Goal: Task Accomplishment & Management: Use online tool/utility

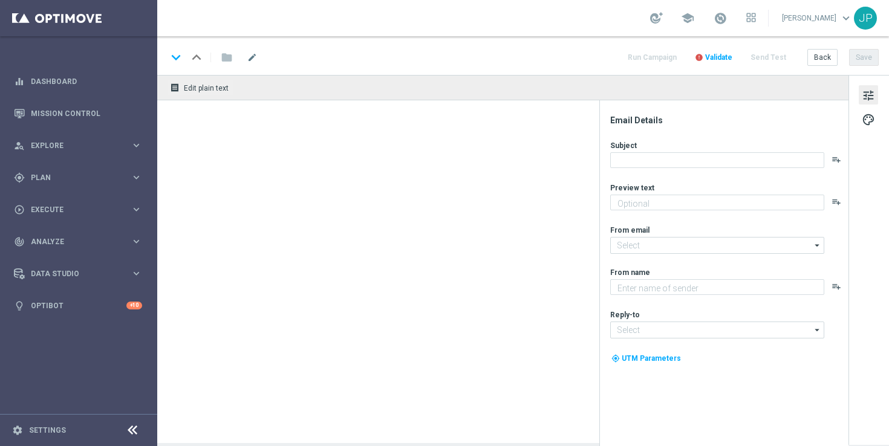
type textarea "Something from us, on us!"
type textarea "Lottoland"
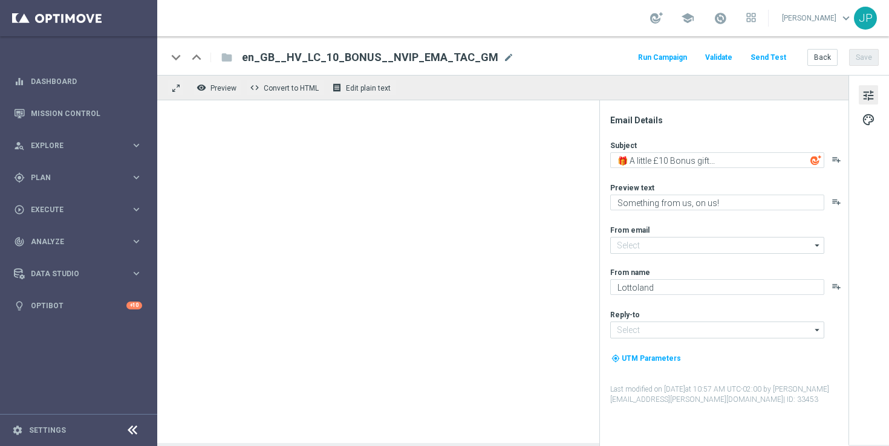
type input "mail@crm.lottoland.com"
type input "support@lottoland.co.uk"
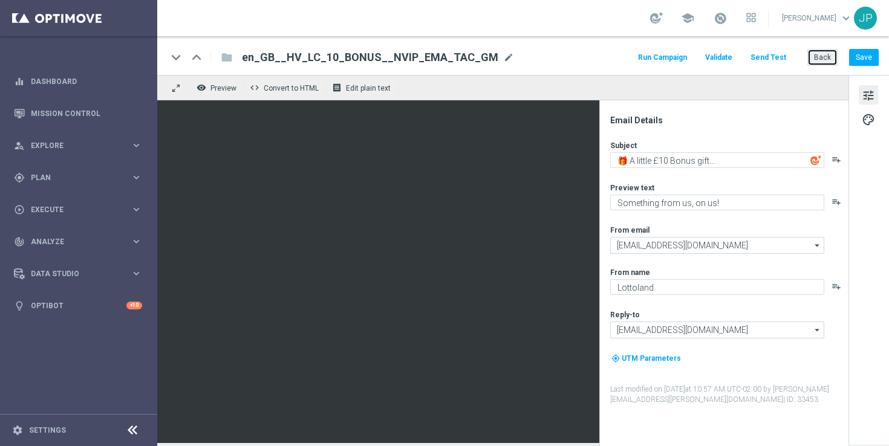
click at [826, 62] on button "Back" at bounding box center [823, 57] width 30 height 17
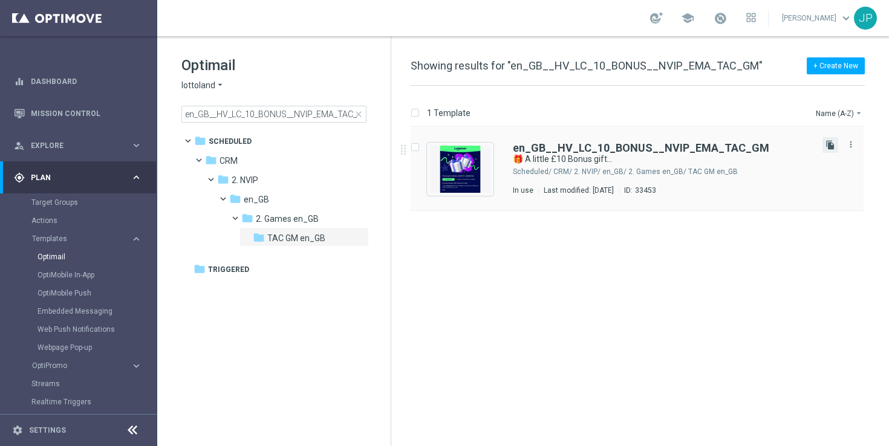
click at [835, 148] on icon "file_copy" at bounding box center [831, 145] width 10 height 10
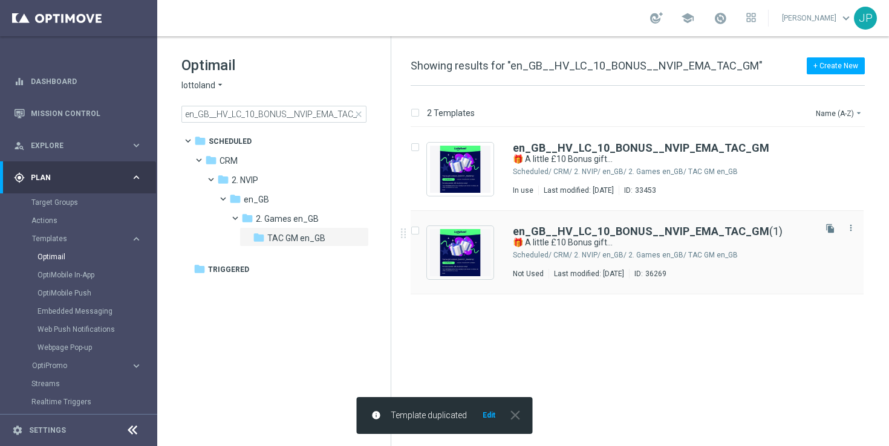
click at [754, 274] on div "Not Used Last modified: Monday, September 22, 2025 ID: 36269" at bounding box center [663, 274] width 300 height 10
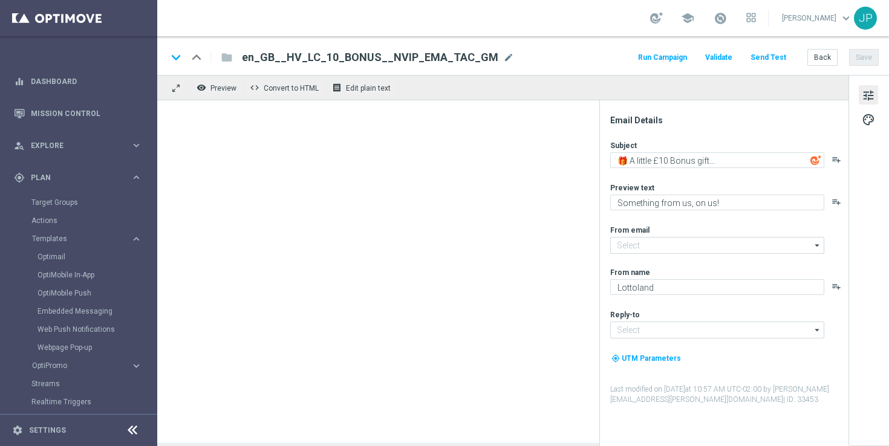
type input "mail@crm.lottoland.com"
type input "support@lottoland.co.uk"
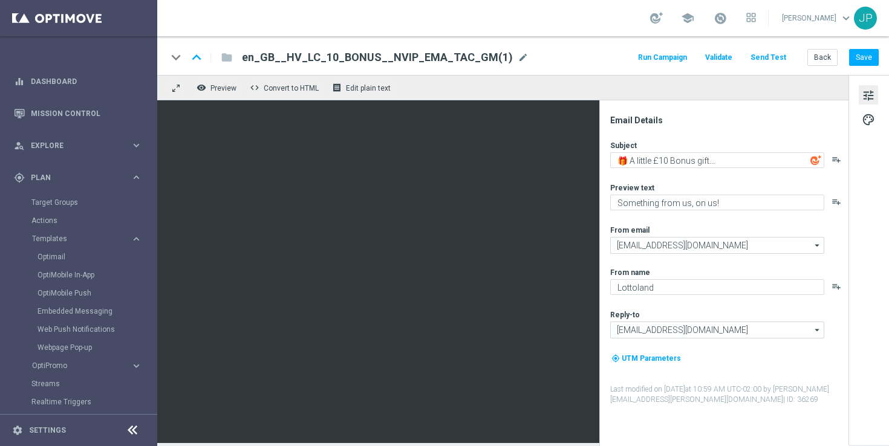
click at [372, 62] on span "en_GB__HV_LC_10_BONUS__NVIP_EMA_TAC_GM(1)" at bounding box center [377, 57] width 271 height 15
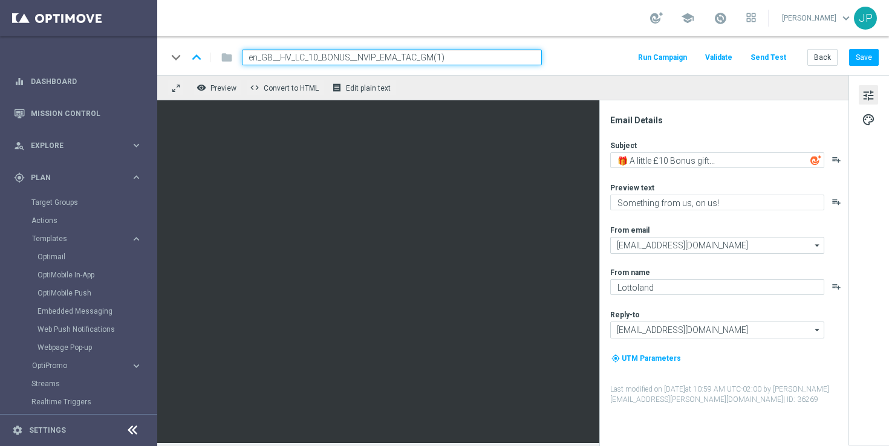
click at [378, 55] on input "en_GB__HV_LC_10_BONUS__NVIP_EMA_TAC_GM(1)" at bounding box center [392, 58] width 300 height 16
paste input "20_BONUS__NVIP_EMA_TAC_GM"
type input "en_GB__HV_LC_20_BONUS__NVIP_EMA_TAC_GM"
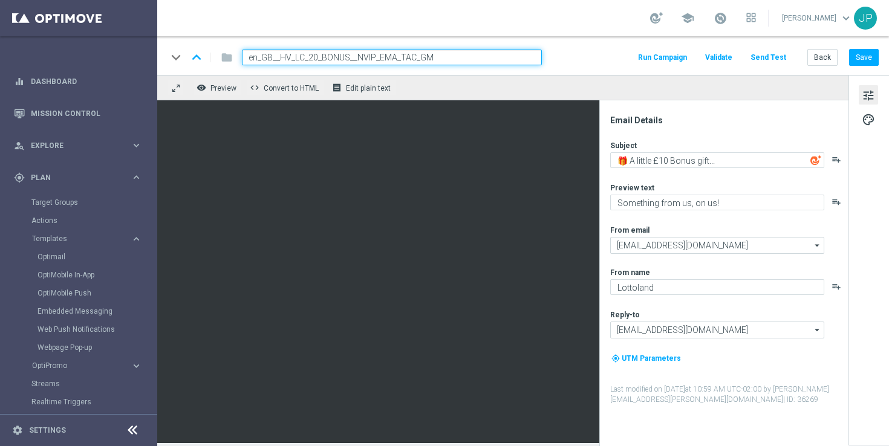
click at [446, 38] on div "keyboard_arrow_down keyboard_arrow_up folder en_GB__HV_LC_20_BONUS__NVIP_EMA_TA…" at bounding box center [523, 55] width 732 height 39
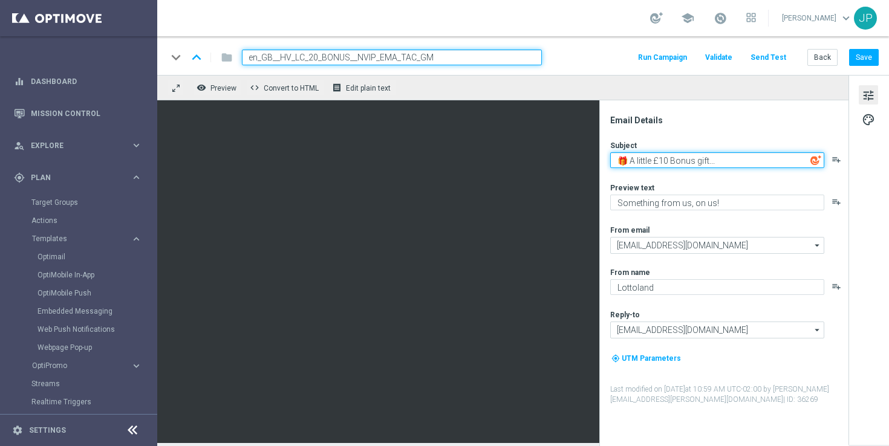
click at [662, 160] on textarea "🎁 A little £10 Bonus gift..." at bounding box center [717, 160] width 214 height 16
type textarea "🎁 A little £20 Bonus gift..."
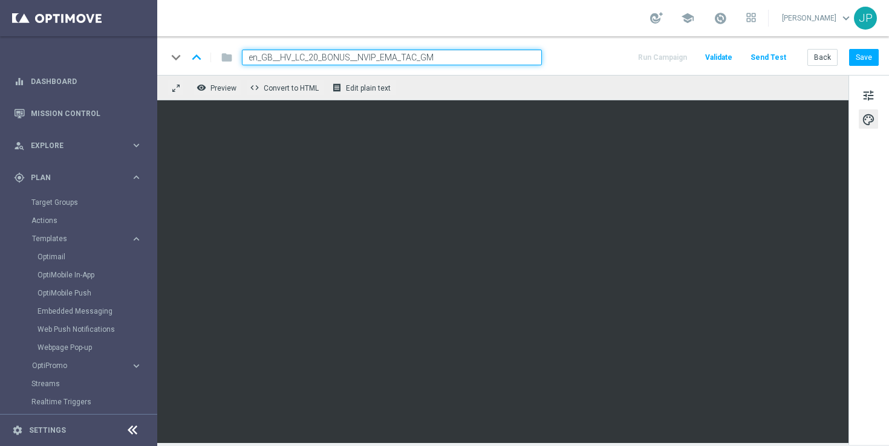
click at [857, 302] on div "tune palette" at bounding box center [869, 260] width 41 height 370
click at [871, 56] on button "Save" at bounding box center [864, 57] width 30 height 17
click at [460, 60] on input "en_GB__HV_LC_20_BONUS__NVIP_EMA_TAC_GM" at bounding box center [392, 58] width 300 height 16
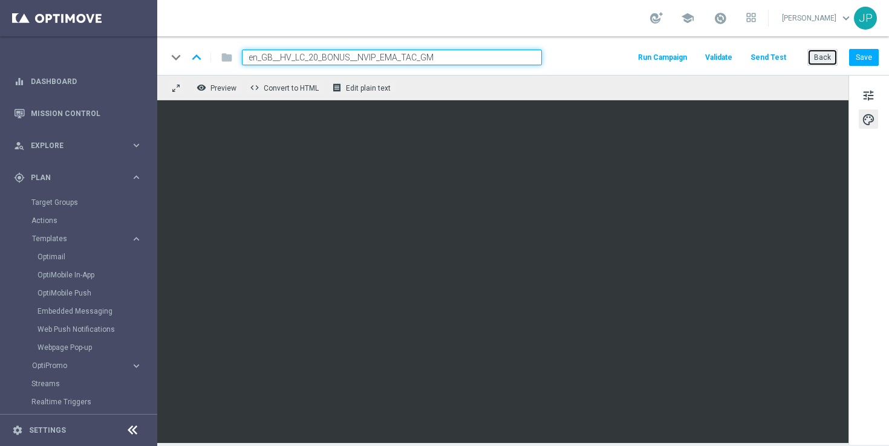
click at [826, 60] on button "Back" at bounding box center [823, 57] width 30 height 17
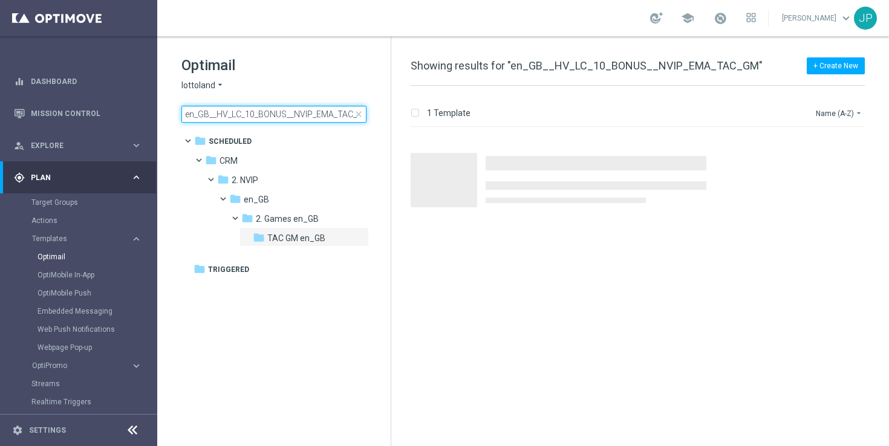
click at [304, 107] on input "en_GB__HV_LC_10_BONUS__NVIP_EMA_TAC_GM" at bounding box center [273, 114] width 185 height 17
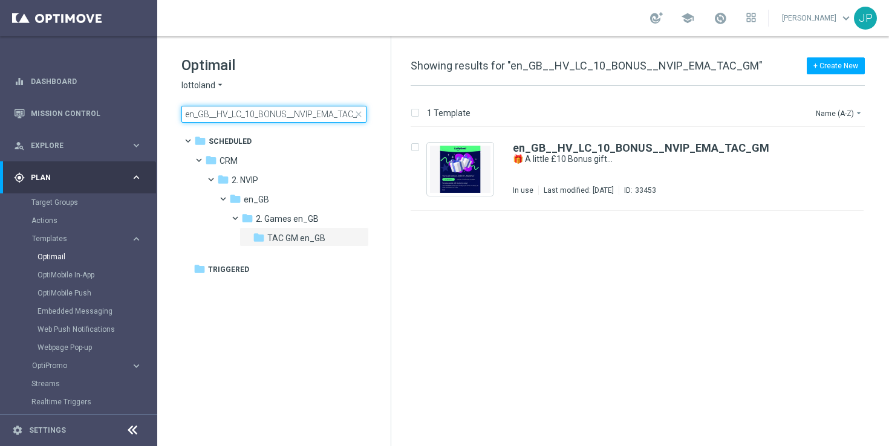
click at [304, 107] on input "en_GB__HV_LC_10_BONUS__NVIP_EMA_TAC_GM" at bounding box center [273, 114] width 185 height 17
type input "en_GB__HV_LC_20_BONUS__NVIP_EMA_TAC_GM"
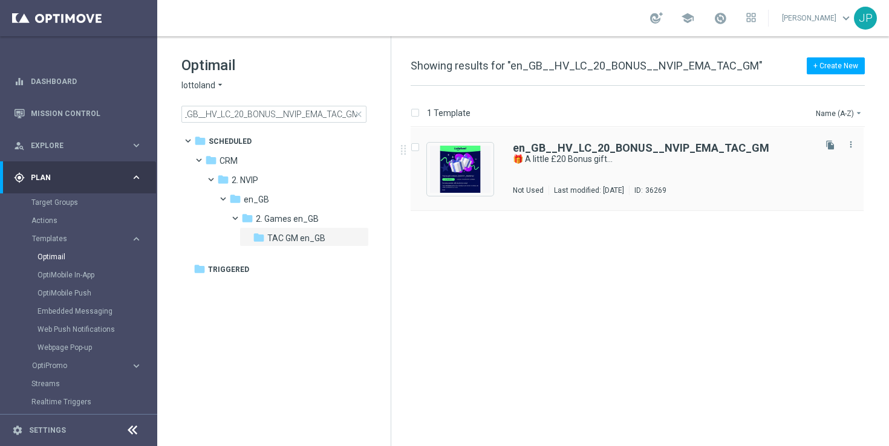
click at [734, 179] on div "en_GB__HV_LC_20_BONUS__NVIP_EMA_TAC_GM 🎁 A little £20 Bonus gift... Not Used La…" at bounding box center [663, 169] width 300 height 53
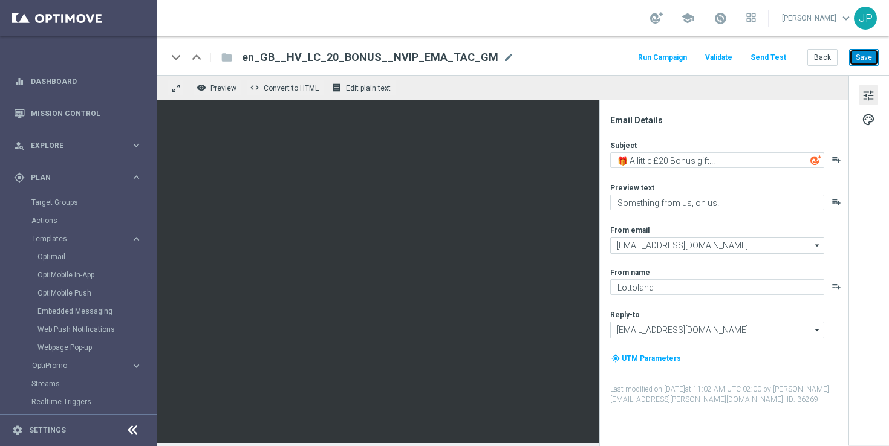
click at [863, 55] on button "Save" at bounding box center [864, 57] width 30 height 17
click at [780, 59] on button "Send Test" at bounding box center [768, 58] width 39 height 16
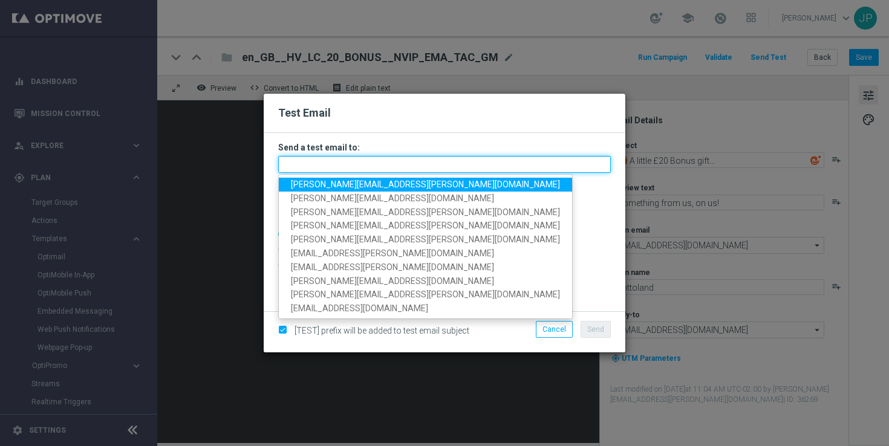
click at [459, 156] on input "text" at bounding box center [444, 164] width 333 height 17
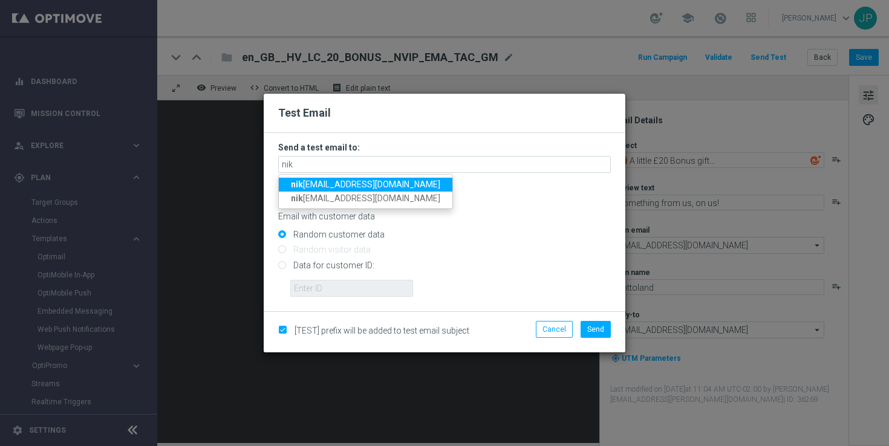
click at [328, 185] on span "nik ola.misotova@lottoland.com" at bounding box center [365, 185] width 149 height 10
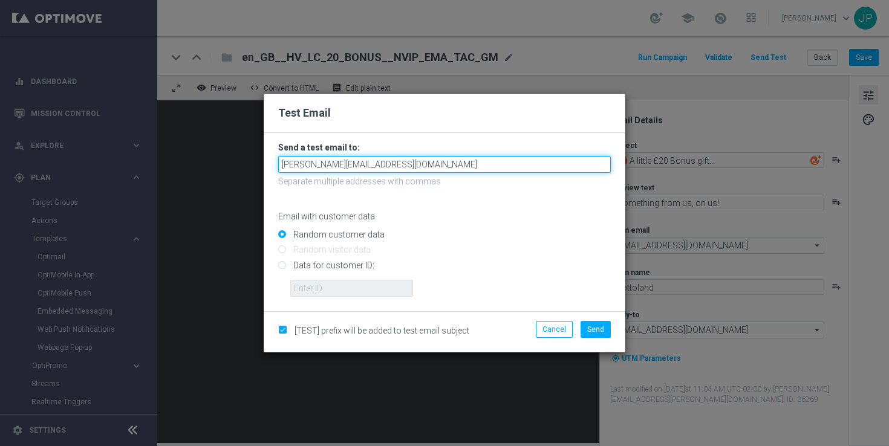
click at [411, 166] on input "nikola.misotova@lottoland.com" at bounding box center [444, 164] width 333 height 17
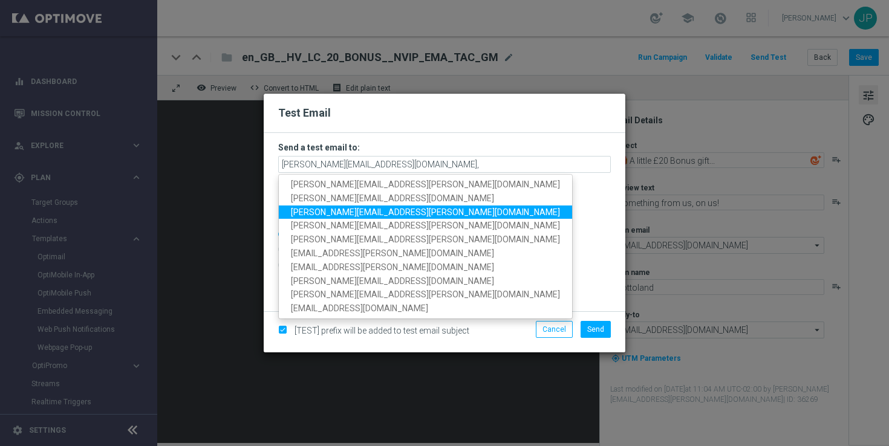
click at [352, 209] on span "james.parr@lottoland.com" at bounding box center [425, 212] width 269 height 10
type input "nikola.misotova@lottoland.com,james.parr@lottoland.com"
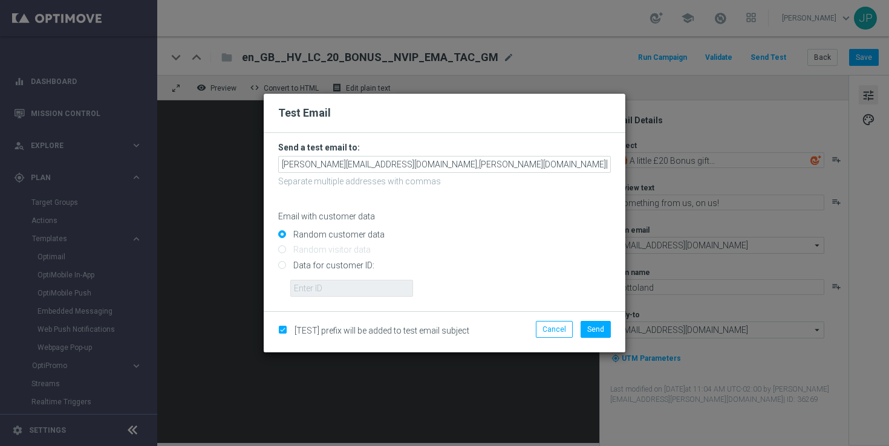
click at [348, 266] on input "Data for customer ID:" at bounding box center [444, 270] width 333 height 17
radio input "true"
click at [340, 292] on input "text" at bounding box center [351, 288] width 123 height 17
paste input "220553462"
type input "220553462"
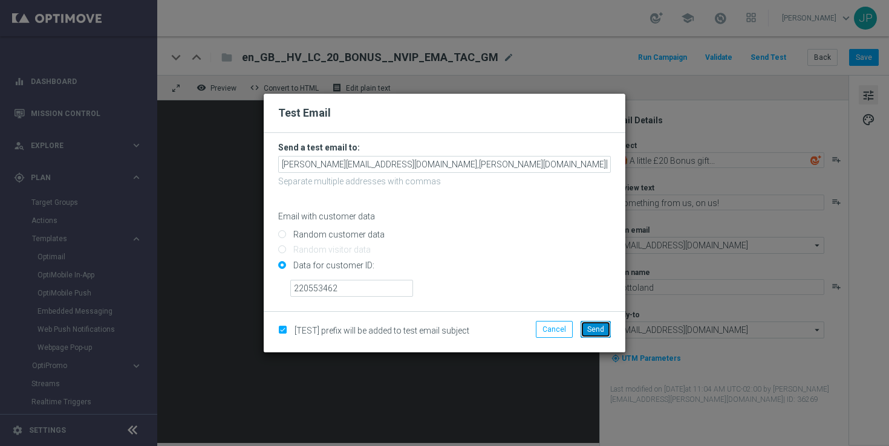
click at [603, 327] on span "Send" at bounding box center [595, 329] width 17 height 8
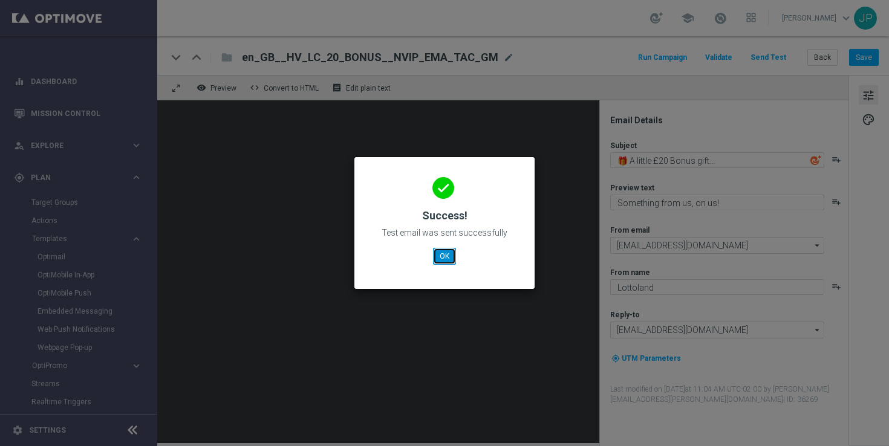
click at [439, 254] on button "OK" at bounding box center [444, 256] width 23 height 17
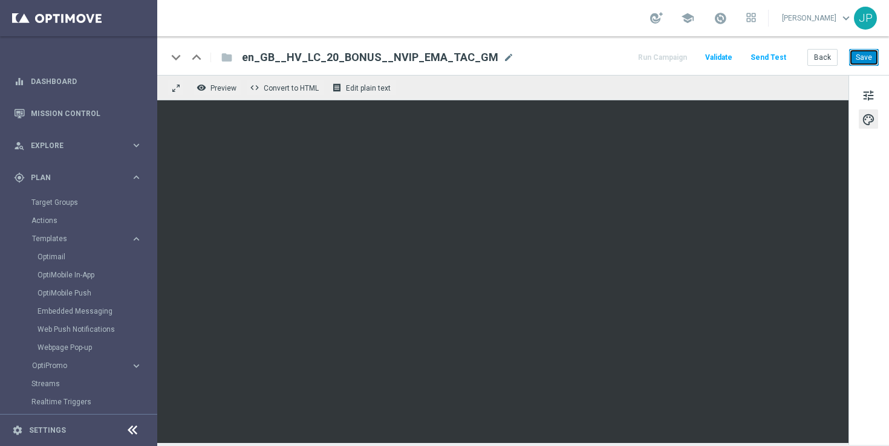
click at [873, 62] on button "Save" at bounding box center [864, 57] width 30 height 17
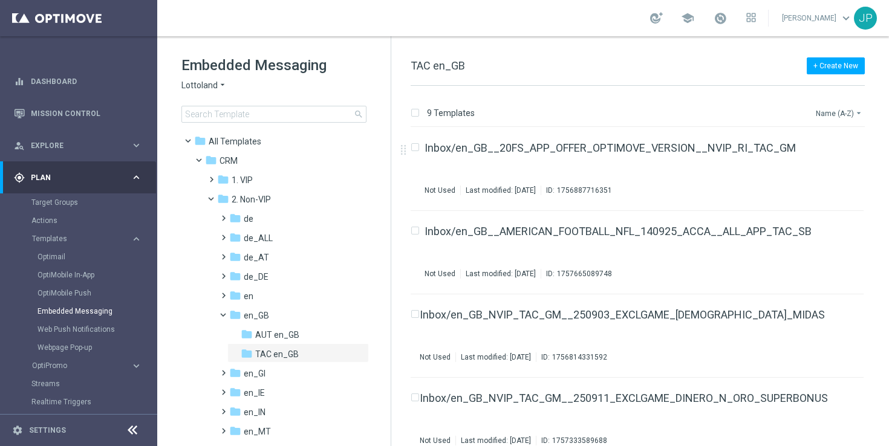
click at [850, 108] on button "Name (A-Z) arrow_drop_down" at bounding box center [840, 113] width 50 height 15
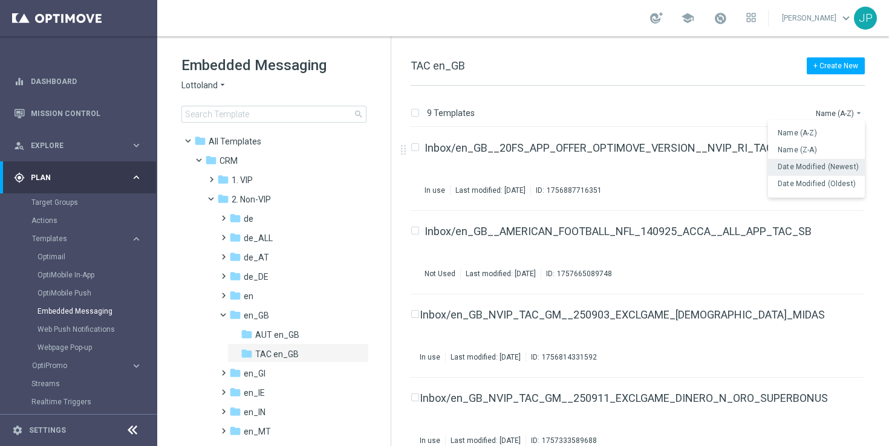
click at [834, 166] on span "Date Modified (Newest)" at bounding box center [818, 167] width 81 height 8
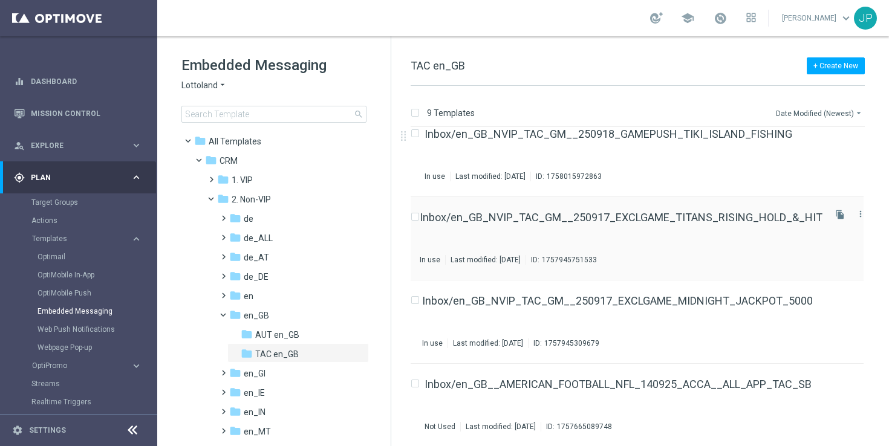
scroll to position [180, 0]
click at [835, 213] on icon "file_copy" at bounding box center [840, 216] width 10 height 10
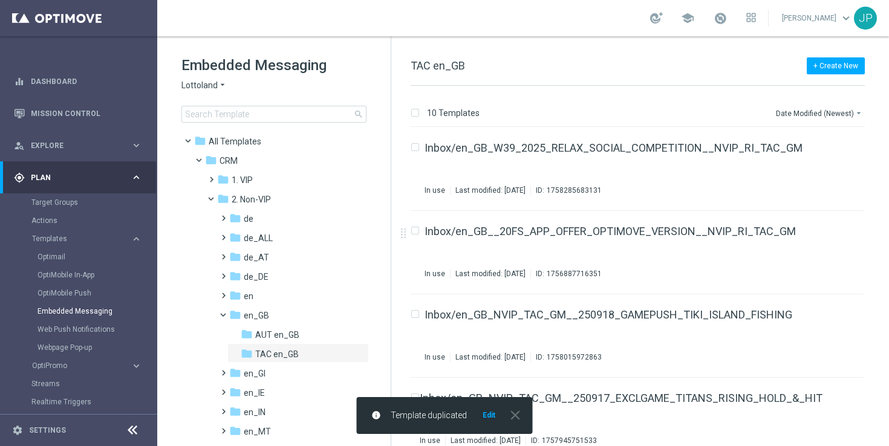
scroll to position [516, 0]
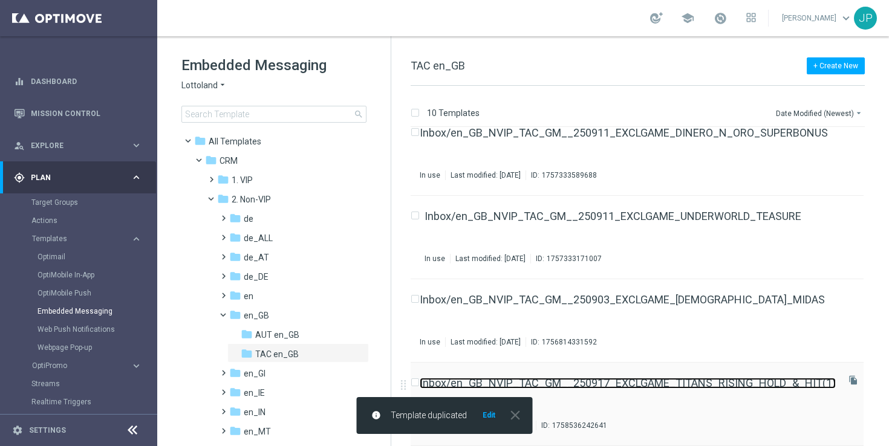
click at [700, 387] on link "Inbox/en_GB_NVIP_TAC_GM__250917_EXCLGAME_TITANS_RISING_HOLD_&_HIT(1)" at bounding box center [628, 383] width 416 height 11
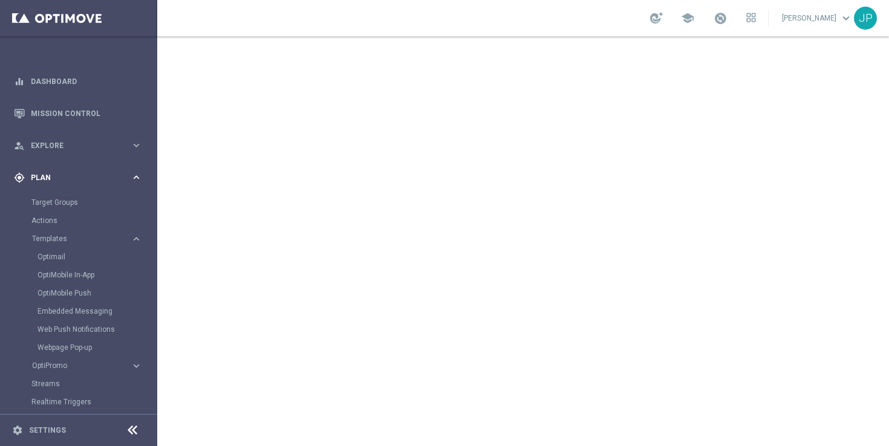
click at [93, 171] on div "gps_fixed Plan keyboard_arrow_right" at bounding box center [78, 178] width 156 height 32
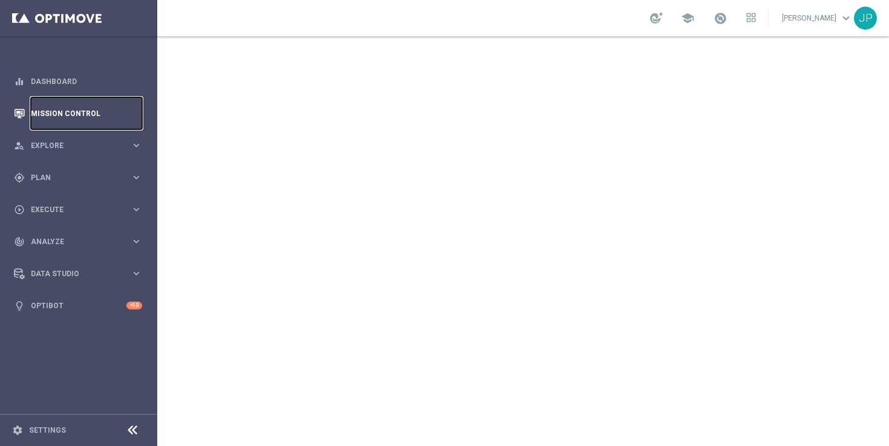
click at [104, 106] on link "Mission Control" at bounding box center [86, 113] width 111 height 32
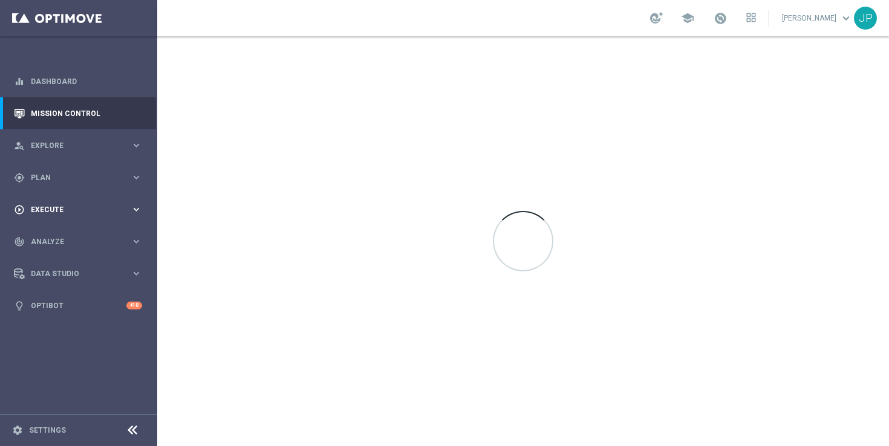
click at [53, 215] on div "play_circle_outline Execute" at bounding box center [72, 209] width 117 height 11
click at [54, 238] on link "Campaign Builder" at bounding box center [78, 235] width 94 height 10
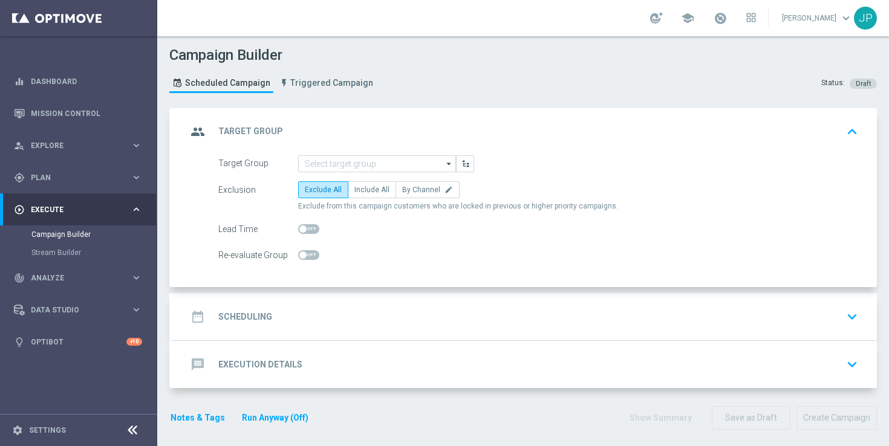
click at [448, 164] on icon "arrow_drop_down" at bounding box center [449, 164] width 12 height 16
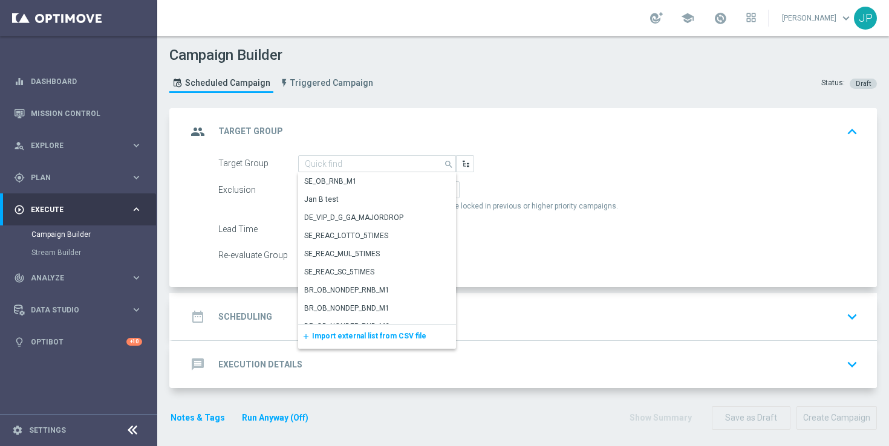
click at [359, 339] on span "Import external list from CSV file" at bounding box center [369, 336] width 114 height 8
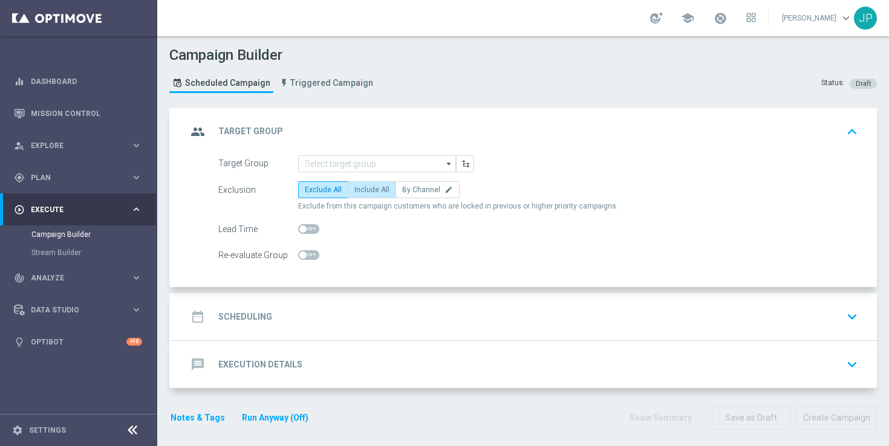
click at [367, 191] on span "Include All" at bounding box center [371, 190] width 35 height 8
click at [362, 191] on input "Include All" at bounding box center [358, 192] width 8 height 8
radio input "true"
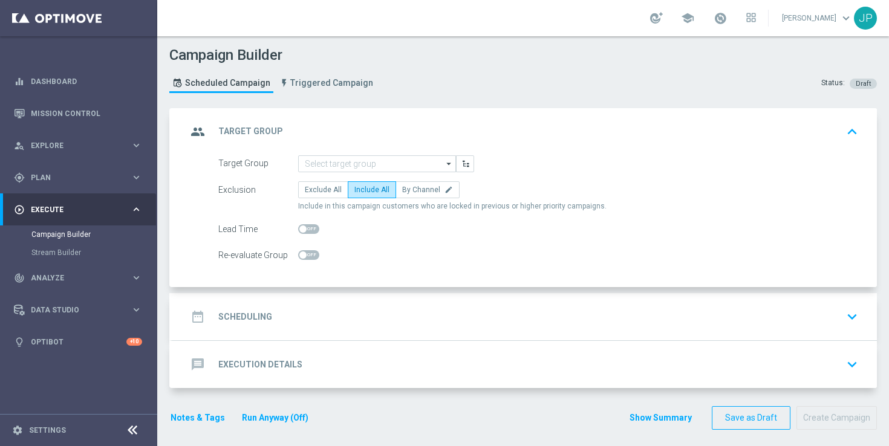
click at [401, 322] on div "date_range Scheduling keyboard_arrow_down" at bounding box center [525, 316] width 676 height 23
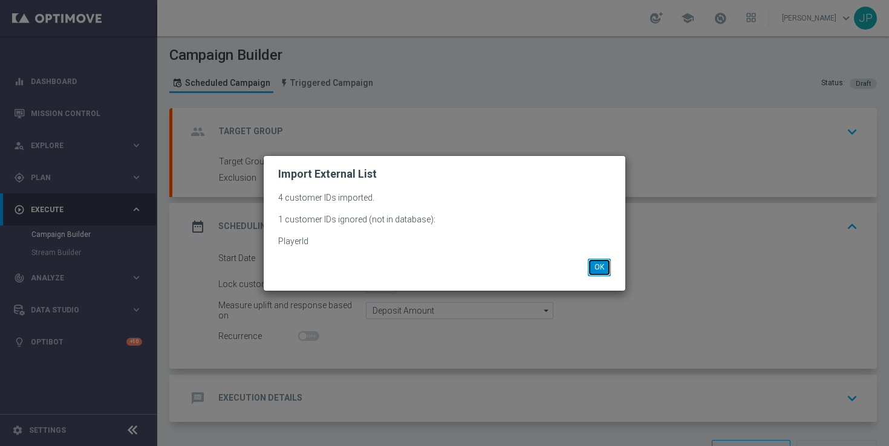
click at [590, 267] on button "OK" at bounding box center [599, 267] width 23 height 17
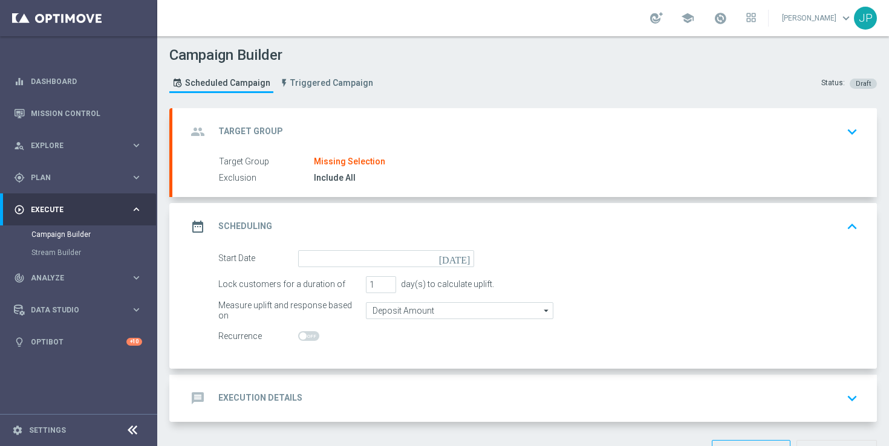
click at [479, 161] on div "Target Group Missing Selection" at bounding box center [536, 161] width 635 height 13
click at [502, 145] on div "group Target Group keyboard_arrow_down" at bounding box center [524, 131] width 705 height 47
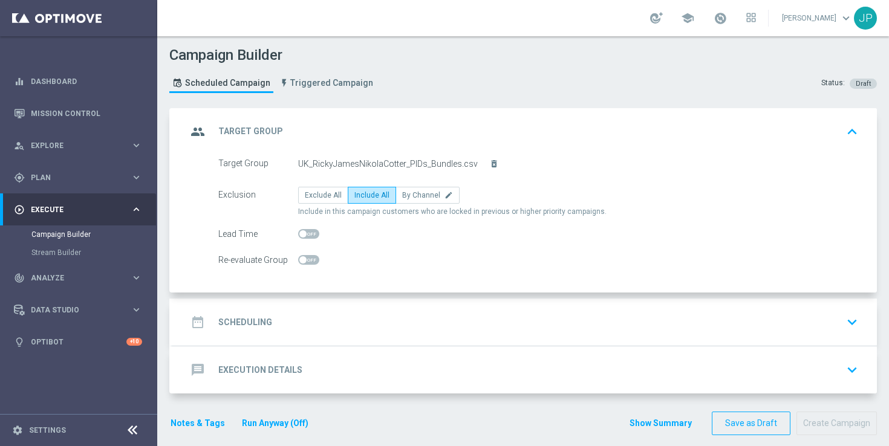
click at [533, 315] on div "date_range Scheduling keyboard_arrow_down" at bounding box center [525, 322] width 676 height 23
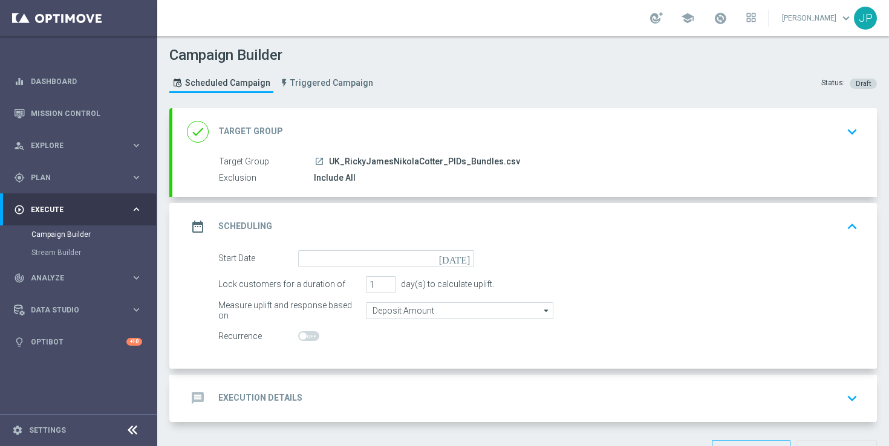
click at [466, 260] on icon "[DATE]" at bounding box center [457, 256] width 36 height 13
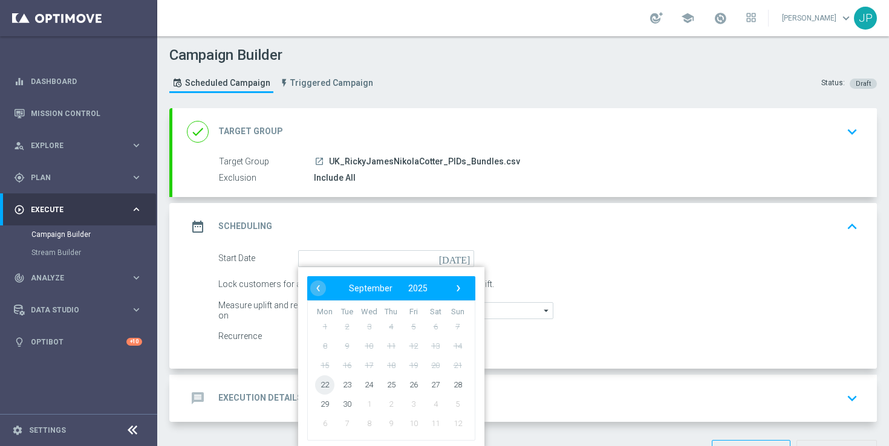
click at [324, 385] on span "22" at bounding box center [324, 384] width 19 height 19
type input "[DATE]"
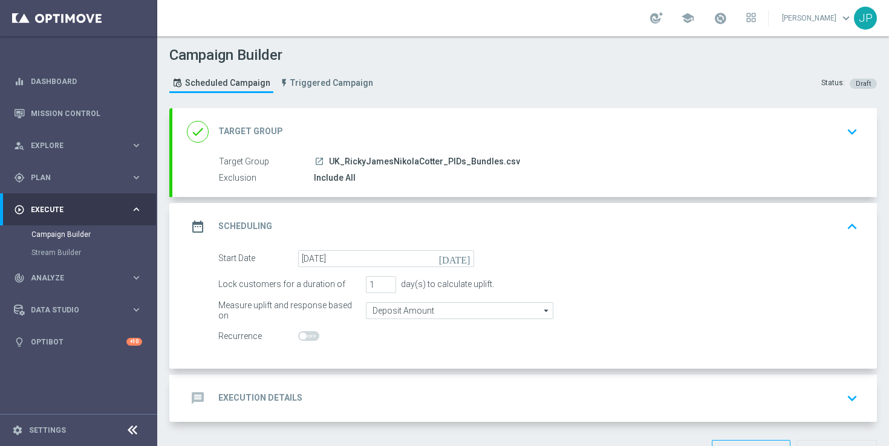
click at [465, 260] on icon "[DATE]" at bounding box center [457, 256] width 36 height 13
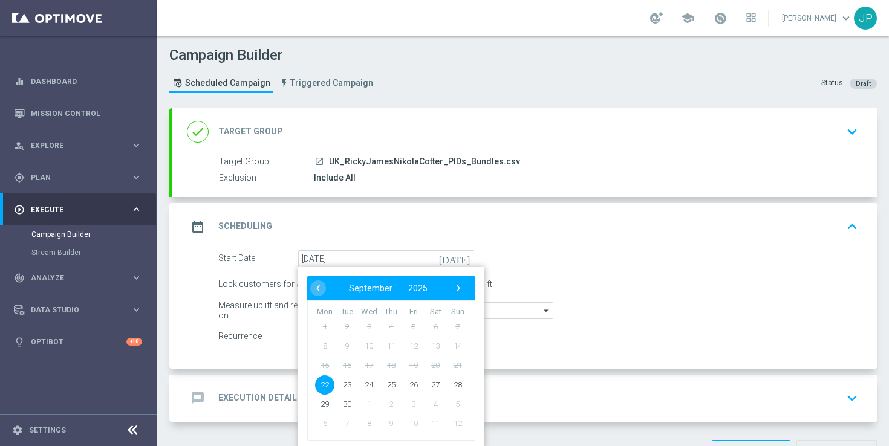
click at [574, 233] on div "date_range Scheduling keyboard_arrow_up" at bounding box center [525, 226] width 676 height 23
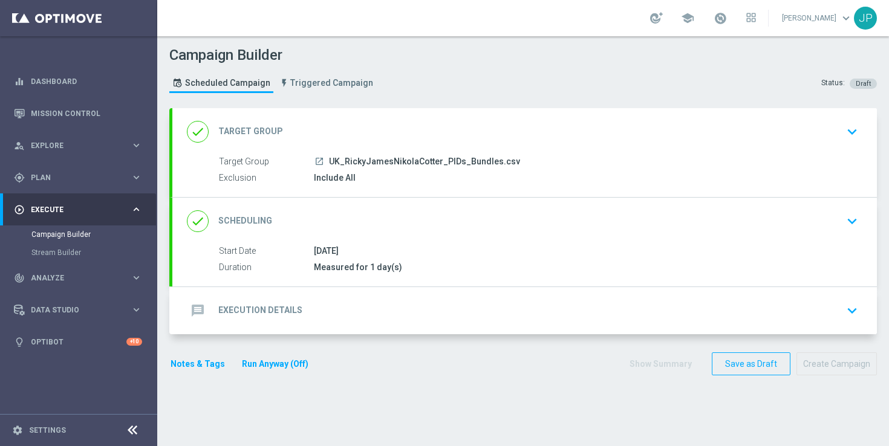
click at [532, 305] on div "message Execution Details keyboard_arrow_down" at bounding box center [525, 310] width 676 height 23
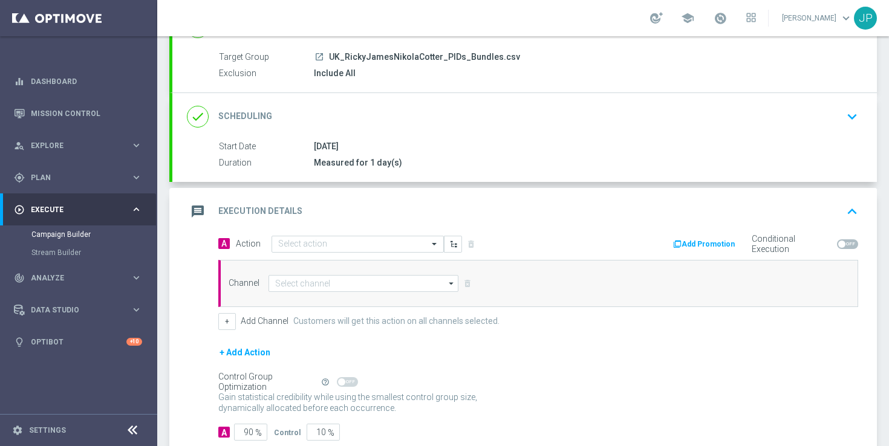
scroll to position [180, 0]
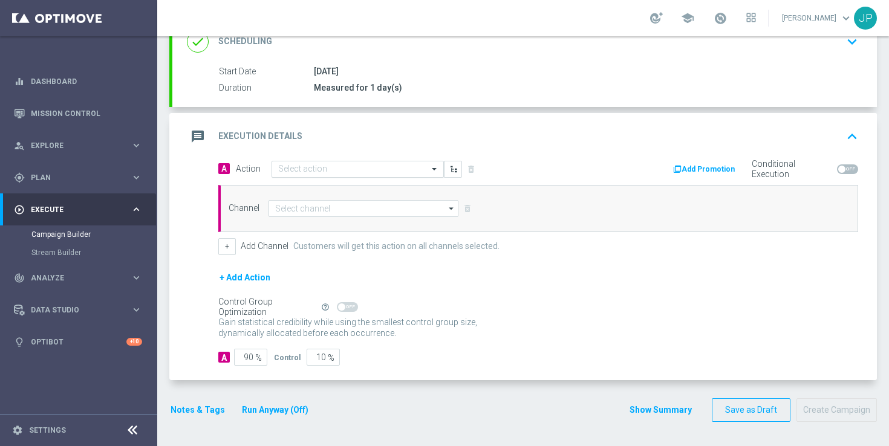
click at [347, 169] on input "text" at bounding box center [345, 170] width 135 height 10
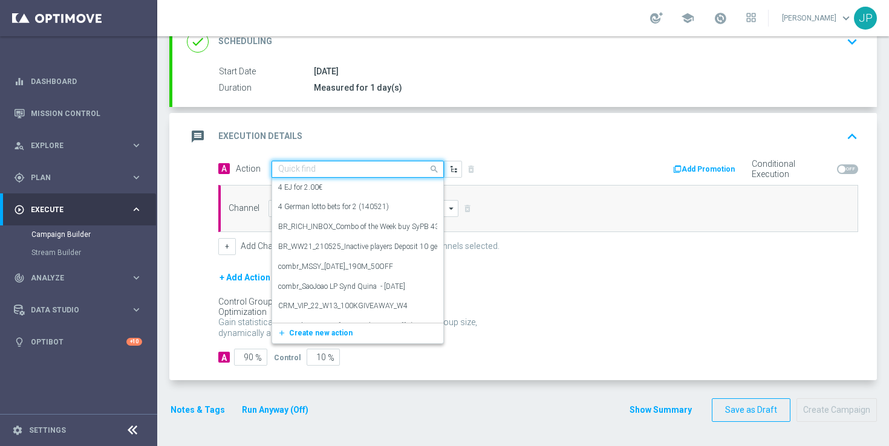
paste input "en_GB_NVIP_TAC_GM__250924_EXCLGAME_ALICE_WONDER_TALE"
type input "en_GB_NVIP_TAC_GM__250924_EXCLGAME_ALICE_WONDER_TALE"
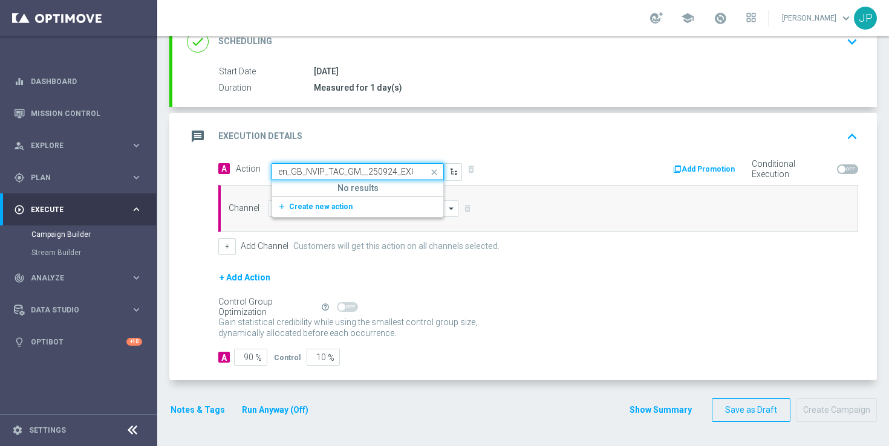
scroll to position [0, 116]
click at [335, 209] on span "Create new action" at bounding box center [321, 207] width 64 height 8
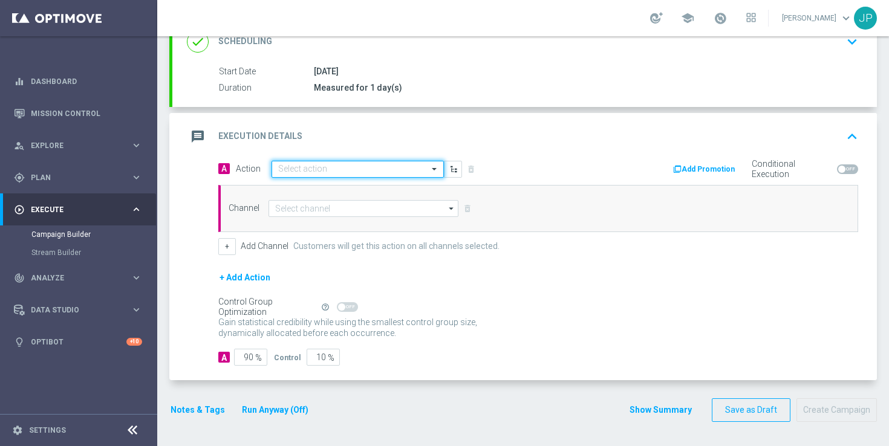
scroll to position [0, 0]
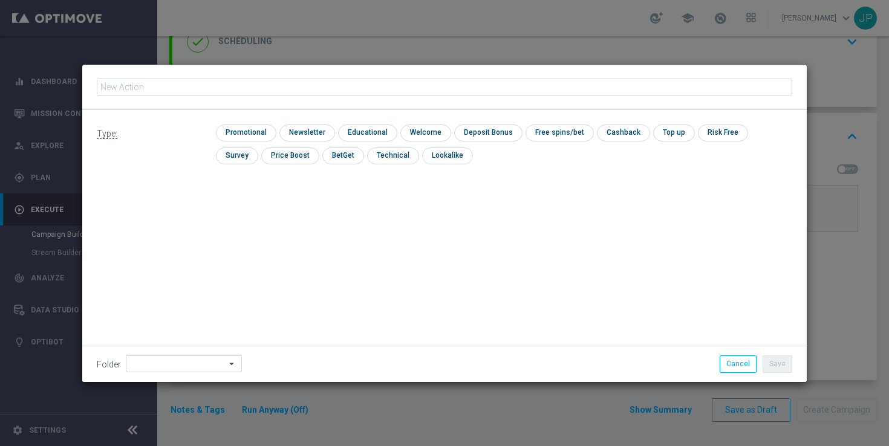
type input "en_GB_NVIP_TAC_GM__250924_EXCLGAME_ALICE_WONDER_TALE"
click at [262, 132] on input "checkbox" at bounding box center [244, 133] width 57 height 16
checkbox input "true"
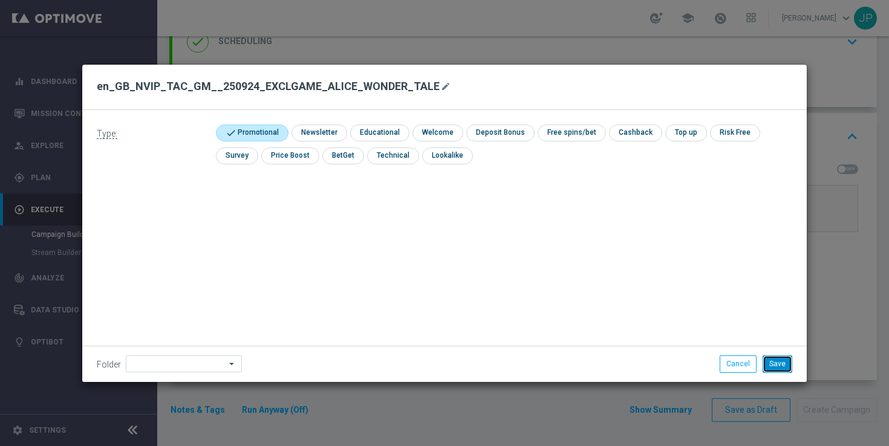
click at [780, 364] on button "Save" at bounding box center [778, 364] width 30 height 17
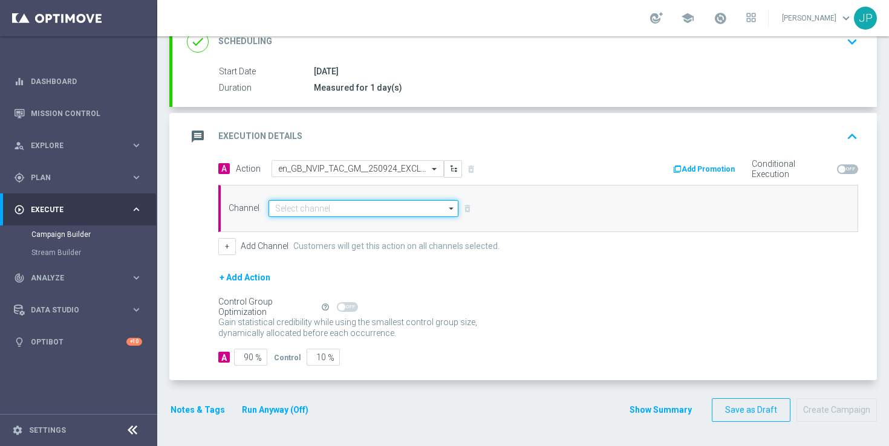
click at [341, 206] on input at bounding box center [364, 208] width 190 height 17
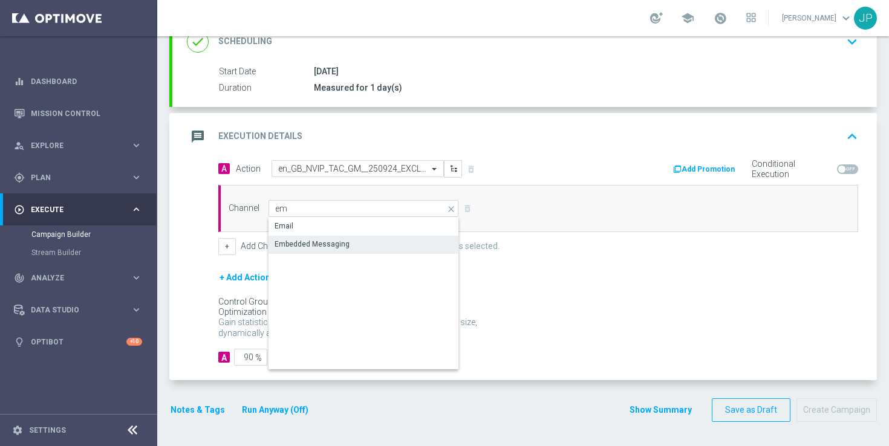
click at [359, 250] on div "Embedded Messaging" at bounding box center [364, 244] width 191 height 17
type input "Embedded Messaging"
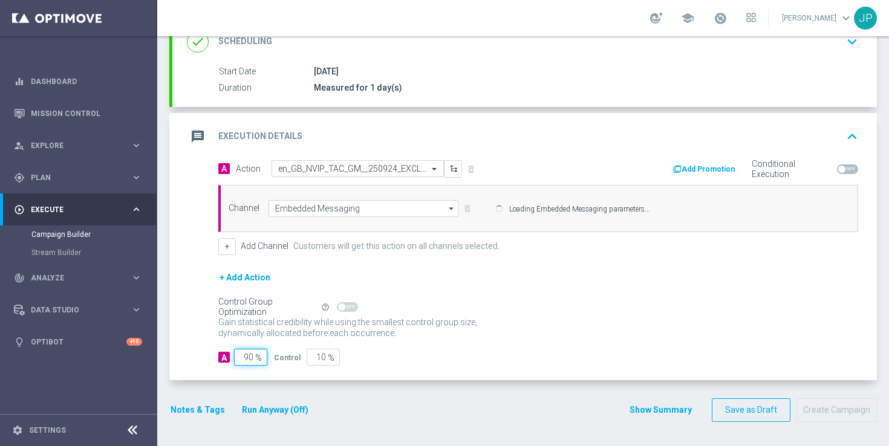
click at [249, 358] on form "A Action Select action en_GB_NVIP_TAC_GM__250924_EXCLGAME_ALICE_WONDER_TALE del…" at bounding box center [538, 263] width 640 height 206
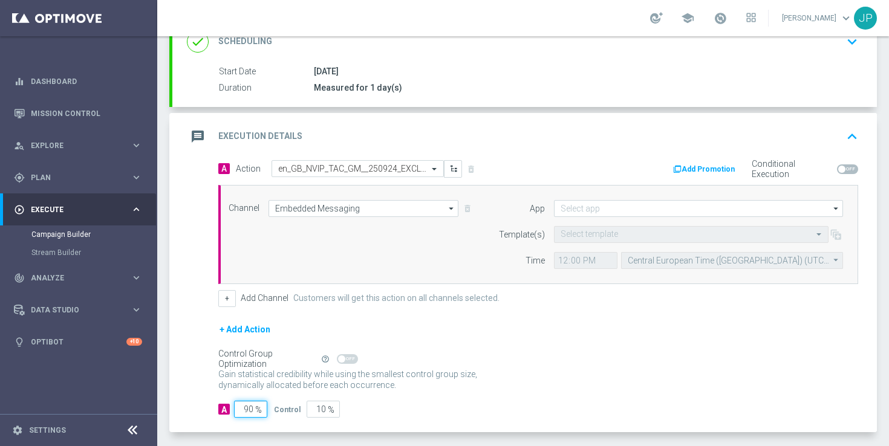
type input "0"
type input "100"
type input "10"
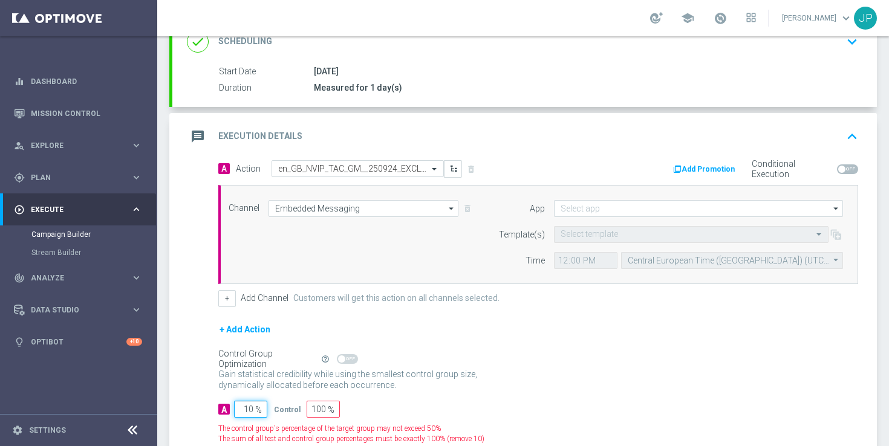
type input "90"
type input "100"
type input "0"
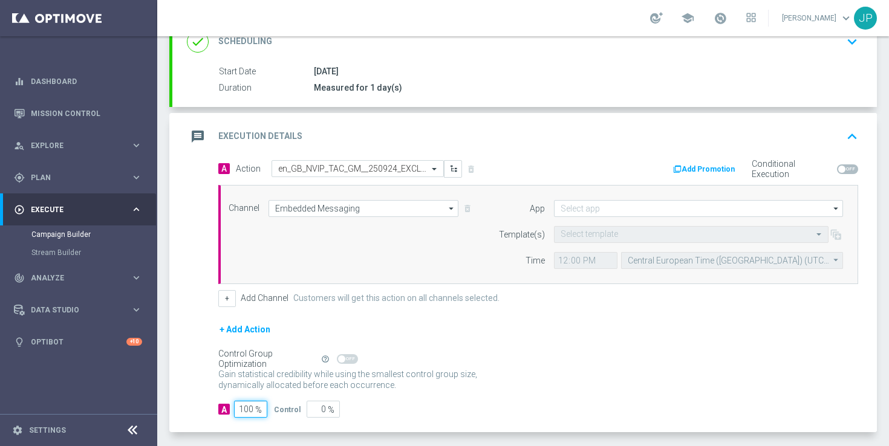
type input "100"
click at [448, 344] on div "+ Add Action" at bounding box center [538, 337] width 640 height 30
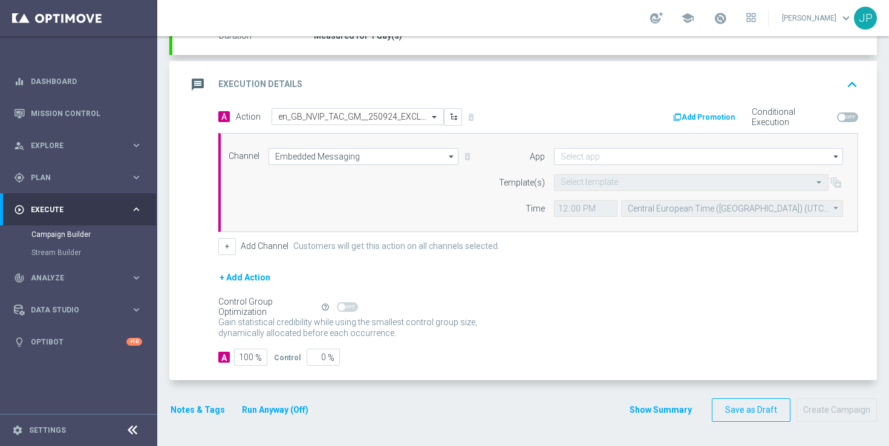
click at [198, 412] on button "Notes & Tags" at bounding box center [197, 410] width 57 height 15
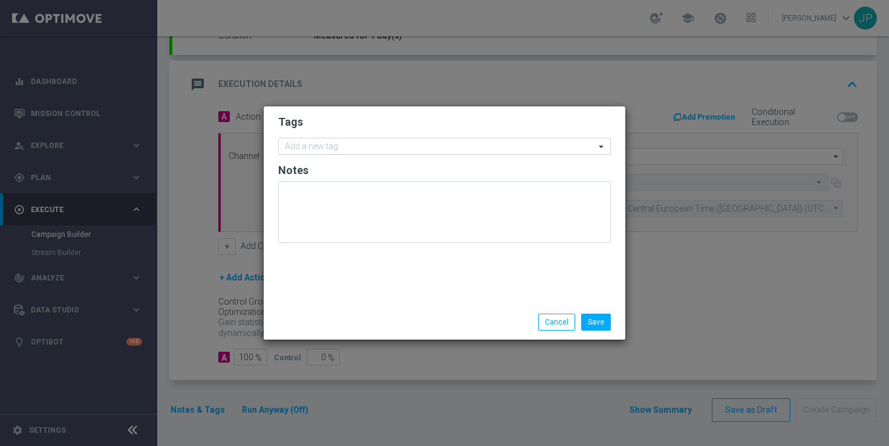
click at [367, 146] on input "text" at bounding box center [440, 147] width 310 height 10
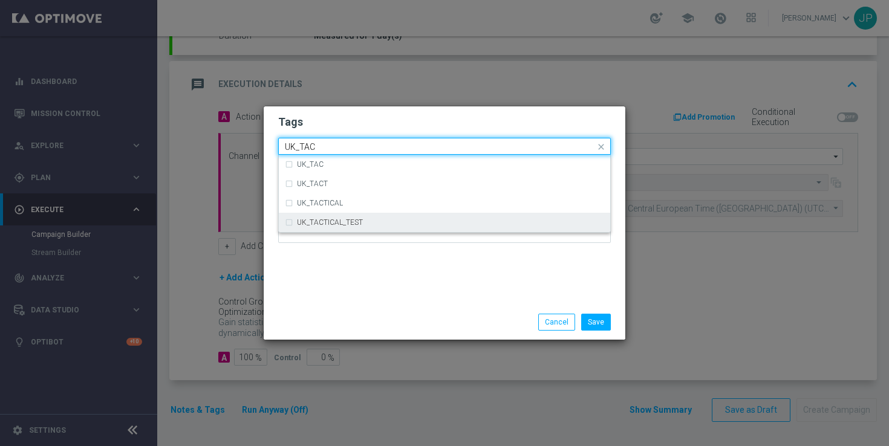
click at [364, 222] on div "UK_TACTICAL_TEST" at bounding box center [450, 222] width 307 height 7
type input "UK_TAC"
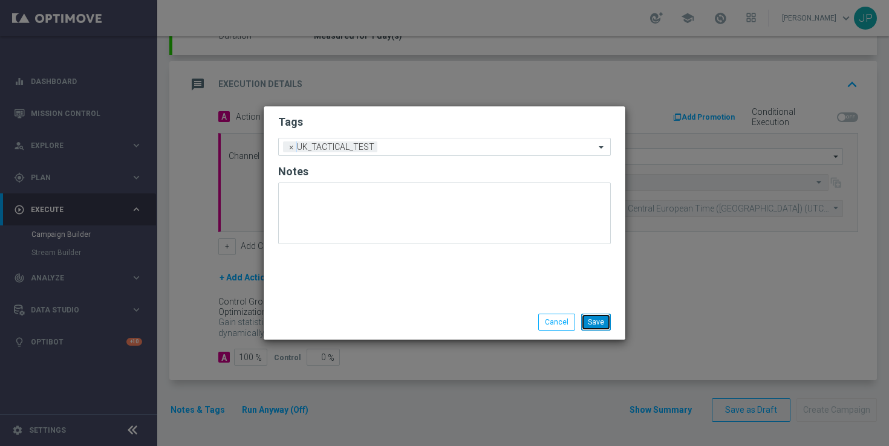
click at [599, 324] on button "Save" at bounding box center [596, 322] width 30 height 17
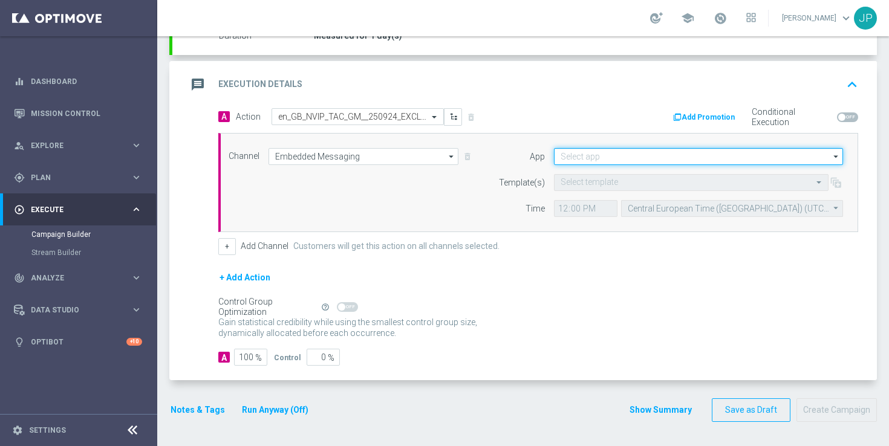
click at [578, 155] on input at bounding box center [698, 156] width 289 height 17
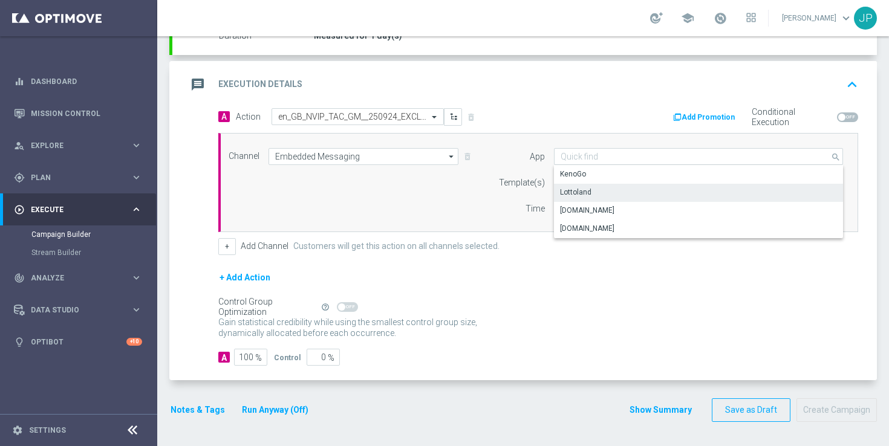
click at [573, 192] on div "Lottoland" at bounding box center [575, 192] width 31 height 11
type input "Lottoland"
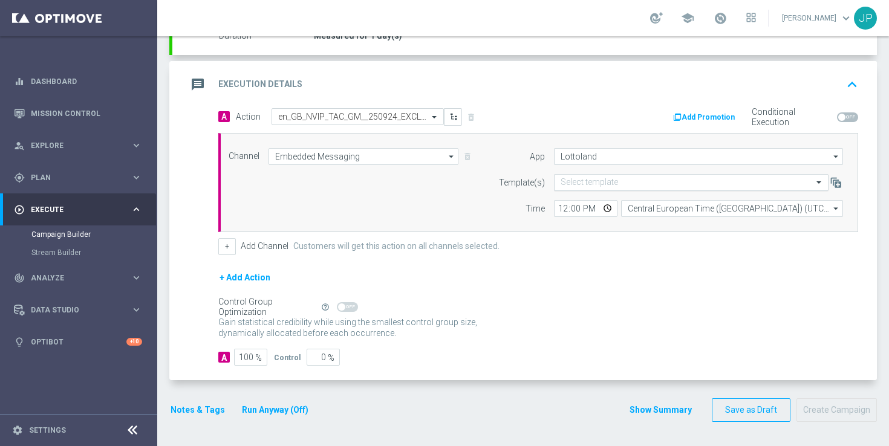
click at [578, 182] on input "text" at bounding box center [679, 183] width 237 height 10
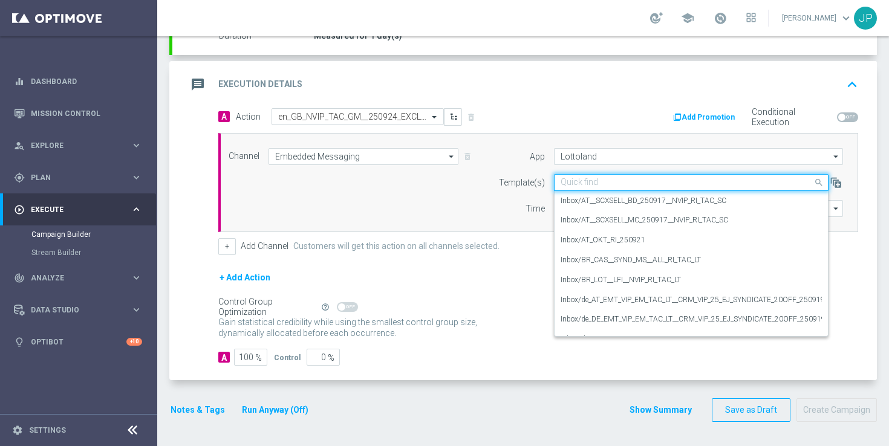
paste input "en_GB_NVIP_TAC_GM__250924_EXCLGAME_ALICE_WONDER_TALE"
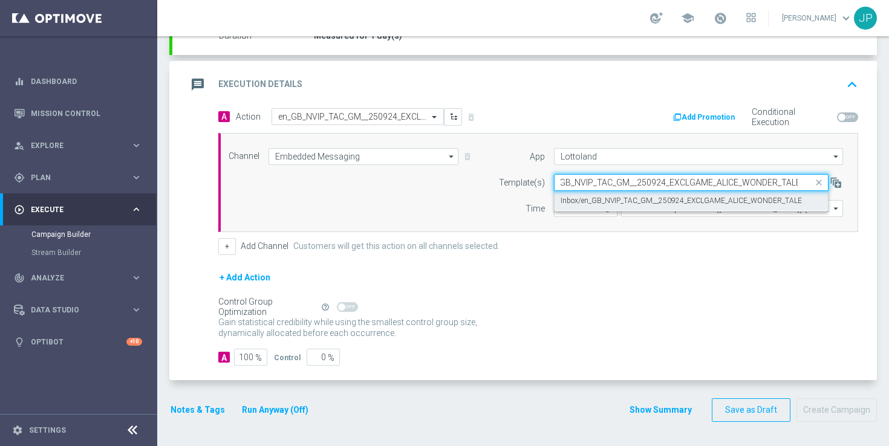
click at [583, 203] on label "Inbox/en_GB_NVIP_TAC_GM__250924_EXCLGAME_ALICE_WONDER_TALE" at bounding box center [681, 201] width 241 height 10
type input "en_GB_NVIP_TAC_GM__250924_EXCLGAME_ALICE_WONDER_TALE"
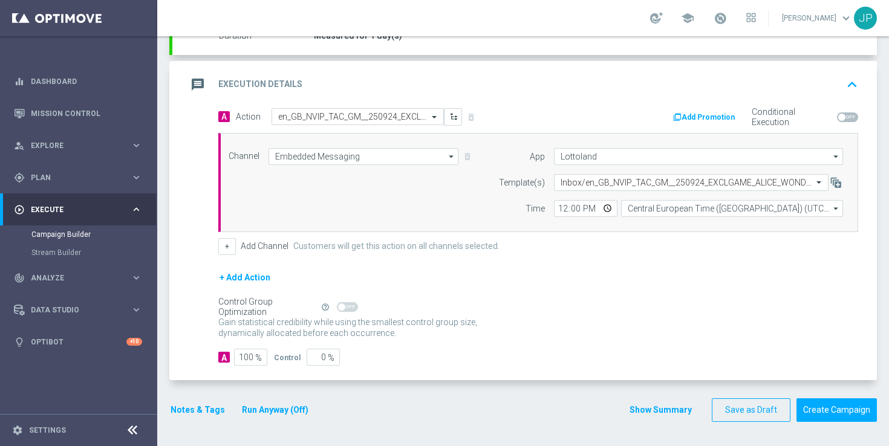
scroll to position [0, 0]
click at [562, 207] on input "12:00" at bounding box center [586, 208] width 64 height 17
click at [573, 209] on input "12:00" at bounding box center [586, 208] width 64 height 17
type input "12:30"
click at [662, 251] on div "+ Add Channel Customers will get this action on all channels selected." at bounding box center [538, 246] width 640 height 17
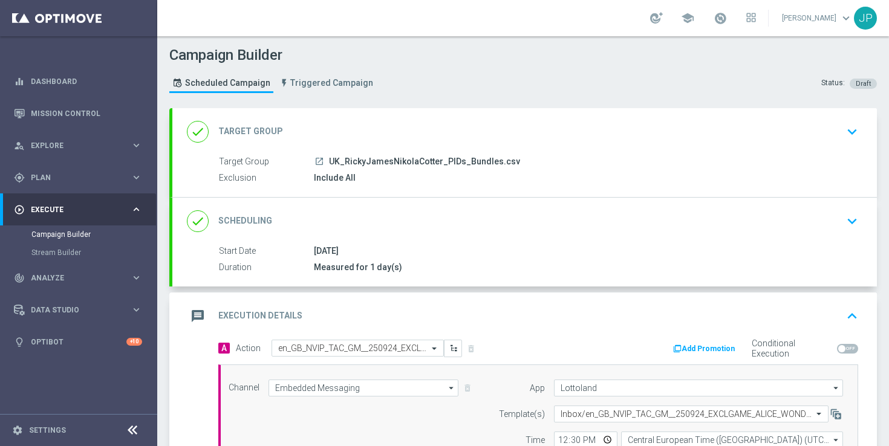
scroll to position [232, 0]
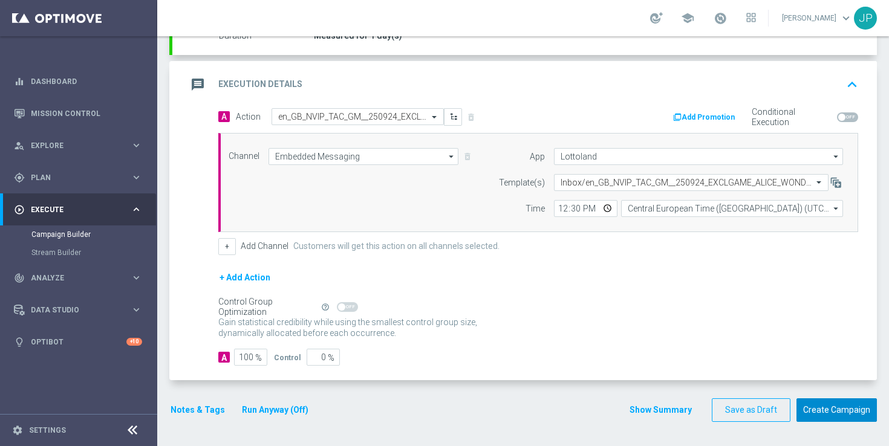
click at [841, 410] on button "Create Campaign" at bounding box center [837, 411] width 80 height 24
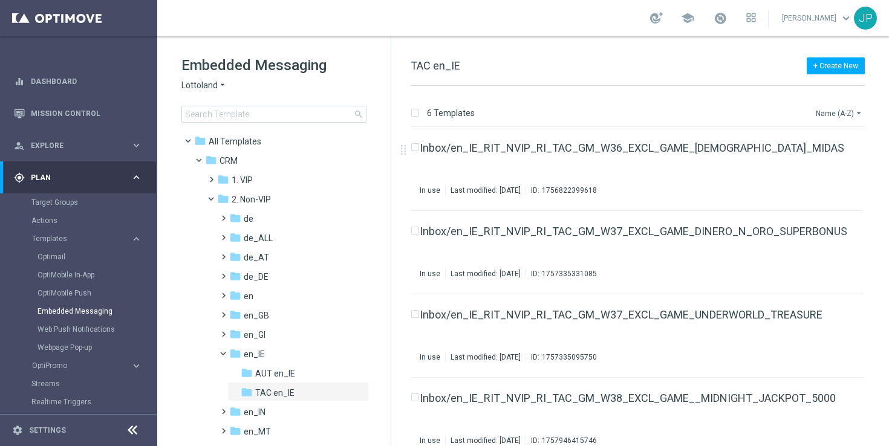
click at [854, 114] on icon "arrow_drop_down" at bounding box center [859, 113] width 10 height 10
click at [827, 172] on div "Date Modified (Newest)" at bounding box center [816, 167] width 97 height 17
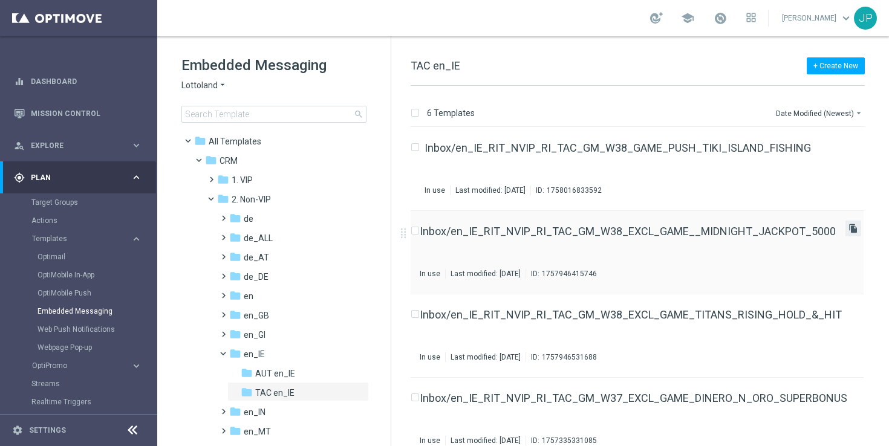
click at [849, 227] on icon "file_copy" at bounding box center [854, 229] width 10 height 10
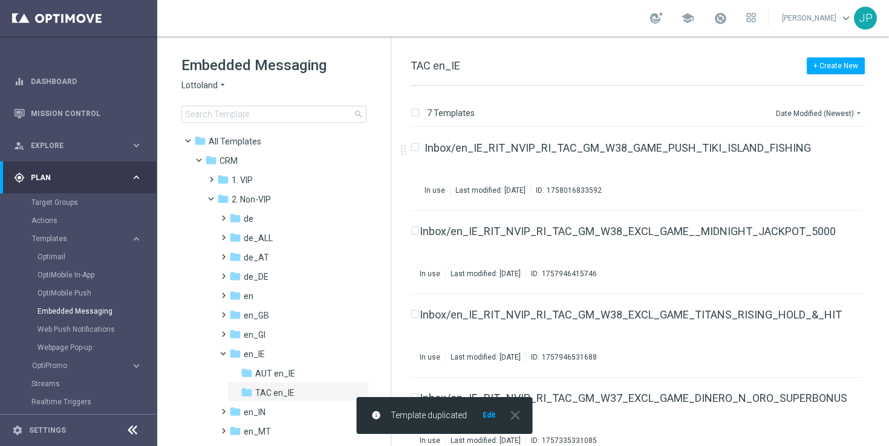
scroll to position [266, 0]
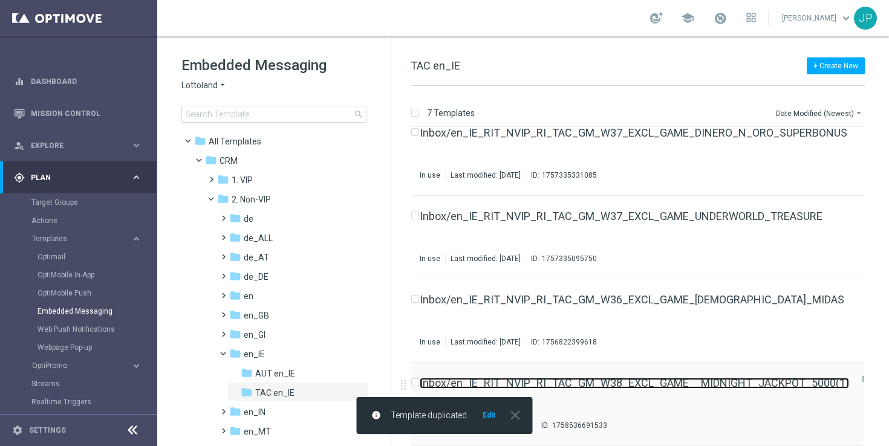
click at [762, 384] on link "Inbox/en_IE_RIT_NVIP_RI_TAC_GM_W38_EXCL_GAME__MIDNIGHT_JACKPOT_5000(1)" at bounding box center [634, 383] width 429 height 11
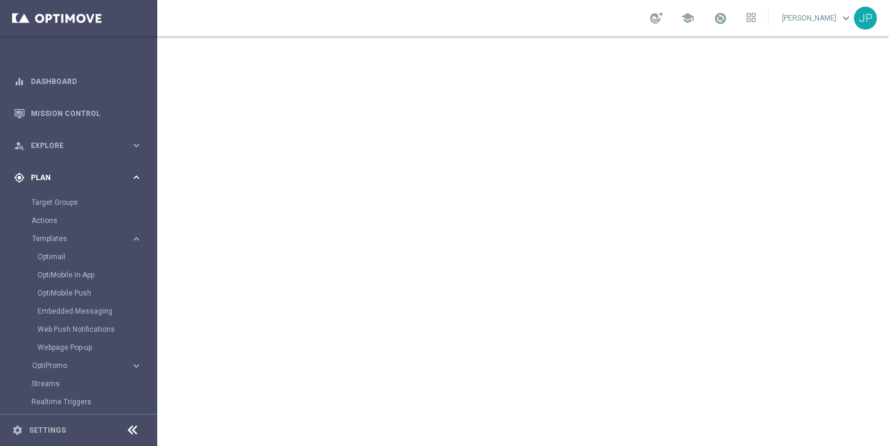
click at [114, 175] on span "Plan" at bounding box center [81, 177] width 100 height 7
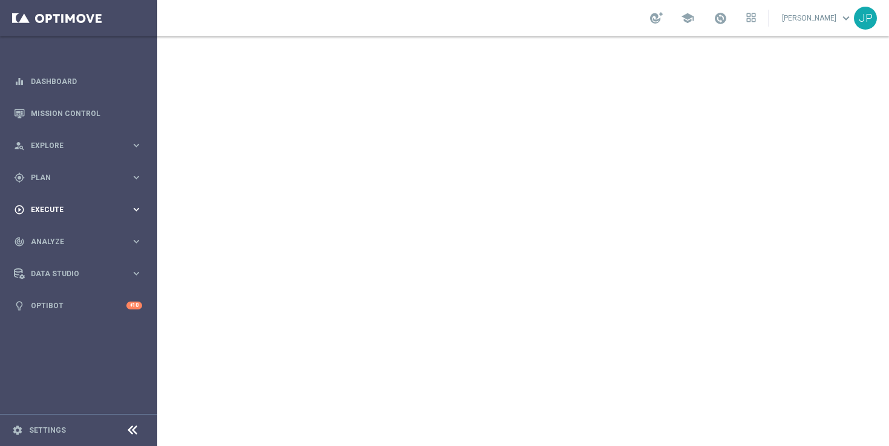
click at [82, 211] on span "Execute" at bounding box center [81, 209] width 100 height 7
click at [71, 232] on link "Campaign Builder" at bounding box center [78, 235] width 94 height 10
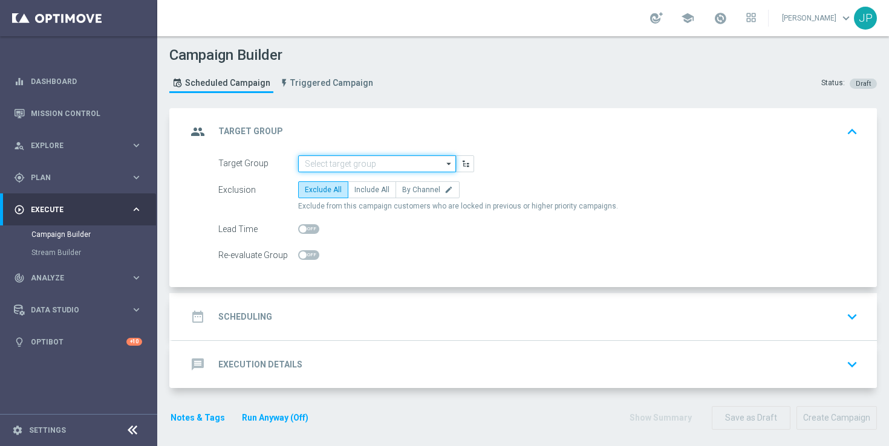
click at [390, 162] on input at bounding box center [377, 163] width 158 height 17
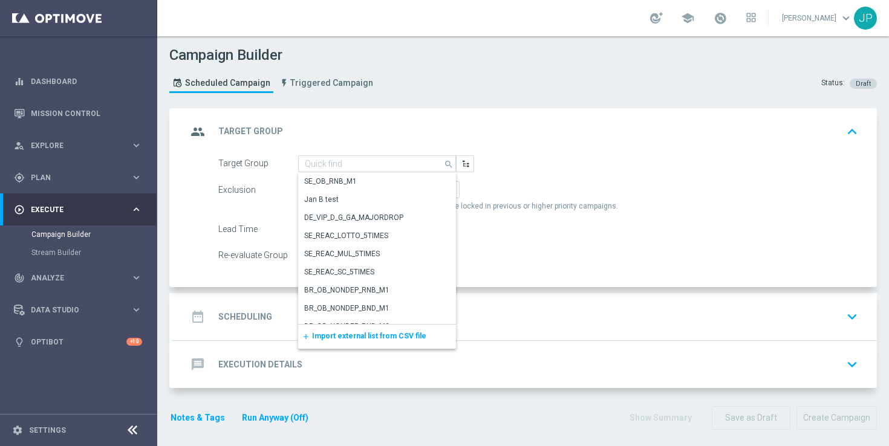
click at [389, 336] on span "Import external list from CSV file" at bounding box center [369, 336] width 114 height 8
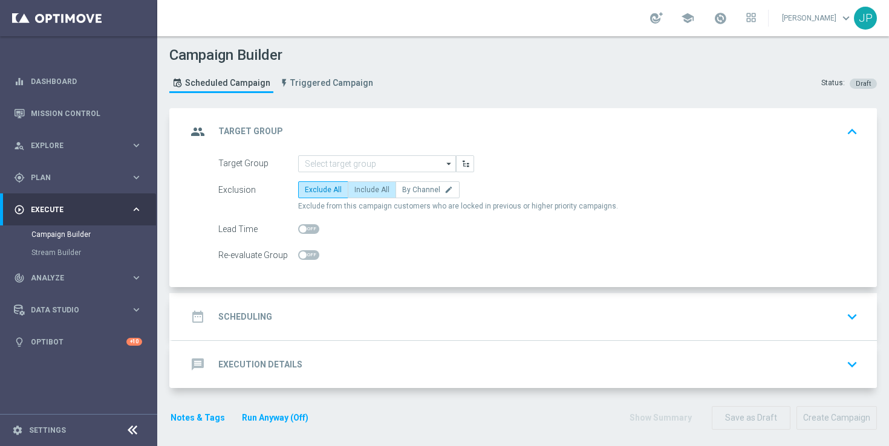
click at [372, 184] on label "Include All" at bounding box center [372, 189] width 48 height 17
click at [362, 188] on input "Include All" at bounding box center [358, 192] width 8 height 8
radio input "true"
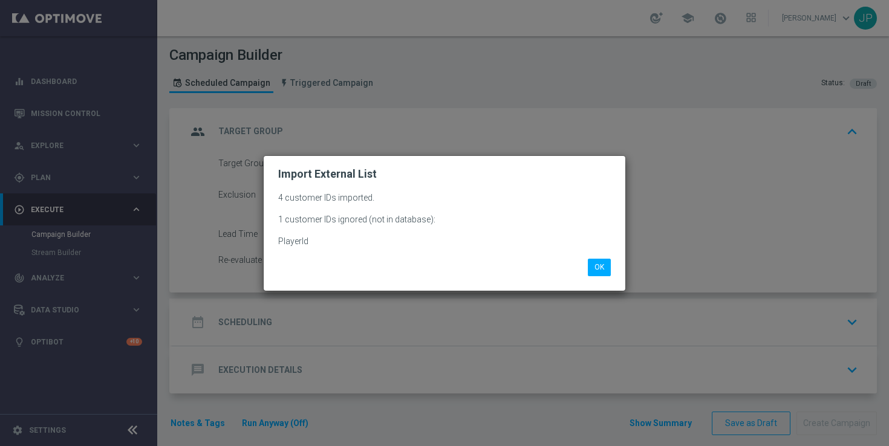
click at [612, 267] on li "OK" at bounding box center [599, 267] width 29 height 17
click at [603, 267] on button "OK" at bounding box center [599, 267] width 23 height 17
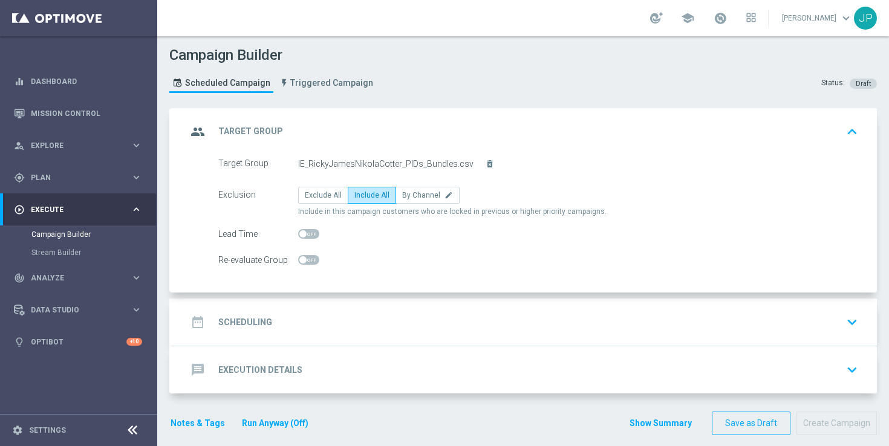
click at [567, 316] on div "date_range Scheduling keyboard_arrow_down" at bounding box center [525, 322] width 676 height 23
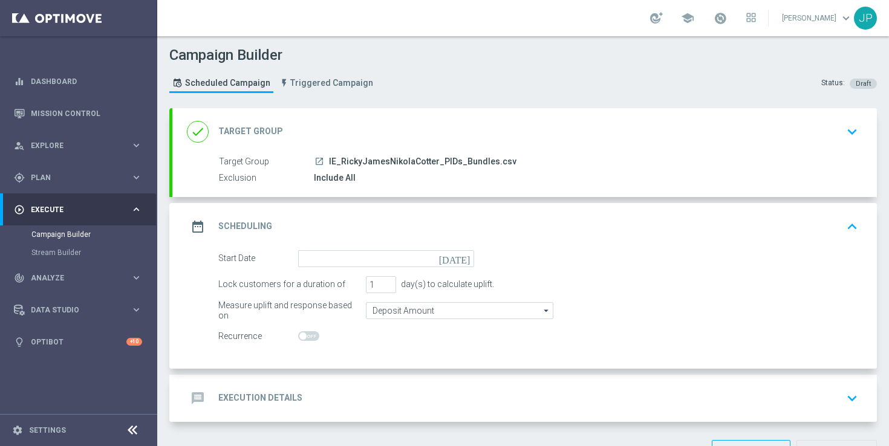
scroll to position [41, 0]
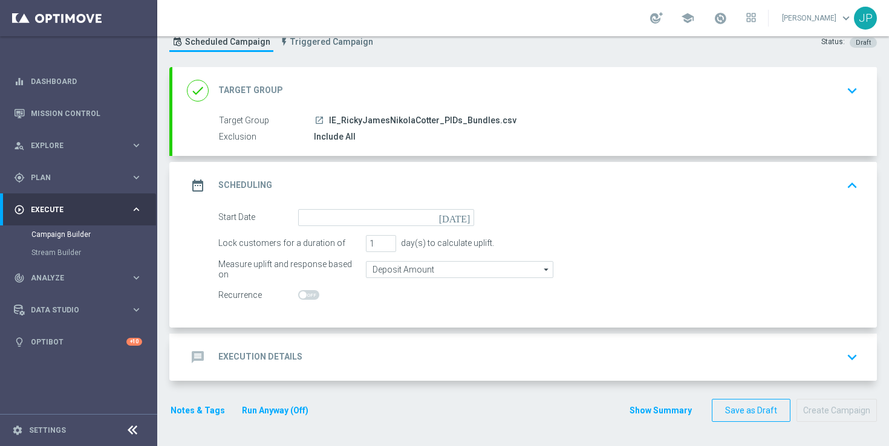
click at [463, 215] on icon "today" at bounding box center [457, 215] width 36 height 13
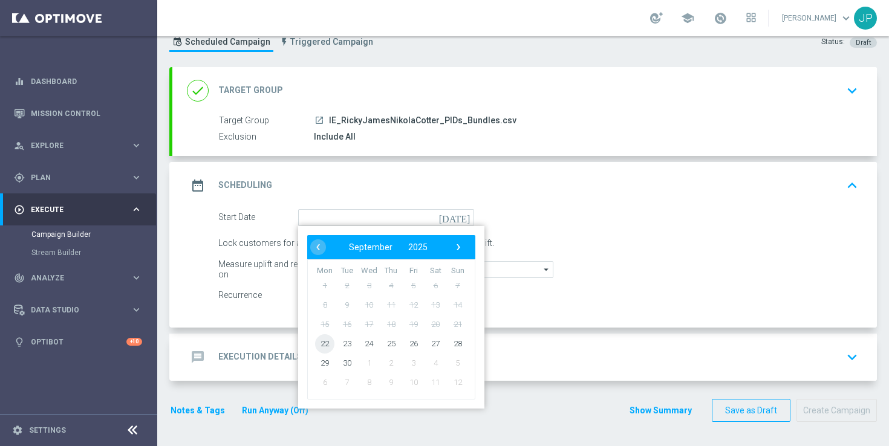
click at [326, 346] on span "22" at bounding box center [324, 343] width 19 height 19
type input "22 Sep 2025"
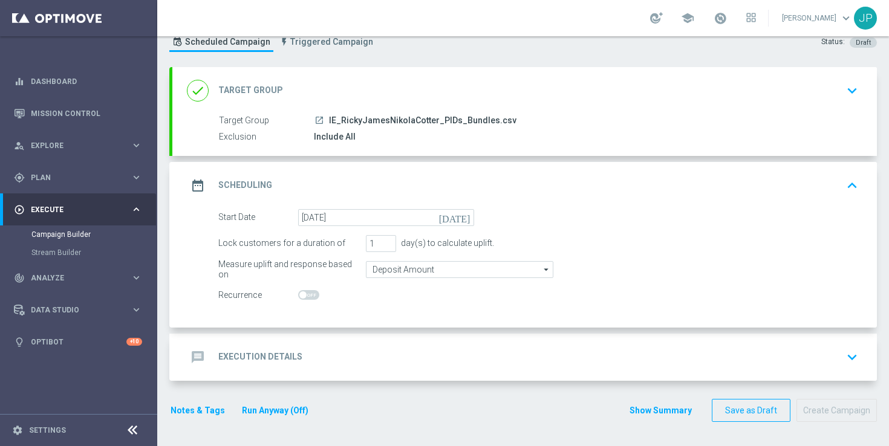
click at [587, 363] on div "message Execution Details keyboard_arrow_down" at bounding box center [525, 357] width 676 height 23
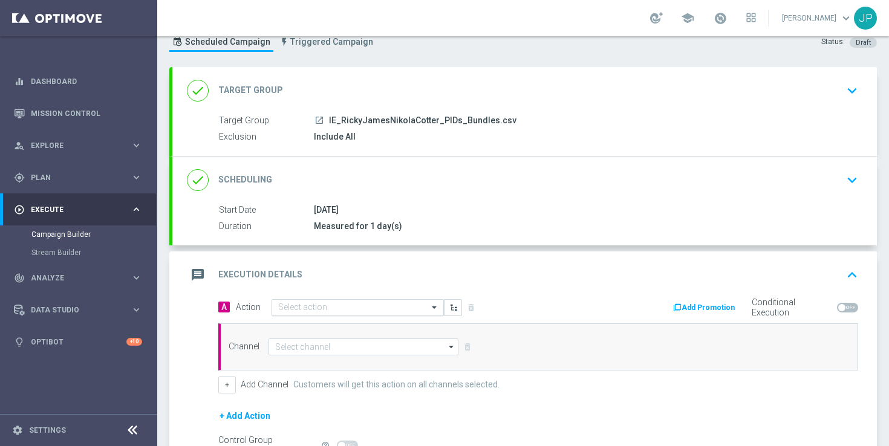
click at [391, 307] on input "text" at bounding box center [345, 308] width 135 height 10
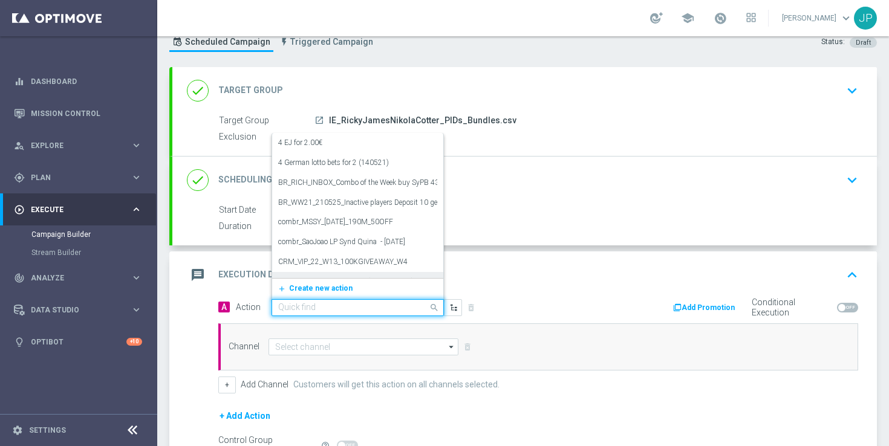
paste input "en_IE_RIT_NVIP_RI_TAC_GM_W39_EXCL_GAME__ALICE_WONDER_TALE"
type input "en_IE_RIT_NVIP_RI_TAC_GM_W39_EXCL_GAME__ALICE_WONDER_TALE"
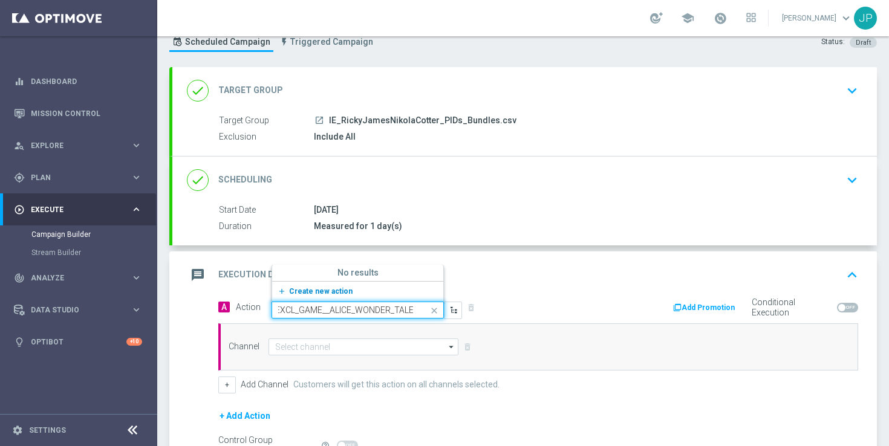
click at [341, 296] on button "add_new Create new action" at bounding box center [355, 292] width 167 height 14
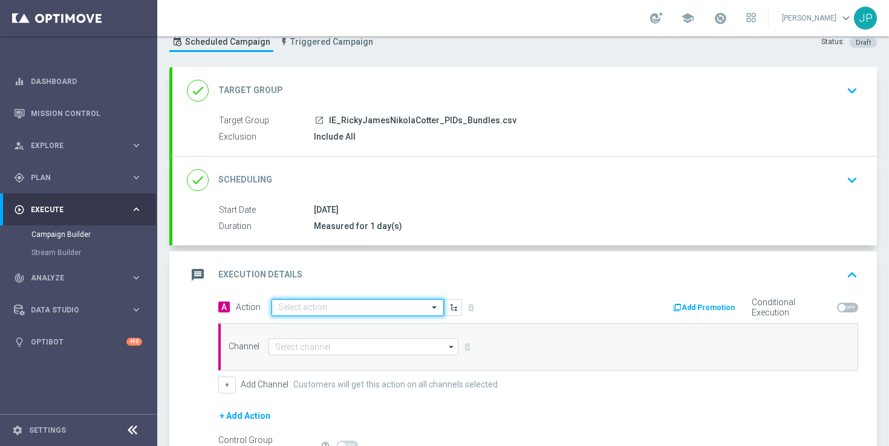
scroll to position [0, 0]
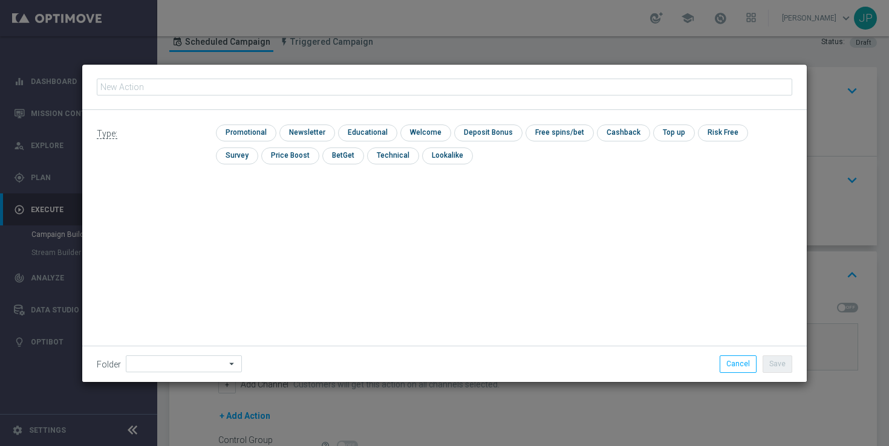
type input "en_IE_RIT_NVIP_RI_TAC_GM_W39_EXCL_GAME__ALICE_WONDER_TALE"
click at [239, 131] on input "checkbox" at bounding box center [244, 133] width 57 height 16
checkbox input "true"
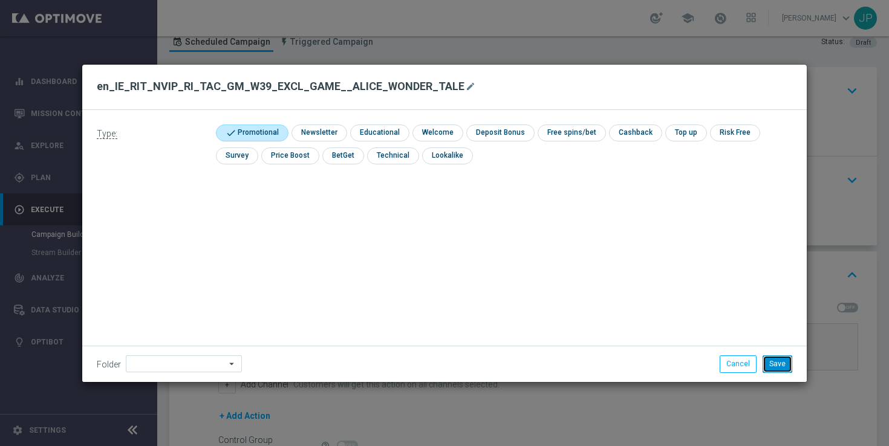
click at [782, 361] on button "Save" at bounding box center [778, 364] width 30 height 17
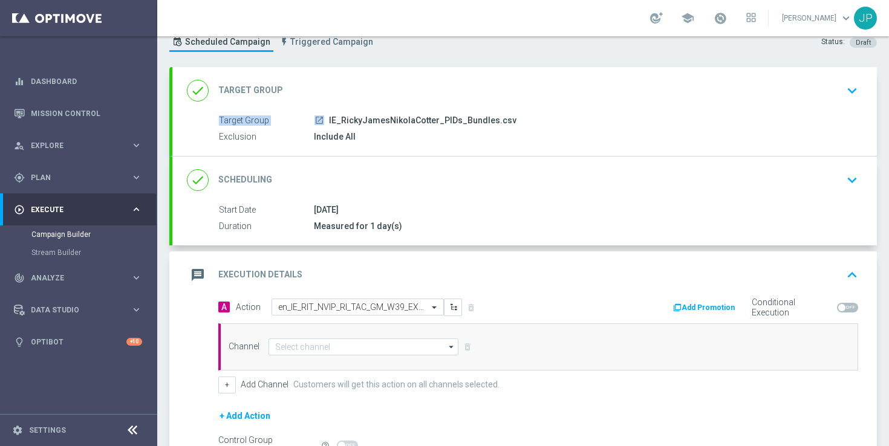
drag, startPoint x: 390, startPoint y: 82, endPoint x: 340, endPoint y: 74, distance: 50.3
click at [340, 74] on div "done Target Group keyboard_arrow_down Target Group launch IE_RickyJamesNikolaCo…" at bounding box center [524, 111] width 705 height 89
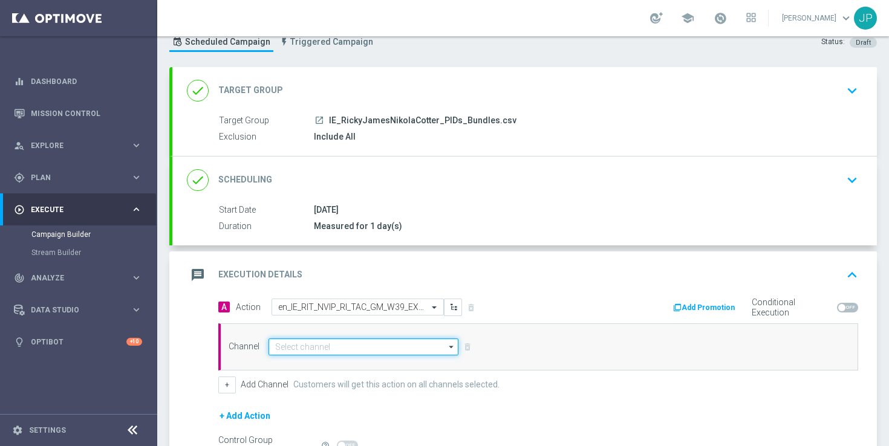
click at [353, 344] on input at bounding box center [364, 347] width 190 height 17
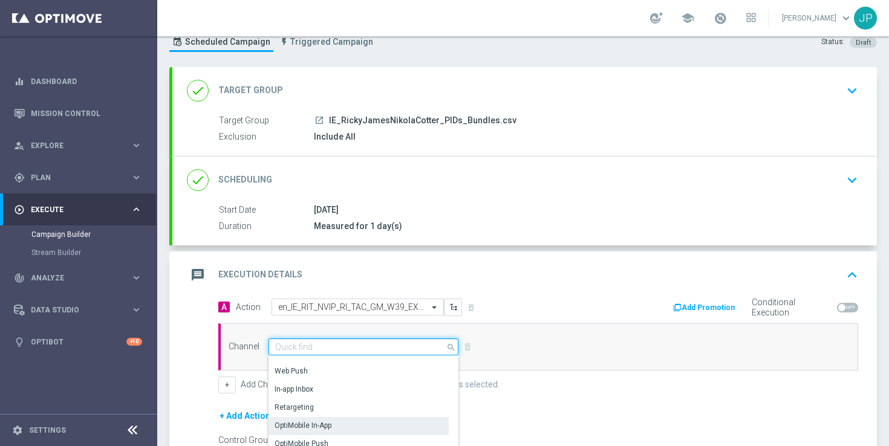
scroll to position [180, 0]
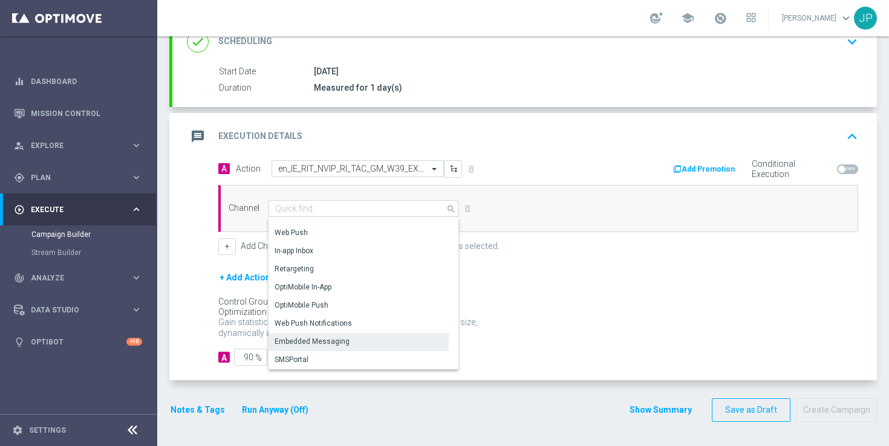
click at [361, 346] on div "Embedded Messaging" at bounding box center [359, 341] width 180 height 17
type input "Embedded Messaging"
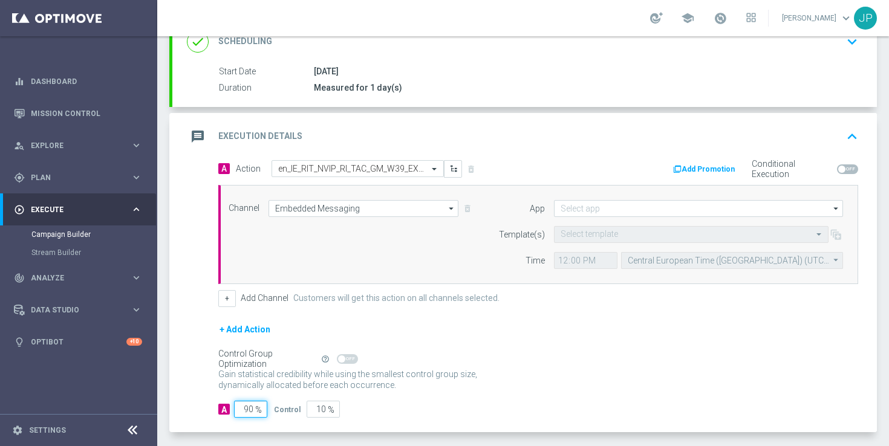
click at [249, 407] on input "90" at bounding box center [250, 409] width 33 height 17
type input "0"
type input "100"
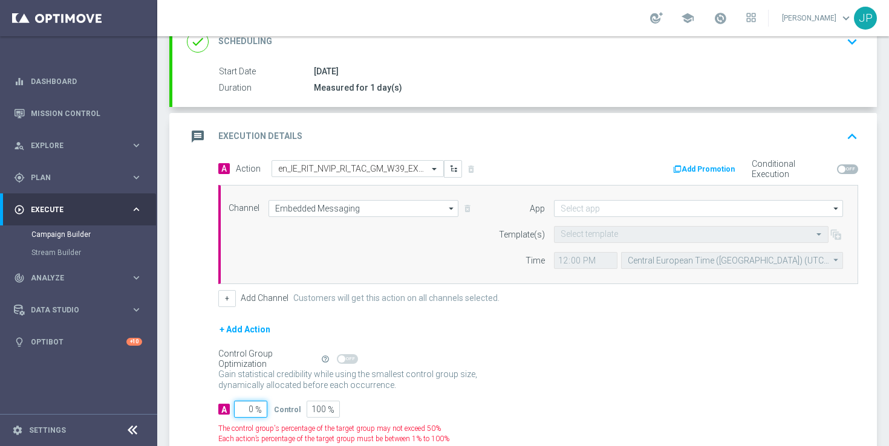
type input "10"
type input "90"
type input "100"
type input "0"
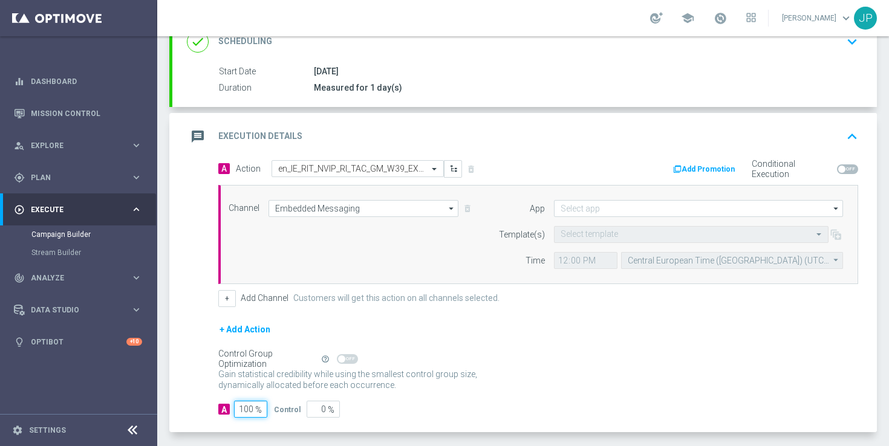
scroll to position [232, 0]
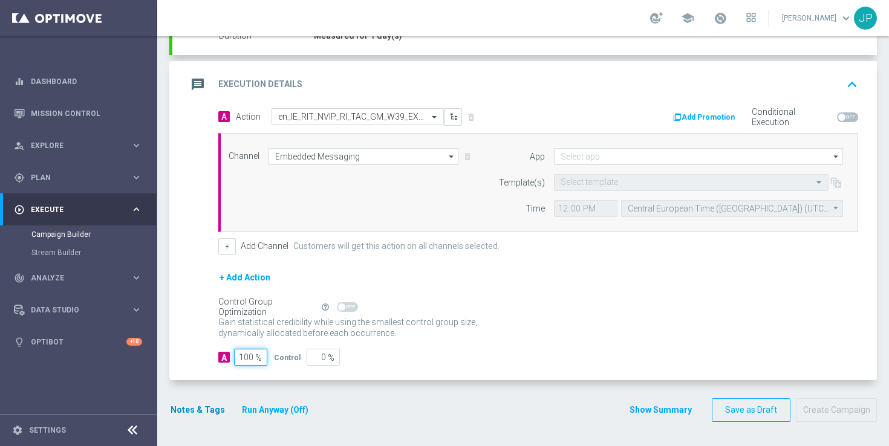
type input "100"
click at [212, 408] on button "Notes & Tags" at bounding box center [197, 410] width 57 height 15
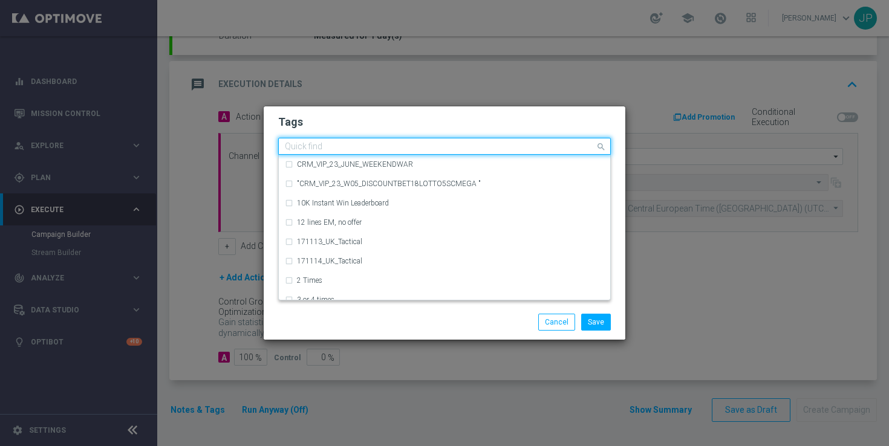
click at [459, 147] on input "text" at bounding box center [440, 147] width 310 height 10
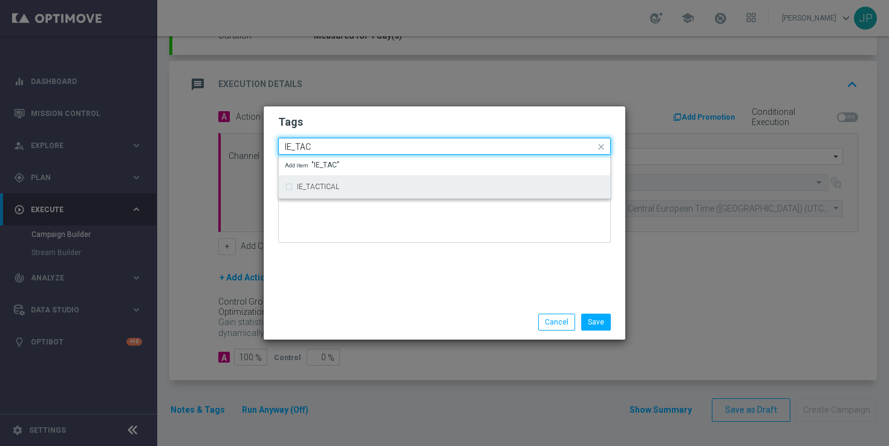
click at [371, 185] on div "IE_TACTICAL" at bounding box center [450, 186] width 307 height 7
type input "IE_TAC"
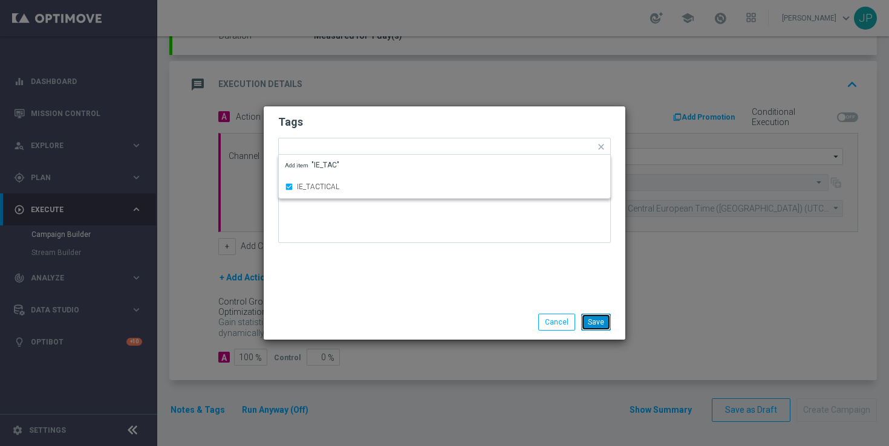
click at [603, 319] on button "Save" at bounding box center [596, 322] width 30 height 17
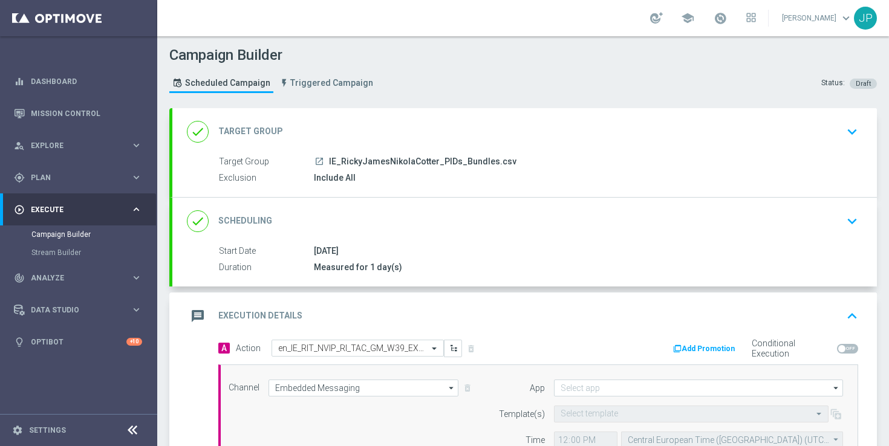
scroll to position [125, 0]
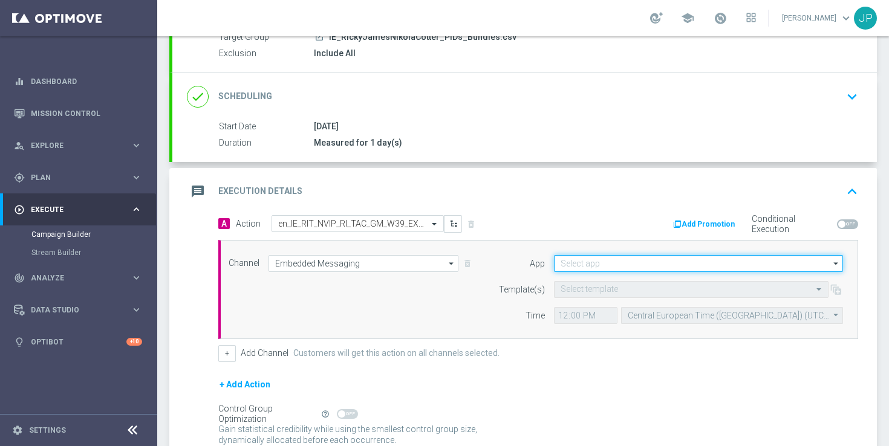
click at [600, 267] on input at bounding box center [698, 263] width 289 height 17
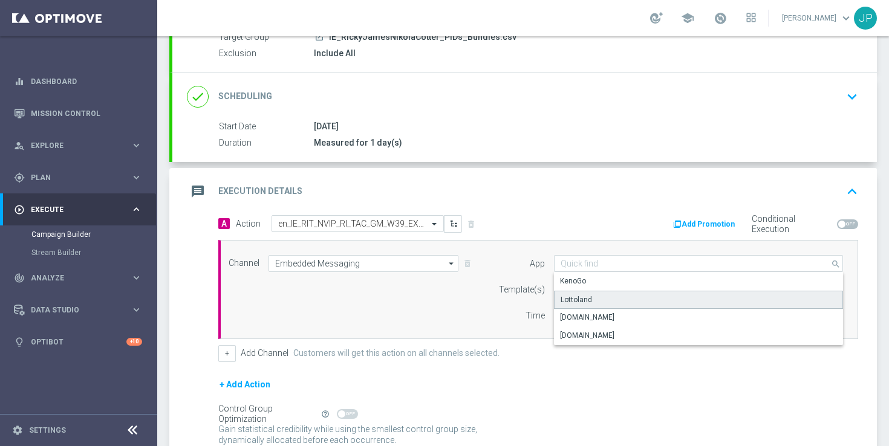
click at [590, 299] on div "Lottoland" at bounding box center [698, 300] width 289 height 18
type input "Lottoland"
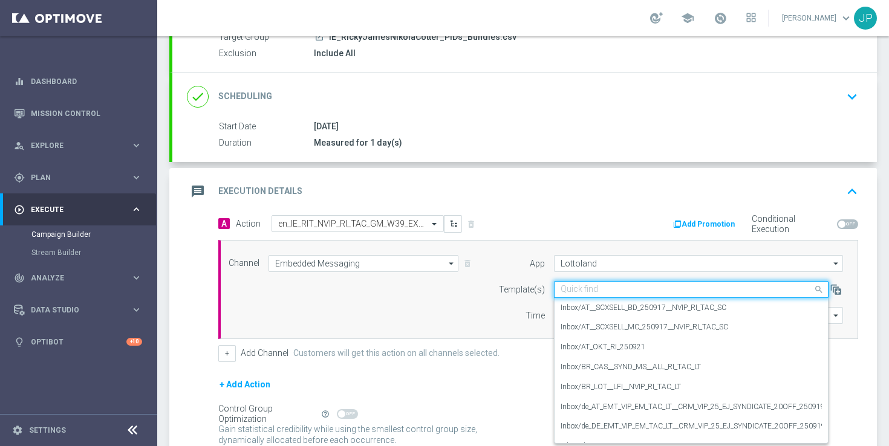
click at [591, 288] on input "text" at bounding box center [679, 290] width 237 height 10
paste input "en_IE_RIT_NVIP_RI_TAC_GM_W39_EXCL_GAME__ALICE_WONDER_TALE"
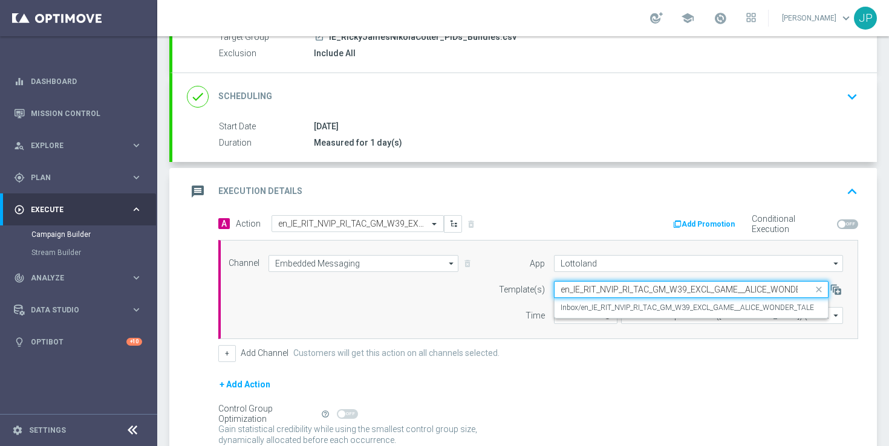
scroll to position [0, 30]
click at [596, 308] on label "Inbox/en_IE_RIT_NVIP_RI_TAC_GM_W39_EXCL_GAME__ALICE_WONDER_TALE" at bounding box center [687, 308] width 253 height 10
type input "en_IE_RIT_NVIP_RI_TAC_GM_W39_EXCL_GAME__ALICE_WONDER_TALE"
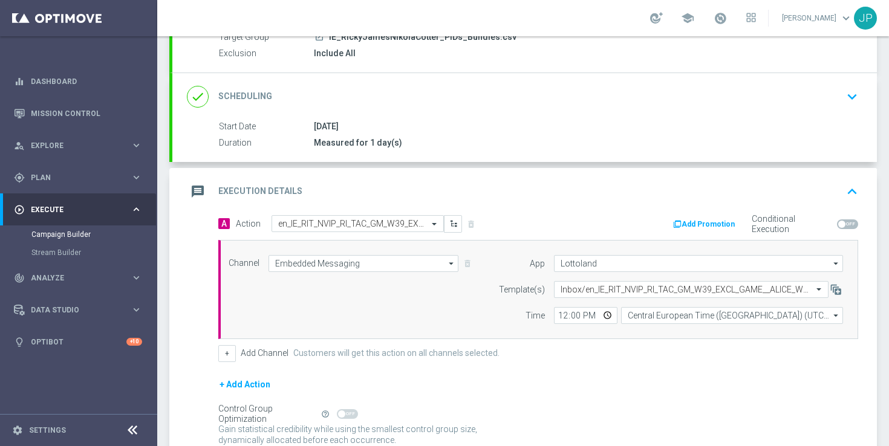
scroll to position [0, 0]
click at [577, 316] on input "12:00" at bounding box center [586, 315] width 64 height 17
type input "12:37"
click at [747, 414] on div "Control Group Optimization Self Optimizing Campaign help_outline" at bounding box center [538, 414] width 640 height 13
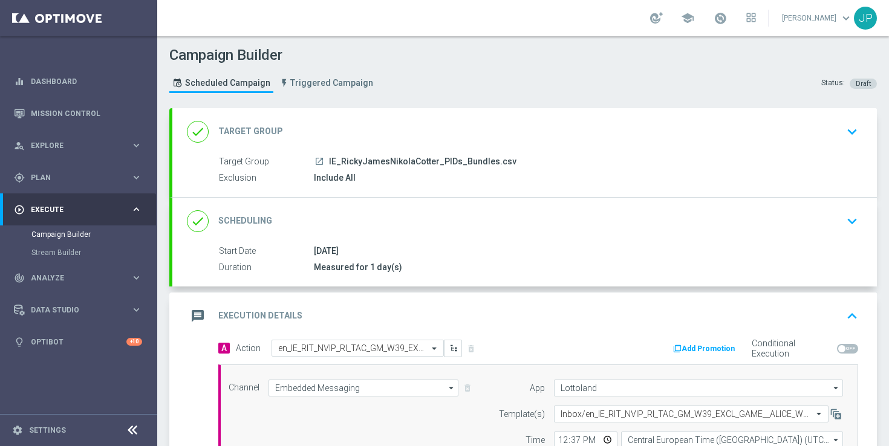
scroll to position [232, 0]
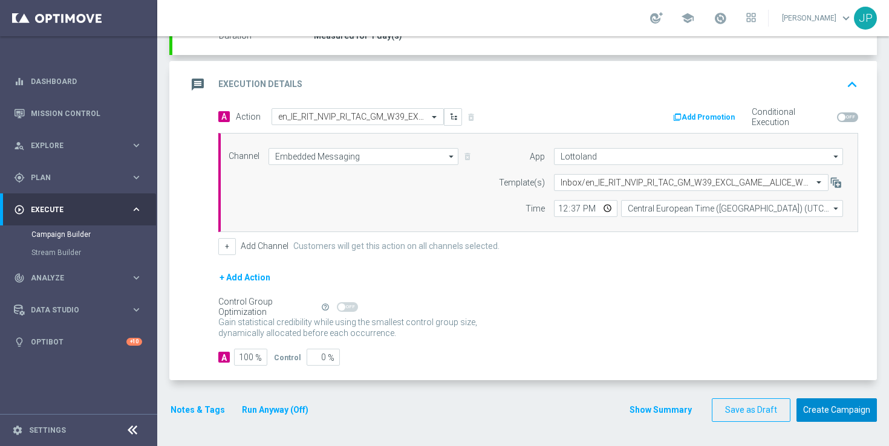
click at [846, 416] on button "Create Campaign" at bounding box center [837, 411] width 80 height 24
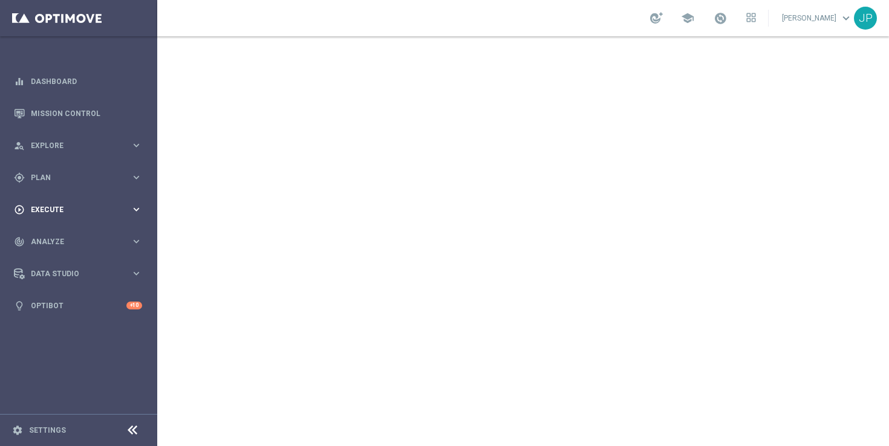
click at [90, 211] on span "Execute" at bounding box center [81, 209] width 100 height 7
click at [64, 208] on span "Execute" at bounding box center [81, 209] width 100 height 7
click at [70, 230] on link "Campaign Builder" at bounding box center [78, 235] width 94 height 10
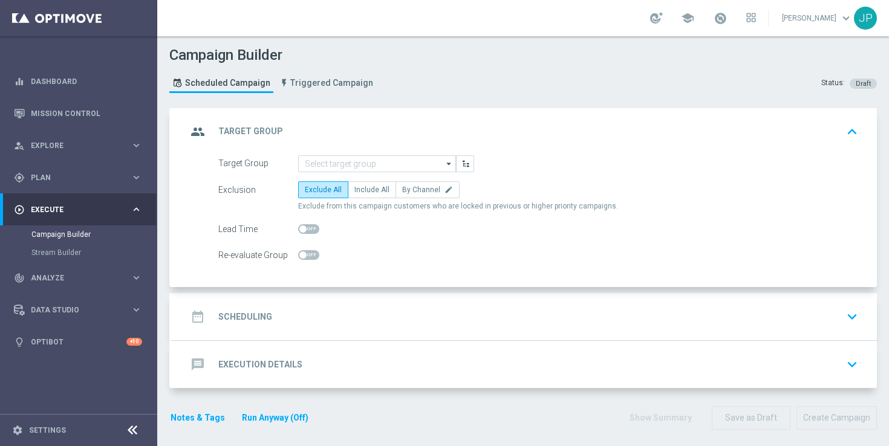
click at [448, 166] on icon "arrow_drop_down" at bounding box center [449, 164] width 12 height 16
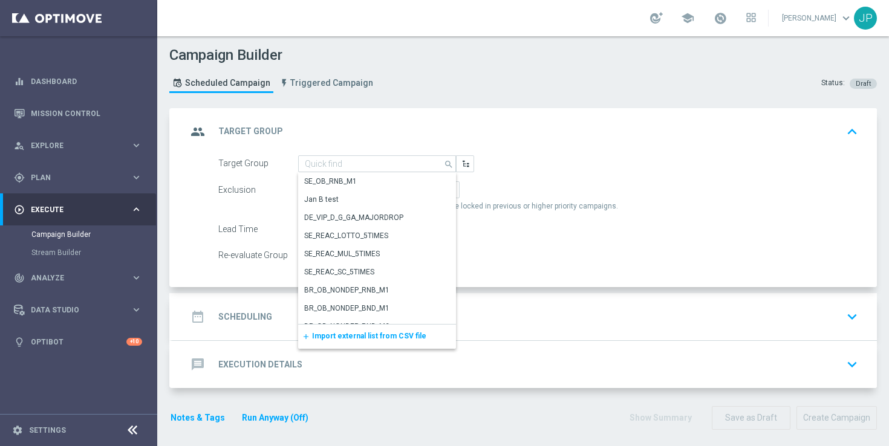
click at [370, 335] on span "Import external list from CSV file" at bounding box center [369, 336] width 114 height 8
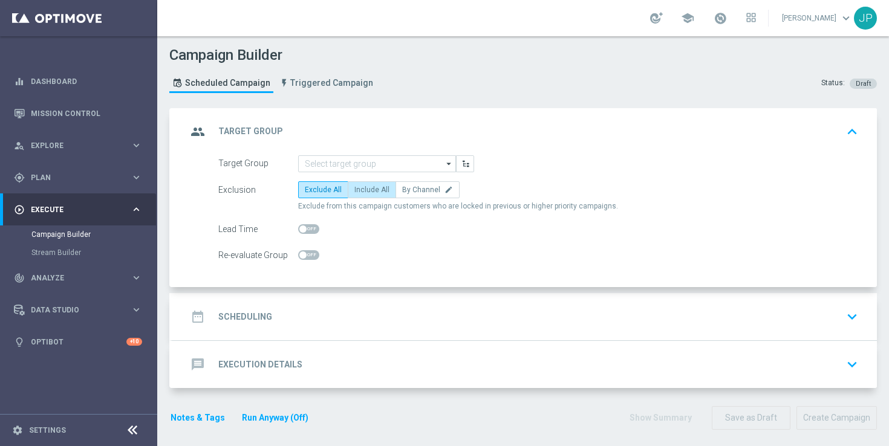
click at [372, 189] on span "Include All" at bounding box center [371, 190] width 35 height 8
click at [362, 189] on input "Include All" at bounding box center [358, 192] width 8 height 8
radio input "true"
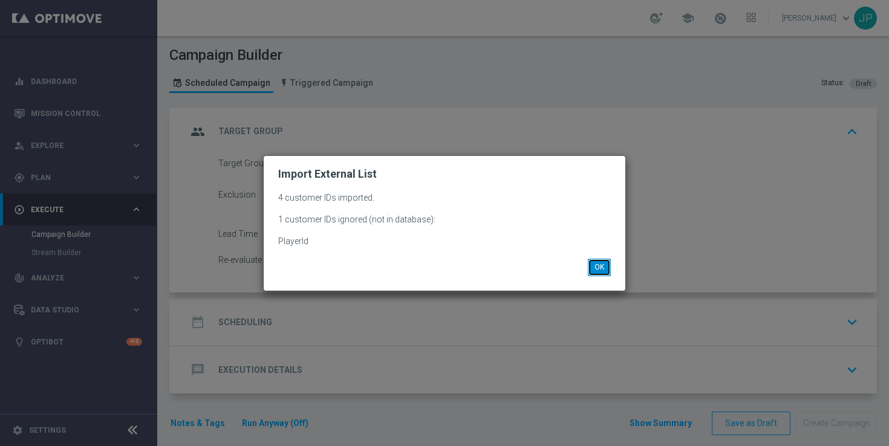
click at [606, 264] on button "OK" at bounding box center [599, 267] width 23 height 17
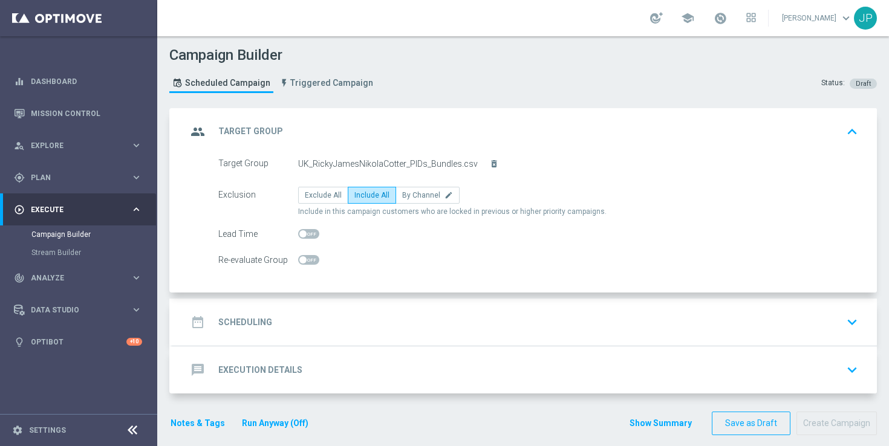
click at [542, 311] on div "date_range Scheduling keyboard_arrow_down" at bounding box center [525, 322] width 676 height 23
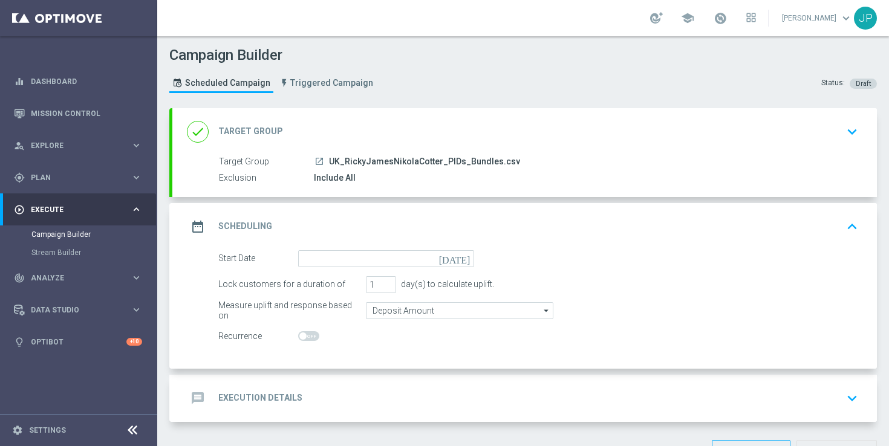
click at [466, 255] on icon "[DATE]" at bounding box center [457, 256] width 36 height 13
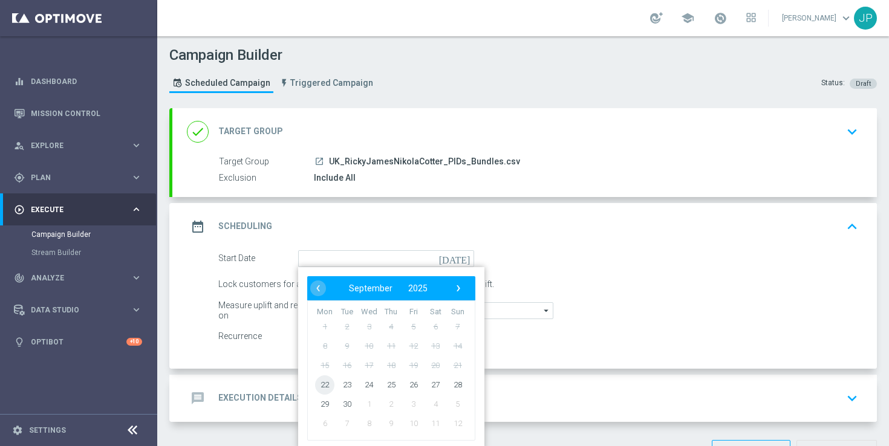
click at [330, 385] on span "22" at bounding box center [324, 384] width 19 height 19
type input "[DATE]"
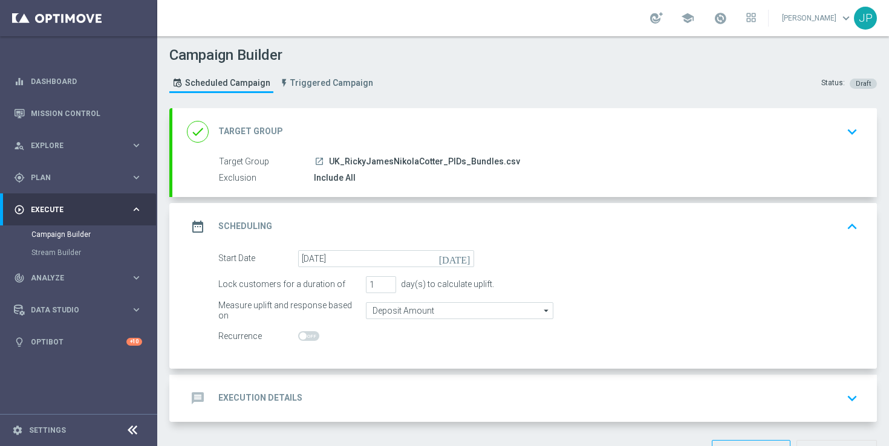
click at [396, 392] on div "message Execution Details keyboard_arrow_down" at bounding box center [525, 398] width 676 height 23
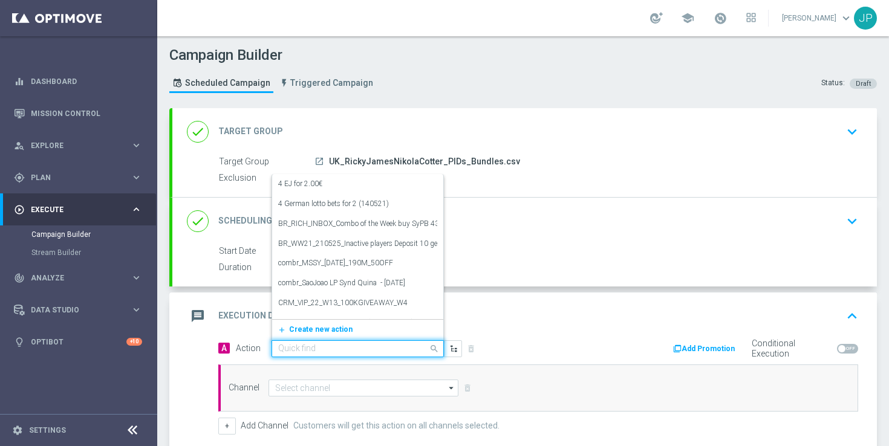
click at [354, 350] on input "text" at bounding box center [345, 349] width 135 height 10
paste input "en_GB_NVIP_TAC_GM__250924_EXCLGAME_ALICE_WONDER_TALE"
type input "en_GB_NVIP_TAC_GM__250924_EXCLGAME_ALICE_WONDER_TALE"
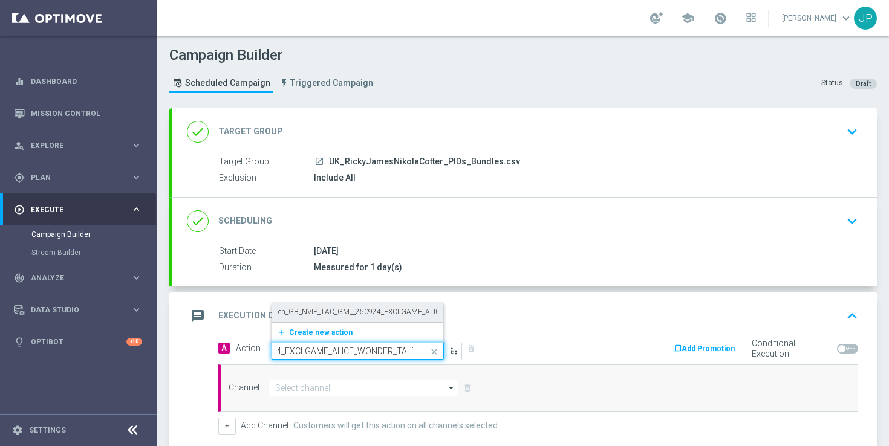
click at [367, 315] on label "en_GB_NVIP_TAC_GM__250924_EXCLGAME_ALICE_WONDER_TALE" at bounding box center [388, 312] width 221 height 10
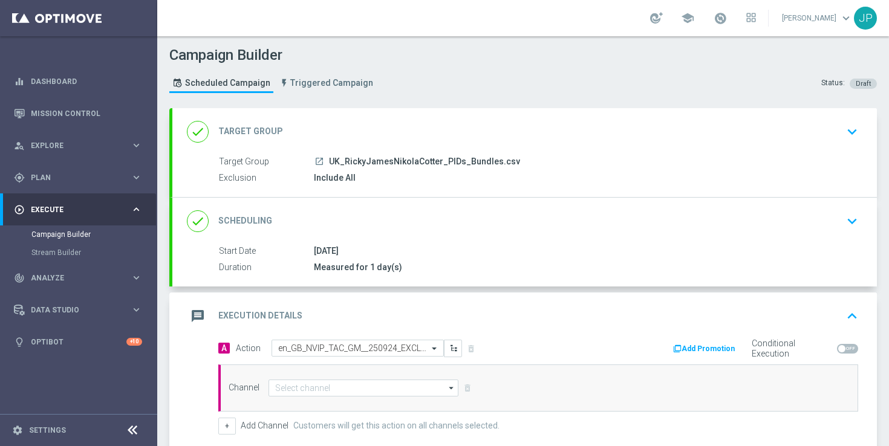
scroll to position [128, 0]
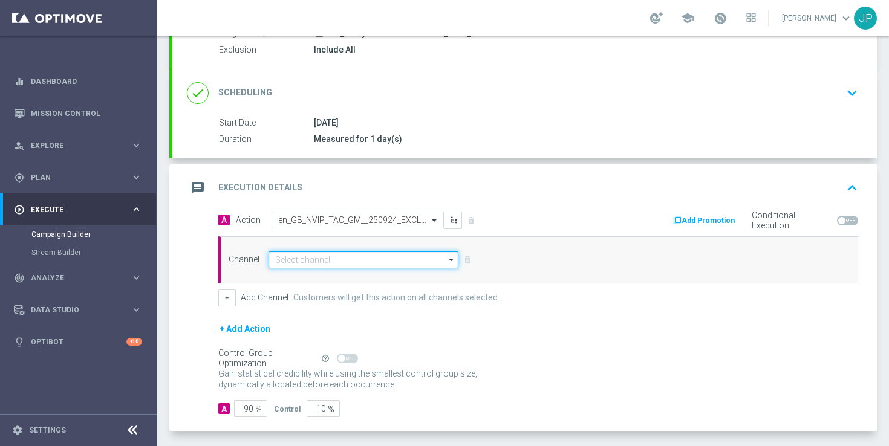
click at [373, 259] on input at bounding box center [364, 260] width 190 height 17
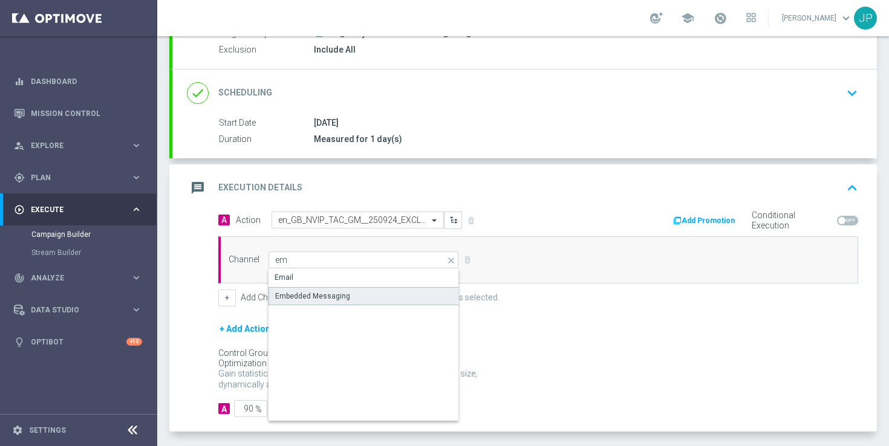
click at [360, 292] on div "Embedded Messaging" at bounding box center [364, 296] width 191 height 18
type input "Embedded Messaging"
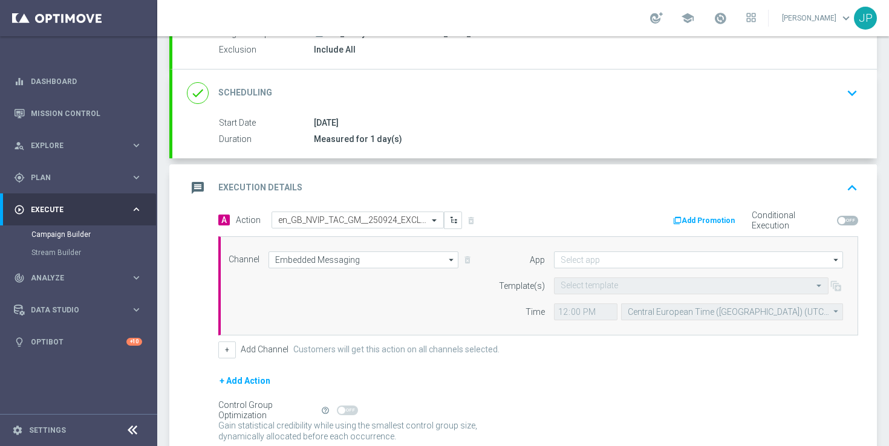
scroll to position [232, 0]
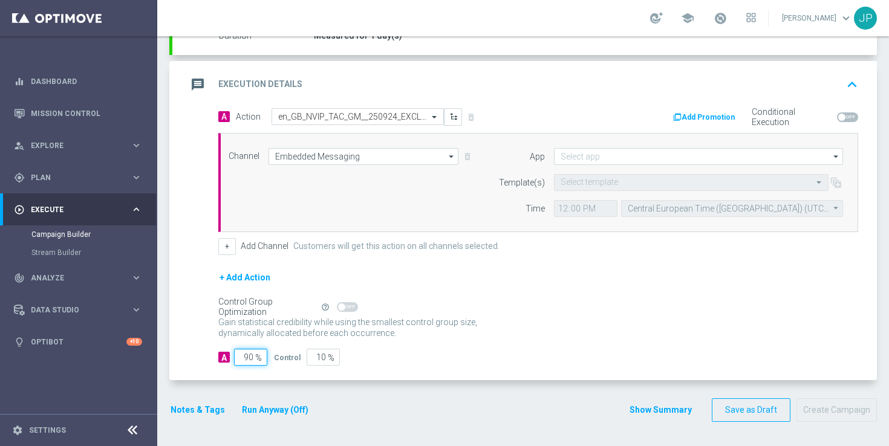
click at [248, 360] on input "90" at bounding box center [250, 357] width 33 height 17
type input "0"
type input "100"
type input "10"
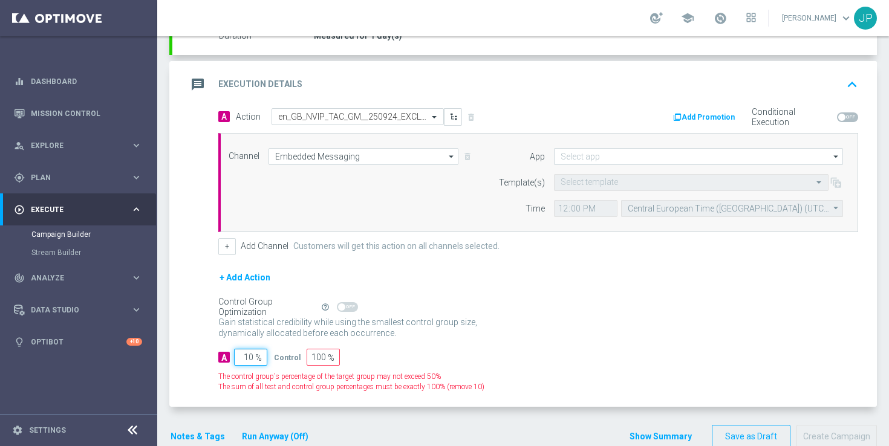
type input "90"
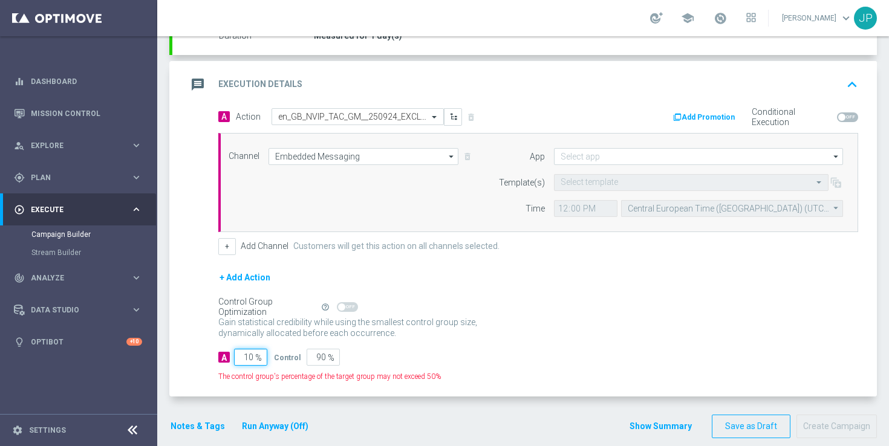
type input "100"
type input "0"
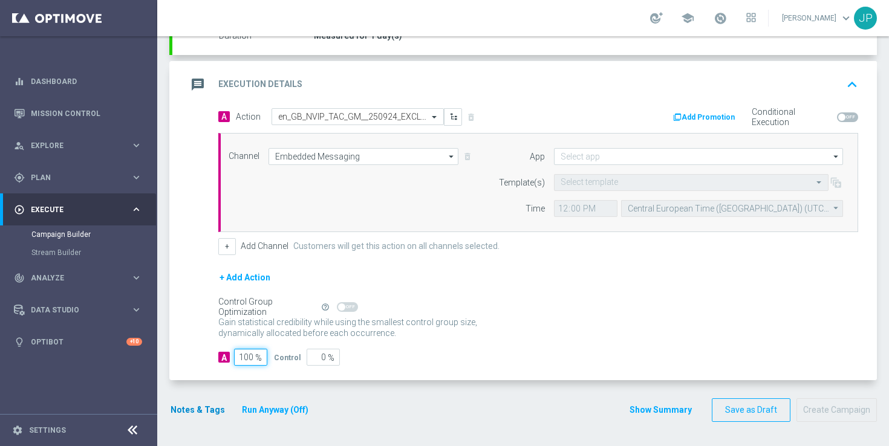
type input "100"
click at [207, 406] on button "Notes & Tags" at bounding box center [197, 410] width 57 height 15
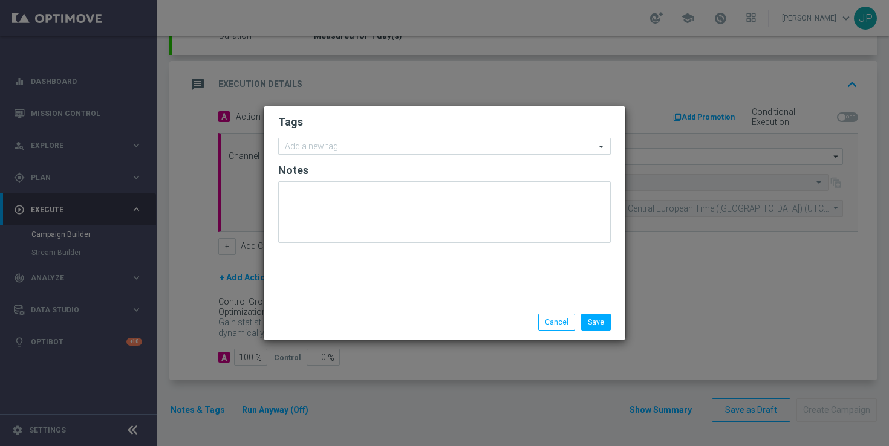
click at [387, 146] on input "text" at bounding box center [440, 147] width 310 height 10
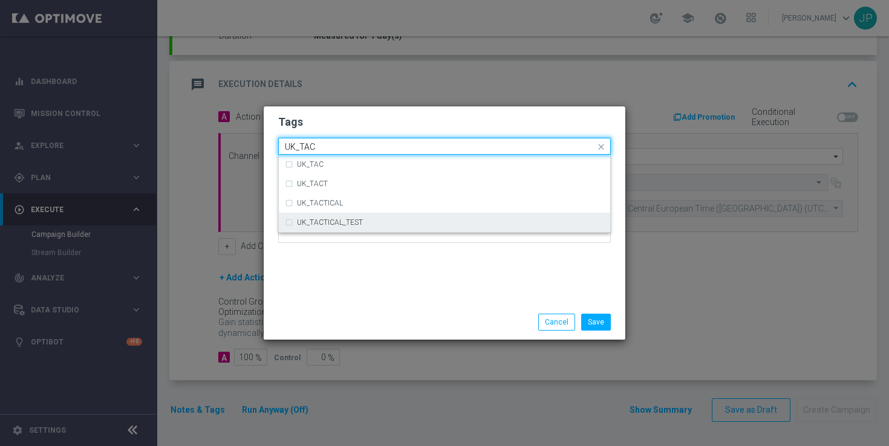
click at [399, 221] on div "UK_TACTICAL_TEST" at bounding box center [450, 222] width 307 height 7
type input "UK_TAC"
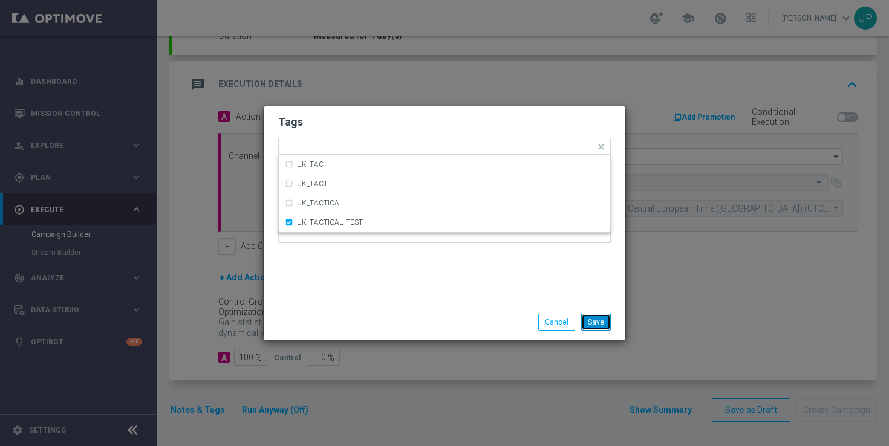
click at [600, 317] on button "Save" at bounding box center [596, 322] width 30 height 17
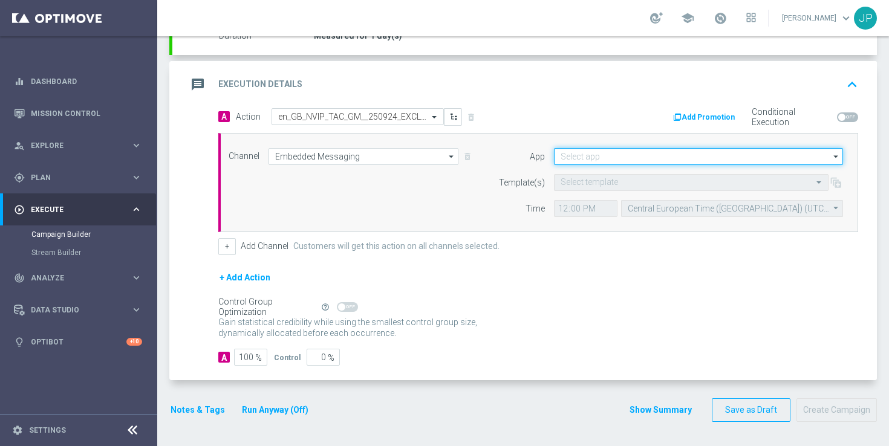
click at [681, 164] on input at bounding box center [698, 156] width 289 height 17
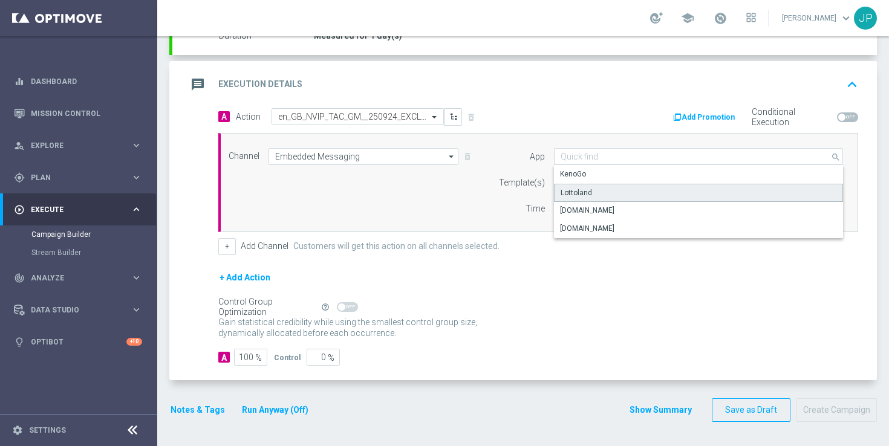
click at [646, 191] on div "Lottoland" at bounding box center [698, 193] width 289 height 18
type input "Lottoland"
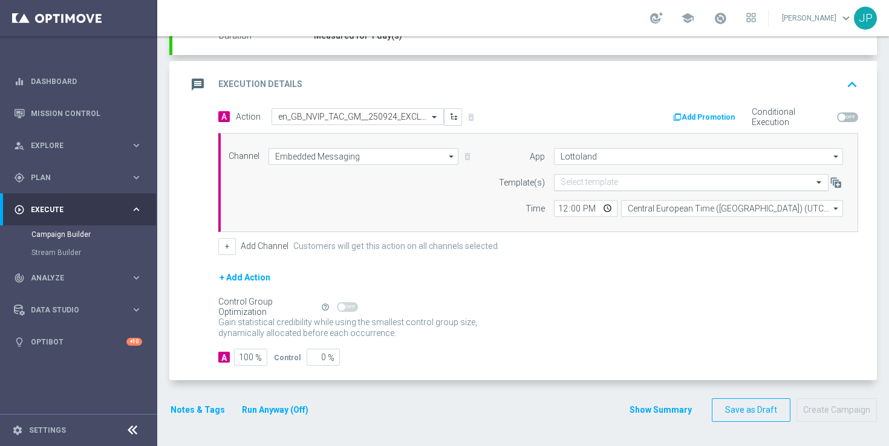
click at [614, 186] on input "text" at bounding box center [679, 183] width 237 height 10
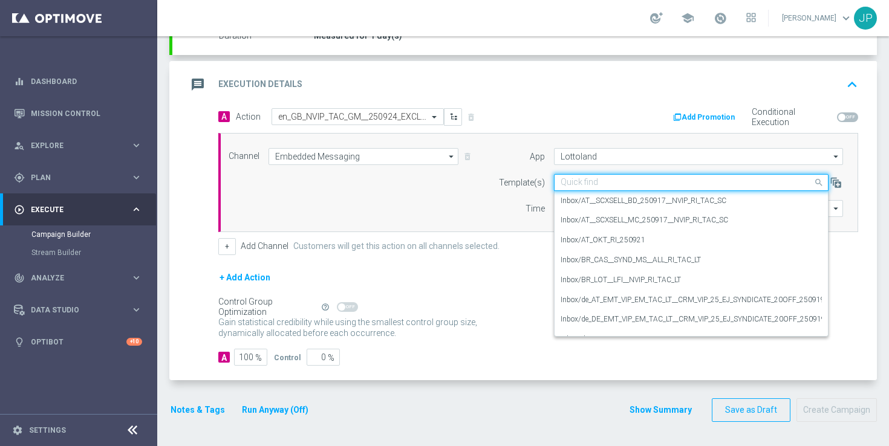
paste input "en_GB_NVIP_TAC_GM__250924_EXCLGAME_ALICE_WONDER_TALE"
type input "en_GB_NVIP_TAC_GM__250924_EXCLGAME_ALICE_WONDER_TALE"
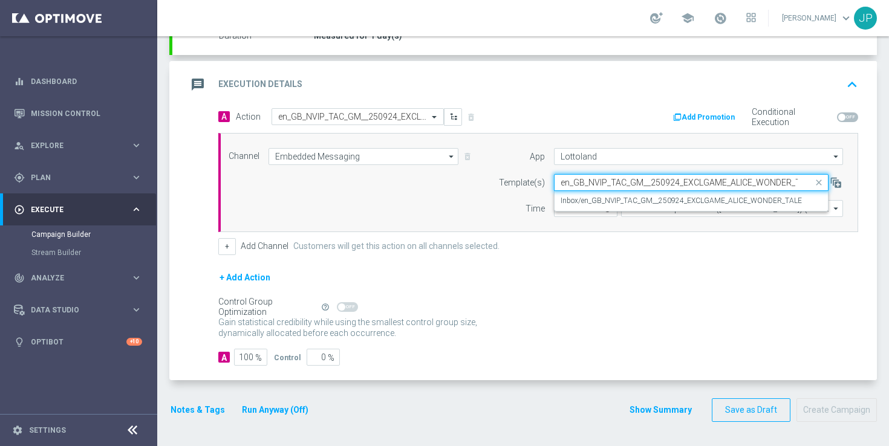
scroll to position [0, 14]
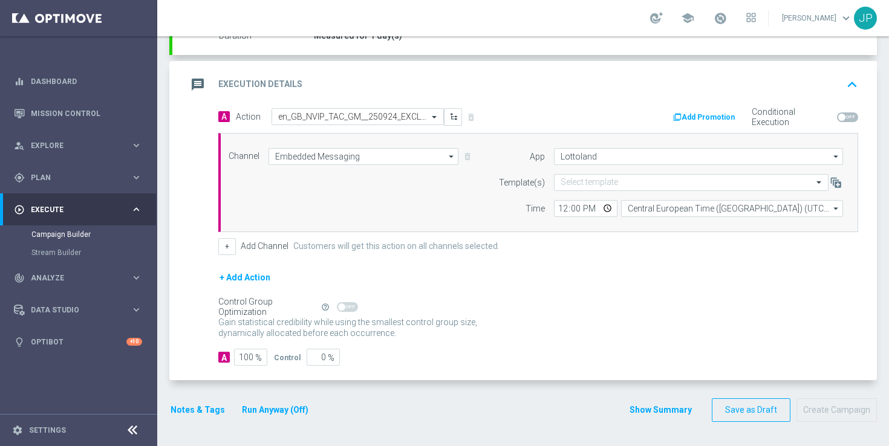
click at [574, 270] on div "+ Add Action" at bounding box center [538, 285] width 640 height 30
click at [573, 209] on input "12:00" at bounding box center [586, 208] width 64 height 17
type input "12:42"
click at [612, 238] on div "+ Add Channel Customers will get this action on all channels selected." at bounding box center [538, 246] width 640 height 17
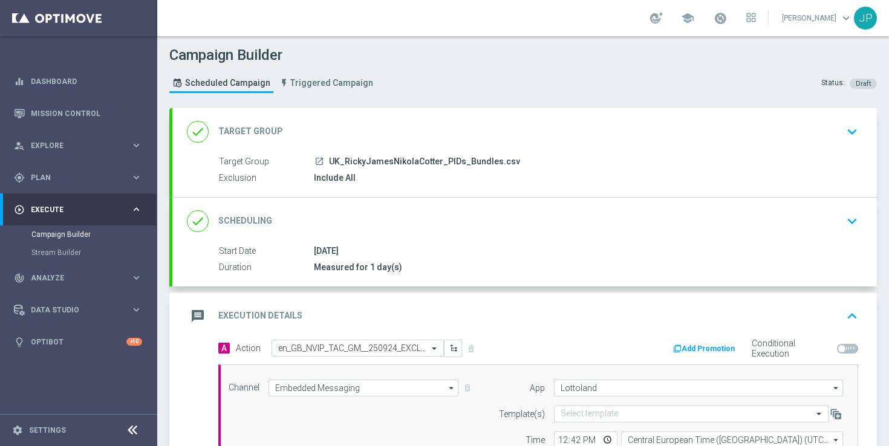
scroll to position [232, 0]
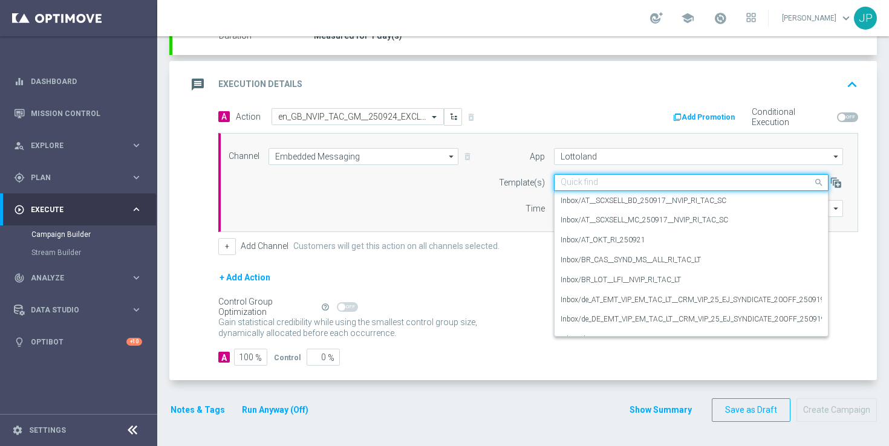
click at [651, 185] on input "text" at bounding box center [679, 183] width 237 height 10
paste input "en_GB_NVIP_TAC_GM__250924_EXCLGAME_ALICE_WONDER_TALE"
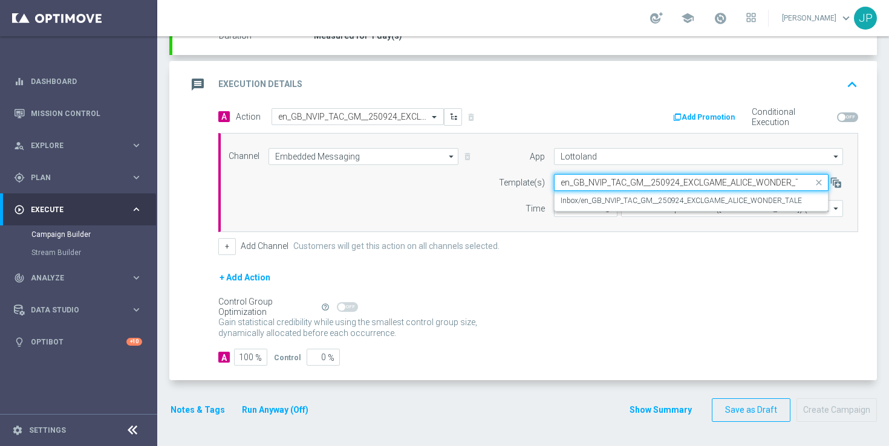
scroll to position [0, 14]
click at [653, 198] on label "Inbox/en_GB_NVIP_TAC_GM__250924_EXCLGAME_ALICE_WONDER_TALE" at bounding box center [681, 201] width 241 height 10
type input "en_GB_NVIP_TAC_GM__250924_EXCLGAME_ALICE_WONDER_TALE"
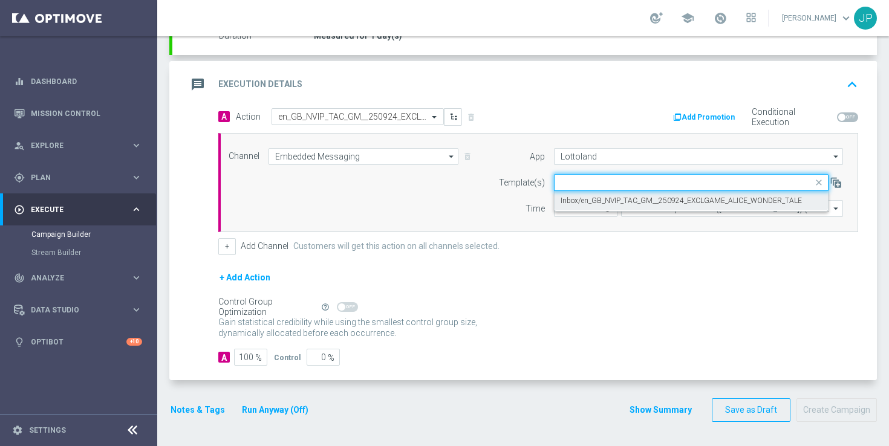
scroll to position [0, 0]
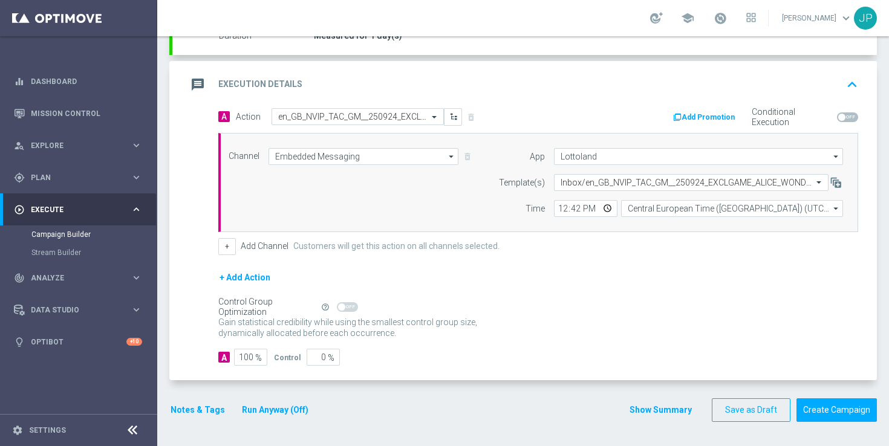
click at [687, 314] on div "Gain statistical credibility while using the smallest control group size, dynam…" at bounding box center [538, 328] width 640 height 29
click at [825, 408] on button "Create Campaign" at bounding box center [837, 411] width 80 height 24
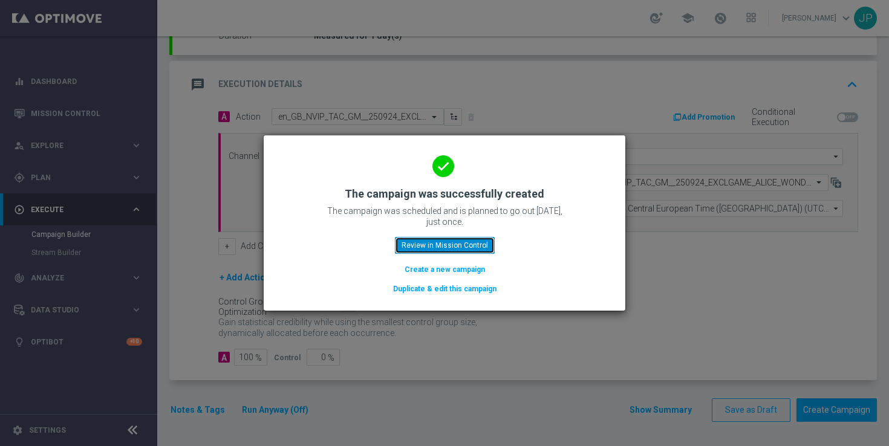
click at [481, 243] on button "Review in Mission Control" at bounding box center [445, 245] width 100 height 17
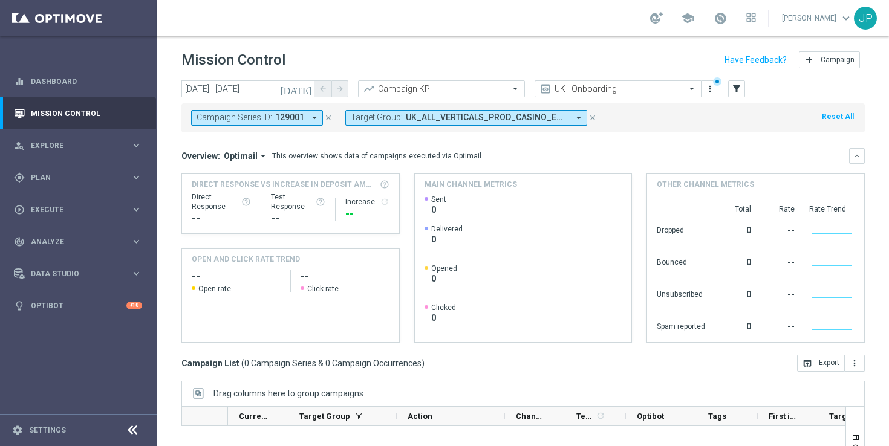
click at [448, 24] on div "school James Parr keyboard_arrow_down JP" at bounding box center [523, 18] width 732 height 36
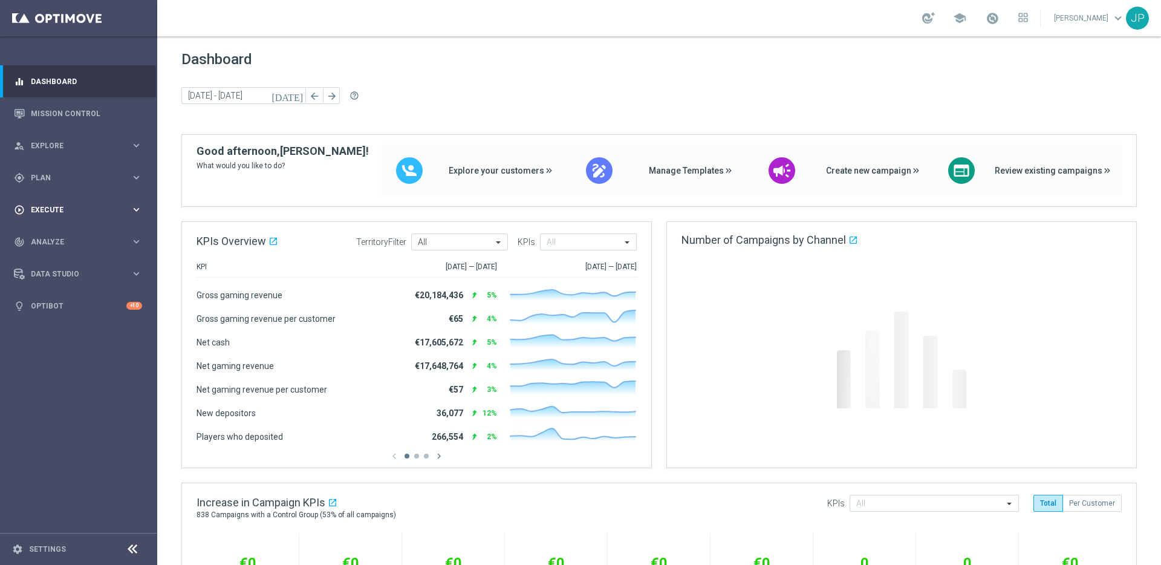
click at [100, 203] on div "play_circle_outline Execute keyboard_arrow_right" at bounding box center [78, 210] width 156 height 32
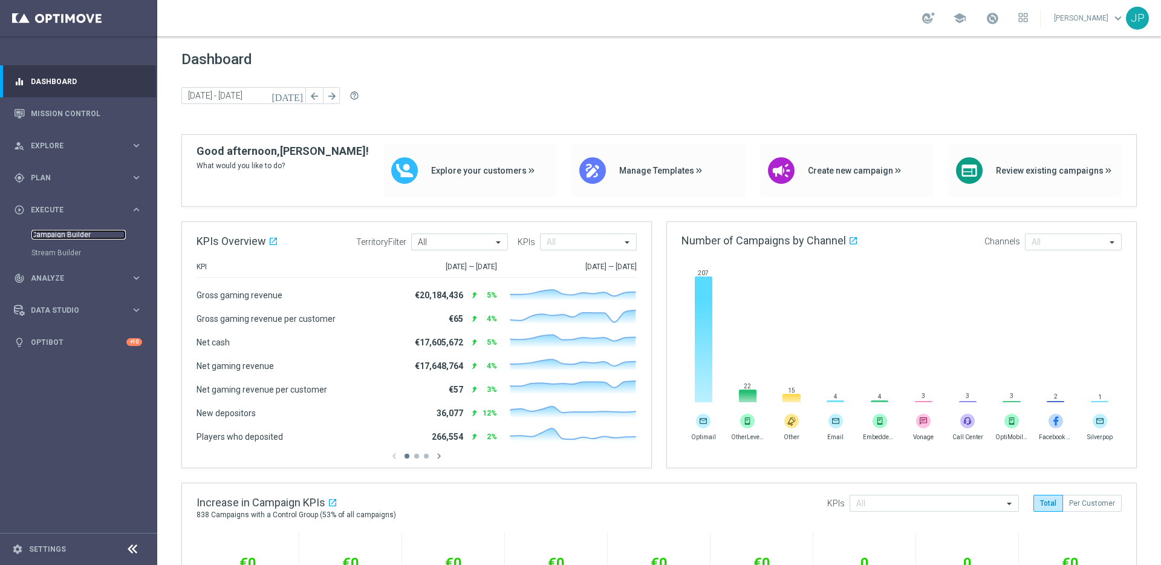
click at [89, 232] on link "Campaign Builder" at bounding box center [78, 235] width 94 height 10
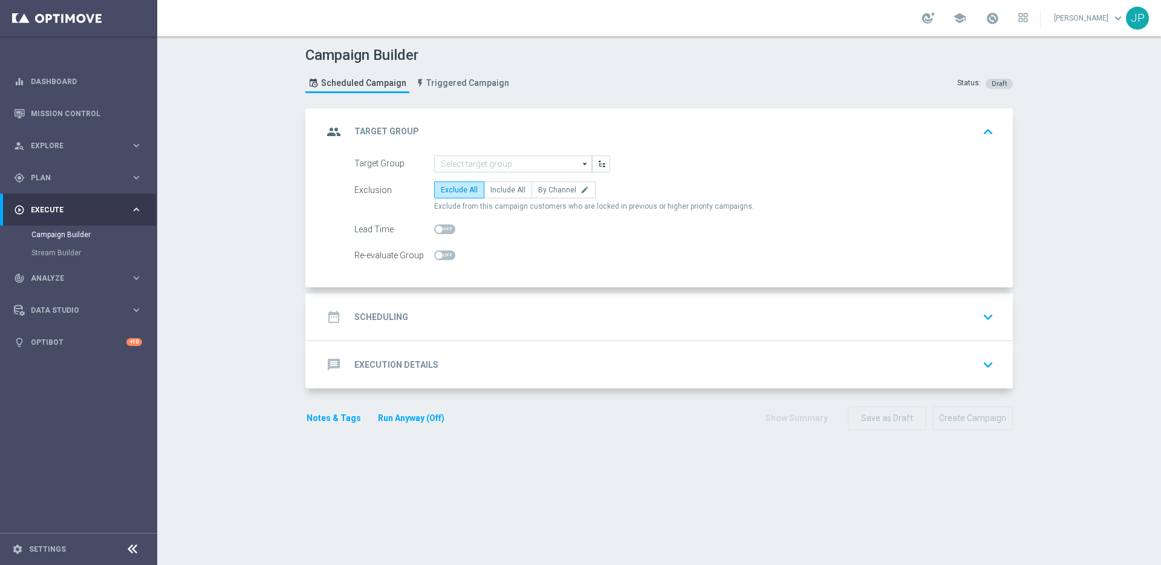
click at [584, 164] on icon "arrow_drop_down" at bounding box center [586, 164] width 12 height 16
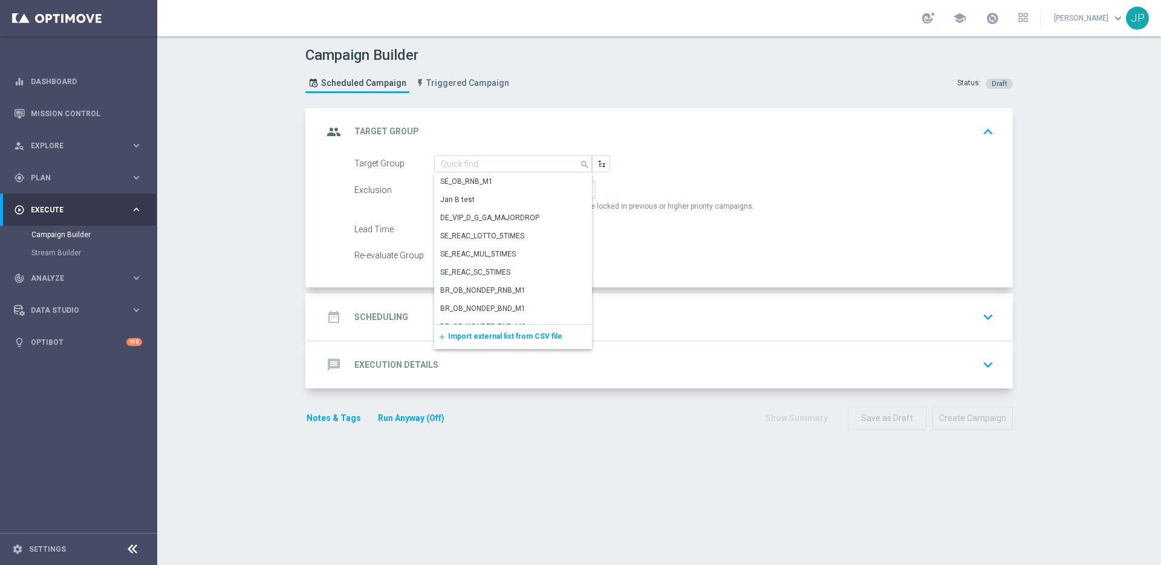
click at [543, 340] on span "Import external list from CSV file" at bounding box center [505, 336] width 114 height 8
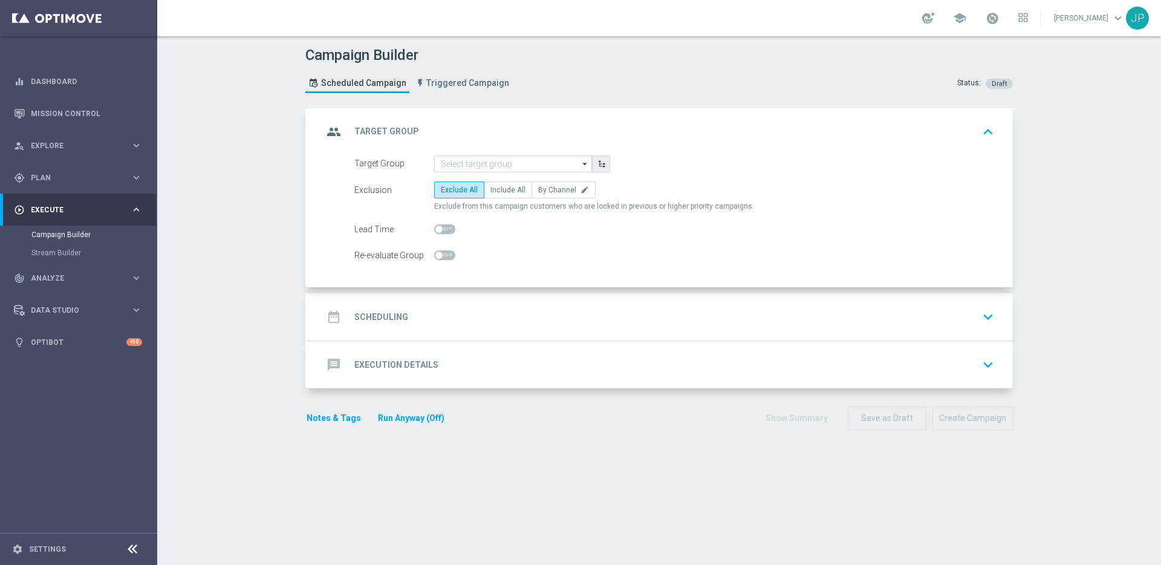
click at [609, 162] on button "button" at bounding box center [601, 163] width 18 height 17
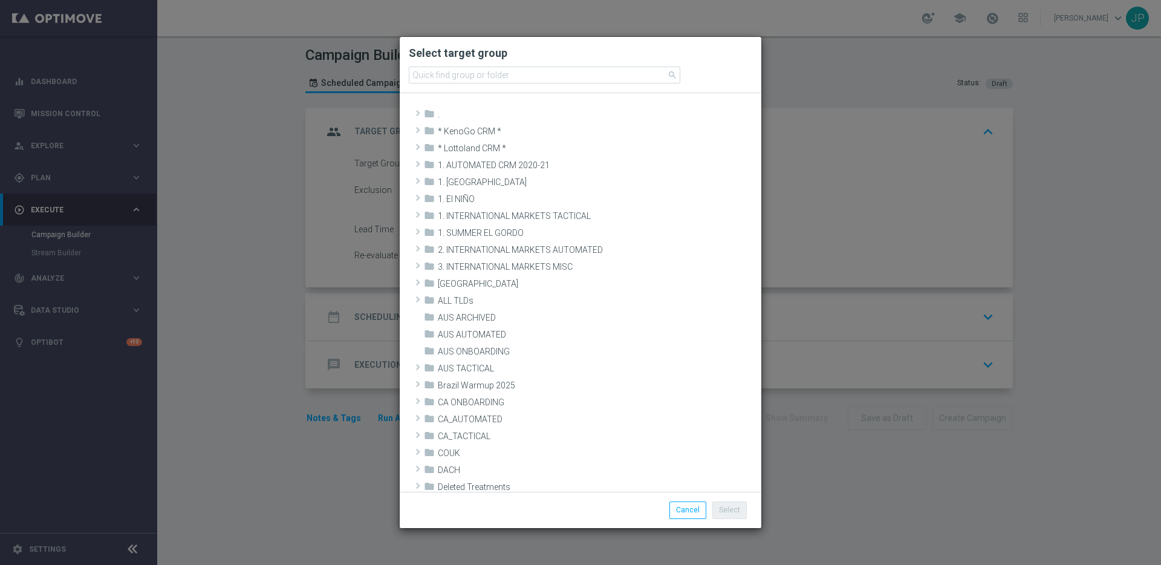
click at [624, 65] on div "search" at bounding box center [581, 79] width 362 height 30
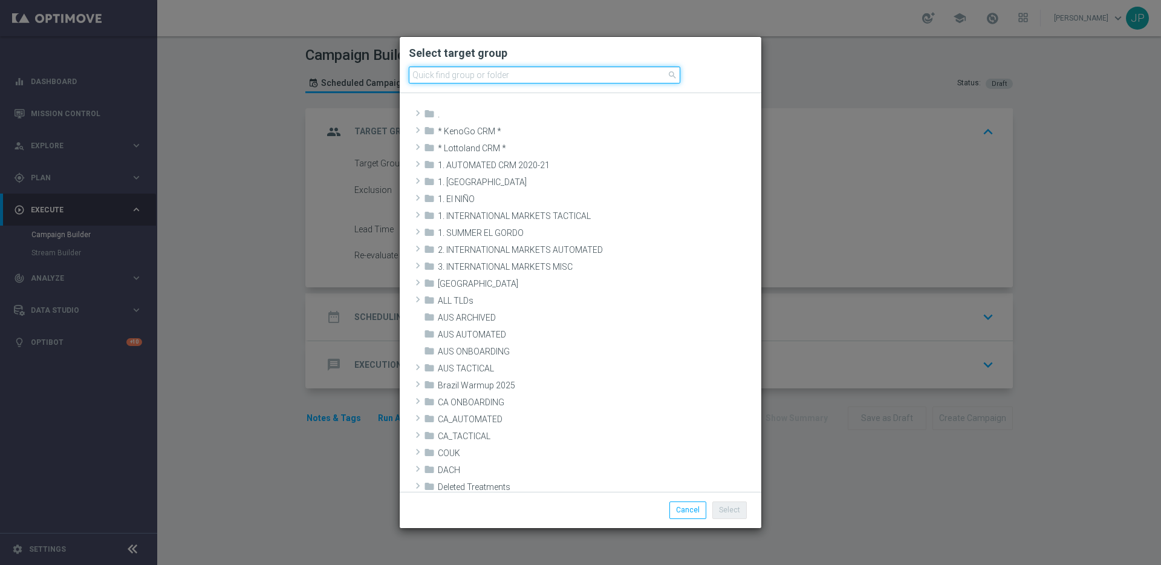
click at [626, 73] on input at bounding box center [545, 75] width 272 height 17
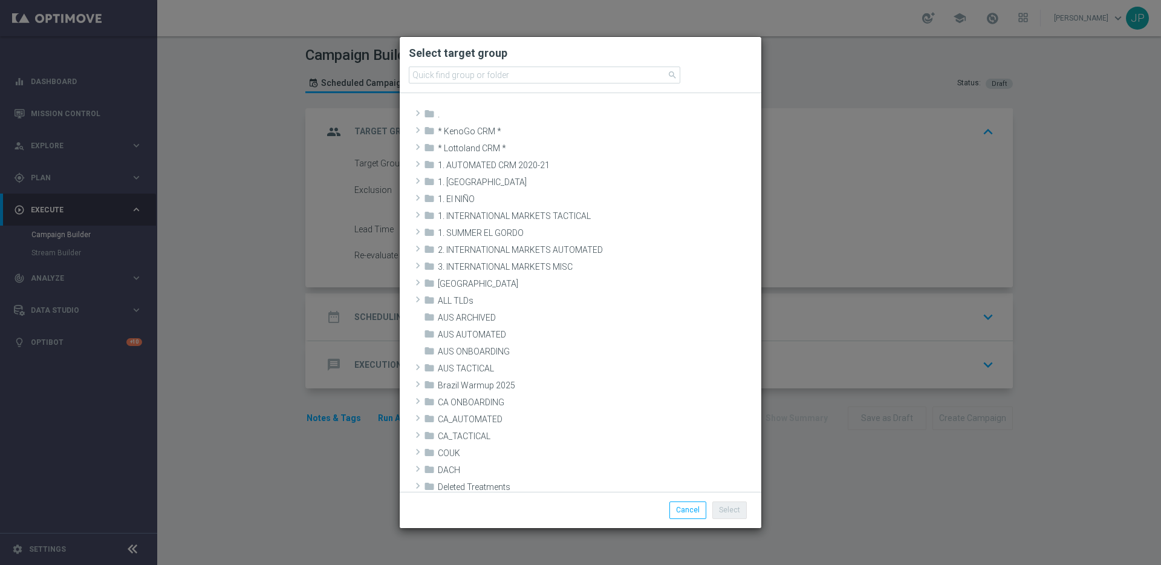
click at [803, 65] on modal-container "Select target group search folder ." at bounding box center [580, 282] width 1161 height 565
click at [696, 508] on button "Cancel" at bounding box center [688, 509] width 37 height 17
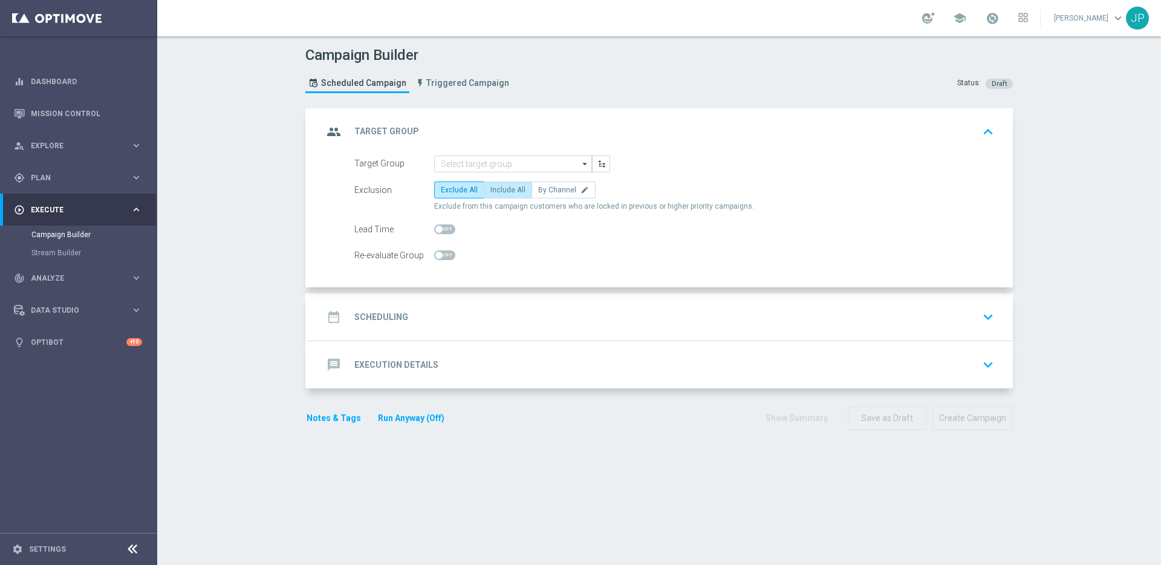
click at [505, 191] on span "Include All" at bounding box center [508, 190] width 35 height 8
click at [498, 191] on input "Include All" at bounding box center [495, 192] width 8 height 8
radio input "true"
click at [558, 191] on span "By Channel" at bounding box center [557, 190] width 38 height 8
click at [546, 191] on input "By Channel edit" at bounding box center [542, 192] width 8 height 8
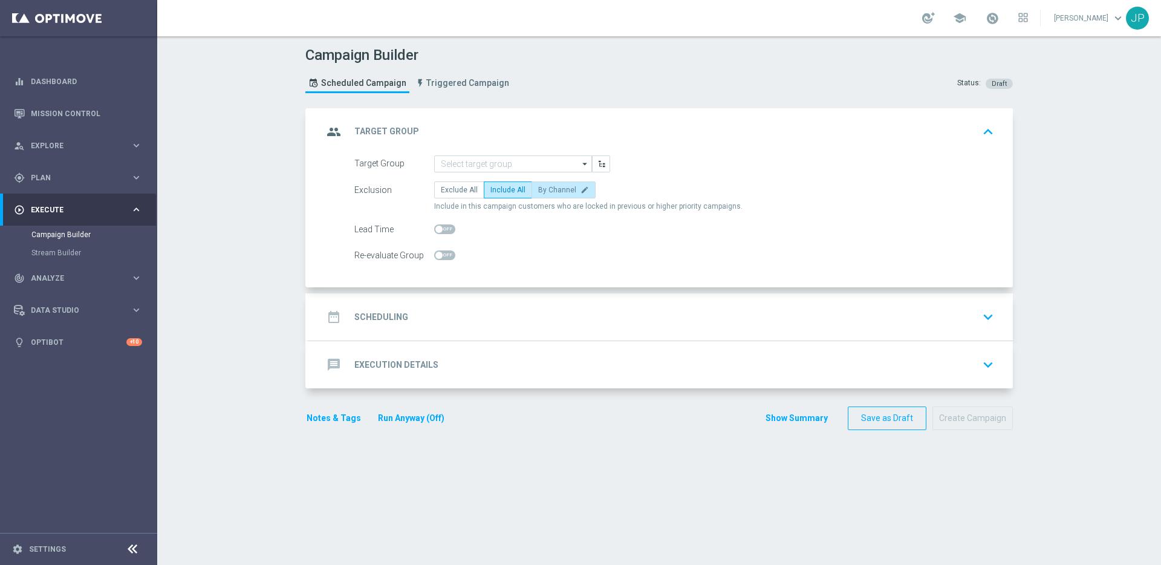
radio input "true"
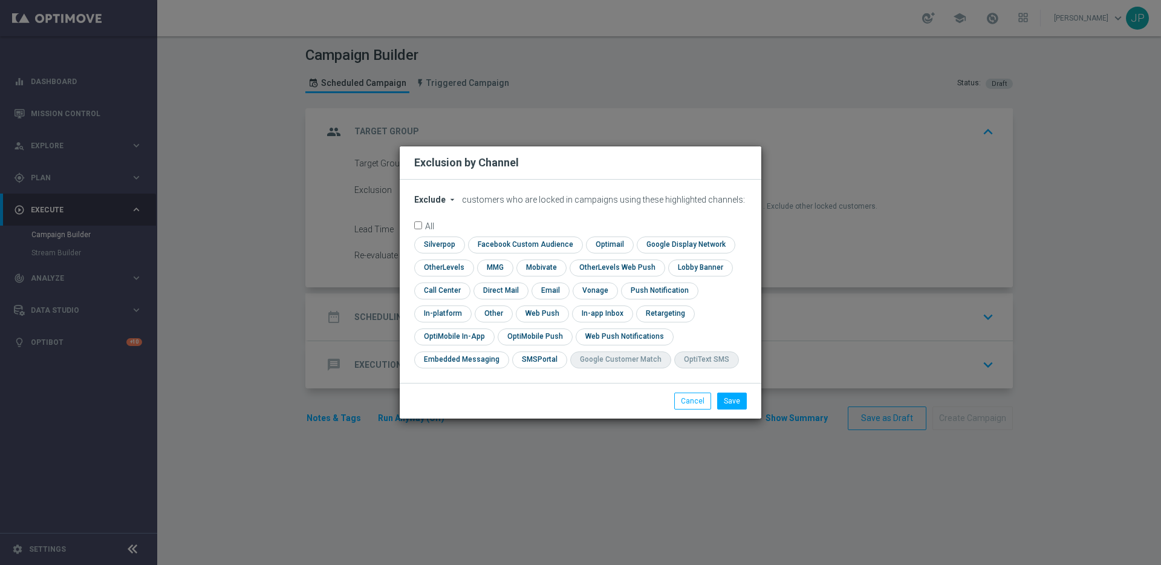
click at [448, 198] on icon "arrow_drop_down" at bounding box center [453, 200] width 10 height 10
click at [695, 397] on button "Cancel" at bounding box center [692, 401] width 37 height 17
radio input "true"
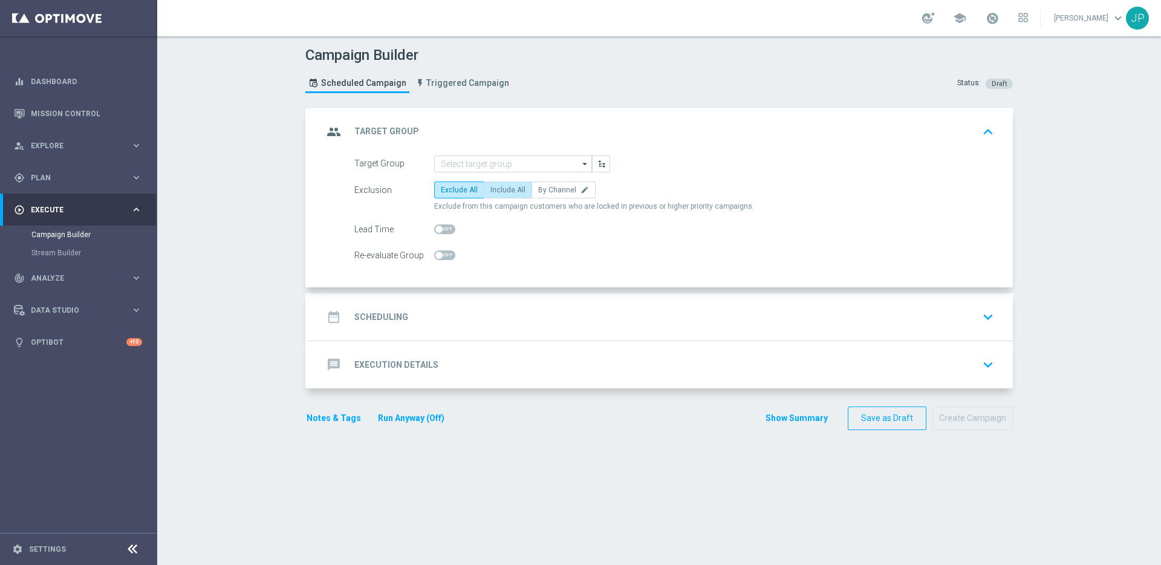
click at [516, 188] on span "Include All" at bounding box center [508, 190] width 35 height 8
click at [498, 188] on input "Include All" at bounding box center [495, 192] width 8 height 8
radio input "true"
click at [586, 164] on icon "arrow_drop_down" at bounding box center [586, 164] width 12 height 16
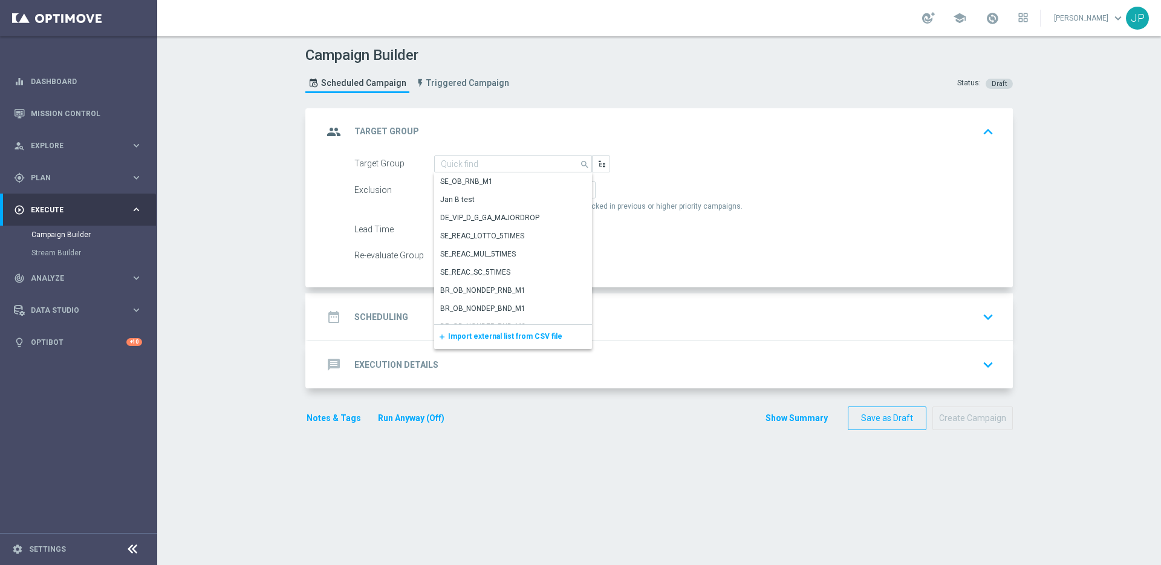
click at [651, 225] on div "Lead Time" at bounding box center [674, 229] width 658 height 17
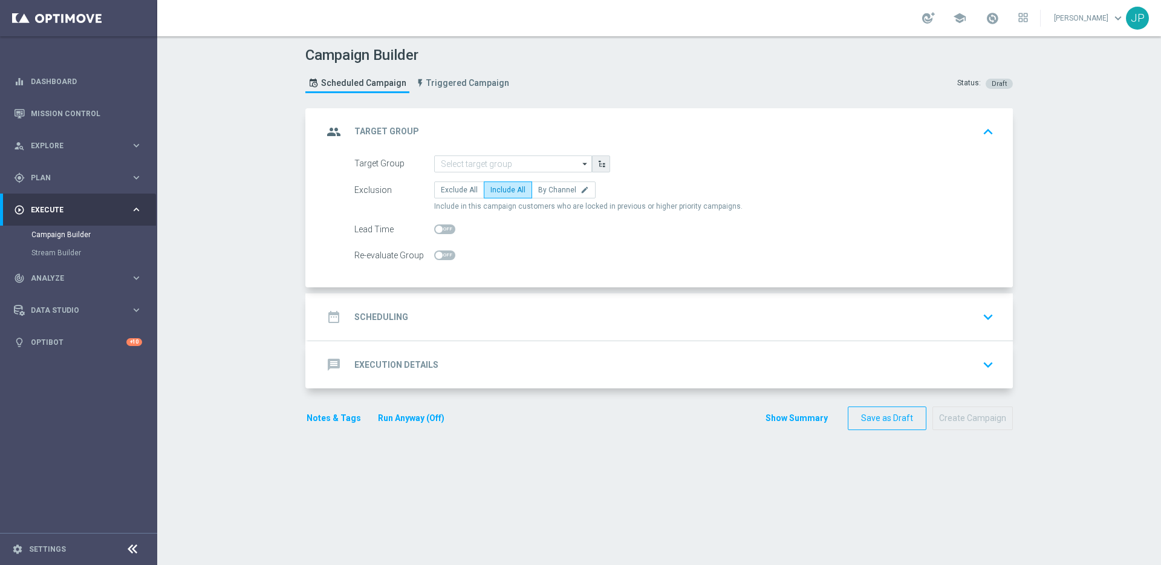
click at [601, 166] on icon "button" at bounding box center [602, 164] width 8 height 8
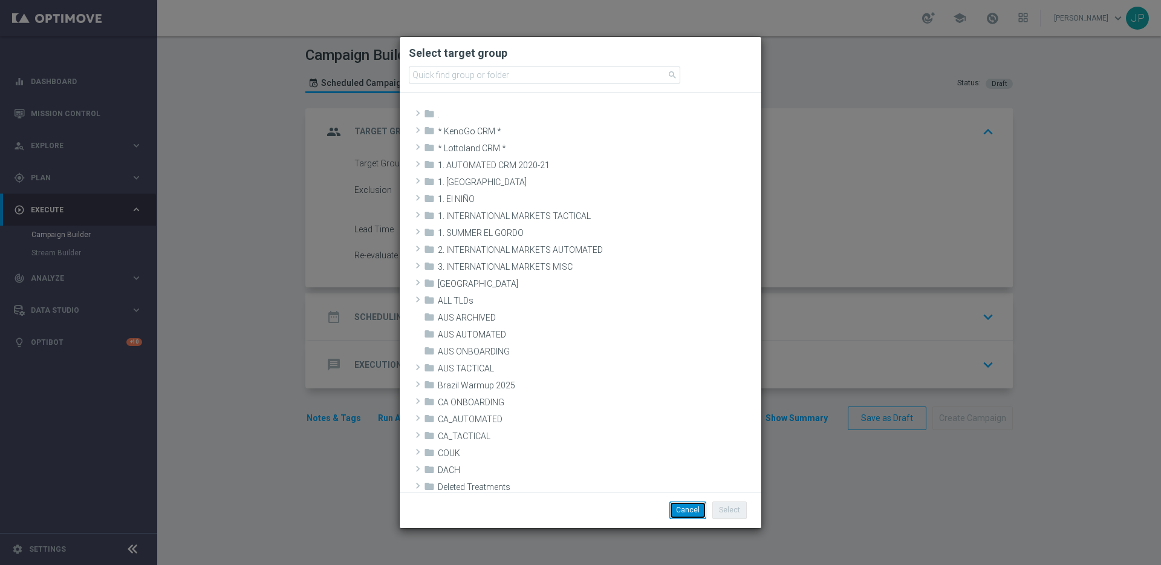
click at [679, 509] on button "Cancel" at bounding box center [688, 509] width 37 height 17
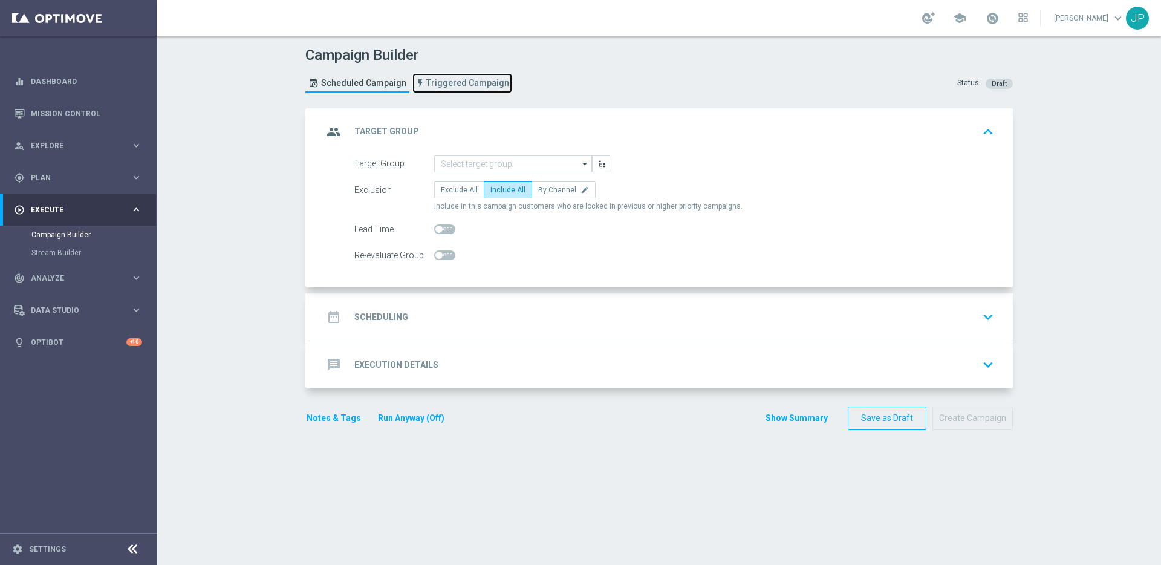
click at [464, 82] on span "Triggered Campaign" at bounding box center [467, 83] width 83 height 10
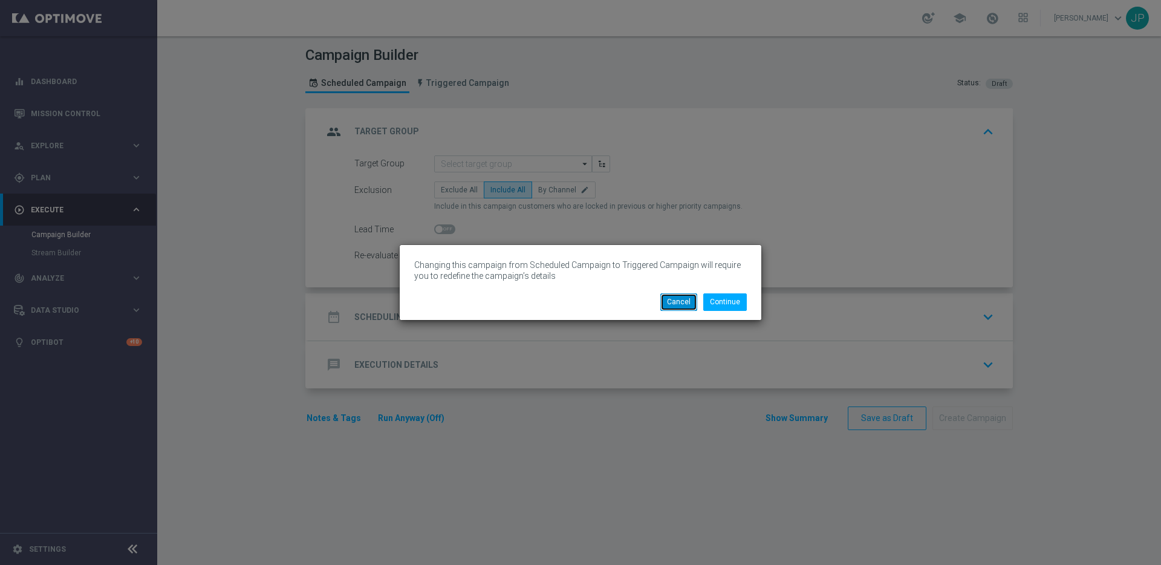
click at [678, 304] on button "Cancel" at bounding box center [679, 301] width 37 height 17
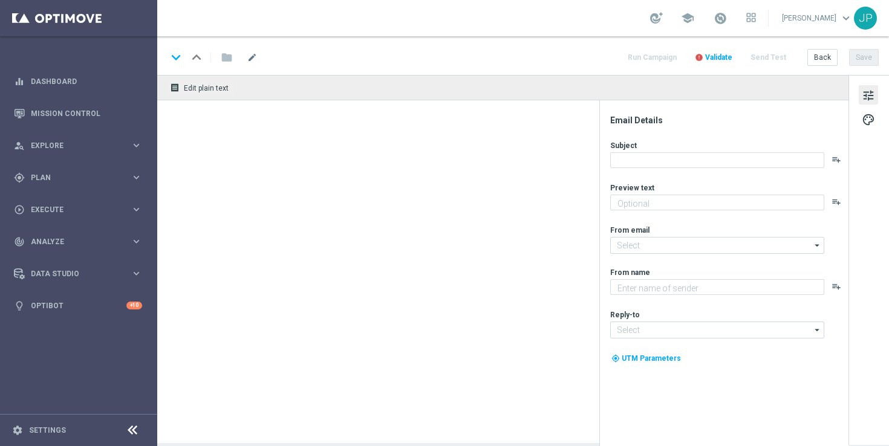
type textarea "Something from us, on us!"
type textarea "Lottoland"
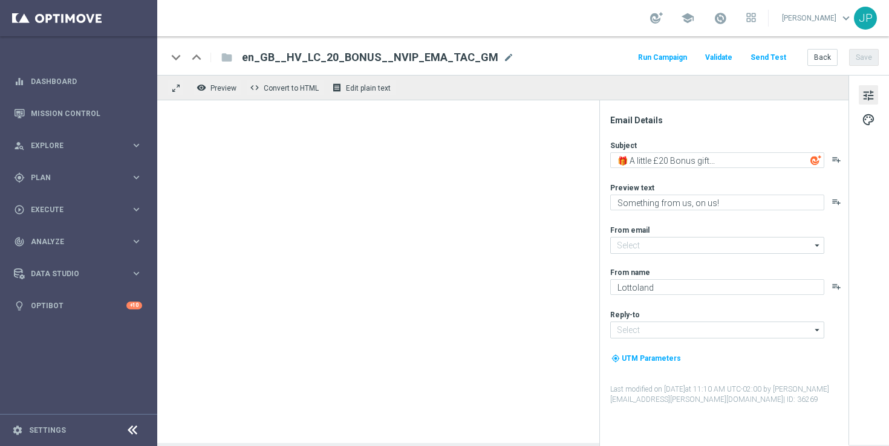
type input "[EMAIL_ADDRESS][DOMAIN_NAME]"
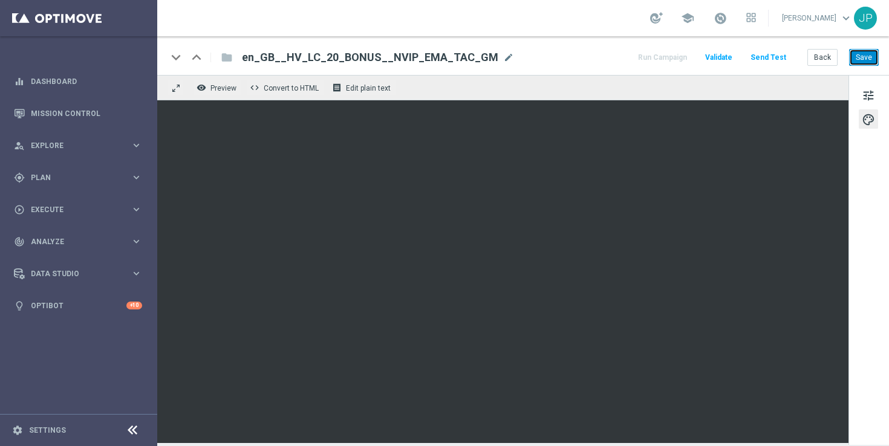
click at [868, 60] on button "Save" at bounding box center [864, 57] width 30 height 17
click at [872, 204] on div "tune palette" at bounding box center [869, 260] width 41 height 370
click at [868, 54] on button "Save" at bounding box center [864, 57] width 30 height 17
click at [867, 60] on button "Save" at bounding box center [864, 57] width 30 height 17
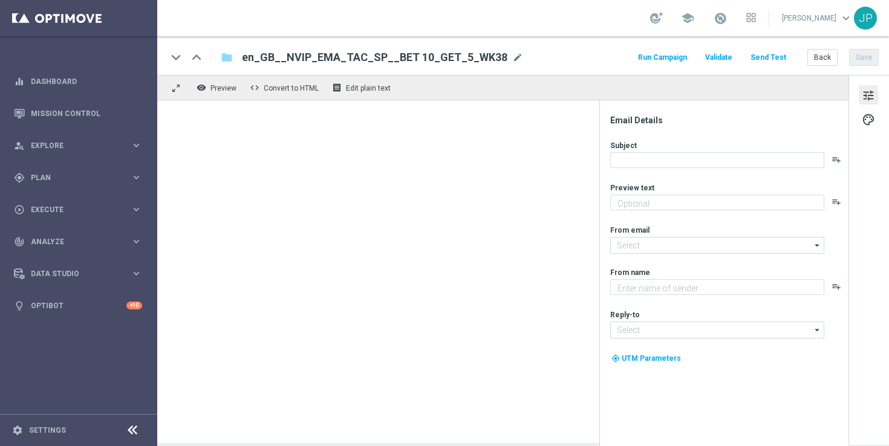
type textarea "Stake just £10 on football to claim your FREEBIE."
type textarea "Lottoland"
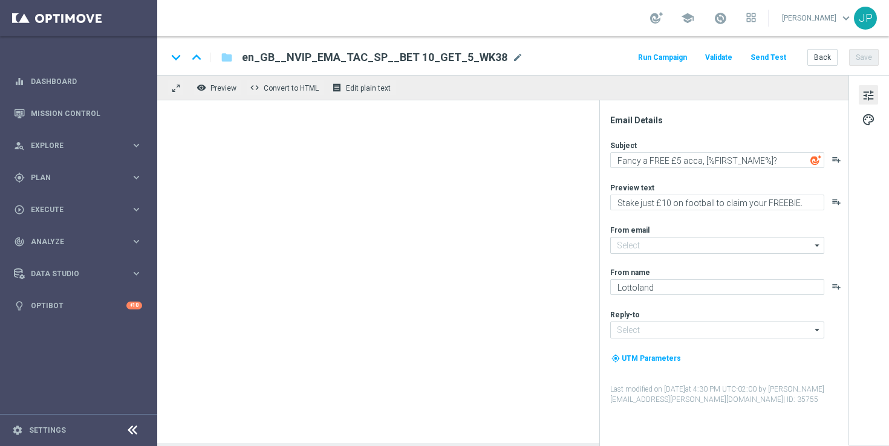
type input "[EMAIL_ADDRESS][DOMAIN_NAME]"
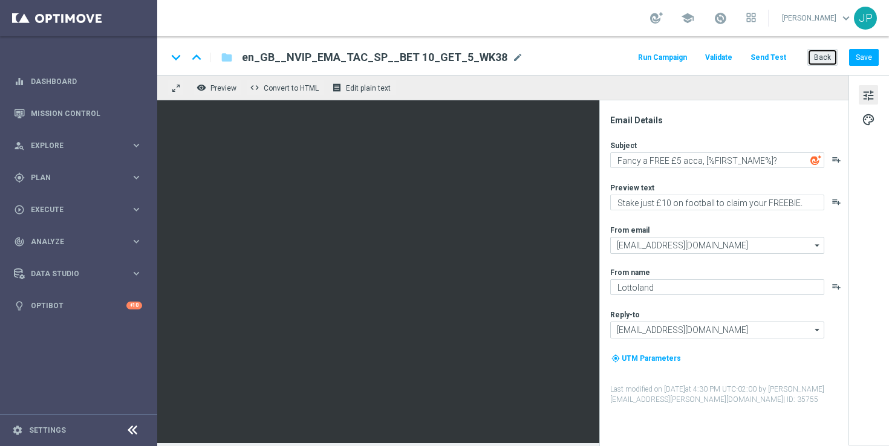
click at [826, 56] on button "Back" at bounding box center [823, 57] width 30 height 17
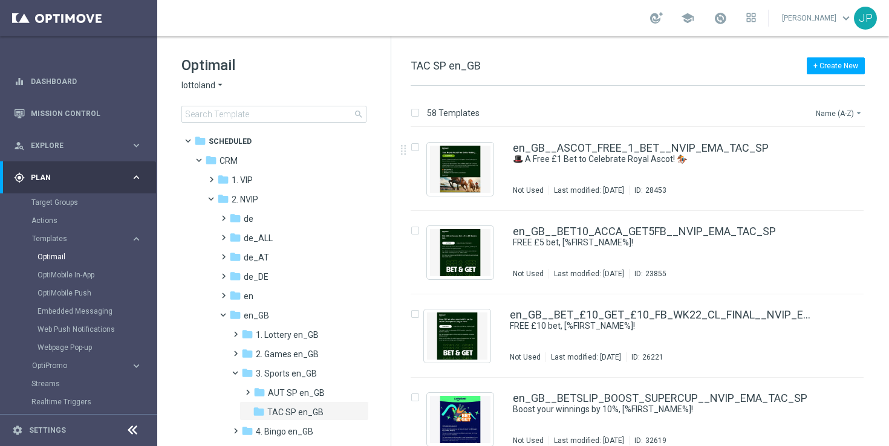
click at [844, 109] on button "Name (A-Z) arrow_drop_down" at bounding box center [840, 113] width 50 height 15
click at [819, 167] on span "Date Modified (Newest)" at bounding box center [818, 167] width 81 height 8
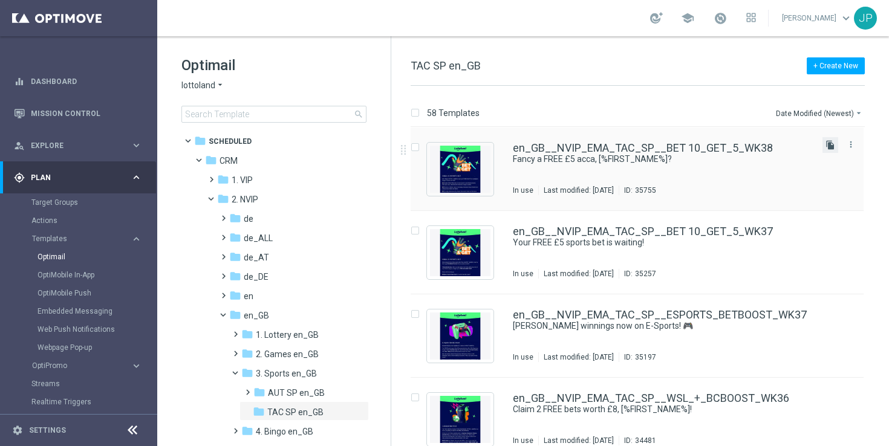
click at [830, 145] on icon "file_copy" at bounding box center [831, 145] width 10 height 10
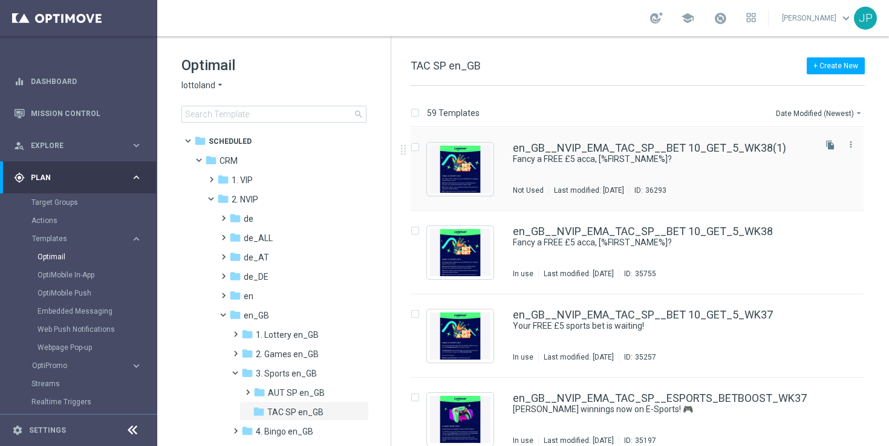
click at [699, 135] on div "en_GB__NVIP_EMA_TAC_SP__BET 10_GET_5_WK38(1) Fancy a FREE £5 acca, [%FIRST_NAME…" at bounding box center [637, 169] width 453 height 83
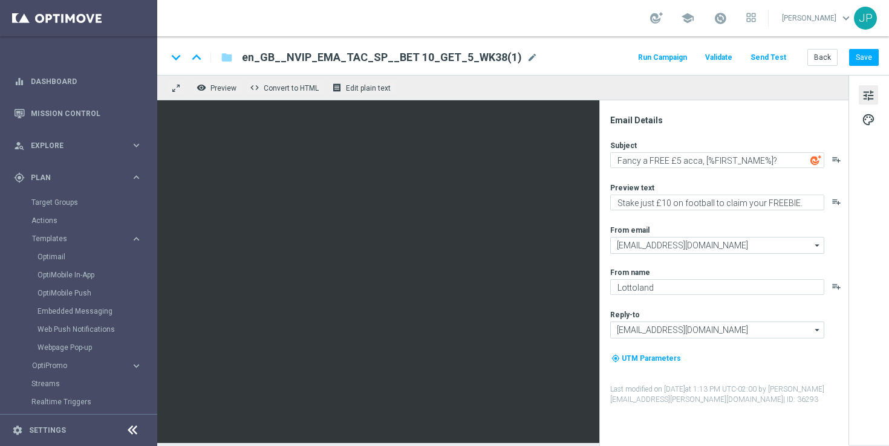
click at [401, 51] on span "en_GB__NVIP_EMA_TAC_SP__BET 10_GET_5_WK38(1)" at bounding box center [382, 57] width 280 height 15
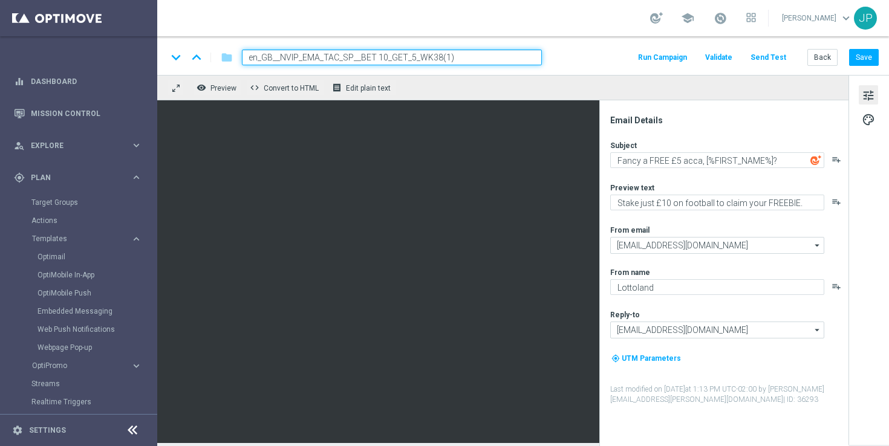
click at [403, 54] on input "en_GB__NVIP_EMA_TAC_SP__BET 10_GET_5_WK38(1)" at bounding box center [392, 58] width 300 height 16
paste input "SLIP_BOOST_20_WK39"
type input "en_GB__NVIP_EMA_TAC_SP__BETSLIP_BOOST_20_WK39"
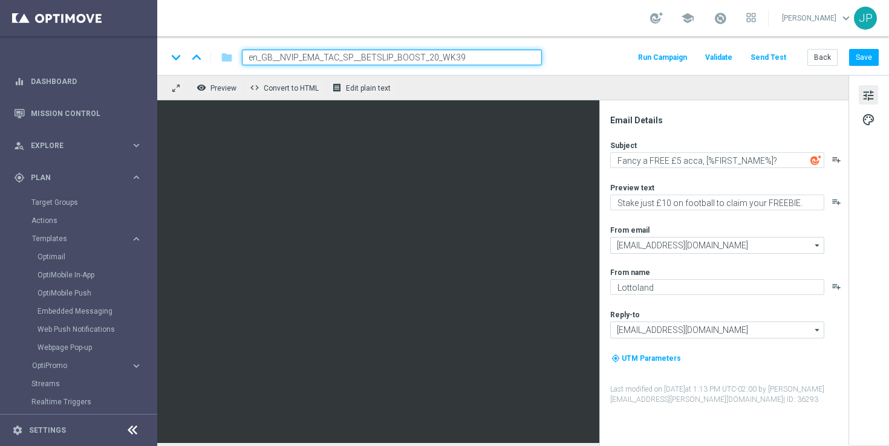
click at [590, 38] on div "keyboard_arrow_down keyboard_arrow_up folder en_GB__NVIP_EMA_TAC_SP__BETSLIP_BO…" at bounding box center [523, 55] width 732 height 39
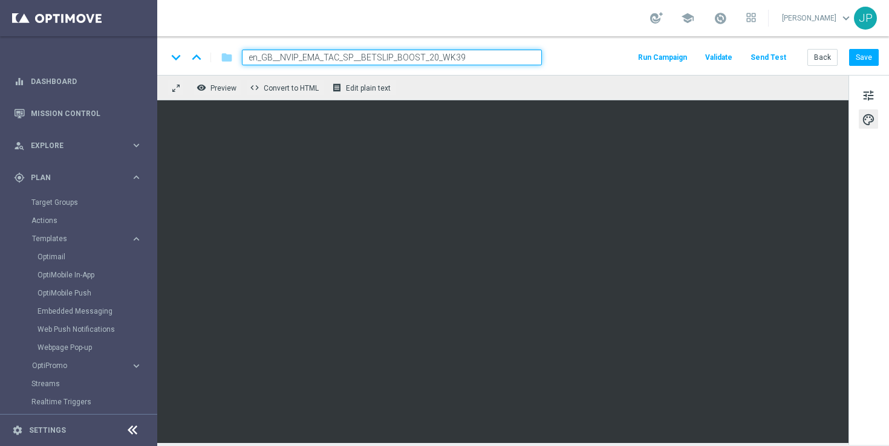
click at [868, 276] on div "tune palette" at bounding box center [869, 260] width 41 height 370
click at [872, 92] on span "tune" at bounding box center [868, 96] width 13 height 16
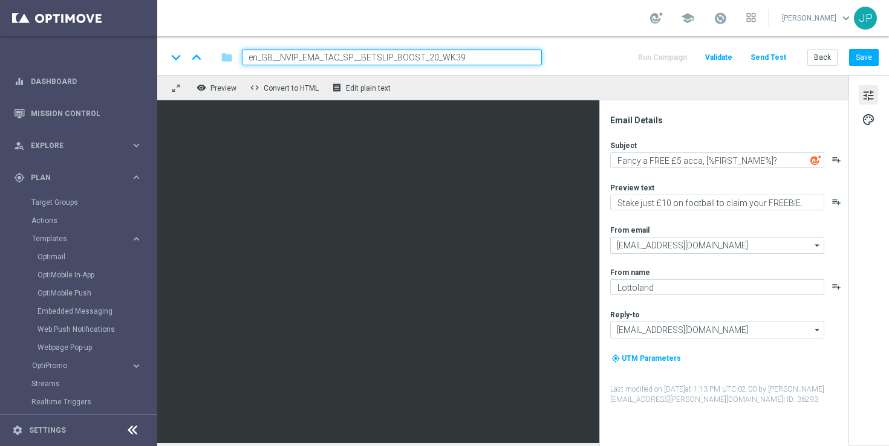
click at [872, 92] on span "tune" at bounding box center [868, 96] width 13 height 16
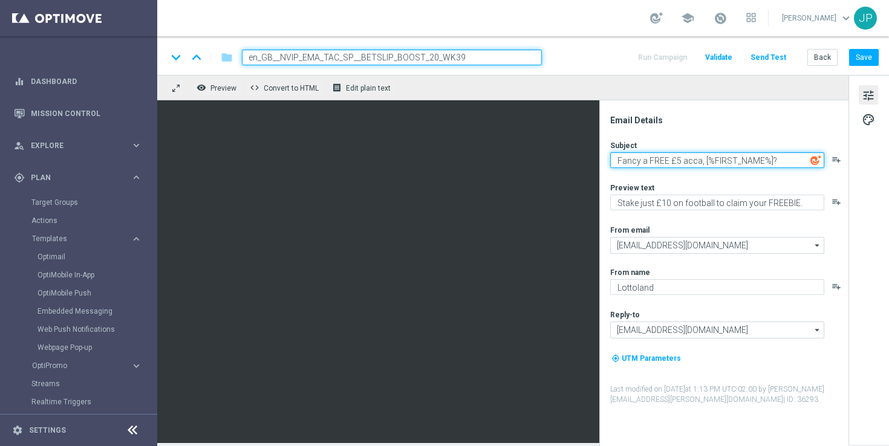
drag, startPoint x: 699, startPoint y: 162, endPoint x: 603, endPoint y: 162, distance: 96.2
click at [603, 162] on div "Email Details Subject Fancy a FREE £5 acca, [%FIRST_NAME%]? playlist_add Previe…" at bounding box center [723, 273] width 249 height 346
paste textarea "Boost your winnings by 20%, %"
type textarea "Boost your winnings by 20%, [%FIRST_NAME%]?"
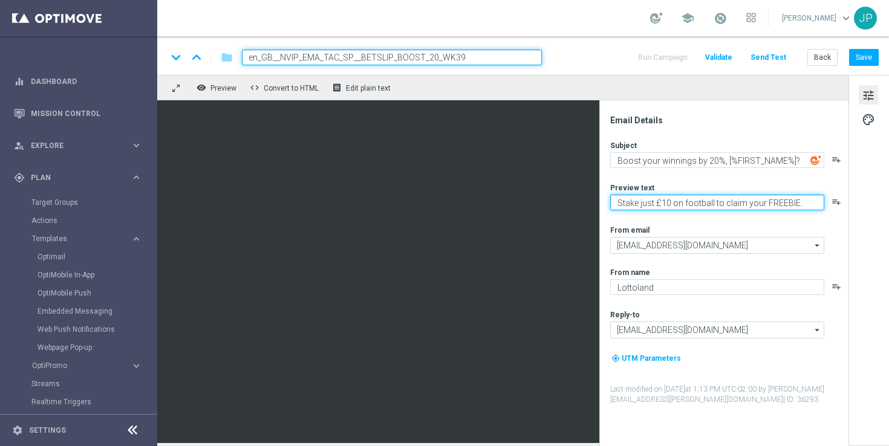
click at [656, 198] on textarea "Stake just £10 on football to claim your FREEBIE." at bounding box center [717, 203] width 214 height 16
paste textarea "Win EVEN MORE this weekend with a BETSLIP BOOST for your football bets."
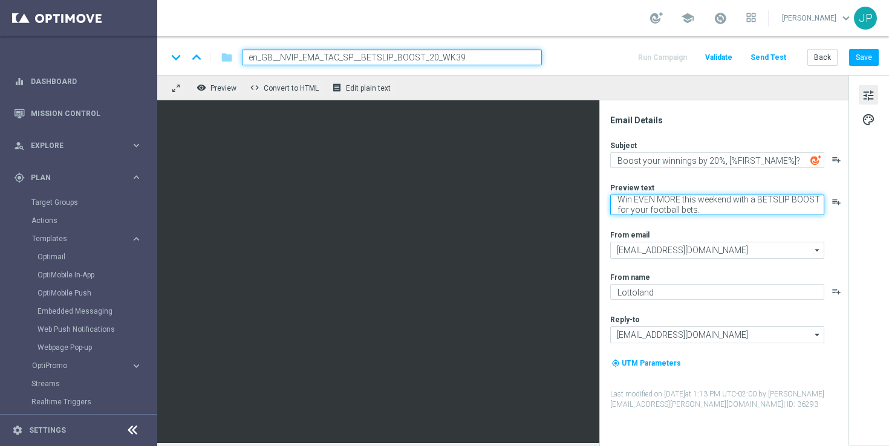
type textarea "Win EVEN MORE this weekend with a BETSLIP BOOST for your football bets."
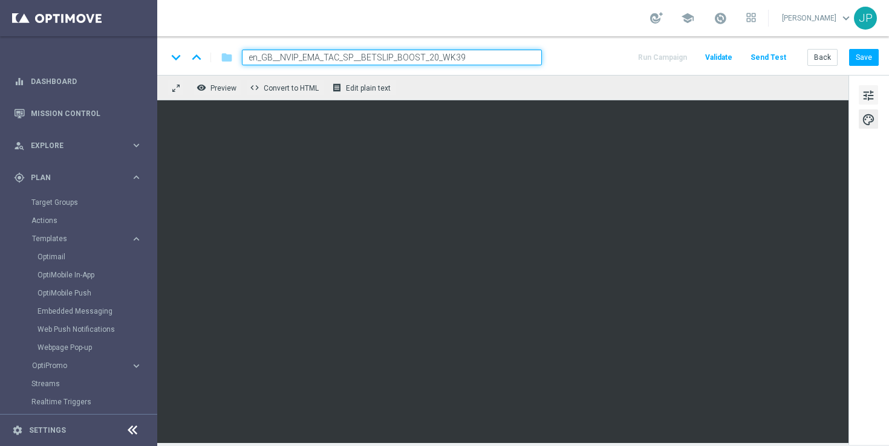
click at [867, 96] on span "tune" at bounding box center [868, 96] width 13 height 16
click at [866, 62] on button "Save" at bounding box center [864, 57] width 30 height 17
click at [480, 52] on input "en_GB__NVIP_EMA_TAC_SP__BETSLIP_BOOST_20_WK39" at bounding box center [392, 58] width 300 height 16
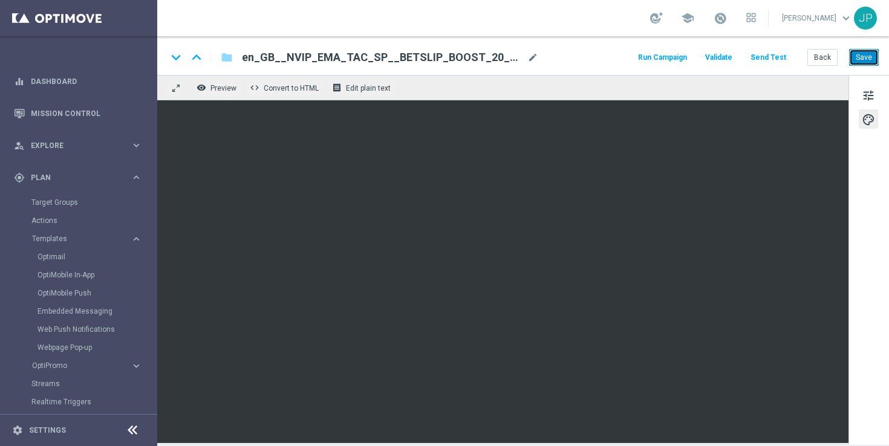
click at [863, 62] on button "Save" at bounding box center [864, 57] width 30 height 17
click at [818, 56] on button "Back" at bounding box center [823, 57] width 30 height 17
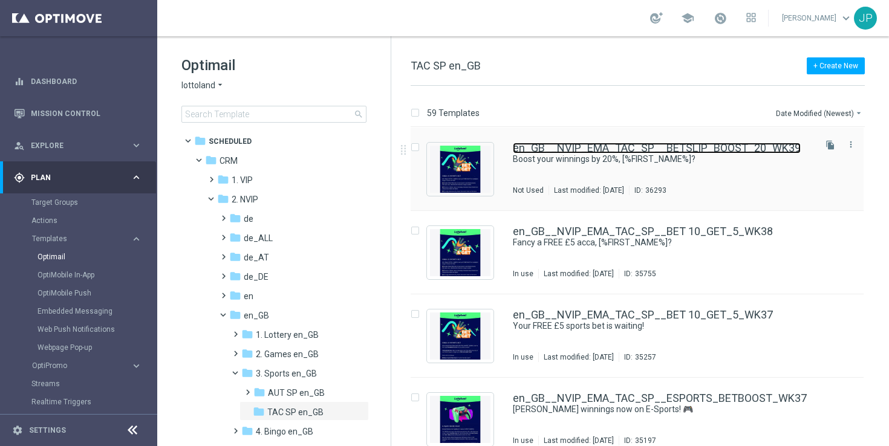
click at [751, 152] on link "en_GB__NVIP_EMA_TAC_SP__BETSLIP_BOOST_20_WK39" at bounding box center [657, 148] width 288 height 11
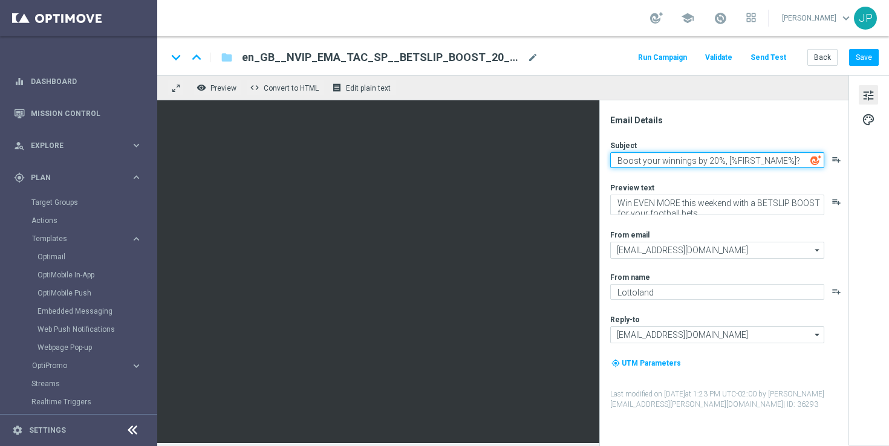
click at [701, 159] on textarea "Boost your winnings by 20%, [%FIRST_NAME%]?" at bounding box center [717, 160] width 214 height 16
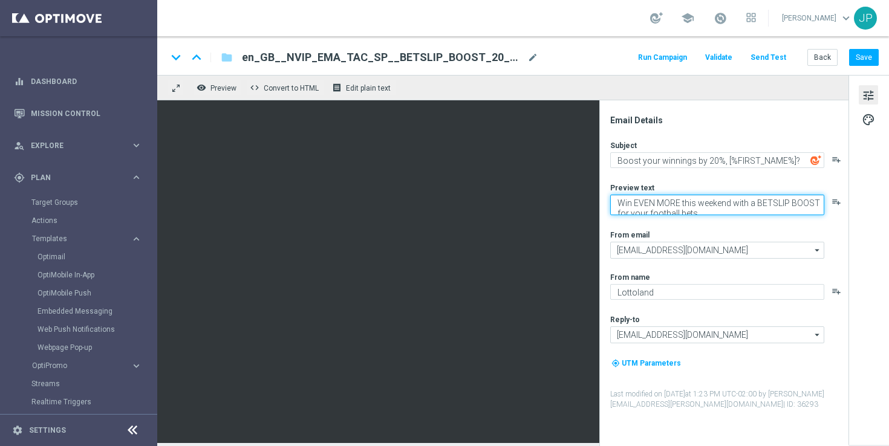
click at [724, 207] on textarea "Win EVEN MORE this weekend with a BETSLIP BOOST for your football bets." at bounding box center [717, 205] width 214 height 21
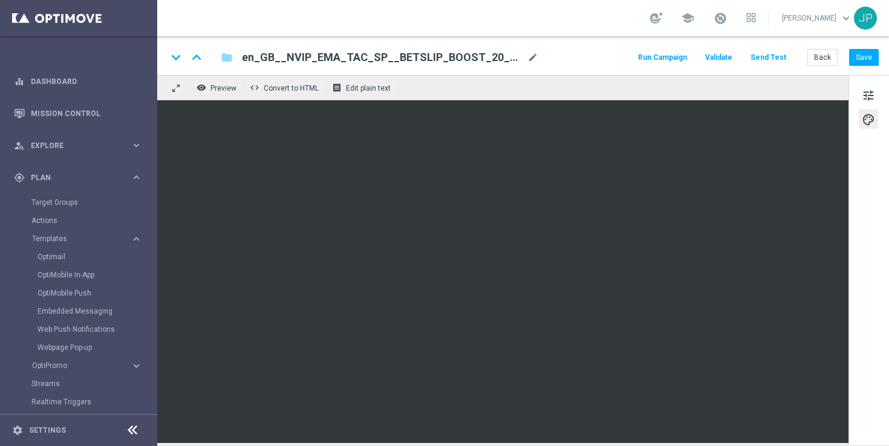
click at [869, 241] on div "tune palette" at bounding box center [869, 260] width 41 height 370
click at [862, 60] on button "Save" at bounding box center [864, 57] width 30 height 17
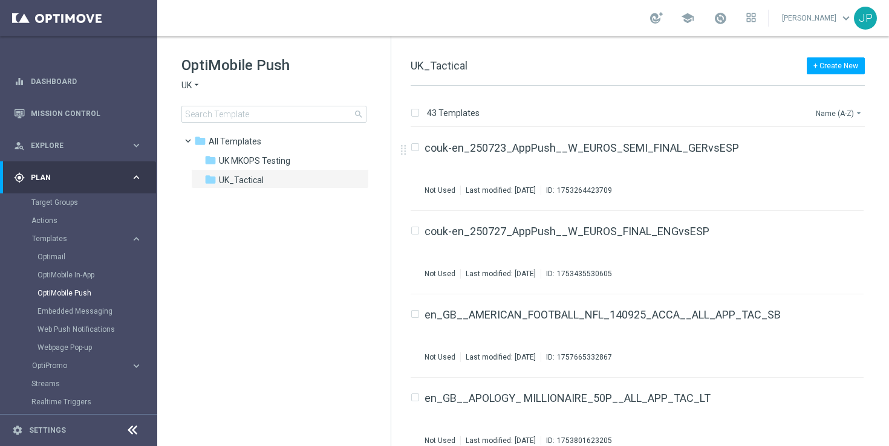
click at [846, 110] on button "Name (A-Z) arrow_drop_down" at bounding box center [840, 113] width 50 height 15
click at [820, 168] on span "Date Modified (Newest)" at bounding box center [818, 167] width 81 height 8
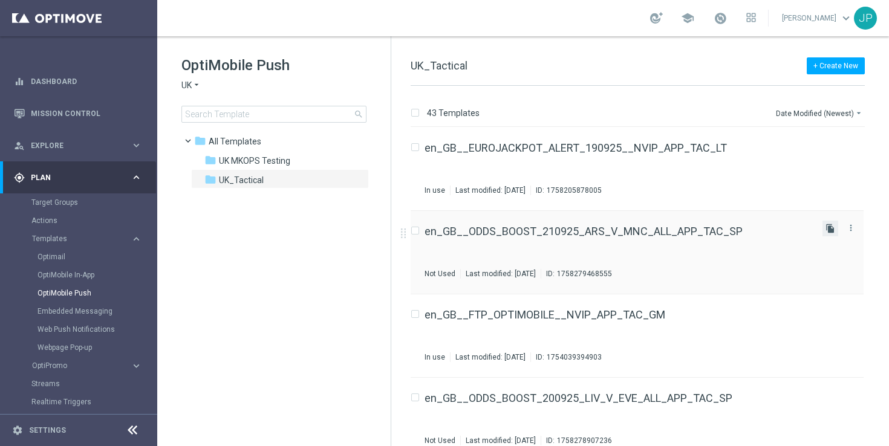
click at [828, 224] on icon "file_copy" at bounding box center [831, 229] width 10 height 10
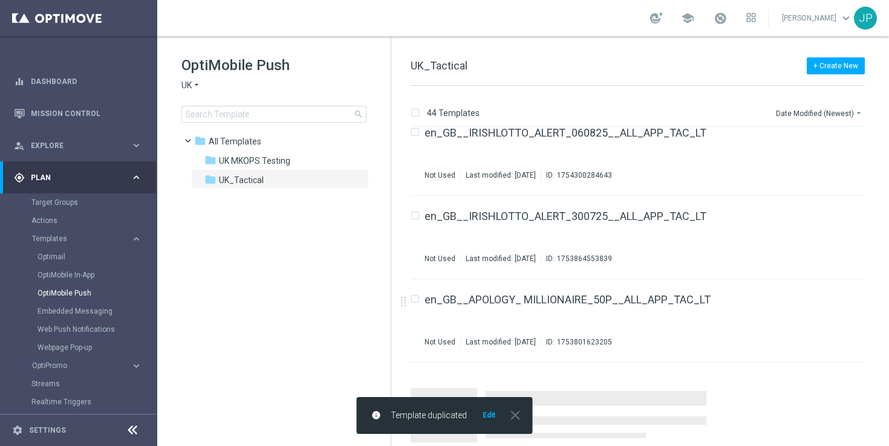
scroll to position [3354, 0]
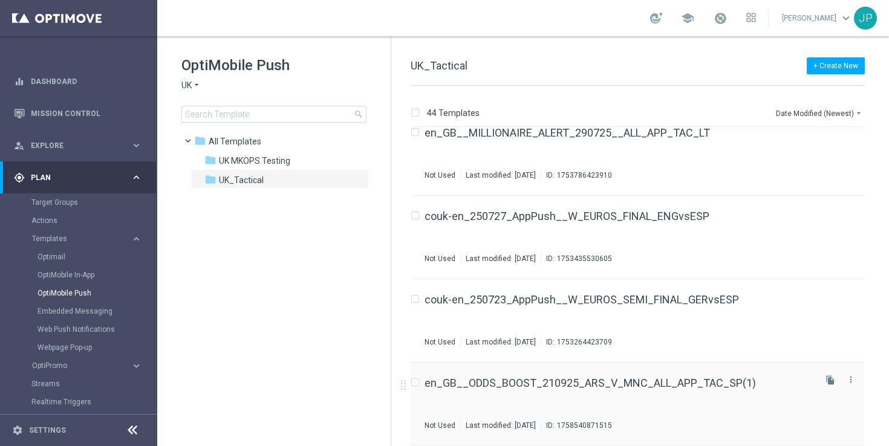
click at [689, 412] on div "en_GB__ODDS_BOOST_210925_ARS_V_MNC_ALL_APP_TAC_SP(1) Not Used Last modified: Mo…" at bounding box center [619, 404] width 388 height 53
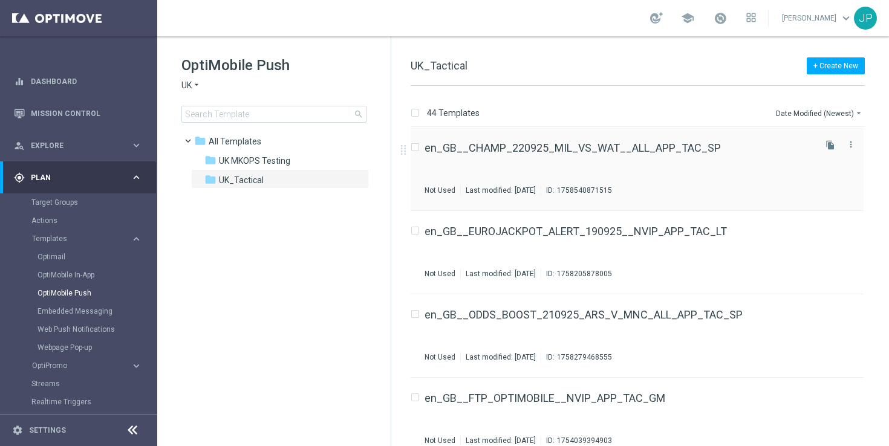
click at [742, 159] on div "en_GB__CHAMP_220925_MIL_VS_WAT__ALL_APP_TAC_SP Not Used Last modified: Monday, …" at bounding box center [619, 169] width 388 height 53
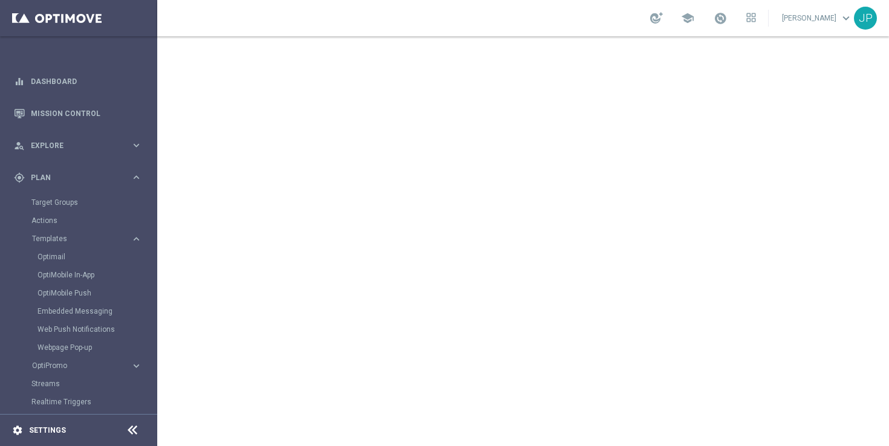
click at [93, 425] on div "settings Settings" at bounding box center [60, 430] width 121 height 11
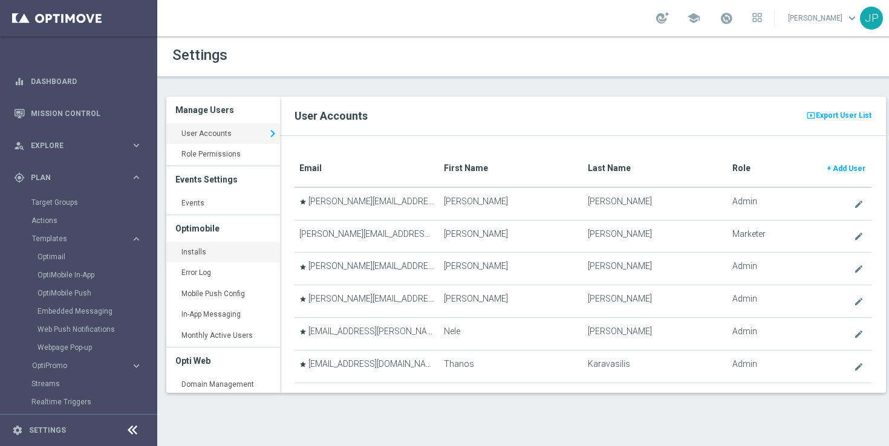
click at [206, 248] on link "Installs keyboard_arrow_right" at bounding box center [223, 253] width 114 height 22
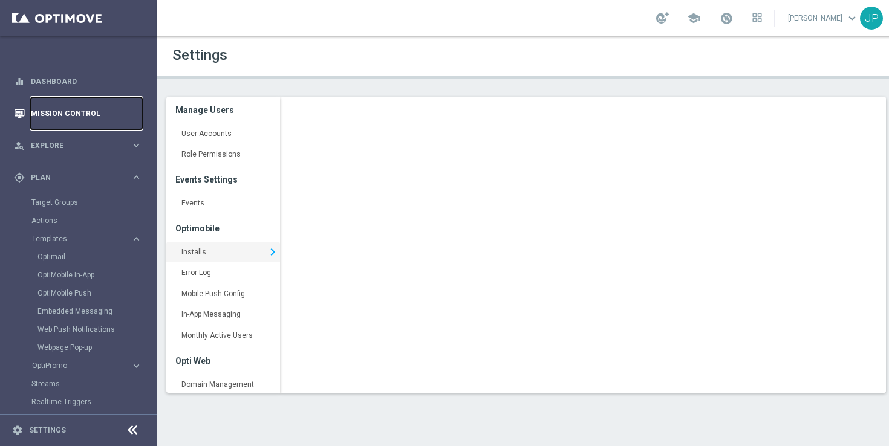
click at [75, 118] on link "Mission Control" at bounding box center [86, 113] width 111 height 32
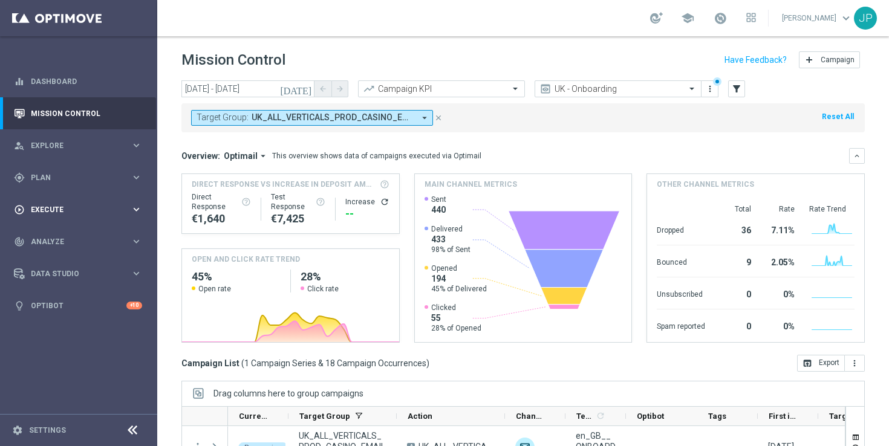
click at [107, 198] on div "play_circle_outline Execute keyboard_arrow_right" at bounding box center [78, 210] width 156 height 32
click at [91, 232] on link "Campaign Builder" at bounding box center [78, 235] width 94 height 10
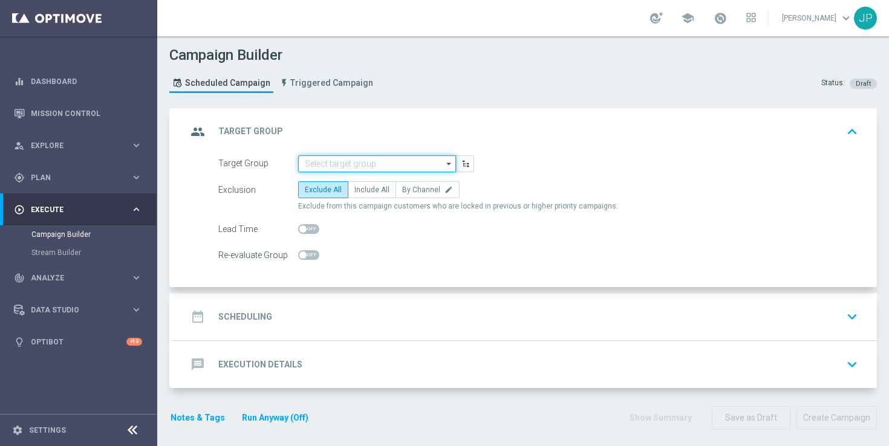
click at [424, 162] on input at bounding box center [377, 163] width 158 height 17
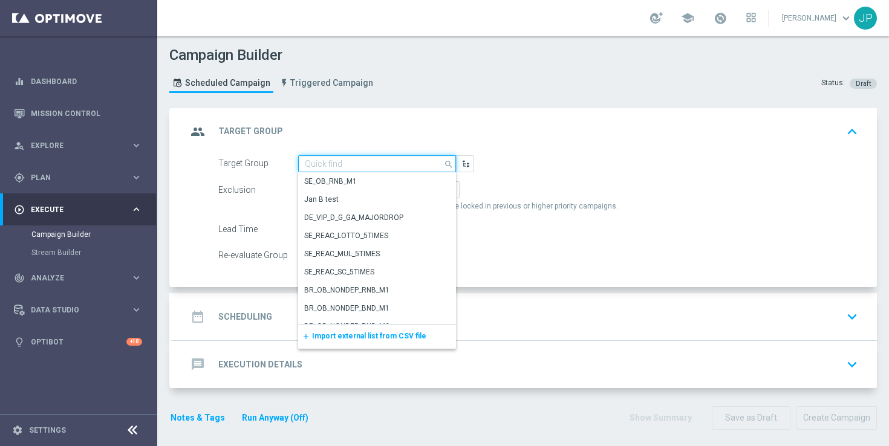
paste input "UK_SPORTSBOOK_APP | Stakes last 365 days"
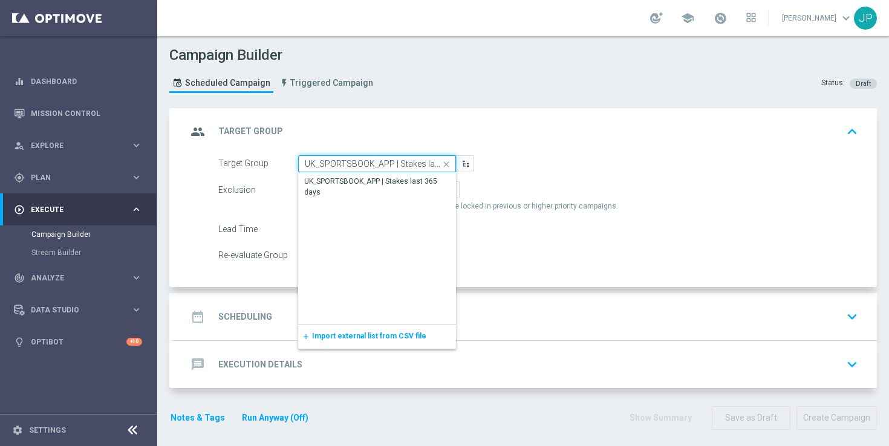
scroll to position [0, 30]
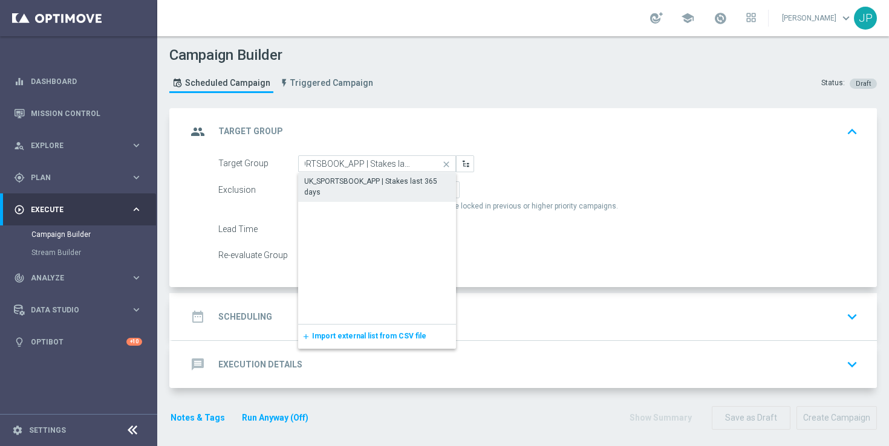
click at [410, 185] on div "UK_SPORTSBOOK_APP | Stakes last 365 days" at bounding box center [377, 187] width 146 height 22
type input "UK_SPORTSBOOK_APP | Stakes last 365 days"
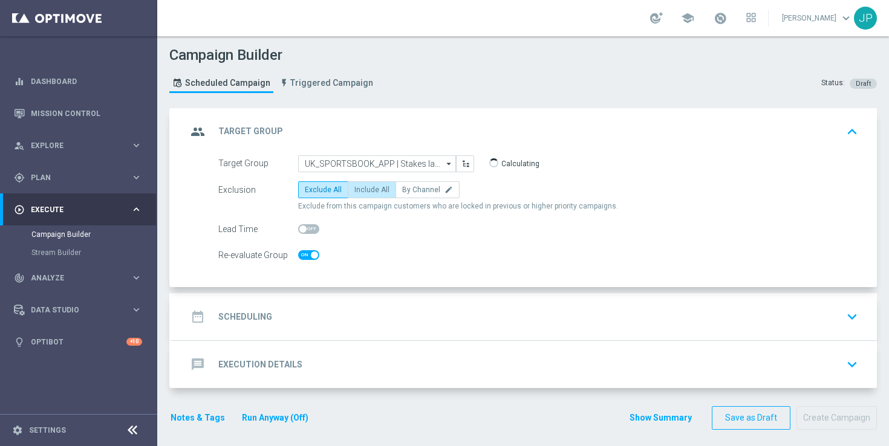
checkbox input "true"
click at [354, 186] on span "Include All" at bounding box center [371, 190] width 35 height 8
click at [354, 188] on input "Include All" at bounding box center [358, 192] width 8 height 8
radio input "true"
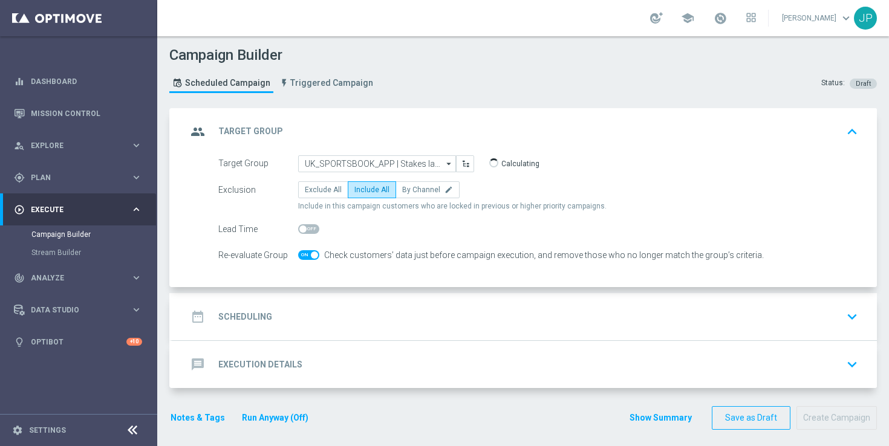
click at [419, 315] on div "date_range Scheduling keyboard_arrow_down" at bounding box center [525, 316] width 676 height 23
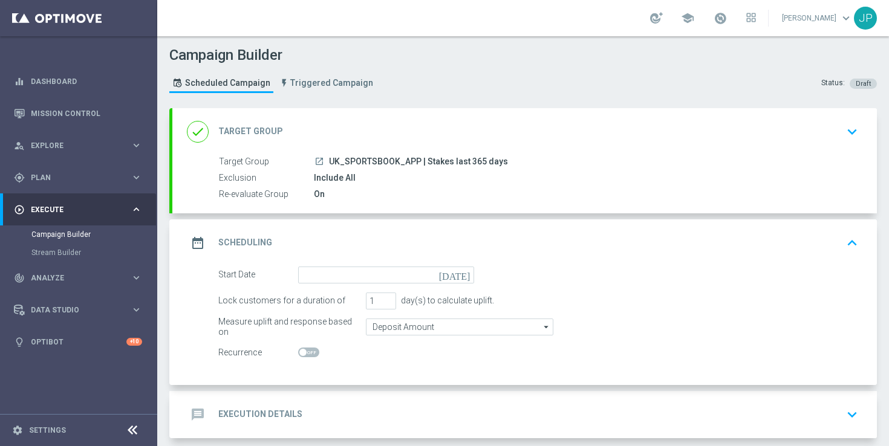
scroll to position [57, 0]
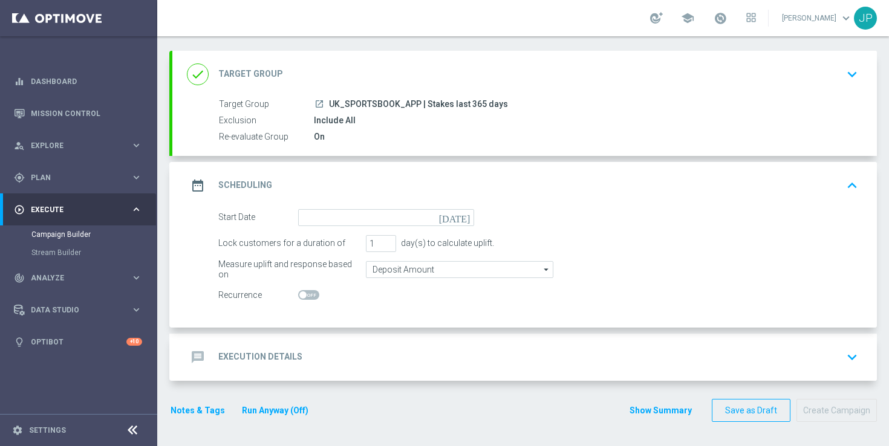
click at [466, 216] on icon "today" at bounding box center [457, 215] width 36 height 13
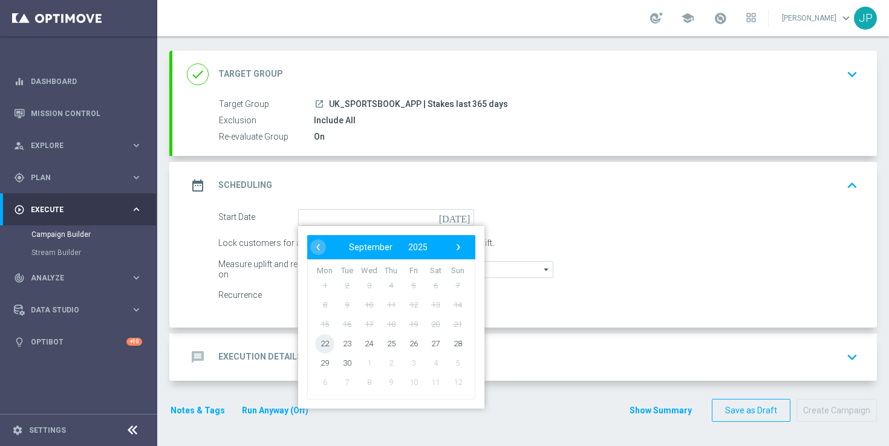
click at [328, 344] on span "22" at bounding box center [324, 343] width 19 height 19
type input "22 Sep 2025"
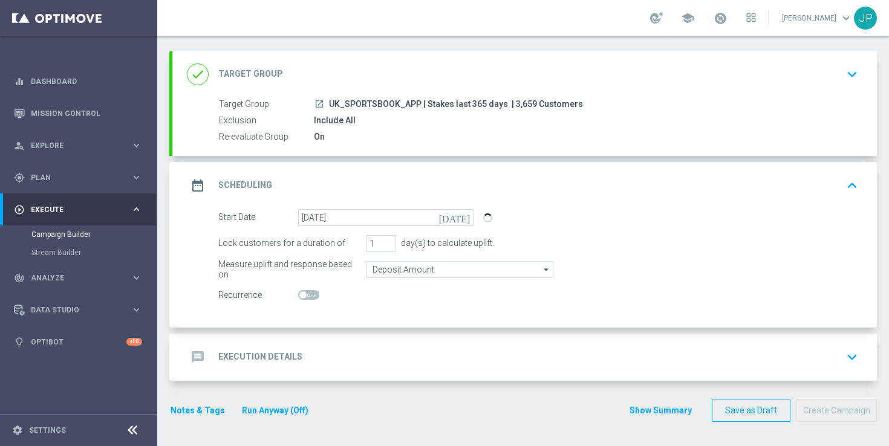
click at [416, 365] on div "message Execution Details keyboard_arrow_down" at bounding box center [525, 357] width 676 height 23
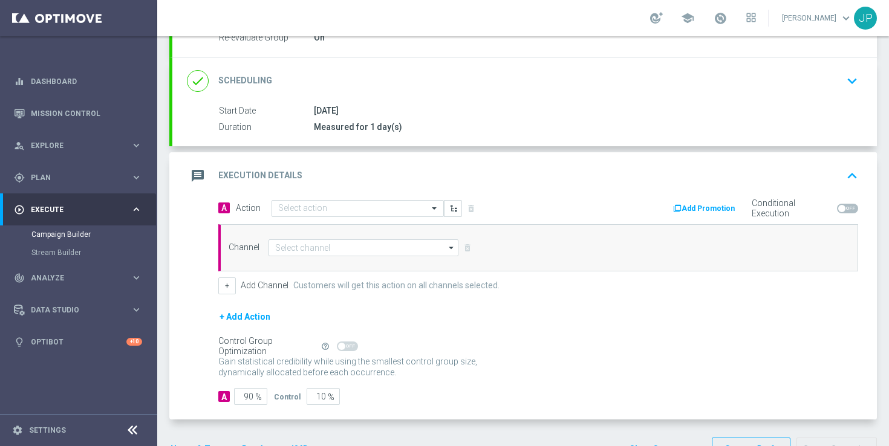
scroll to position [196, 0]
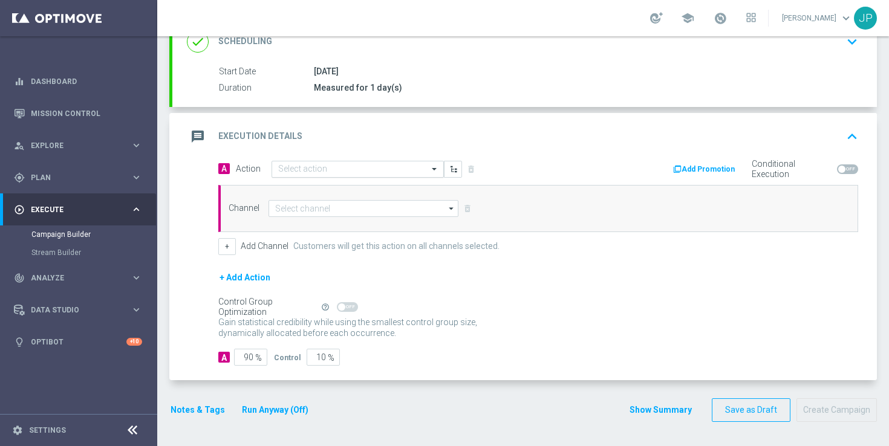
click at [378, 169] on input "text" at bounding box center [345, 170] width 135 height 10
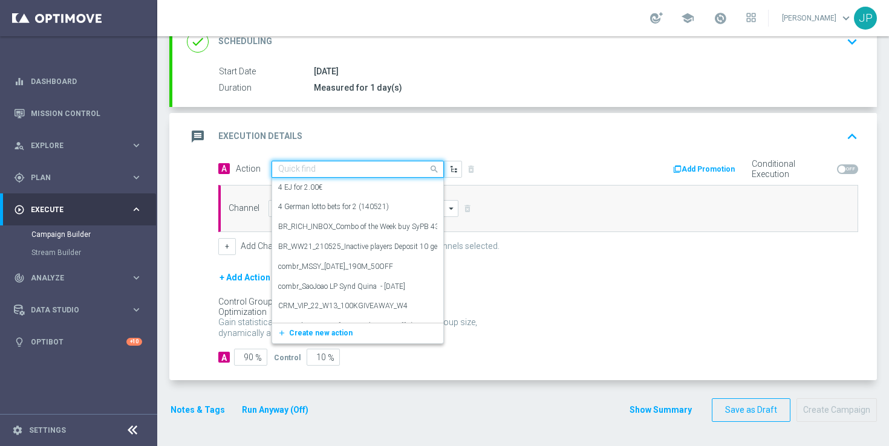
paste input "en_GB__CHAMP_220925_MIL_VS_WAT__ALL_APP_TAC_SP"
type input "en_GB__CHAMP_220925_MIL_VS_WAT__ALL_APP_TAC_SP"
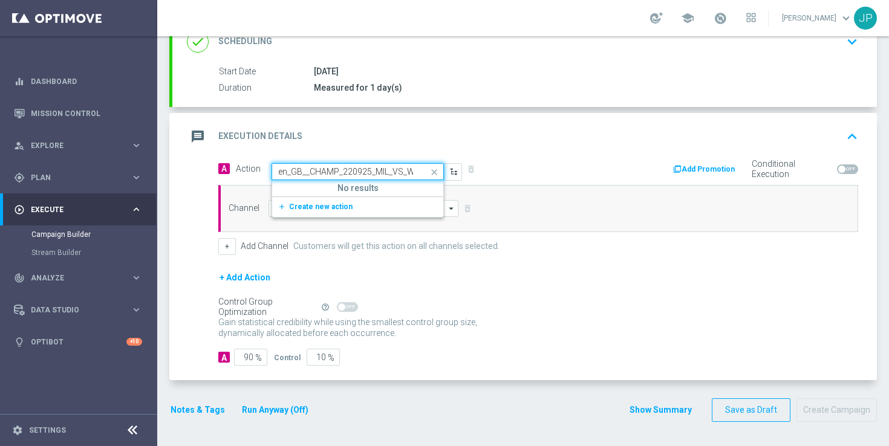
scroll to position [0, 83]
click at [342, 208] on span "Create new action" at bounding box center [321, 207] width 64 height 8
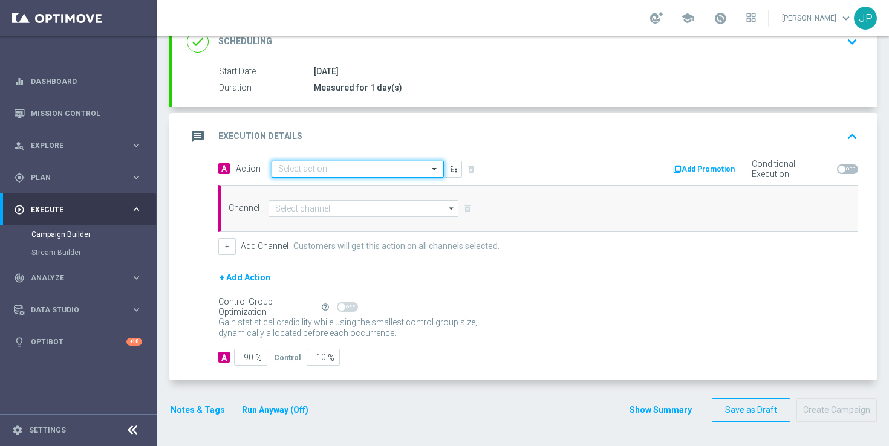
scroll to position [0, 0]
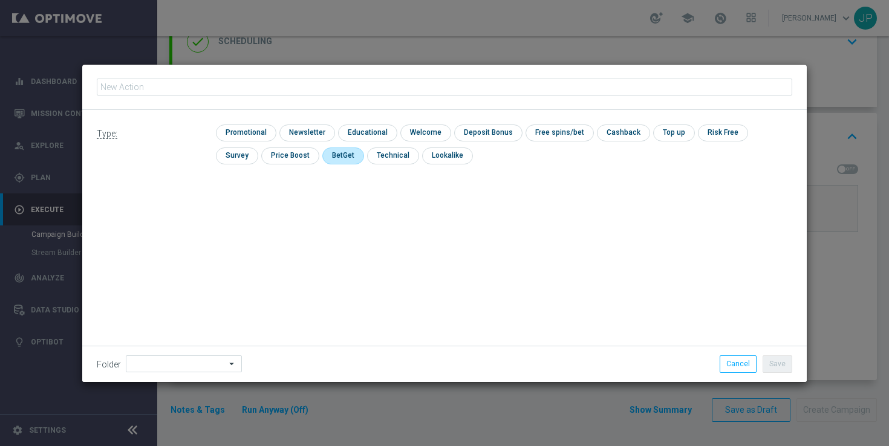
type input "en_GB__CHAMP_220925_MIL_VS_WAT__ALL_APP_TAC_SP"
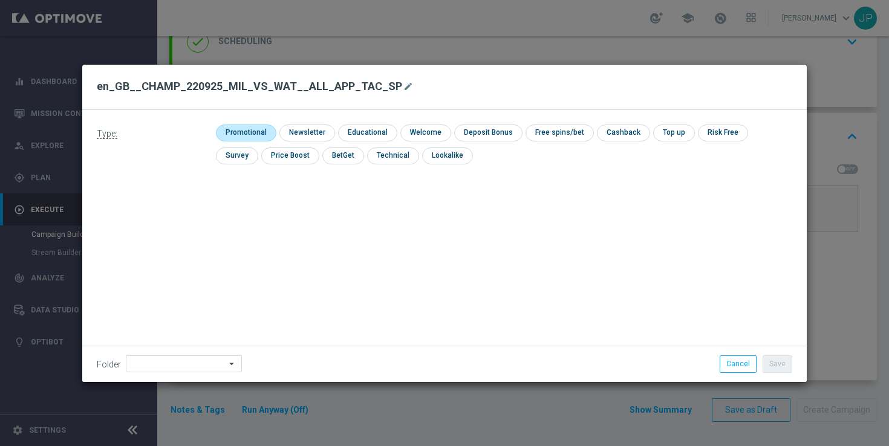
click at [269, 132] on input "checkbox" at bounding box center [244, 133] width 57 height 16
checkbox input "true"
click at [791, 359] on button "Save" at bounding box center [778, 364] width 30 height 17
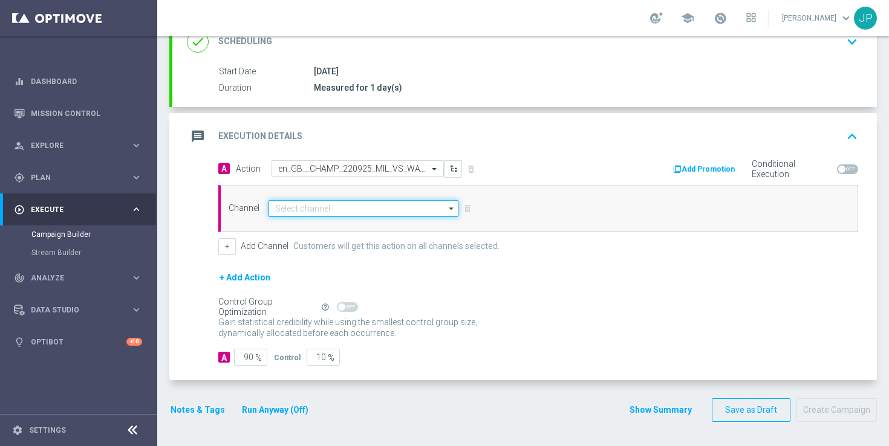
click at [332, 208] on input at bounding box center [364, 208] width 190 height 17
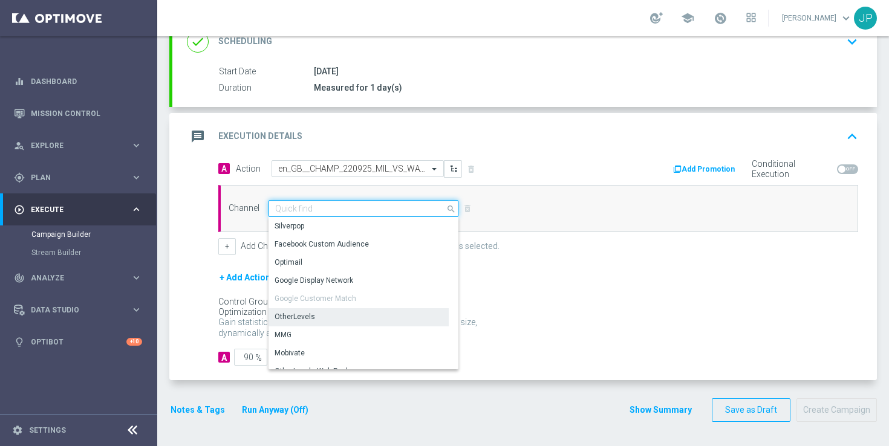
scroll to position [320, 0]
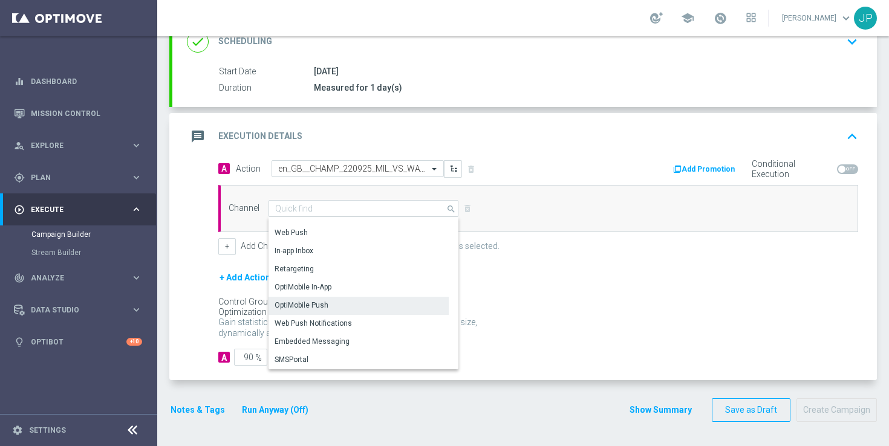
click at [347, 309] on div "OptiMobile Push" at bounding box center [359, 305] width 180 height 17
type input "OptiMobile Push"
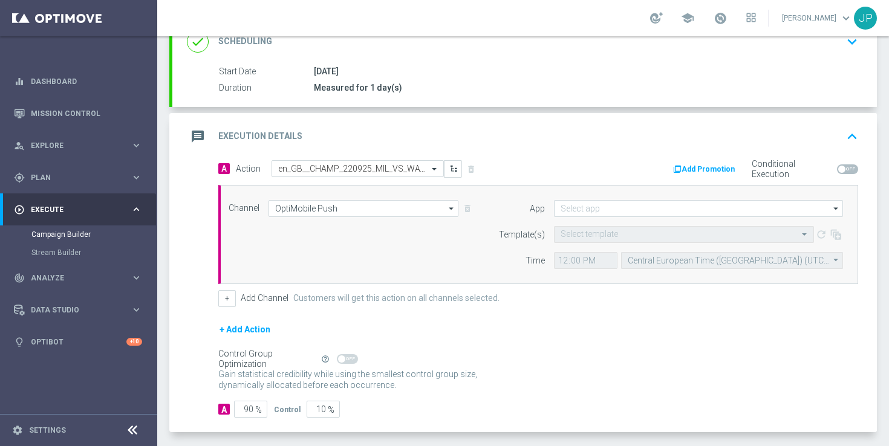
click at [247, 360] on div "Self Optimizing Campaign" at bounding box center [267, 359] width 98 height 10
click at [257, 412] on span "%" at bounding box center [258, 410] width 7 height 10
click at [249, 408] on input "90" at bounding box center [250, 409] width 33 height 17
type input "0"
type input "100"
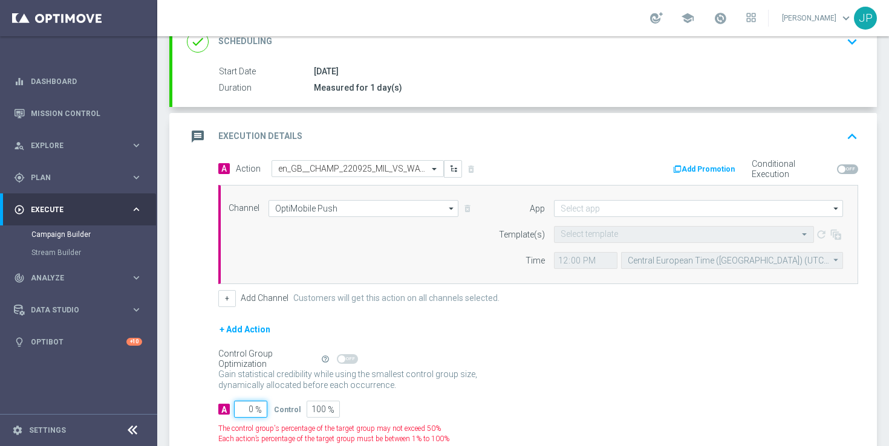
type input "10"
type input "90"
type input "100"
type input "0"
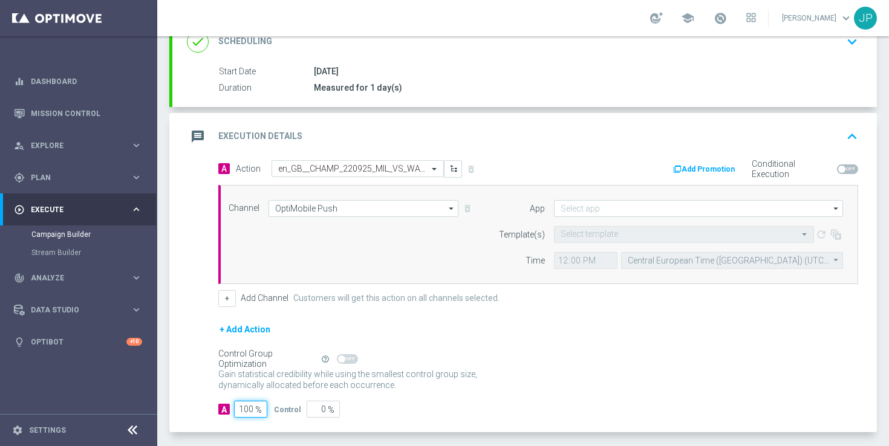
scroll to position [248, 0]
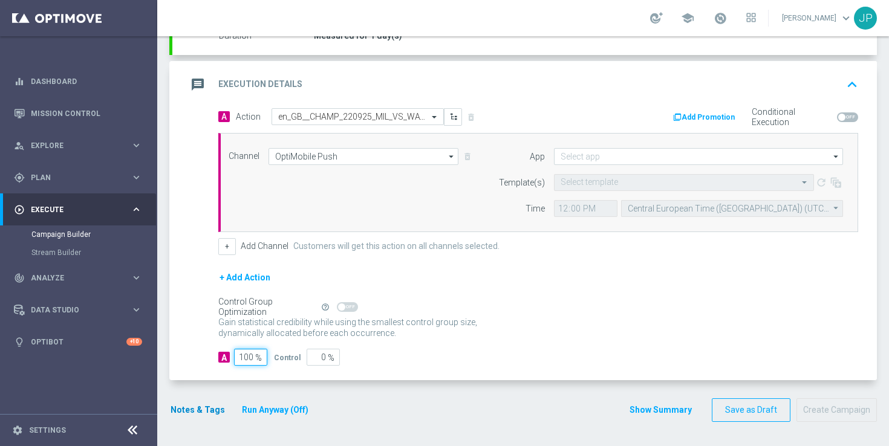
type input "100"
click at [199, 411] on button "Notes & Tags" at bounding box center [197, 410] width 57 height 15
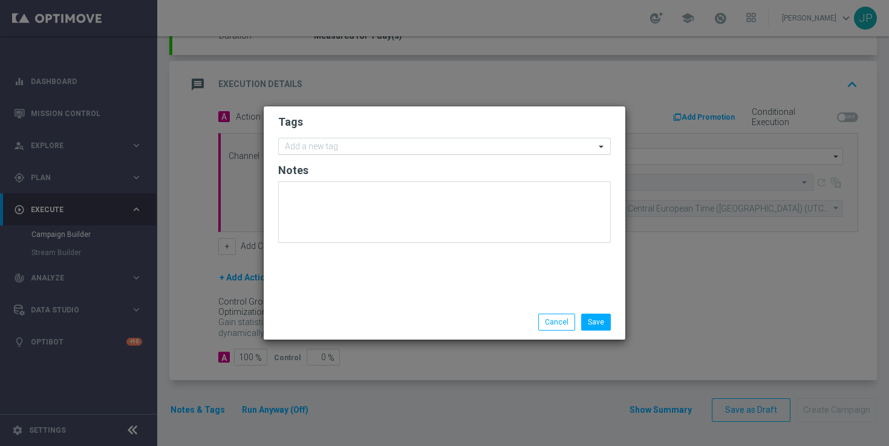
click at [431, 152] on div at bounding box center [439, 148] width 312 height 12
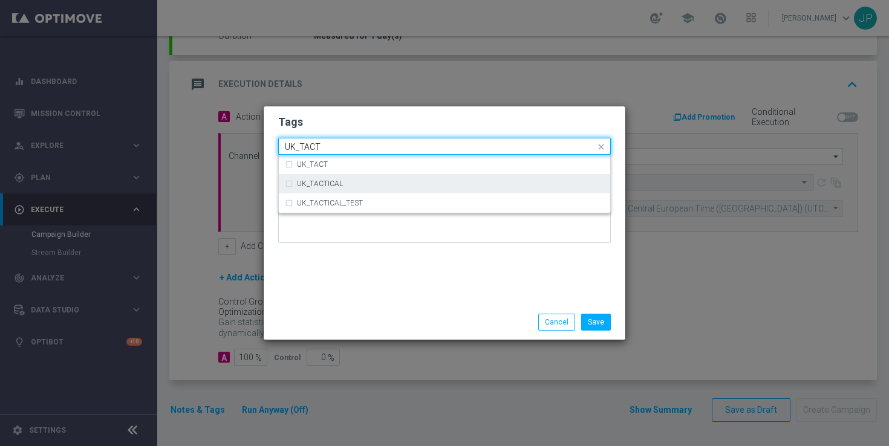
click at [453, 186] on div "UK_TACTICAL" at bounding box center [450, 183] width 307 height 7
type input "UK_TACT"
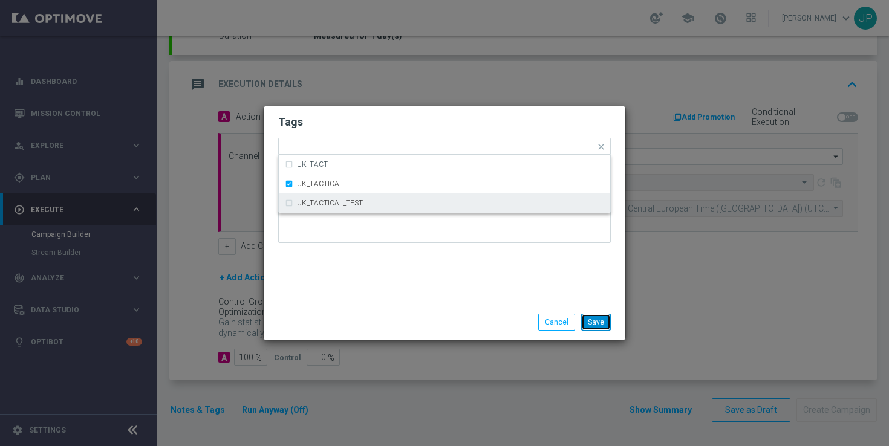
click at [601, 326] on button "Save" at bounding box center [596, 322] width 30 height 17
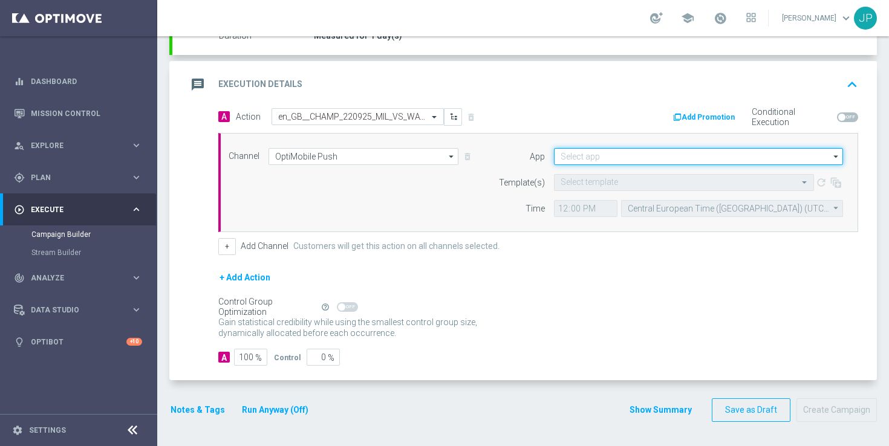
click at [581, 151] on input at bounding box center [698, 156] width 289 height 17
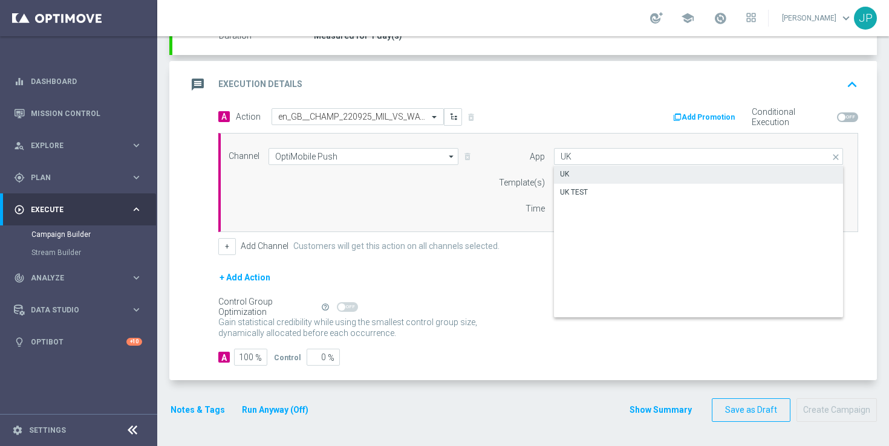
click at [619, 173] on div "UK" at bounding box center [698, 174] width 289 height 17
type input "UK"
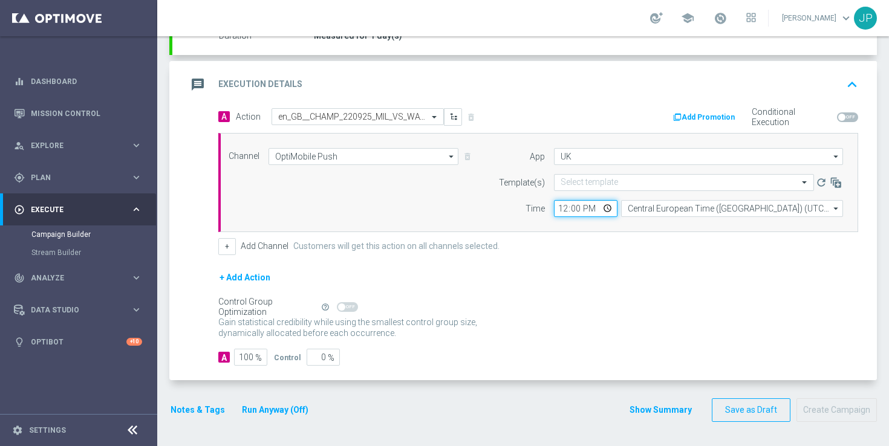
click at [563, 207] on input "12:00" at bounding box center [586, 208] width 64 height 17
type input "19:30"
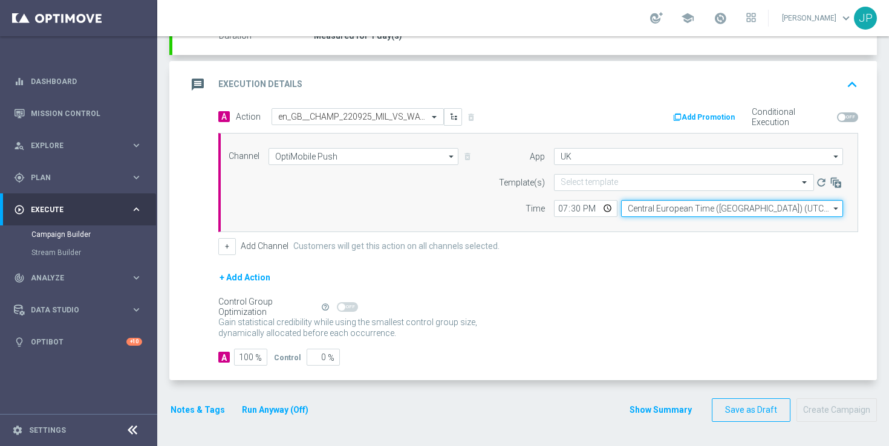
click at [652, 209] on input "Central European Time (Budapest) (UTC +02:00)" at bounding box center [732, 208] width 222 height 17
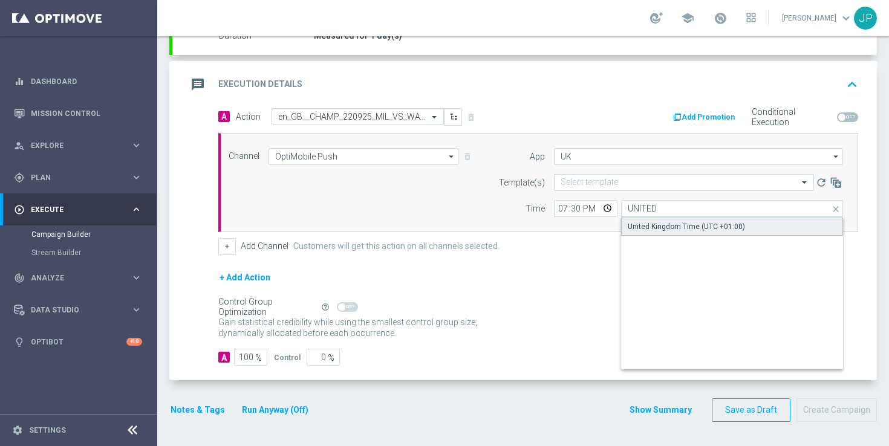
click at [678, 226] on div "United Kingdom Time (UTC +01:00)" at bounding box center [686, 226] width 117 height 11
type input "United Kingdom Time (UTC +01:00)"
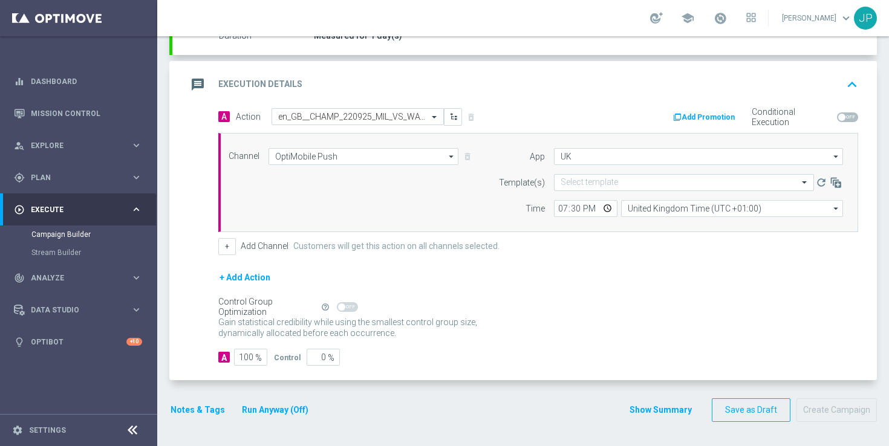
click at [672, 298] on div "+ Add Action" at bounding box center [538, 285] width 640 height 30
click at [669, 179] on input "text" at bounding box center [672, 183] width 223 height 10
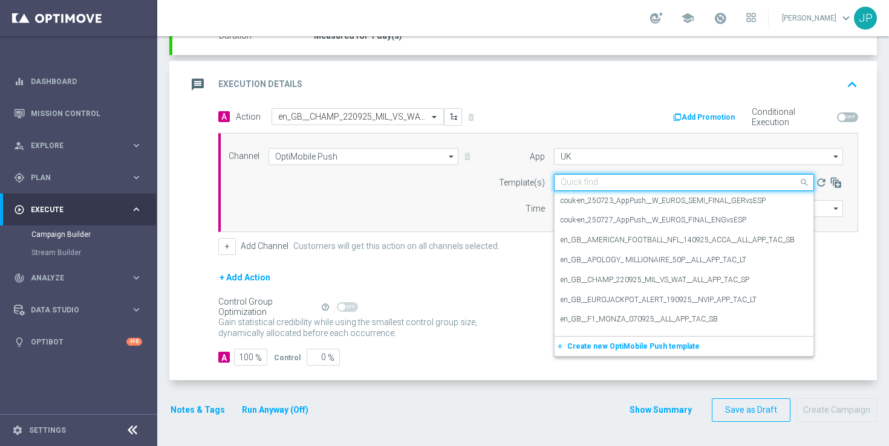
paste input "en_GB__CHAMP_220925_MIL_VS_WAT__ALL_APP_TAC_SP"
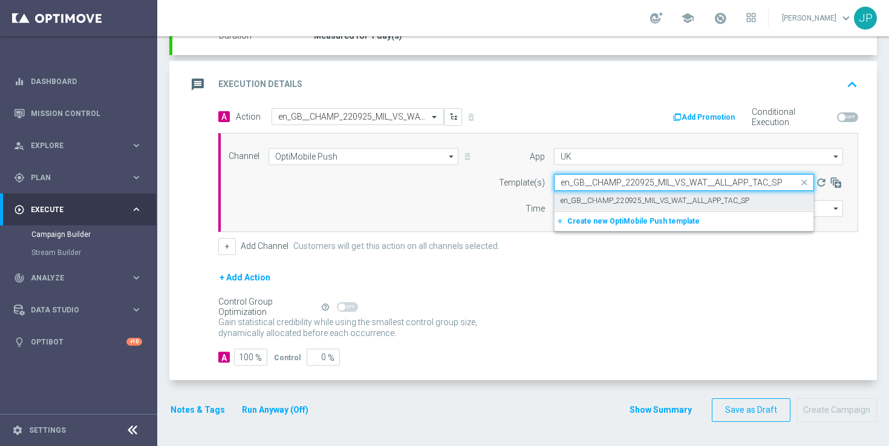
click at [685, 204] on label "en_GB__CHAMP_220925_MIL_VS_WAT__ALL_APP_TAC_SP" at bounding box center [655, 201] width 189 height 10
type input "en_GB__CHAMP_220925_MIL_VS_WAT__ALL_APP_TAC_SP"
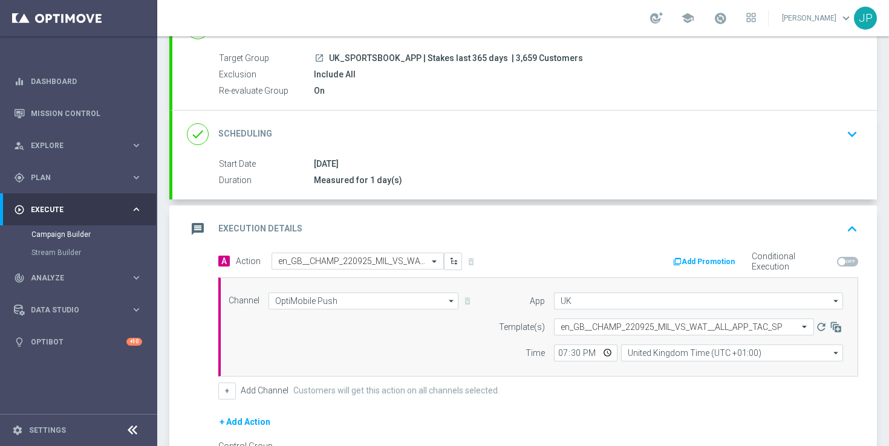
scroll to position [0, 0]
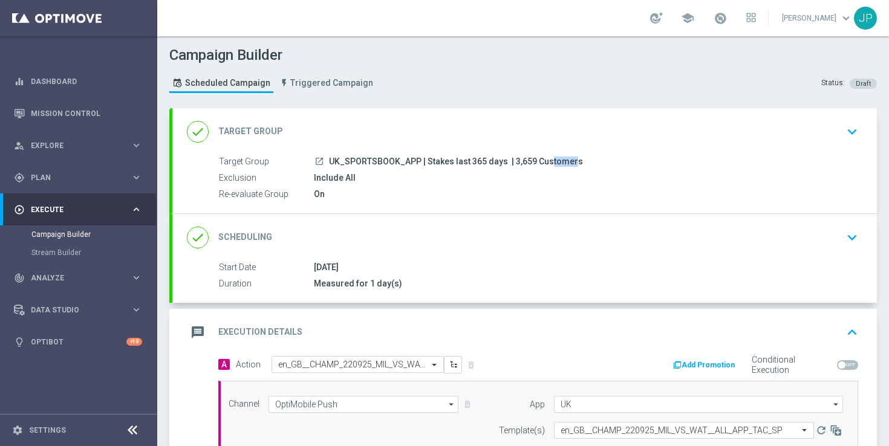
drag, startPoint x: 511, startPoint y: 163, endPoint x: 531, endPoint y: 163, distance: 20.0
click at [531, 163] on span "| 3,659 Customers" at bounding box center [547, 162] width 71 height 11
copy span "3,659"
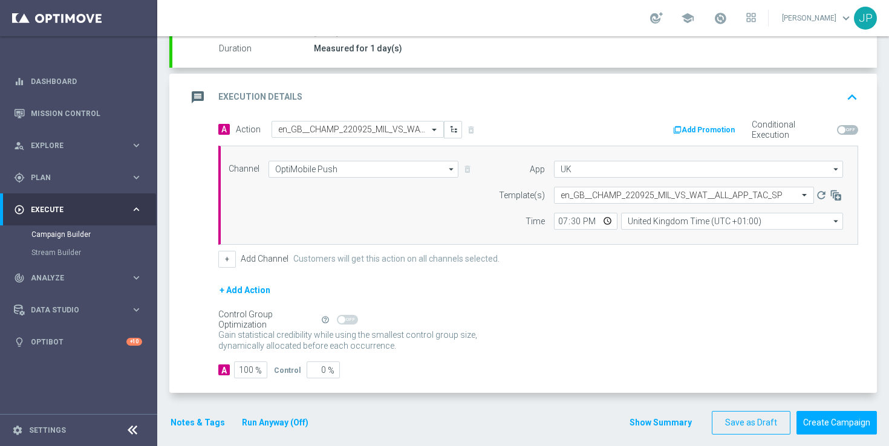
scroll to position [248, 0]
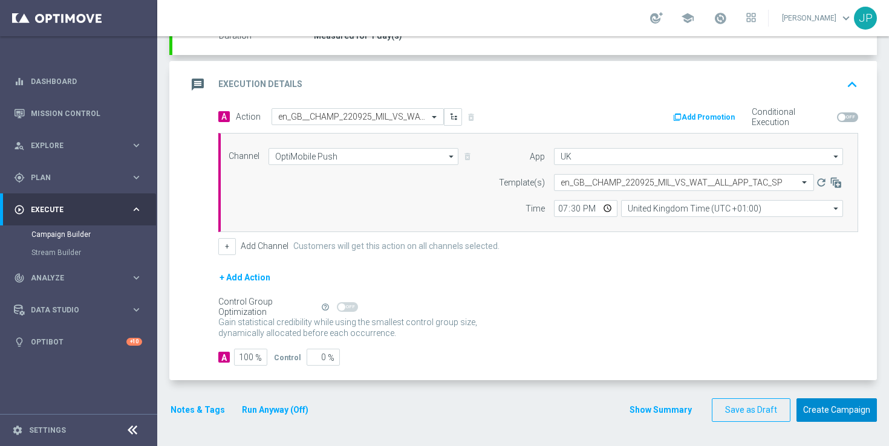
click at [832, 415] on button "Create Campaign" at bounding box center [837, 411] width 80 height 24
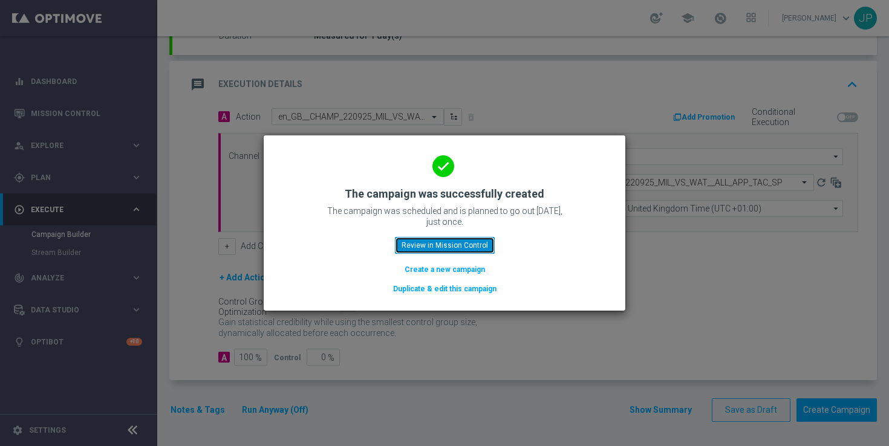
click at [422, 243] on button "Review in Mission Control" at bounding box center [445, 245] width 100 height 17
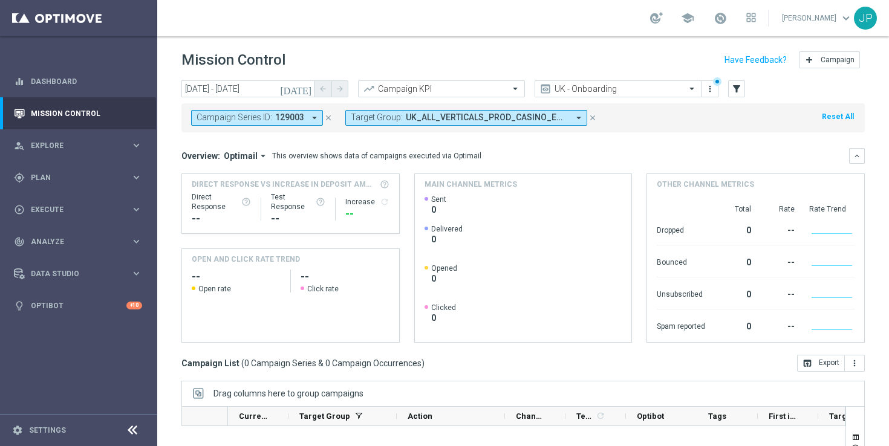
click at [595, 118] on icon "close" at bounding box center [593, 118] width 8 height 8
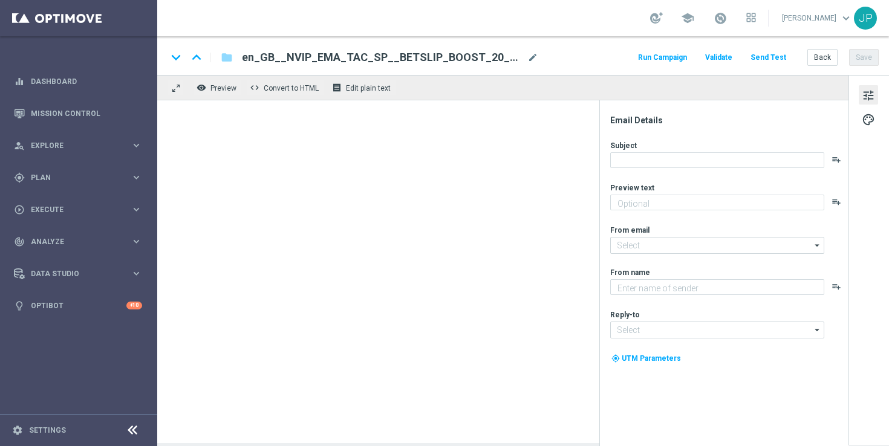
type textarea "Win EVEN MORE this weekend with a BETSLIP BOOST for your football bets."
type textarea "Lottoland"
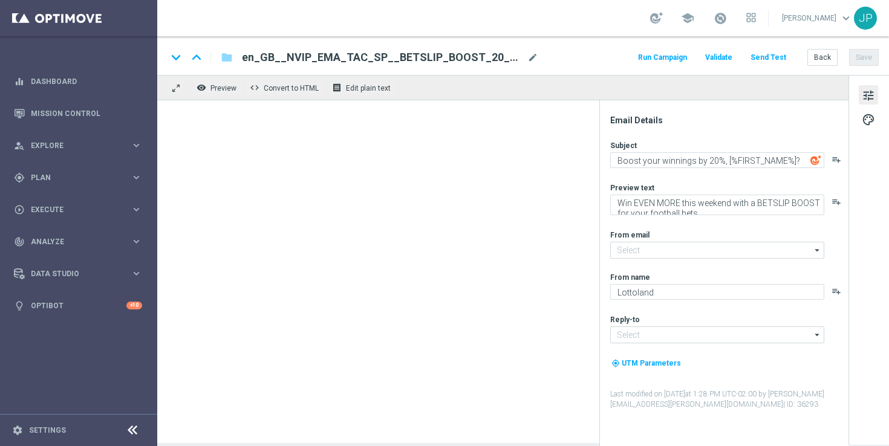
type input "[EMAIL_ADDRESS][DOMAIN_NAME]"
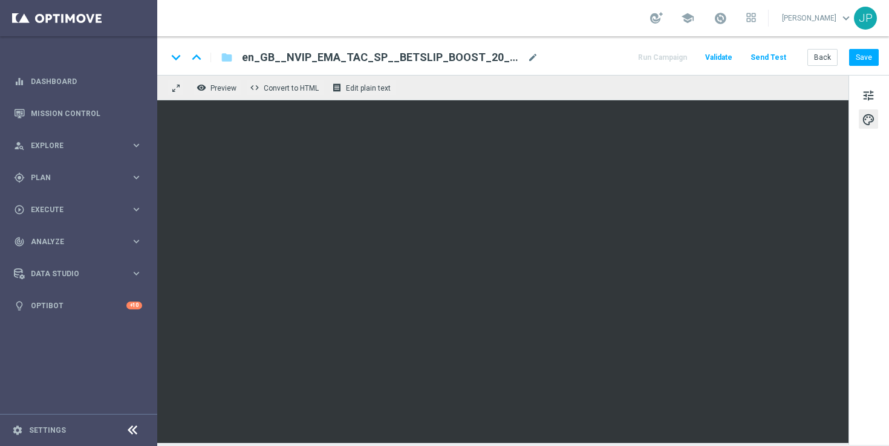
click at [866, 339] on div "tune palette" at bounding box center [869, 260] width 41 height 370
click at [869, 60] on button "Save" at bounding box center [864, 57] width 30 height 17
click at [779, 54] on button "Send Test" at bounding box center [768, 58] width 39 height 16
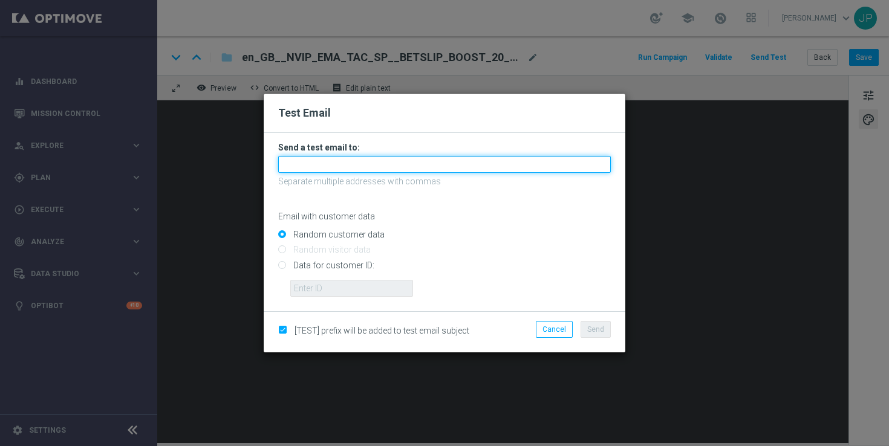
click at [420, 165] on input "text" at bounding box center [444, 164] width 333 height 17
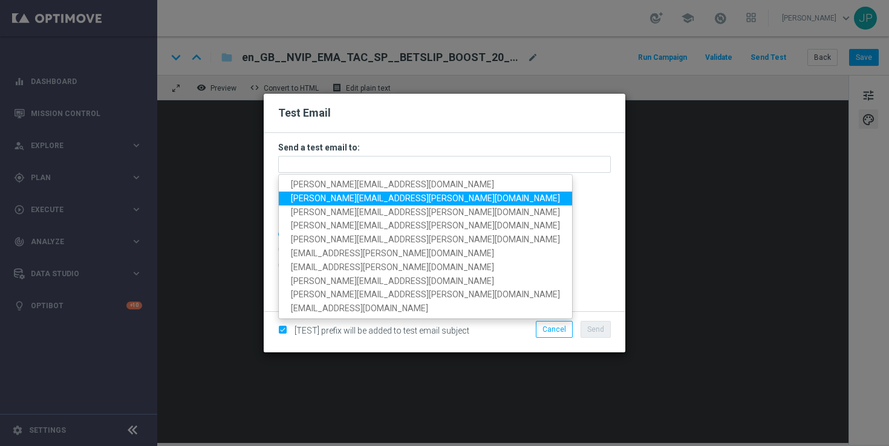
click at [321, 201] on span "[PERSON_NAME][EMAIL_ADDRESS][PERSON_NAME][DOMAIN_NAME]" at bounding box center [425, 199] width 269 height 10
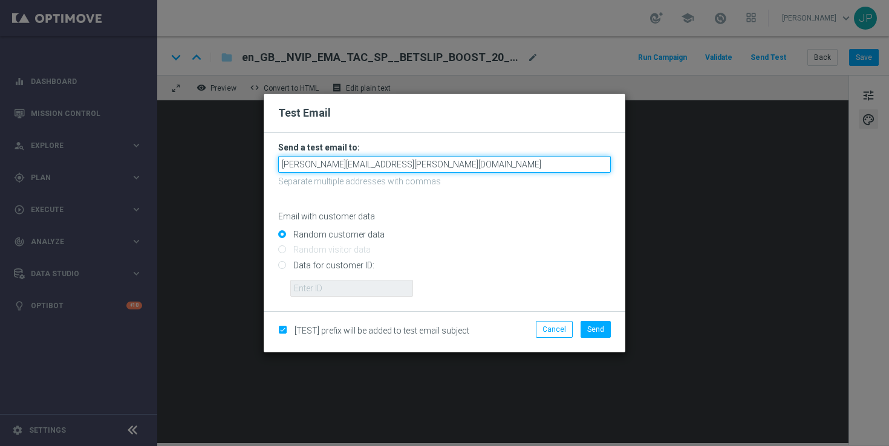
click at [432, 168] on input "[PERSON_NAME][EMAIL_ADDRESS][PERSON_NAME][DOMAIN_NAME]" at bounding box center [444, 164] width 333 height 17
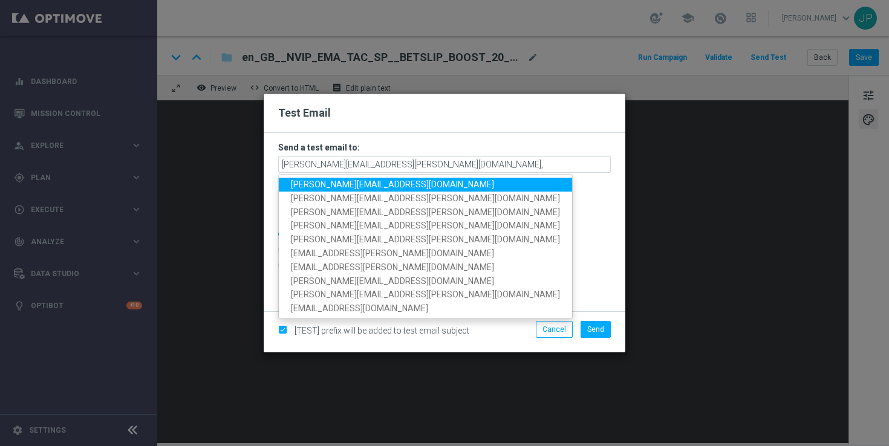
click at [374, 183] on span "[PERSON_NAME][EMAIL_ADDRESS][DOMAIN_NAME]" at bounding box center [392, 185] width 203 height 10
type input "[PERSON_NAME][EMAIL_ADDRESS][PERSON_NAME][DOMAIN_NAME],[DOMAIN_NAME][EMAIL_ADDR…"
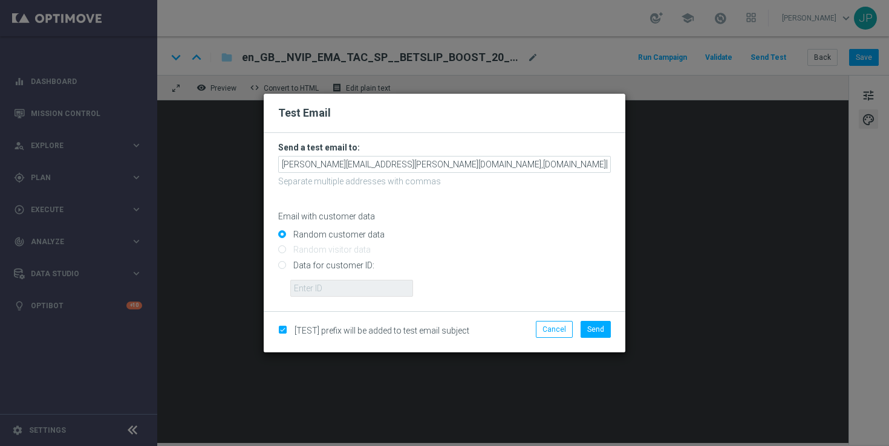
click at [336, 268] on input "Data for customer ID:" at bounding box center [444, 270] width 333 height 17
radio input "true"
click at [392, 292] on input "text" at bounding box center [351, 288] width 123 height 17
paste input "223901476"
type input "223901476"
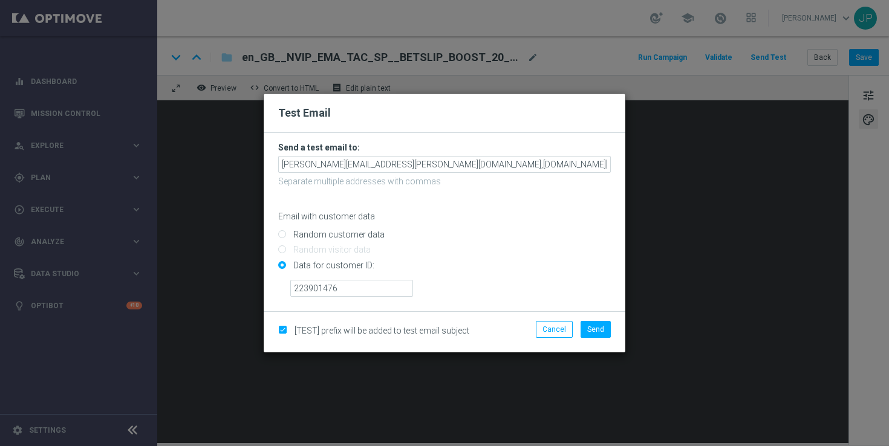
click at [493, 287] on div "223901476" at bounding box center [450, 284] width 339 height 26
click at [592, 328] on span "Send" at bounding box center [595, 329] width 17 height 8
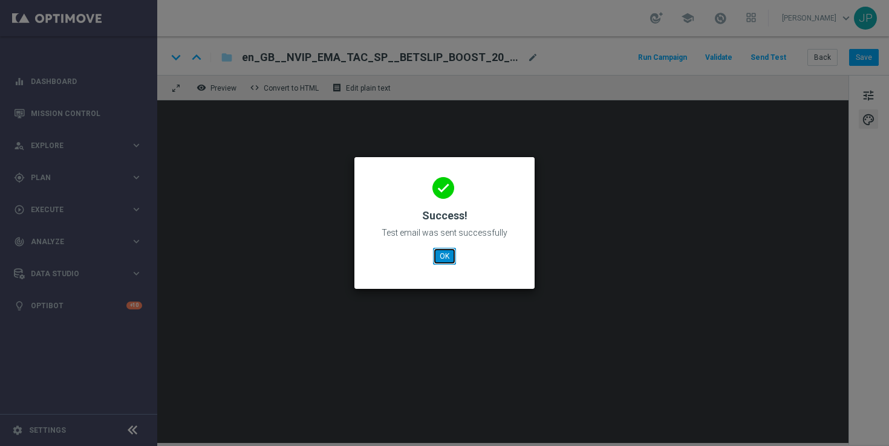
click at [449, 255] on button "OK" at bounding box center [444, 256] width 23 height 17
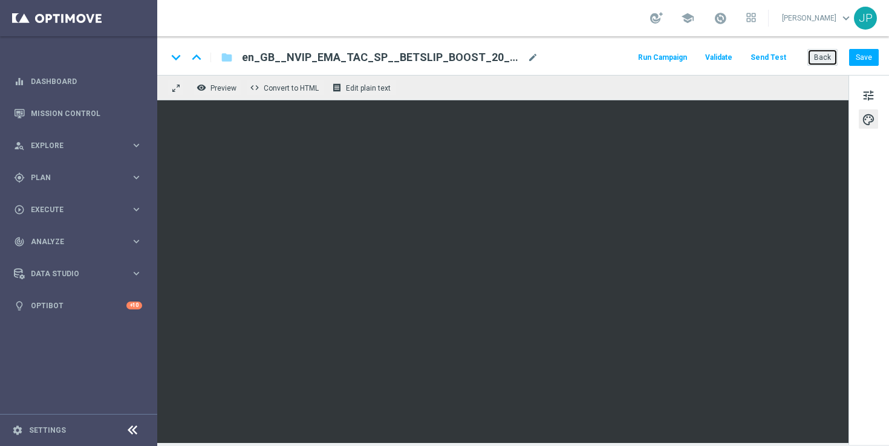
click at [813, 56] on button "Back" at bounding box center [823, 57] width 30 height 17
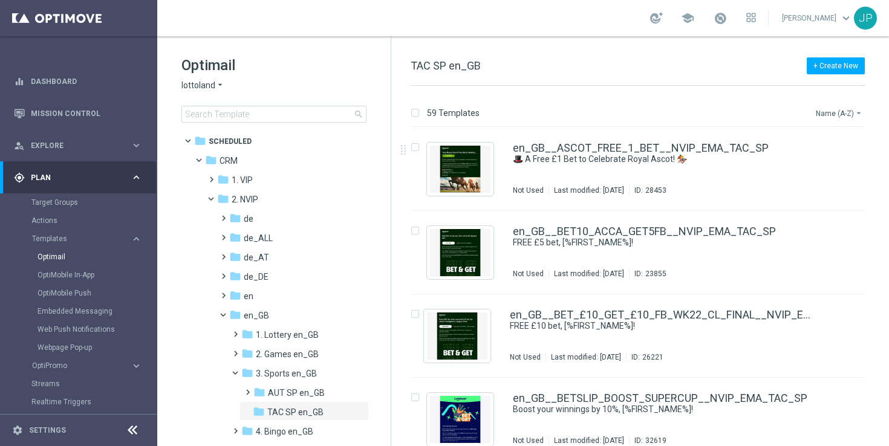
click at [847, 115] on button "Name (A-Z) arrow_drop_down" at bounding box center [840, 113] width 50 height 15
click at [823, 167] on span "Date Modified (Newest)" at bounding box center [818, 167] width 81 height 8
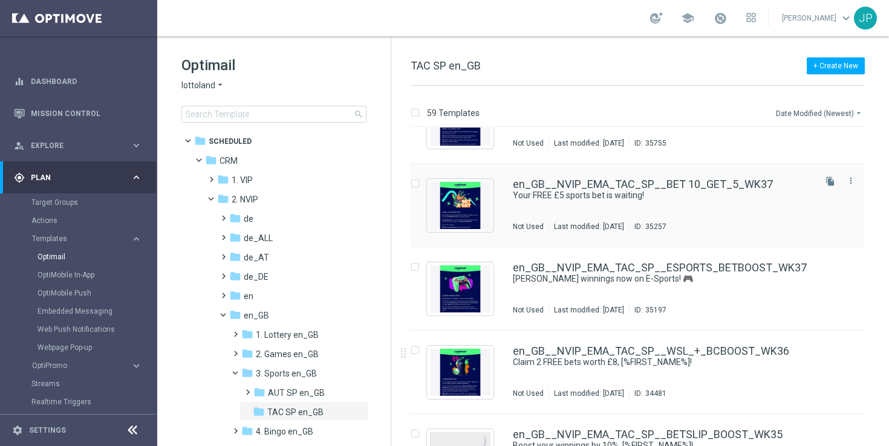
scroll to position [232, 0]
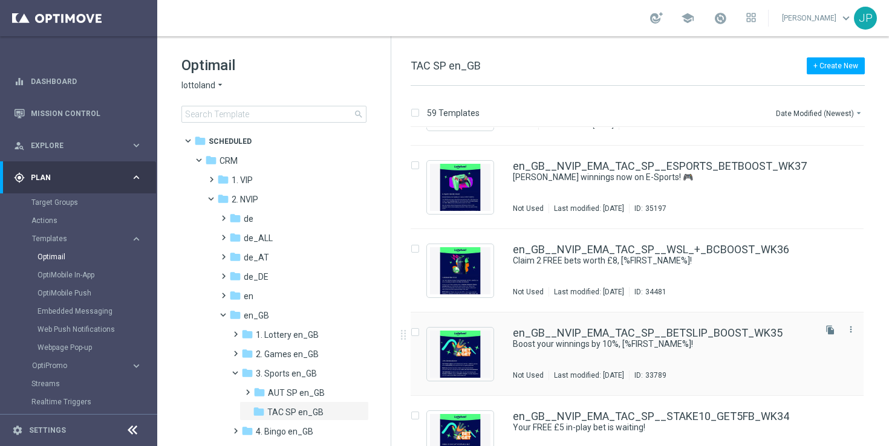
click at [754, 371] on div "Not Used Last modified: [DATE] ID: 33789" at bounding box center [663, 376] width 300 height 10
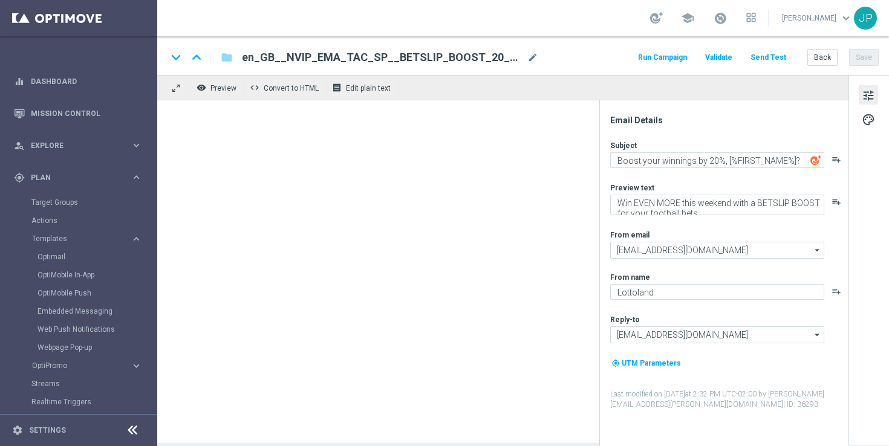
type textarea "Boost your winnings by 10%, [%FIRST_NAME%]!"
type textarea "Win EVEN MORE from your football bets with a BETSLIP BOOST."
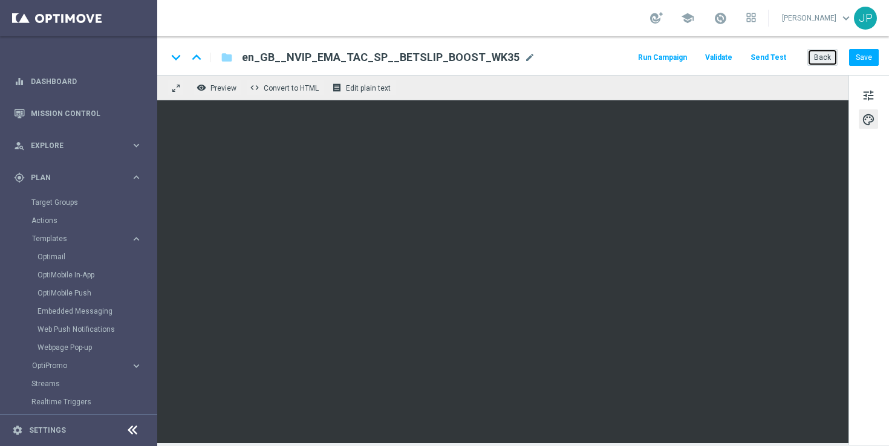
click at [826, 55] on button "Back" at bounding box center [823, 57] width 30 height 17
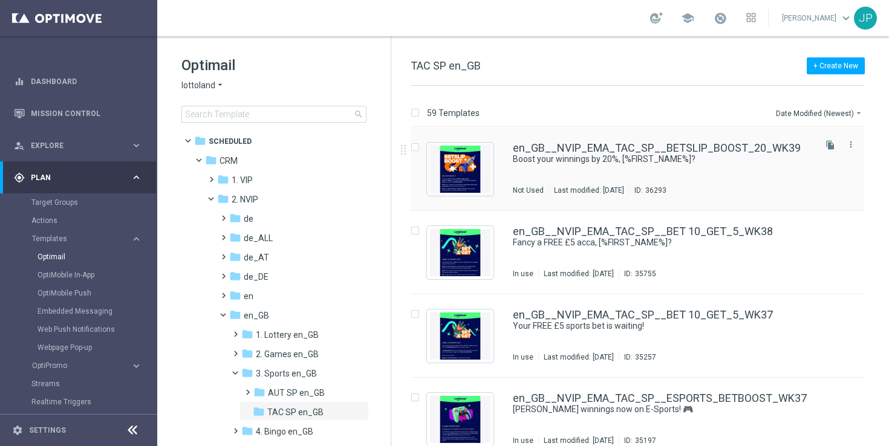
click at [763, 174] on div "en_GB__NVIP_EMA_TAC_SP__BETSLIP_BOOST_20_WK39 Boost your winnings by 20%, [%FIR…" at bounding box center [663, 169] width 300 height 53
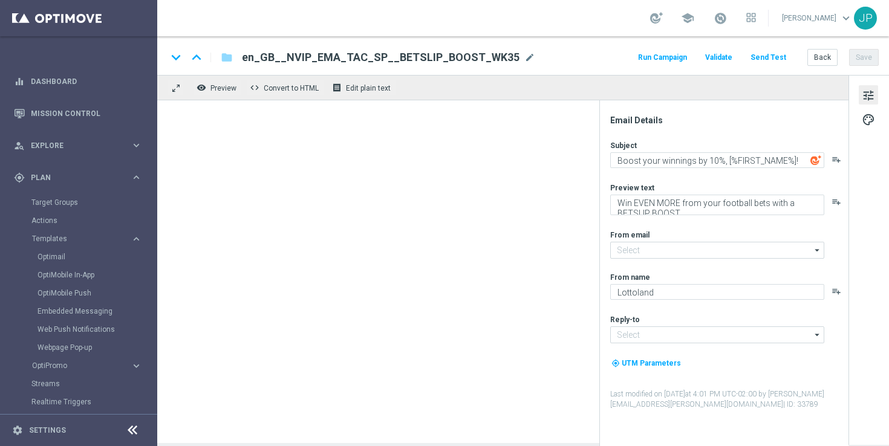
type textarea "Boost your winnings by 20%, [%FIRST_NAME%]?"
type textarea "Win EVEN MORE this weekend with a BETSLIP BOOST for your football bets."
type input "[EMAIL_ADDRESS][DOMAIN_NAME]"
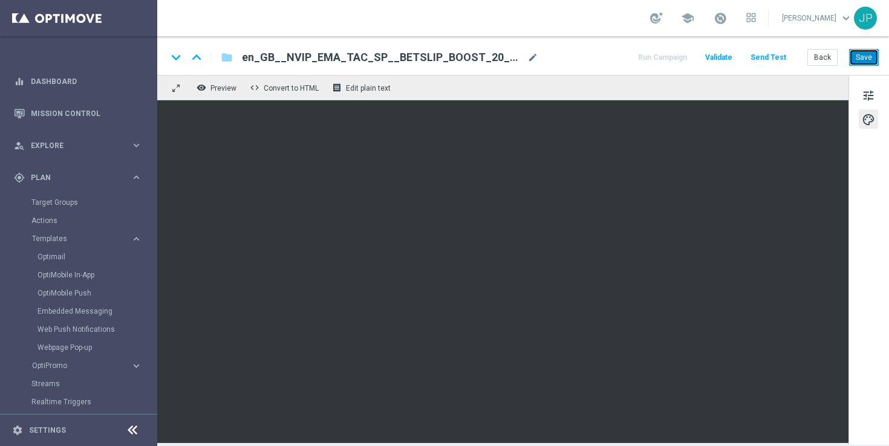
click at [861, 60] on button "Save" at bounding box center [864, 57] width 30 height 17
click at [779, 51] on button "Send Test" at bounding box center [768, 58] width 39 height 16
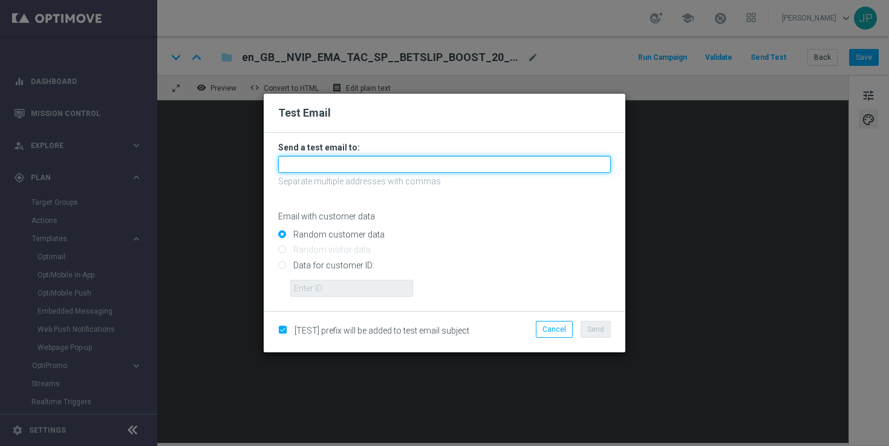
click at [491, 156] on input "text" at bounding box center [444, 164] width 333 height 17
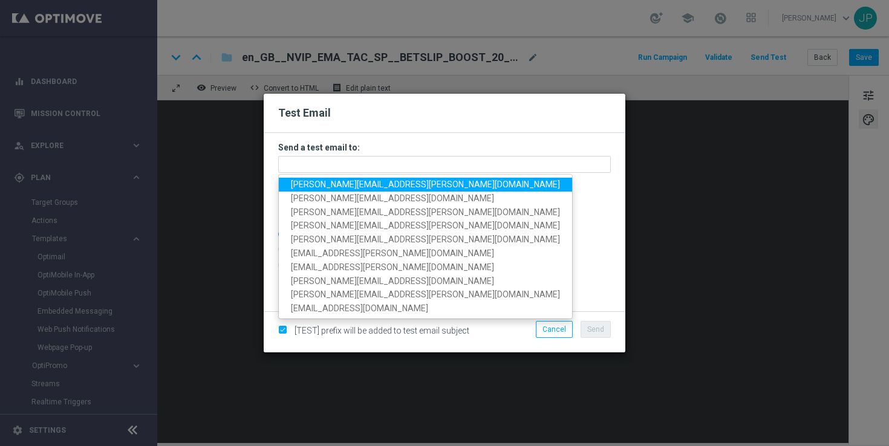
click at [313, 185] on span "[PERSON_NAME][EMAIL_ADDRESS][PERSON_NAME][DOMAIN_NAME]" at bounding box center [425, 185] width 269 height 10
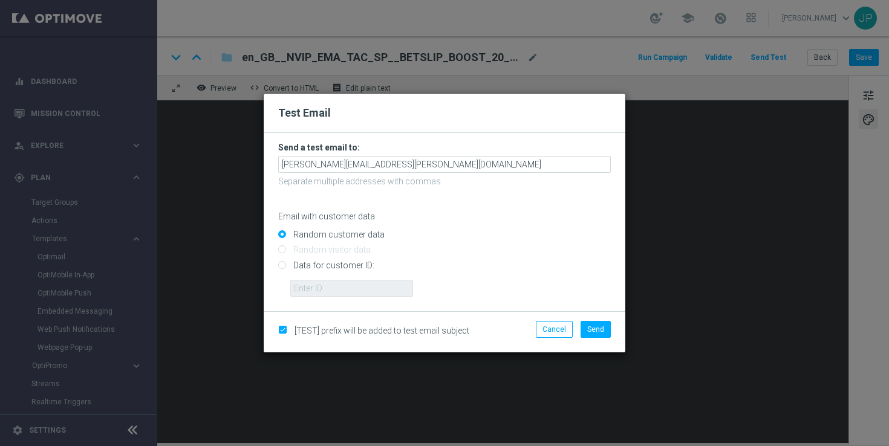
click at [433, 176] on p "Separate multiple addresses with commas" at bounding box center [444, 181] width 333 height 11
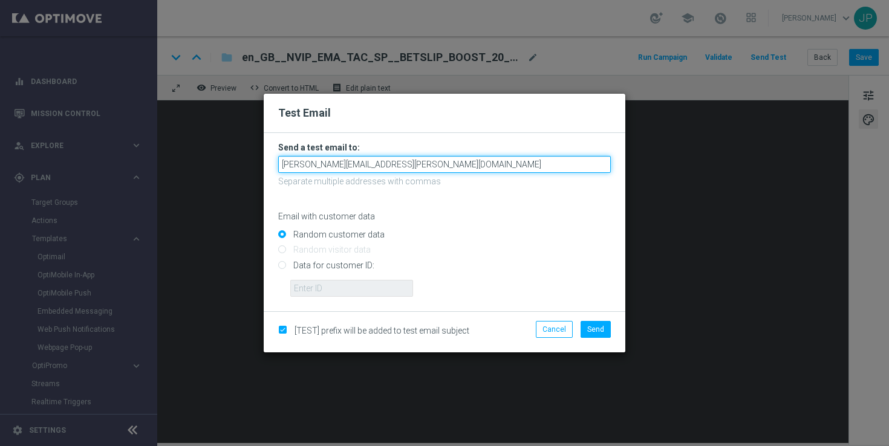
click at [436, 168] on input "[PERSON_NAME][EMAIL_ADDRESS][PERSON_NAME][DOMAIN_NAME]" at bounding box center [444, 164] width 333 height 17
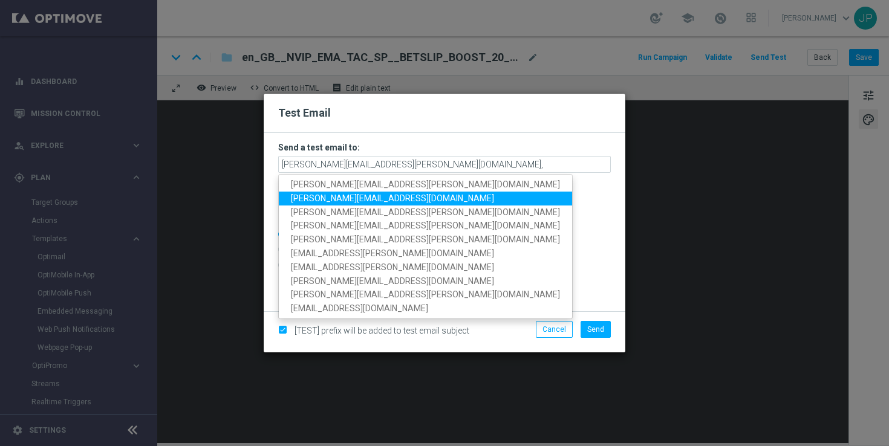
click at [385, 199] on span "[PERSON_NAME][EMAIL_ADDRESS][DOMAIN_NAME]" at bounding box center [392, 199] width 203 height 10
type input "[PERSON_NAME][EMAIL_ADDRESS][PERSON_NAME][DOMAIN_NAME],[DOMAIN_NAME][EMAIL_ADDR…"
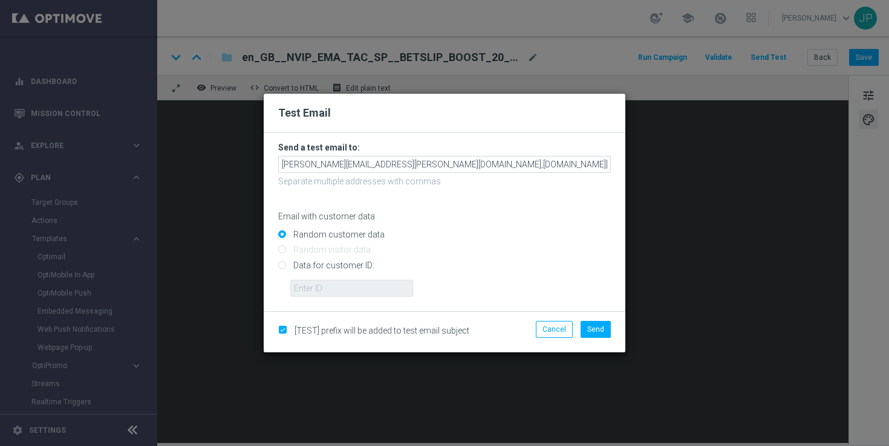
click at [341, 268] on input "Data for customer ID:" at bounding box center [444, 270] width 333 height 17
radio input "true"
click at [340, 288] on input "text" at bounding box center [351, 288] width 123 height 17
paste input "223901476"
type input "223901476"
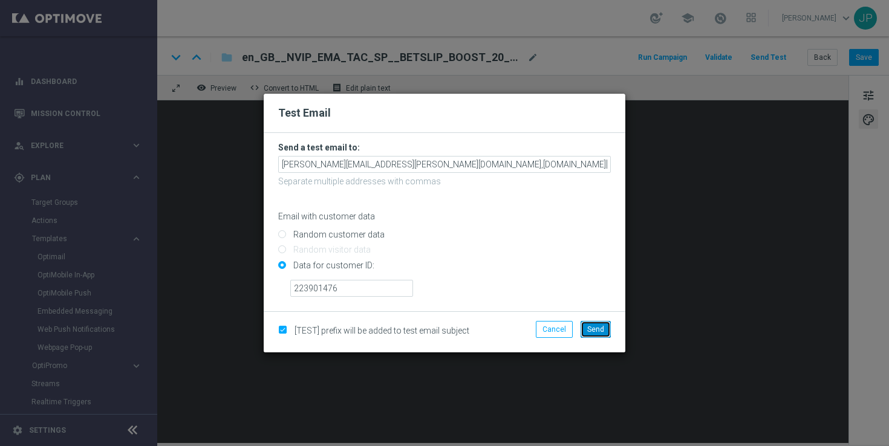
click at [599, 328] on span "Send" at bounding box center [595, 329] width 17 height 8
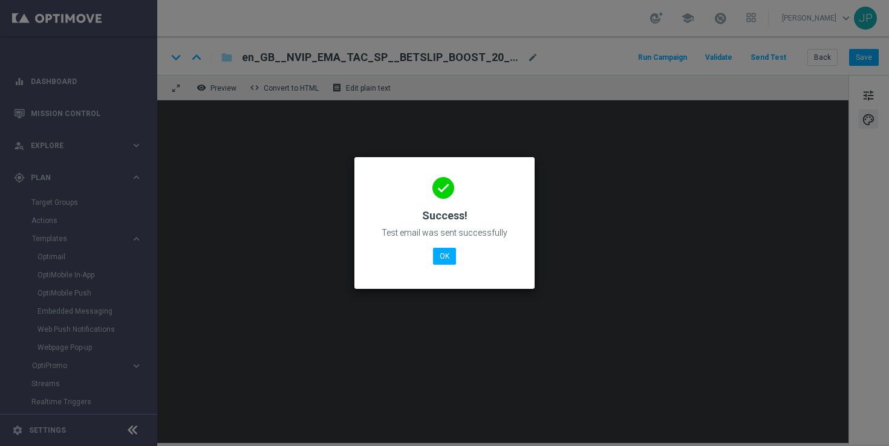
click at [458, 252] on div "done Success! Test email was sent successfully OK" at bounding box center [444, 221] width 151 height 105
click at [449, 259] on button "OK" at bounding box center [444, 256] width 23 height 17
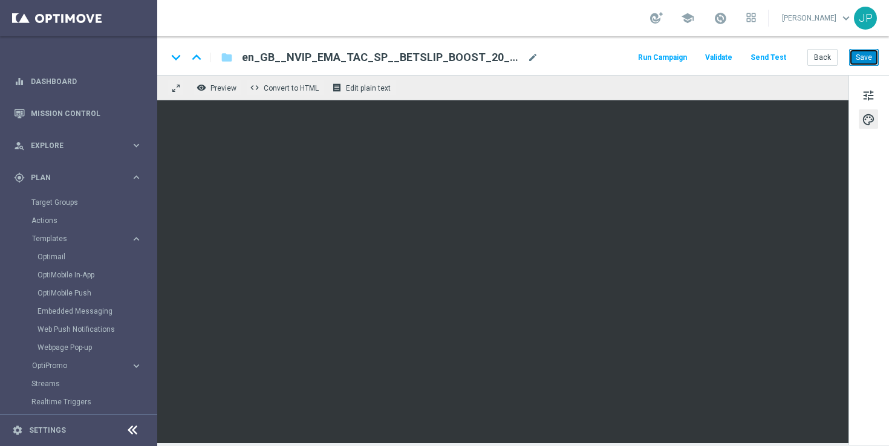
click at [864, 57] on button "Save" at bounding box center [864, 57] width 30 height 17
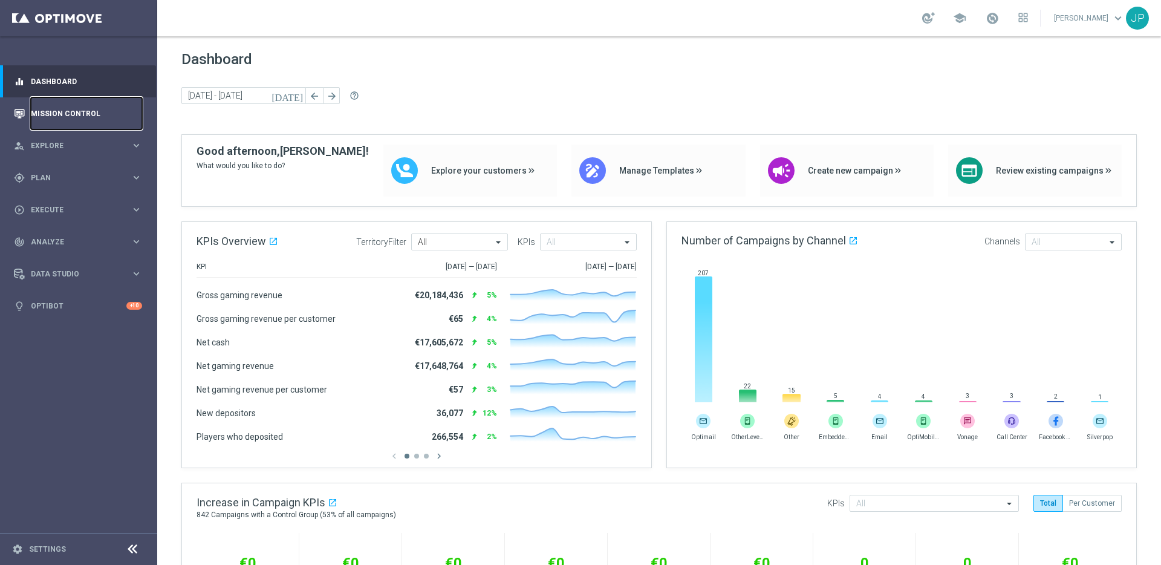
click at [76, 121] on link "Mission Control" at bounding box center [86, 113] width 111 height 32
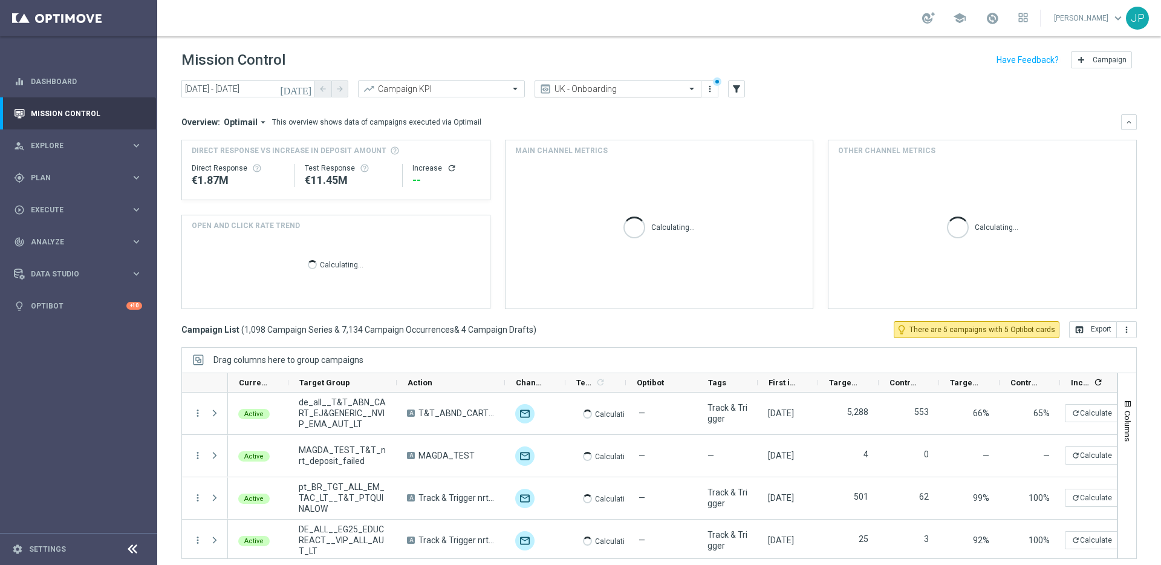
click at [674, 82] on div "UK - Onboarding" at bounding box center [618, 88] width 167 height 17
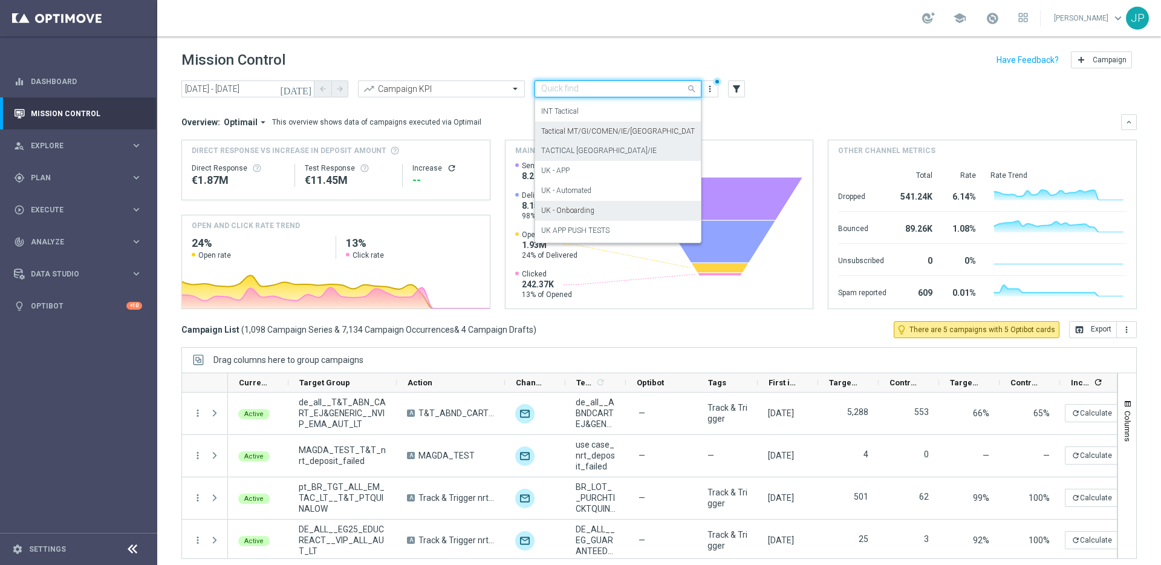
scroll to position [212, 0]
click at [623, 154] on div "TACTICAL [GEOGRAPHIC_DATA]/IE" at bounding box center [618, 153] width 154 height 20
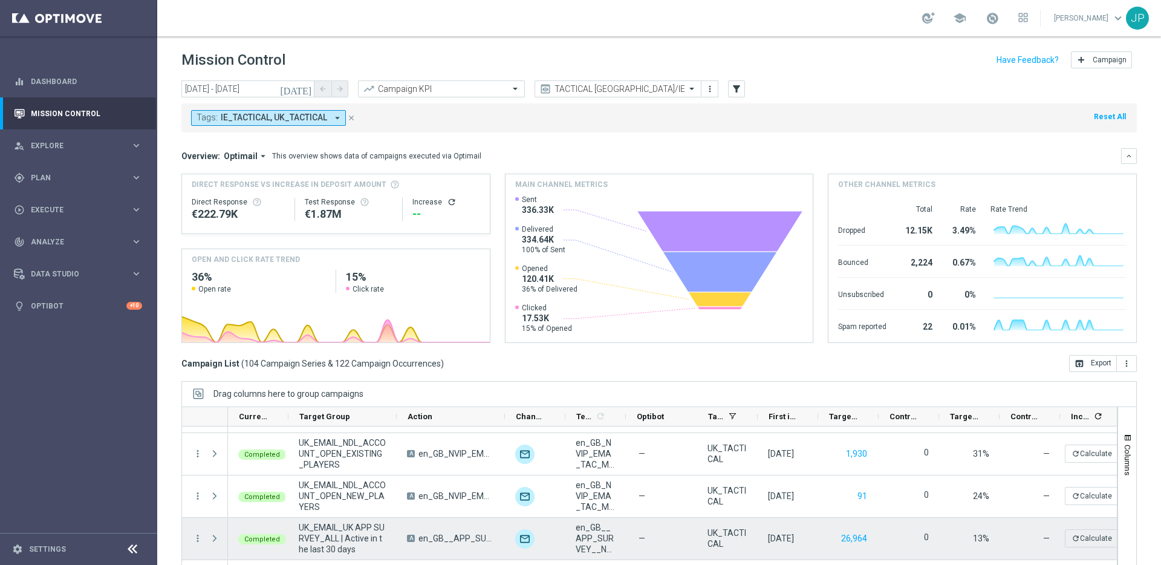
scroll to position [201, 0]
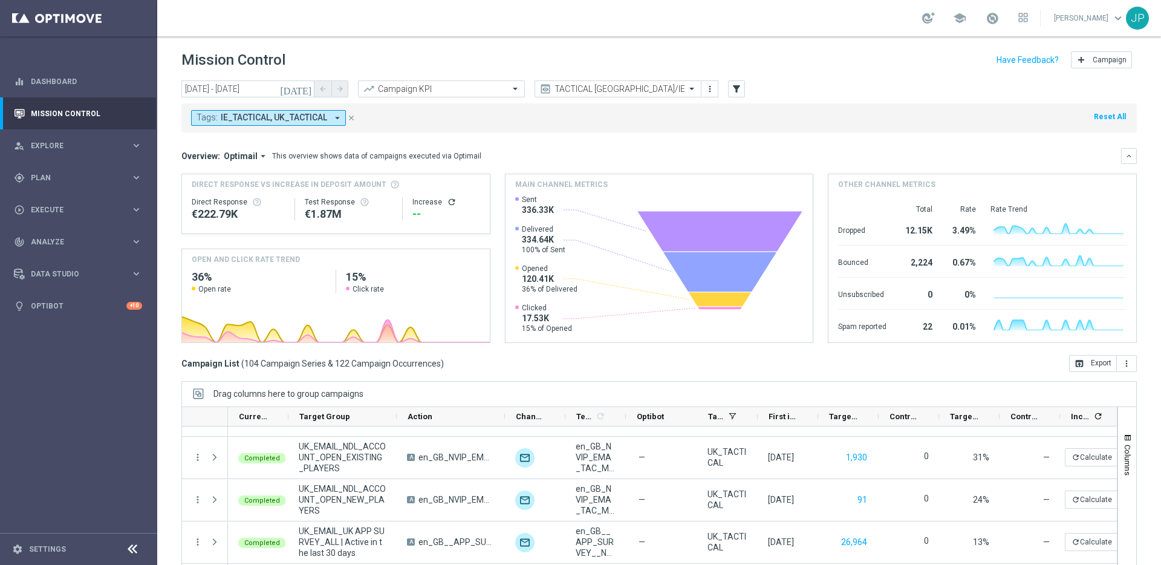
click at [310, 91] on icon "[DATE]" at bounding box center [296, 88] width 33 height 11
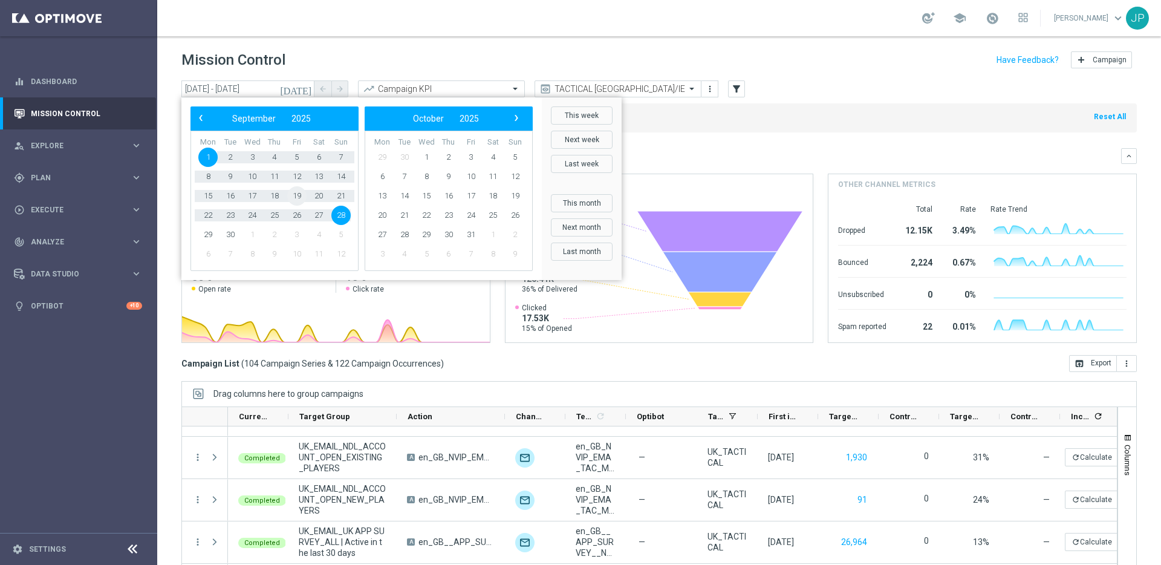
click at [300, 197] on span "19" at bounding box center [296, 195] width 19 height 19
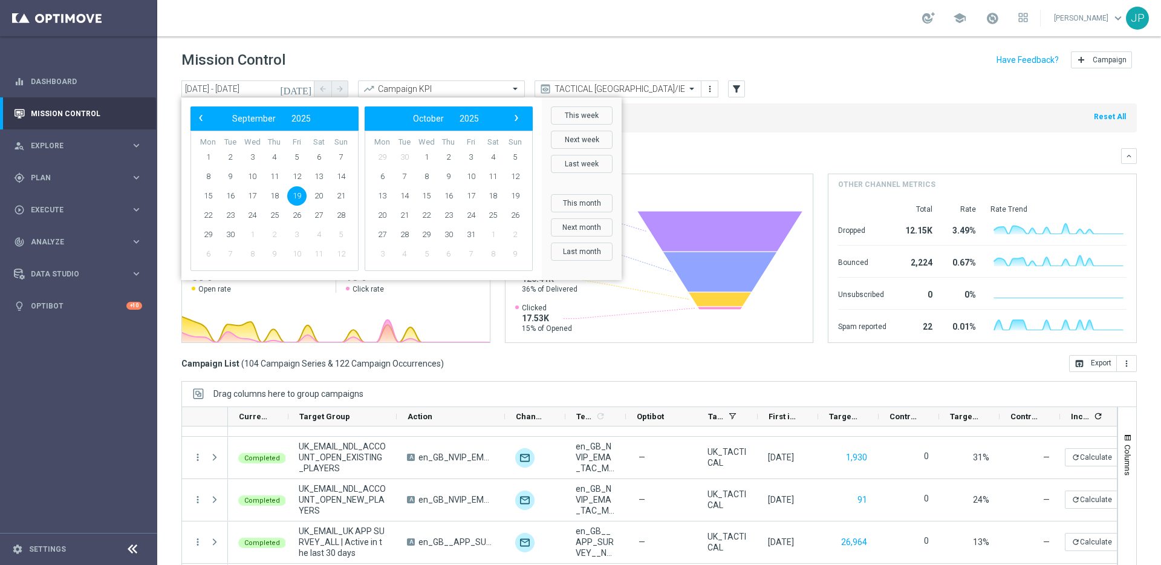
click at [300, 197] on span "19" at bounding box center [296, 195] width 19 height 19
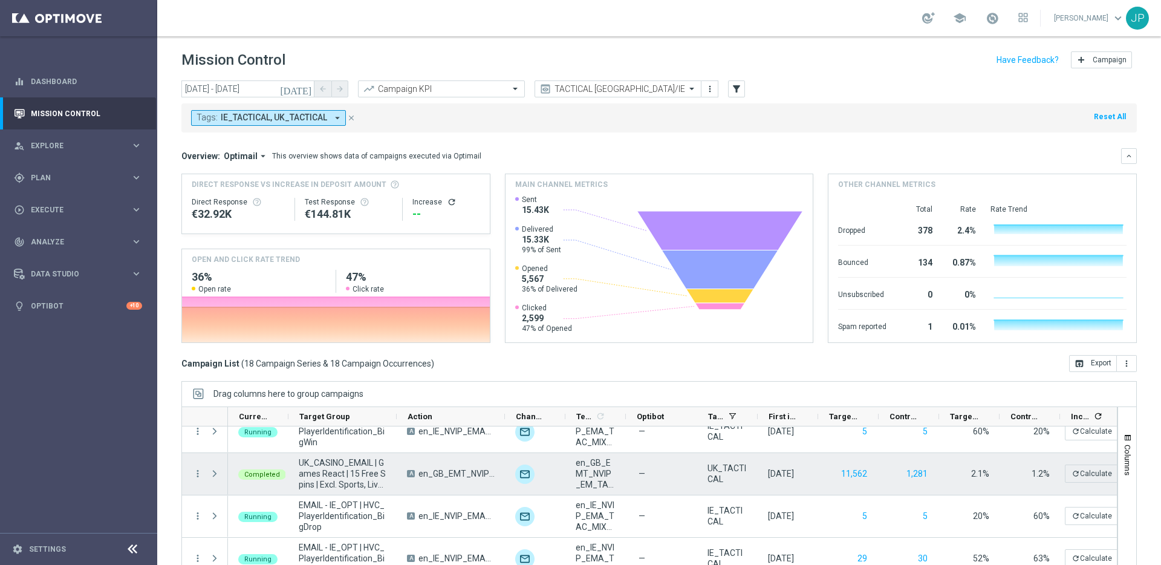
scroll to position [312, 0]
click at [215, 471] on span "Press SPACE to select this row." at bounding box center [214, 474] width 11 height 10
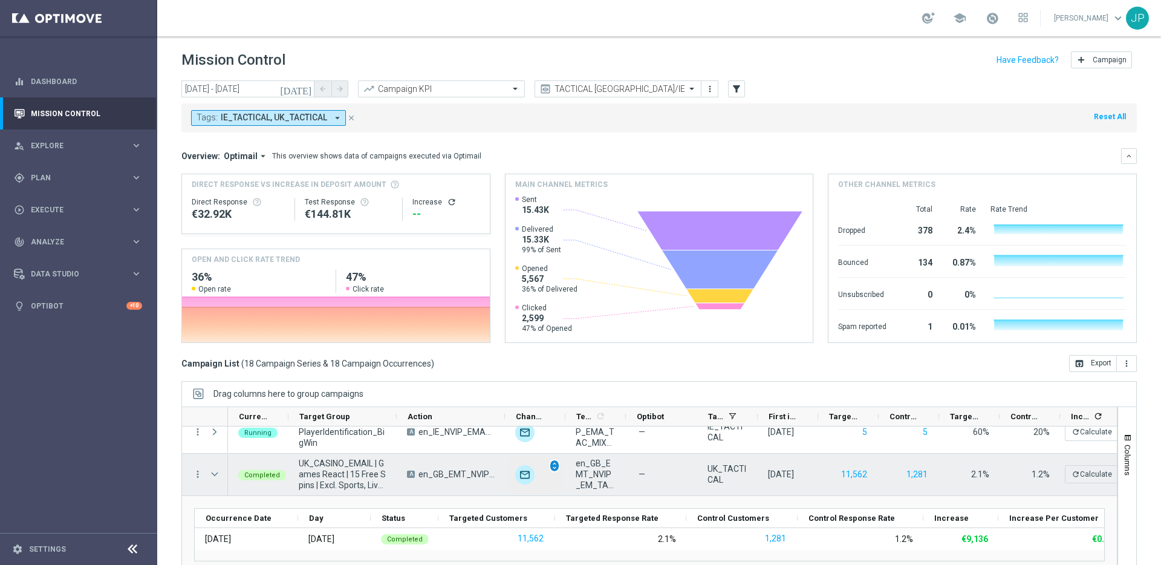
click at [557, 465] on span "unfold_more" at bounding box center [554, 466] width 8 height 8
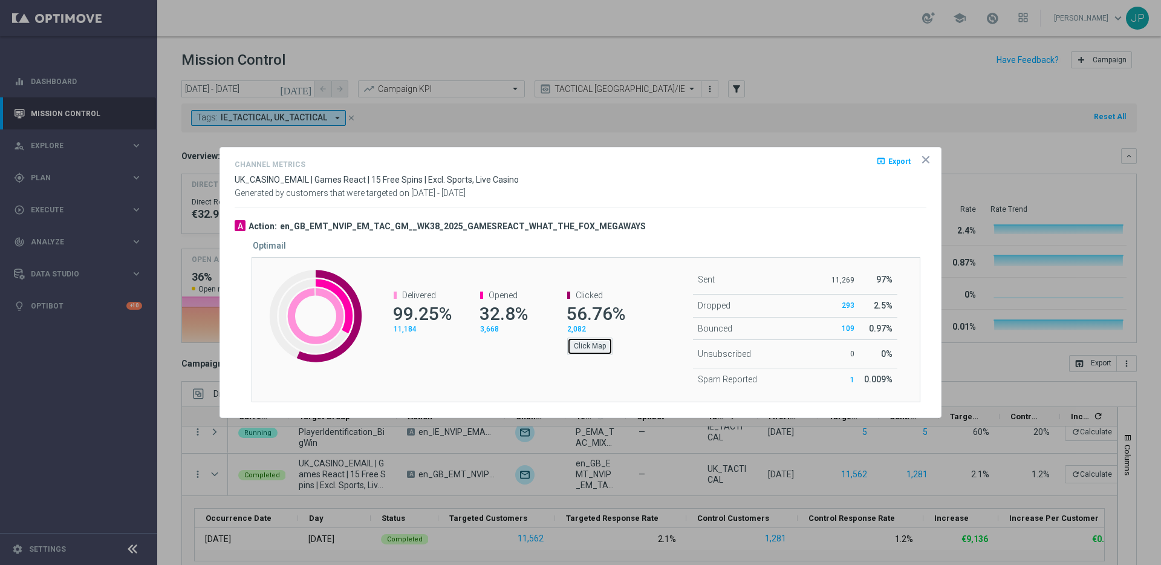
click at [598, 348] on button "Click Map" at bounding box center [589, 346] width 45 height 17
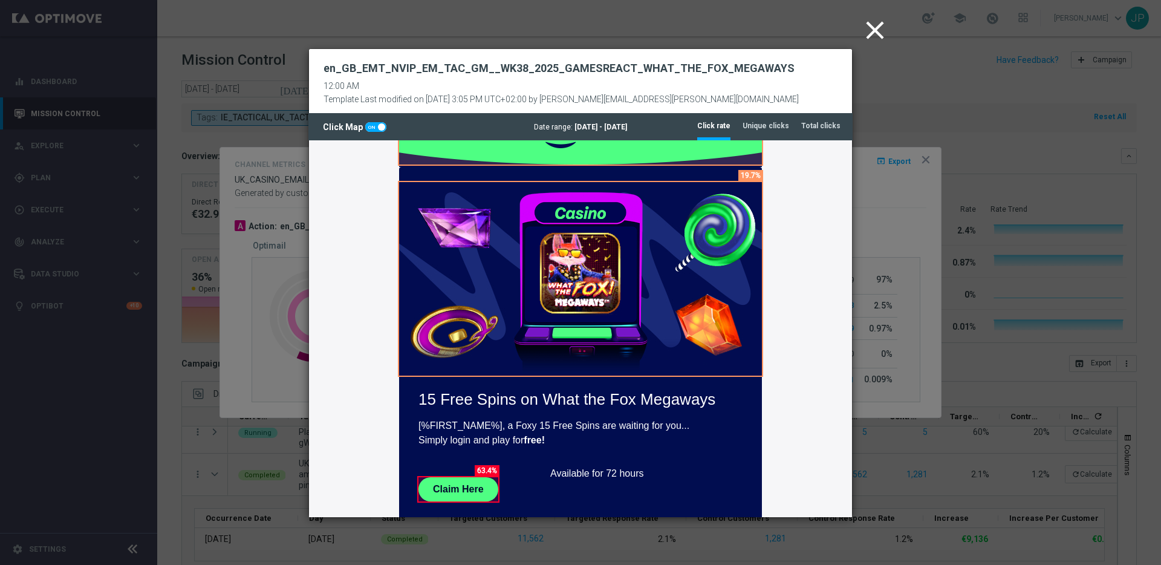
scroll to position [0, 0]
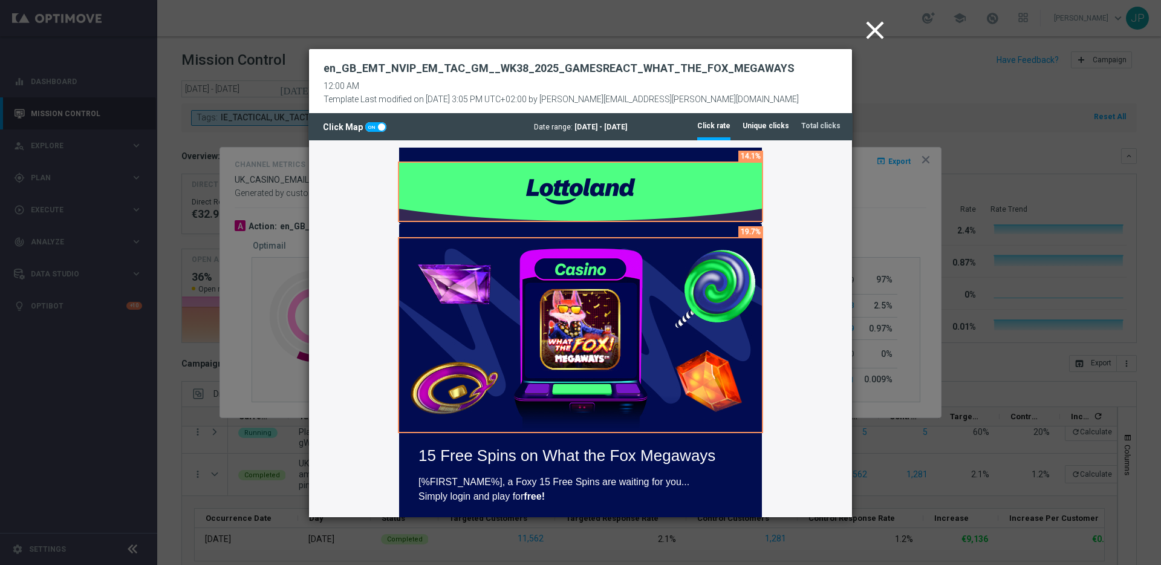
click at [766, 120] on li "Unique clicks" at bounding box center [766, 125] width 47 height 25
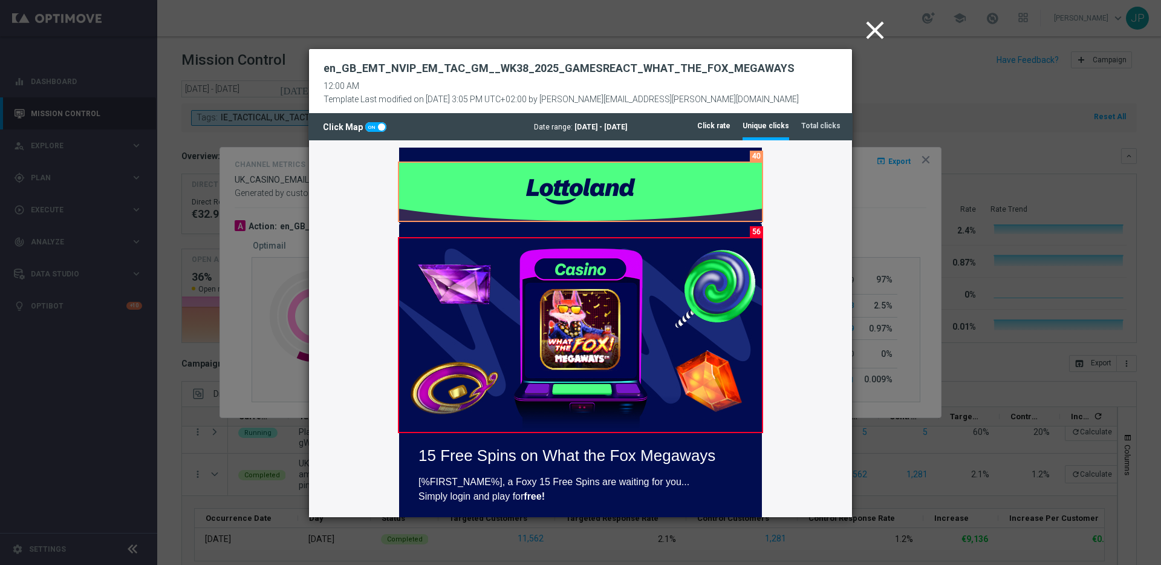
click at [720, 128] on tab-header "Click rate" at bounding box center [713, 126] width 33 height 10
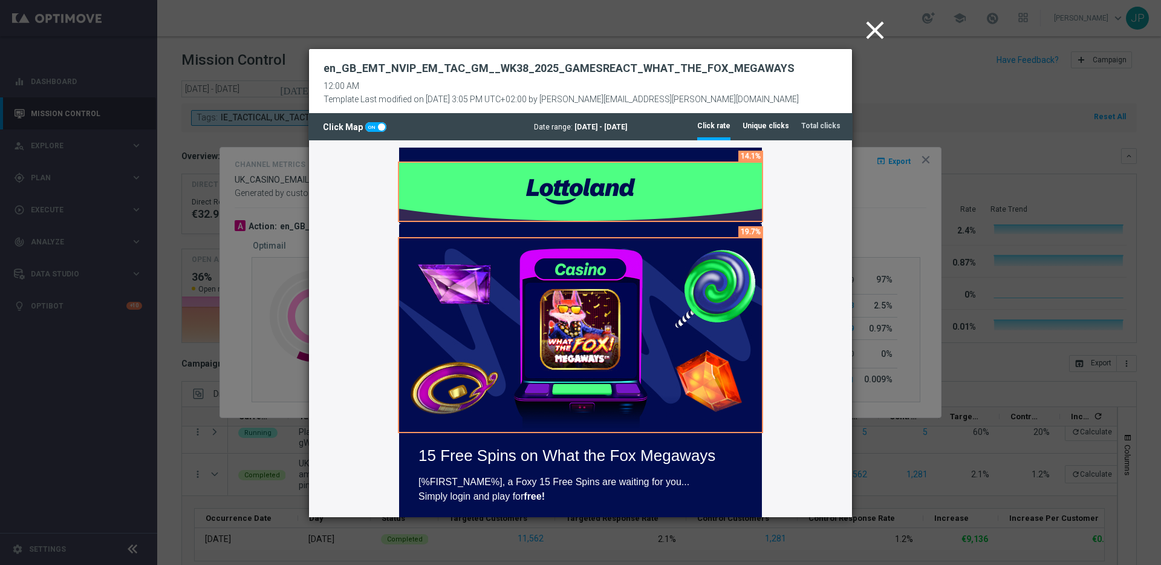
click at [769, 127] on tab-header "Unique clicks" at bounding box center [766, 126] width 47 height 10
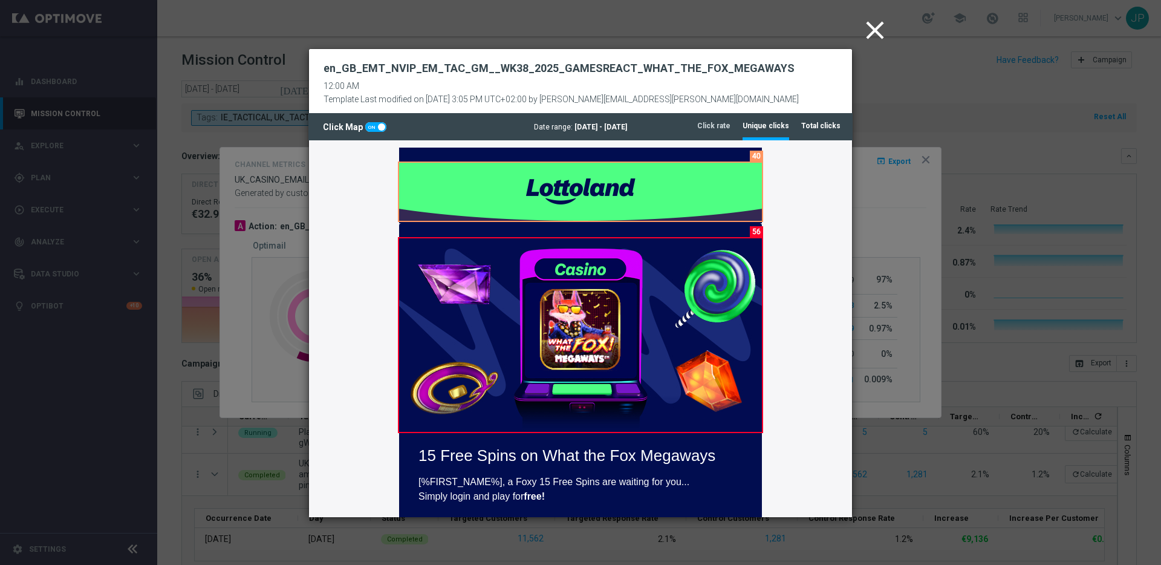
click at [824, 126] on tab-header "Total clicks" at bounding box center [821, 126] width 39 height 10
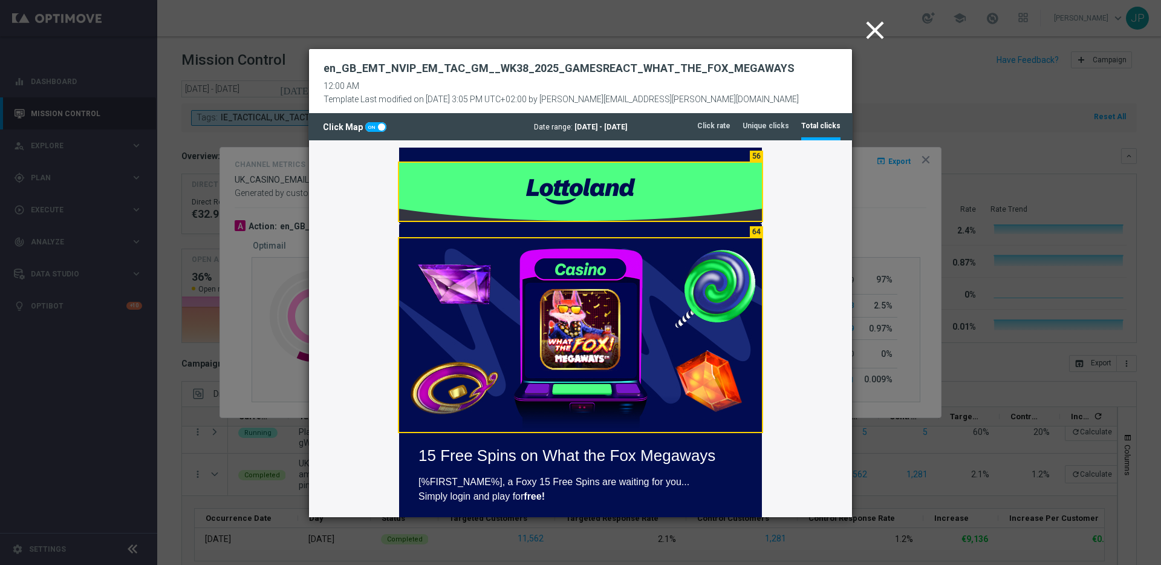
scroll to position [242, 0]
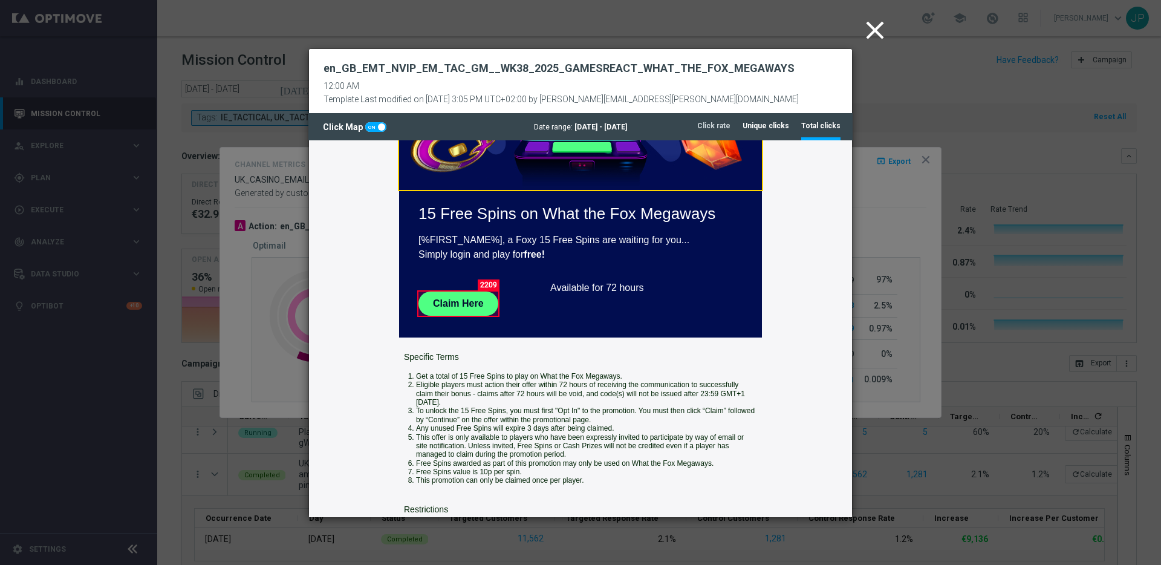
click at [760, 129] on tab-header "Unique clicks" at bounding box center [766, 126] width 47 height 10
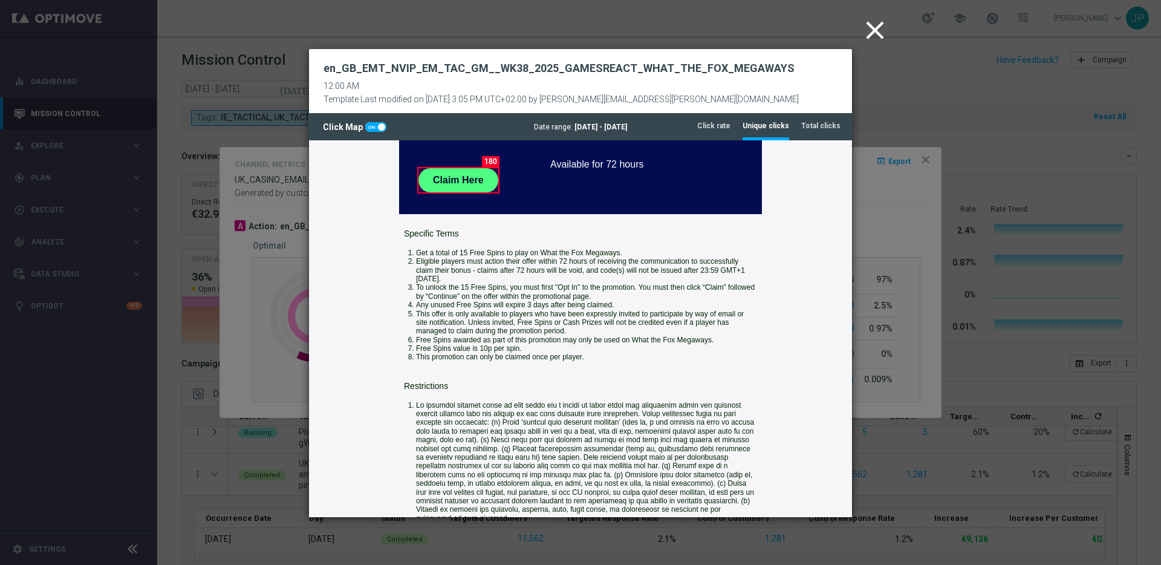
scroll to position [357, 0]
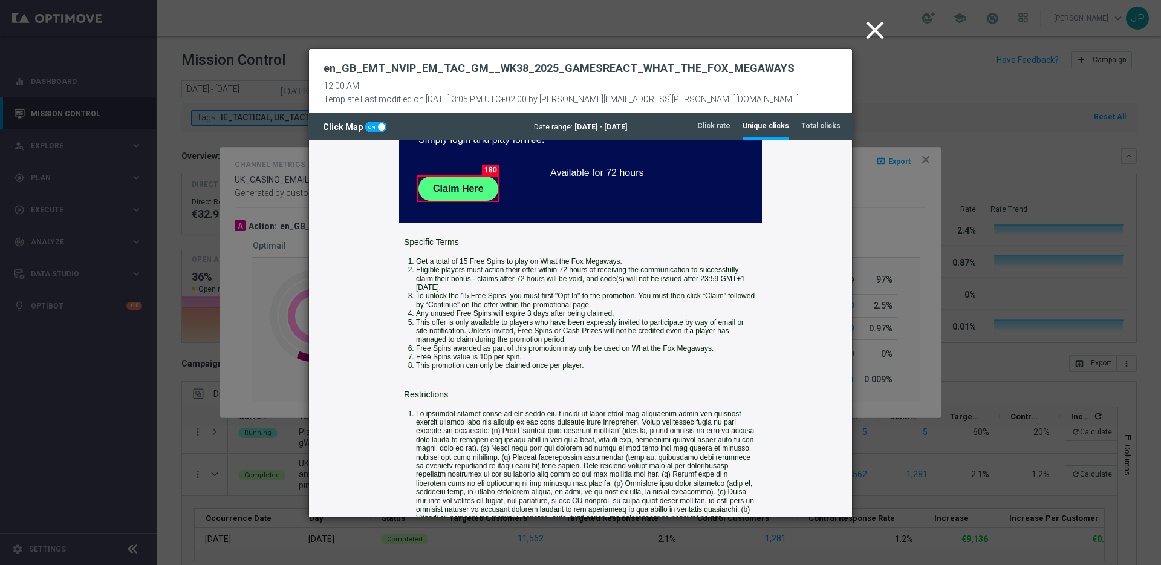
click at [870, 31] on icon "close" at bounding box center [875, 30] width 30 height 30
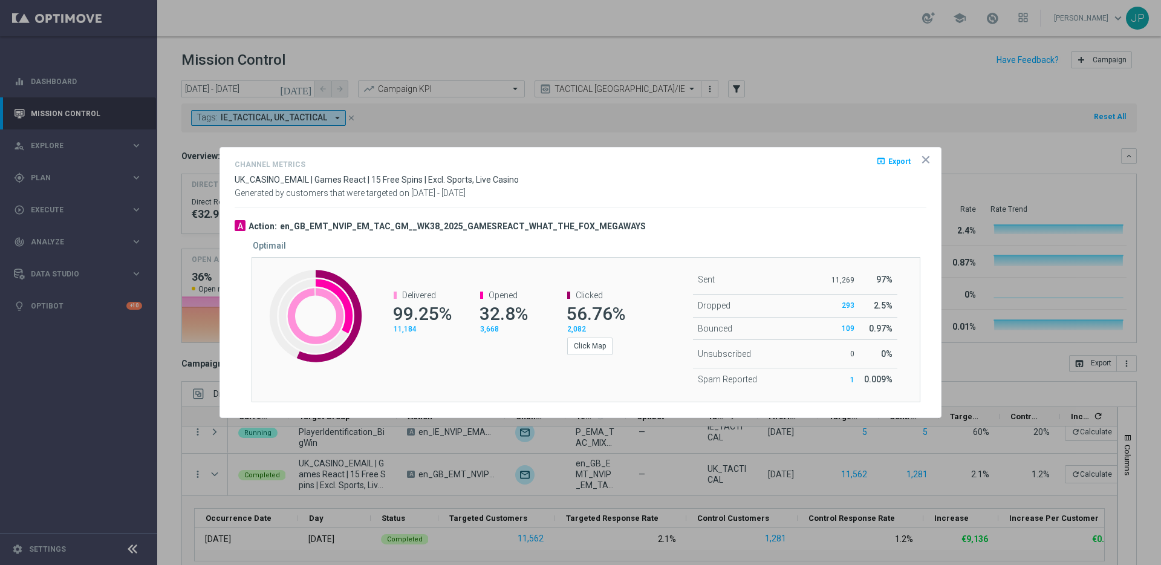
click at [926, 159] on icon "icon" at bounding box center [926, 160] width 6 height 6
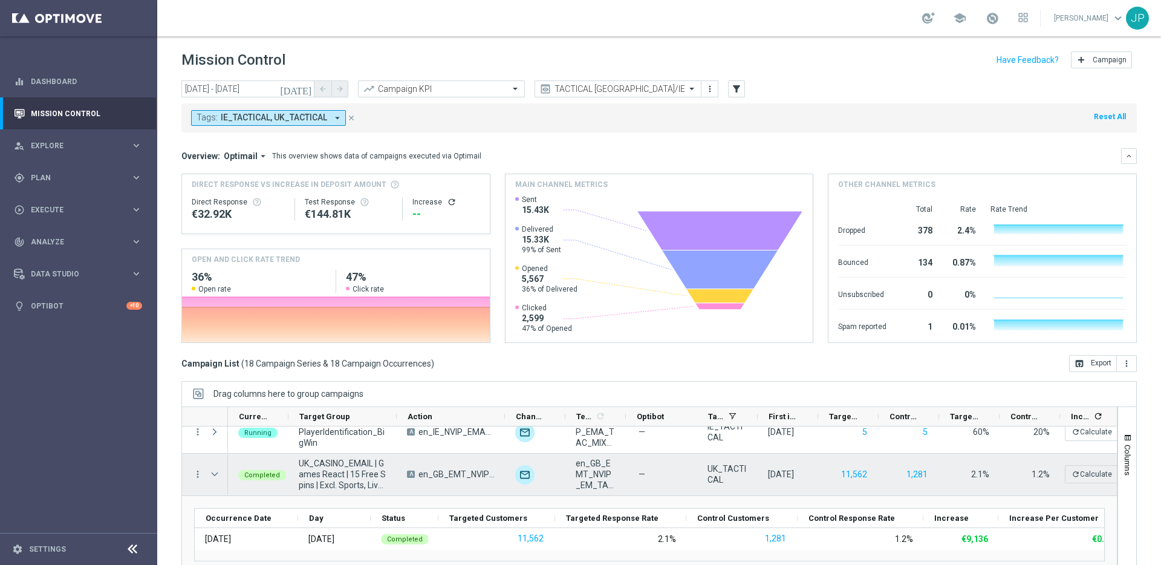
click at [220, 475] on span "Press SPACE to select this row." at bounding box center [215, 474] width 13 height 24
click at [214, 474] on span "Press SPACE to select this row." at bounding box center [214, 474] width 11 height 10
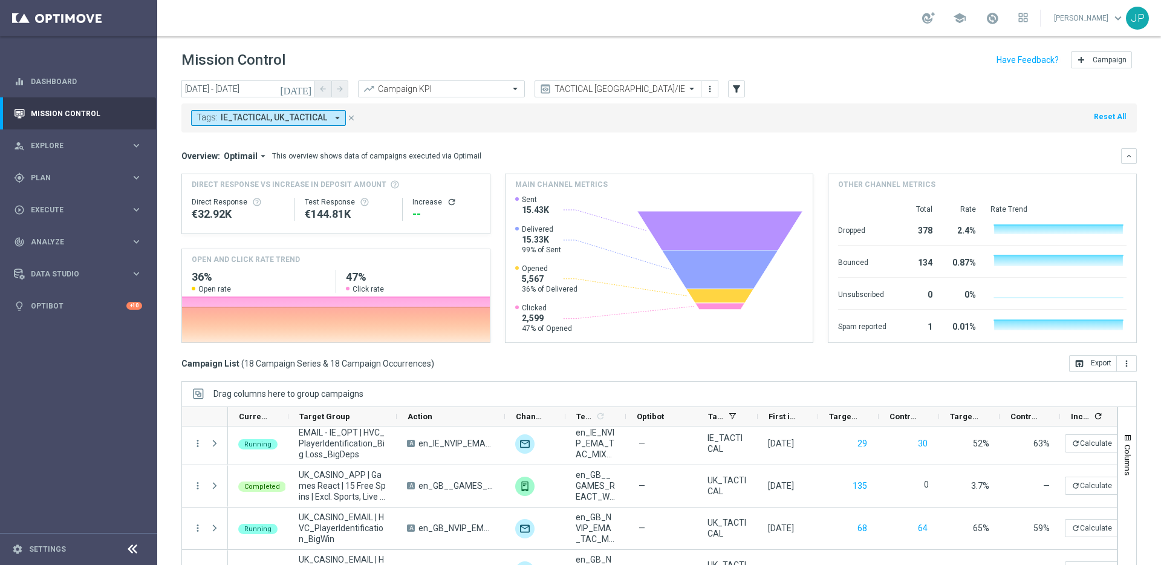
scroll to position [431, 0]
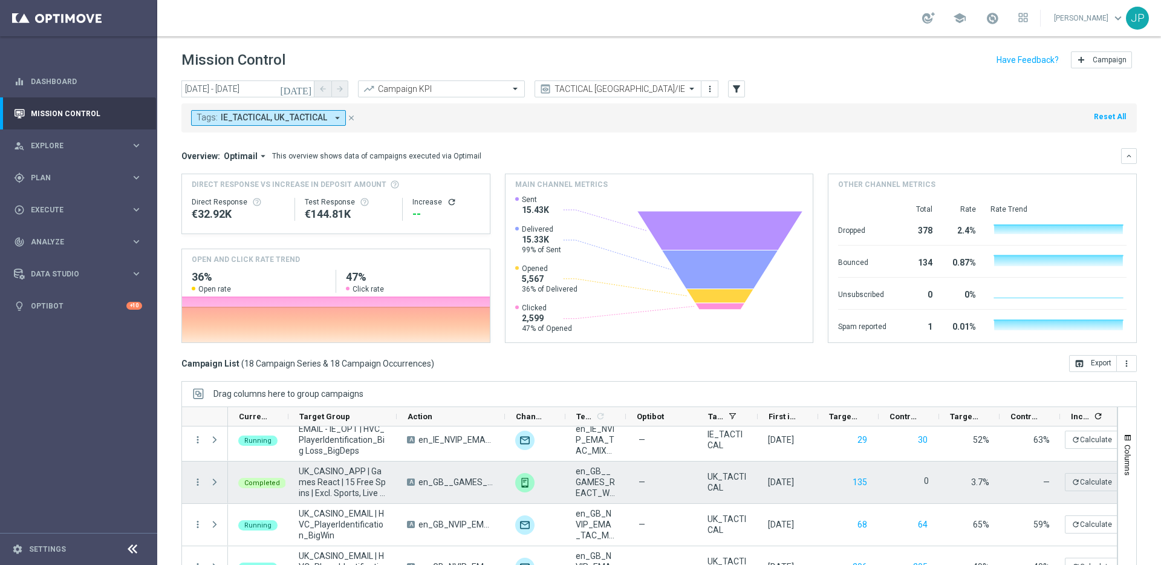
click at [213, 477] on span "Press SPACE to select this row." at bounding box center [214, 482] width 11 height 10
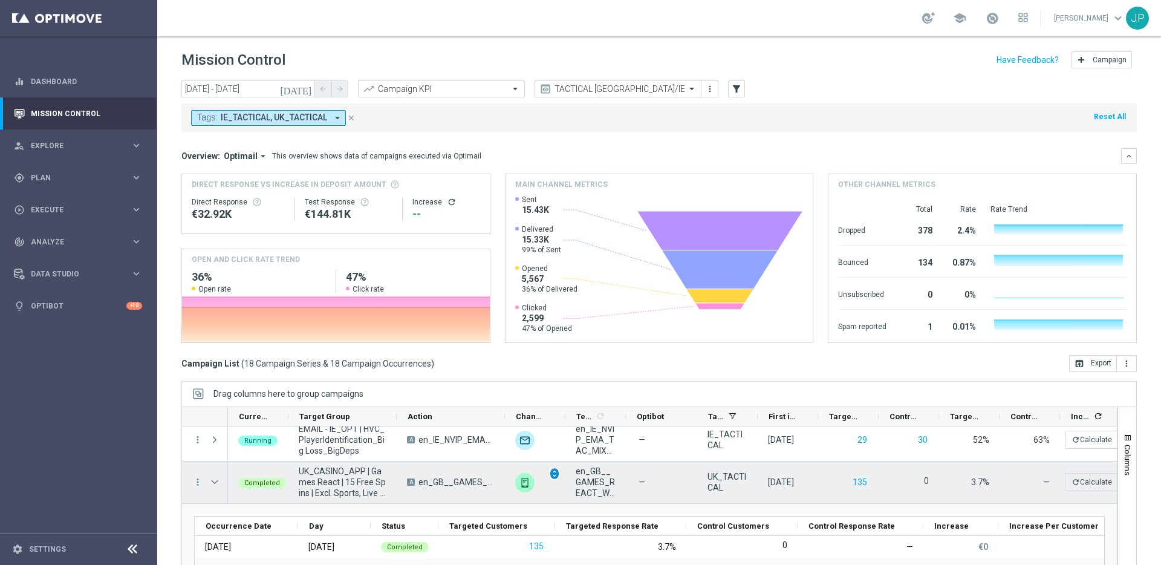
click at [550, 472] on span "unfold_more" at bounding box center [554, 473] width 8 height 8
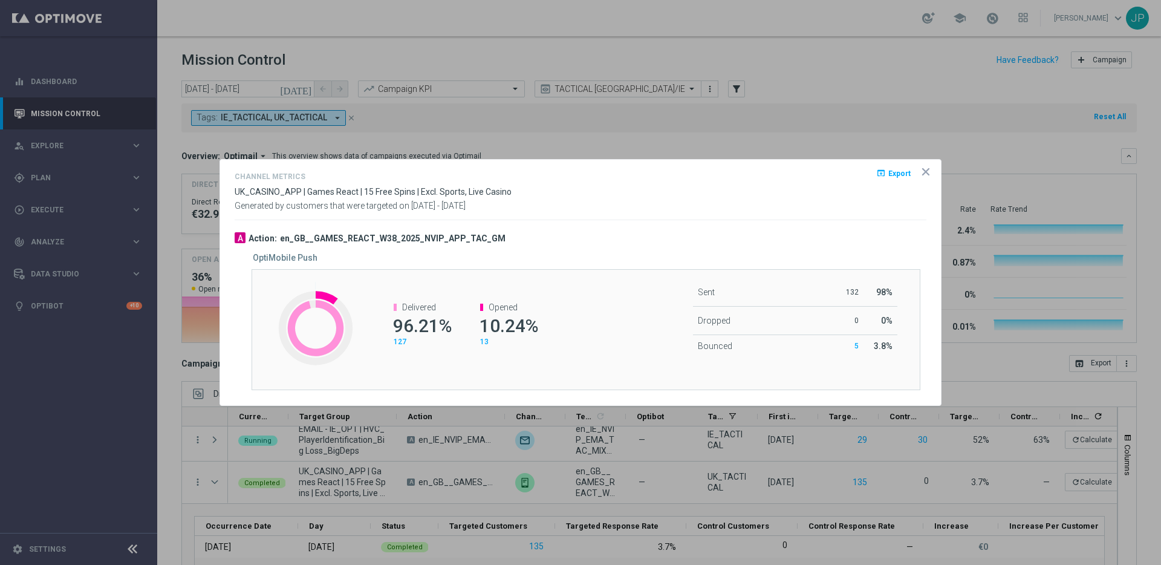
click at [926, 174] on icon "icon" at bounding box center [926, 172] width 12 height 12
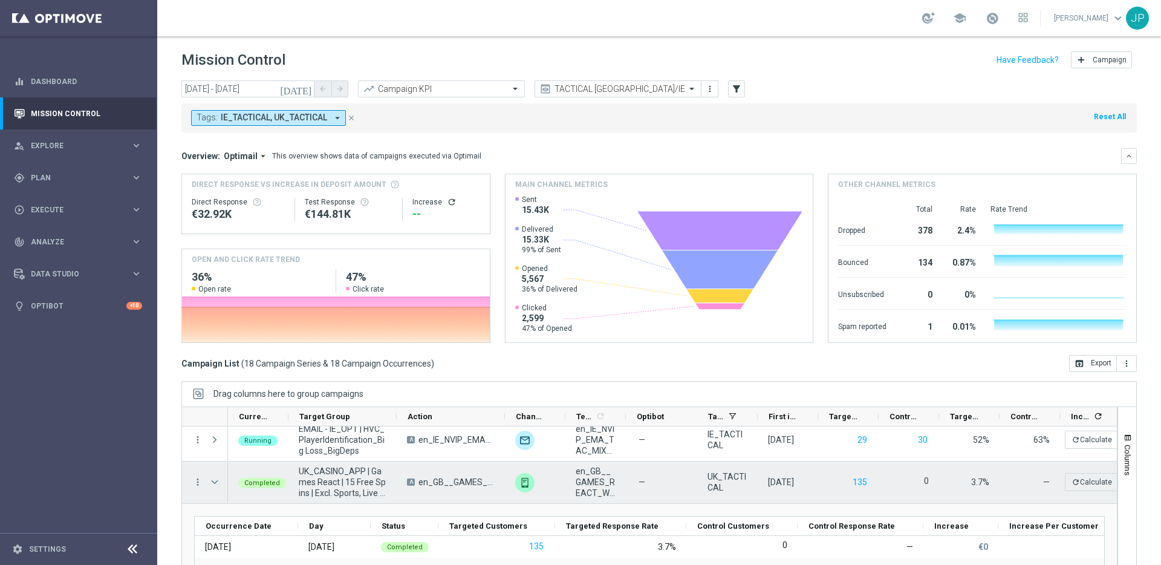
click at [217, 483] on span "Press SPACE to select this row." at bounding box center [214, 482] width 11 height 10
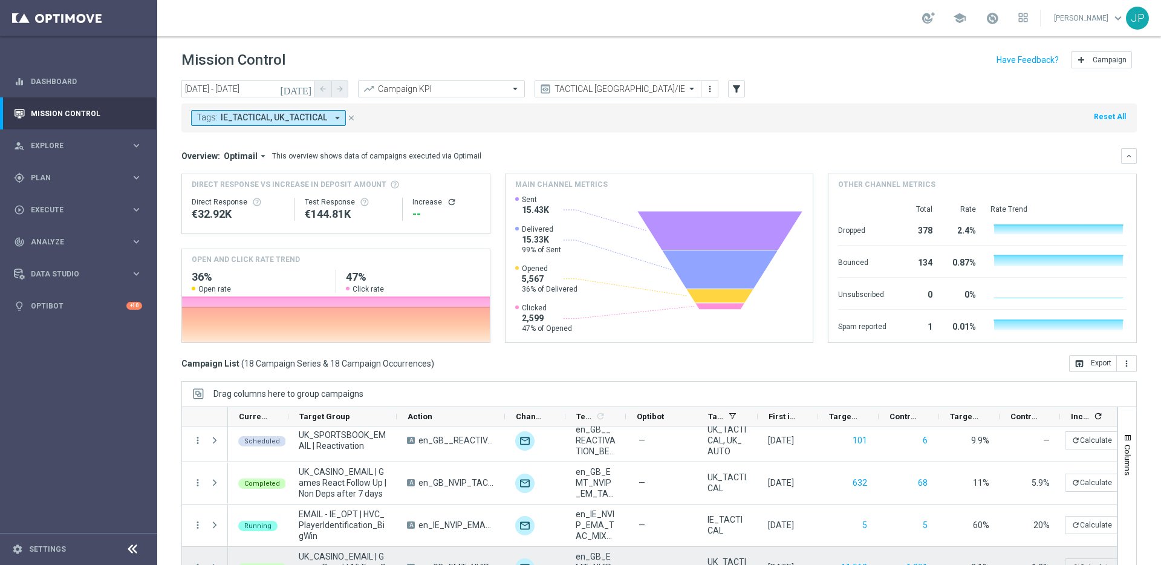
scroll to position [0, 0]
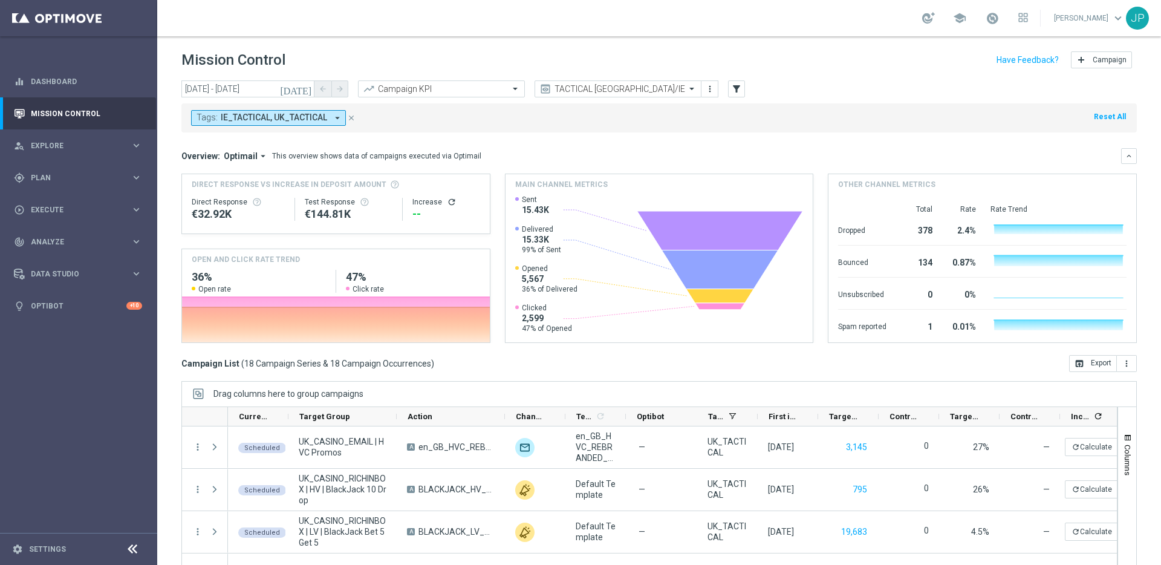
click at [307, 85] on icon "today" at bounding box center [296, 88] width 33 height 11
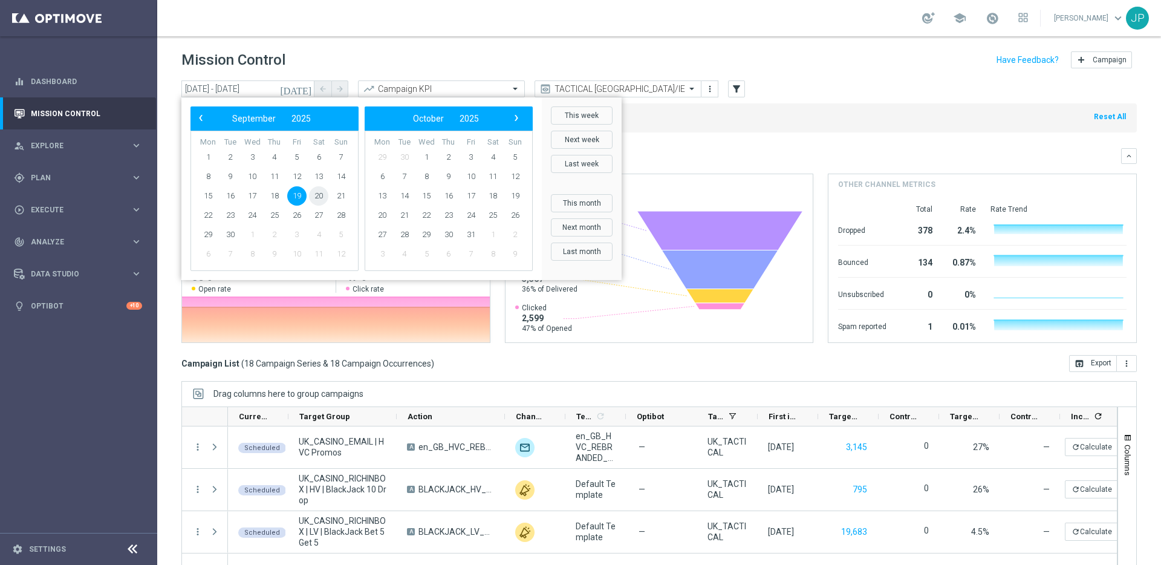
click at [319, 192] on span "20" at bounding box center [318, 195] width 19 height 19
click at [340, 193] on span "21" at bounding box center [340, 195] width 19 height 19
type input "20 Sep 2025 - 21 Sep 2025"
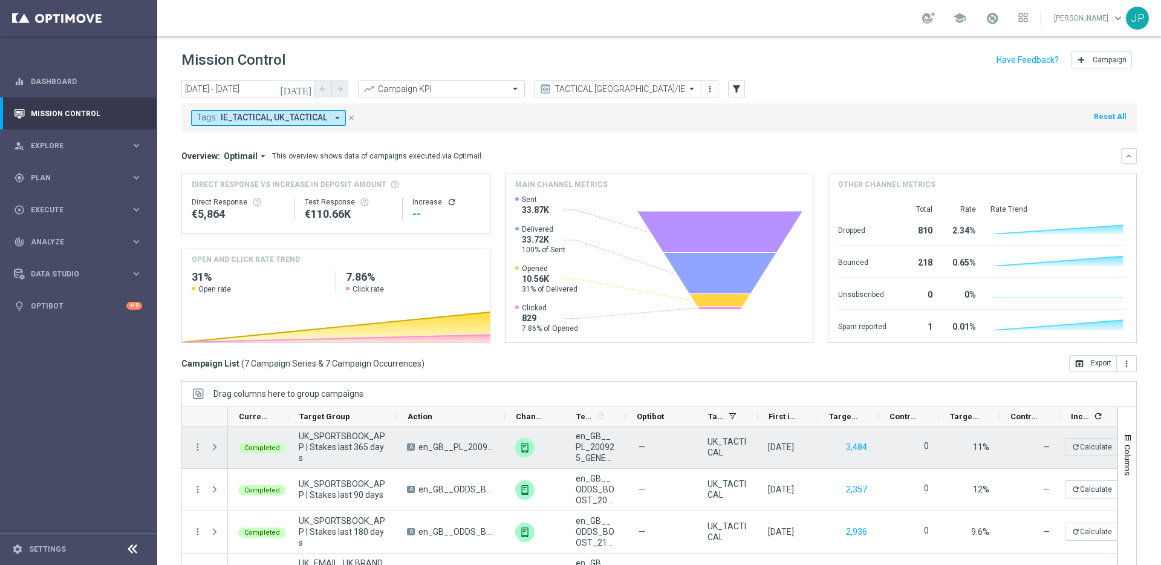
click at [214, 445] on span at bounding box center [214, 447] width 11 height 10
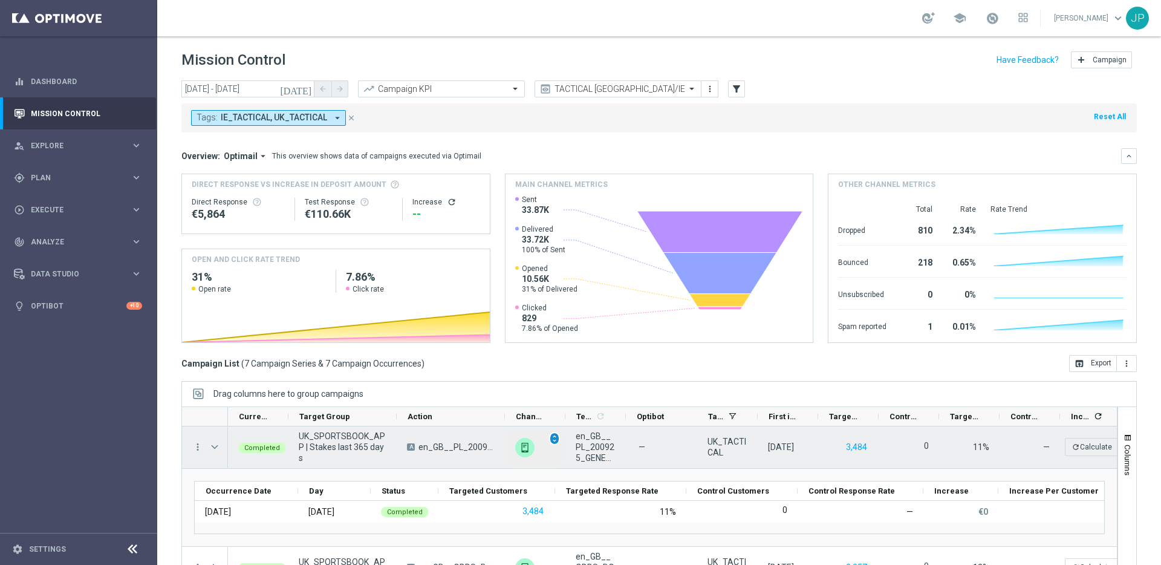
click at [552, 442] on span "unfold_more" at bounding box center [554, 438] width 8 height 8
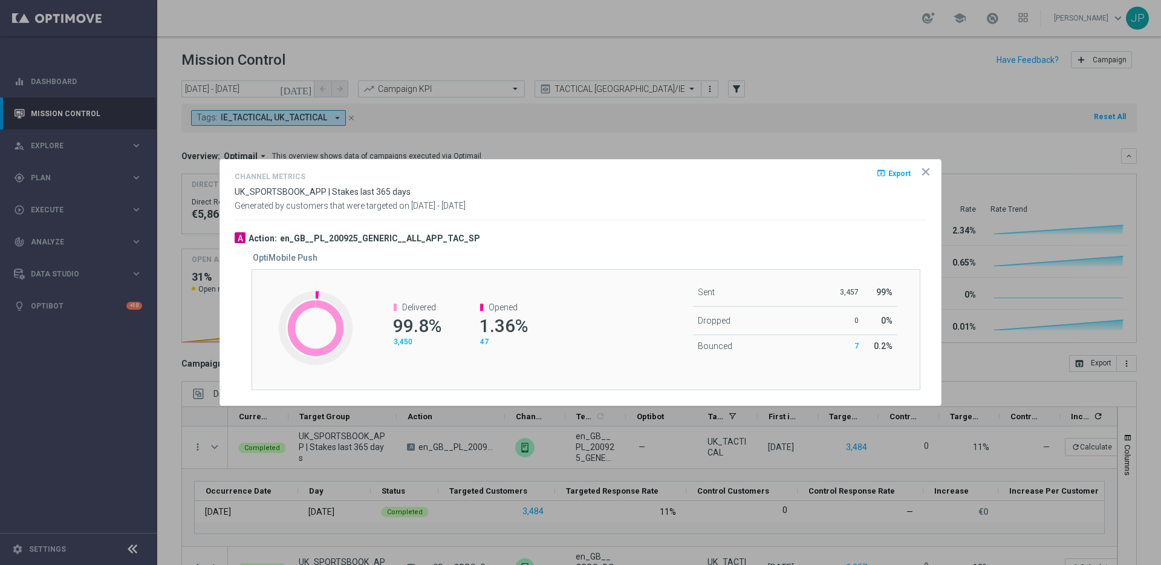
click at [926, 176] on icon "icon" at bounding box center [926, 172] width 12 height 12
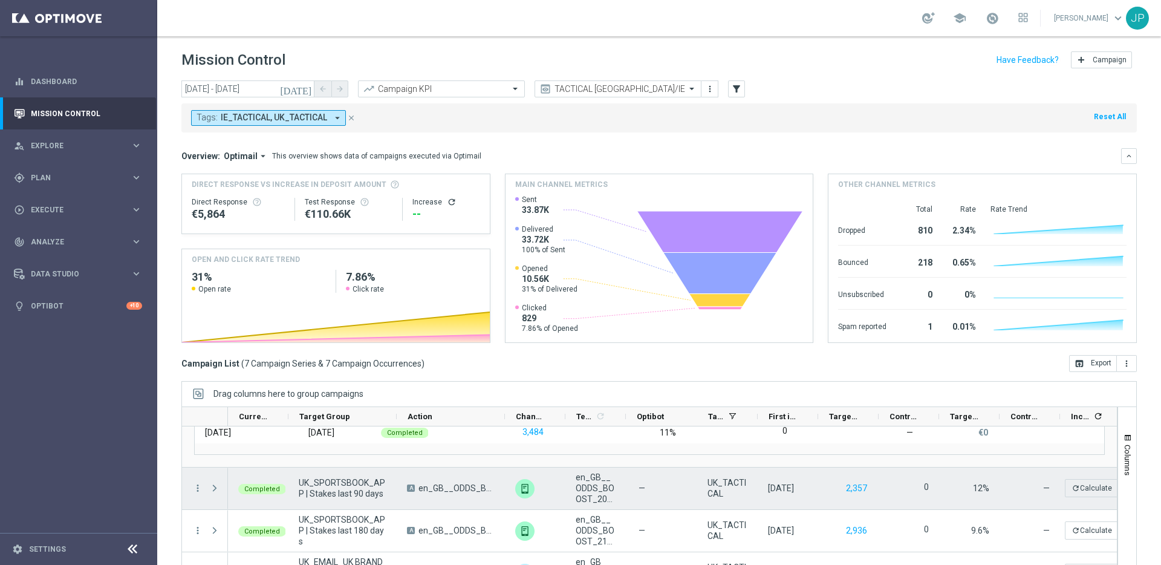
scroll to position [85, 0]
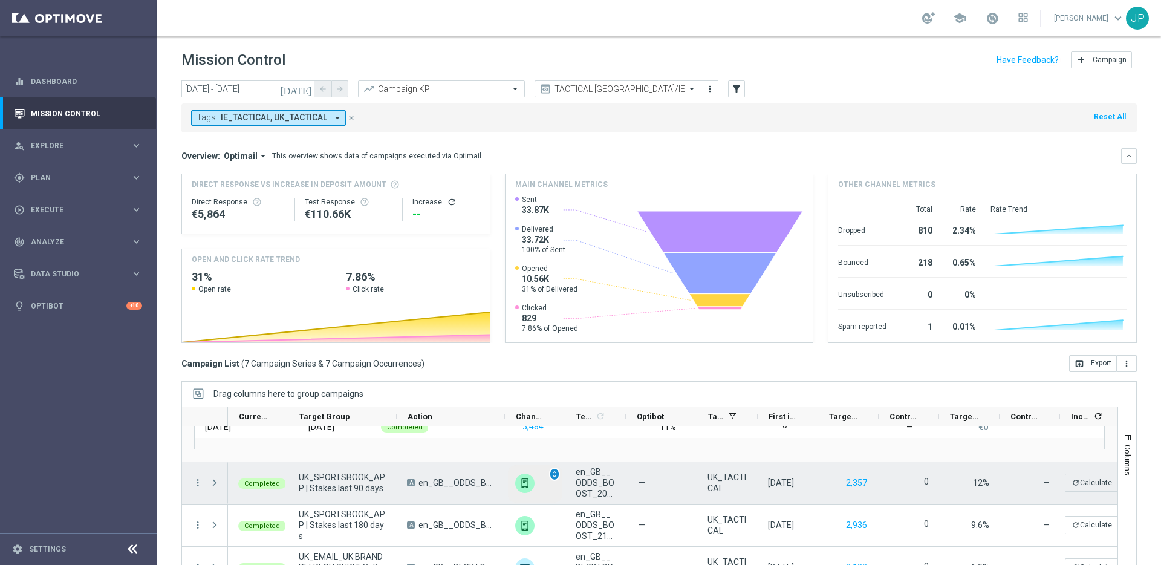
click at [554, 475] on span "unfold_more" at bounding box center [554, 474] width 8 height 8
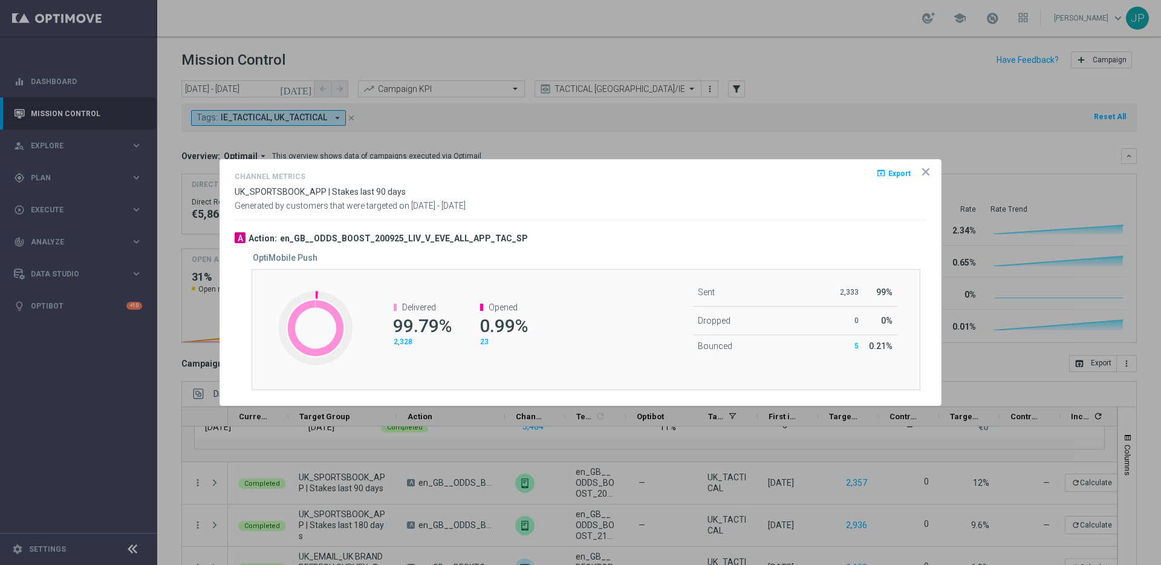
click at [926, 172] on icon "icon" at bounding box center [926, 172] width 6 height 6
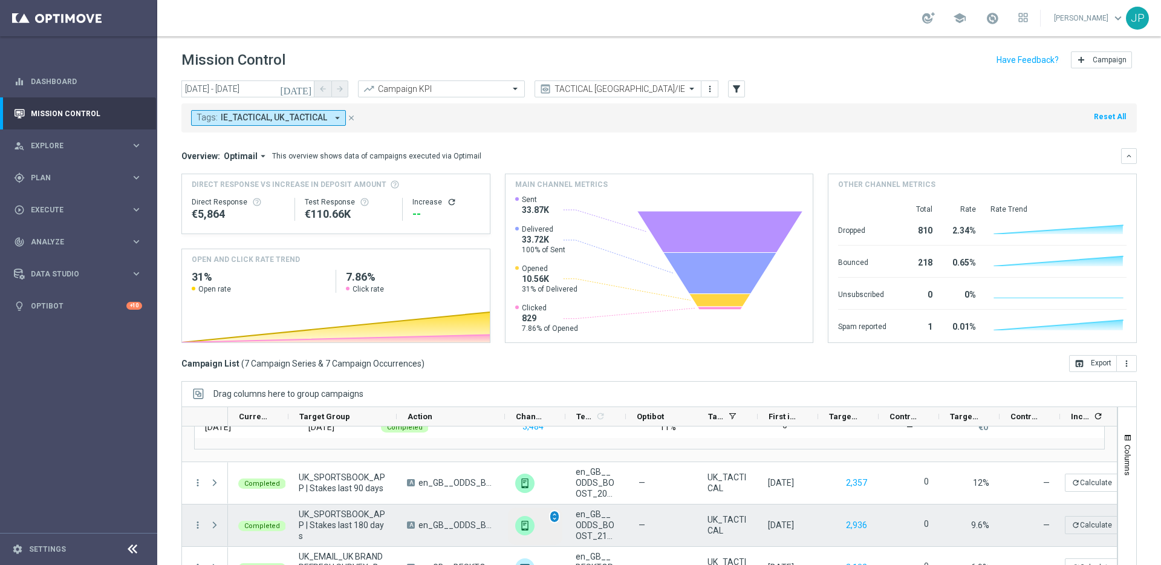
click at [560, 516] on div "unfold_more" at bounding box center [554, 516] width 11 height 13
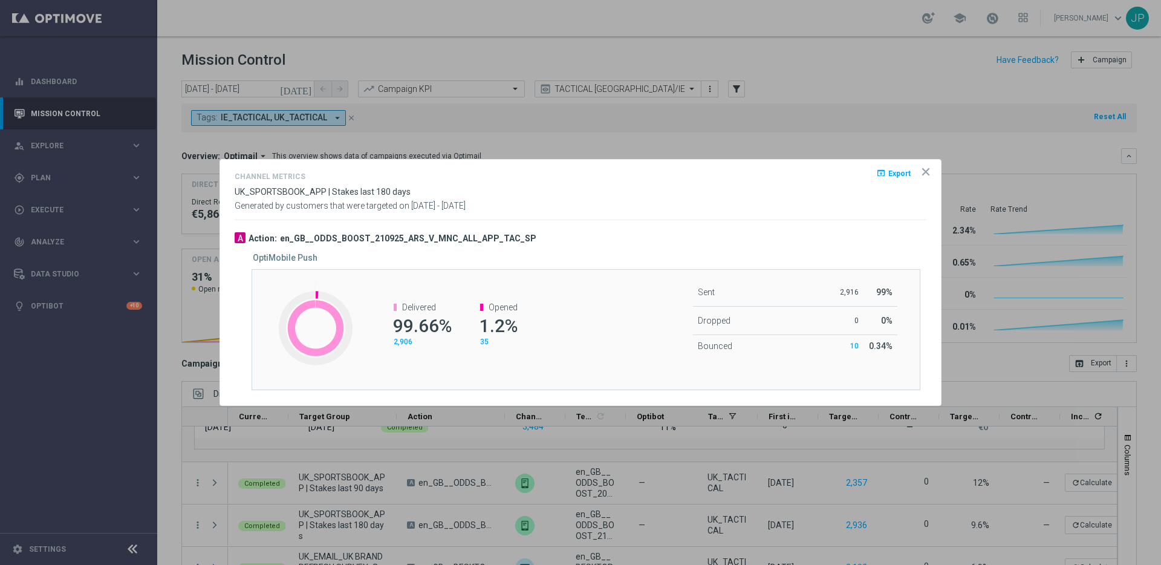
click at [929, 173] on icon "icon" at bounding box center [926, 172] width 6 height 6
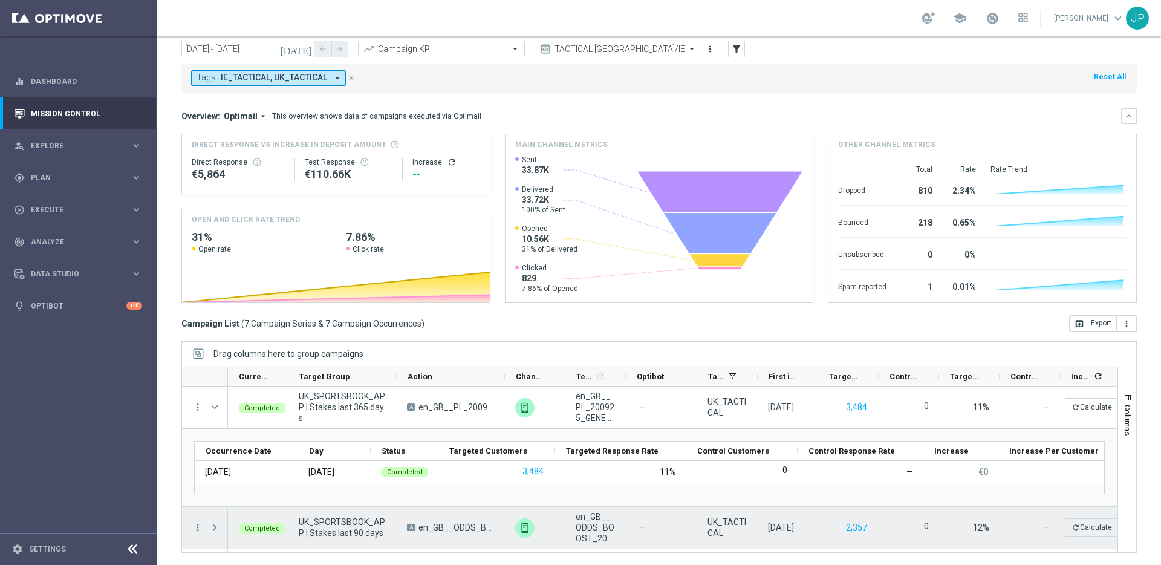
scroll to position [0, 0]
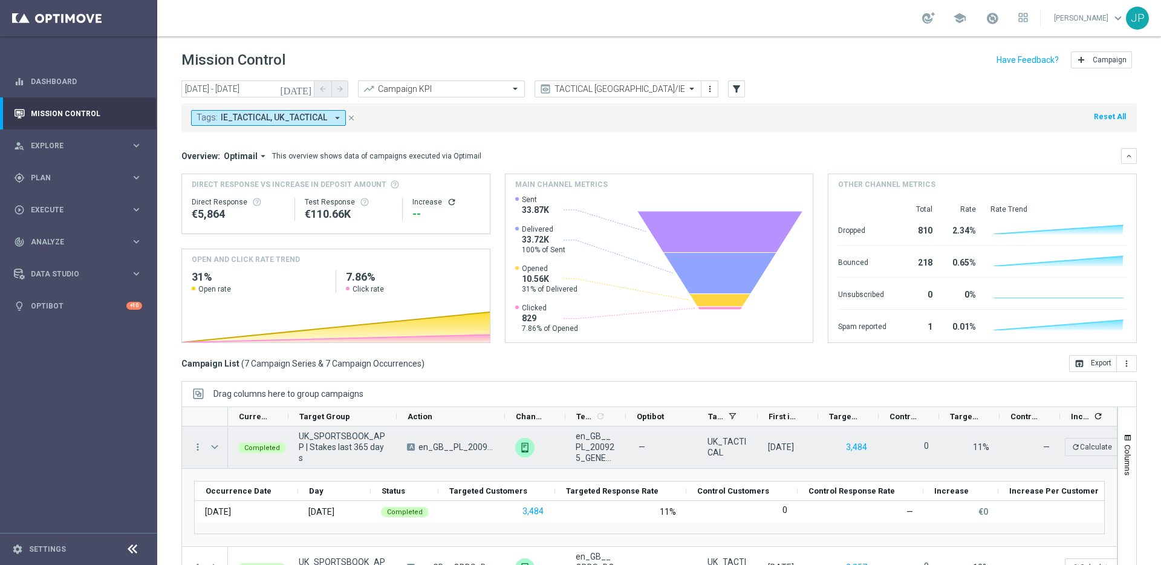
click at [215, 447] on span at bounding box center [214, 447] width 11 height 10
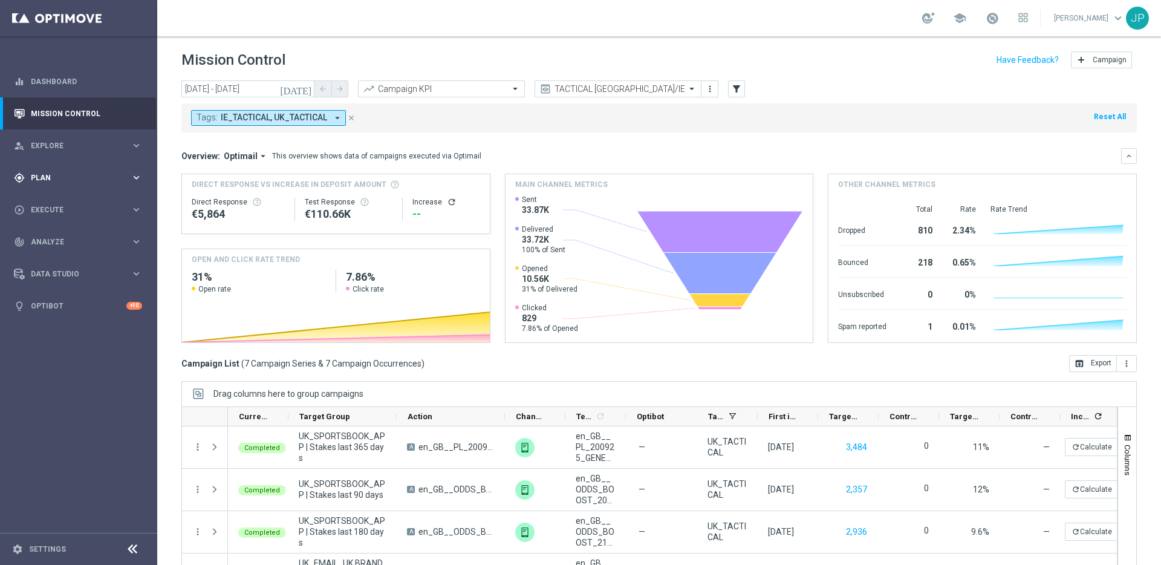
click at [128, 175] on span "Plan" at bounding box center [81, 177] width 100 height 7
click at [88, 245] on accordion "Templates keyboard_arrow_right Optimail OptiMobile In-App OptiMobile Push Embed…" at bounding box center [93, 239] width 125 height 18
click at [92, 241] on span "Templates" at bounding box center [75, 238] width 87 height 7
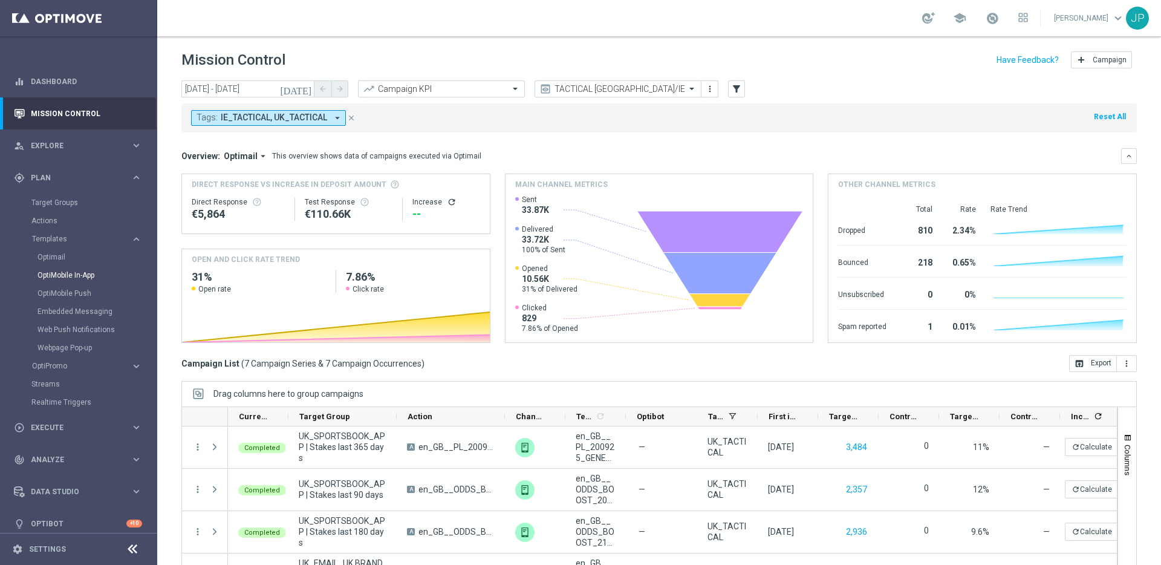
scroll to position [5, 0]
click at [81, 253] on link "Optimail" at bounding box center [82, 252] width 88 height 10
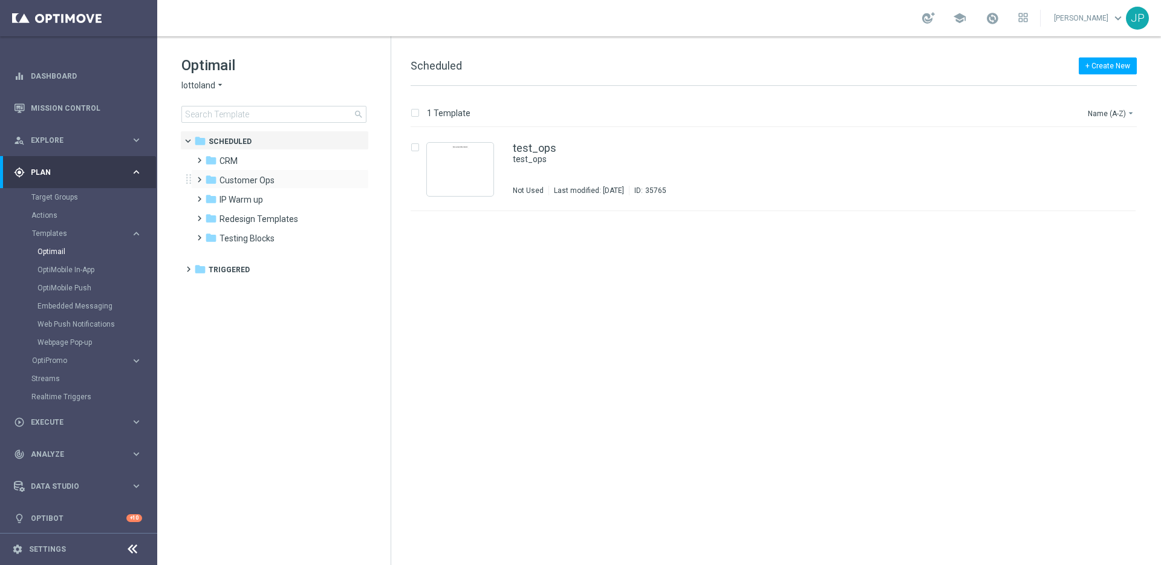
click at [200, 177] on span at bounding box center [196, 174] width 5 height 5
click at [197, 157] on span at bounding box center [196, 154] width 5 height 5
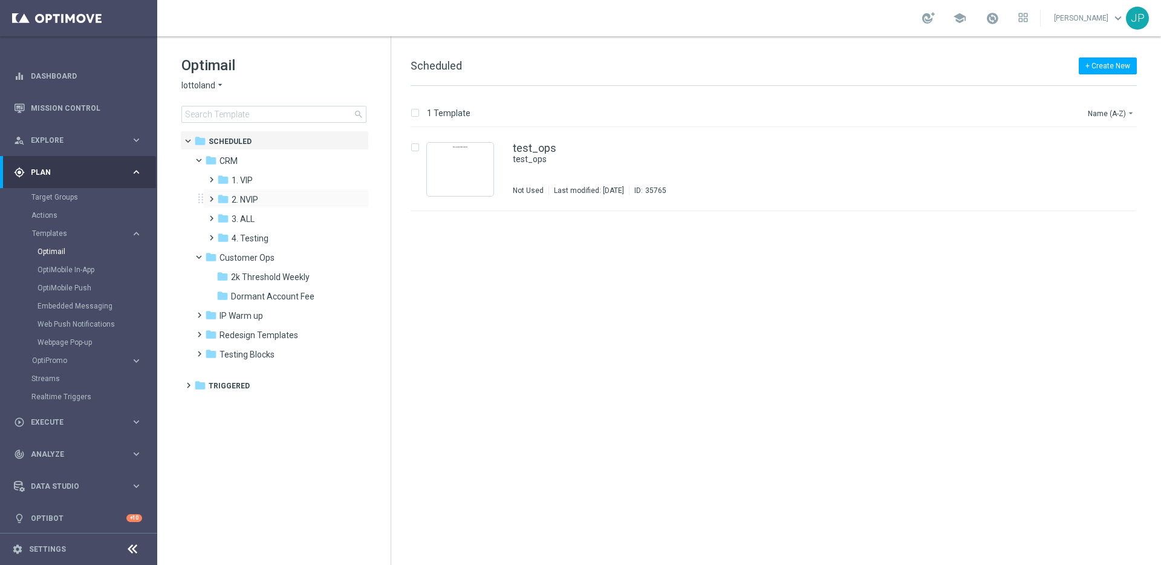
click at [211, 196] on span at bounding box center [208, 193] width 5 height 5
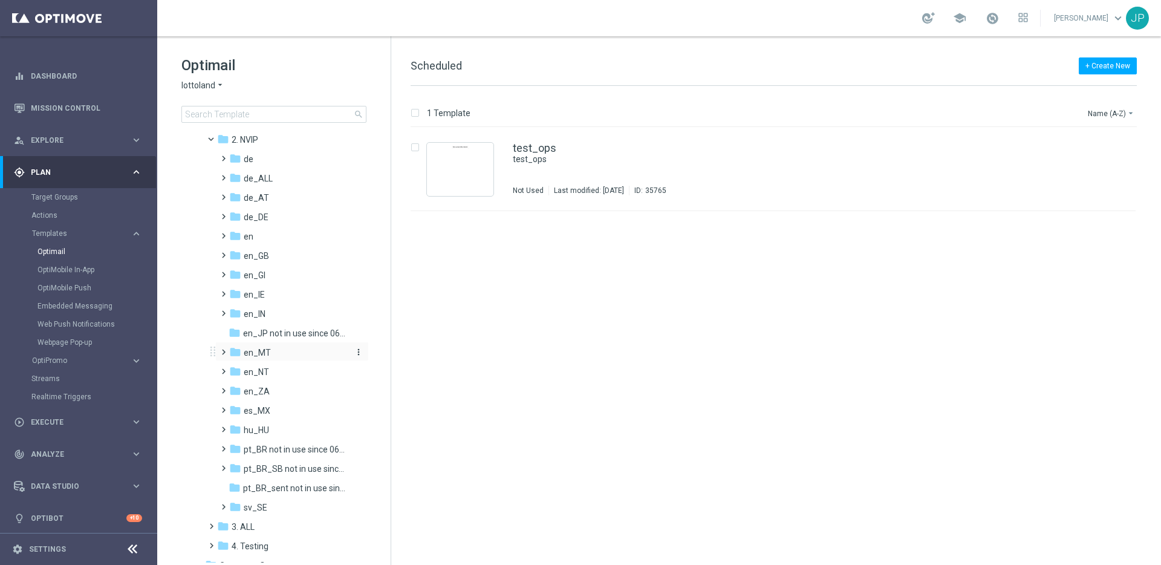
scroll to position [59, 0]
click at [224, 253] on span at bounding box center [220, 251] width 5 height 5
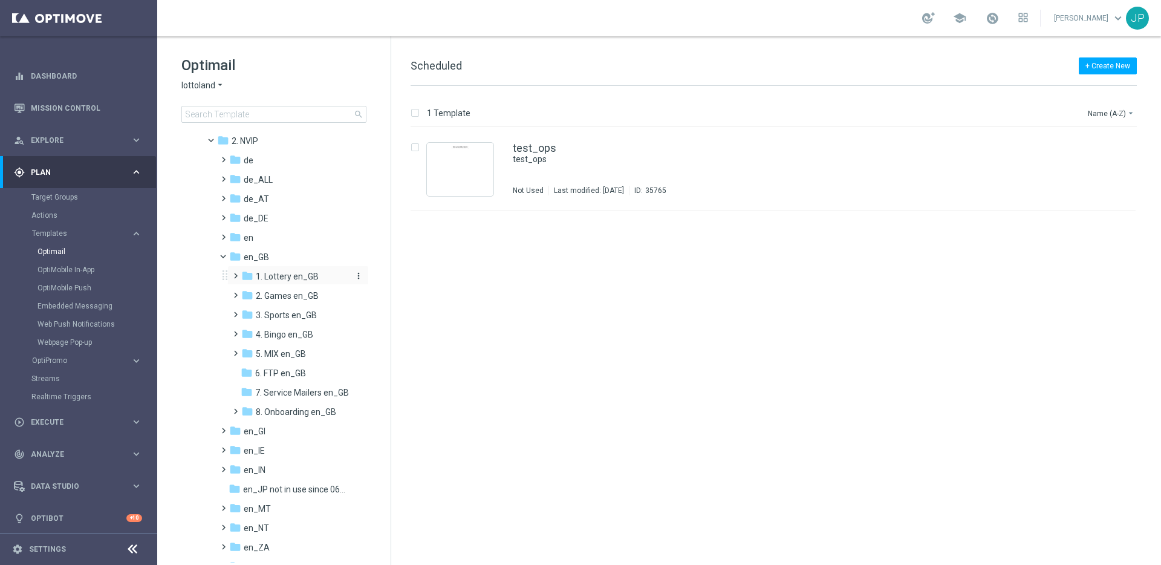
click at [241, 278] on icon "folder" at bounding box center [247, 276] width 12 height 12
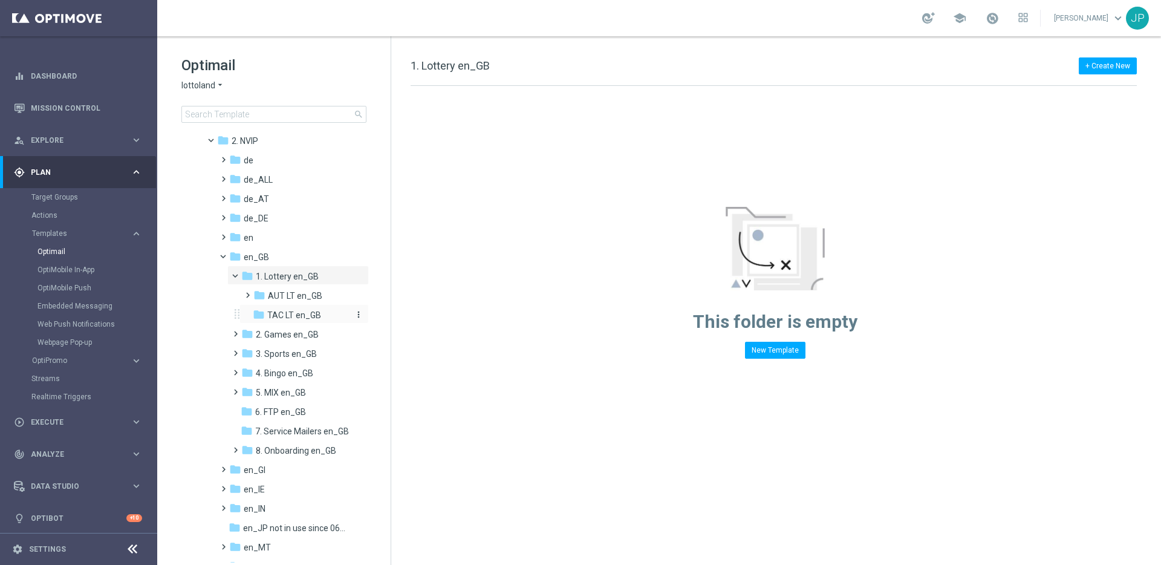
click at [270, 315] on span "TAC LT en_GB" at bounding box center [294, 315] width 54 height 11
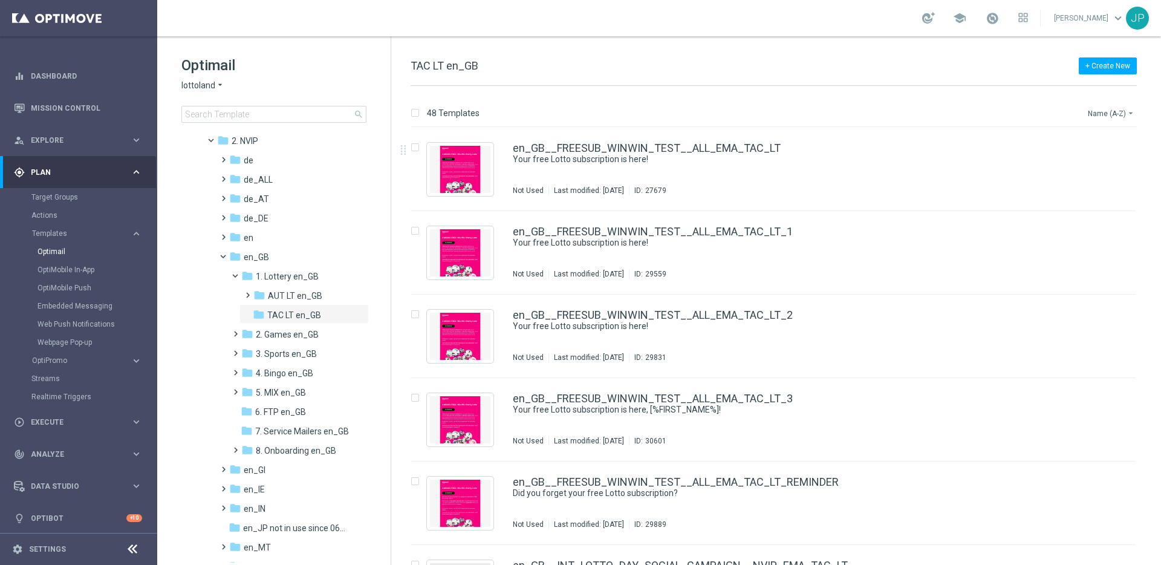
click at [1117, 117] on button "Name (A-Z) arrow_drop_down" at bounding box center [1112, 113] width 50 height 15
click at [1099, 161] on div "Date Modified (Newest)" at bounding box center [1088, 167] width 97 height 17
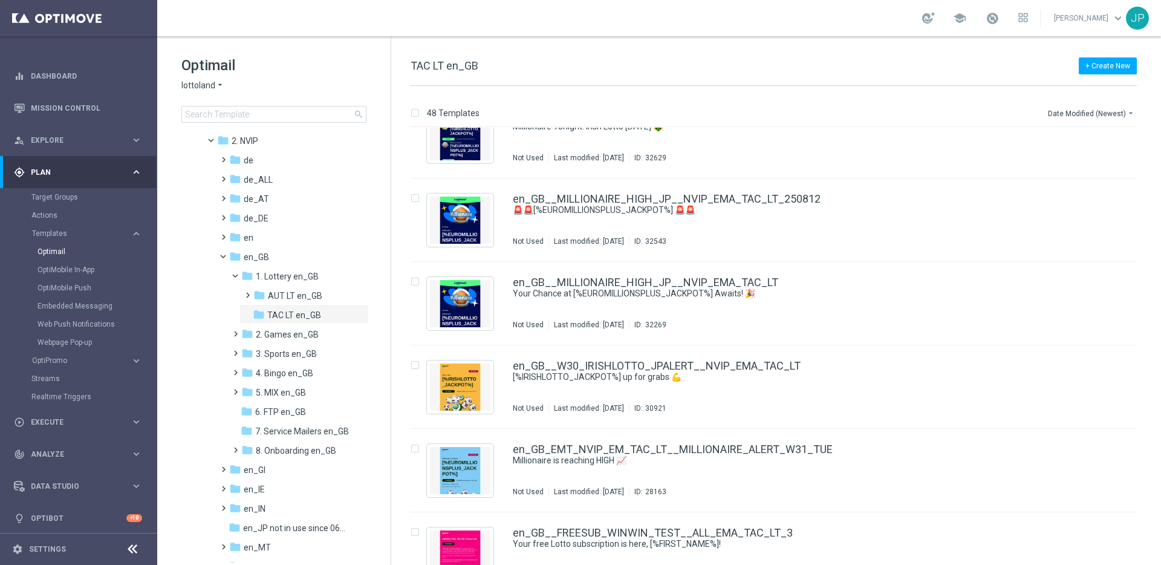
scroll to position [350, 0]
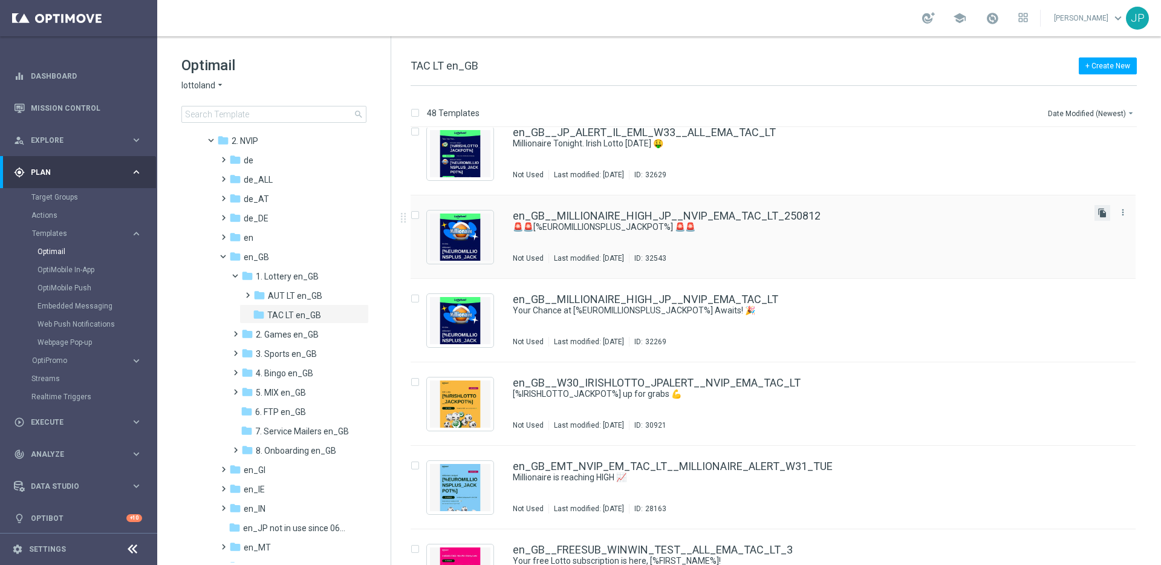
click at [1100, 212] on icon "file_copy" at bounding box center [1103, 213] width 10 height 10
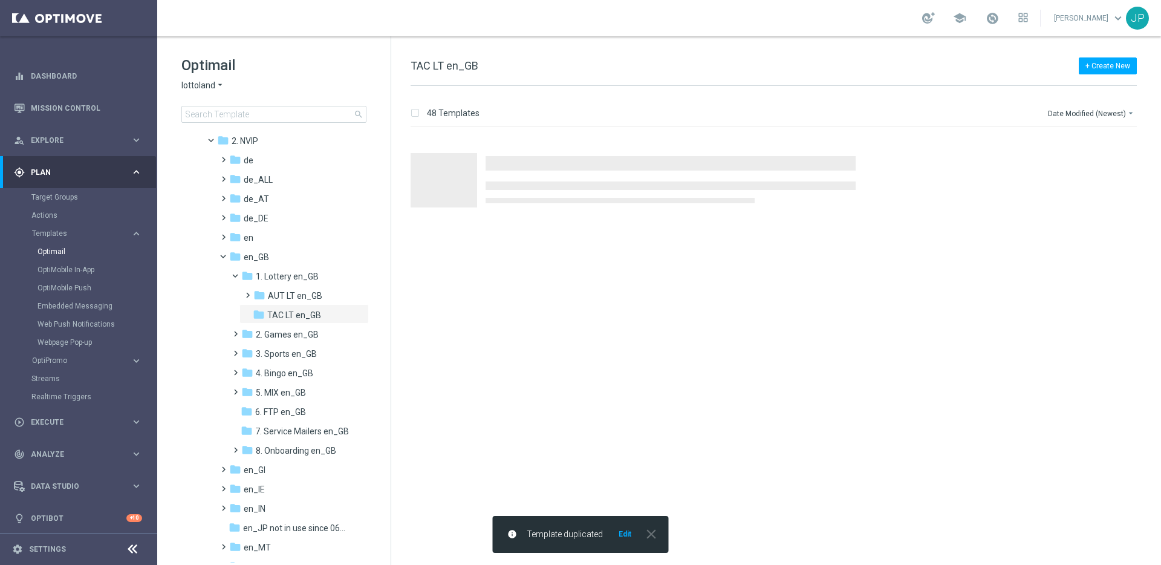
scroll to position [0, 0]
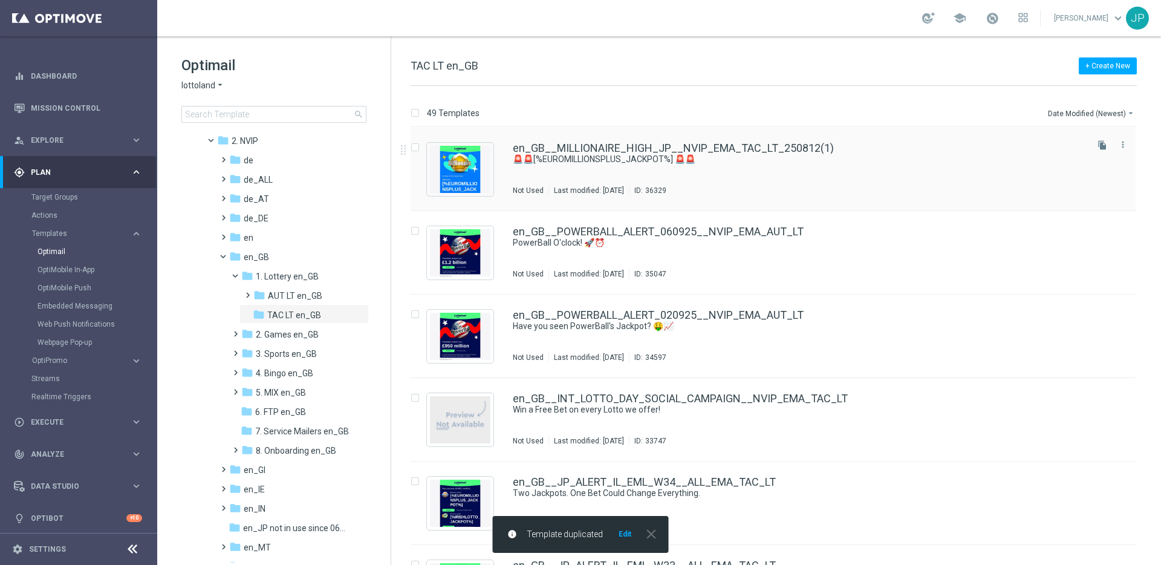
click at [883, 166] on div "en_GB__MILLIONAIRE_HIGH_JP__NVIP_EMA_TAC_LT_250812(1) 🚨🚨[%EUROMILLIONSPLUS_JACK…" at bounding box center [799, 169] width 572 height 53
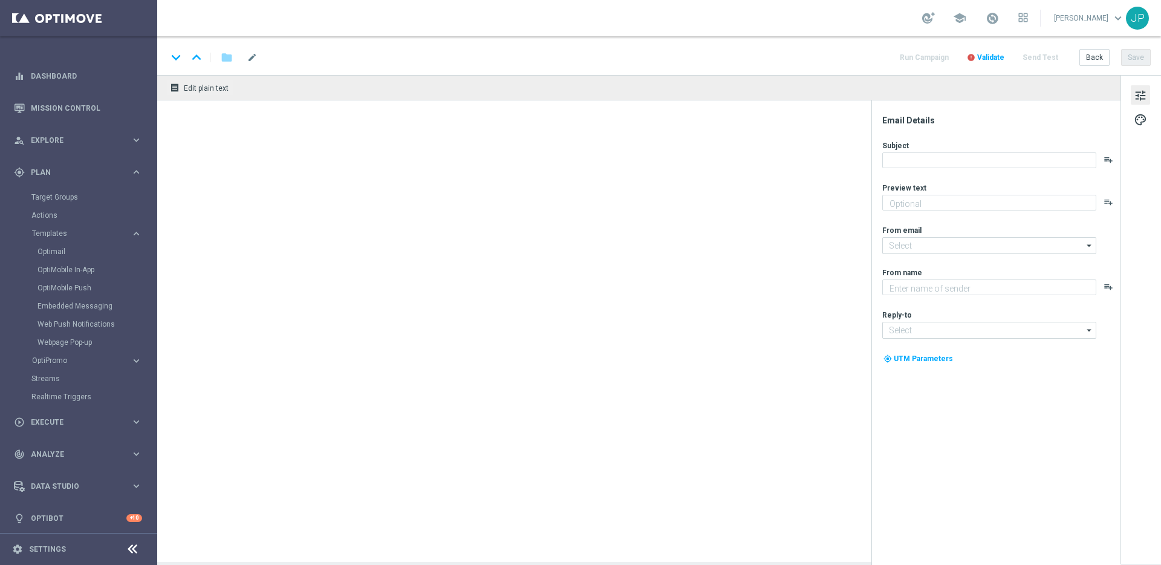
type textarea "[%FIRST_NAME%], could it be yours?"
type textarea "Lottoland"
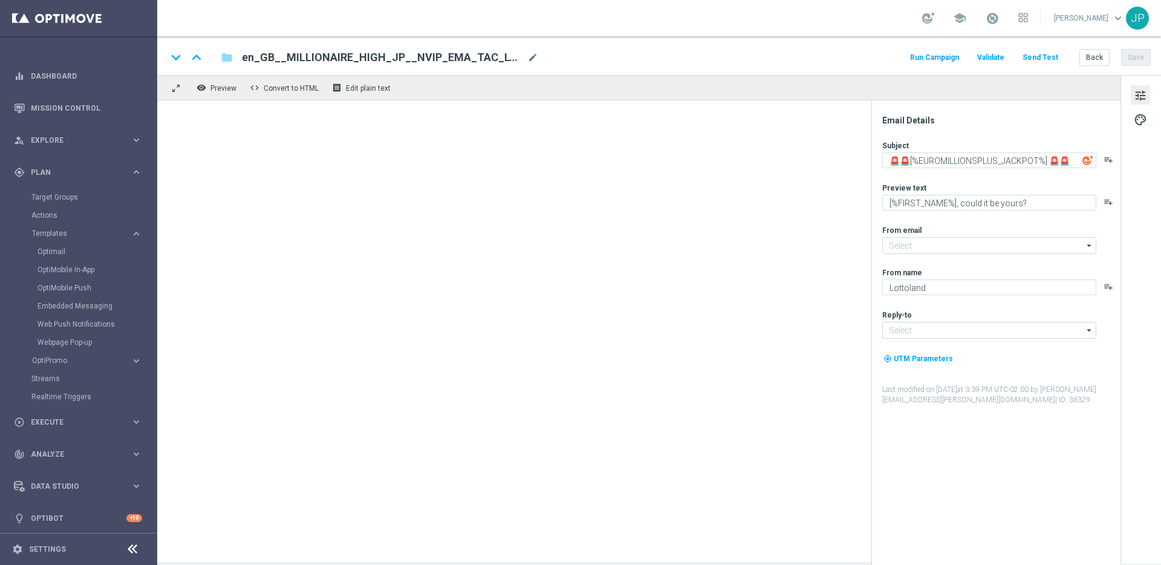
type input "[EMAIL_ADDRESS][DOMAIN_NAME]"
type input "support@lottoland.co.uk"
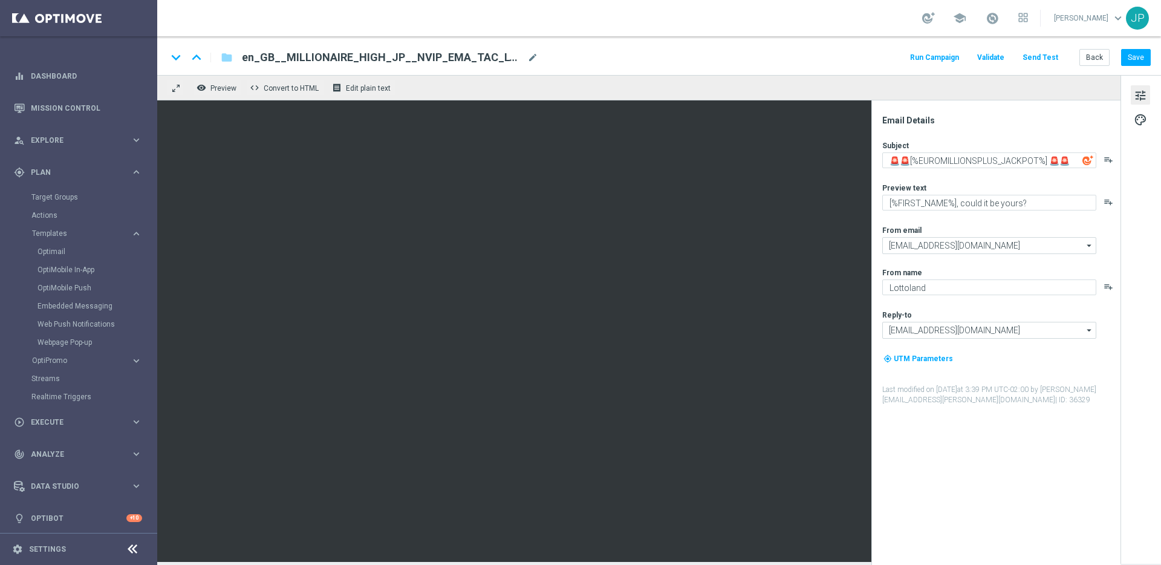
click at [509, 60] on span "en_GB__MILLIONAIRE_HIGH_JP__NVIP_EMA_TAC_LT_250812(1)" at bounding box center [382, 57] width 281 height 15
click at [514, 59] on input "en_GB__MILLIONAIRE_HIGH_JP__NVIP_EMA_TAC_LT_250812(1)" at bounding box center [392, 58] width 300 height 16
paste input "SUPERDRAW__NVIP_EMA_TAC_LT_260912"
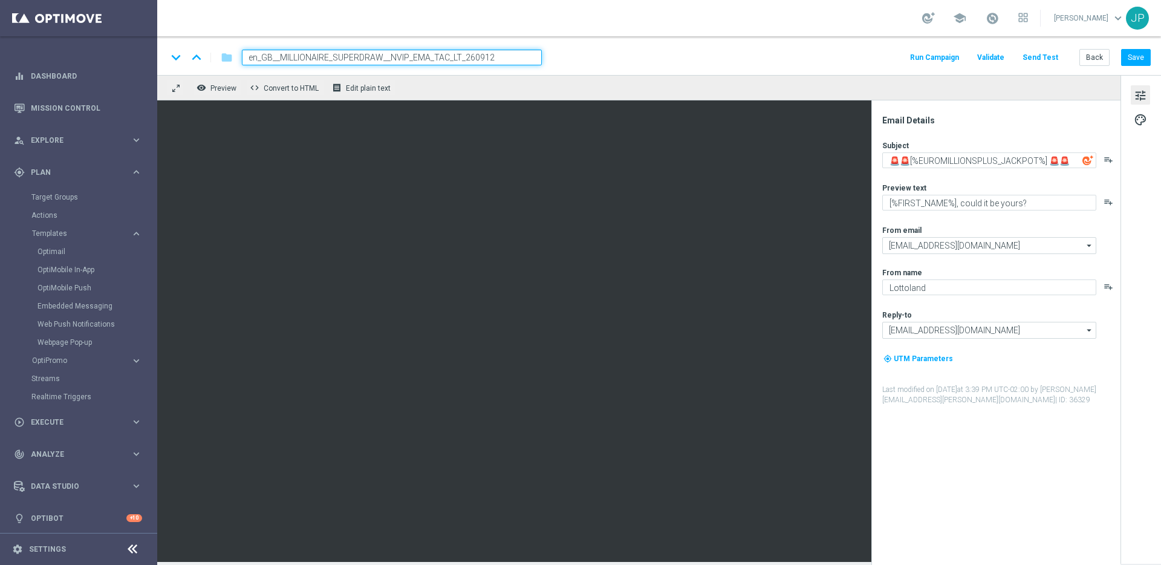
type input "en_GB__MILLIONAIRE_SUPERDRAW__NVIP_EMA_TAC_LT_260912"
click at [593, 56] on div "keyboard_arrow_down keyboard_arrow_up folder en_GB__MILLIONAIRE_SUPERDRAW__NVIP…" at bounding box center [659, 58] width 984 height 16
click at [684, 60] on div "keyboard_arrow_down keyboard_arrow_up folder en_GB__MILLIONAIRE_SUPERDRAW__NVIP…" at bounding box center [659, 58] width 984 height 16
click at [564, 51] on div "keyboard_arrow_down keyboard_arrow_up folder en_GB__MILLIONAIRE_SUPERDRAW__NVIP…" at bounding box center [659, 58] width 984 height 16
click at [946, 201] on textarea "[%FIRST_NAME%], could it be yours?" at bounding box center [990, 203] width 214 height 16
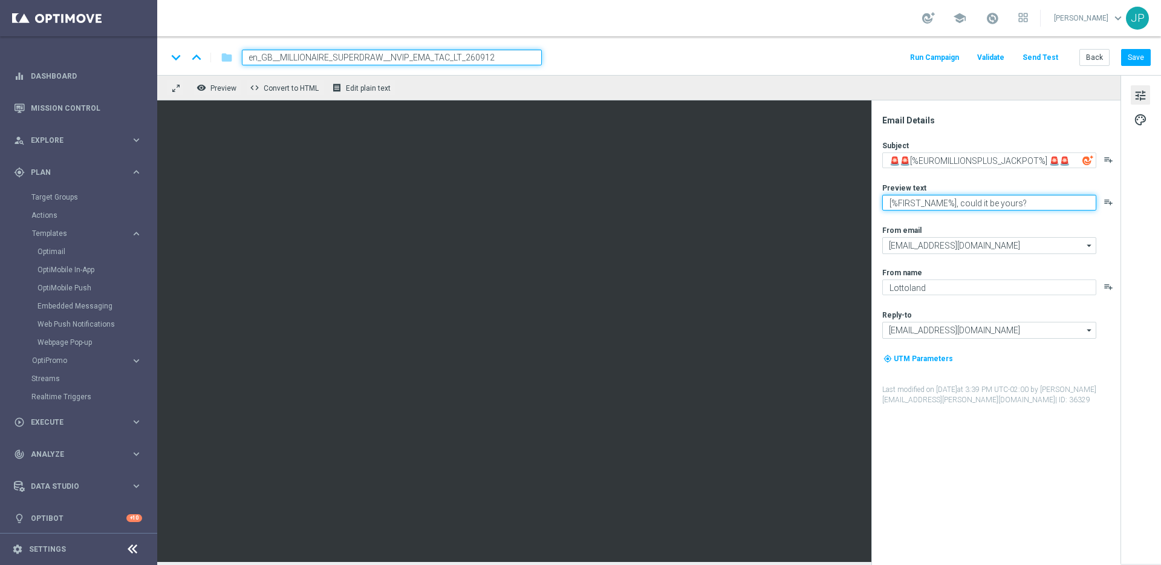
click at [946, 201] on textarea "[%FIRST_NAME%], could it be yours?" at bounding box center [990, 203] width 214 height 16
paste textarea "this SuperDraw"
type textarea "[%FIRST_NAME%], could this SuperDraw be yours?"
click at [867, 60] on div "keyboard_arrow_down keyboard_arrow_up folder en_GB__MILLIONAIRE_SUPERDRAW__NVIP…" at bounding box center [659, 58] width 984 height 16
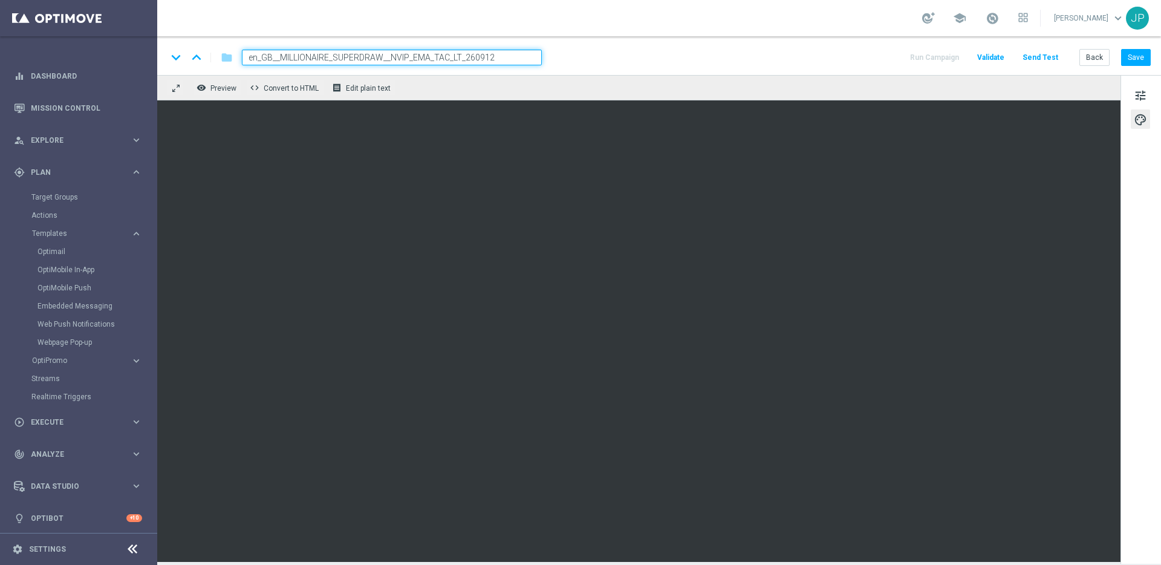
click at [1134, 407] on div "tune palette" at bounding box center [1141, 319] width 41 height 489
click at [1141, 301] on div "tune palette" at bounding box center [1141, 319] width 41 height 489
click at [818, 27] on div "school James Parr keyboard_arrow_down JP" at bounding box center [659, 18] width 1004 height 36
click at [1137, 54] on button "Save" at bounding box center [1137, 57] width 30 height 17
click at [1145, 57] on button "Save" at bounding box center [1137, 57] width 30 height 17
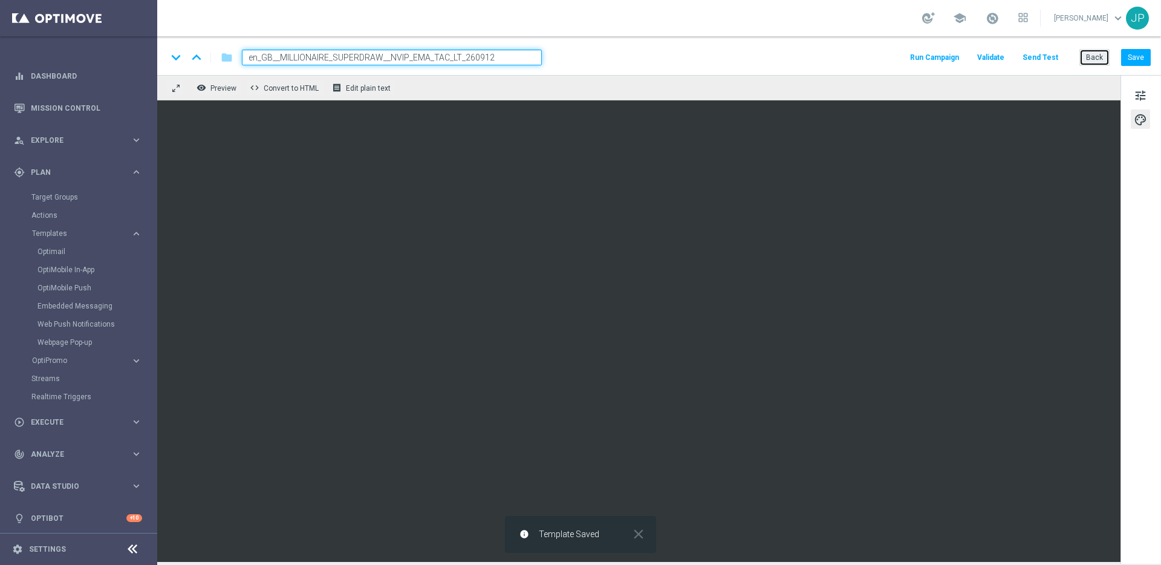
click at [1104, 61] on button "Back" at bounding box center [1095, 57] width 30 height 17
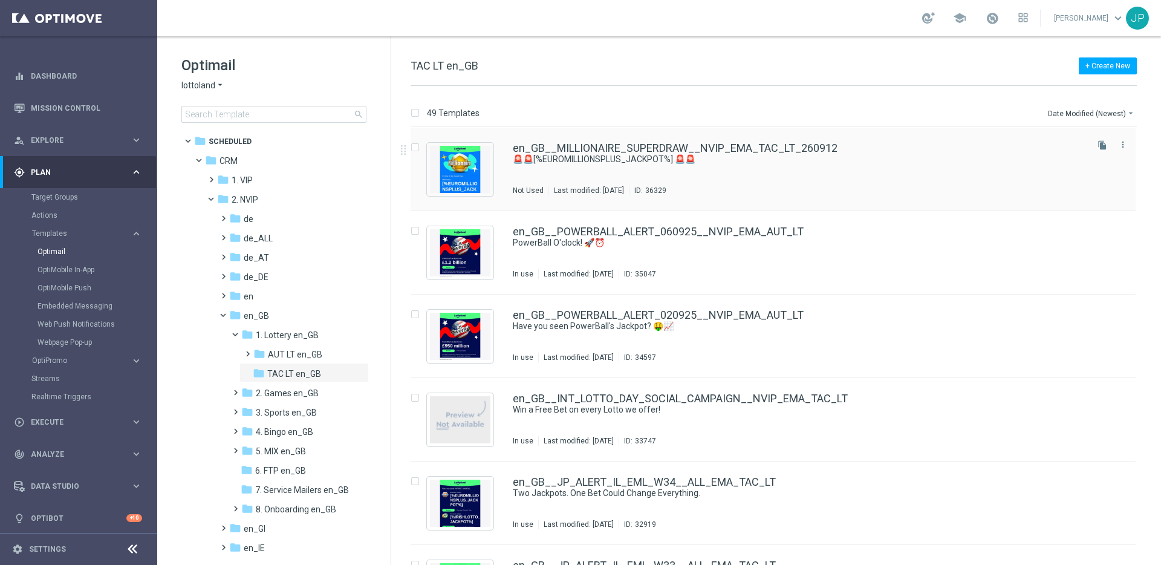
click at [885, 149] on div "en_GB__MILLIONAIRE_SUPERDRAW__NVIP_EMA_TAC_LT_260912" at bounding box center [799, 148] width 572 height 11
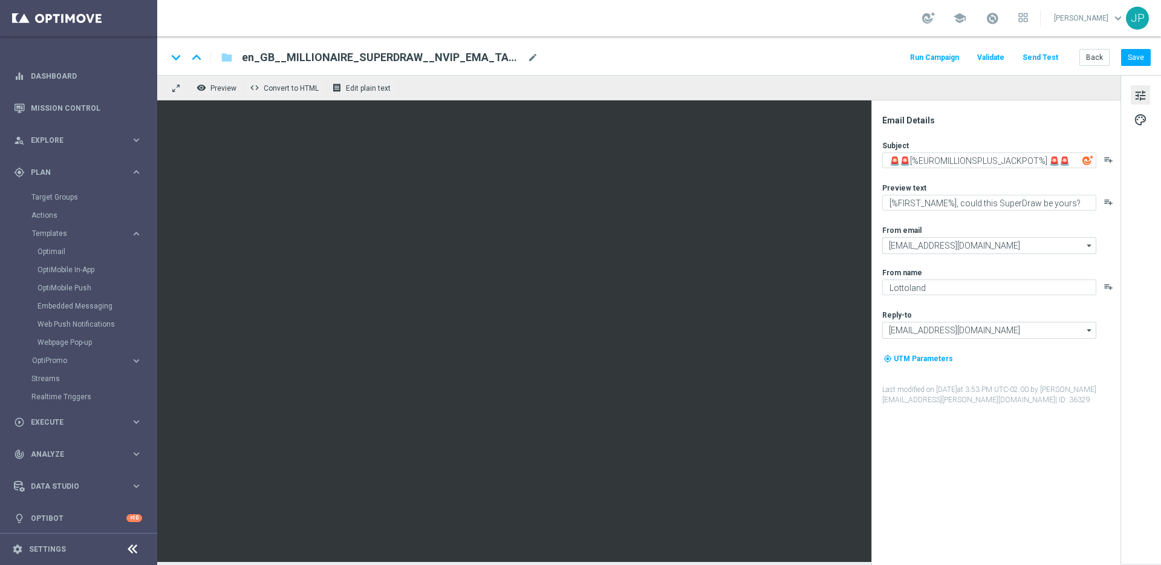
click at [1052, 60] on button "Send Test" at bounding box center [1040, 58] width 39 height 16
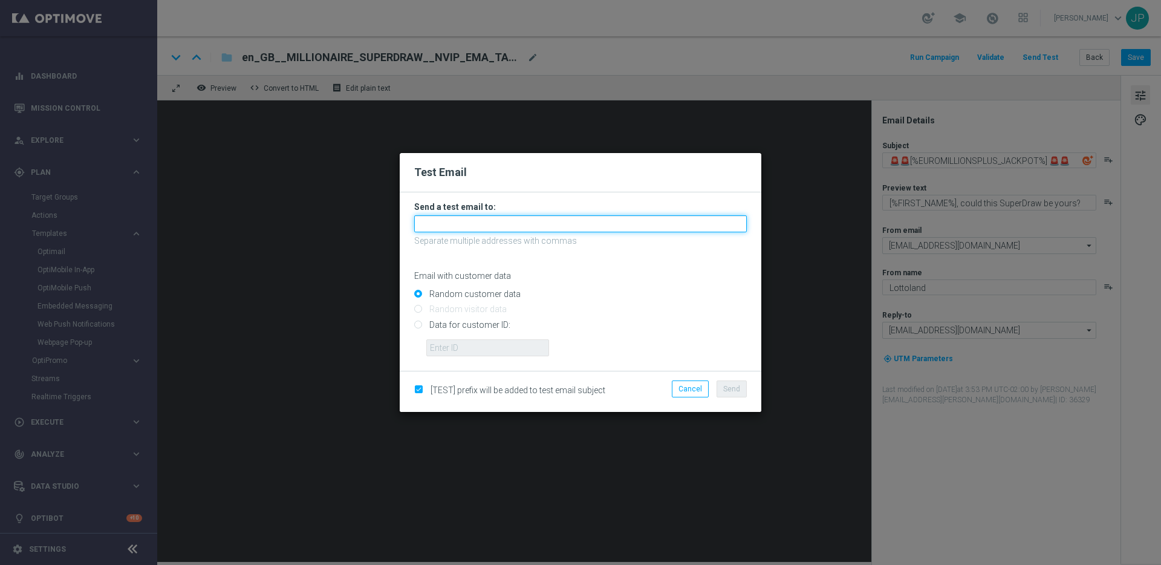
click at [551, 221] on input "text" at bounding box center [580, 223] width 333 height 17
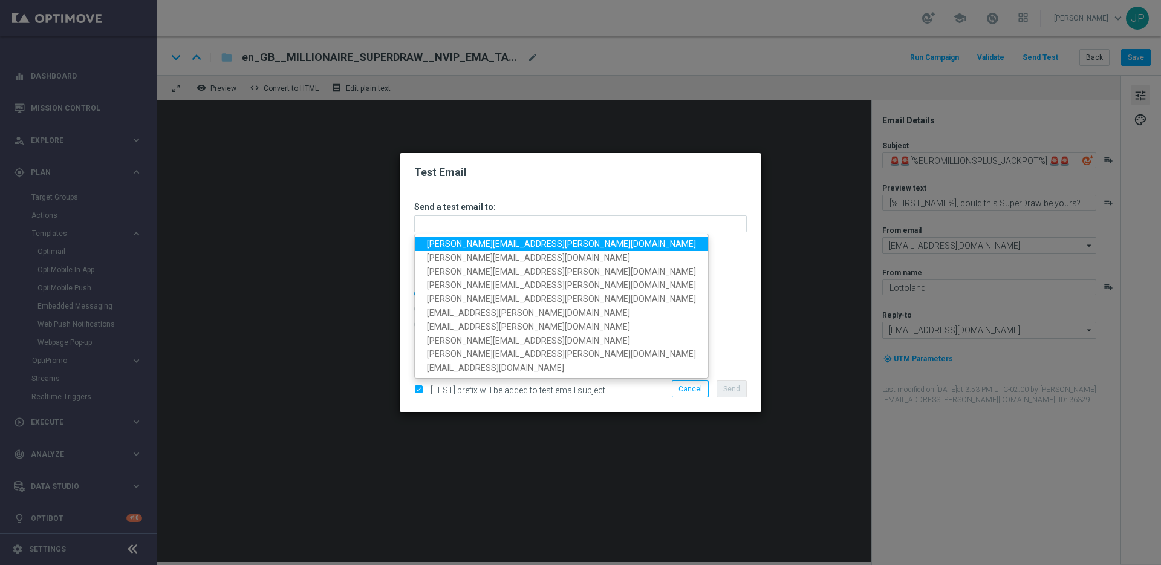
click at [457, 241] on span "james.parr@lottoland.com" at bounding box center [561, 244] width 269 height 10
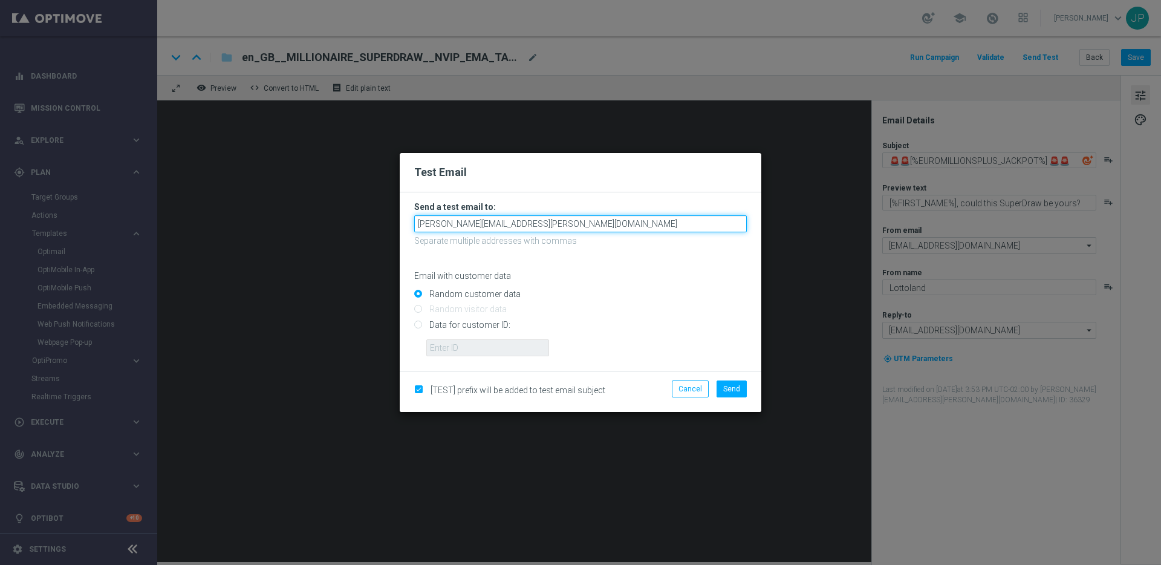
click at [575, 228] on input "james.parr@lottoland.com" at bounding box center [580, 223] width 333 height 17
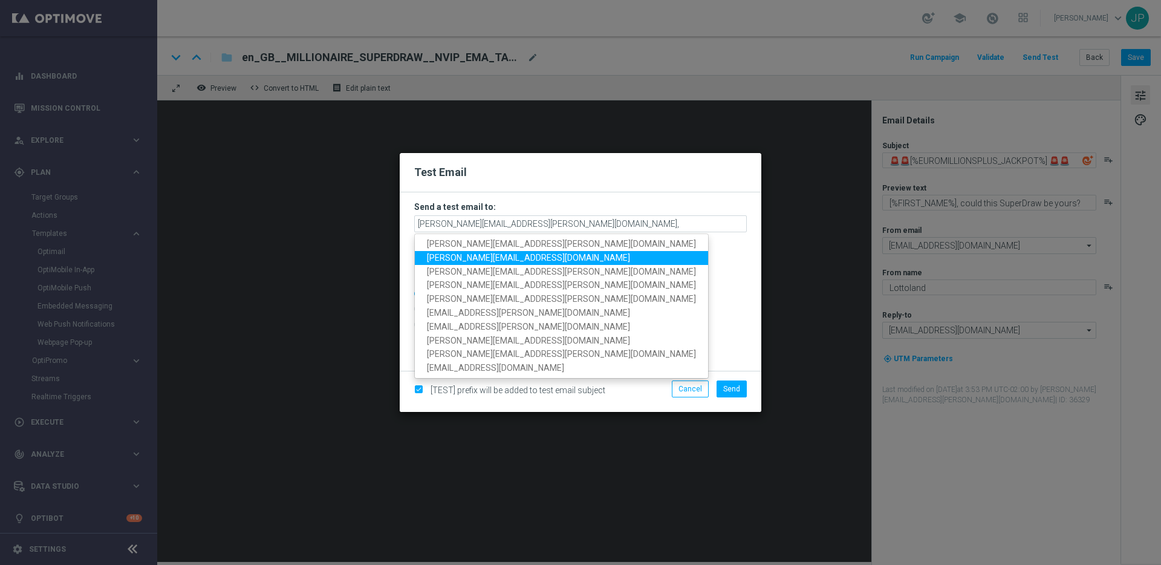
click at [471, 256] on span "nikola.misotova@lottoland.com" at bounding box center [528, 258] width 203 height 10
type input "james.parr@lottoland.com,nikola.misotova@lottoland.com"
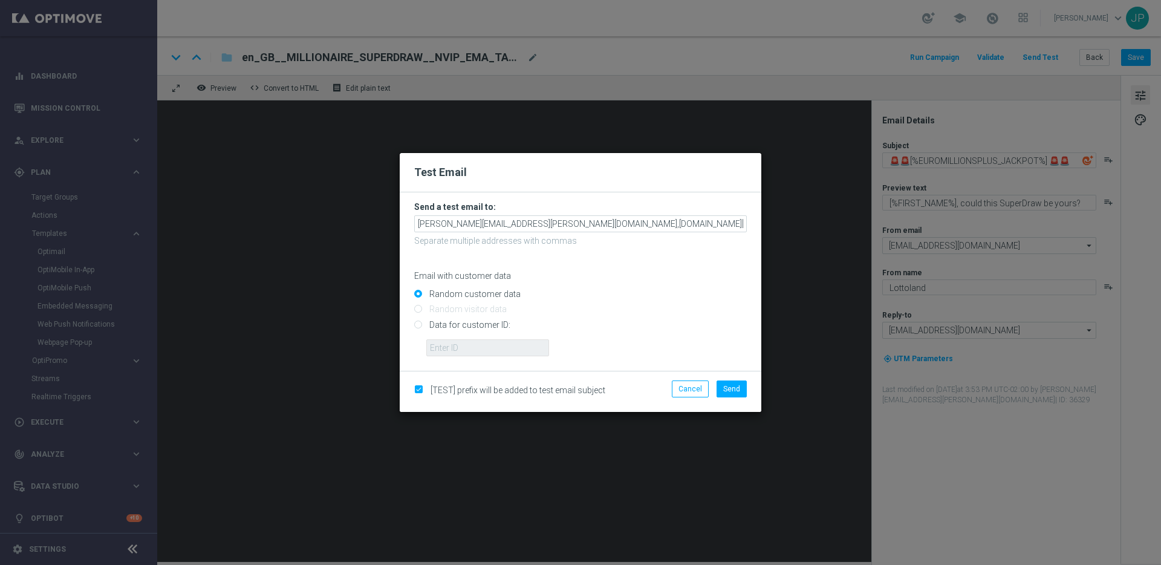
click at [488, 325] on input "Data for customer ID:" at bounding box center [580, 329] width 333 height 17
radio input "true"
click at [517, 355] on input "text" at bounding box center [487, 347] width 123 height 17
paste input "223901476"
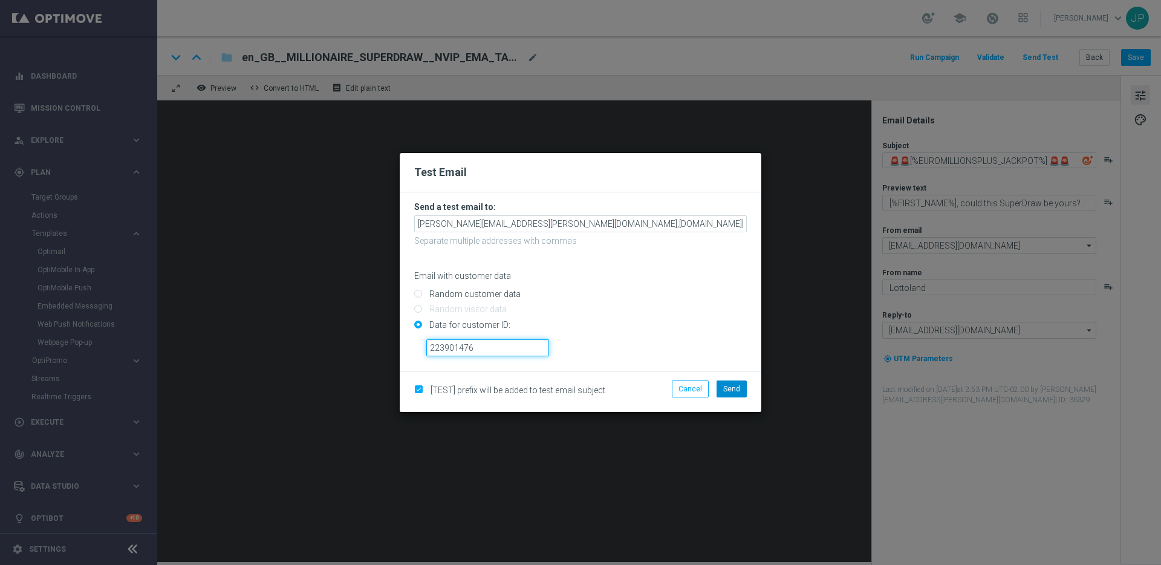
type input "223901476"
click at [725, 390] on span "Send" at bounding box center [731, 389] width 17 height 8
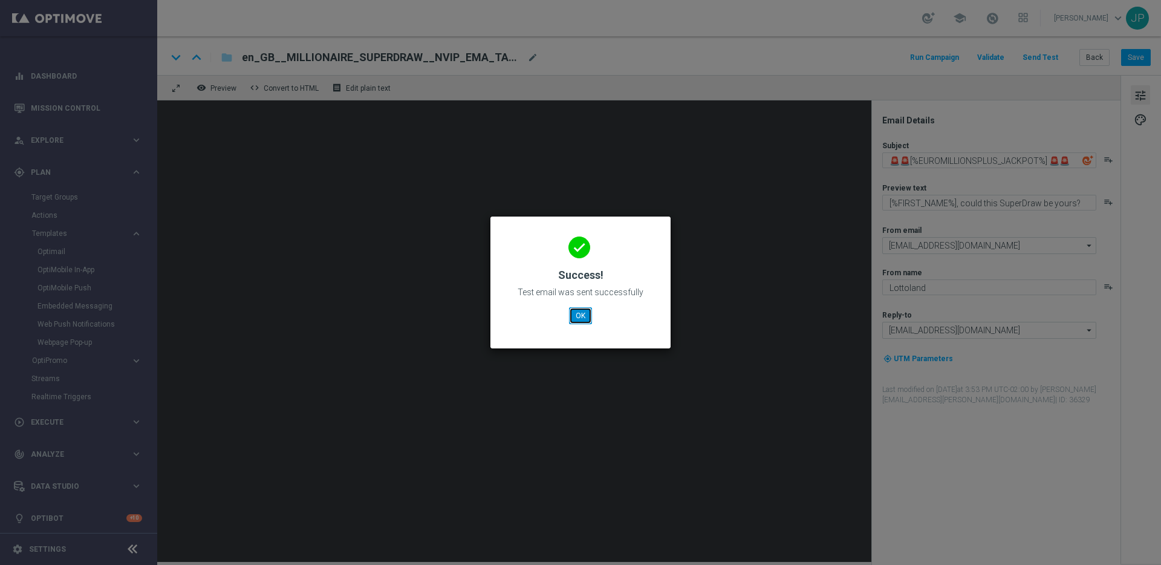
click at [572, 321] on button "OK" at bounding box center [580, 315] width 23 height 17
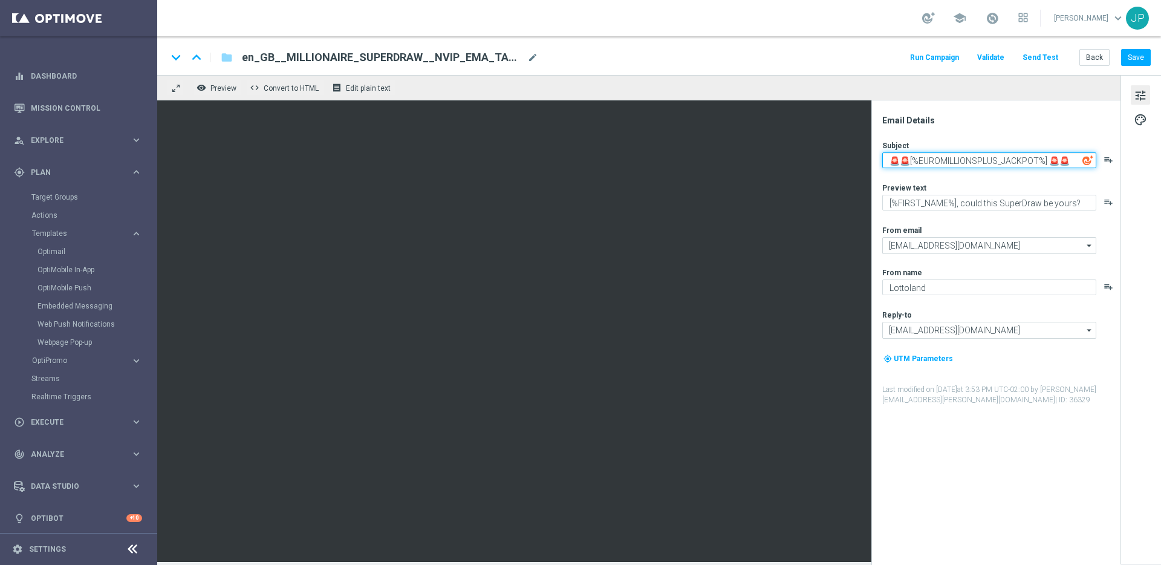
click at [1050, 162] on textarea "🚨🚨[%EUROMILLIONSPLUS_JACKPOT%] 🚨🚨" at bounding box center [990, 160] width 214 height 16
click at [1134, 118] on span "palette" at bounding box center [1140, 120] width 13 height 16
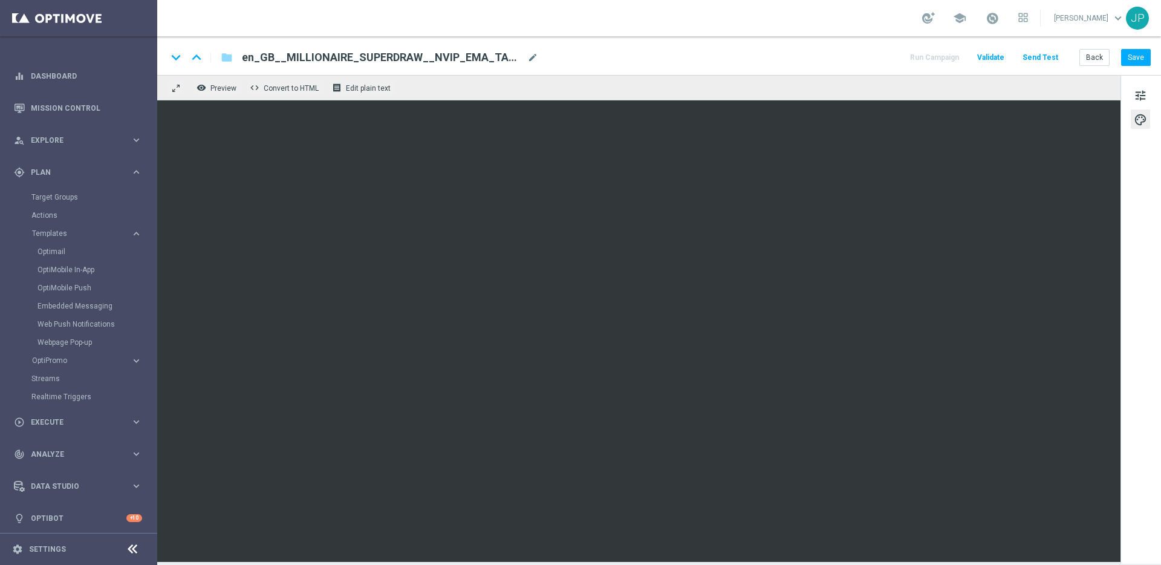
click at [1134, 122] on span "palette" at bounding box center [1140, 120] width 13 height 16
click at [1141, 99] on span "tune" at bounding box center [1140, 96] width 13 height 16
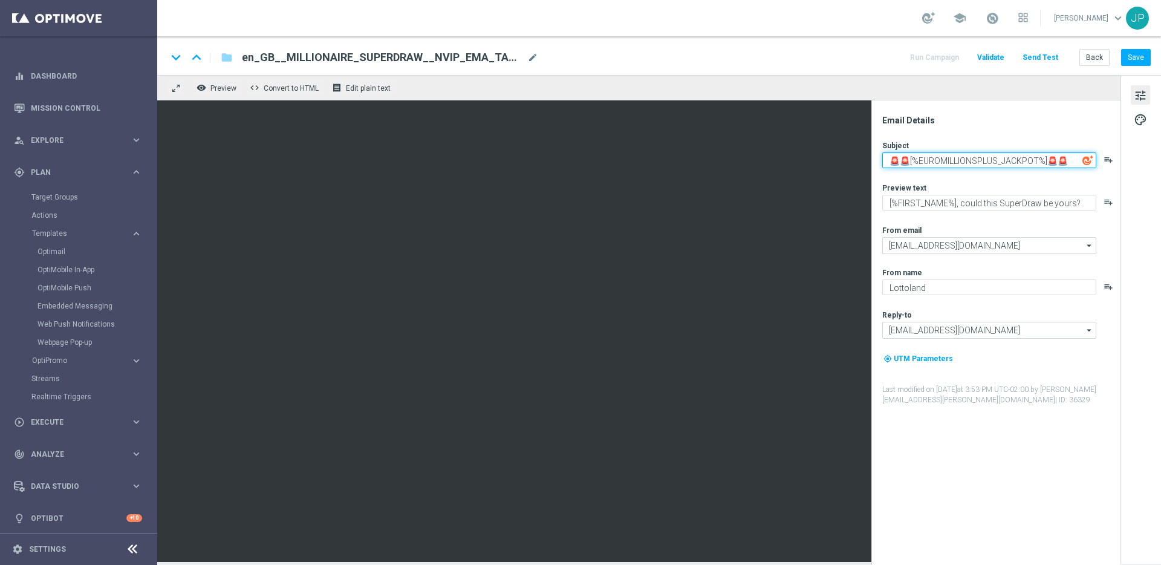
click at [1073, 160] on textarea "🚨🚨[%EUROMILLIONSPLUS_JACKPOT%]🚨🚨" at bounding box center [990, 160] width 214 height 16
click at [1106, 162] on icon "playlist_add" at bounding box center [1109, 160] width 10 height 10
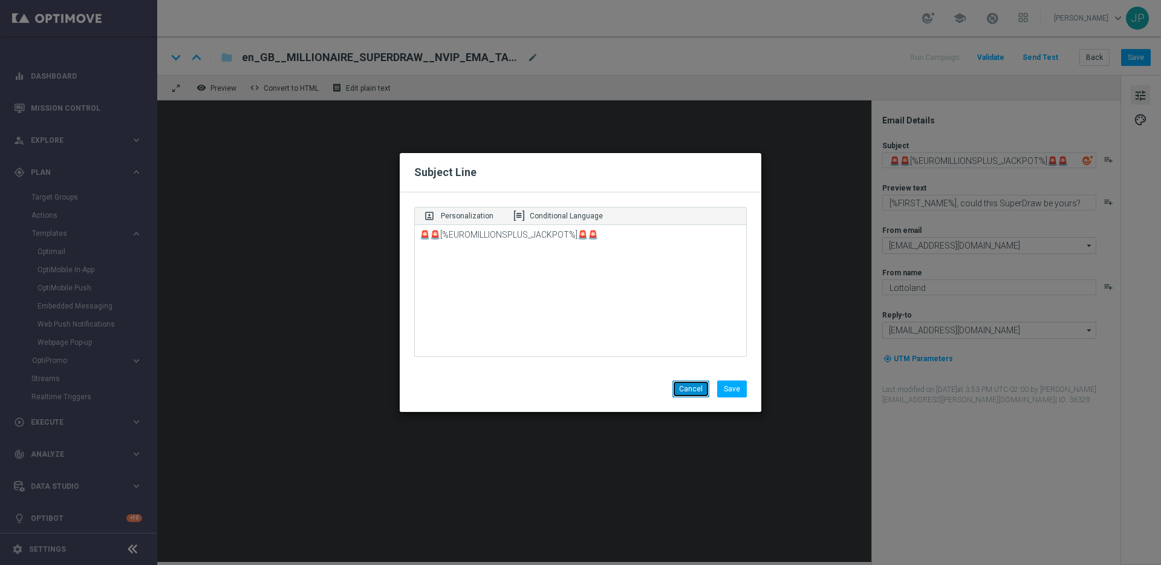
click at [700, 394] on button "Cancel" at bounding box center [691, 388] width 37 height 17
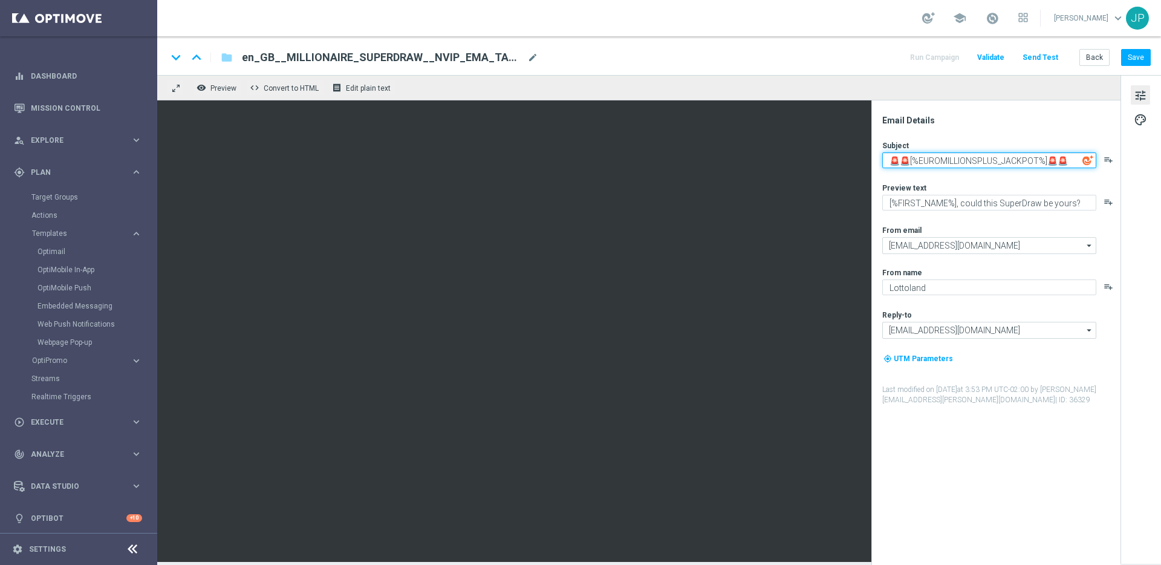
click at [889, 160] on textarea "🚨🚨[%EUROMILLIONSPLUS_JACKPOT%]🚨🚨" at bounding box center [990, 160] width 214 height 16
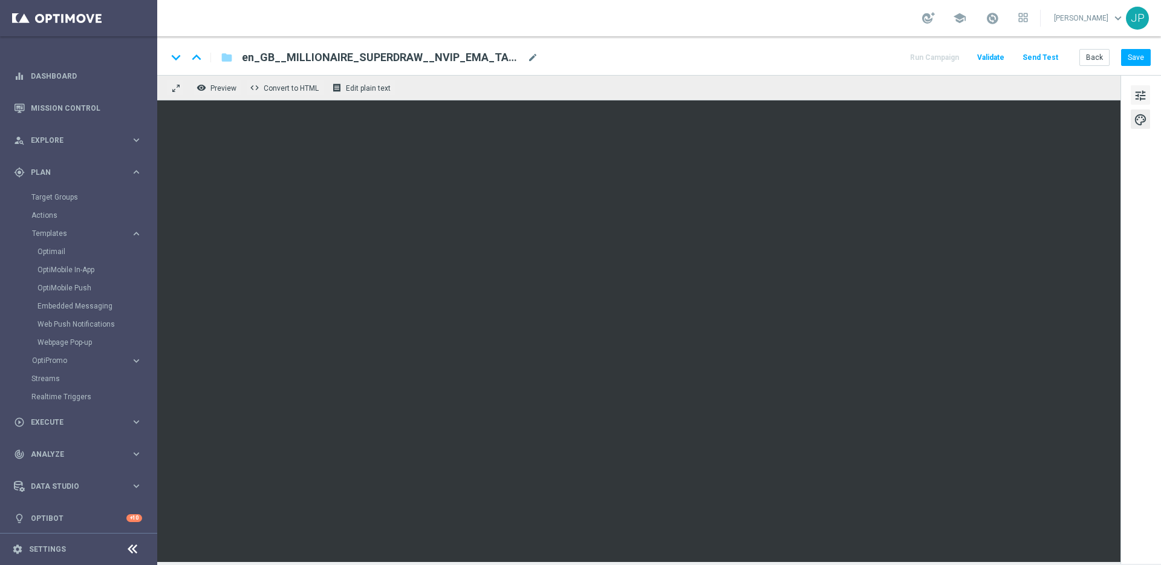
click at [1143, 96] on span "tune" at bounding box center [1140, 96] width 13 height 16
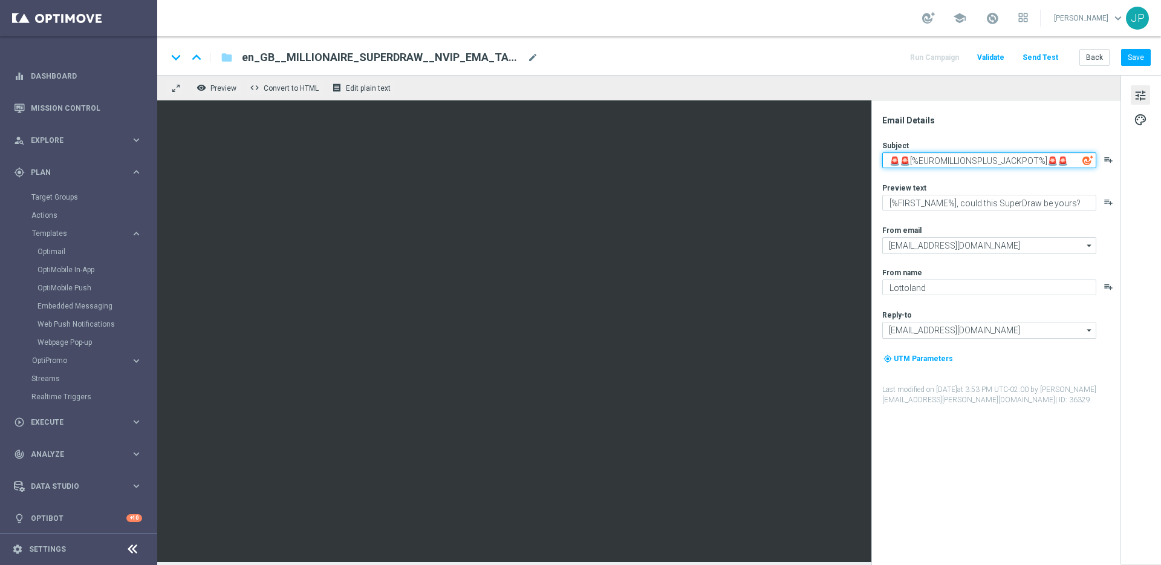
click at [910, 160] on textarea "🚨🚨[%EUROMILLIONSPLUS_JACKPOT%]🚨🚨" at bounding box center [990, 160] width 214 height 16
paste textarea "🌟"
click at [891, 168] on textarea "🚨 🌟[%EUROMILLIONSPLUS_JACKPOT%]🚨🚨" at bounding box center [990, 162] width 214 height 21
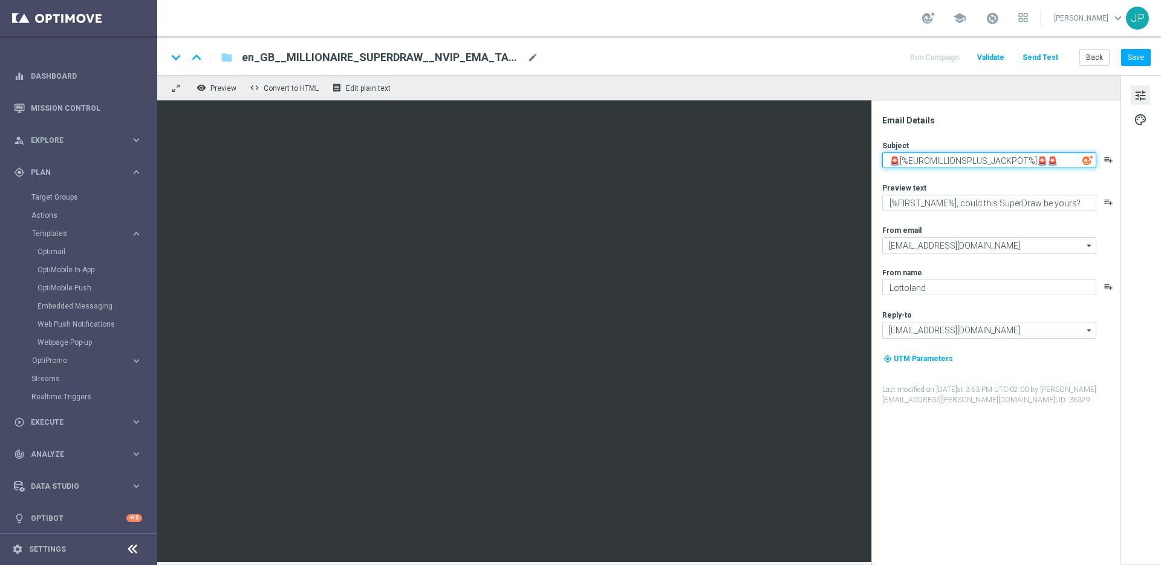
type textarea "🚨🚨[%EUROMILLIONSPLUS_JACKPOT%]🚨🚨"
click at [980, 122] on div "Email Details" at bounding box center [1001, 120] width 237 height 11
click at [1136, 57] on button "Save" at bounding box center [1137, 57] width 30 height 17
click at [1145, 60] on button "Save" at bounding box center [1137, 57] width 30 height 17
click at [1045, 58] on button "Send Test" at bounding box center [1040, 58] width 39 height 16
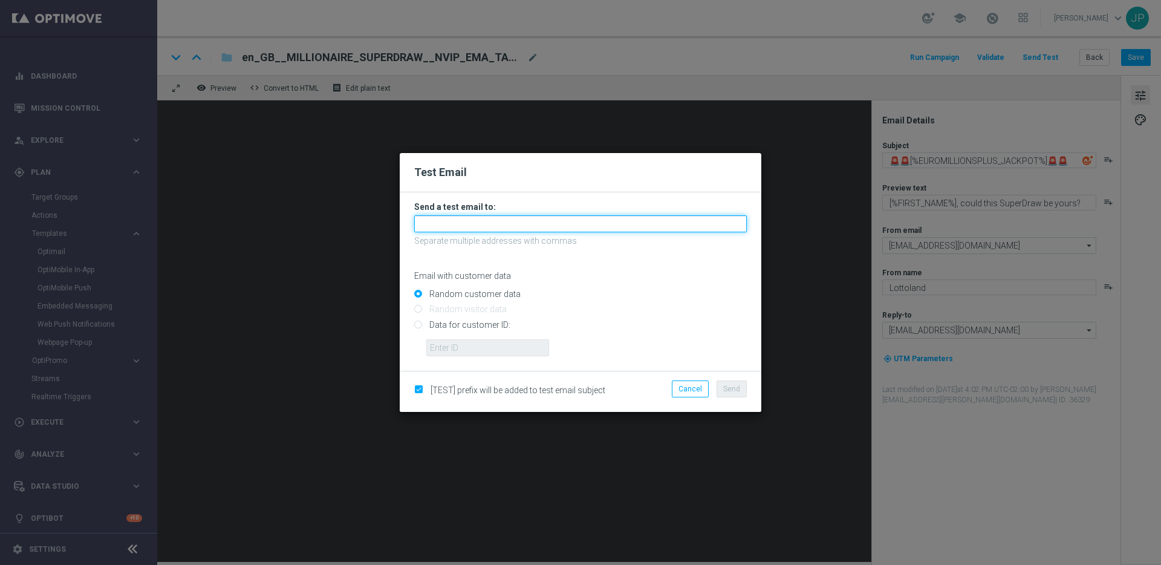
click at [576, 223] on input "text" at bounding box center [580, 223] width 333 height 17
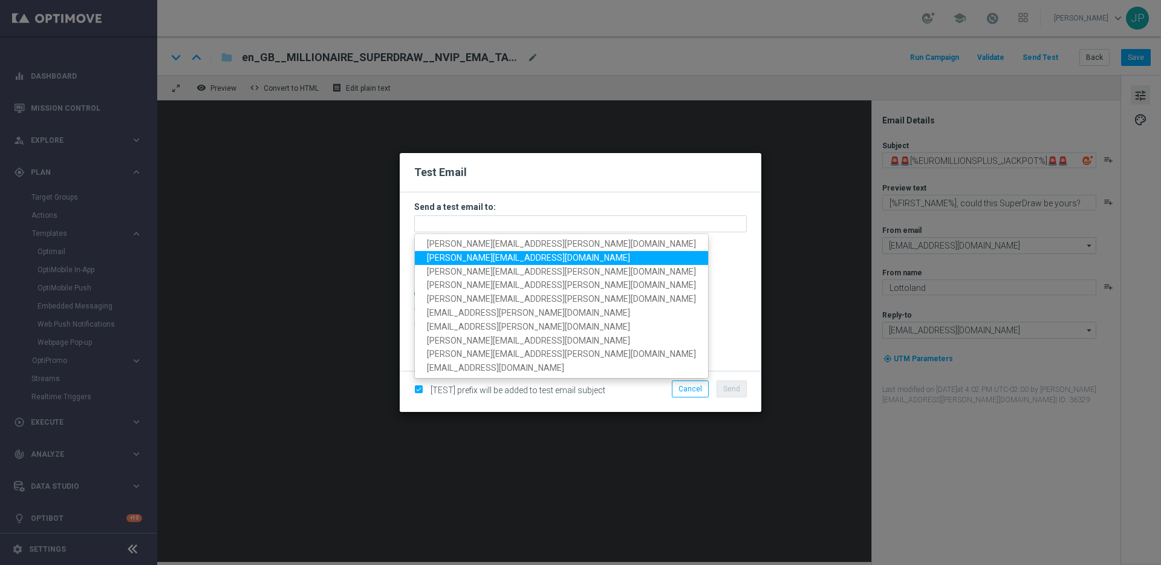
click at [462, 256] on span "nikola.misotova@lottoland.com" at bounding box center [528, 258] width 203 height 10
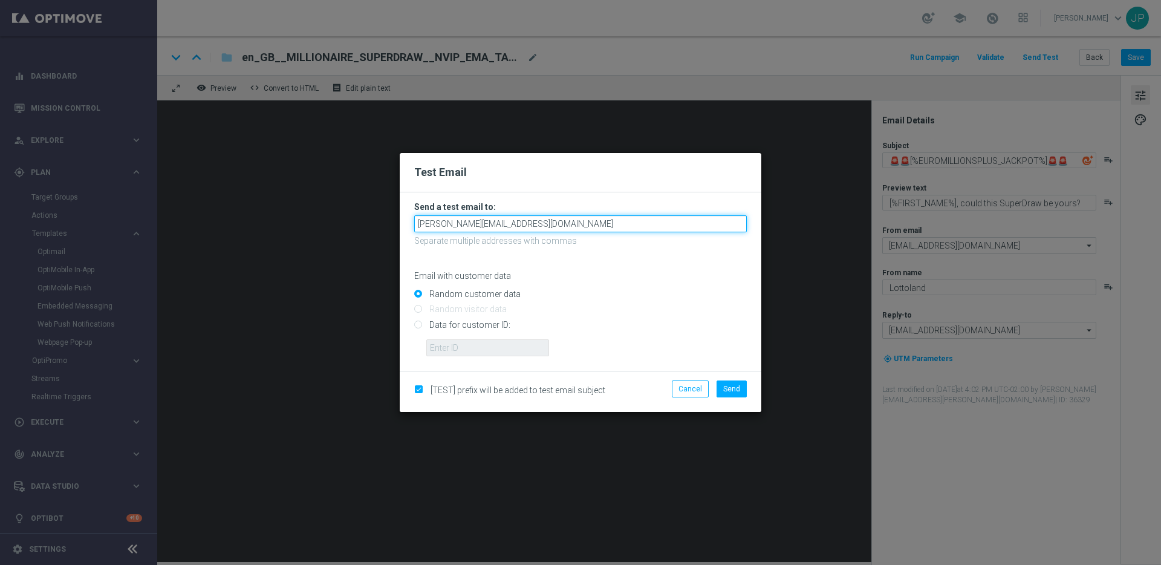
click at [580, 218] on input "nikola.misotova@lottoland.com" at bounding box center [580, 223] width 333 height 17
click at [570, 224] on input "nikola.misotova@lottoland.com" at bounding box center [580, 223] width 333 height 17
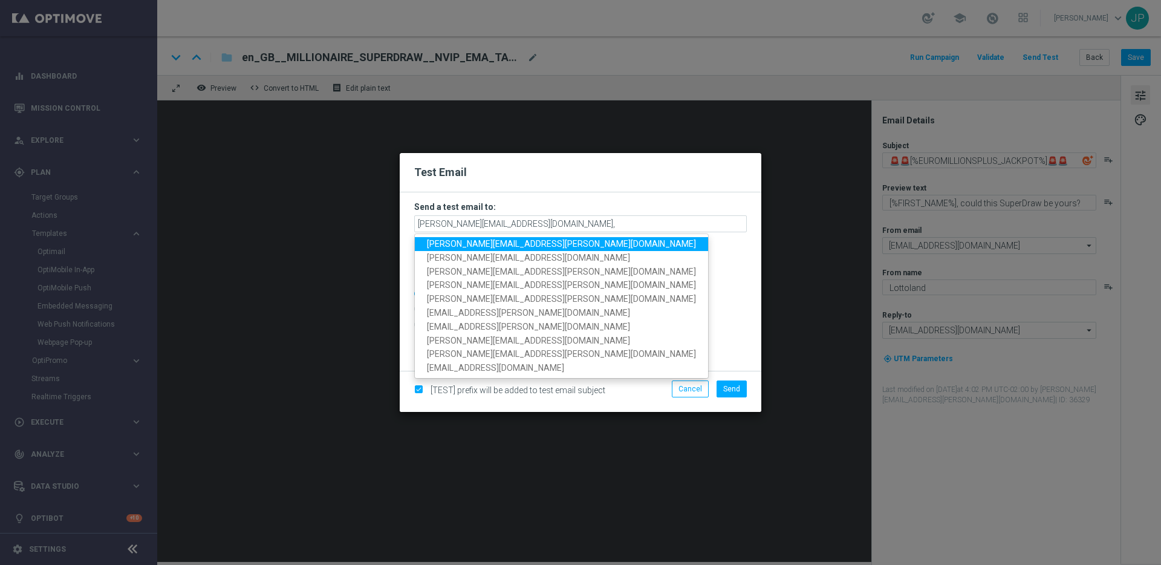
click at [509, 240] on span "james.parr@lottoland.com" at bounding box center [561, 244] width 269 height 10
type input "nikola.misotova@lottoland.com,james.parr@lottoland.com"
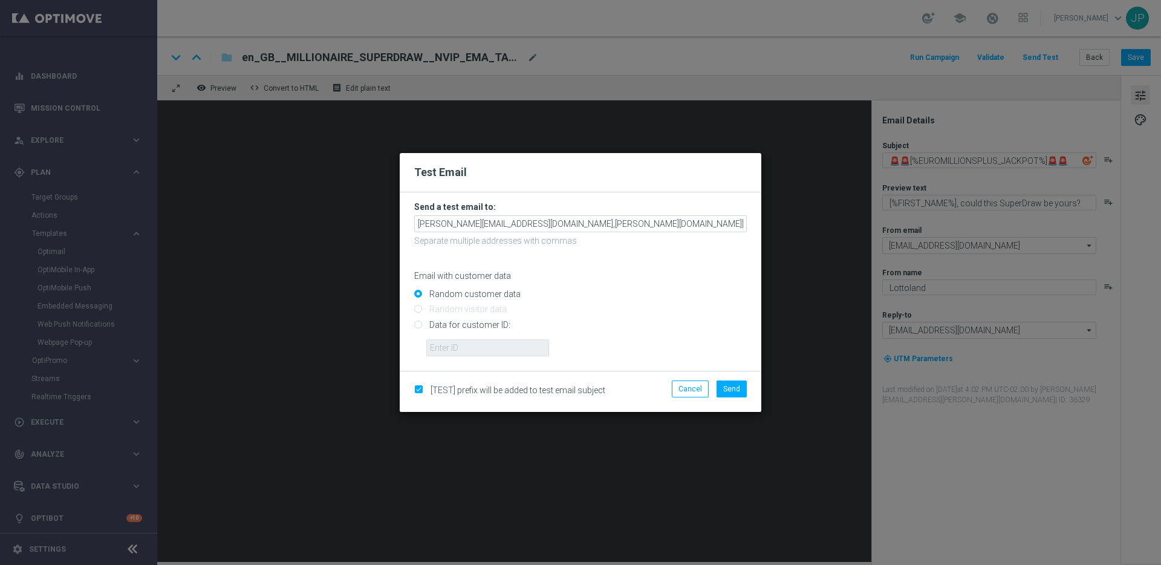
click at [476, 322] on input "Data for customer ID:" at bounding box center [580, 329] width 333 height 17
radio input "true"
click at [475, 350] on input "text" at bounding box center [487, 347] width 123 height 17
paste input "223901476"
type input "223901476"
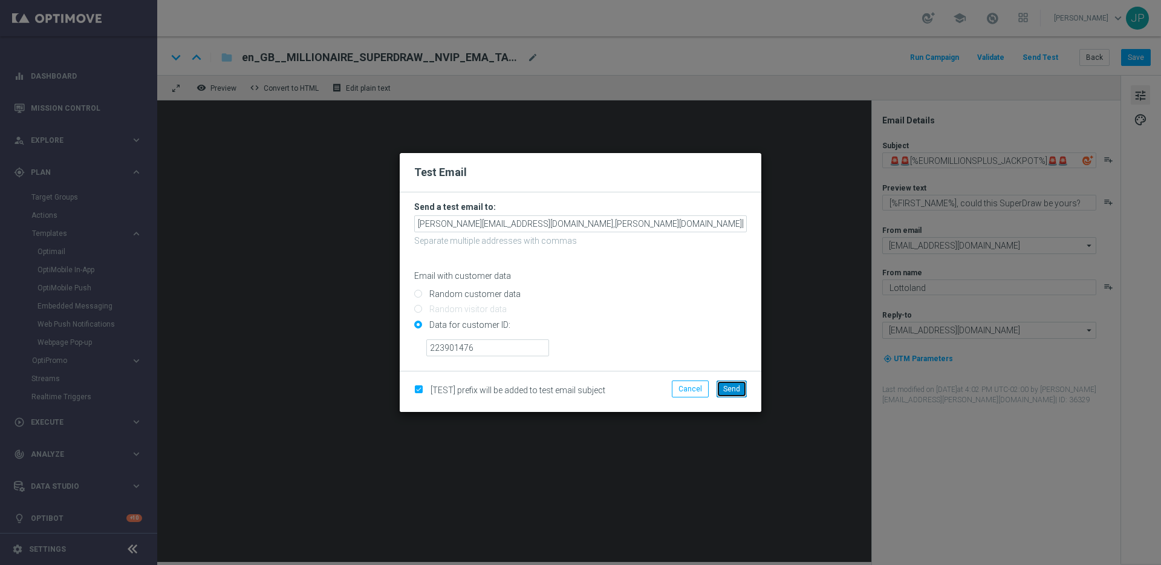
click at [734, 389] on span "Send" at bounding box center [731, 389] width 17 height 8
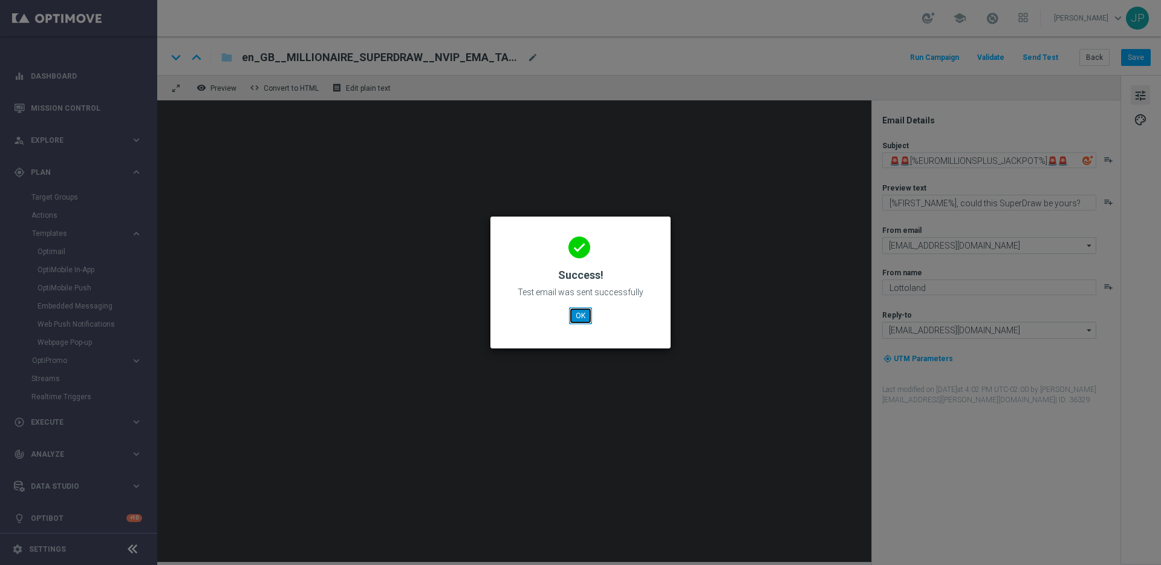
click at [584, 309] on button "OK" at bounding box center [580, 315] width 23 height 17
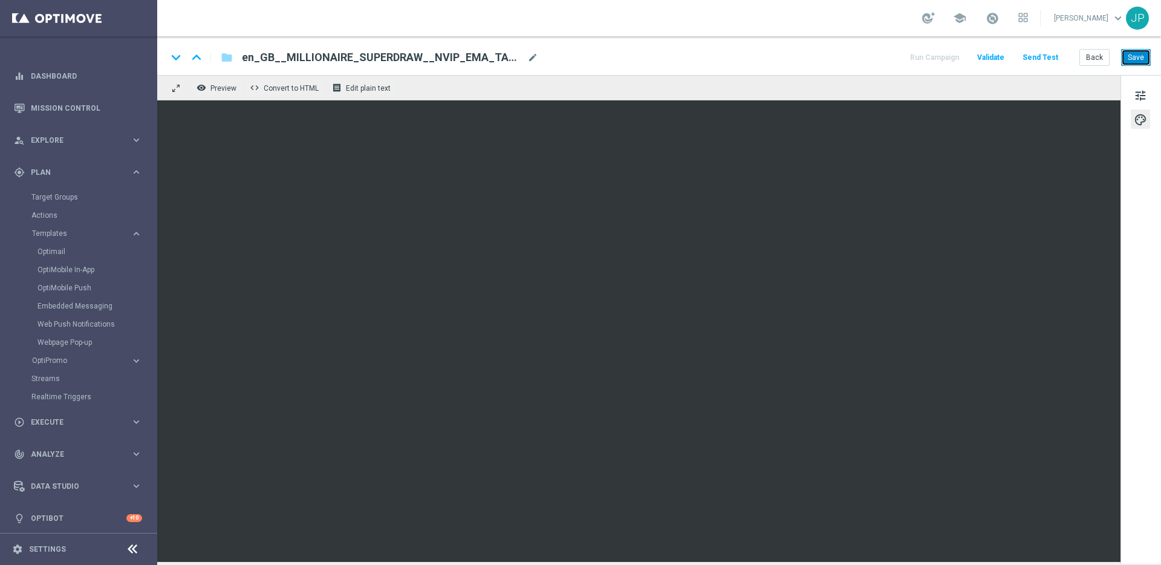
click at [1144, 55] on button "Save" at bounding box center [1137, 57] width 30 height 17
click at [1050, 61] on button "Send Test" at bounding box center [1040, 58] width 39 height 16
click at [1050, 58] on button "Send Test" at bounding box center [1040, 58] width 39 height 16
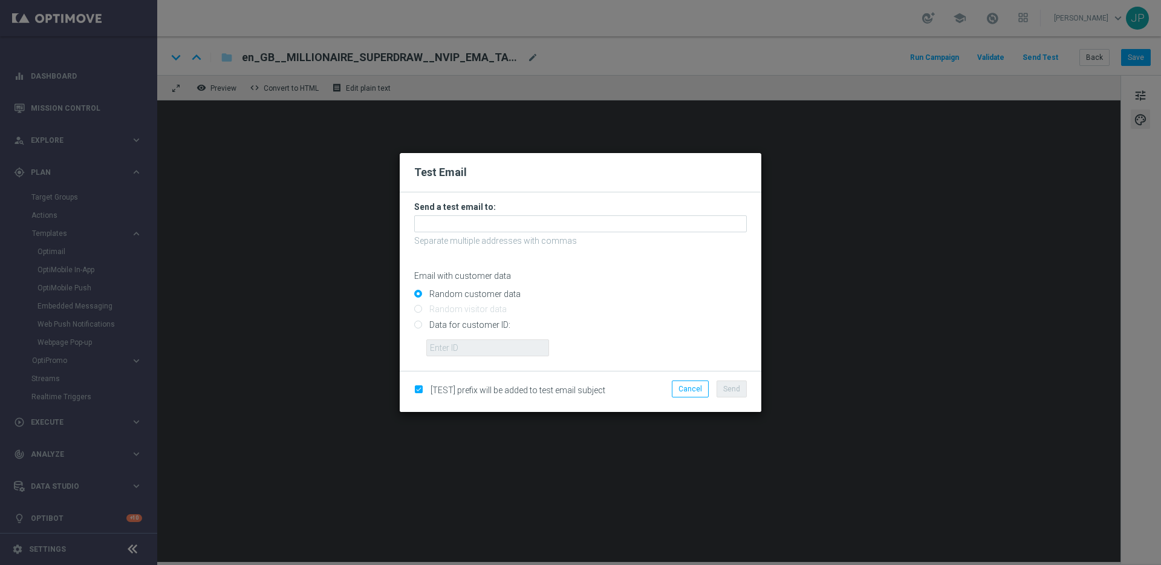
click at [587, 206] on h3 "Send a test email to:" at bounding box center [580, 206] width 333 height 11
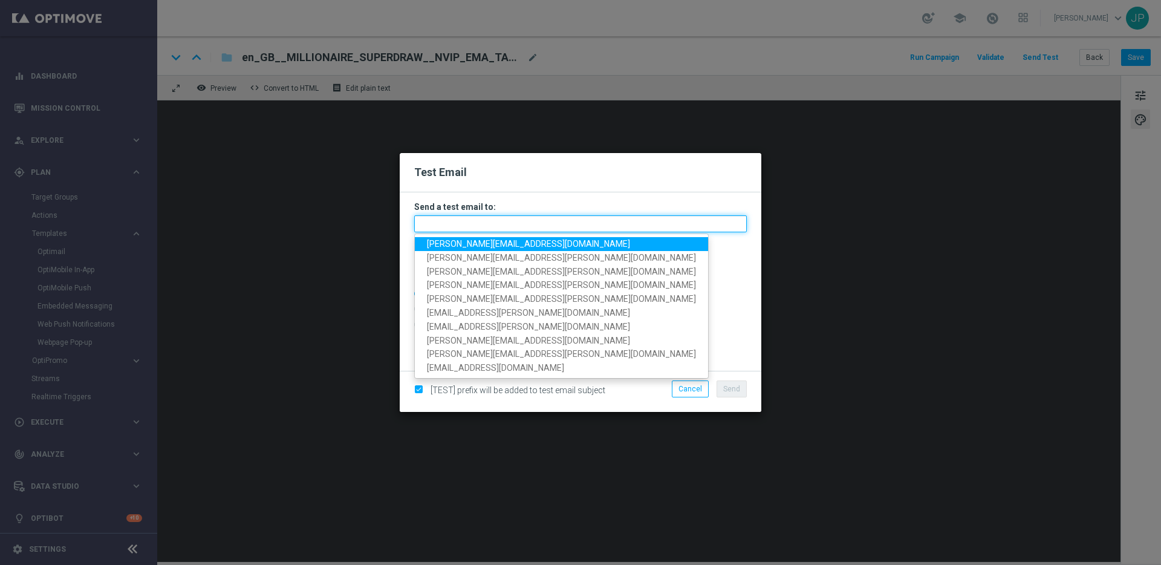
click at [570, 230] on input "text" at bounding box center [580, 223] width 333 height 17
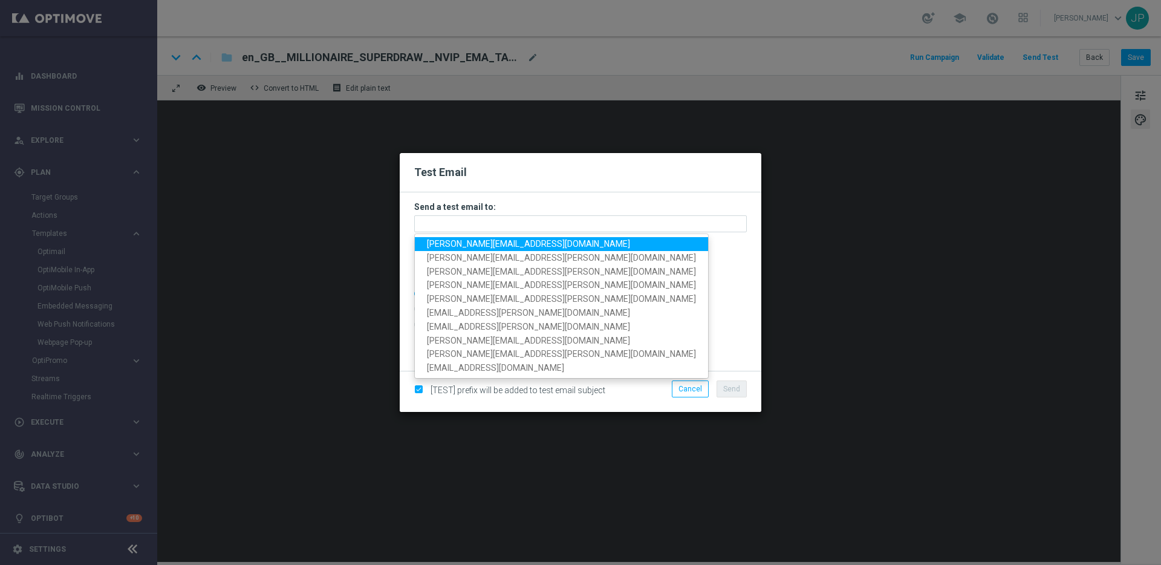
click at [460, 249] on link "nikola.misotova@lottoland.com" at bounding box center [561, 244] width 293 height 14
type input "nikola.misotova@lottoland.com"
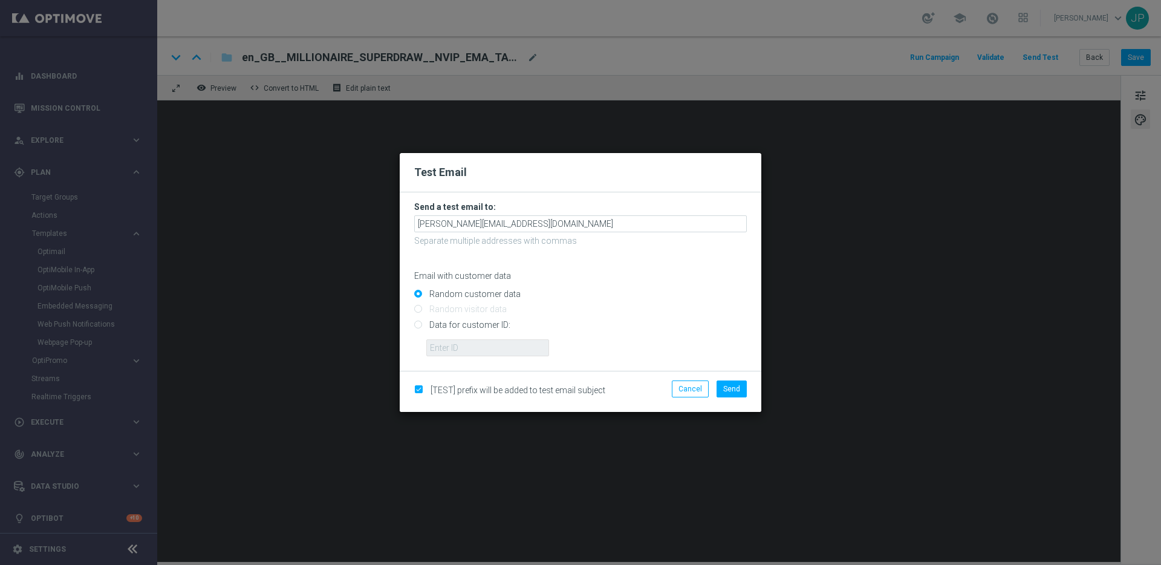
click at [451, 326] on input "Data for customer ID:" at bounding box center [580, 329] width 333 height 17
radio input "true"
click at [455, 348] on input "text" at bounding box center [487, 347] width 123 height 17
paste input "223901476"
type input "223901476"
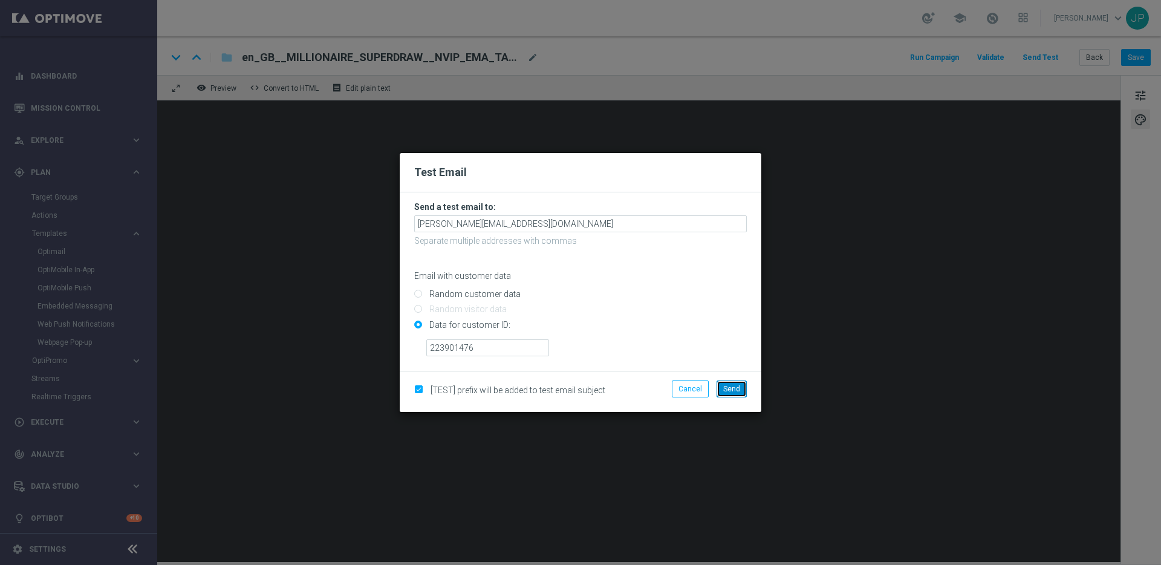
click at [732, 394] on button "Send" at bounding box center [732, 388] width 30 height 17
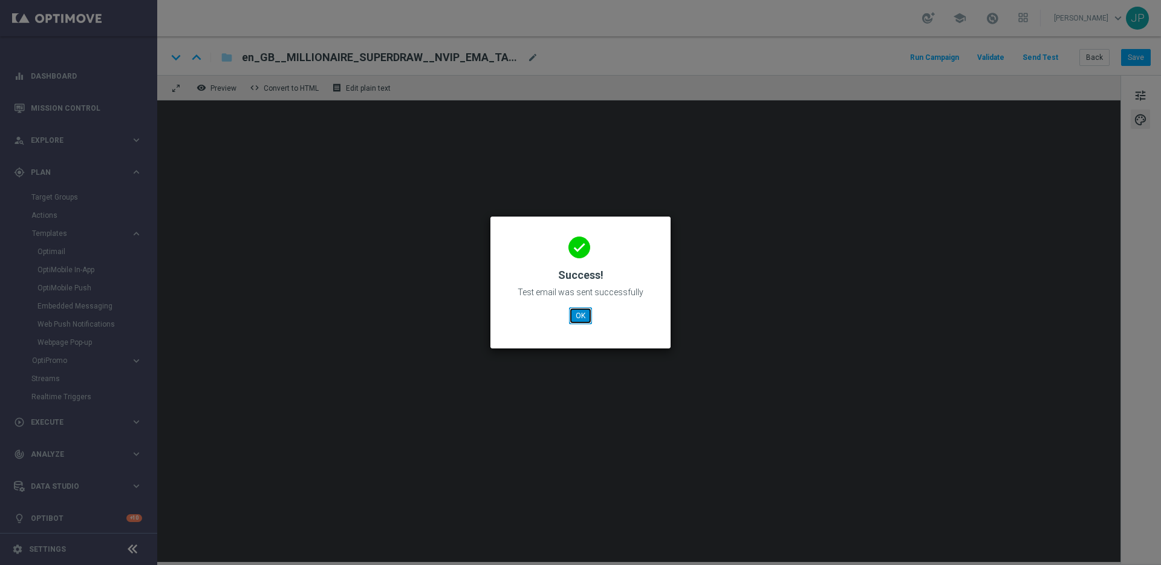
click at [575, 322] on button "OK" at bounding box center [580, 315] width 23 height 17
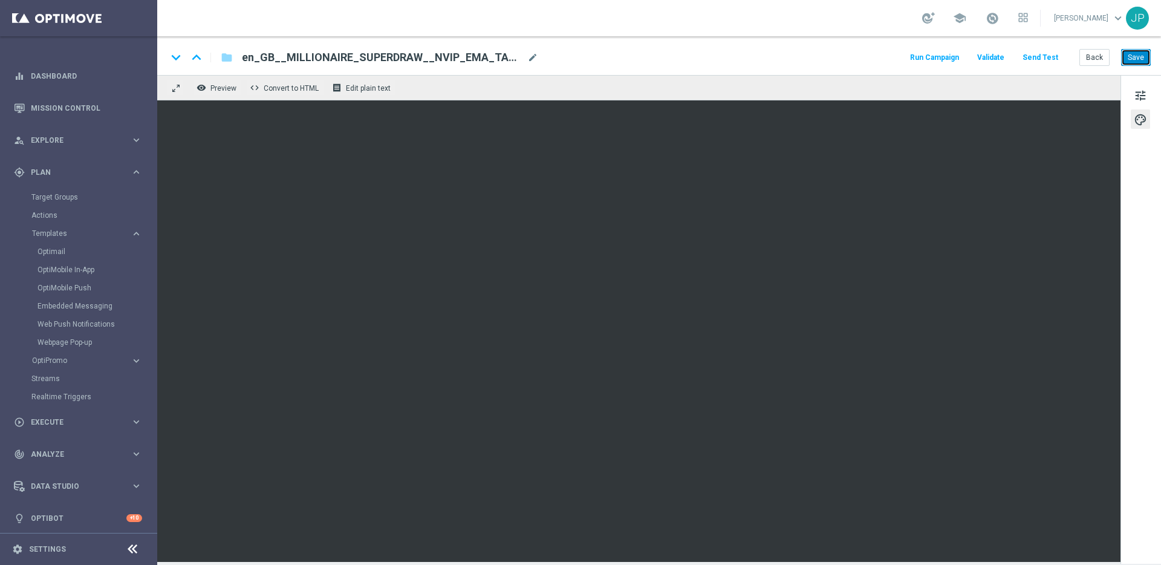
click at [1140, 60] on button "Save" at bounding box center [1137, 57] width 30 height 17
click at [74, 255] on link "Optimail" at bounding box center [82, 252] width 88 height 10
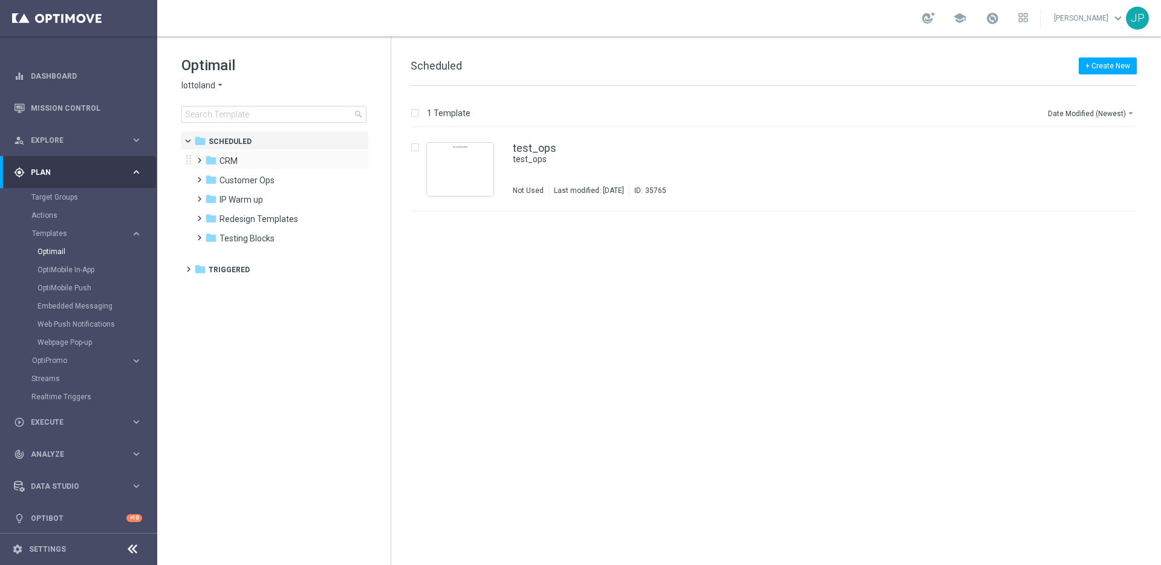
click at [195, 157] on span at bounding box center [196, 154] width 5 height 5
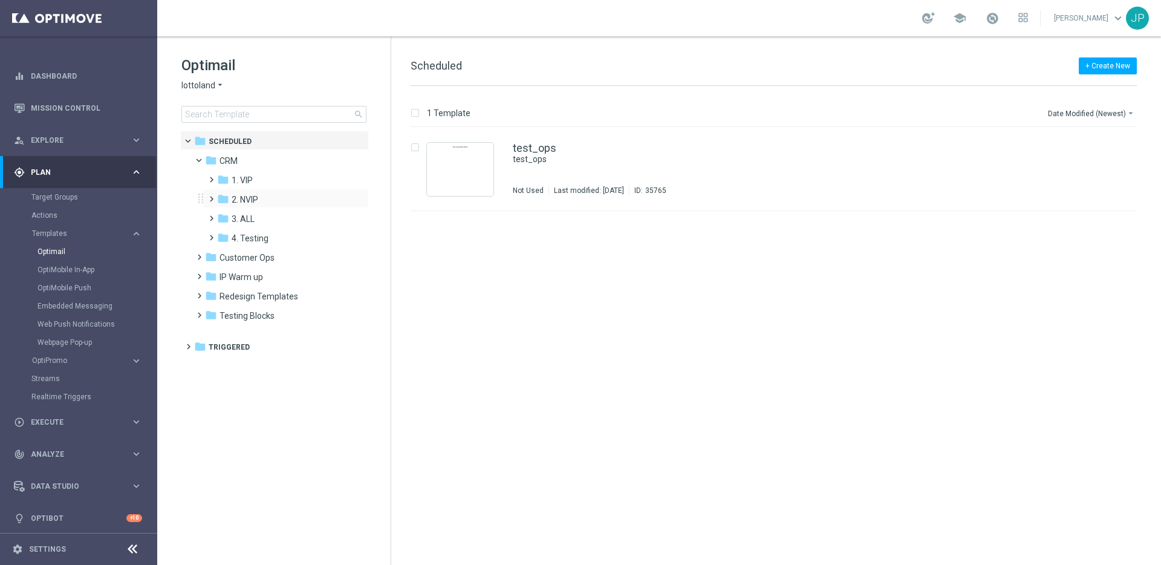
click at [210, 195] on span at bounding box center [208, 193] width 5 height 5
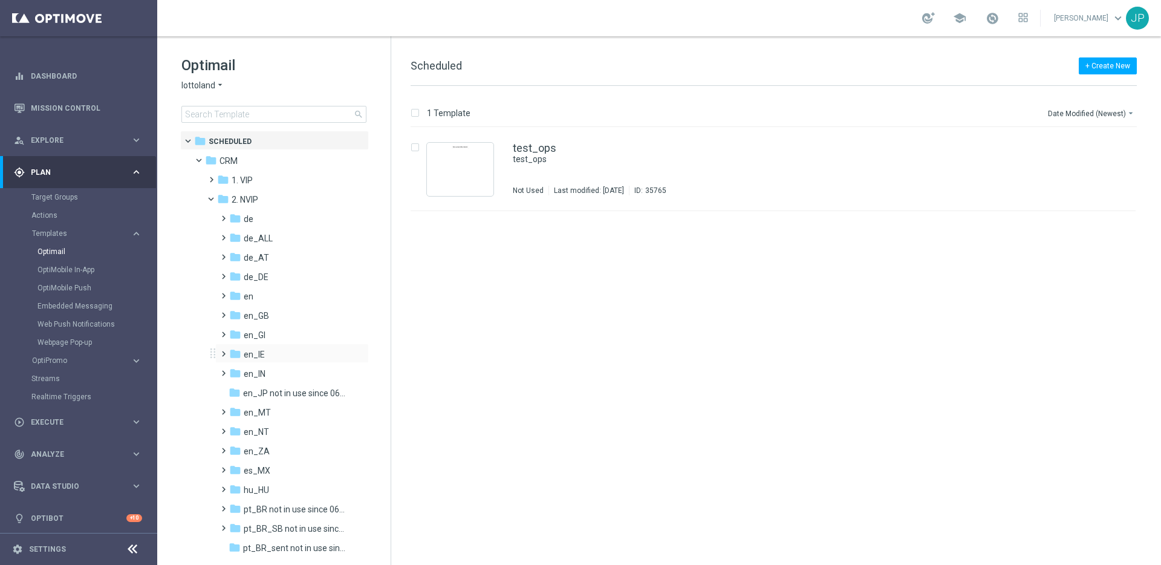
click at [221, 350] on span at bounding box center [220, 348] width 5 height 5
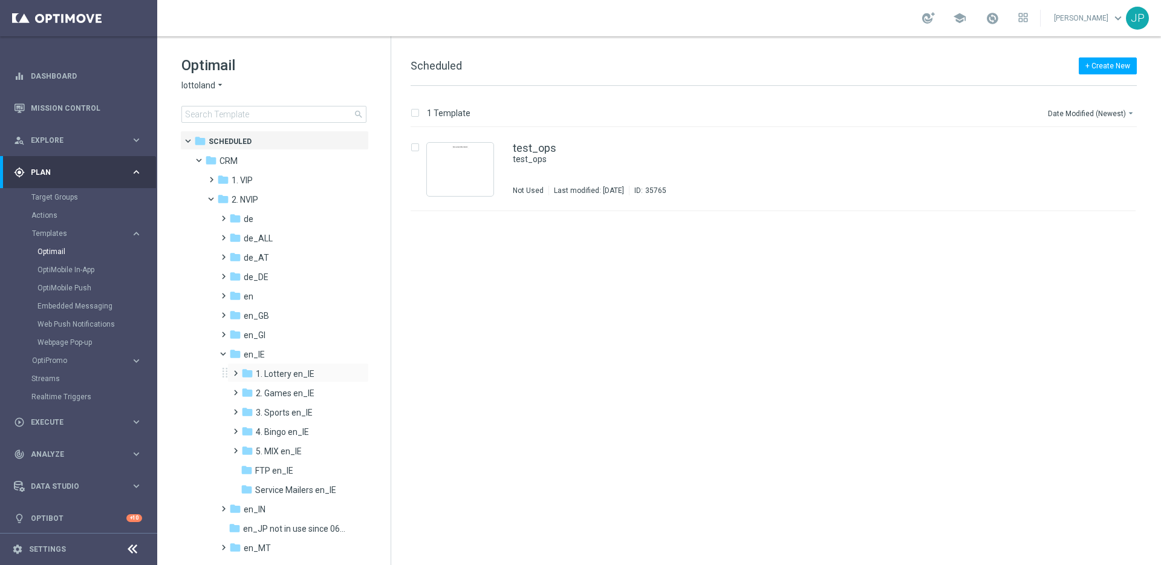
click at [232, 370] on span at bounding box center [232, 367] width 5 height 5
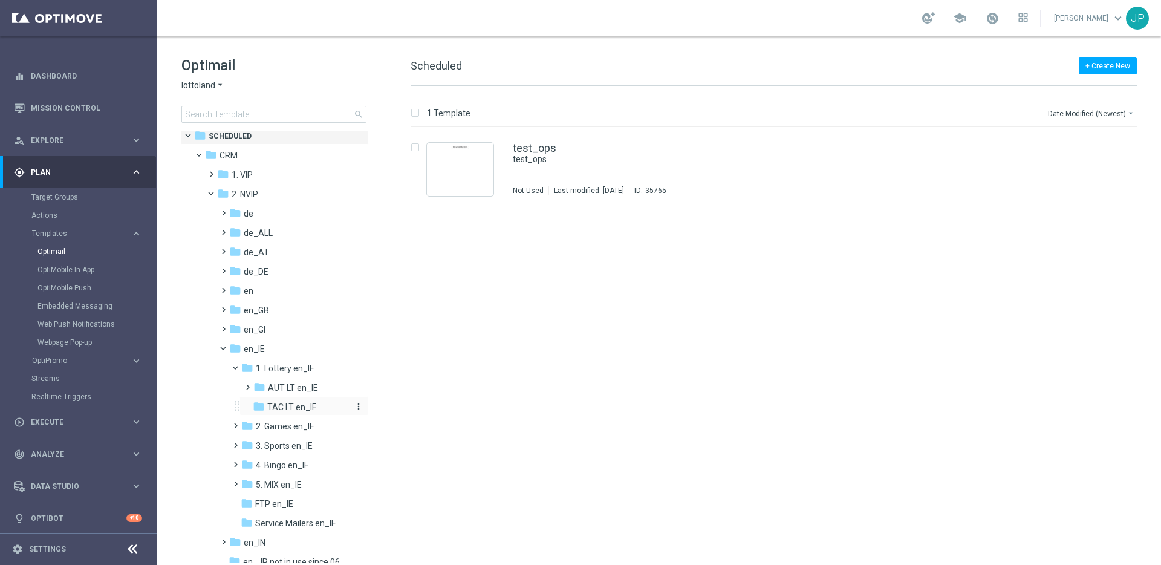
click at [272, 402] on span "TAC LT en_IE" at bounding box center [292, 407] width 50 height 11
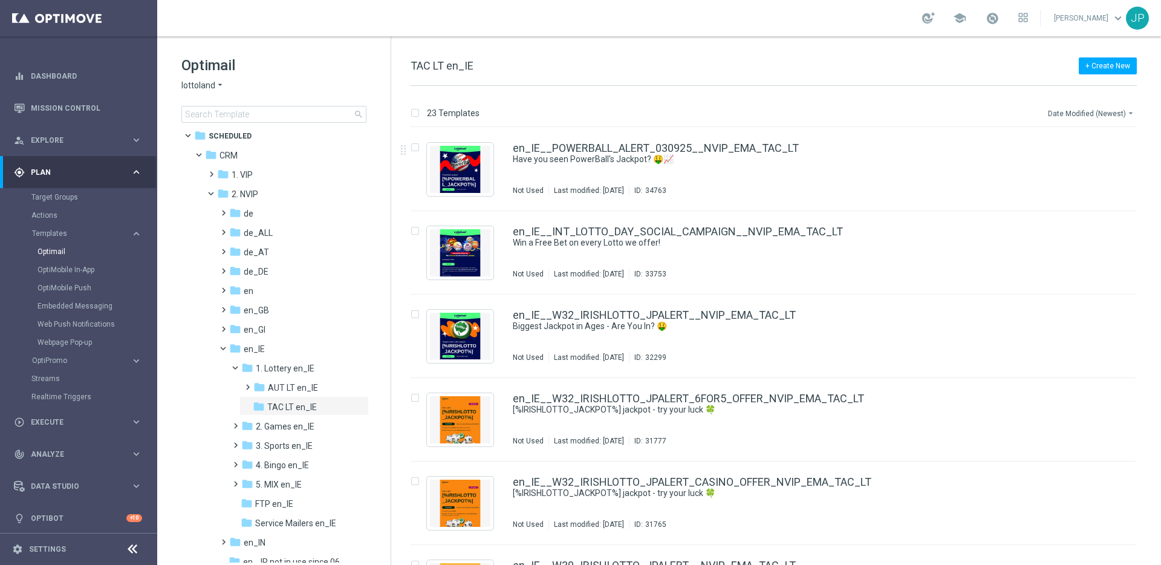
click at [1099, 117] on button "Date Modified (Newest) arrow_drop_down" at bounding box center [1092, 113] width 90 height 15
click at [920, 75] on div "+ Create New TAC LT en_IE" at bounding box center [774, 72] width 727 height 27
click at [1102, 148] on icon "file_copy" at bounding box center [1103, 145] width 10 height 10
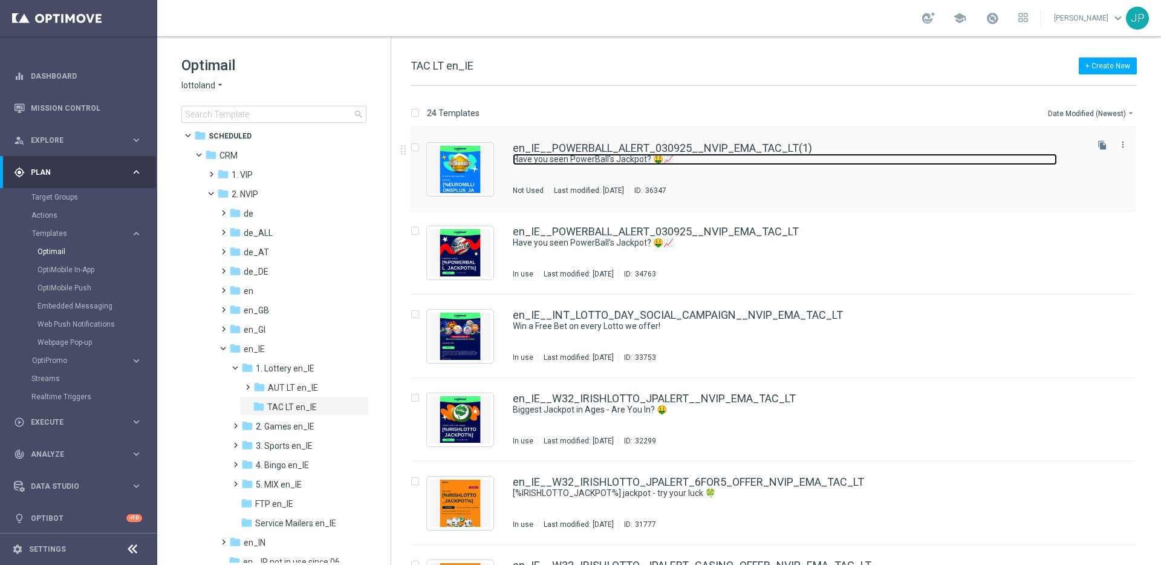
click at [805, 157] on link "Have you seen PowerBall's Jackpot? 🤑📈" at bounding box center [785, 159] width 544 height 11
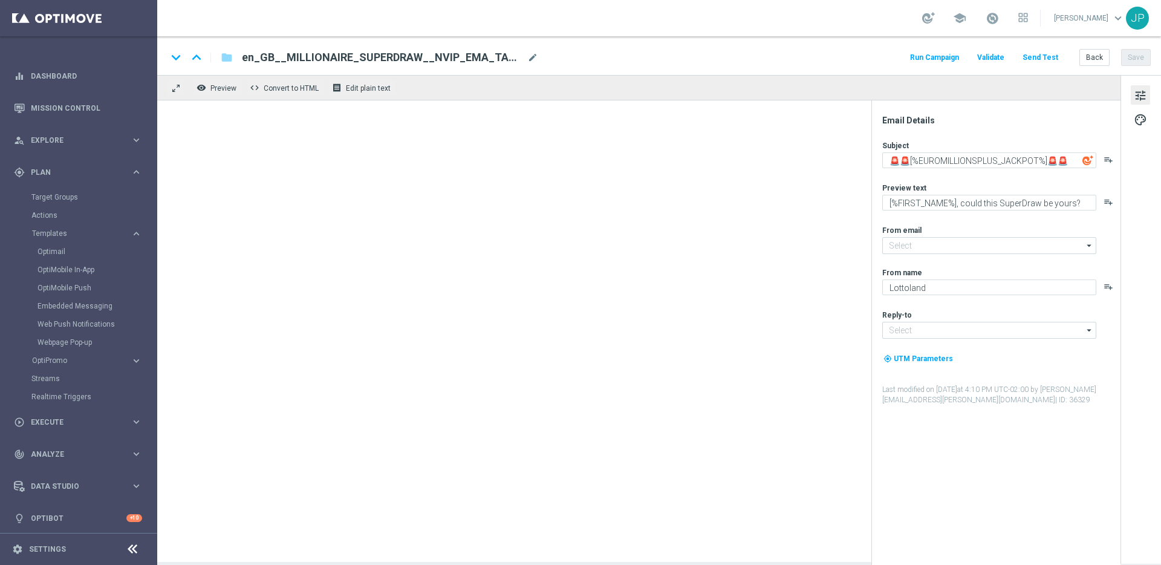
type input "[EMAIL_ADDRESS][DOMAIN_NAME]"
type input "support@lottoland.co.uk"
type input "en_IE__POWERBALL_ALERT_030925__NVIP_EMA_TAC_LT(1)"
type textarea "Have you seen PowerBall's Jackpot? 🤑📈"
type textarea "Now a whopping [%POWERBALL_JACKPOT%]!"
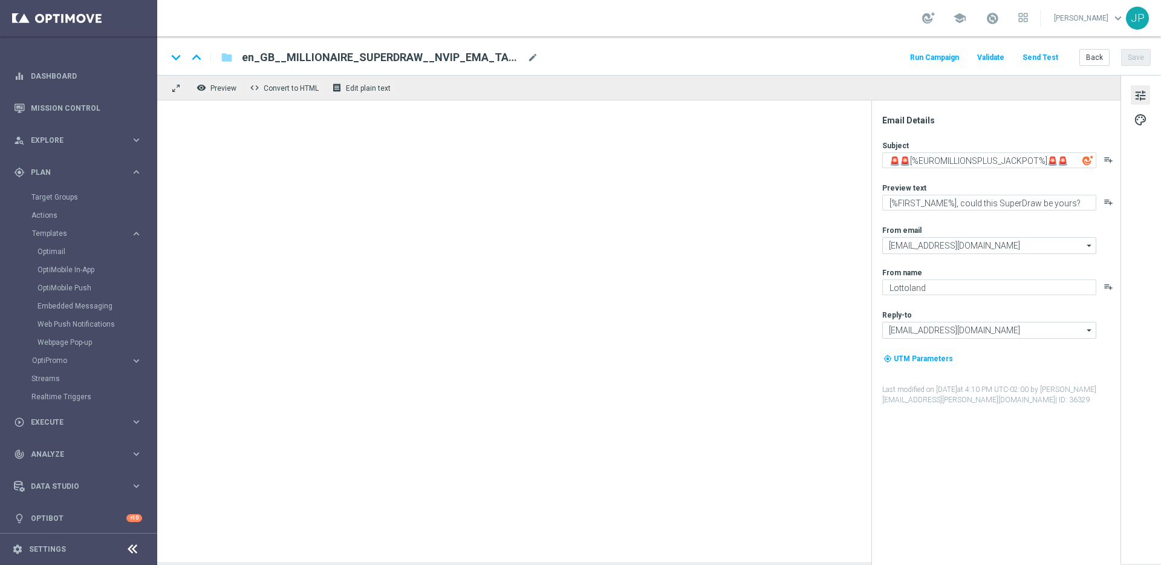
type input "support@lottoland.ie"
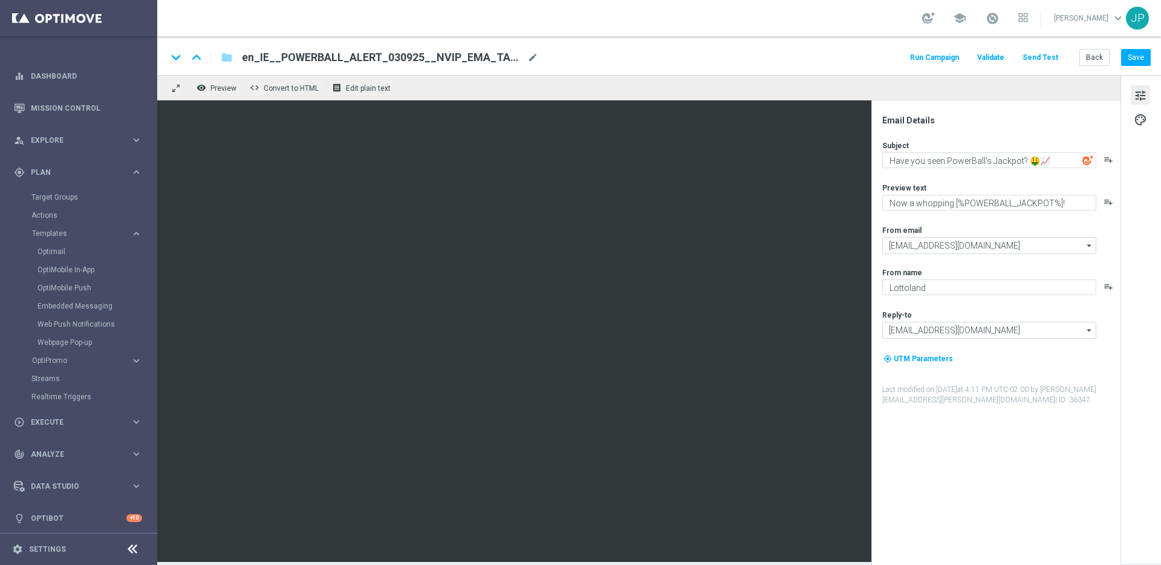
click at [495, 57] on span "en_IE__POWERBALL_ALERT_030925__NVIP_EMA_TAC_LT(1)" at bounding box center [382, 57] width 281 height 15
click at [478, 57] on span "en_IE__POWERBALL_ALERT_030925__NVIP_EMA_TAC_LT(1)" at bounding box center [382, 57] width 281 height 15
click at [478, 57] on input "en_IE__POWERBALL_ALERT_030925__NVIP_EMA_TAC_LT(1)" at bounding box center [392, 58] width 300 height 16
paste input "MILLIONAIRE_SUPERDRAW__NVIP_EMA_TAC_LT_260912"
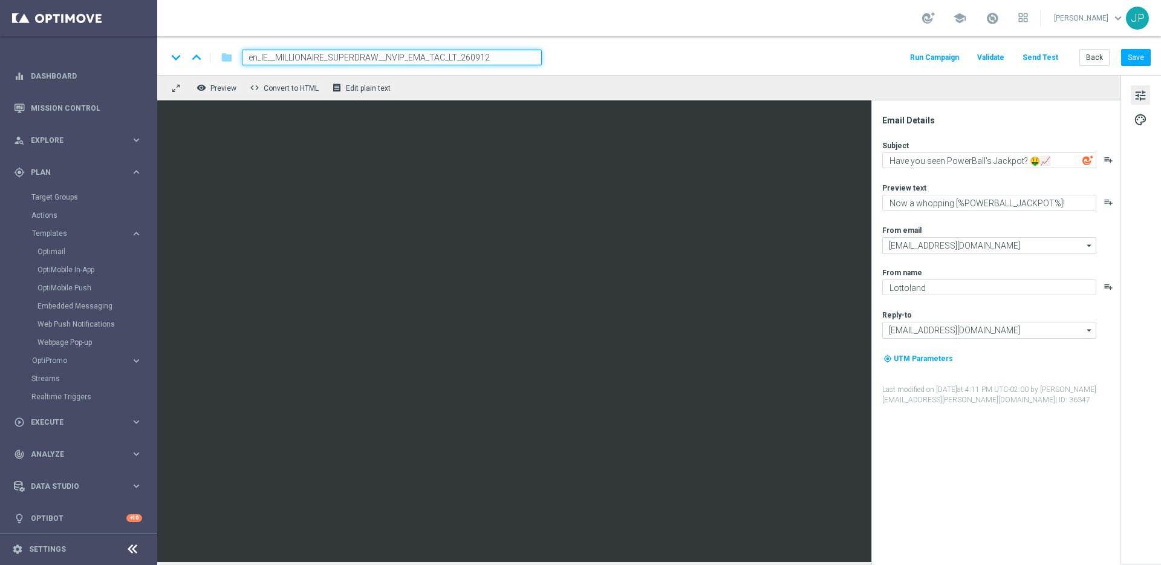
type input "en_IE__MILLIONAIRE_SUPERDRAW__NVIP_EMA_TAC_LT_260912"
click at [678, 54] on div "keyboard_arrow_down keyboard_arrow_up folder en_IE__MILLIONAIRE_SUPERDRAW__NVIP…" at bounding box center [659, 58] width 984 height 16
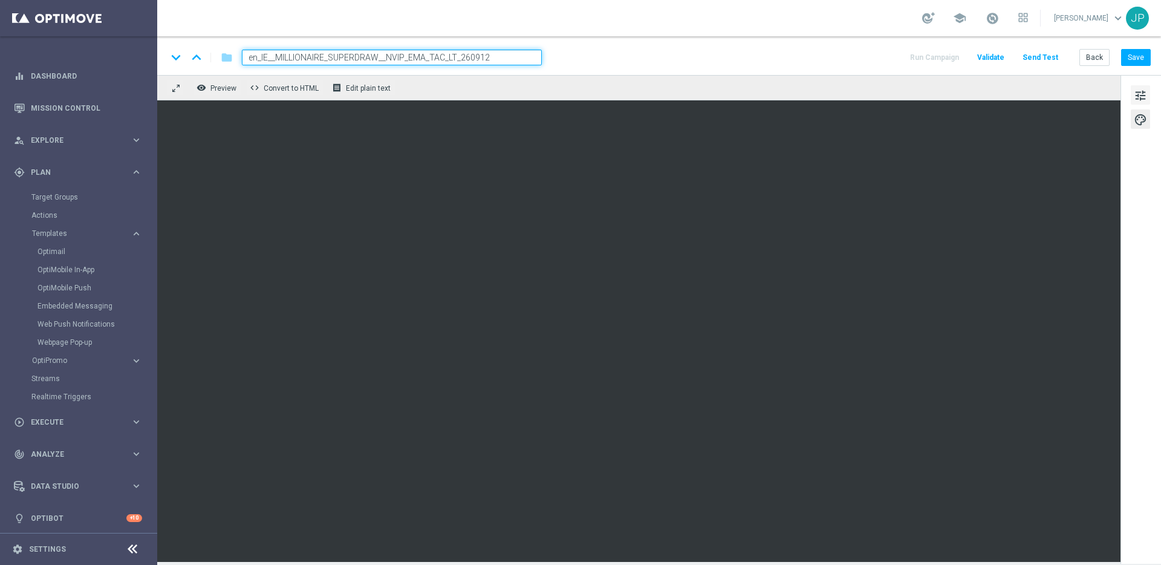
click at [1144, 94] on span "tune" at bounding box center [1140, 96] width 13 height 16
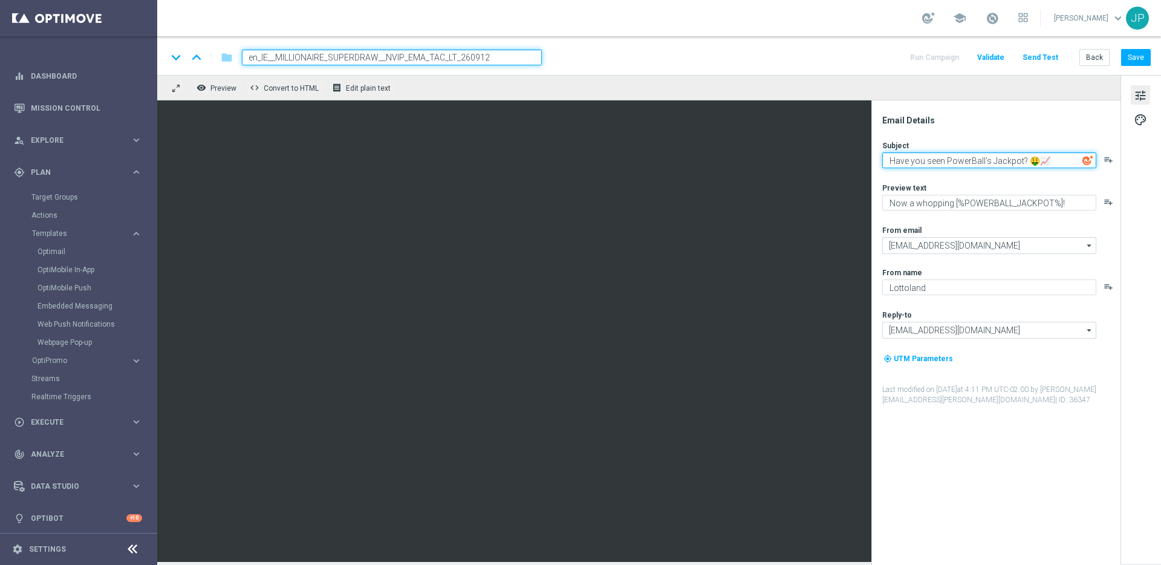
click at [1034, 157] on textarea "Have you seen PowerBall's Jackpot? 🤑📈" at bounding box center [990, 160] width 214 height 16
paste textarea "🚨🚨[%EUROMILLIONSPLUS_JACKPOT%]🚨🚨"
type textarea "🚨🚨[%EUROMILLIONSPLUS_JACKPOT%]🚨🚨"
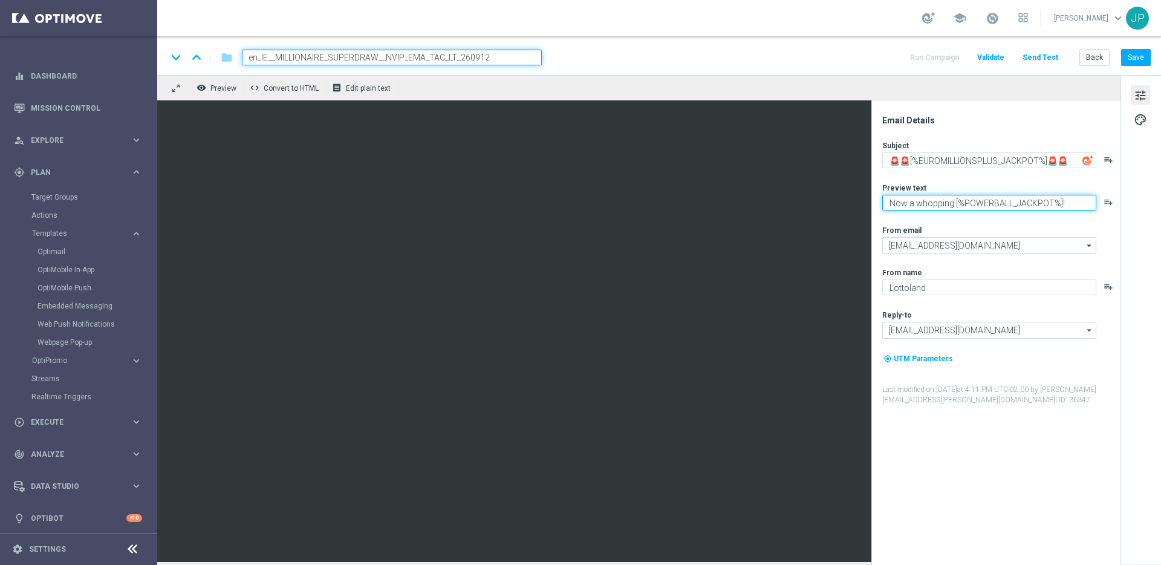
click at [1002, 201] on textarea "Now a whopping [%POWERBALL_JACKPOT%]!" at bounding box center [990, 203] width 214 height 16
paste textarea "[%FIRST_NAME%], could this SuperDraw be yours?"
type textarea "[%FIRST_NAME%], could this SuperDraw be yours?"
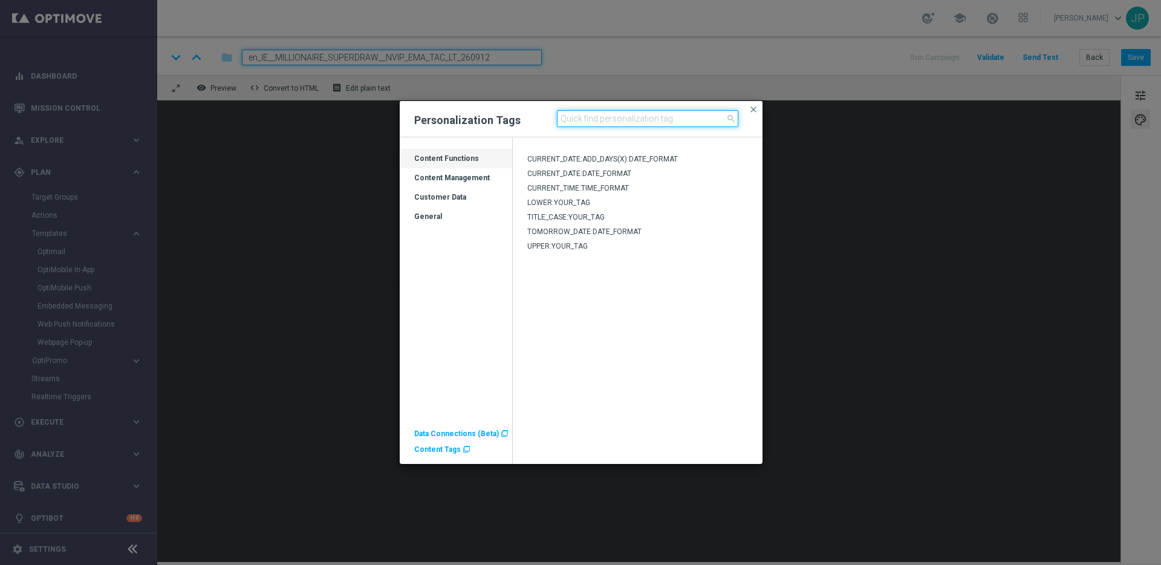
click at [607, 119] on input at bounding box center [647, 118] width 181 height 17
type input "Euromillions"
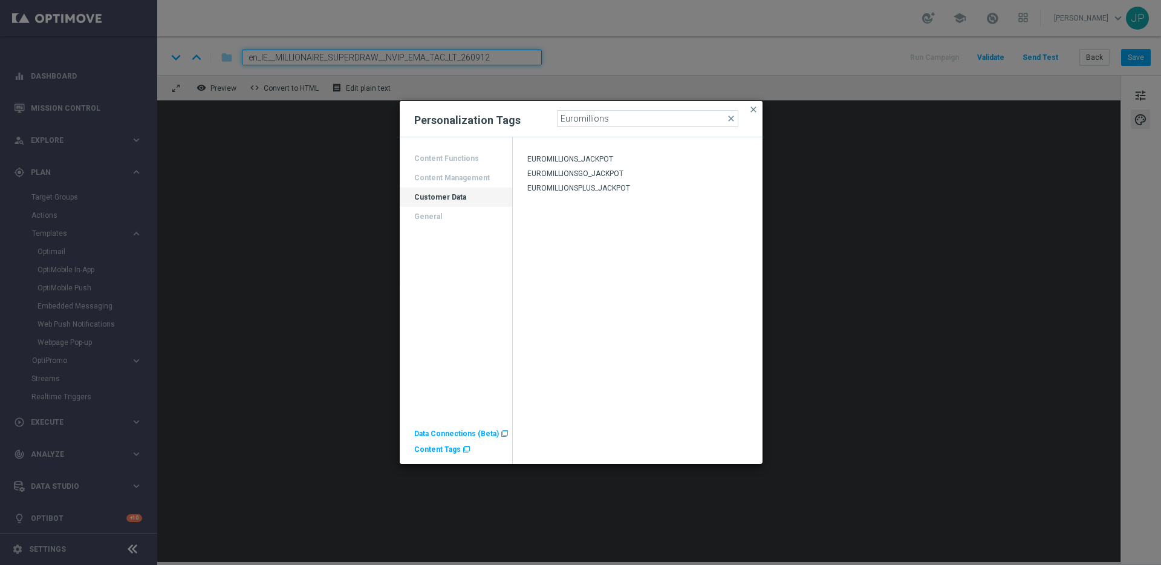
click at [577, 191] on span "EUROMILLIONSPLUS_JACKPOT" at bounding box center [578, 188] width 103 height 8
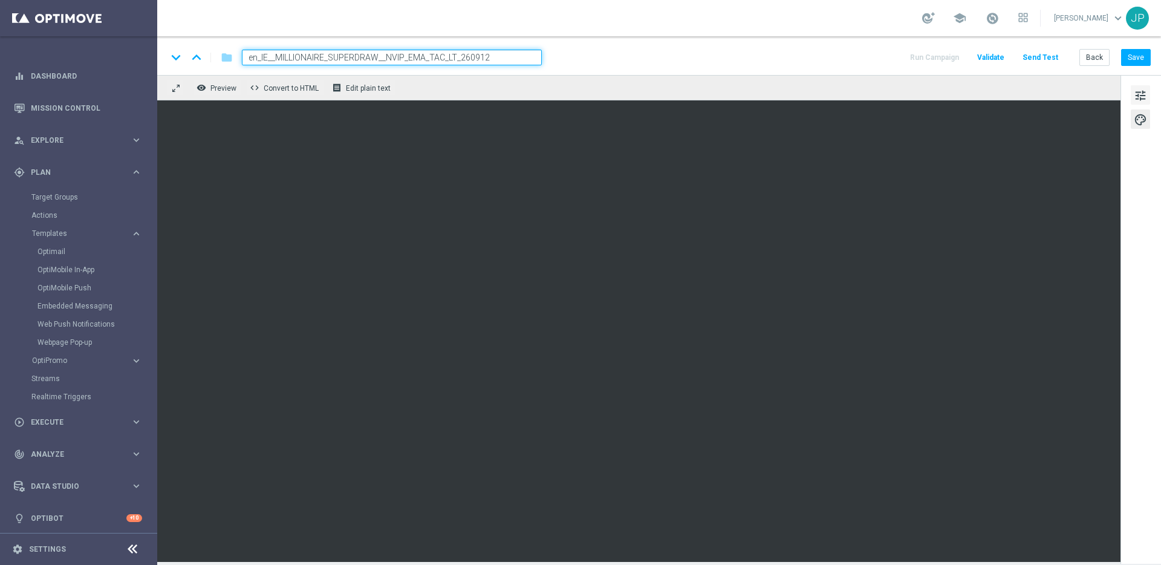
click at [1140, 94] on span "tune" at bounding box center [1140, 96] width 13 height 16
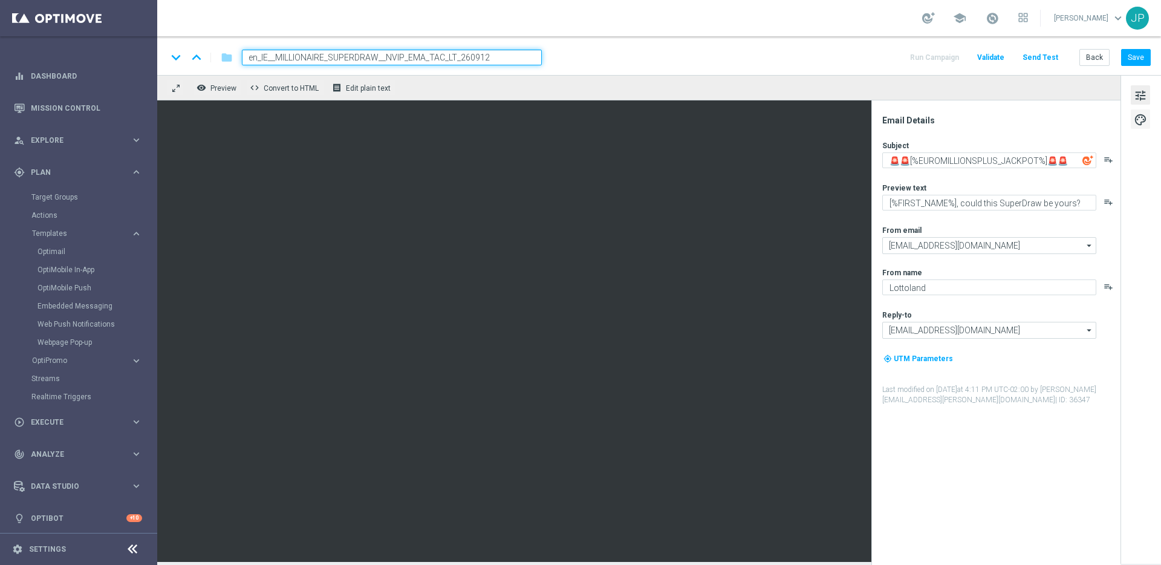
click at [1146, 123] on span "palette" at bounding box center [1140, 120] width 13 height 16
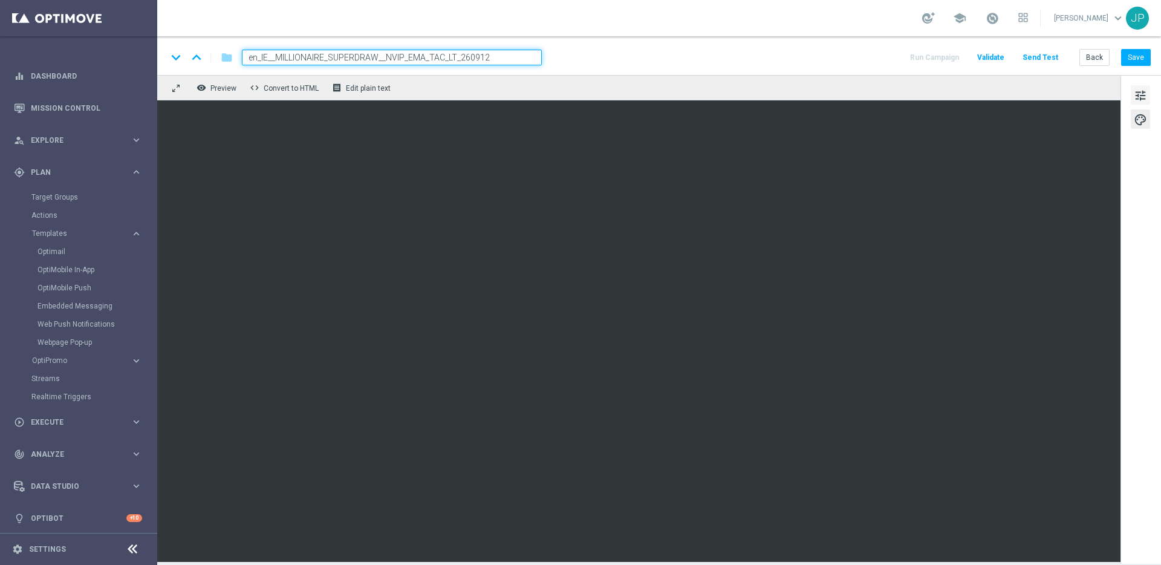
click at [1146, 93] on span "tune" at bounding box center [1140, 96] width 13 height 16
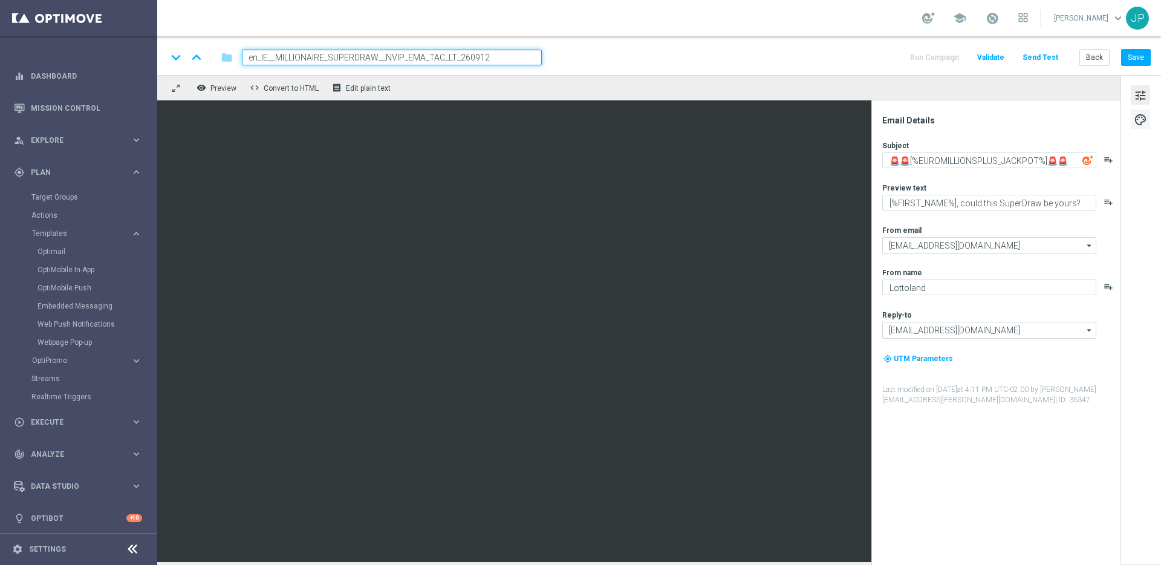
click at [1145, 121] on span "palette" at bounding box center [1140, 120] width 13 height 16
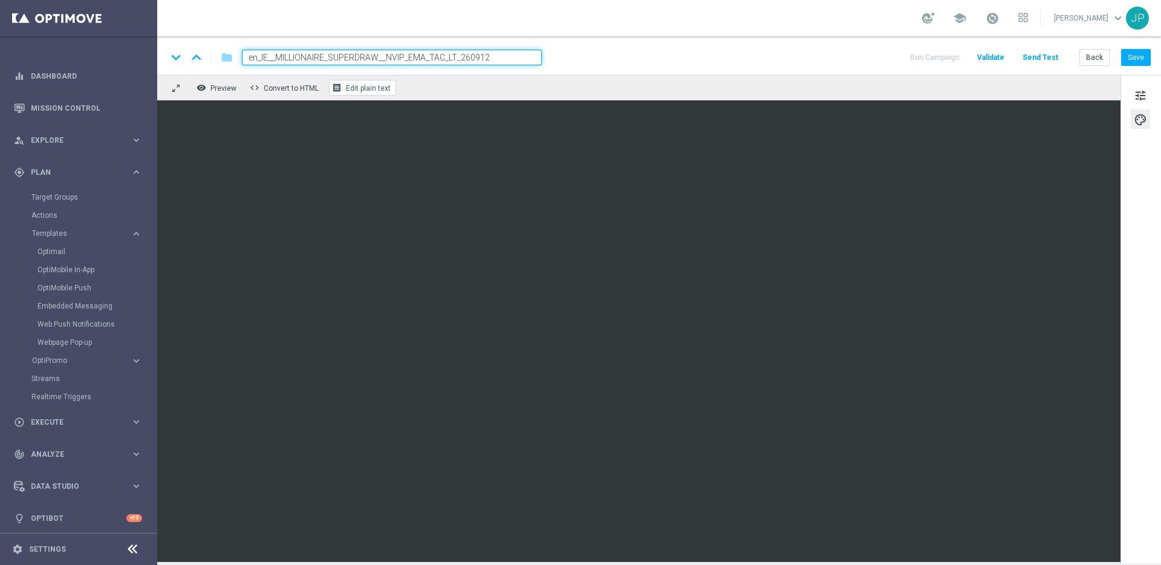
click at [379, 86] on span "Edit plain text" at bounding box center [368, 88] width 45 height 8
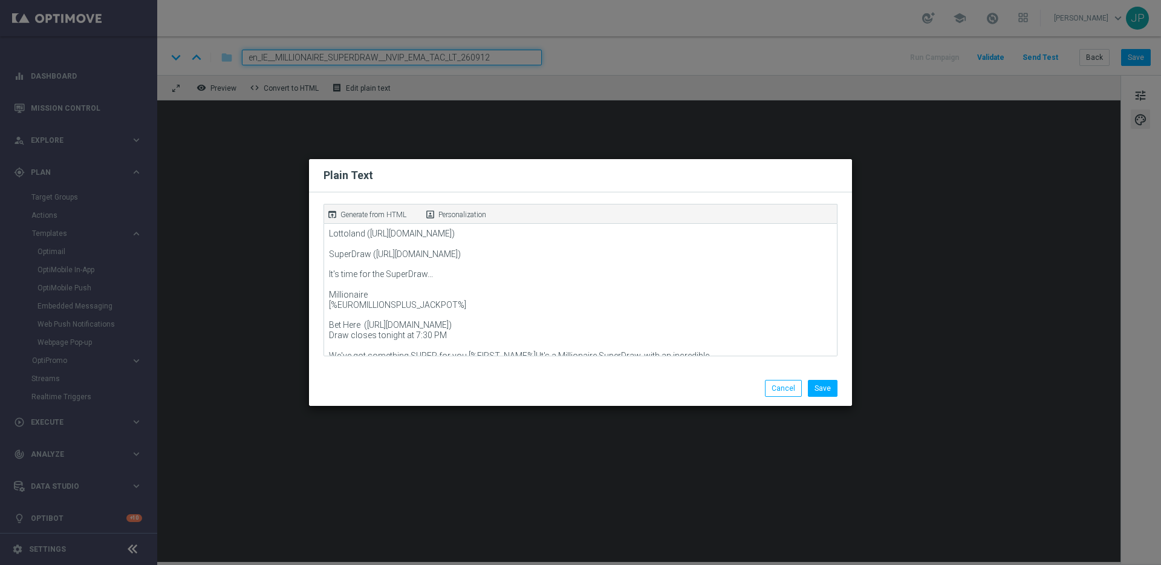
click at [392, 211] on p "Generate from HTML" at bounding box center [374, 214] width 66 height 11
click at [829, 385] on button "Save" at bounding box center [823, 388] width 30 height 17
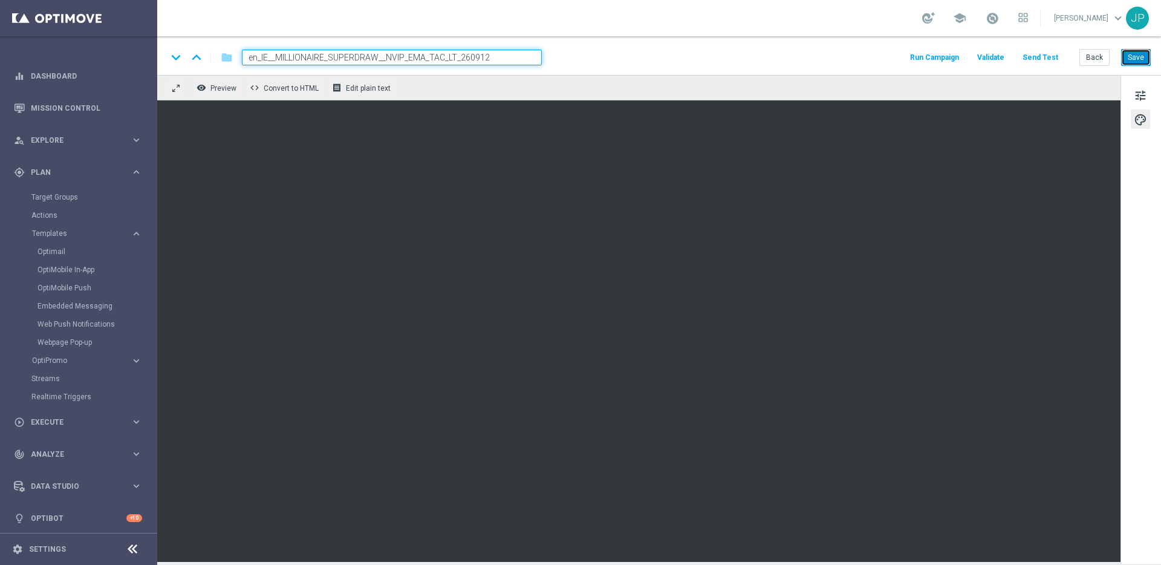
click at [1140, 59] on button "Save" at bounding box center [1137, 57] width 30 height 17
click at [1051, 57] on button "Send Test" at bounding box center [1040, 58] width 39 height 16
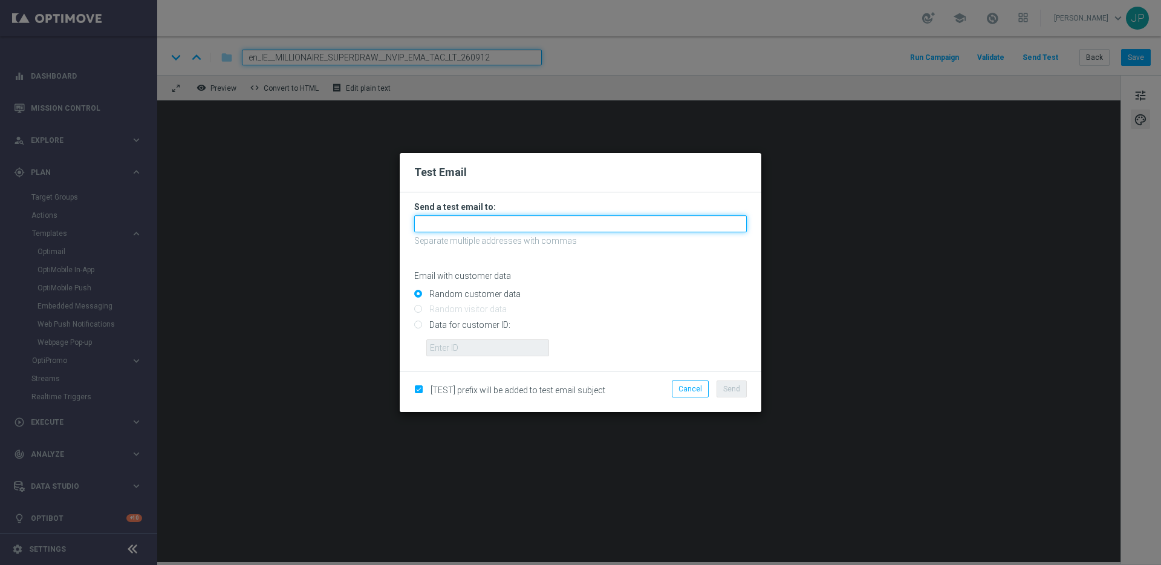
click at [532, 221] on input "text" at bounding box center [580, 223] width 333 height 17
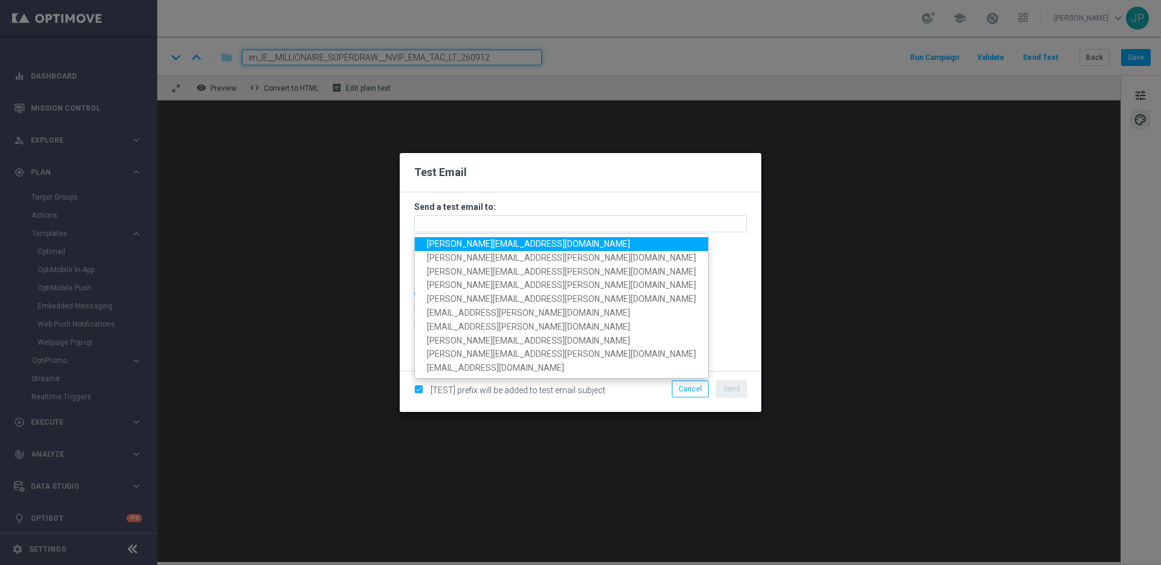
click at [455, 248] on span "nikola.misotova@lottoland.com" at bounding box center [528, 244] width 203 height 10
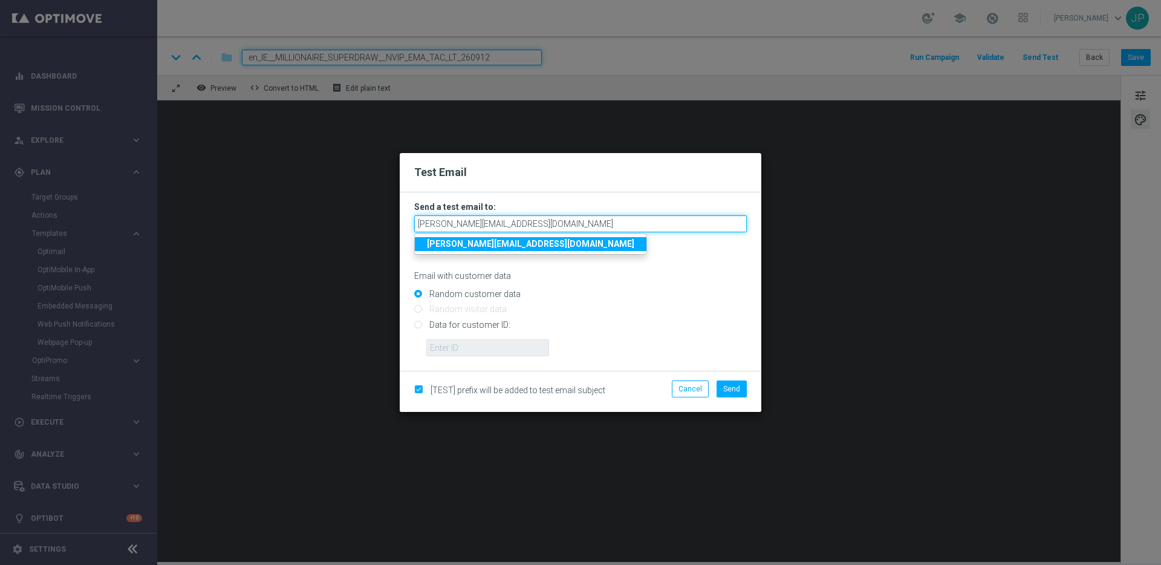
click at [564, 216] on input "nikola.misotova@lottoland.com" at bounding box center [580, 223] width 333 height 17
click at [550, 224] on input "nikola.misotova@lottoland.com" at bounding box center [580, 223] width 333 height 17
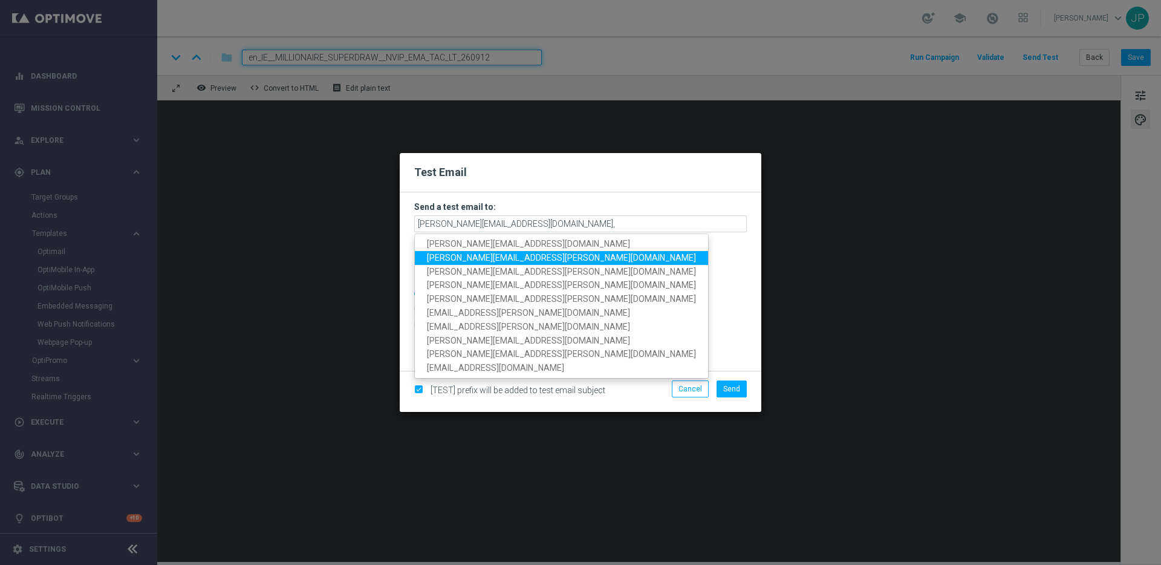
click at [475, 255] on span "james.parr@lottoland.com" at bounding box center [561, 258] width 269 height 10
type input "nikola.misotova@lottoland.com,james.parr@lottoland.com"
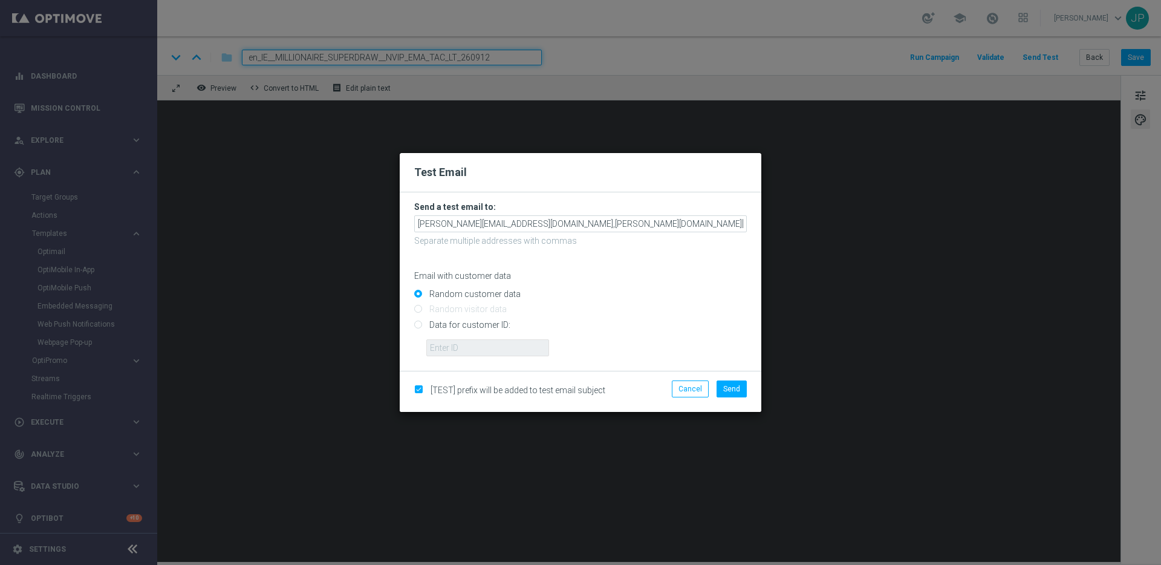
click at [452, 324] on input "Data for customer ID:" at bounding box center [580, 329] width 333 height 17
radio input "true"
click at [495, 348] on input "text" at bounding box center [487, 347] width 123 height 17
paste input "224150288"
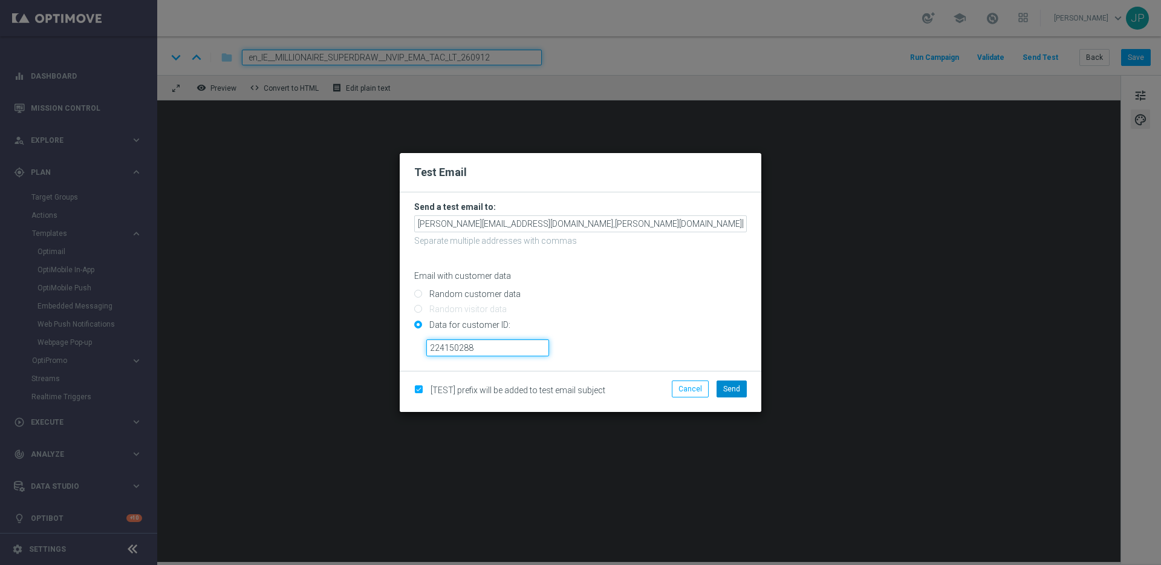
type input "224150288"
click at [737, 383] on button "Send" at bounding box center [732, 388] width 30 height 17
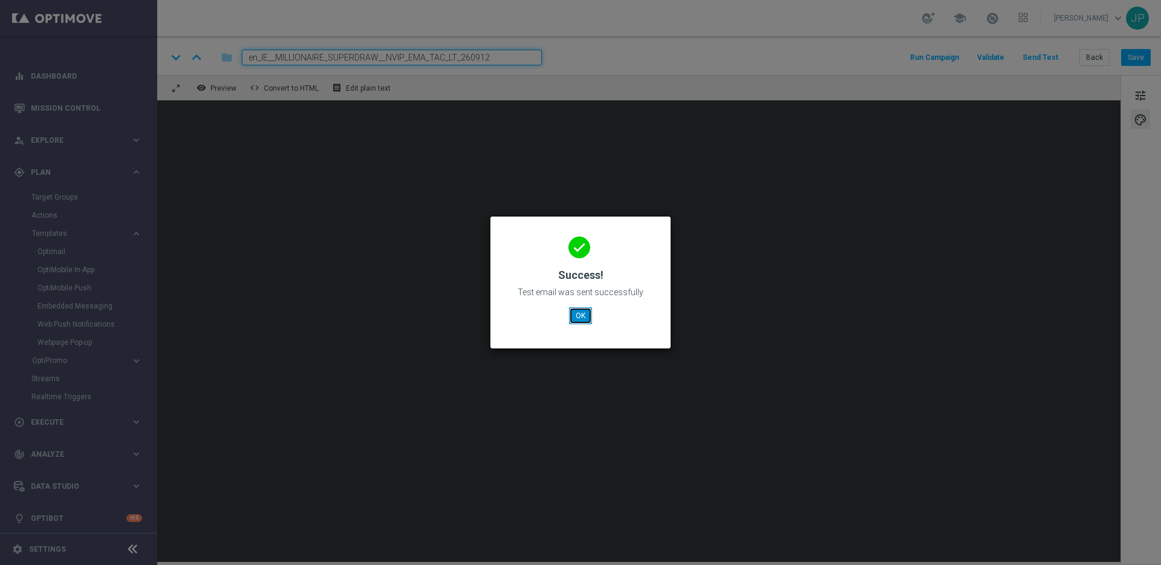
click at [589, 315] on button "OK" at bounding box center [580, 315] width 23 height 17
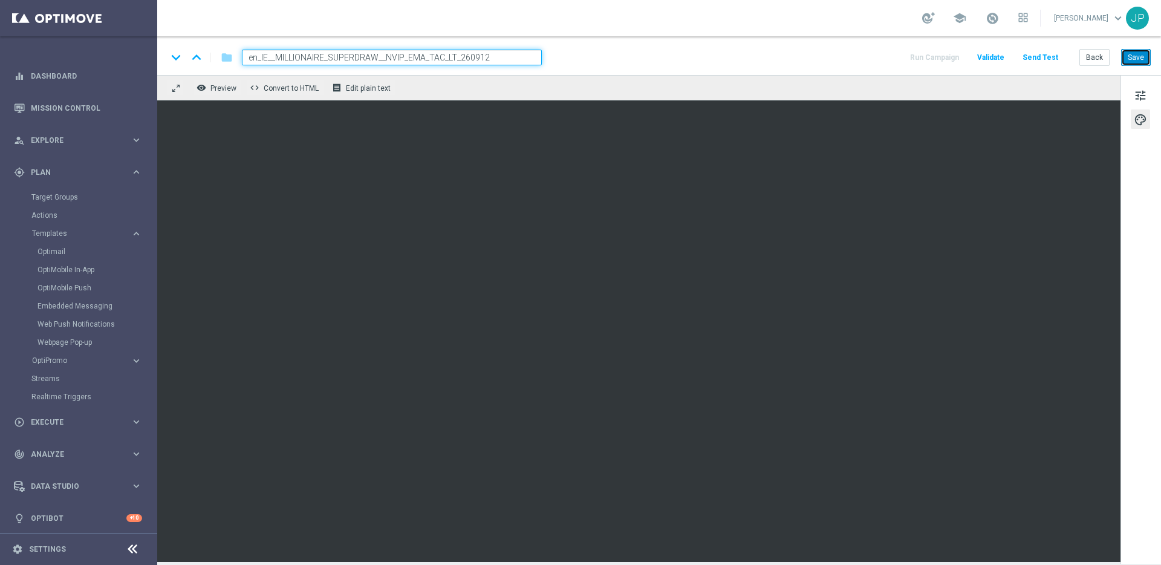
click at [1138, 54] on button "Save" at bounding box center [1137, 57] width 30 height 17
click at [1053, 56] on button "Send Test" at bounding box center [1040, 58] width 39 height 16
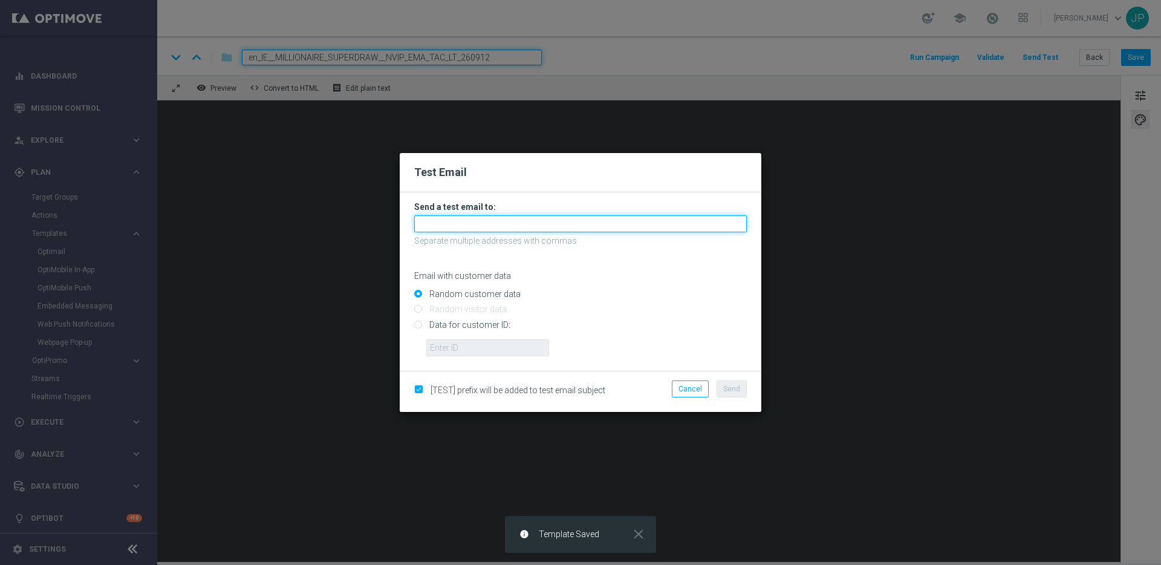
click at [576, 224] on input "text" at bounding box center [580, 223] width 333 height 17
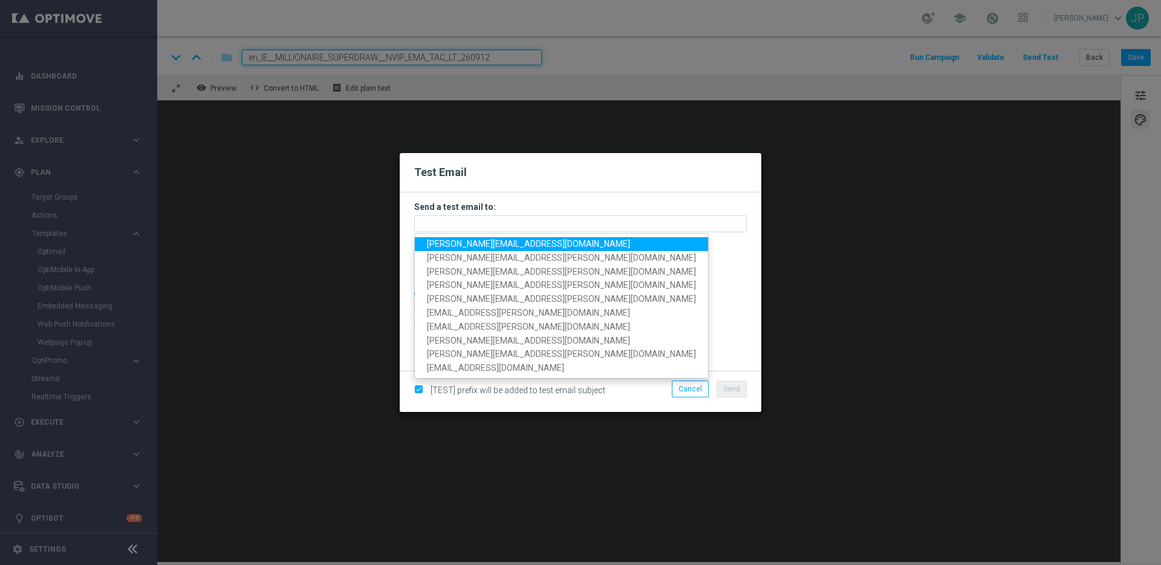
click at [462, 243] on span "nikola.misotova@lottoland.com" at bounding box center [528, 244] width 203 height 10
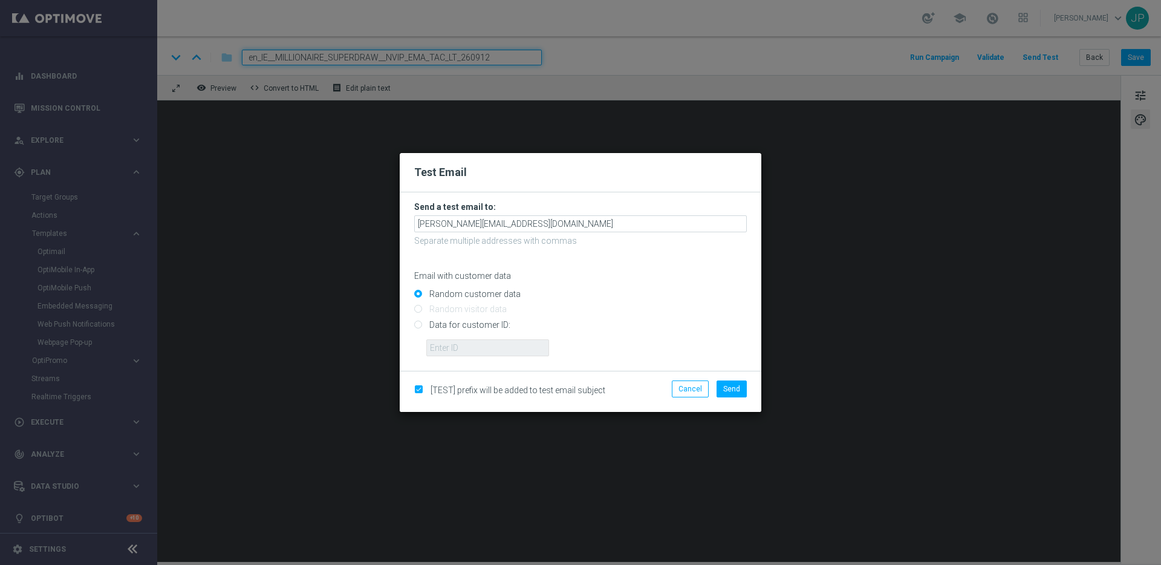
click at [580, 232] on form "Send a test email to: nikola.misotova@lottoland.com Separate multiple addresses…" at bounding box center [580, 278] width 333 height 155
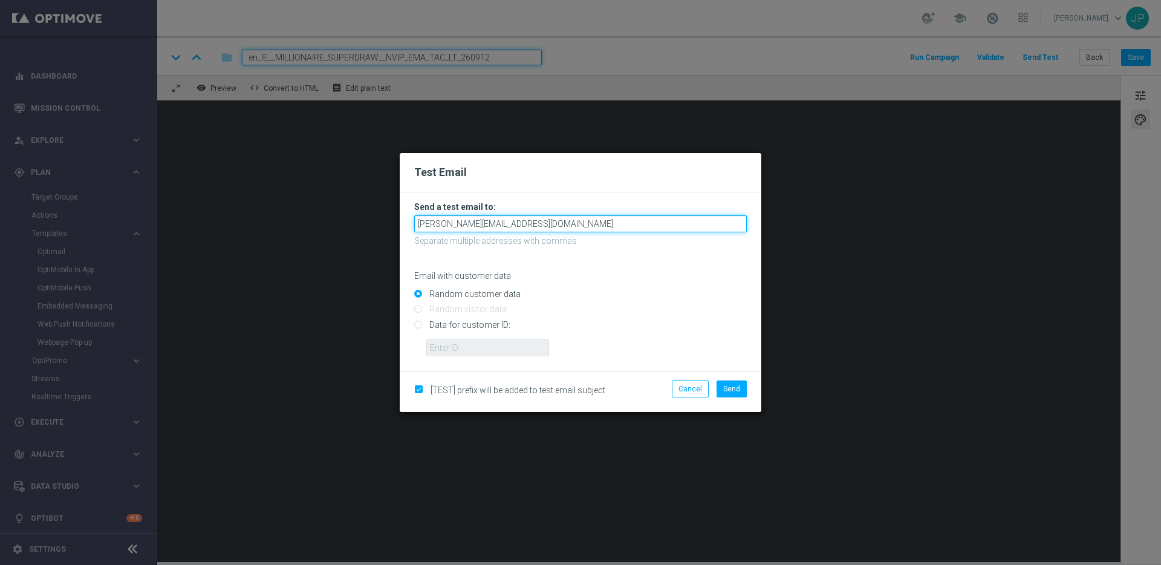
click at [581, 226] on input "nikola.misotova@lottoland.com" at bounding box center [580, 223] width 333 height 17
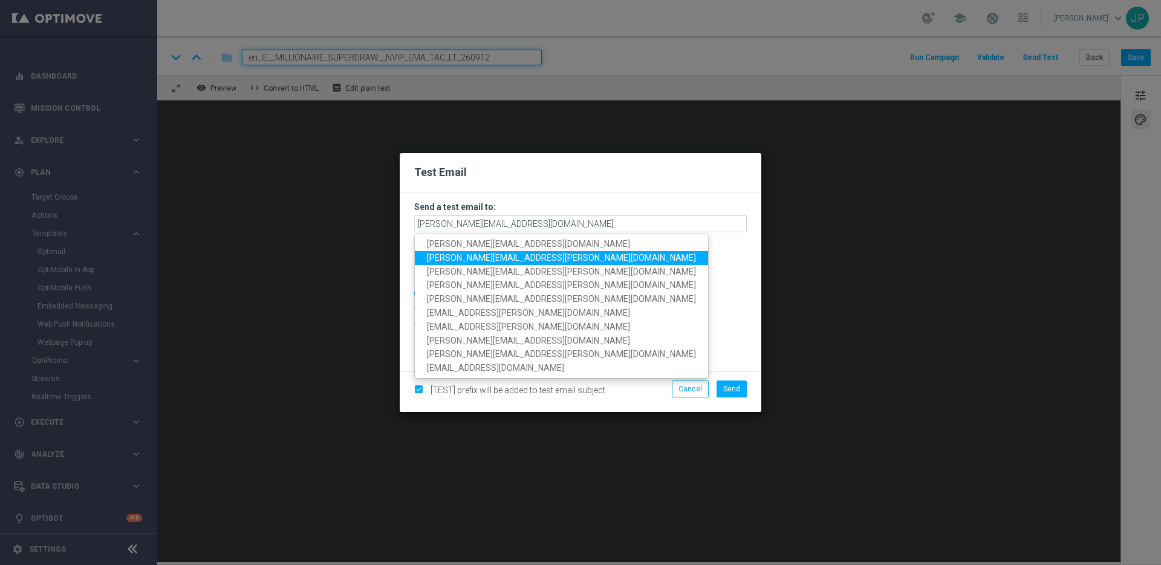
click at [442, 255] on span "james.parr@lottoland.com" at bounding box center [561, 258] width 269 height 10
type input "nikola.misotova@lottoland.com,james.parr@lottoland.com"
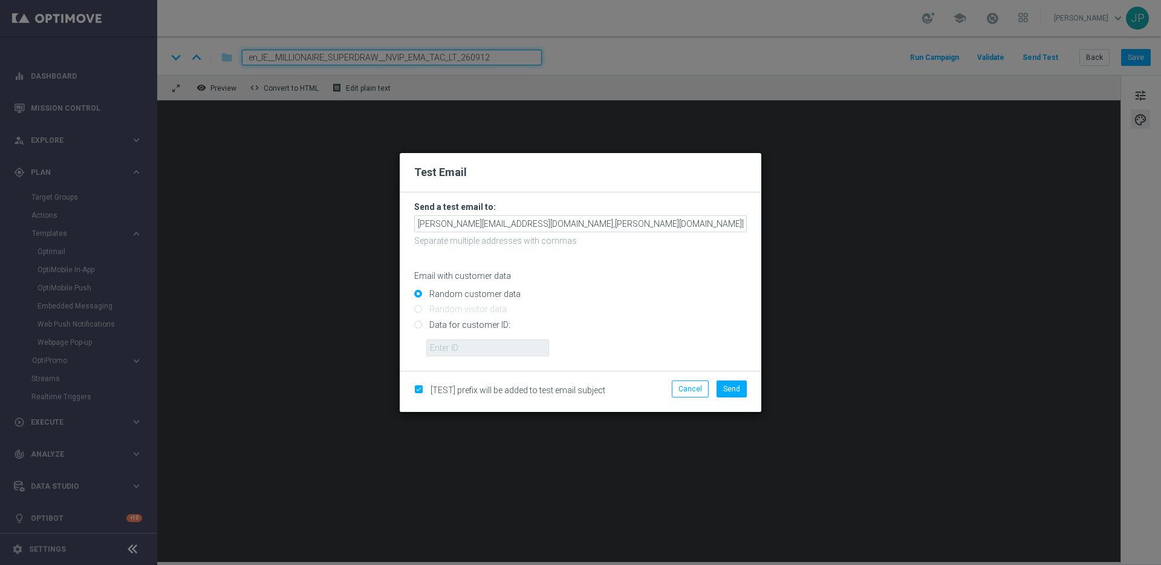
click at [457, 328] on input "Data for customer ID:" at bounding box center [580, 329] width 333 height 17
radio input "true"
click at [462, 342] on input "text" at bounding box center [487, 347] width 123 height 17
paste input "224150288"
type input "224150288"
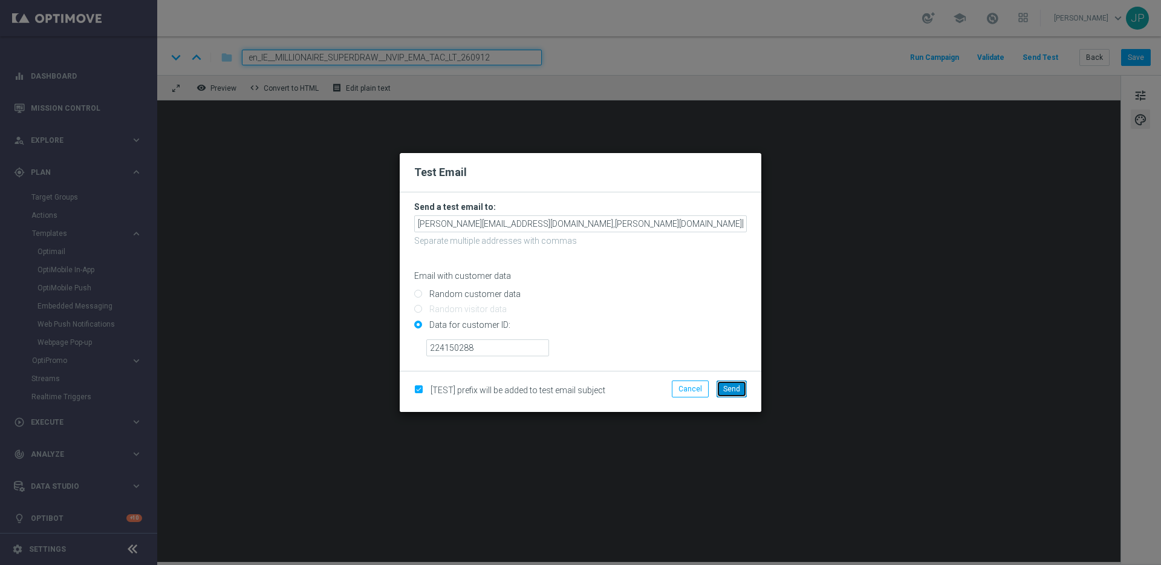
click at [731, 387] on span "Send" at bounding box center [731, 389] width 17 height 8
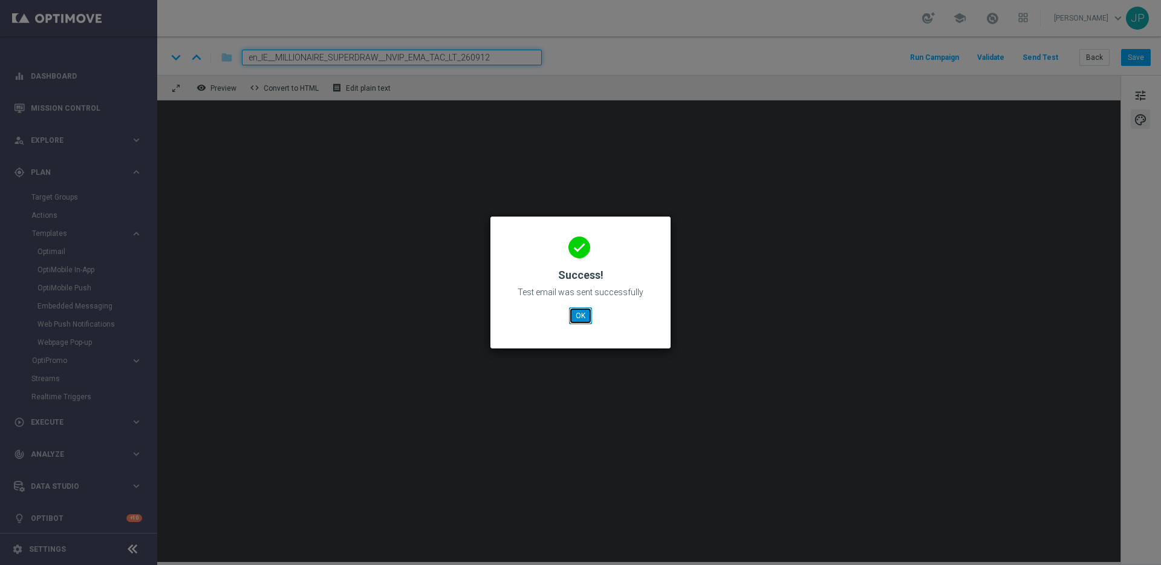
click at [588, 310] on button "OK" at bounding box center [580, 315] width 23 height 17
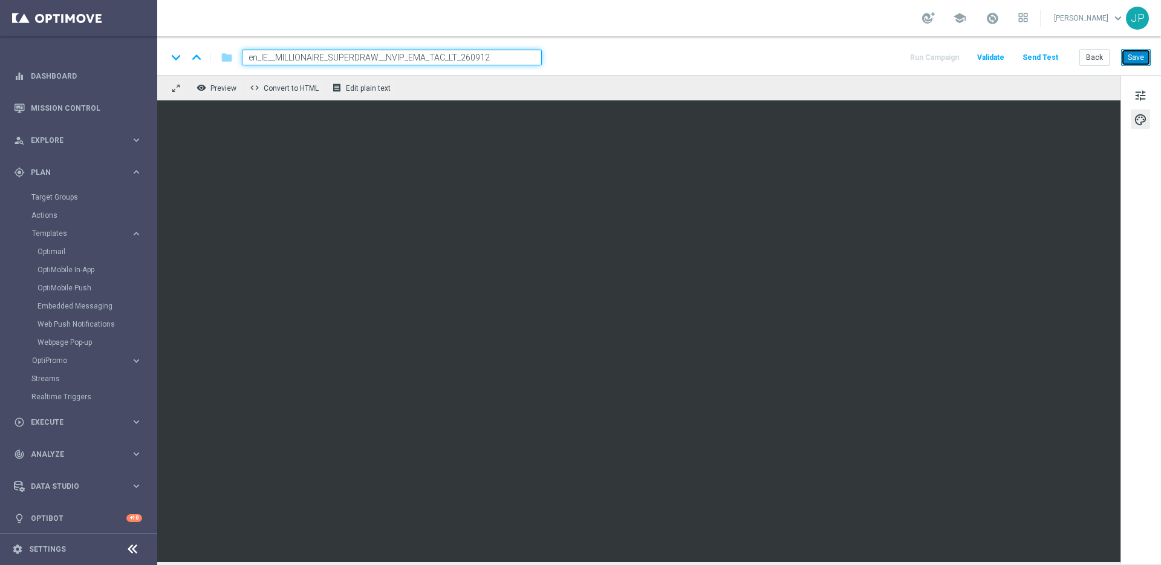
click at [1145, 61] on button "Save" at bounding box center [1137, 57] width 30 height 17
click at [1055, 62] on button "Send Test" at bounding box center [1040, 58] width 39 height 16
click at [1048, 56] on button "Send Test" at bounding box center [1040, 58] width 39 height 16
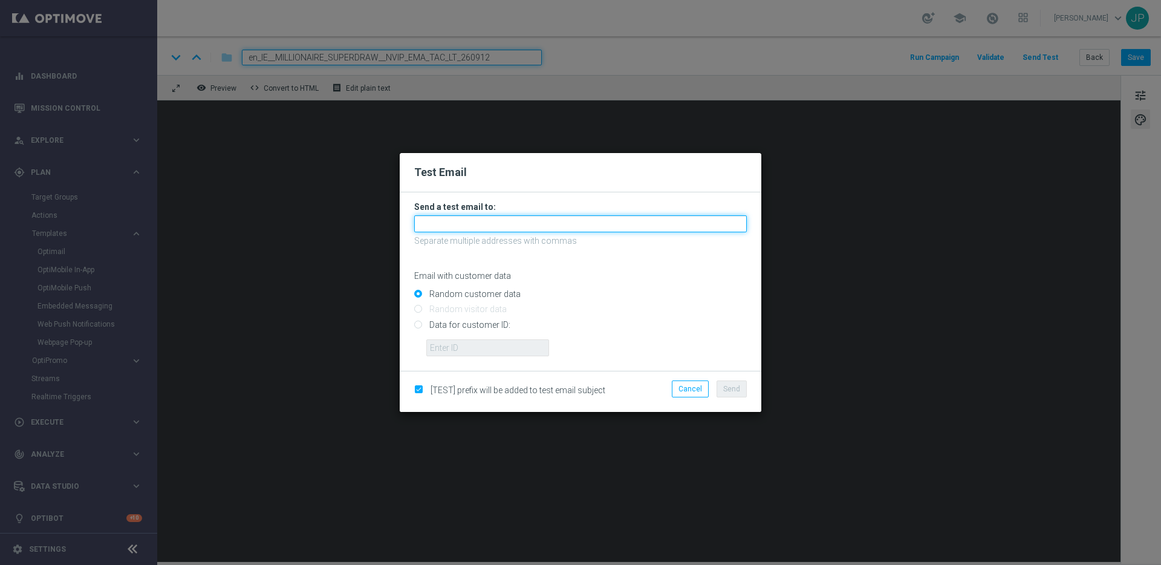
click at [596, 219] on input "text" at bounding box center [580, 223] width 333 height 17
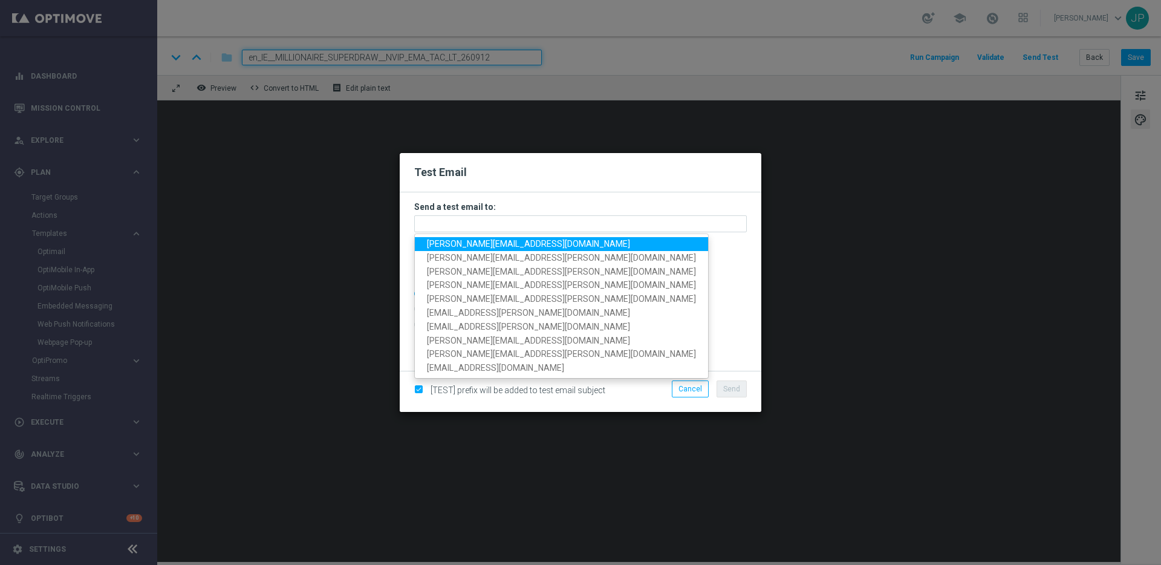
click at [443, 246] on span "nikola.misotova@lottoland.com" at bounding box center [528, 244] width 203 height 10
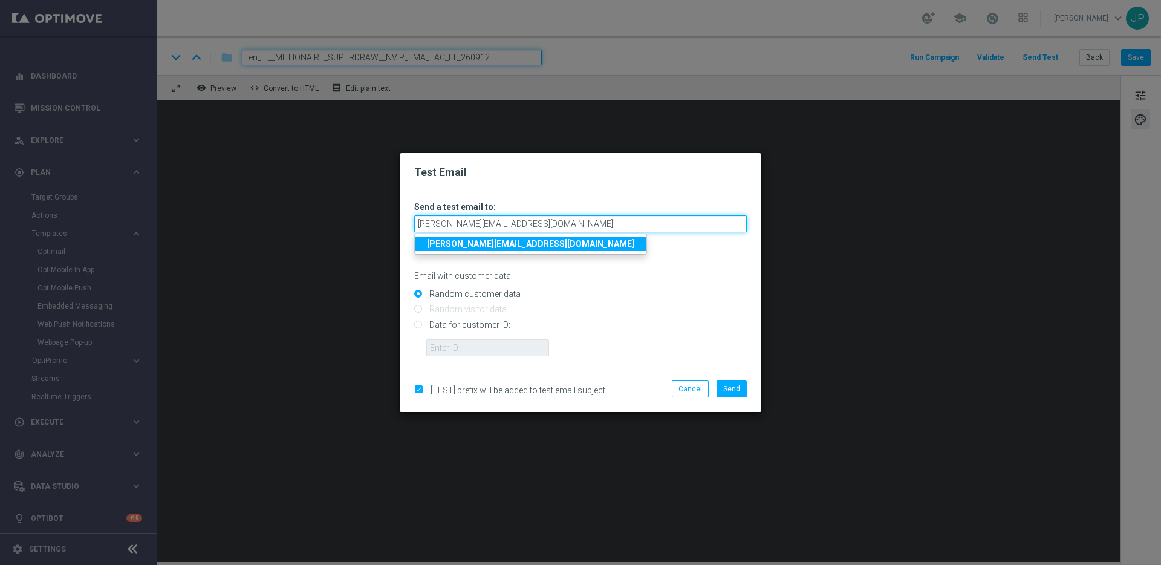
click at [569, 226] on input "nikola.misotova@lottoland.com" at bounding box center [580, 223] width 333 height 17
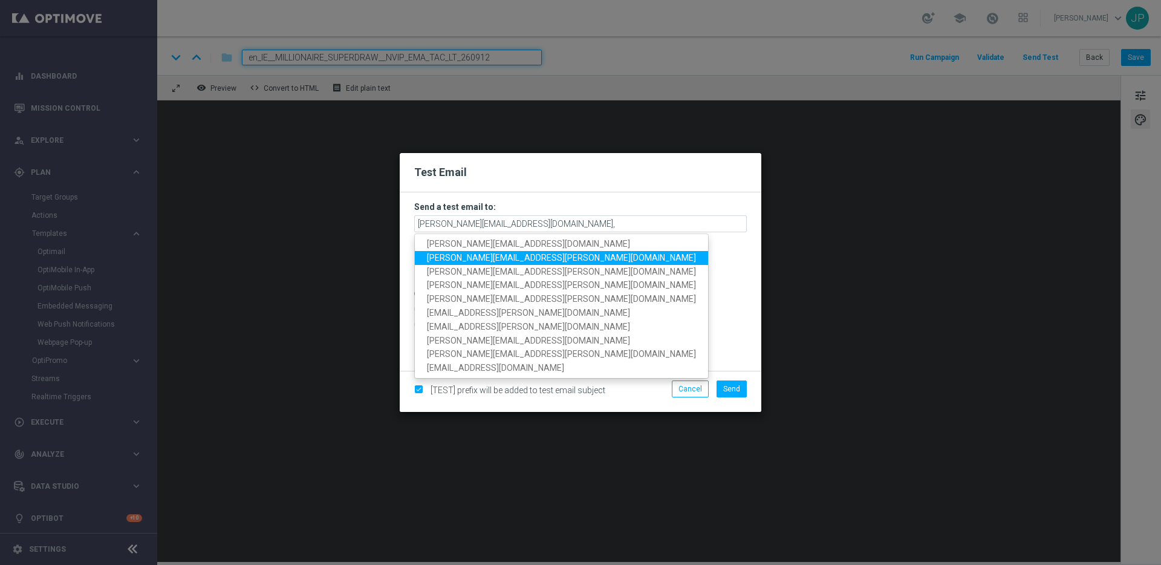
click at [500, 255] on span "james.parr@lottoland.com" at bounding box center [561, 258] width 269 height 10
type input "nikola.misotova@lottoland.com,james.parr@lottoland.com"
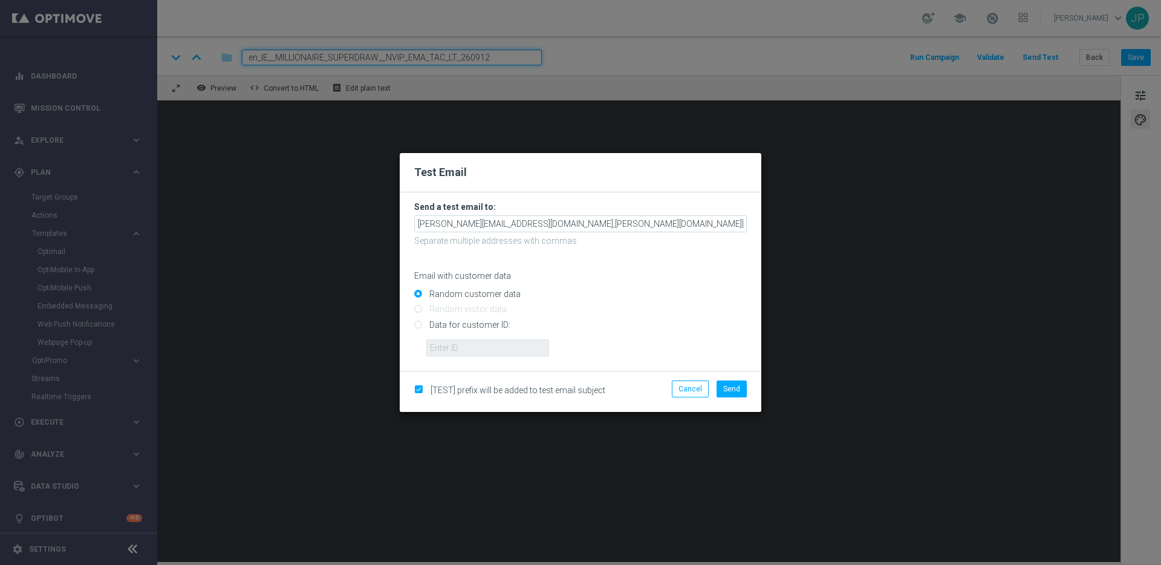
click at [471, 325] on input "Data for customer ID:" at bounding box center [580, 329] width 333 height 17
radio input "true"
click at [472, 343] on input "text" at bounding box center [487, 347] width 123 height 17
paste input "224150288"
type input "224150288"
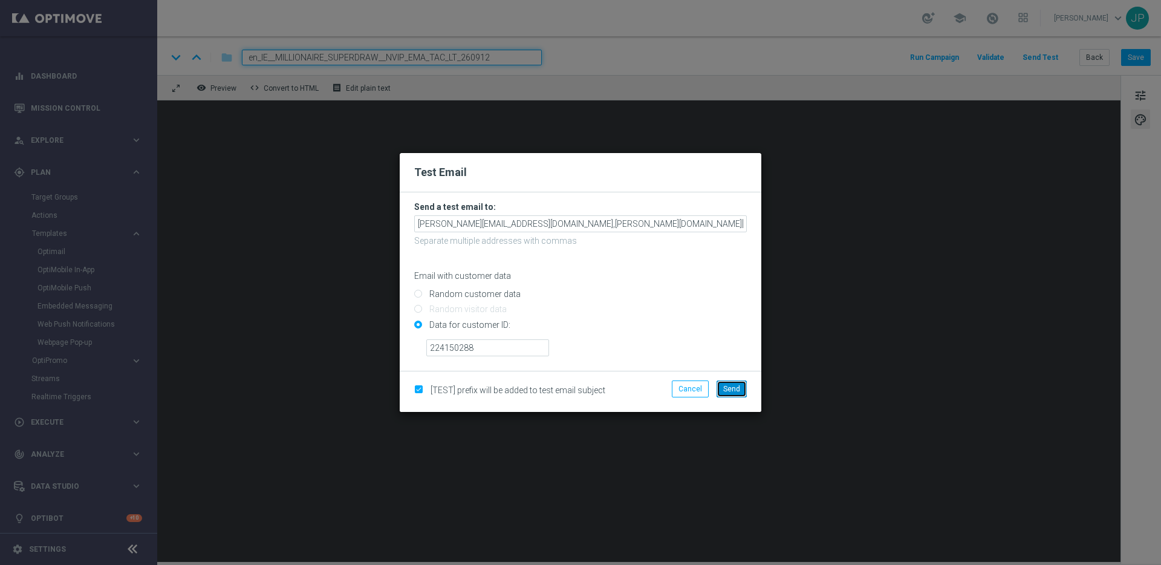
click at [743, 389] on button "Send" at bounding box center [732, 388] width 30 height 17
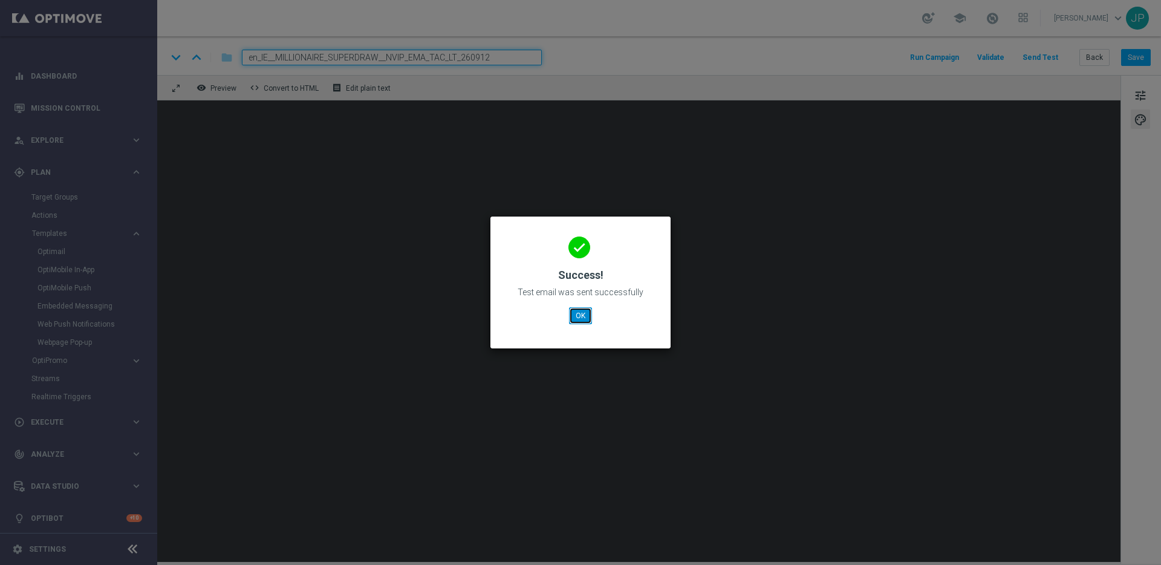
click at [583, 313] on button "OK" at bounding box center [580, 315] width 23 height 17
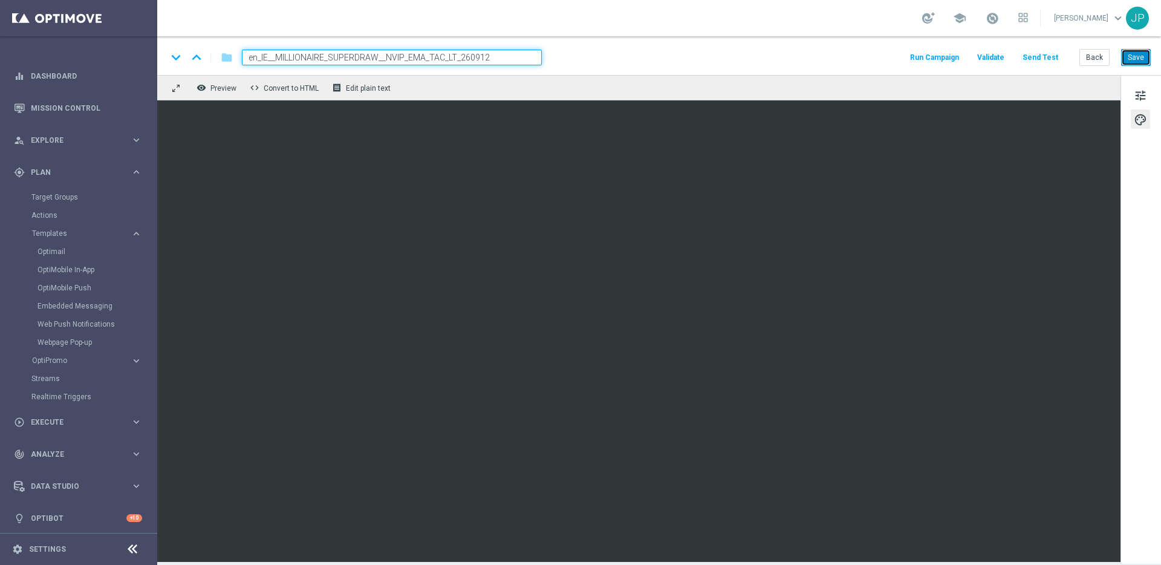
click at [1135, 60] on button "Save" at bounding box center [1137, 57] width 30 height 17
click at [1139, 63] on button "Save" at bounding box center [1137, 57] width 30 height 17
click at [75, 250] on link "Optimail" at bounding box center [82, 252] width 88 height 10
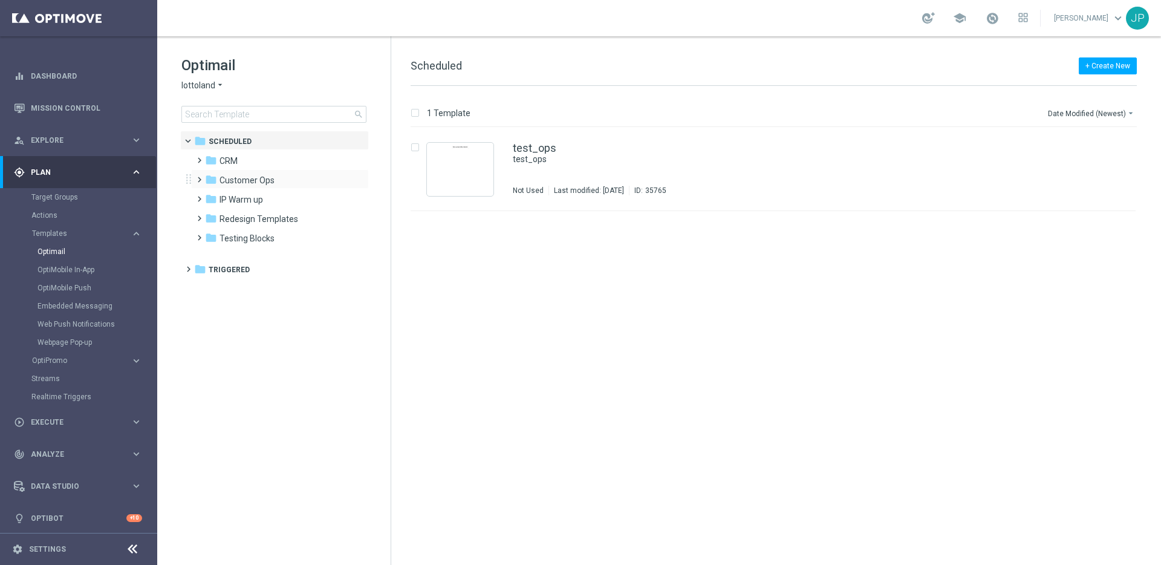
click at [197, 177] on span at bounding box center [196, 174] width 5 height 5
click at [195, 165] on span at bounding box center [199, 160] width 11 height 16
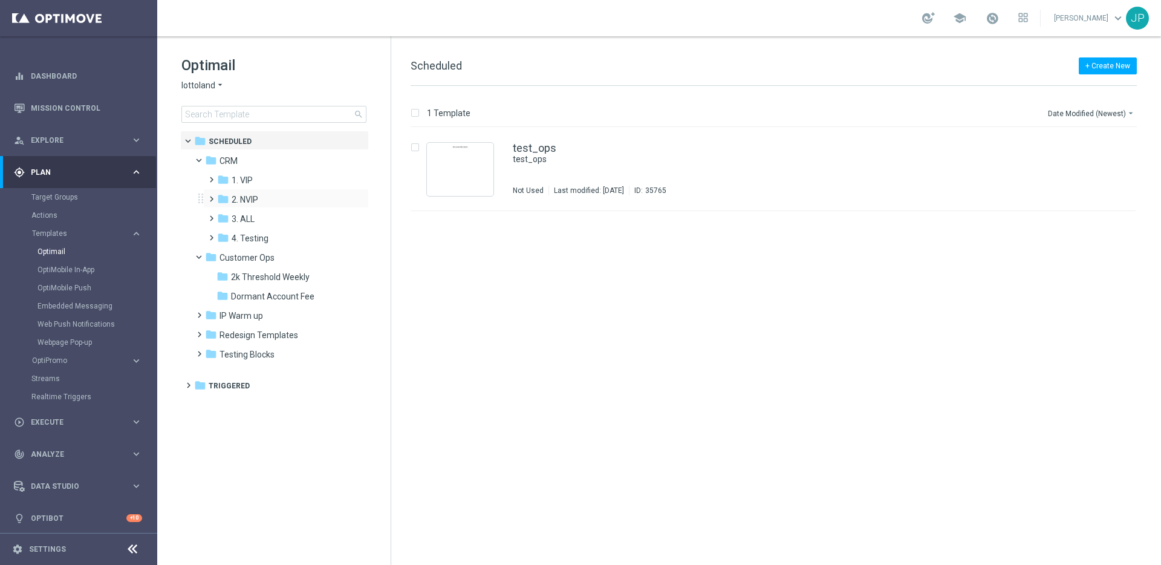
click at [209, 196] on span at bounding box center [208, 193] width 5 height 5
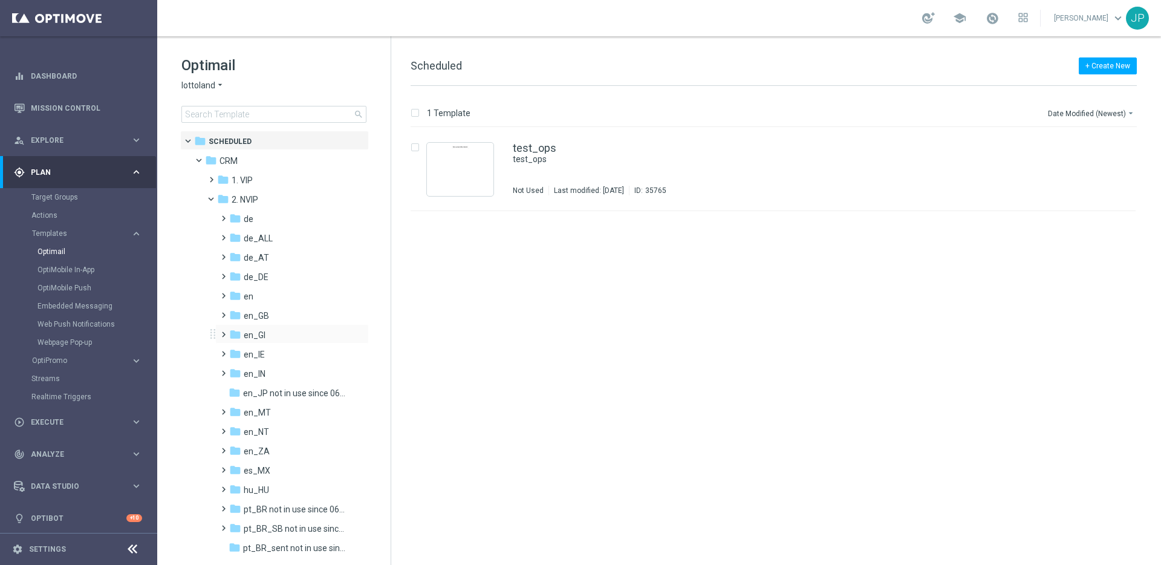
click at [224, 331] on span at bounding box center [220, 329] width 5 height 5
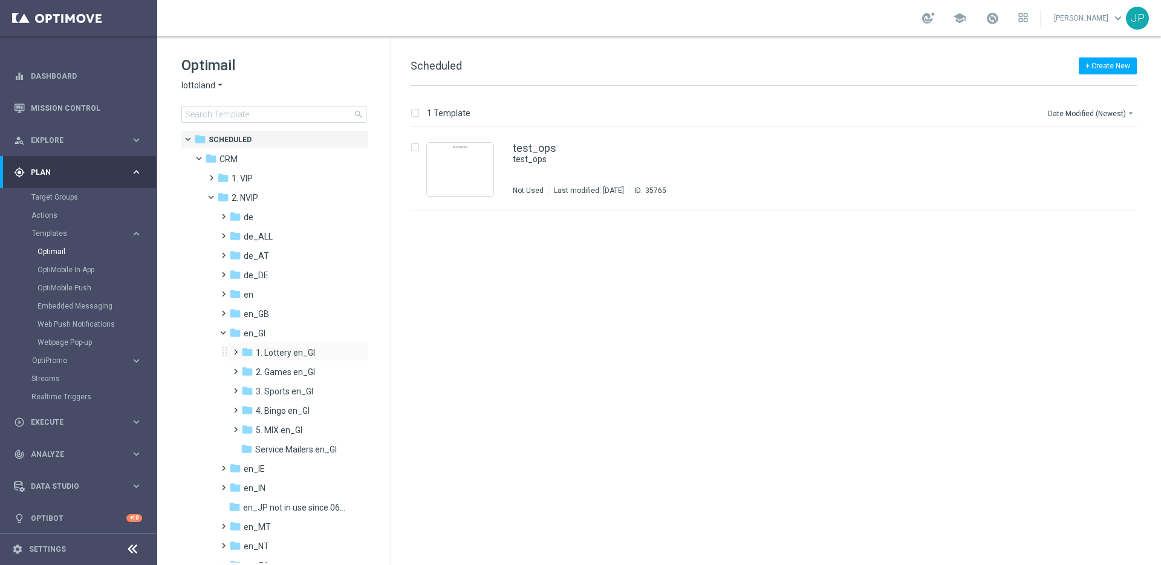
click at [235, 359] on span at bounding box center [235, 352] width 11 height 16
click at [269, 388] on span "TAC LT en_GI" at bounding box center [292, 391] width 50 height 11
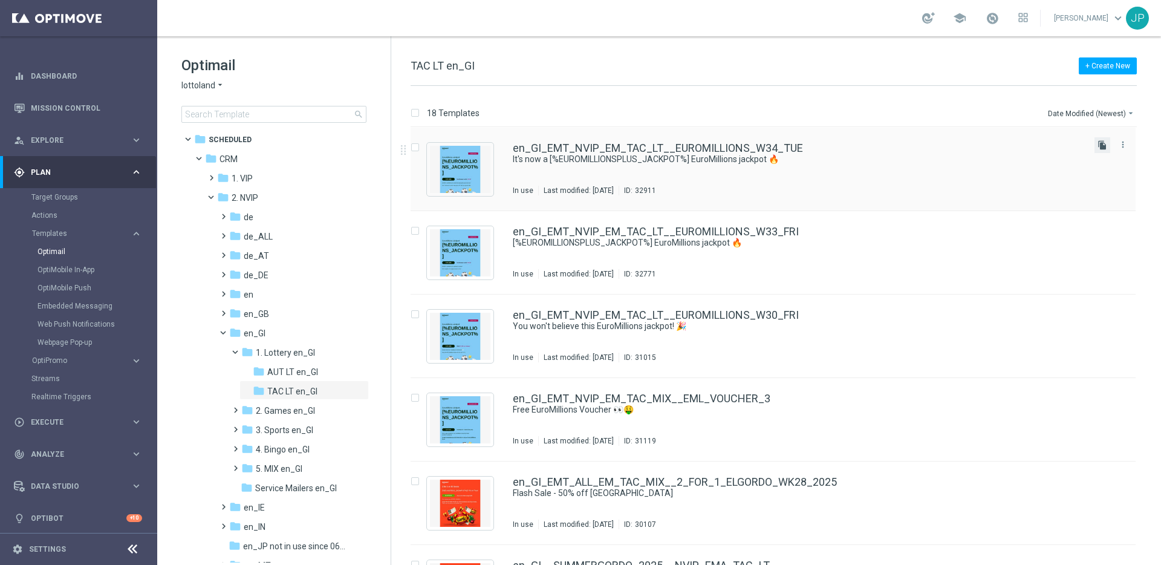
click at [1098, 147] on icon "file_copy" at bounding box center [1103, 145] width 10 height 10
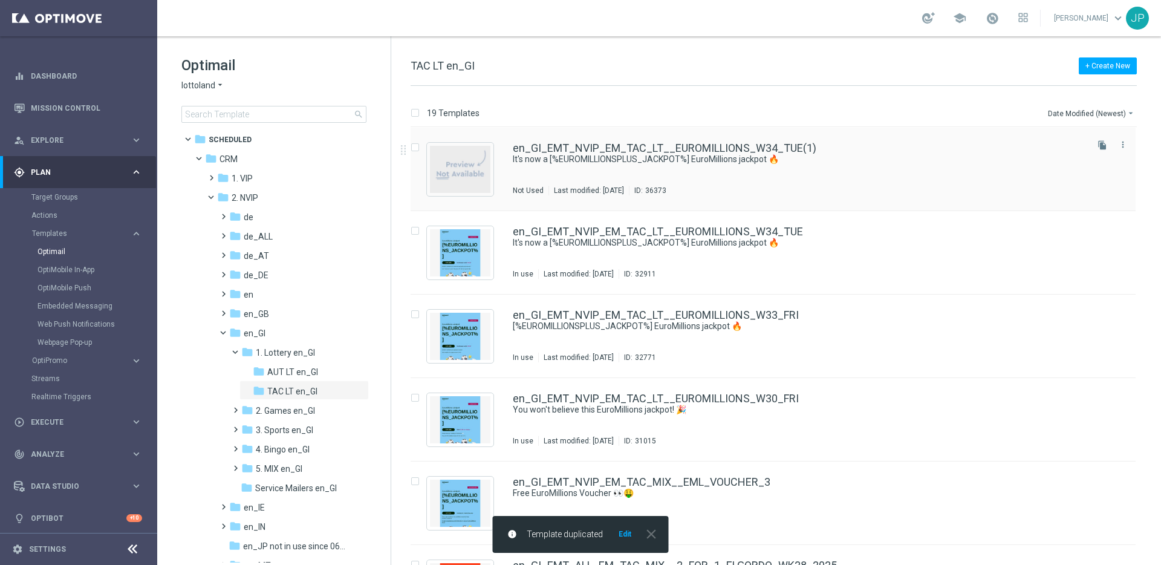
click at [864, 143] on div "en_GI_EMT_NVIP_EM_TAC_LT__EUROMILLIONS_W34_TUE(1)" at bounding box center [799, 148] width 572 height 11
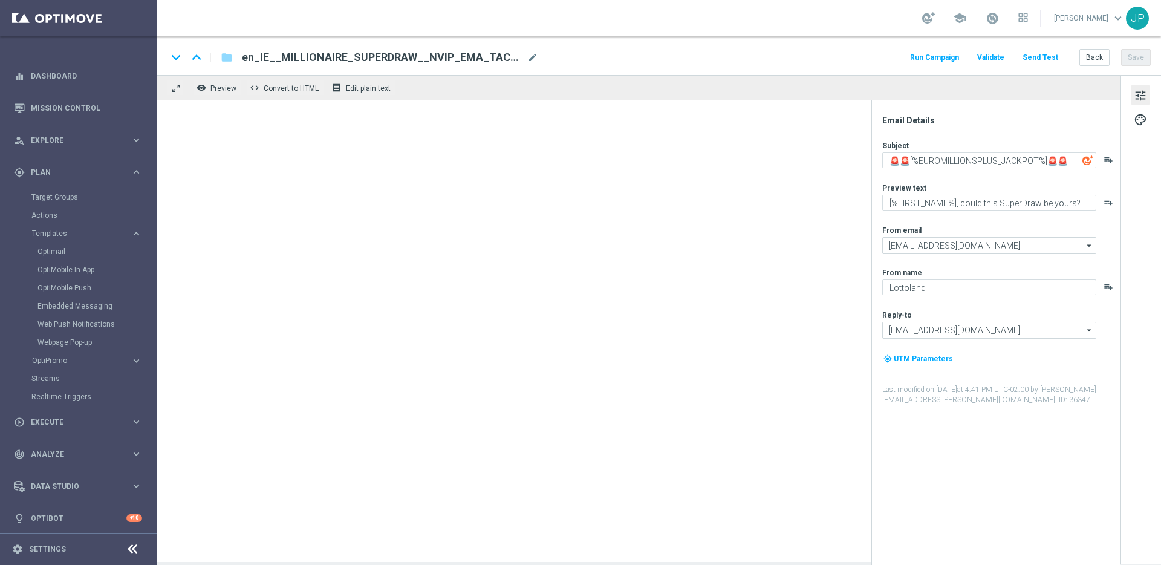
type textarea "It's now a [%EUROMILLIONSPLUS_JACKPOT%] EuroMillions jackpot 🔥"
type textarea "Get our 6 for 5 offer here..."
type input "support@lottoland.gi"
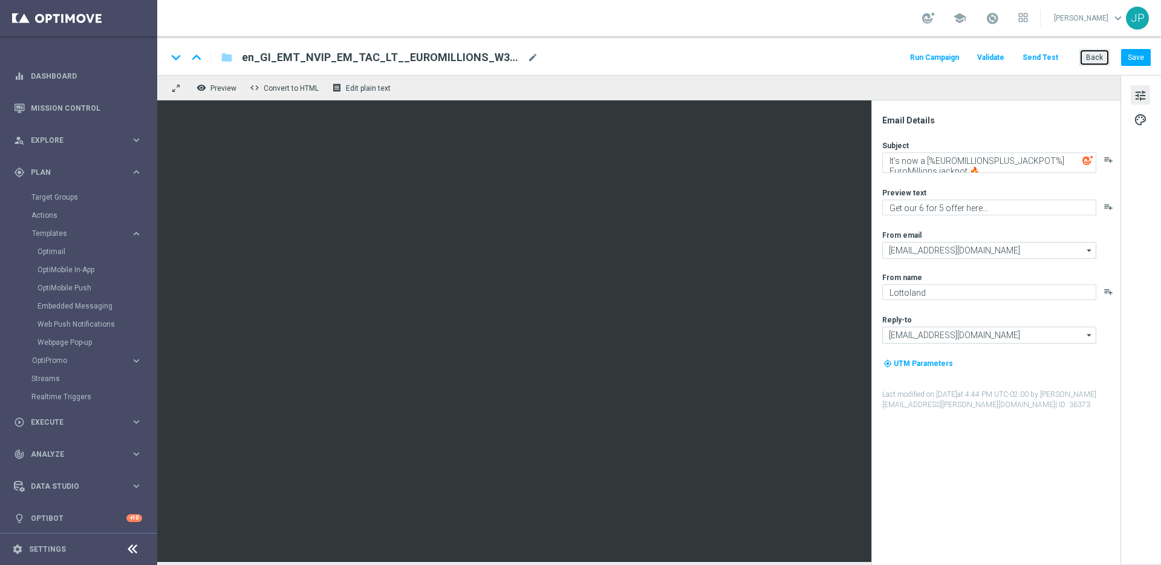
click at [1107, 64] on button "Back" at bounding box center [1095, 57] width 30 height 17
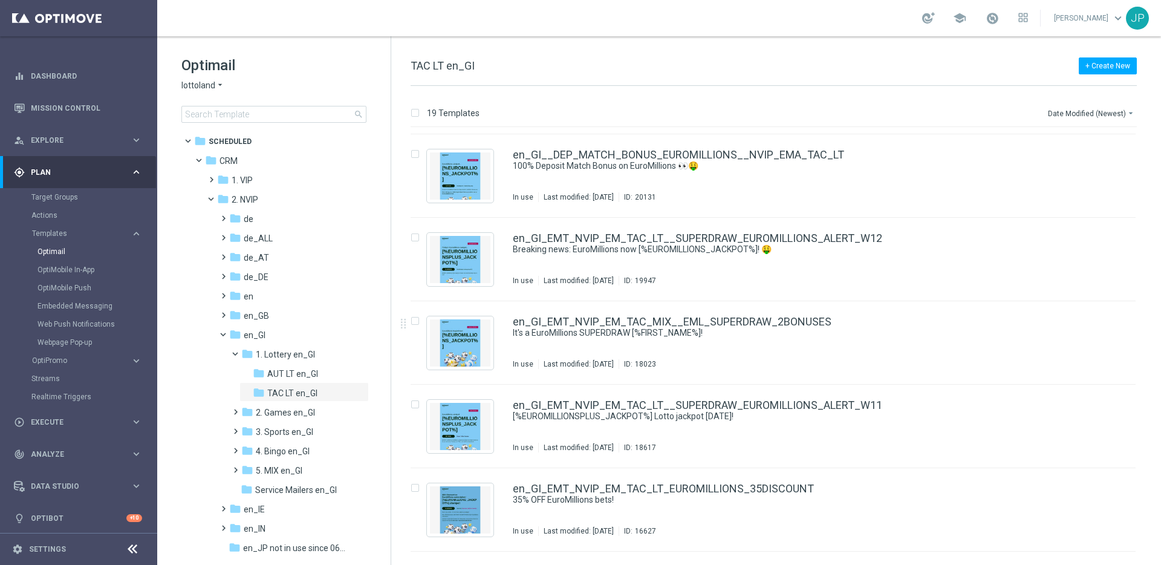
scroll to position [986, 0]
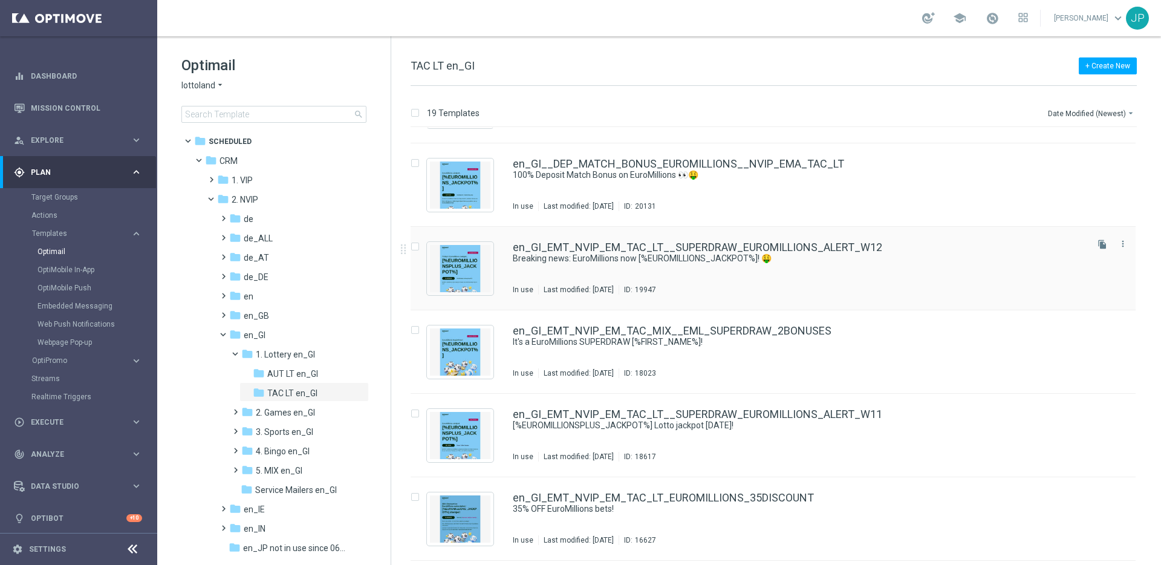
click at [895, 273] on div "en_GI_EMT_NVIP_EM_TAC_LT__SUPERDRAW_EUROMILLIONS_ALERT_W12 Breaking news: EuroM…" at bounding box center [799, 268] width 572 height 53
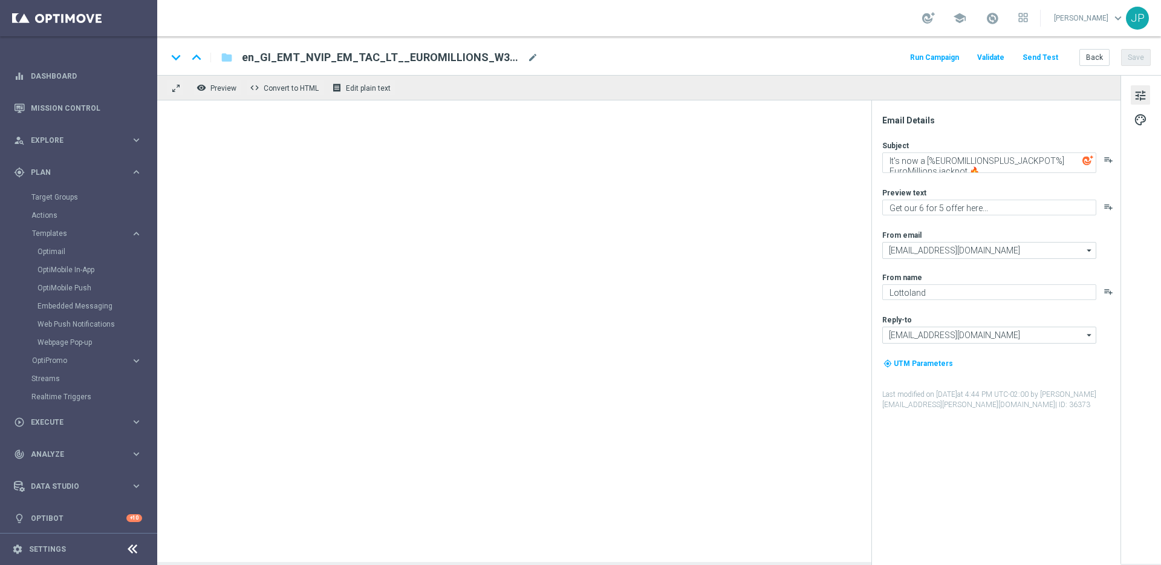
type textarea "Breaking news: EuroMillions now [%EUROMILLIONS_JACKPOT%]! 🤑"
type textarea "Get 6 bets for 5. Good luck!"
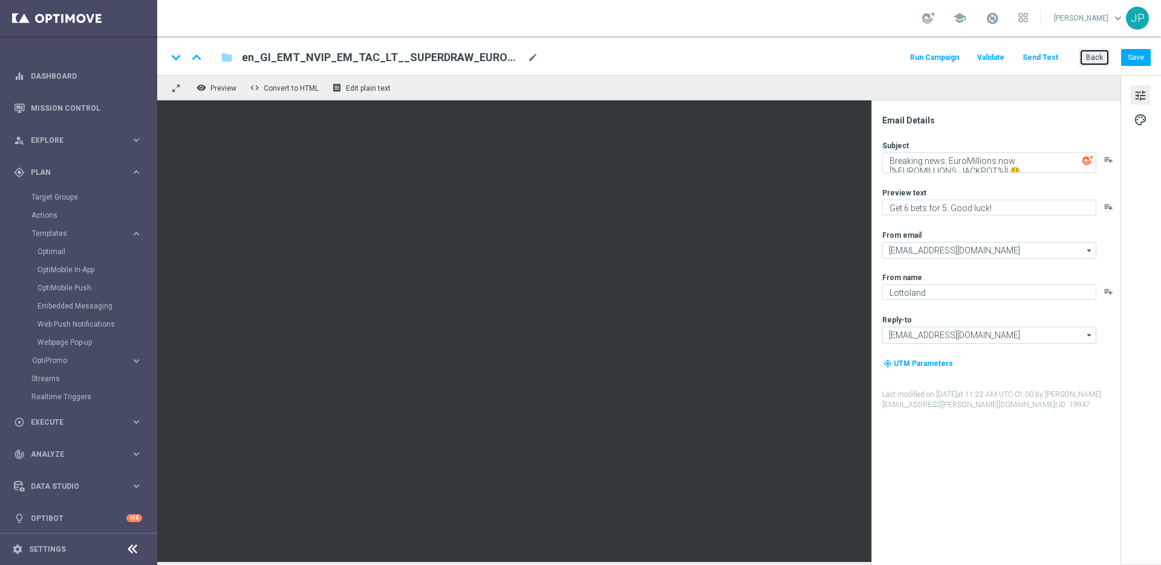
click at [1091, 54] on button "Back" at bounding box center [1095, 57] width 30 height 17
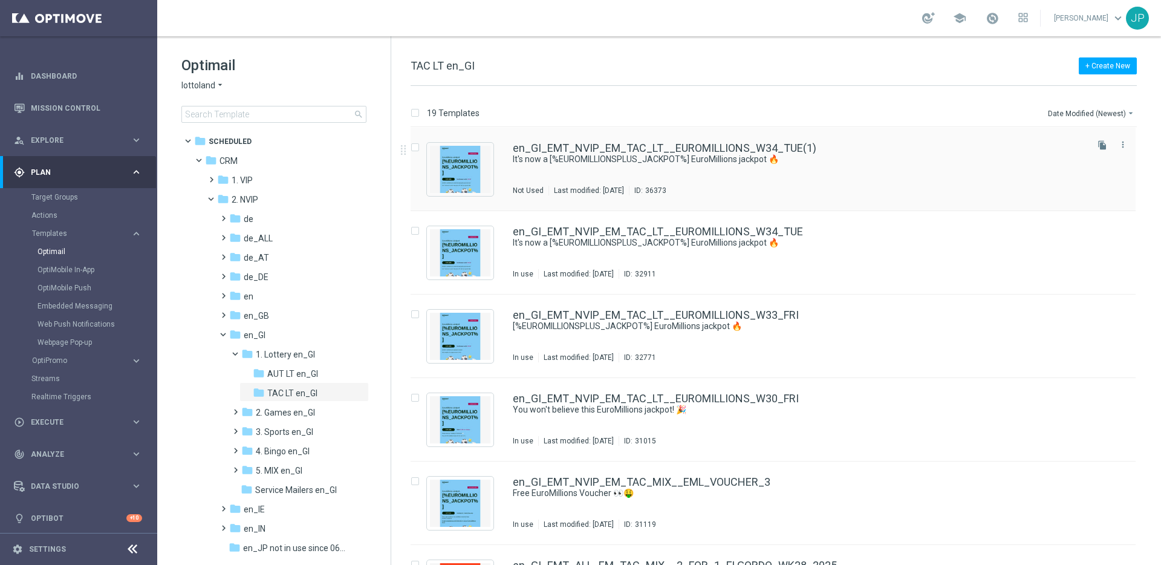
click at [860, 171] on div "en_GI_EMT_NVIP_EM_TAC_LT__EUROMILLIONS_W34_TUE(1) It's now a [%EUROMILLIONSPLUS…" at bounding box center [799, 169] width 572 height 53
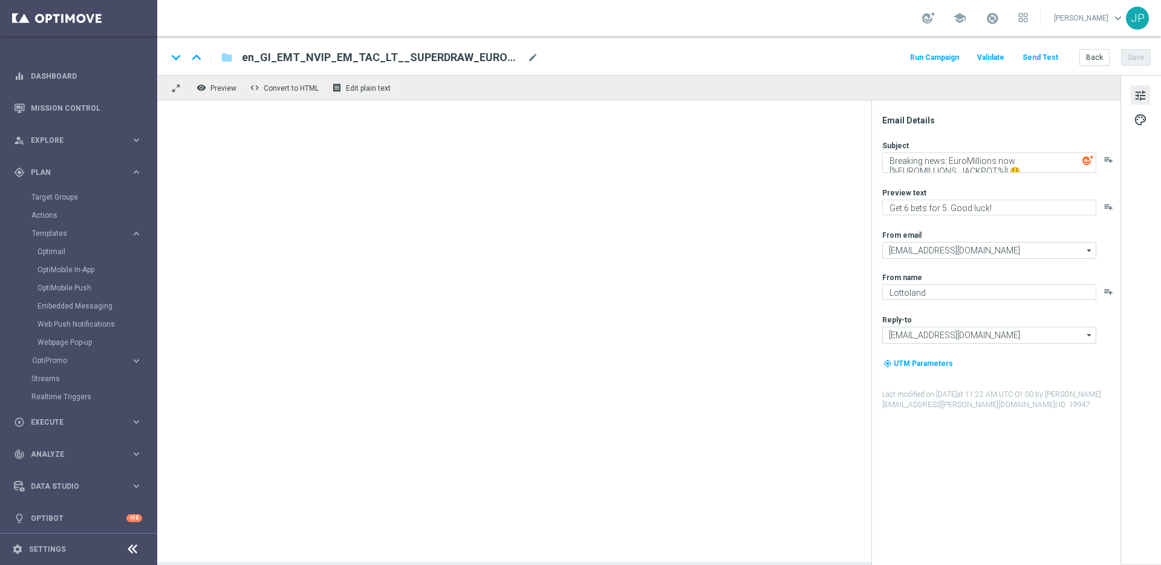
type textarea "It's now a [%EUROMILLIONSPLUS_JACKPOT%] EuroMillions jackpot 🔥"
type textarea "Get our 6 for 5 offer here..."
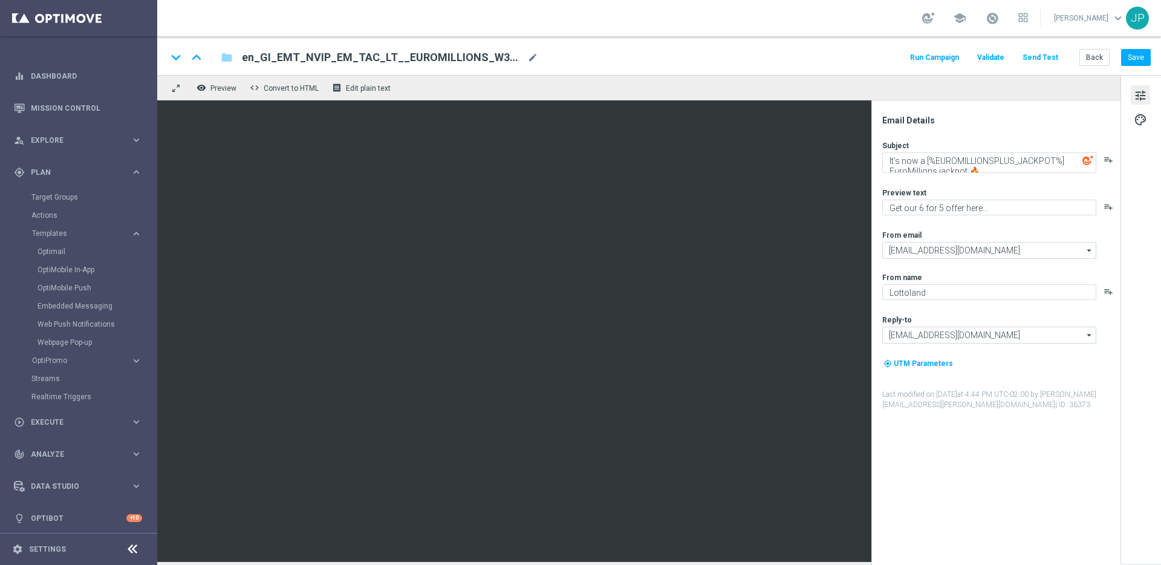
click at [513, 56] on span "en_GI_EMT_NVIP_EM_TAC_LT__EUROMILLIONS_W34_TUE(1)" at bounding box center [382, 57] width 281 height 15
click at [521, 55] on input "en_GI_EMT_NVIP_EM_TAC_LT__EUROMILLIONS_W34_TUE(1)" at bounding box center [392, 58] width 300 height 16
paste input "SUPERDRAW_W39"
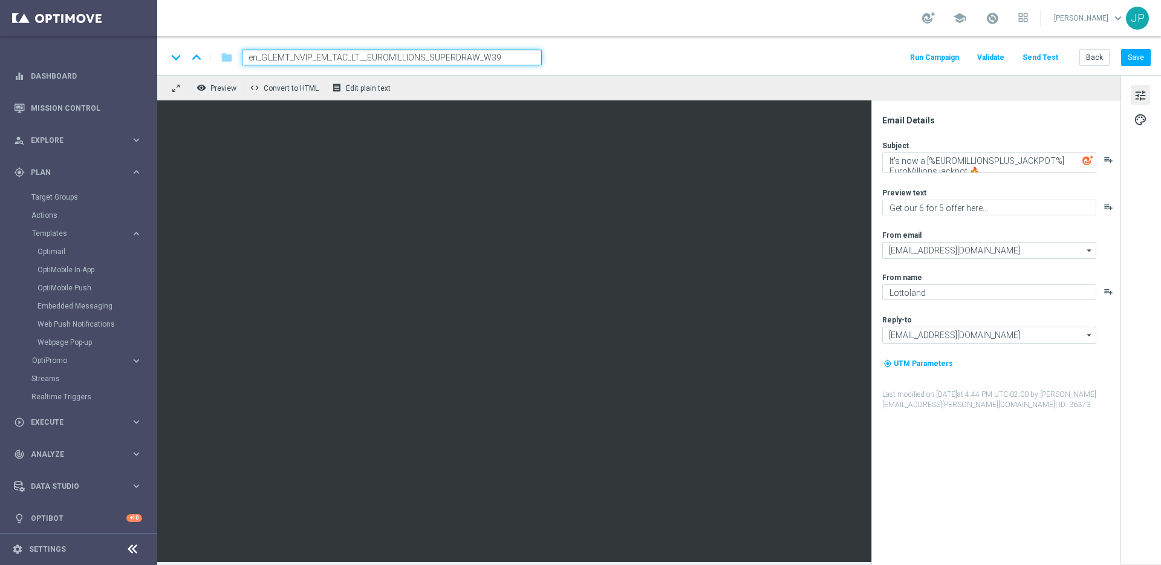
type input "en_GI_EMT_NVIP_EM_TAC_LT__EUROMILLIONS_SUPERDRAW_W39"
click at [609, 47] on div "keyboard_arrow_down keyboard_arrow_up folder en_GI_EMT_NVIP_EM_TAC_LT__EUROMILL…" at bounding box center [659, 55] width 1004 height 39
click at [607, 60] on div "keyboard_arrow_down keyboard_arrow_up folder en_GI_EMT_NVIP_EM_TAC_LT__EUROMILL…" at bounding box center [659, 58] width 984 height 16
click at [994, 163] on textarea "It's now a [%EUROMILLIONSPLUS_JACKPOT%] EuroMillions jackpot 🔥" at bounding box center [990, 162] width 214 height 21
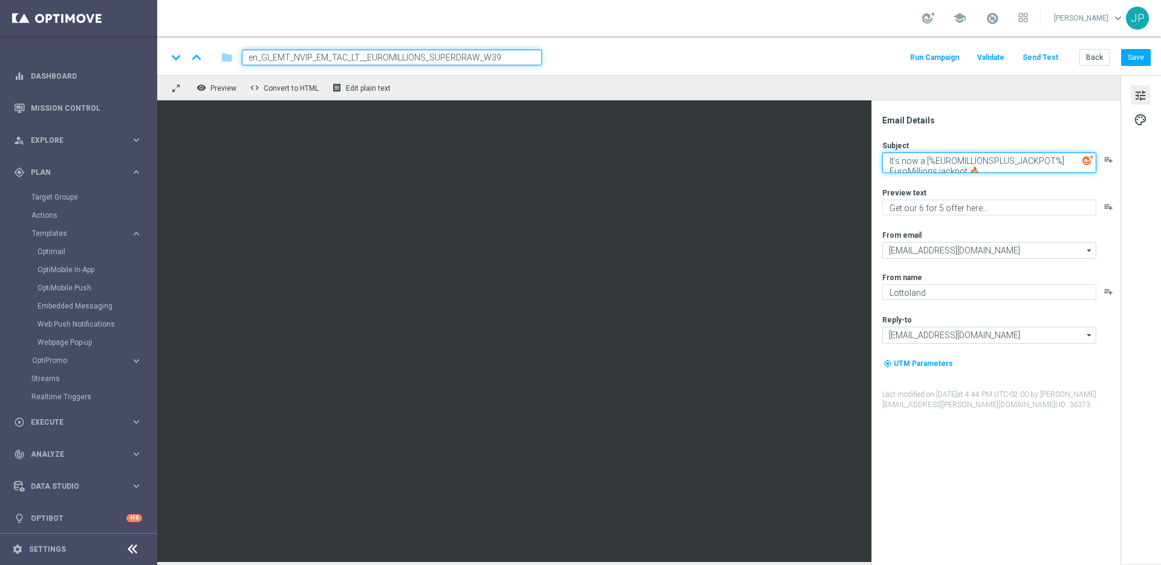
click at [990, 162] on textarea "It's now a [%EUROMILLIONSPLUS_JACKPOT%] EuroMillions jackpot 🔥" at bounding box center [990, 162] width 214 height 21
paste textarea "🚨🚨[%EUROMILLIONSPLUS_JACKPOT%] 🚨🚨"
click at [1049, 162] on textarea "🚨🚨[%EUROMILLIONSPLUS_JACKPOT%] 🚨🚨" at bounding box center [990, 160] width 214 height 16
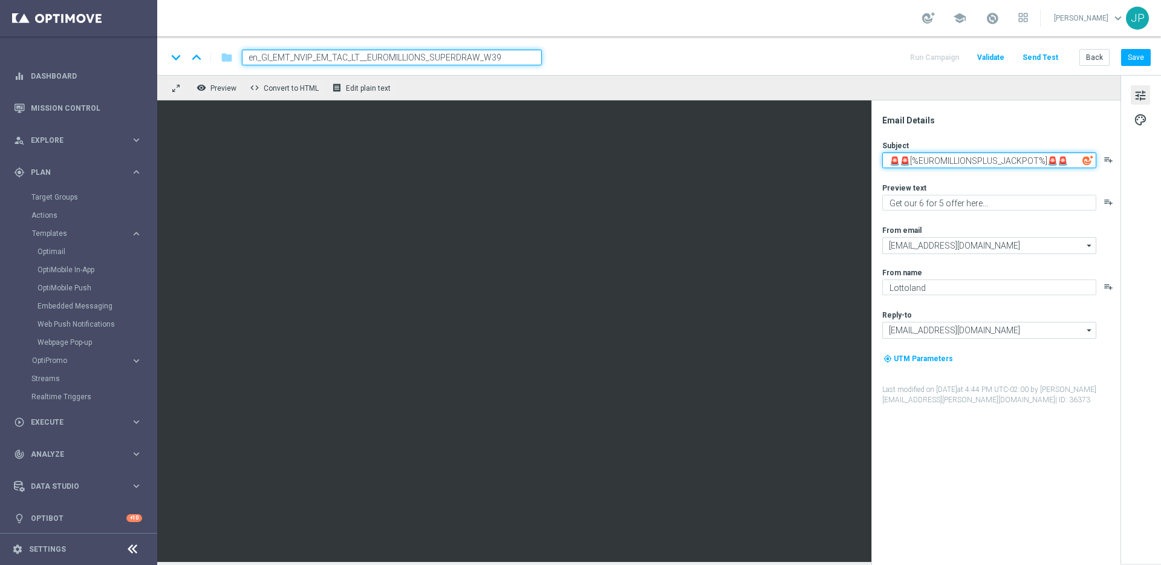
click at [1074, 161] on textarea "🚨🚨[%EUROMILLIONSPLUS_JACKPOT%]🚨🚨" at bounding box center [990, 160] width 214 height 16
click at [1037, 165] on textarea "🚨🚨[%EUROMILLIONSPLUS_JACKPOT%]🚨🚨" at bounding box center [990, 160] width 214 height 16
click at [1045, 160] on textarea "🚨🚨[%EUROMILLIONSPLUS_JACKPOT%]🚨🚨" at bounding box center [990, 160] width 214 height 16
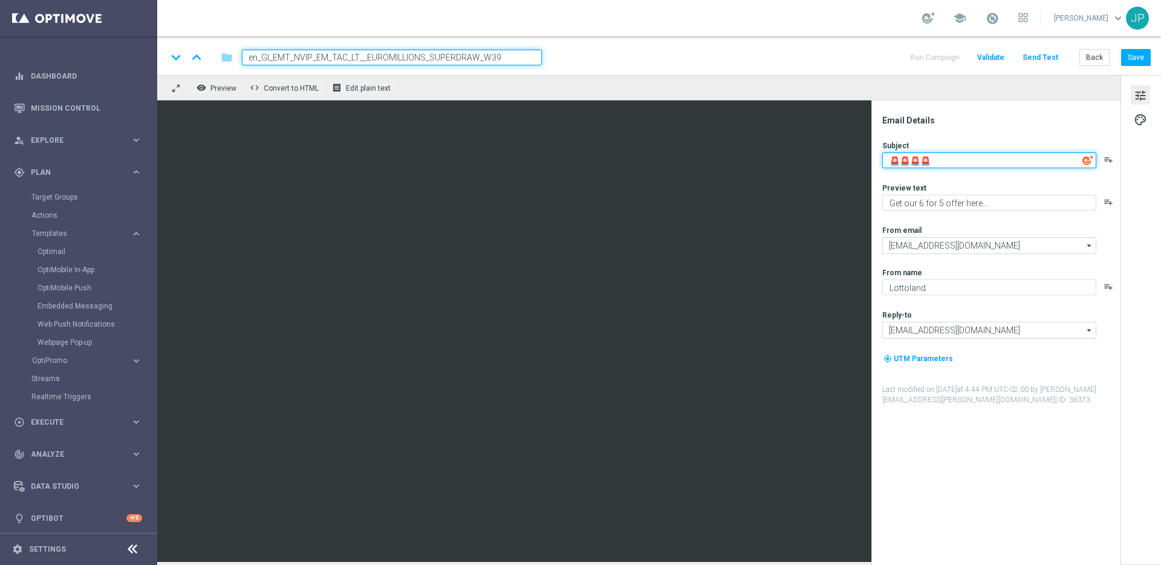
type textarea "🚨🚨🚨🚨"
click at [1114, 159] on div "🚨🚨🚨🚨 playlist_add" at bounding box center [1001, 160] width 237 height 16
click at [1109, 160] on icon "playlist_add" at bounding box center [1109, 160] width 10 height 10
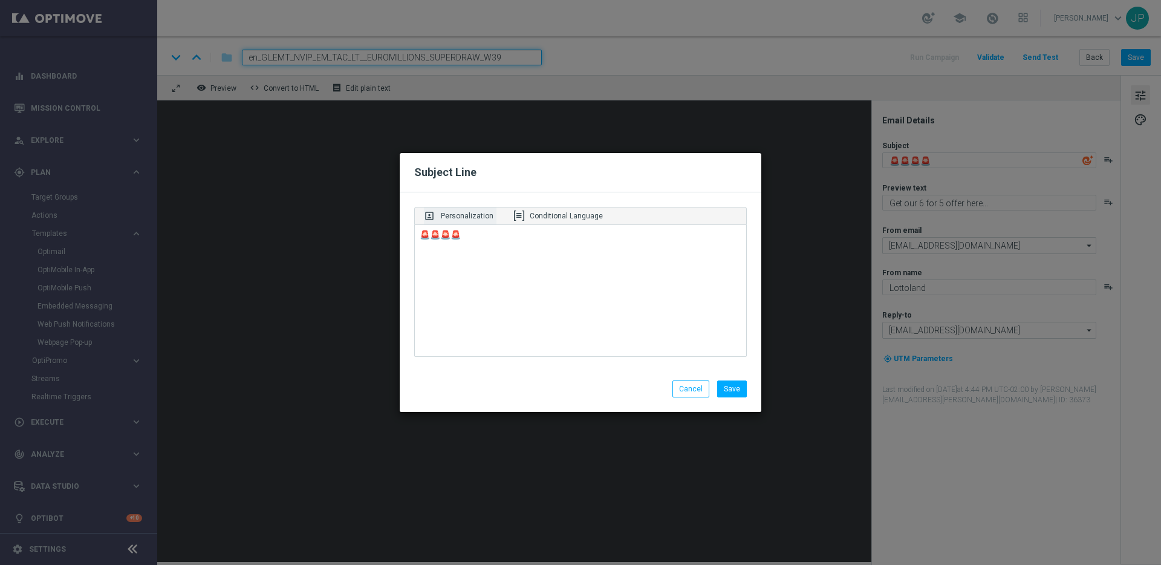
click at [483, 214] on p "Personalization" at bounding box center [467, 216] width 53 height 11
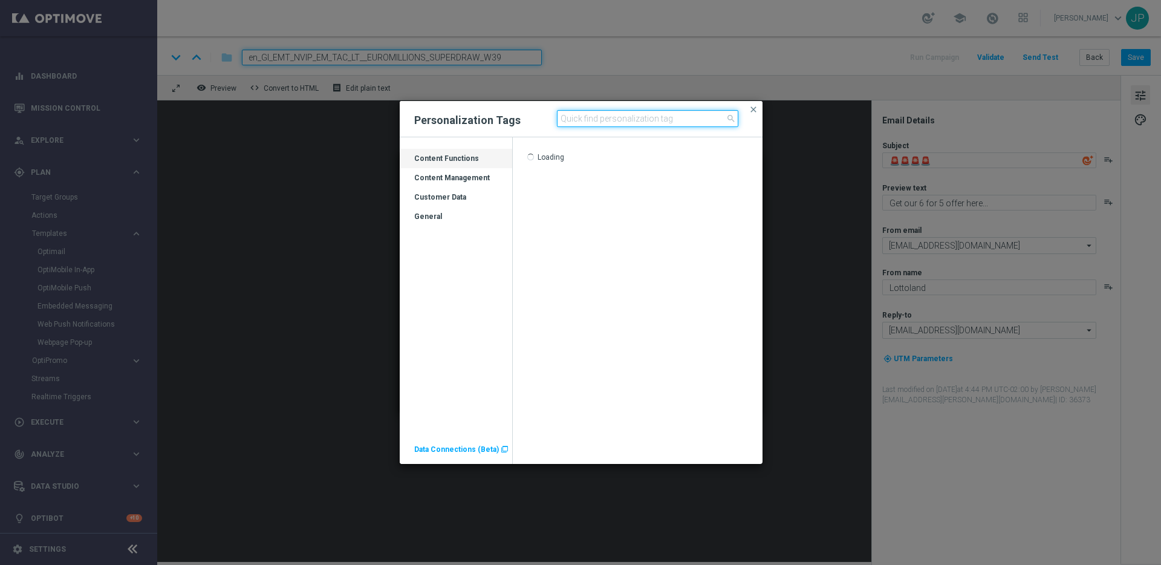
click at [595, 119] on input at bounding box center [647, 118] width 181 height 17
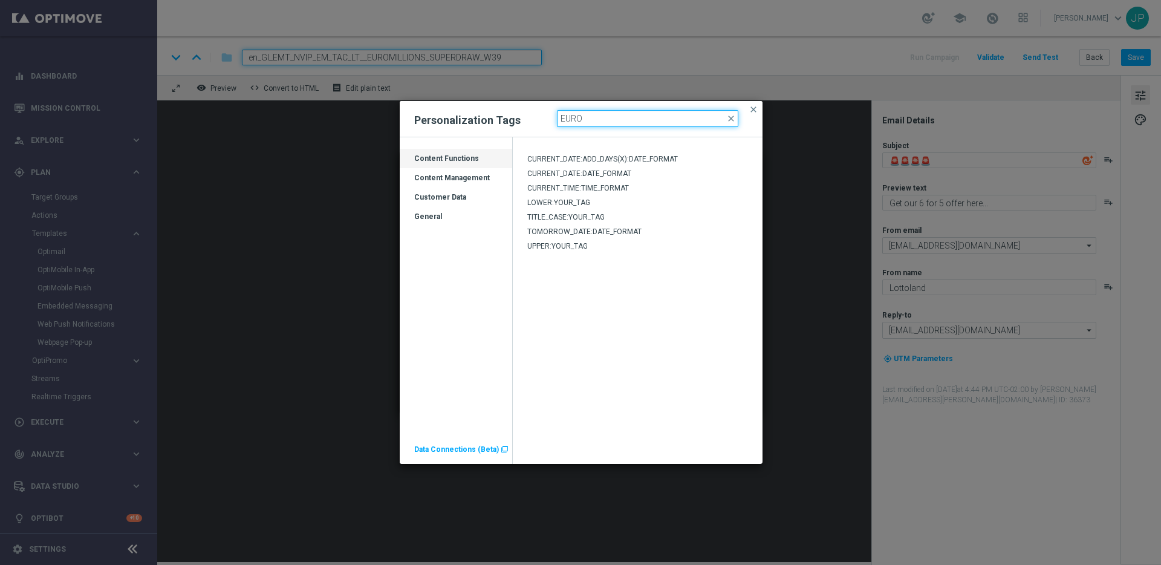
type input "Euromillions"
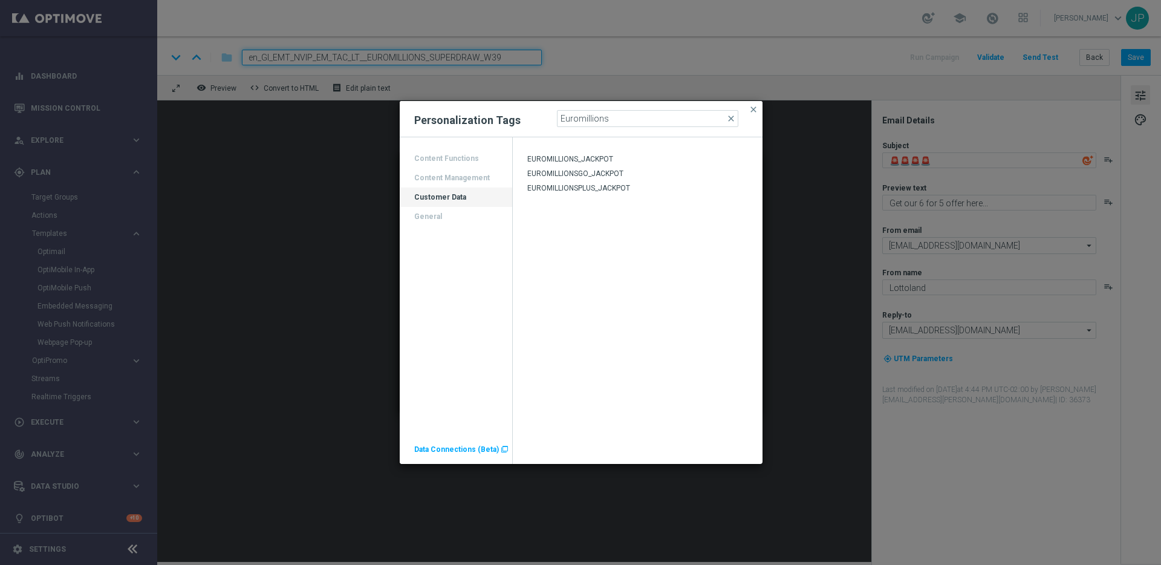
click at [570, 157] on span "EUROMILLIONS_JACKPOT" at bounding box center [570, 159] width 86 height 8
type textarea "🚨🚨🚨🚨[%EUROMILLIONS_JACKPOT%]"
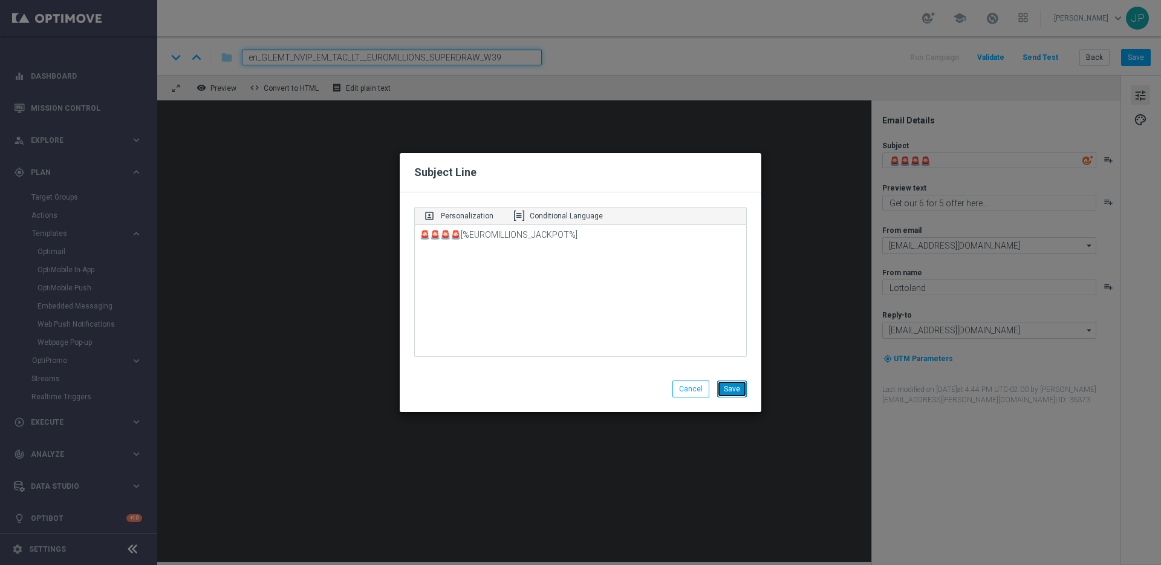
click at [728, 391] on button "Save" at bounding box center [732, 388] width 30 height 17
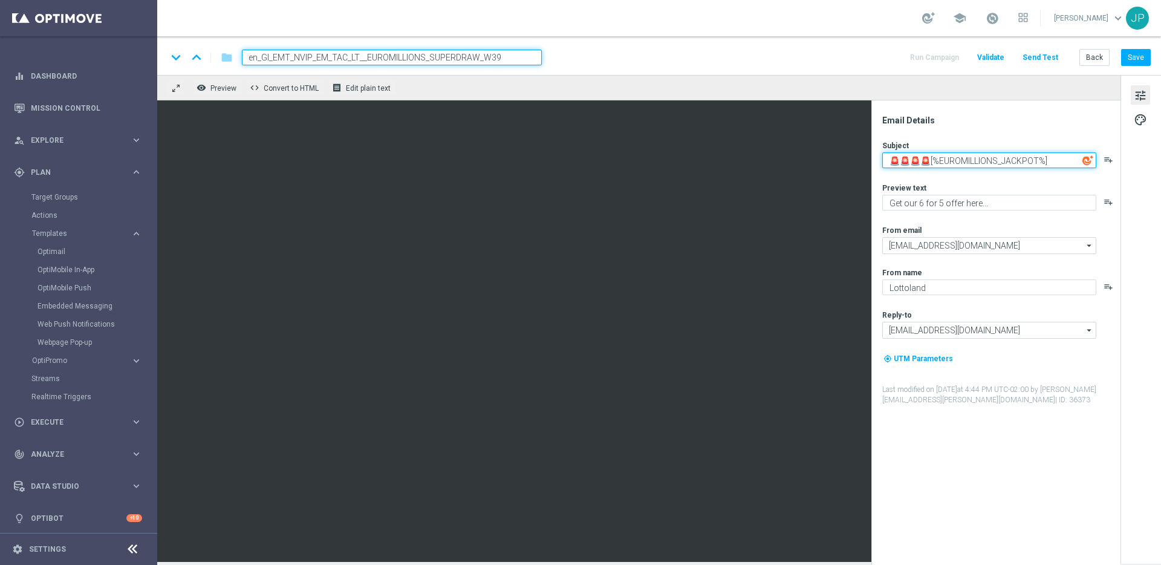
drag, startPoint x: 1054, startPoint y: 162, endPoint x: 933, endPoint y: 165, distance: 121.0
click at [933, 165] on textarea "🚨🚨🚨🚨[%EUROMILLIONS_JACKPOT%]" at bounding box center [990, 160] width 214 height 16
click at [913, 159] on textarea "🚨🚨🚨🚨" at bounding box center [990, 160] width 214 height 16
paste textarea "[%EUROMILLIONS_JACKPOT%]"
type textarea "🚨🚨[%EUROMILLIONS_JACKPOT%]🚨🚨"
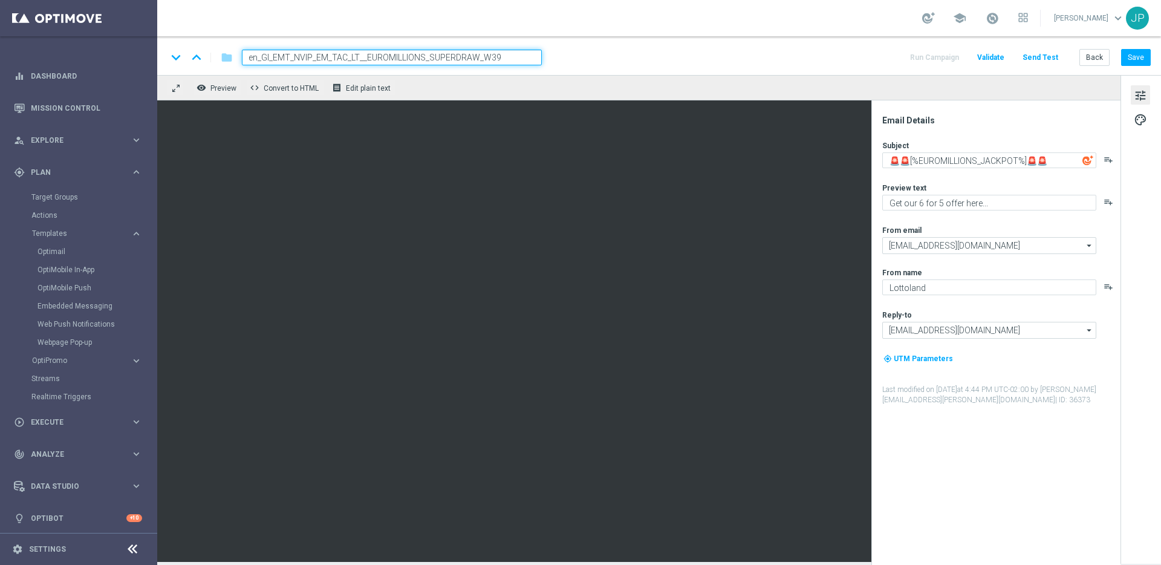
click at [1137, 173] on div "tune palette" at bounding box center [1141, 319] width 41 height 489
click at [1055, 159] on textarea "🚨🚨[%EUROMILLIONS_JACKPOT%]🚨🚨" at bounding box center [990, 160] width 214 height 16
click at [982, 200] on textarea "Get our 6 for 5 offer here..." at bounding box center [990, 203] width 214 height 16
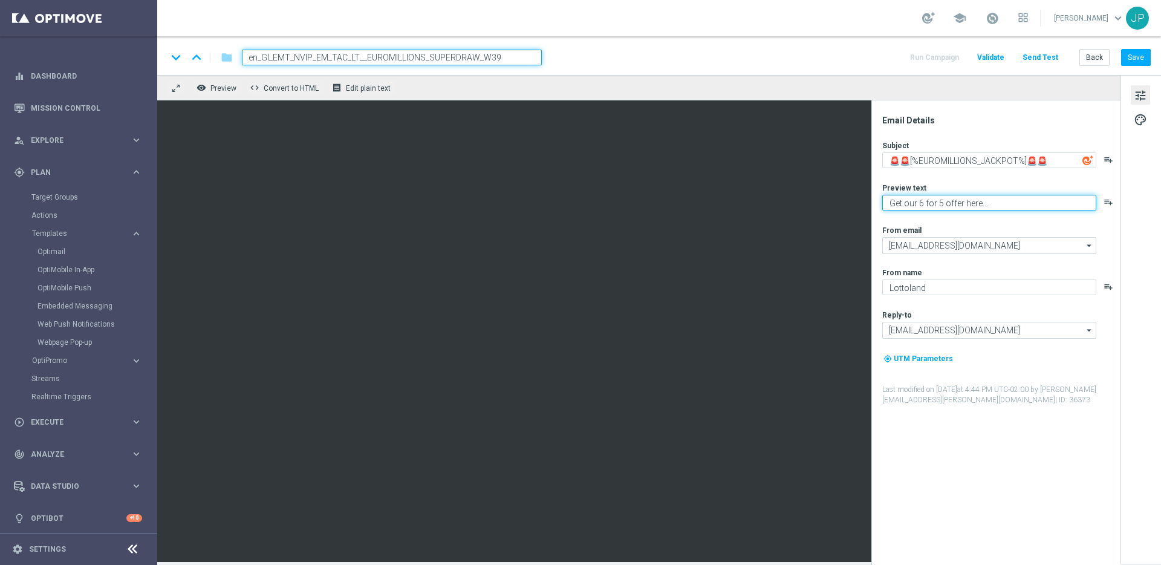
click at [982, 200] on textarea "Get our 6 for 5 offer here..." at bounding box center [990, 203] width 214 height 16
paste textarea "[%FIRST_NAME%], could this SuperDraw be yours?"
type textarea "[%FIRST_NAME%], could this SuperDraw be yours?"
click at [1140, 302] on div "tune palette" at bounding box center [1141, 319] width 41 height 489
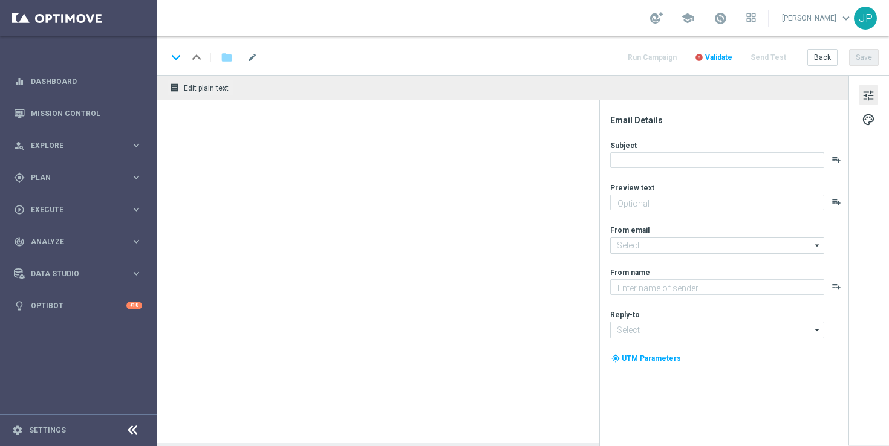
type textarea "[%FIRST_NAME%], could this SuperDraw be yours?"
type input "[EMAIL_ADDRESS][DOMAIN_NAME]"
type textarea "Lottoland"
type input "[EMAIL_ADDRESS][DOMAIN_NAME]"
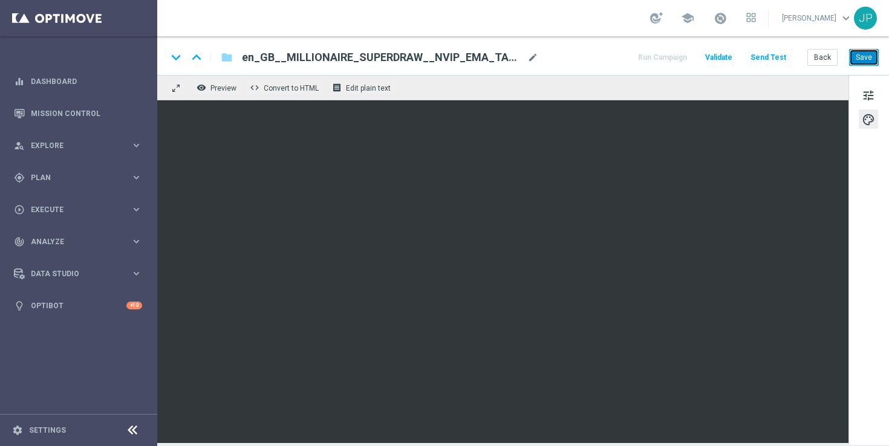
click at [870, 56] on button "Save" at bounding box center [864, 57] width 30 height 17
click at [872, 94] on span "tune" at bounding box center [868, 96] width 13 height 16
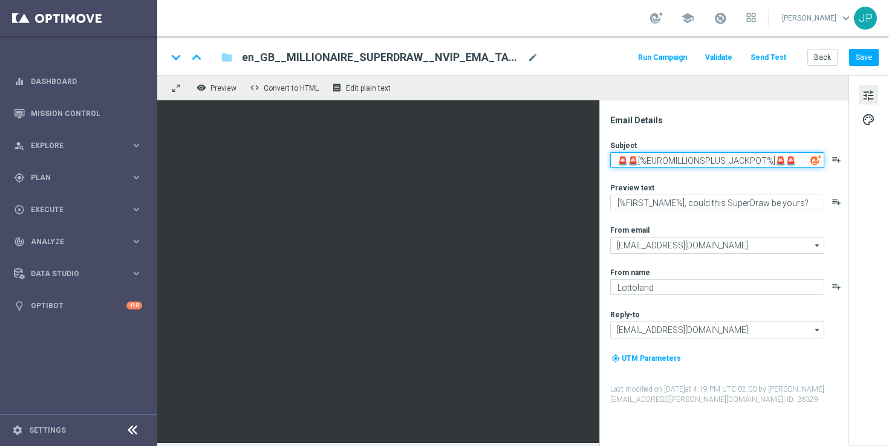
click at [749, 159] on textarea "🚨🚨[%EUROMILLIONSPLUS_JACKPOT%]🚨🚨" at bounding box center [717, 160] width 214 height 16
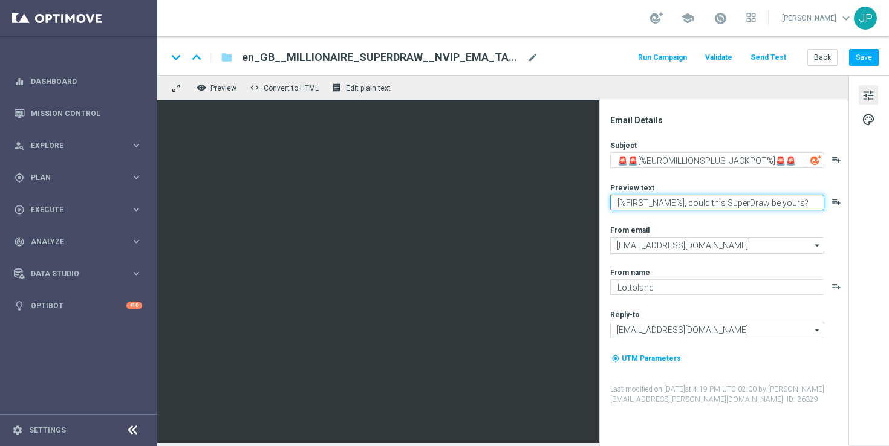
click at [739, 202] on textarea "[%FIRST_NAME%], could this SuperDraw be yours?" at bounding box center [717, 203] width 214 height 16
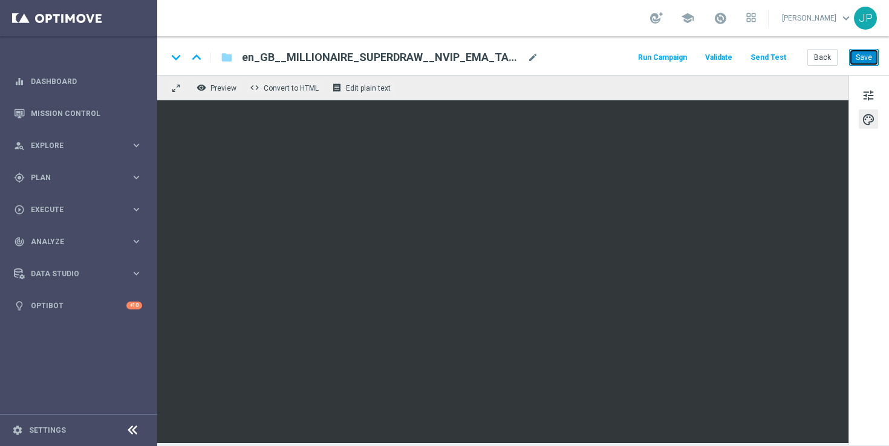
click at [869, 56] on button "Save" at bounding box center [864, 57] width 30 height 17
click at [869, 62] on button "Save" at bounding box center [864, 57] width 30 height 17
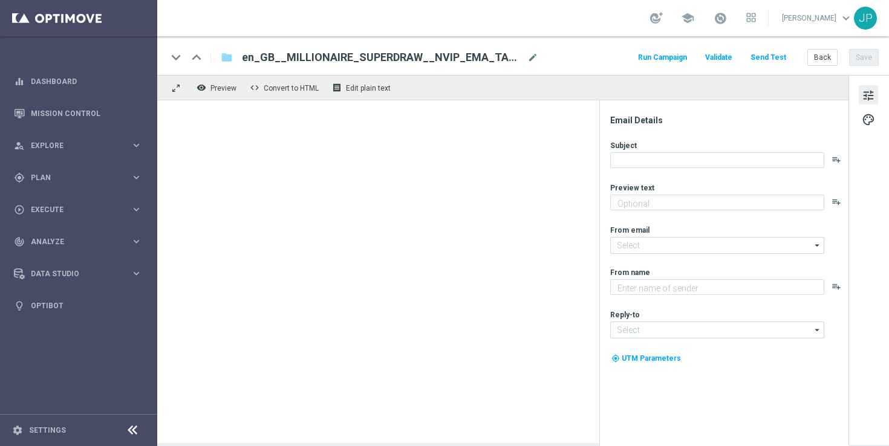
type textarea "[%FIRST_NAME%], could this SuperDraw be yours?"
type input "[EMAIL_ADDRESS][DOMAIN_NAME]"
type textarea "Lottoland"
type input "[EMAIL_ADDRESS][DOMAIN_NAME]"
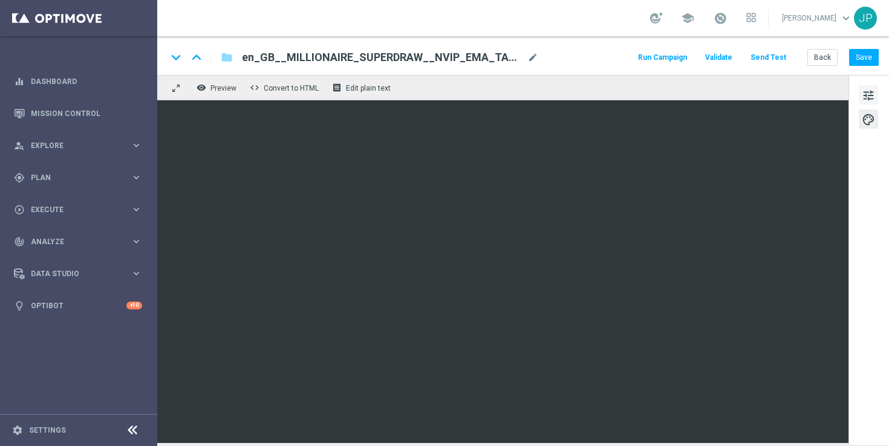
click at [874, 88] on span "tune" at bounding box center [868, 96] width 13 height 16
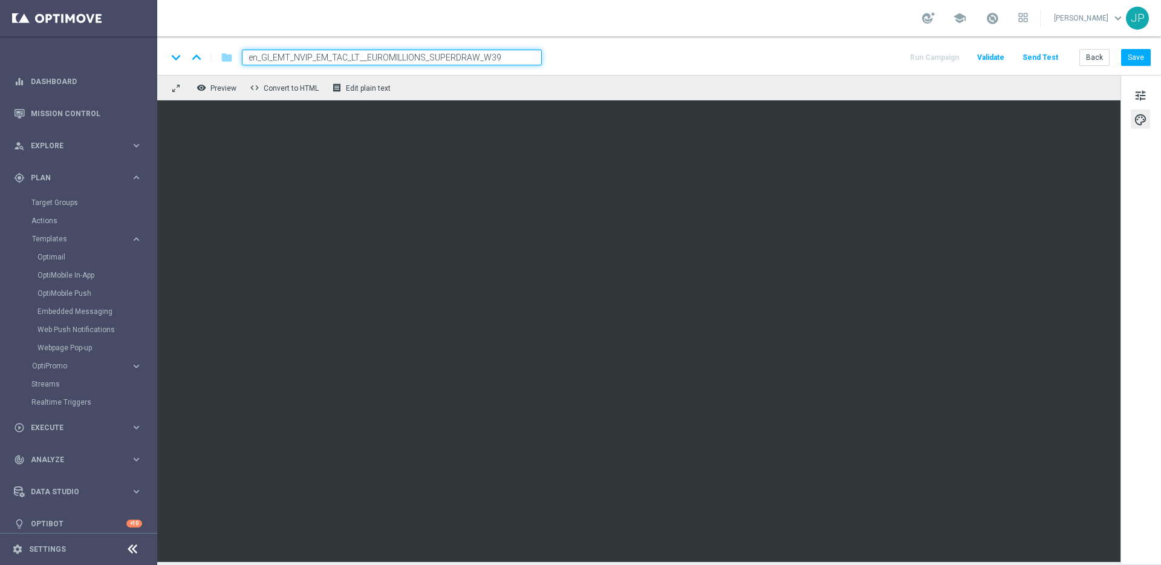
scroll to position [5, 0]
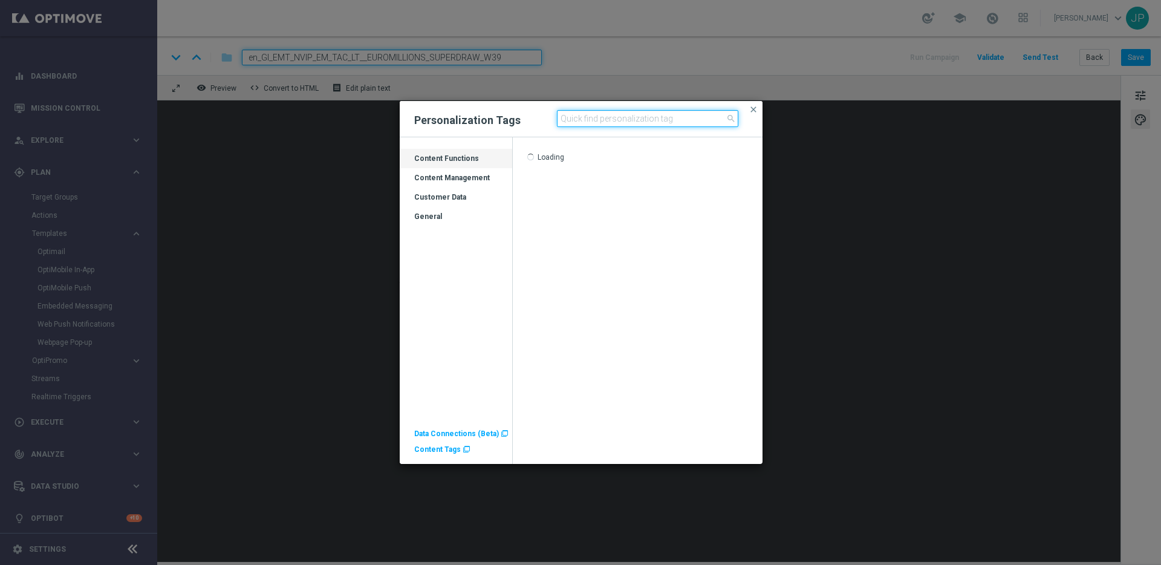
click at [632, 121] on input at bounding box center [647, 118] width 181 height 17
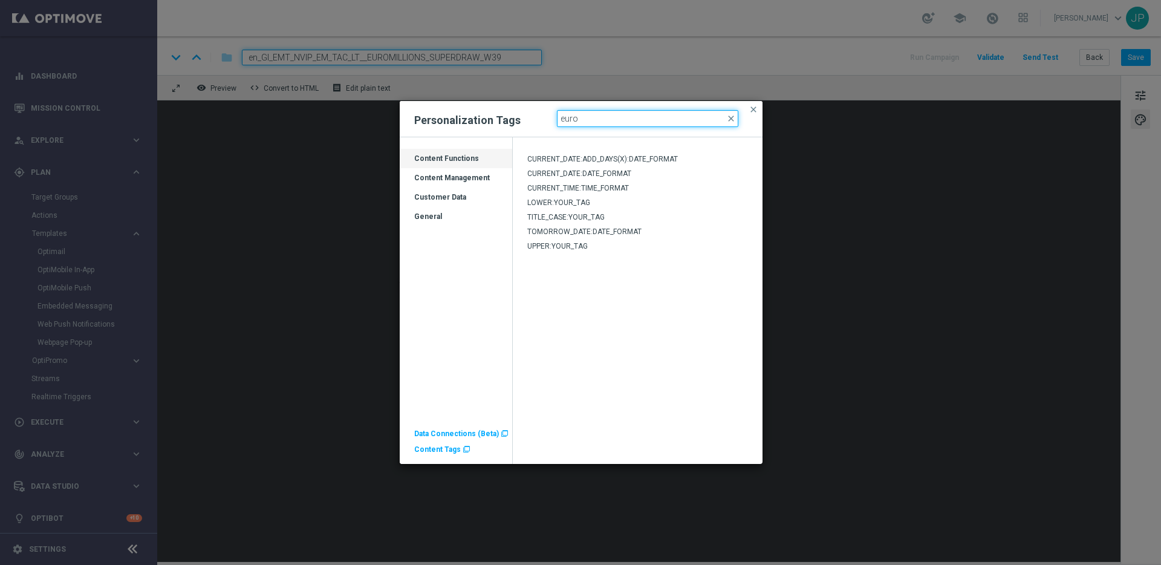
type input "Euromillions"
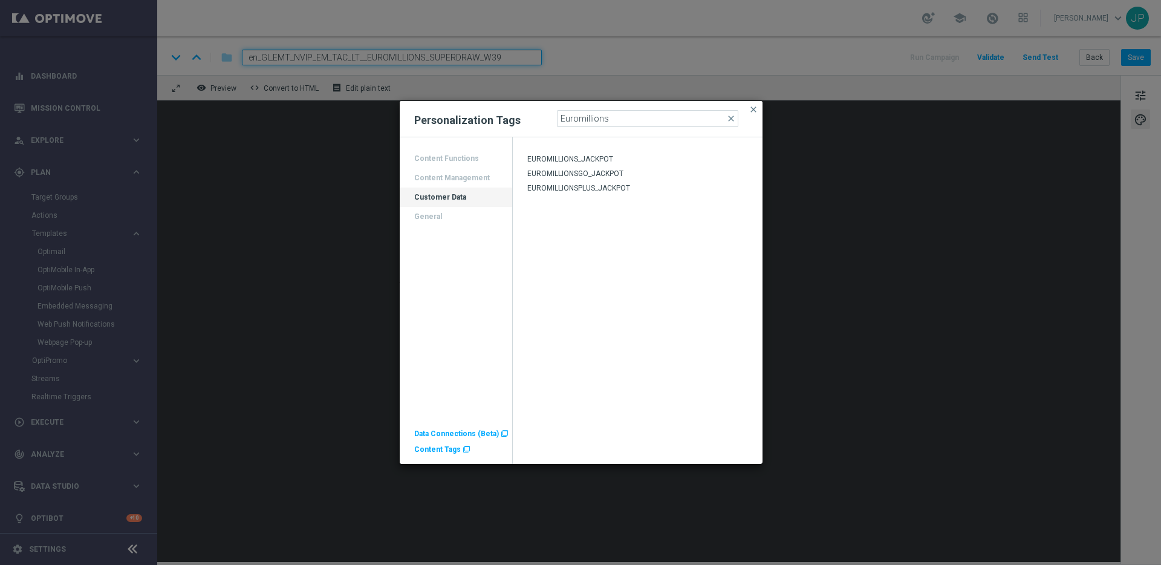
click at [583, 152] on div "EUROMILLIONS_JACKPOT" at bounding box center [638, 159] width 250 height 15
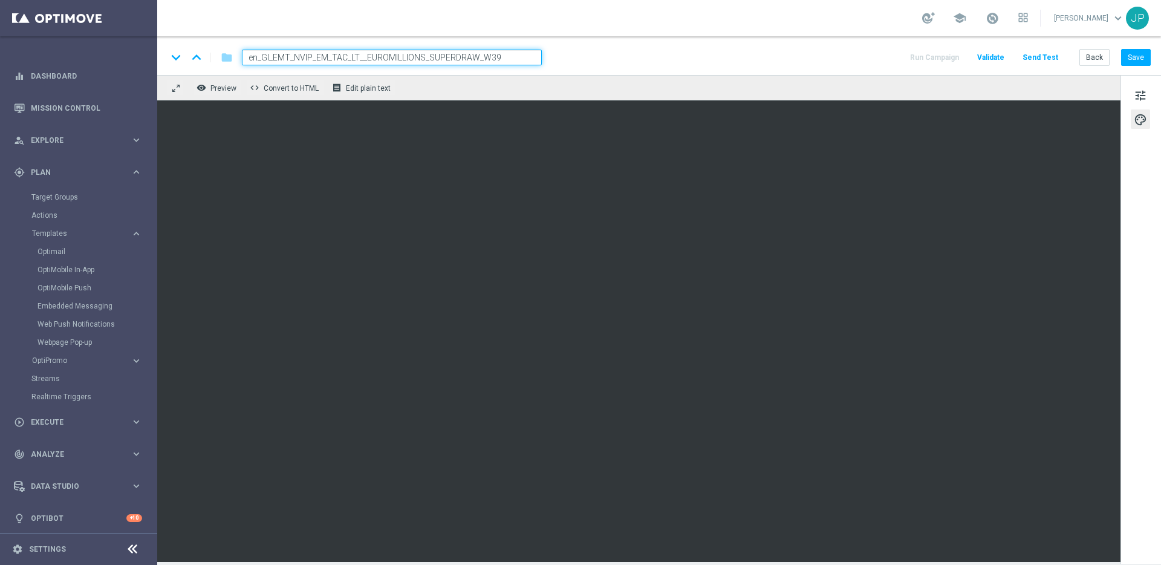
click at [1127, 454] on div "tune palette" at bounding box center [1141, 319] width 41 height 489
click at [1134, 411] on div "tune palette" at bounding box center [1141, 319] width 41 height 489
click at [1142, 59] on button "Save" at bounding box center [1137, 57] width 30 height 17
click at [1055, 67] on div "keyboard_arrow_down keyboard_arrow_up folder en_GI_EMT_NVIP_EM_TAC_LT__EUROMILL…" at bounding box center [659, 55] width 1004 height 39
click at [1055, 62] on button "Send Test" at bounding box center [1040, 58] width 39 height 16
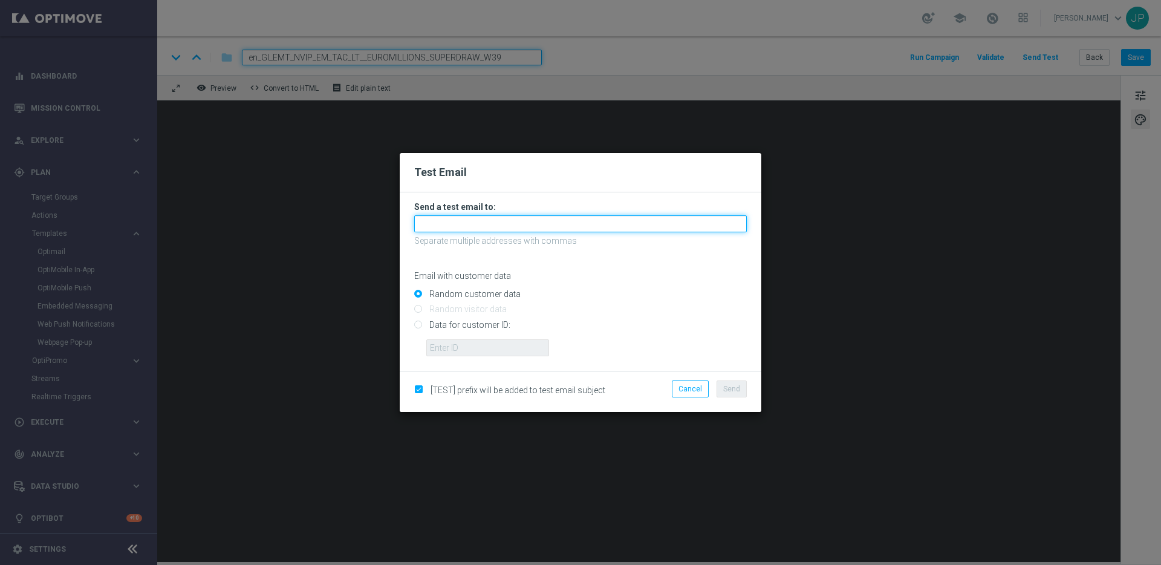
click at [477, 225] on input "text" at bounding box center [580, 223] width 333 height 17
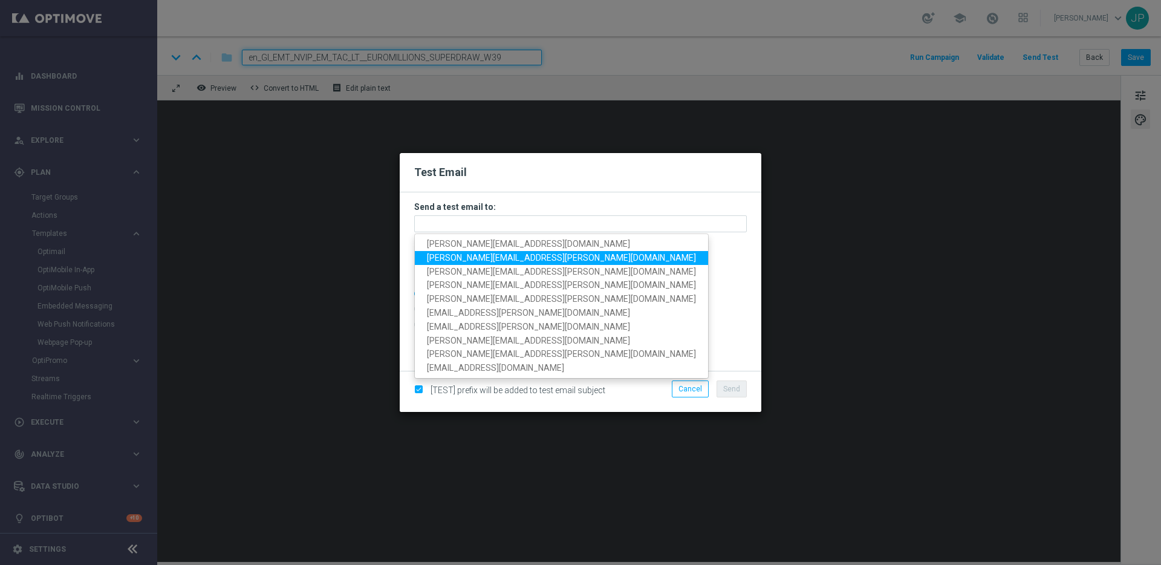
click at [462, 256] on span "[PERSON_NAME][EMAIL_ADDRESS][PERSON_NAME][DOMAIN_NAME]" at bounding box center [561, 258] width 269 height 10
type input "[PERSON_NAME][EMAIL_ADDRESS][PERSON_NAME][DOMAIN_NAME]"
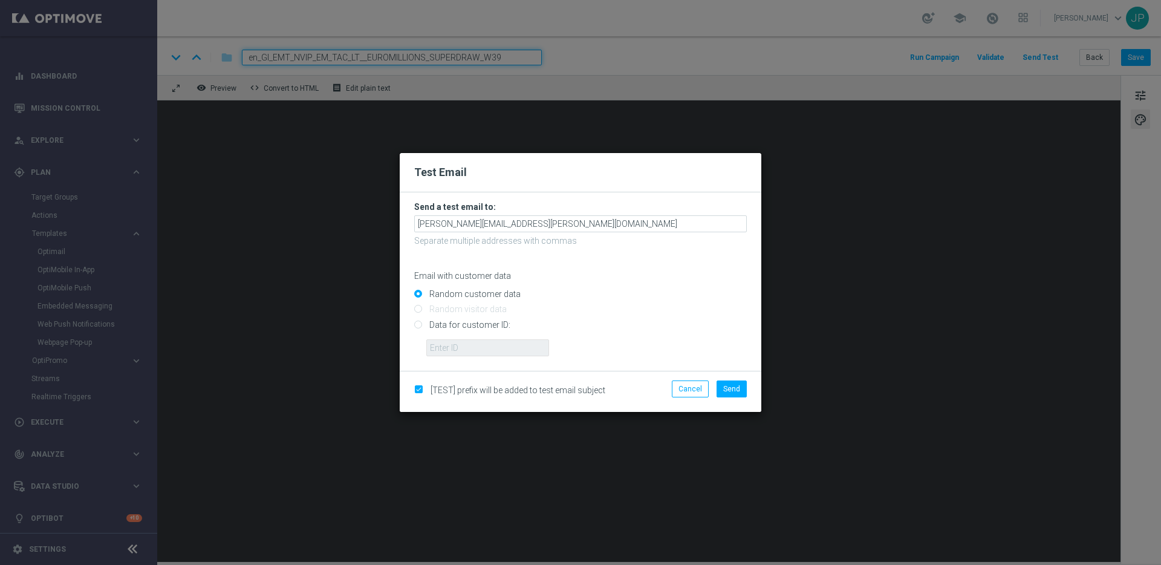
click at [451, 327] on input "Data for customer ID:" at bounding box center [580, 329] width 333 height 17
radio input "true"
click at [499, 353] on input "text" at bounding box center [487, 347] width 123 height 17
paste input "223911764"
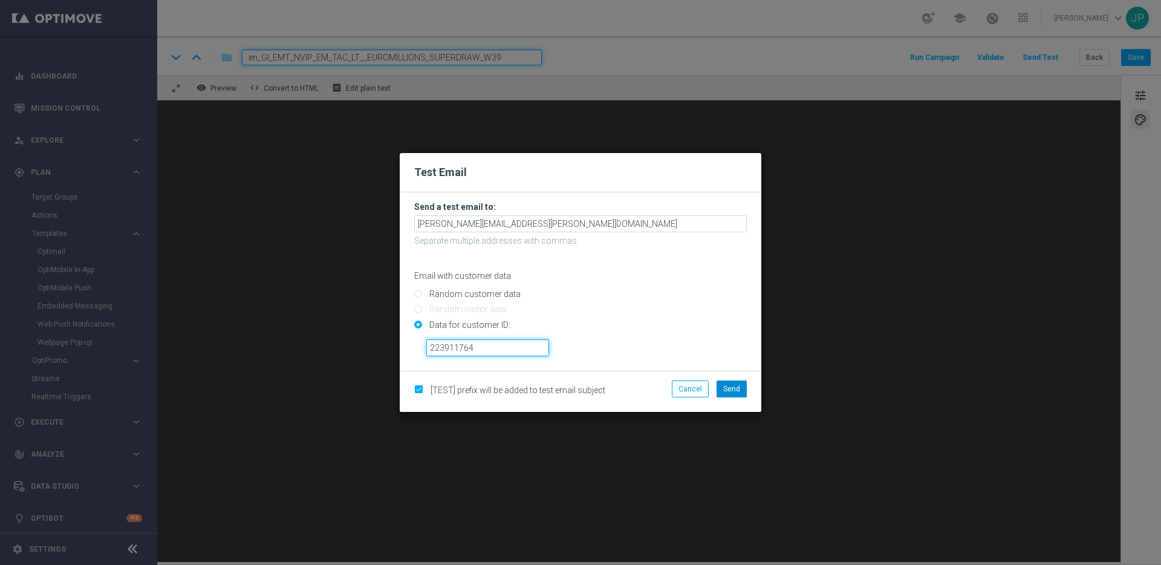
type input "223911764"
click at [732, 384] on button "Send" at bounding box center [732, 388] width 30 height 17
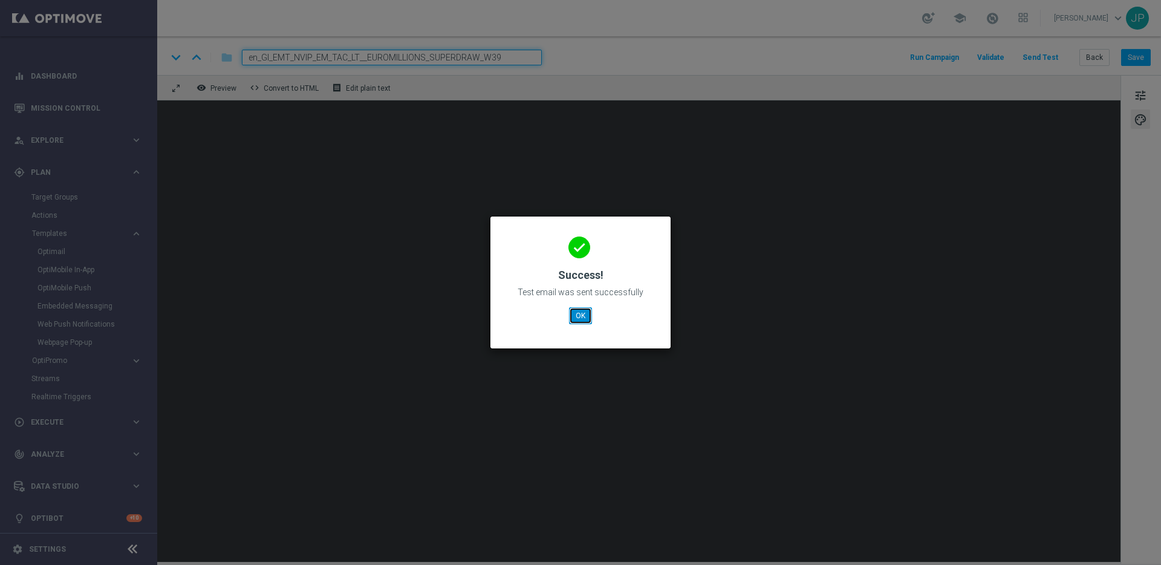
click at [573, 320] on button "OK" at bounding box center [580, 315] width 23 height 17
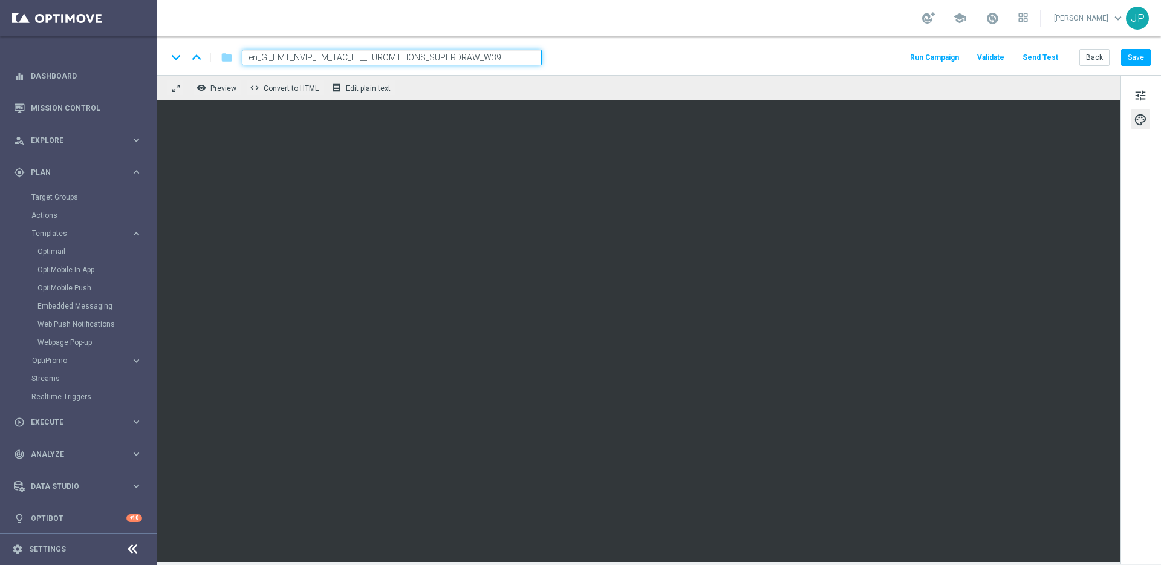
click at [1050, 57] on button "Send Test" at bounding box center [1040, 58] width 39 height 16
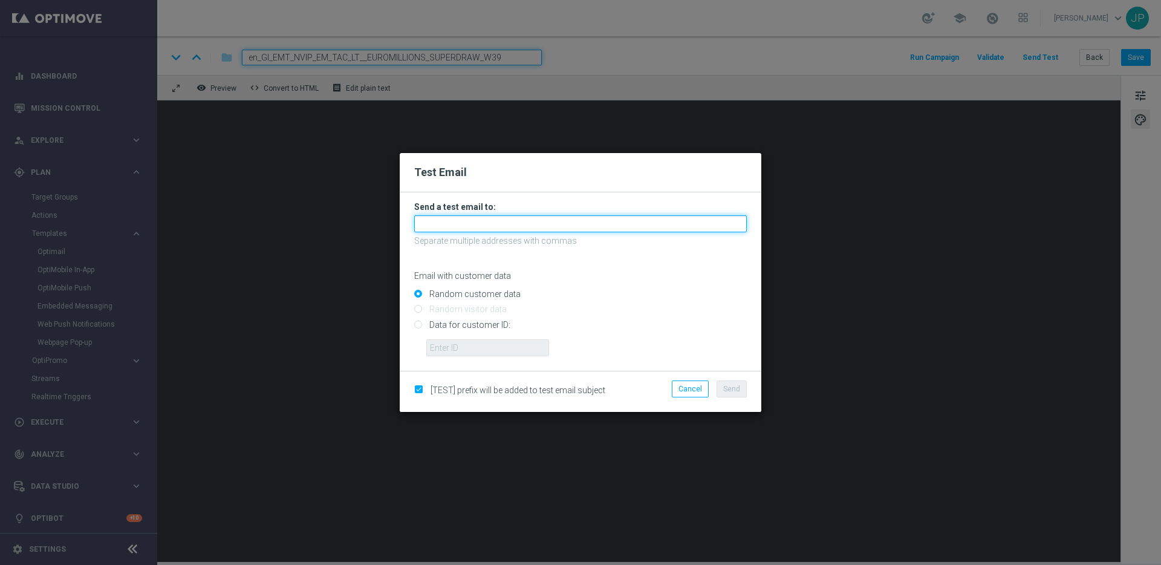
click at [632, 222] on input "text" at bounding box center [580, 223] width 333 height 17
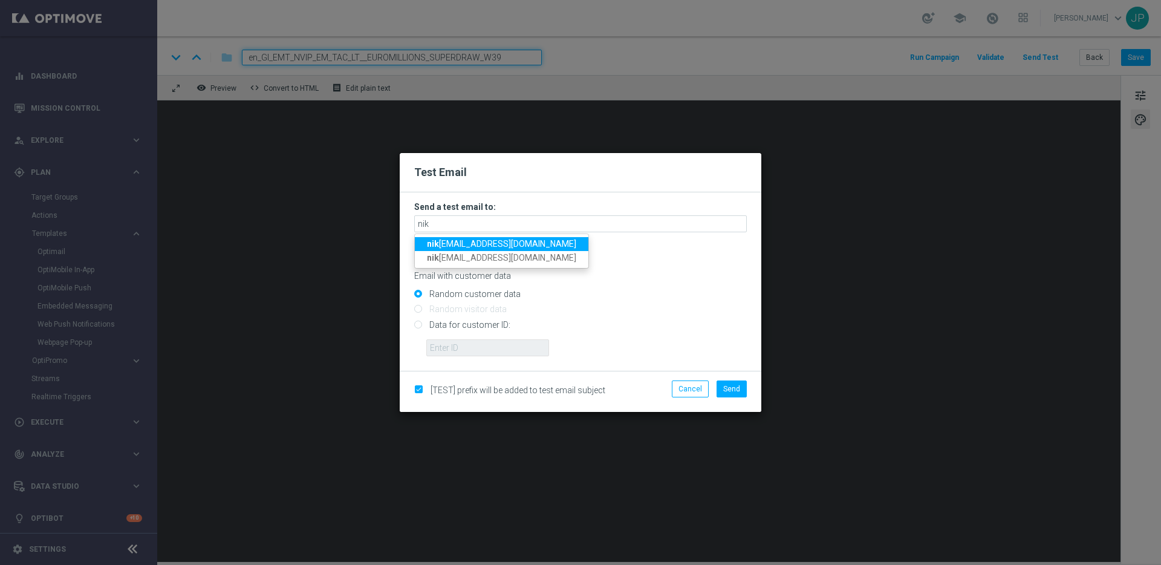
click at [500, 241] on span "[PERSON_NAME] [PERSON_NAME][EMAIL_ADDRESS][DOMAIN_NAME]" at bounding box center [501, 244] width 149 height 10
type input "[PERSON_NAME][EMAIL_ADDRESS][DOMAIN_NAME]"
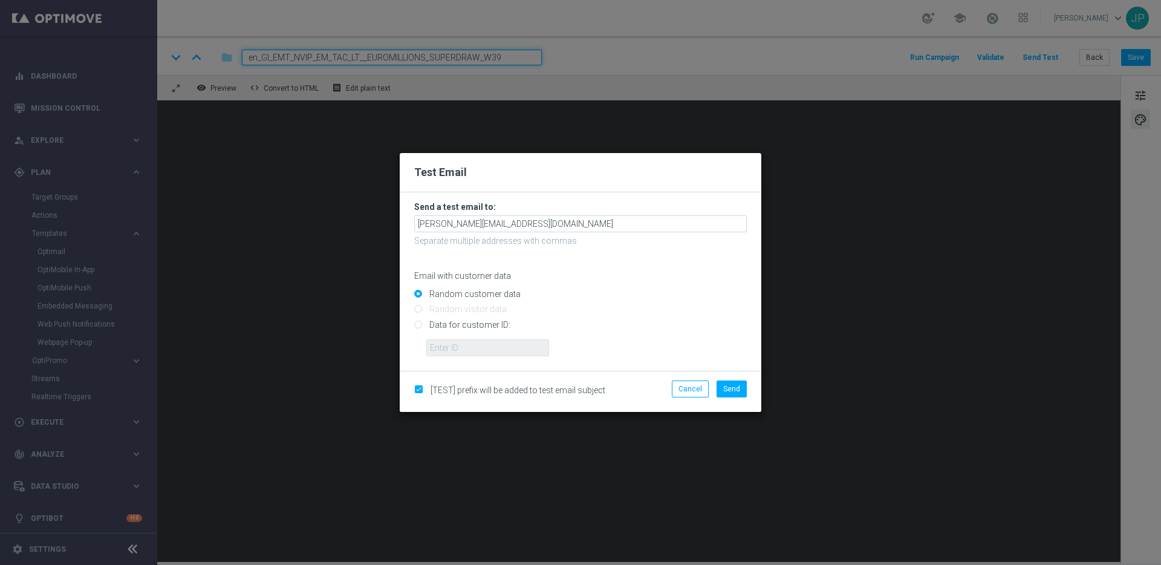
click at [454, 325] on input "Data for customer ID:" at bounding box center [580, 329] width 333 height 17
radio input "true"
click at [460, 345] on input "text" at bounding box center [487, 347] width 123 height 17
paste input "223911764"
type input "223911764"
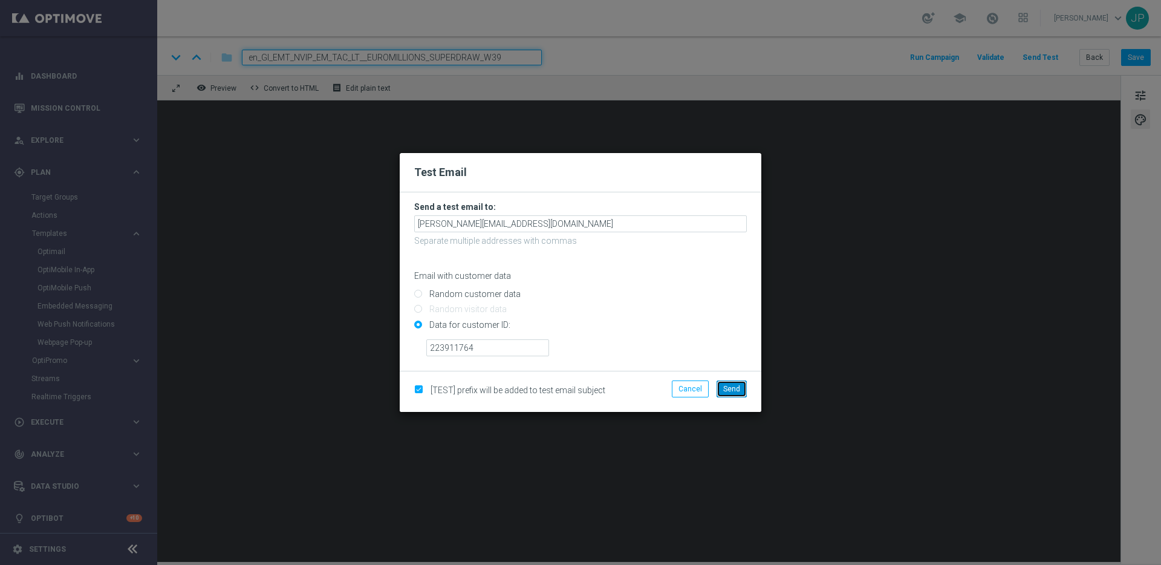
click at [731, 389] on span "Send" at bounding box center [731, 389] width 17 height 8
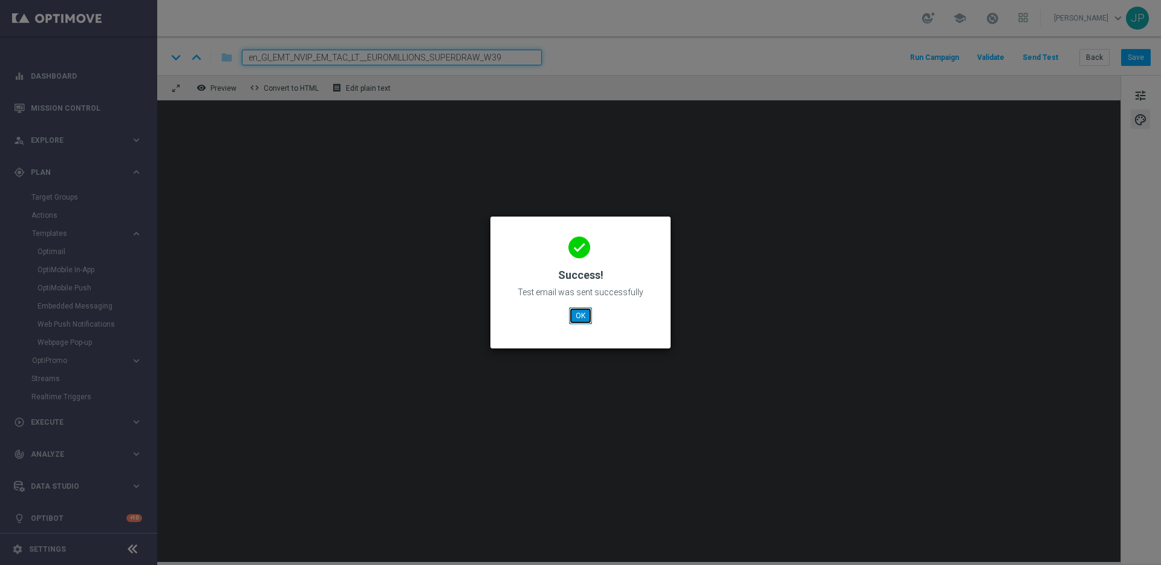
click at [585, 315] on button "OK" at bounding box center [580, 315] width 23 height 17
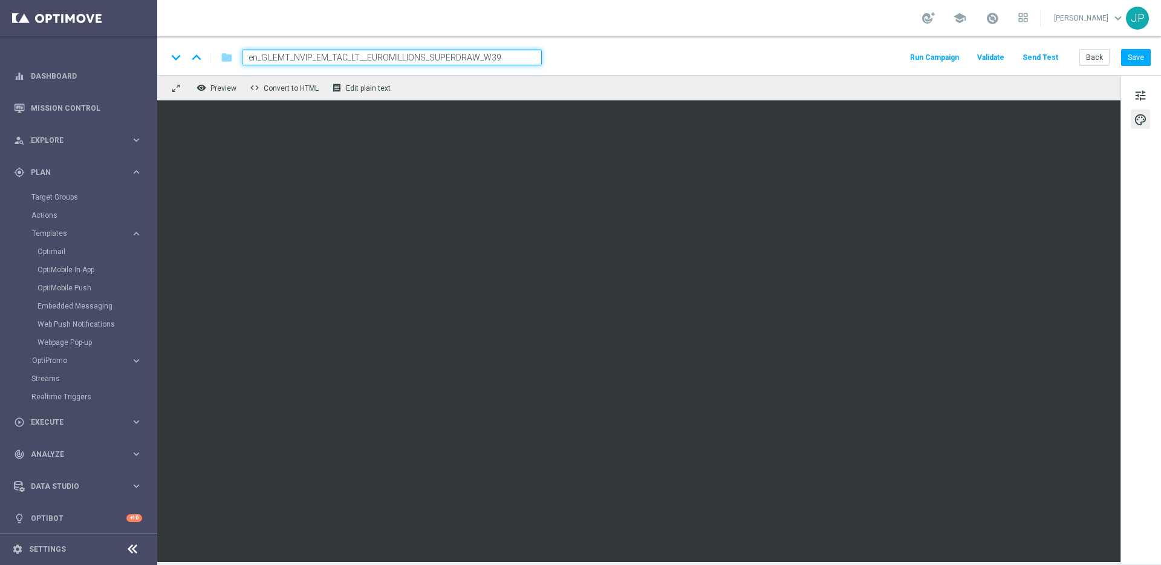
click at [414, 57] on input "en_GI_EMT_NVIP_EM_TAC_LT__EUROMILLIONS_SUPERDRAW_W39" at bounding box center [392, 58] width 300 height 16
click at [1092, 58] on button "Back" at bounding box center [1095, 57] width 30 height 17
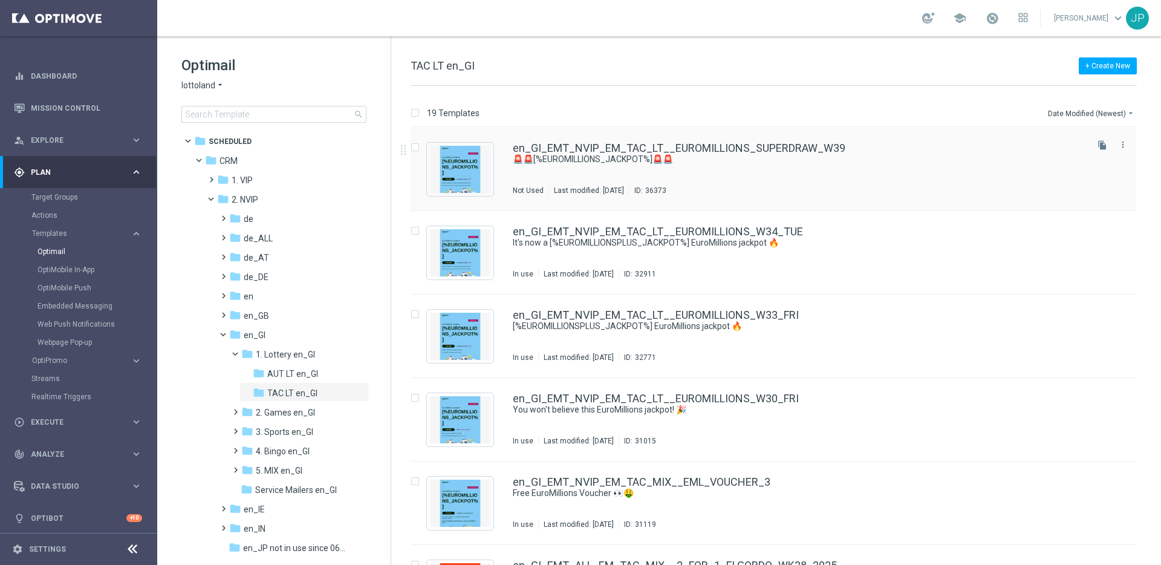
click at [887, 169] on div "en_GI_EMT_NVIP_EM_TAC_LT__EUROMILLIONS_SUPERDRAW_W39 🚨🚨[%EUROMILLIONS_JACKPOT%]…" at bounding box center [799, 169] width 572 height 53
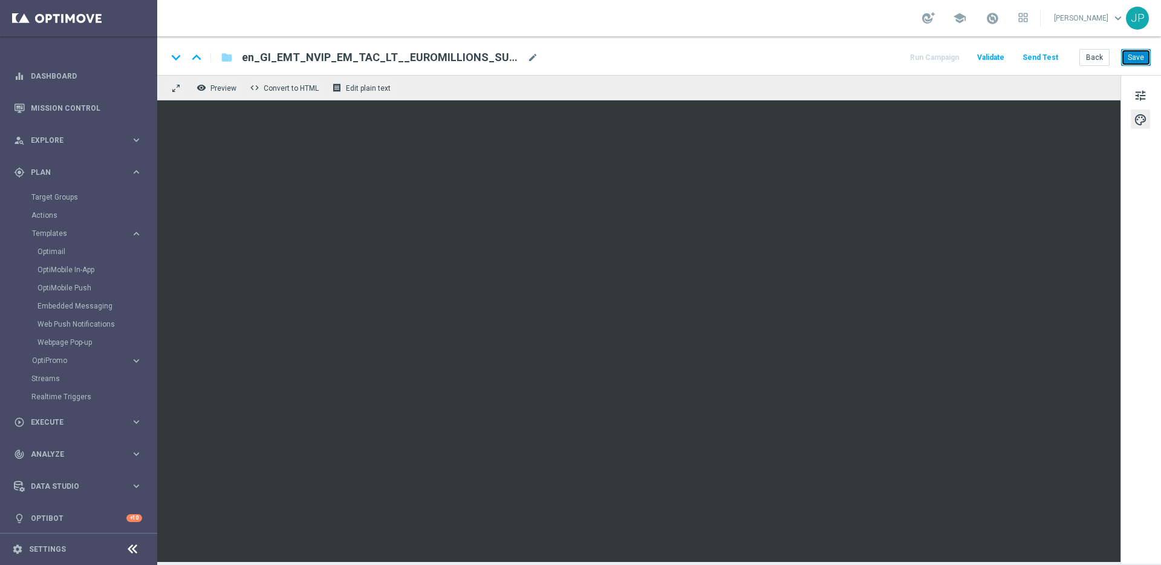
click at [1138, 60] on button "Save" at bounding box center [1137, 57] width 30 height 17
click at [1103, 57] on button "Back" at bounding box center [1095, 57] width 30 height 17
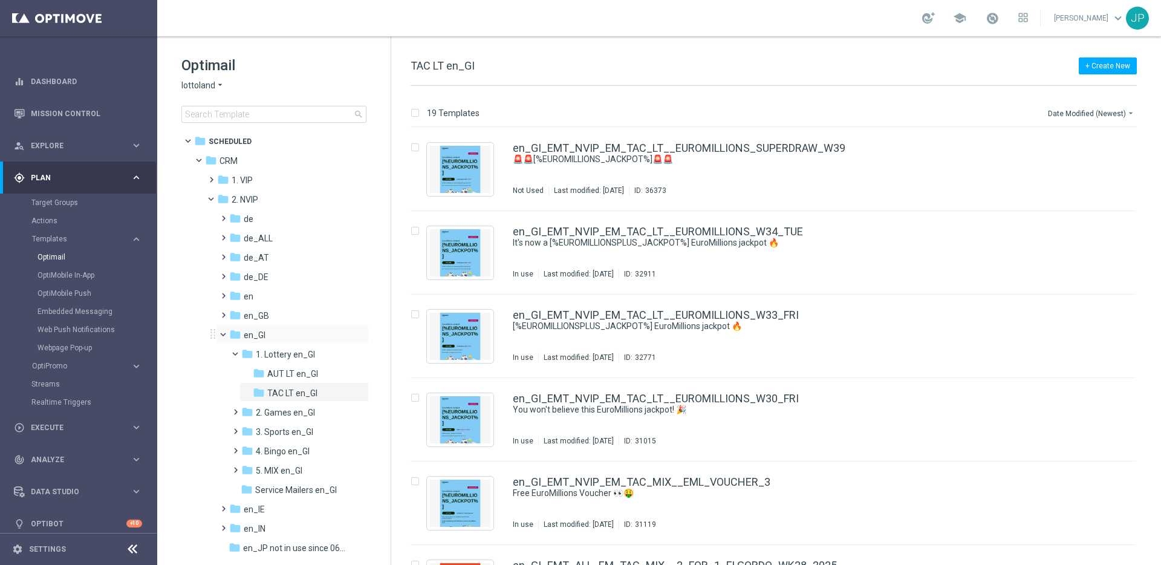
click at [226, 333] on span at bounding box center [228, 331] width 5 height 5
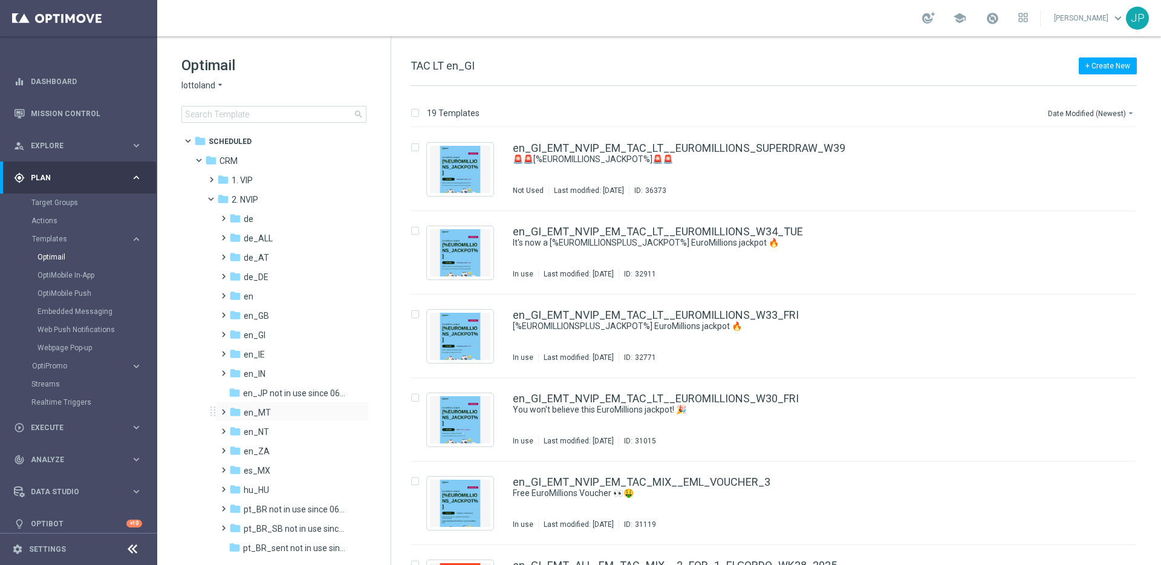
click at [223, 409] on span at bounding box center [220, 406] width 5 height 5
click at [232, 428] on span at bounding box center [232, 425] width 5 height 5
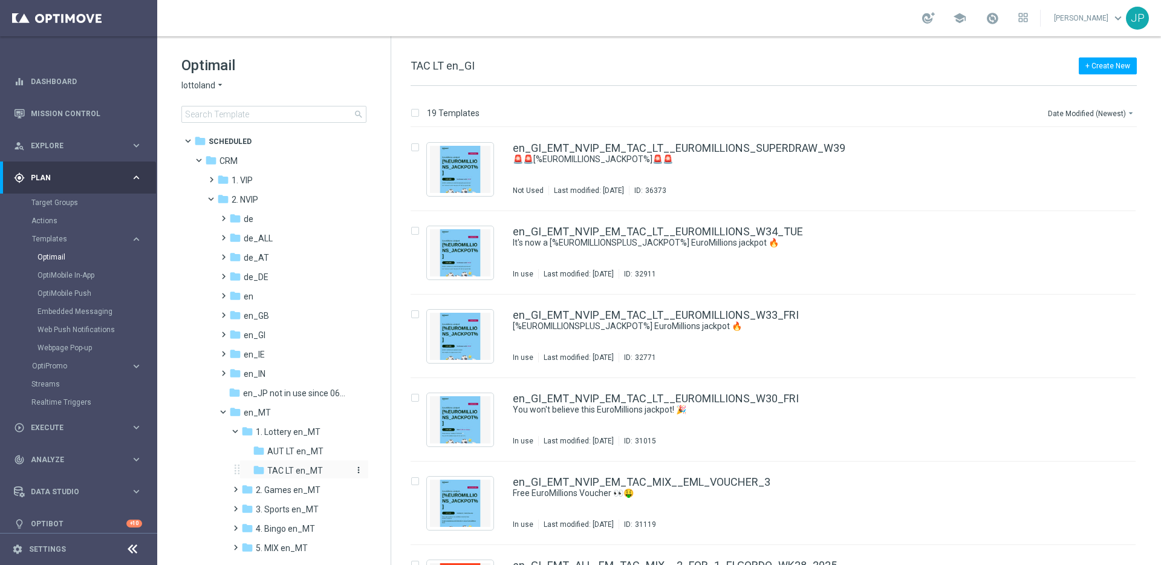
click at [272, 466] on span "TAC LT en_MT" at bounding box center [295, 470] width 56 height 11
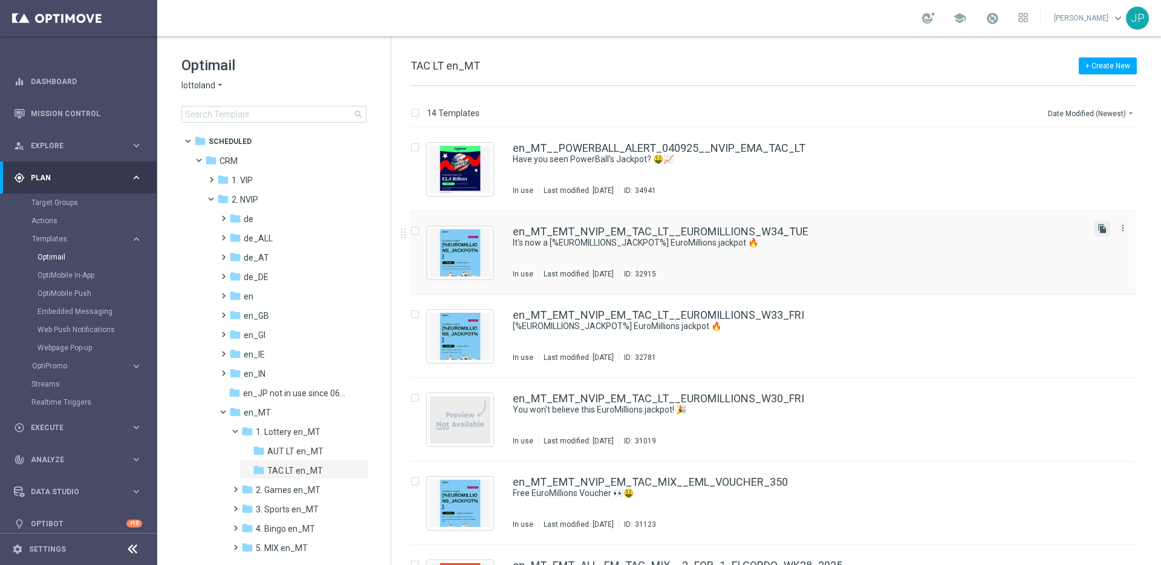
click at [1100, 228] on icon "file_copy" at bounding box center [1103, 229] width 10 height 10
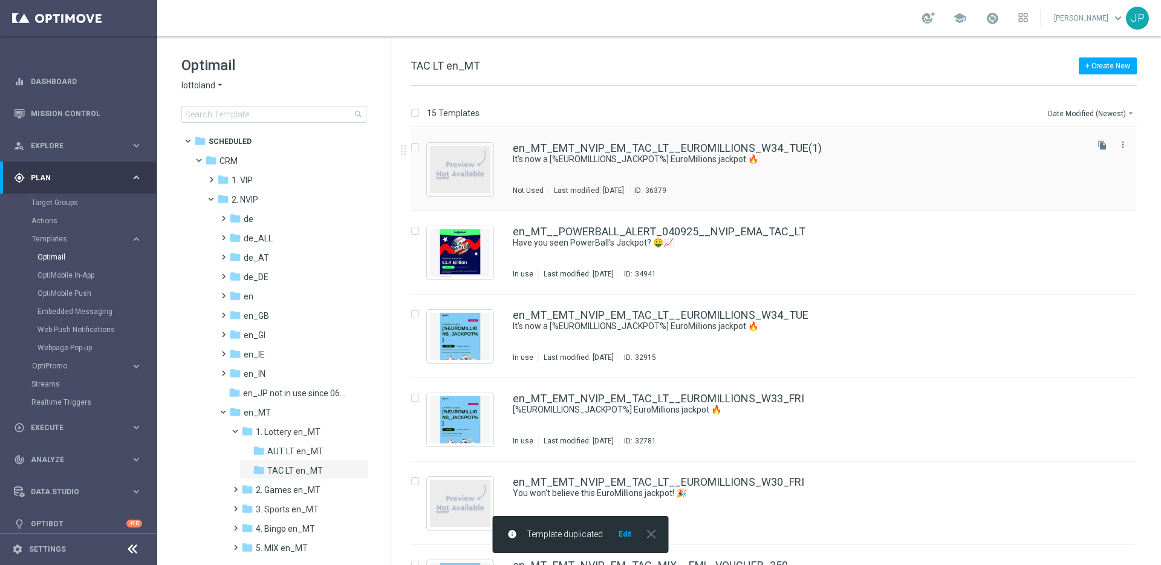
click at [850, 152] on div "en_MT_EMT_NVIP_EM_TAC_LT__EUROMILLIONS_W34_TUE(1)" at bounding box center [799, 148] width 572 height 11
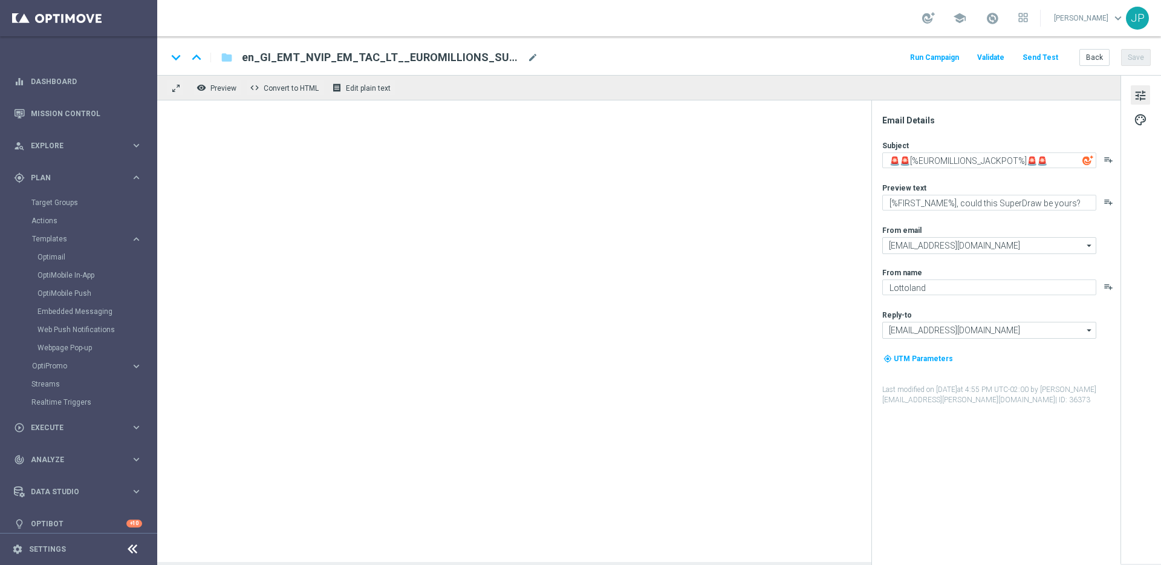
type textarea "It's now a [%EUROMILLIONS_JACKPOT%] EuroMillions jackpot 🔥"
type textarea "Get our 6 for 5 offer here..."
type input "[EMAIL_ADDRESS][DOMAIN_NAME]"
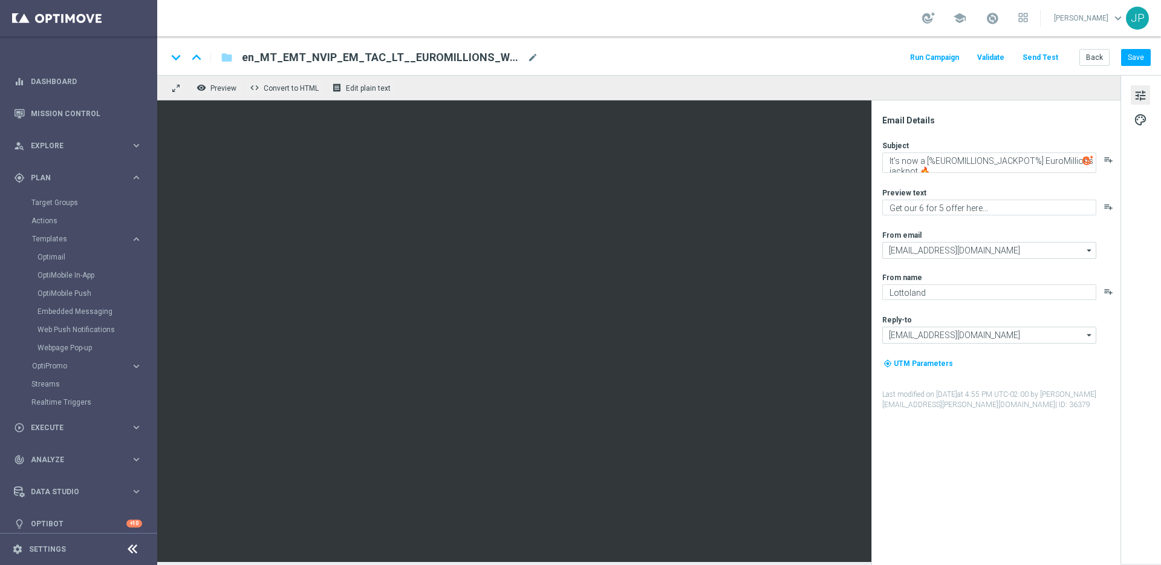
click at [486, 53] on span "en_MT_EMT_NVIP_EM_TAC_LT__EUROMILLIONS_W34_TUE(1)" at bounding box center [382, 57] width 281 height 15
click at [519, 55] on input "en_MT_EMT_NVIP_EM_TAC_LT__EUROMILLIONS_W34_TUE(1)" at bounding box center [392, 58] width 300 height 16
paste input "SUPERDRAW_W39"
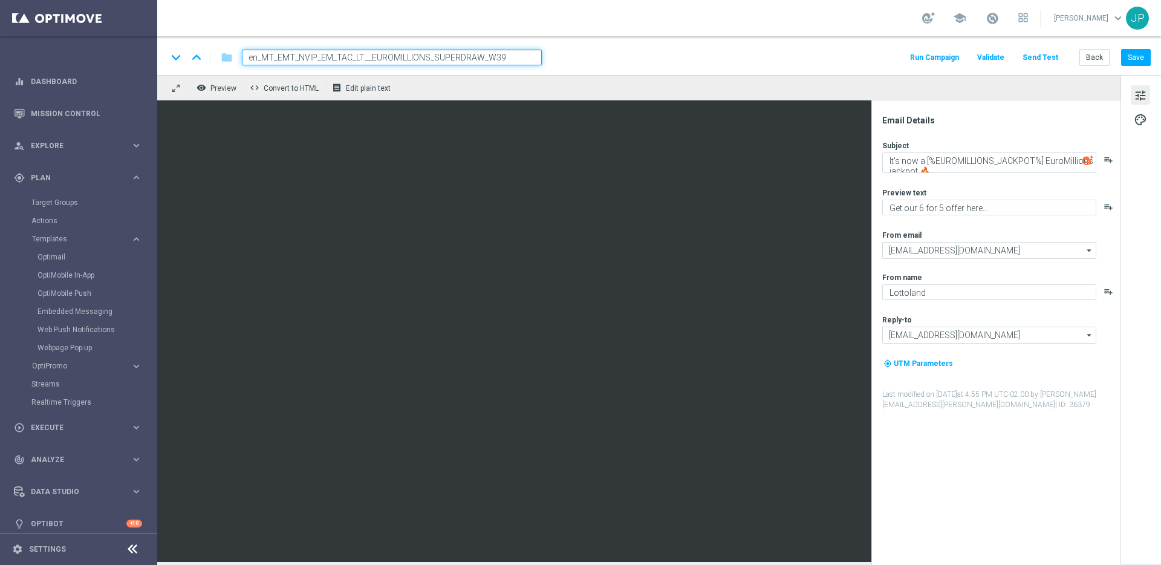
type input "en_MT_EMT_NVIP_EM_TAC_LT__EUROMILLIONS_SUPERDRAW_W39"
click at [592, 57] on div "keyboard_arrow_down keyboard_arrow_up folder en_MT_EMT_NVIP_EM_TAC_LT__EUROMILL…" at bounding box center [659, 58] width 984 height 16
click at [985, 158] on textarea "It's now a [%EUROMILLIONS_JACKPOT%] EuroMillions jackpot 🔥" at bounding box center [990, 162] width 214 height 21
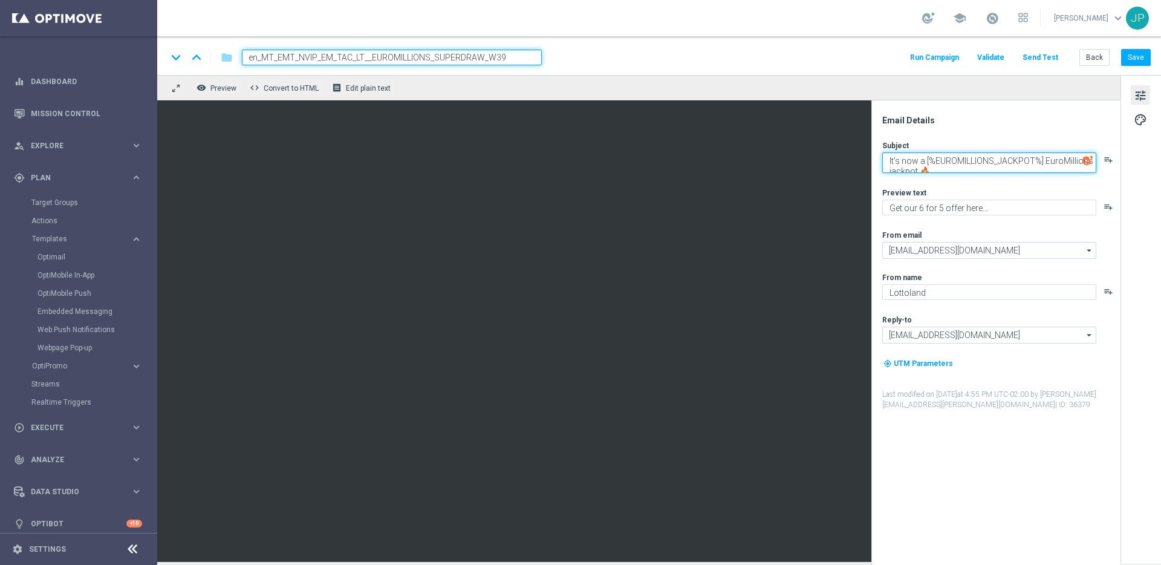
click at [985, 158] on textarea "It's now a [%EUROMILLIONS_JACKPOT%] EuroMillions jackpot 🔥" at bounding box center [990, 162] width 214 height 21
paste textarea "🚨🚨[%EUROMILLIONS_JACKPOT%]🚨🚨"
type textarea "🚨🚨[%EUROMILLIONS_JACKPOT%]🚨🚨"
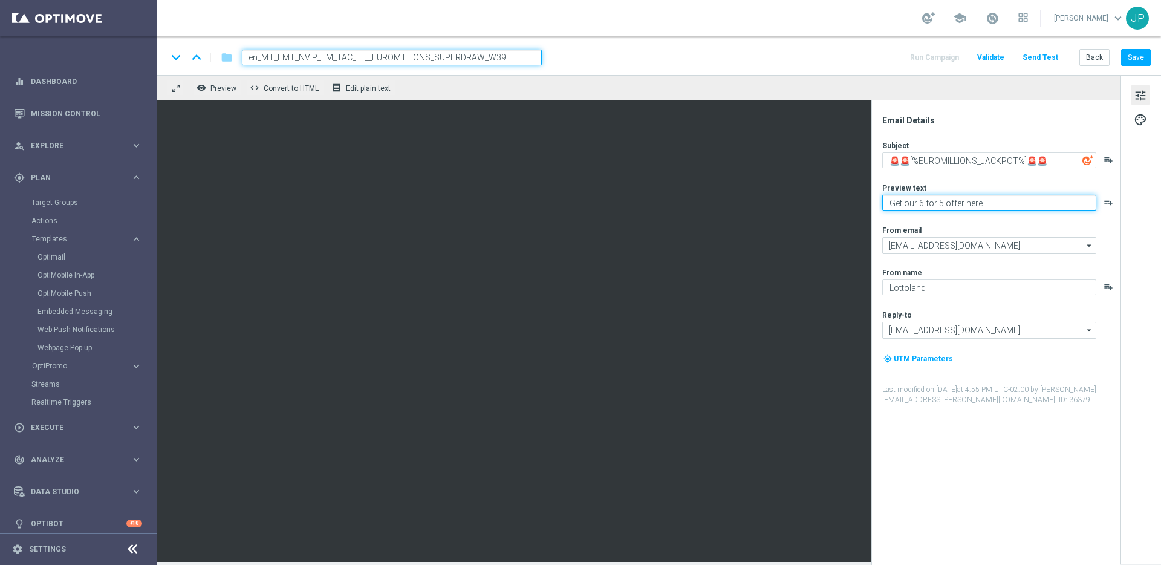
click at [951, 201] on textarea "Get our 6 for 5 offer here..." at bounding box center [990, 203] width 214 height 16
paste textarea "[%FIRST_NAME%], could this SuperDraw be yours?"
type textarea "[%FIRST_NAME%], could this SuperDraw be yours?"
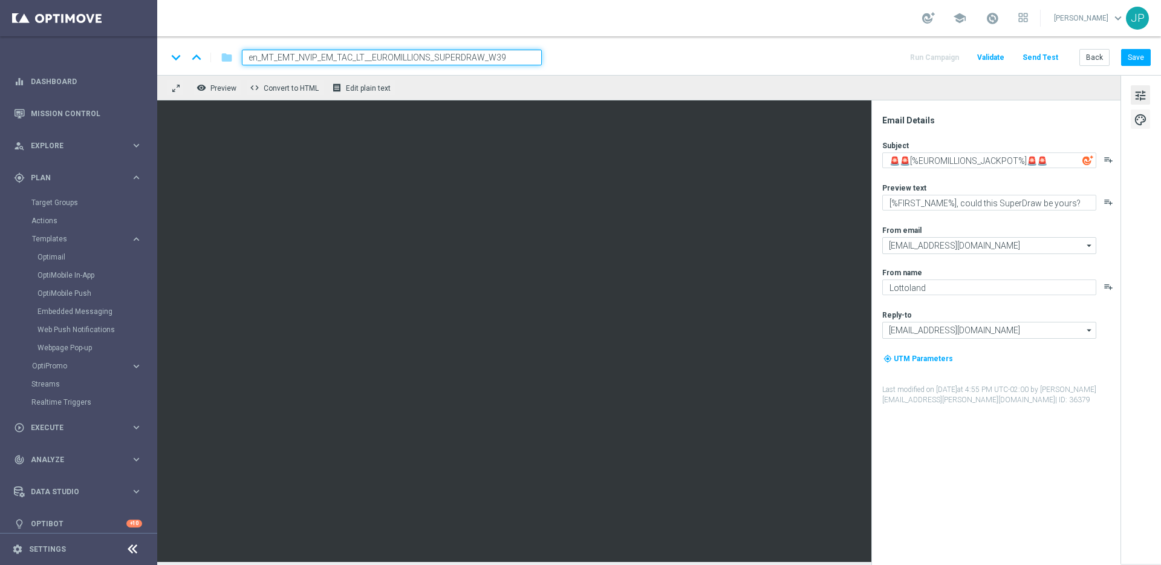
click at [1140, 115] on span "palette" at bounding box center [1140, 120] width 13 height 16
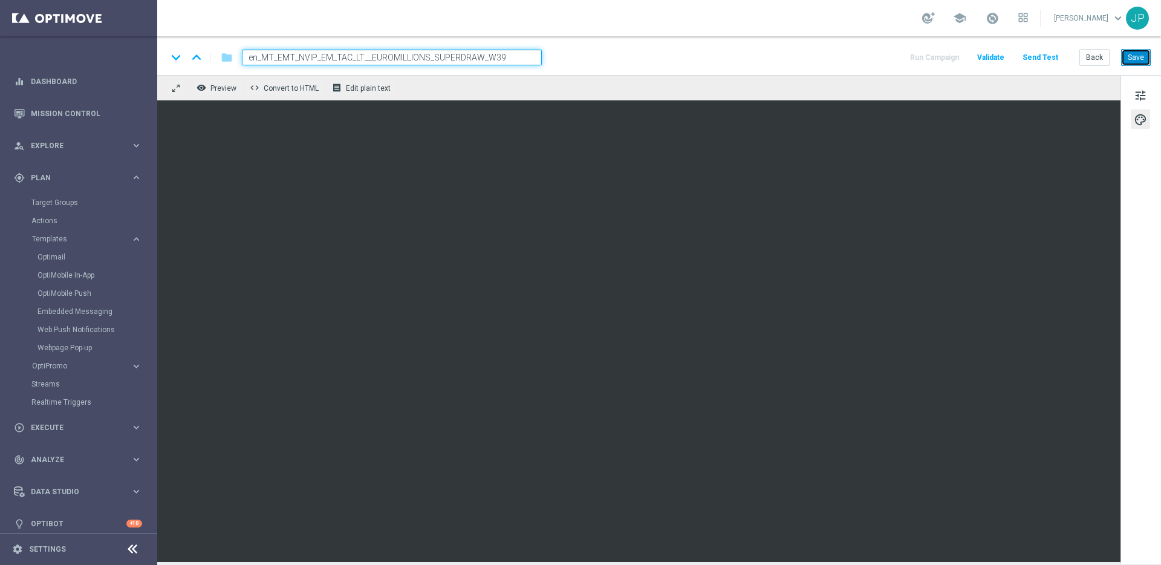
click at [1130, 58] on button "Save" at bounding box center [1137, 57] width 30 height 17
click at [1052, 53] on button "Send Test" at bounding box center [1040, 58] width 39 height 16
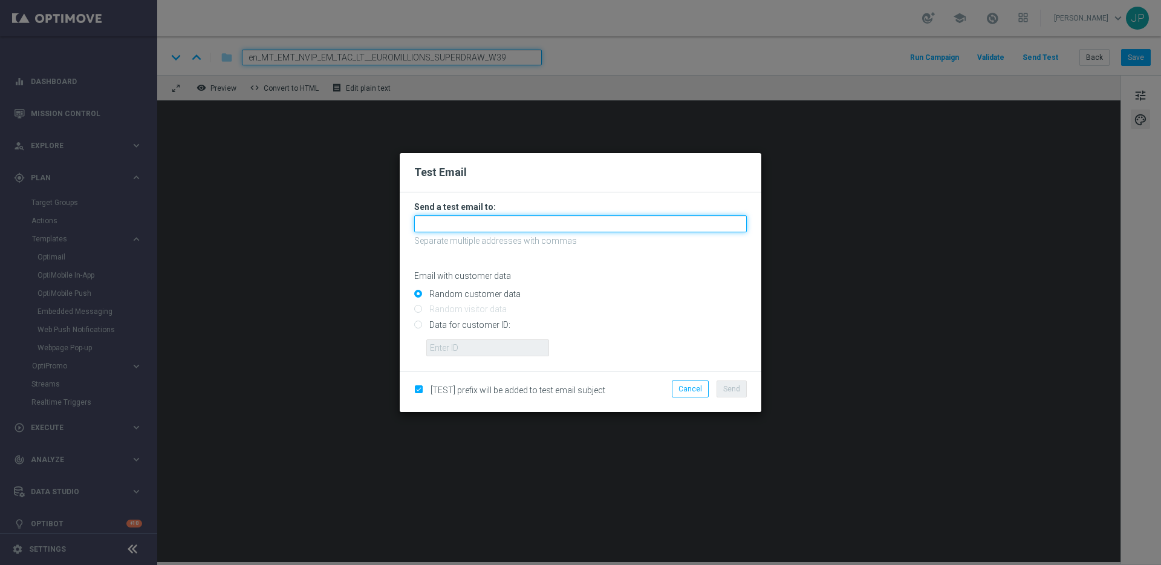
click at [599, 230] on input "text" at bounding box center [580, 223] width 333 height 17
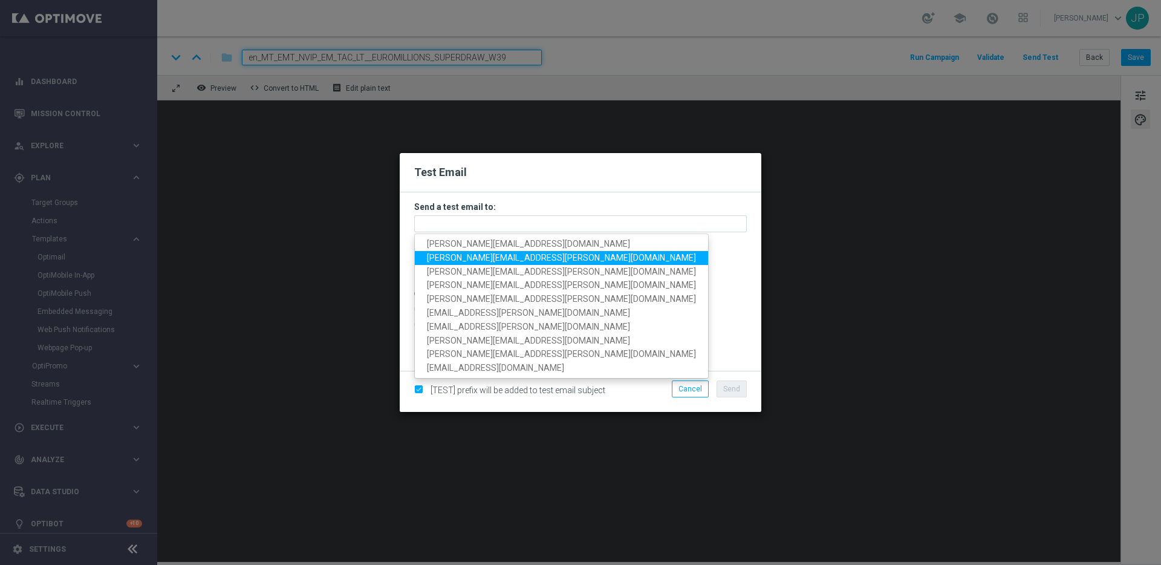
click at [446, 256] on span "[PERSON_NAME][EMAIL_ADDRESS][PERSON_NAME][DOMAIN_NAME]" at bounding box center [561, 258] width 269 height 10
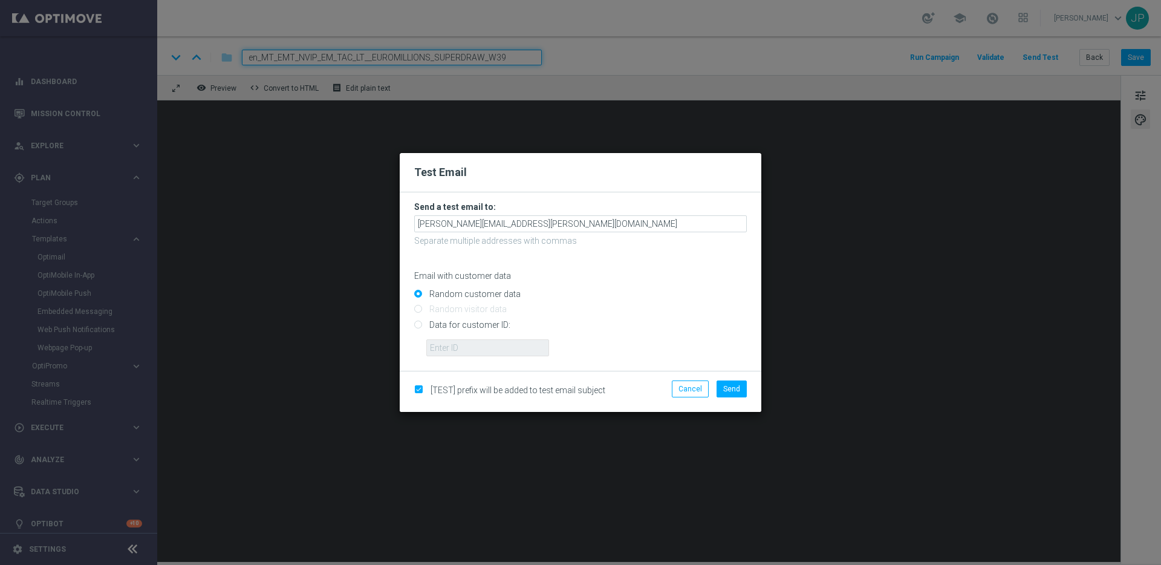
click at [566, 238] on p "Separate multiple addresses with commas" at bounding box center [580, 240] width 333 height 11
click at [569, 233] on form "Send a test email to: james.parr@lottoland.com Separate multiple addresses with…" at bounding box center [580, 278] width 333 height 155
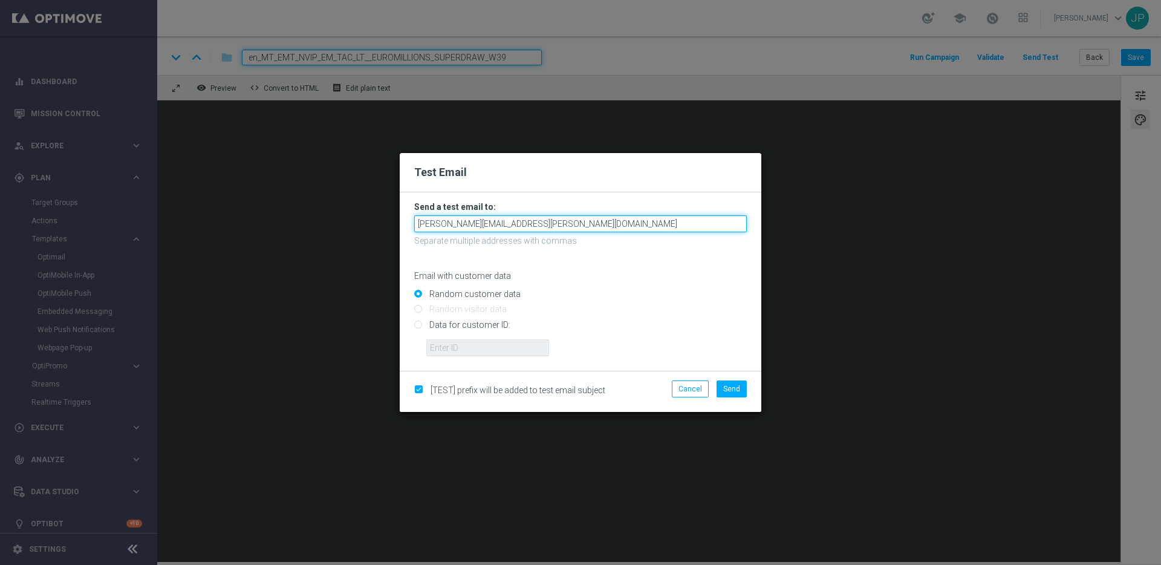
click at [576, 217] on input "[PERSON_NAME][EMAIL_ADDRESS][PERSON_NAME][DOMAIN_NAME]" at bounding box center [580, 223] width 333 height 17
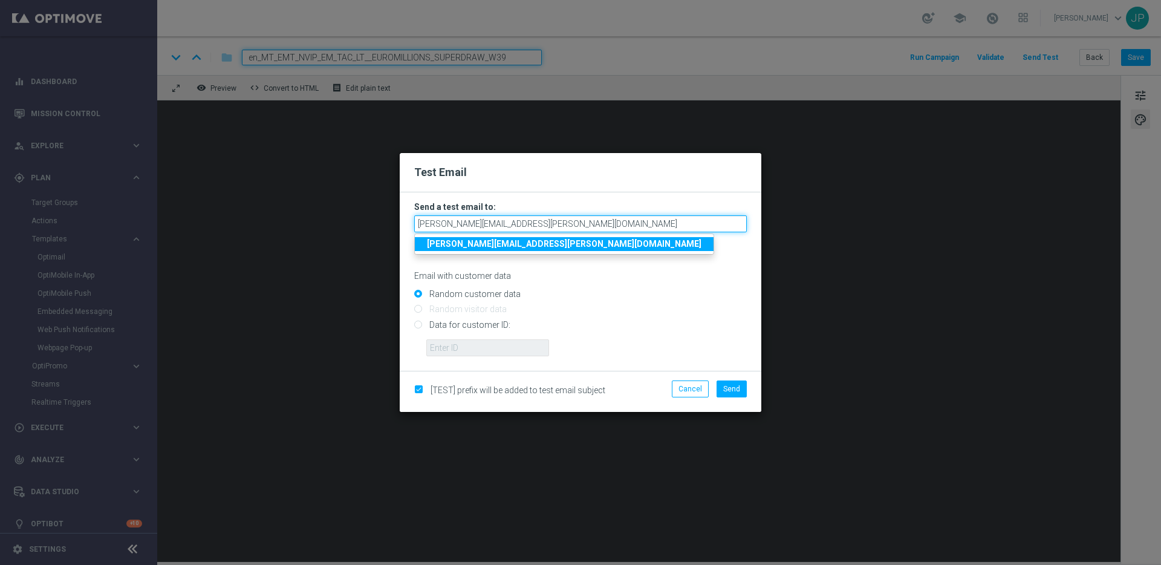
click at [575, 221] on input "[PERSON_NAME][EMAIL_ADDRESS][PERSON_NAME][DOMAIN_NAME]" at bounding box center [580, 223] width 333 height 17
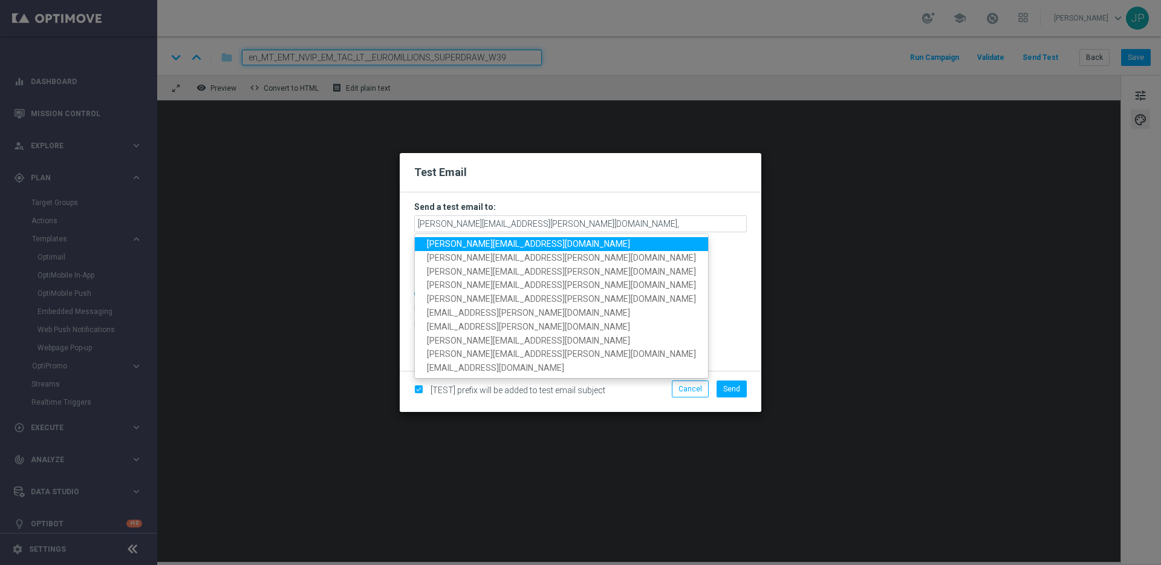
click at [495, 245] on span "[PERSON_NAME][EMAIL_ADDRESS][DOMAIN_NAME]" at bounding box center [528, 244] width 203 height 10
type input "james.parr@lottoland.com,nikola.misotova@lottoland.com"
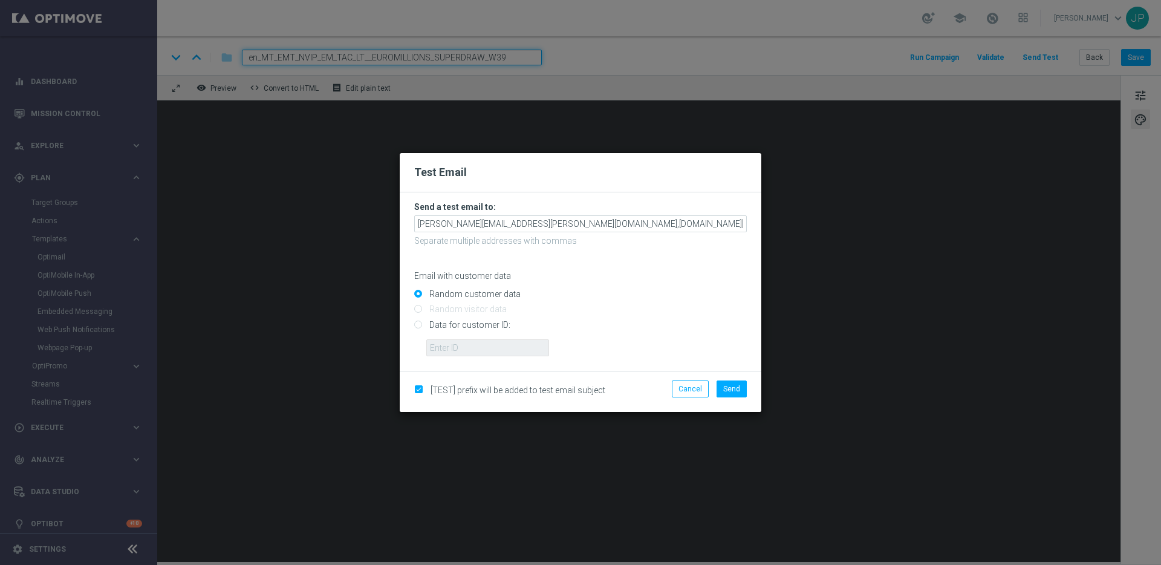
click at [475, 326] on input "Data for customer ID:" at bounding box center [580, 329] width 333 height 17
radio input "true"
click at [512, 351] on input "text" at bounding box center [487, 347] width 123 height 17
paste input "224077587"
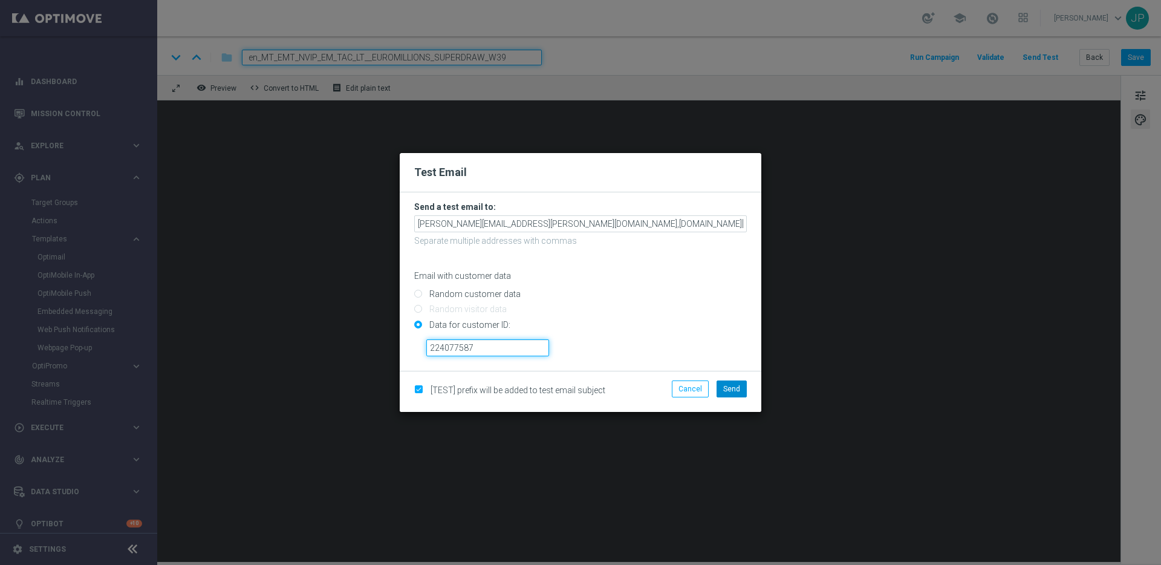
type input "224077587"
click at [734, 385] on span "Send" at bounding box center [731, 389] width 17 height 8
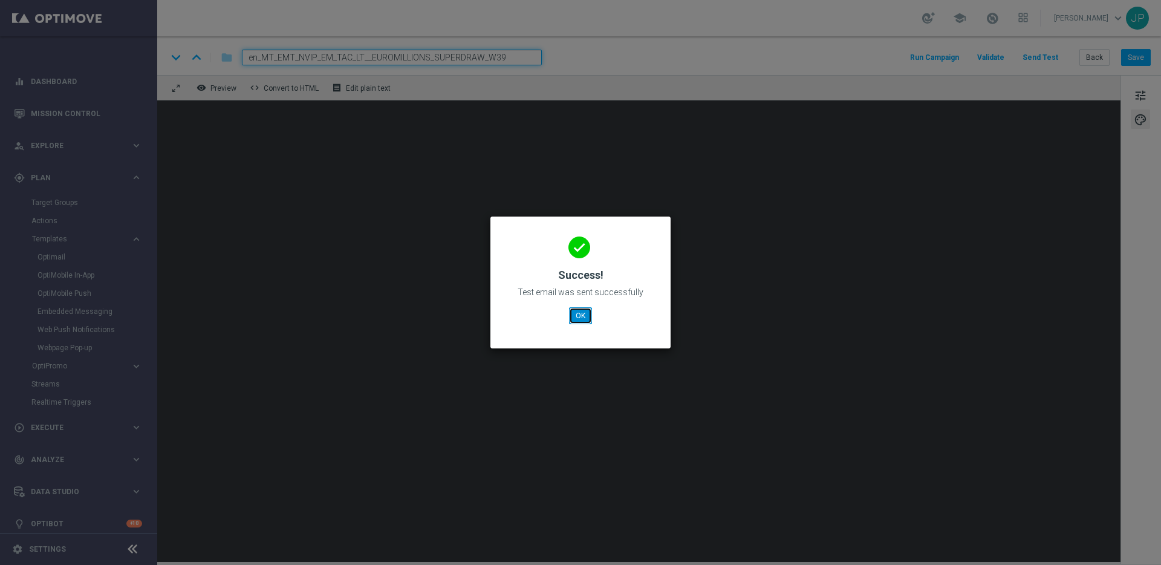
click at [584, 319] on button "OK" at bounding box center [580, 315] width 23 height 17
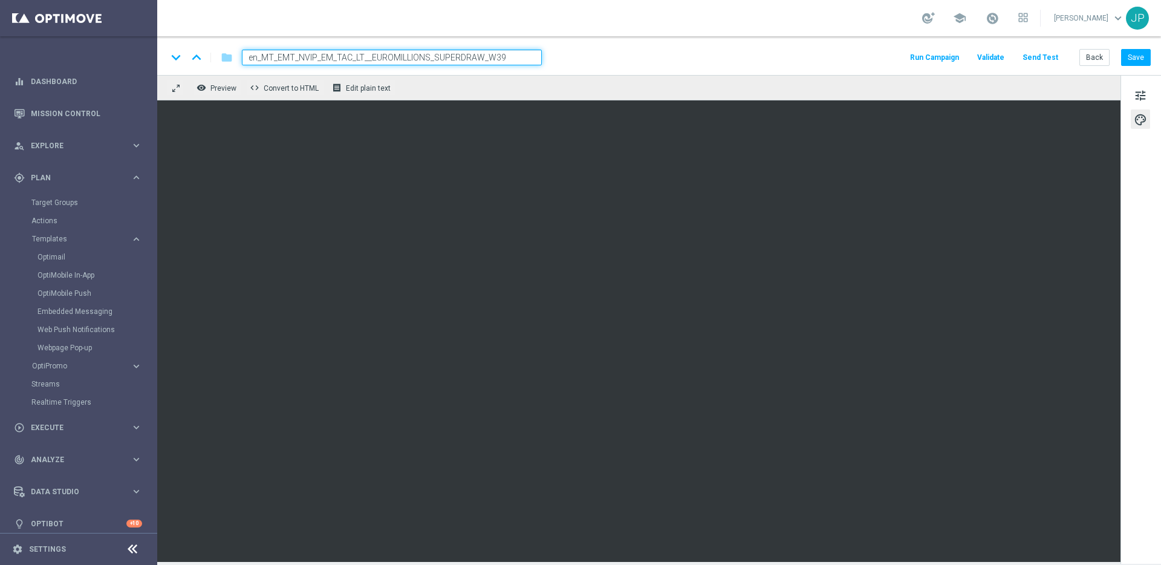
click at [779, 56] on div "keyboard_arrow_down keyboard_arrow_up folder en_MT_EMT_NVIP_EM_TAC_LT__EUROMILL…" at bounding box center [659, 58] width 984 height 16
click at [1145, 57] on button "Save" at bounding box center [1137, 57] width 30 height 17
click at [1147, 63] on button "Save" at bounding box center [1137, 57] width 30 height 17
click at [1137, 56] on button "Save" at bounding box center [1137, 57] width 30 height 17
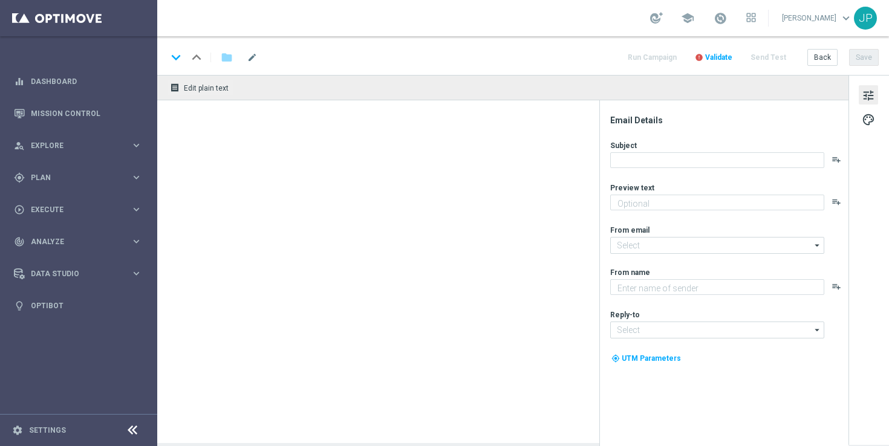
type textarea "[%FIRST_NAME%], could this SuperDraw be yours?"
type input "[EMAIL_ADDRESS][DOMAIN_NAME]"
type textarea "Lottoland"
type input "[EMAIL_ADDRESS][DOMAIN_NAME]"
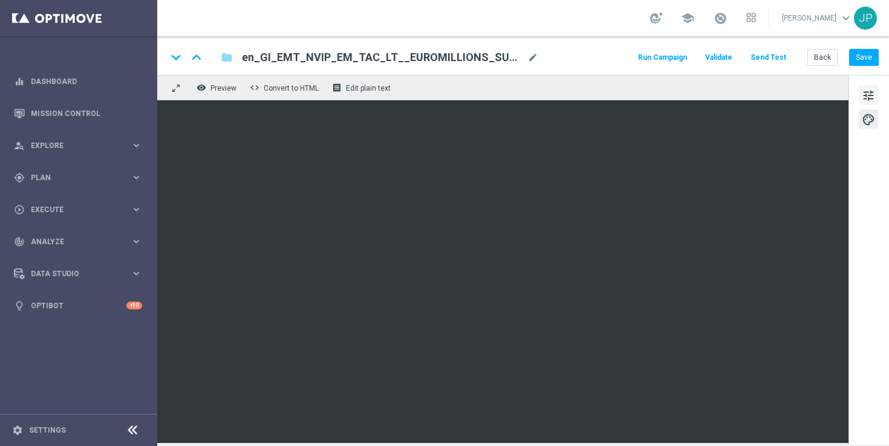
click at [865, 96] on span "tune" at bounding box center [868, 96] width 13 height 16
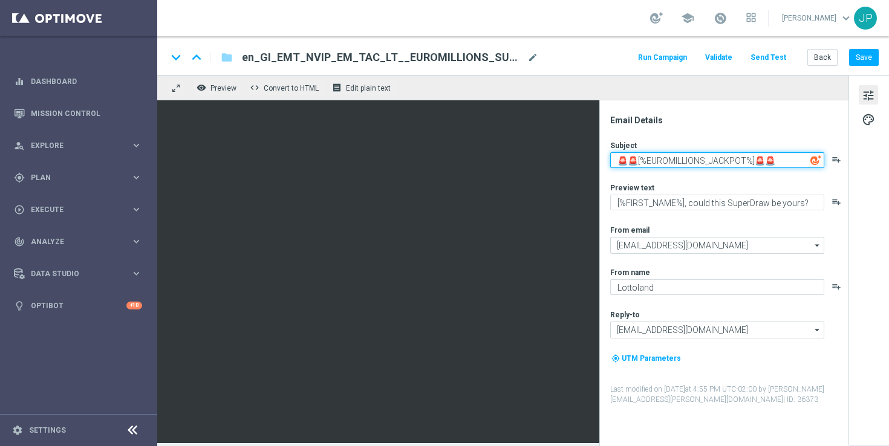
click at [751, 162] on textarea "🚨🚨[%EUROMILLIONS_JACKPOT%]🚨🚨" at bounding box center [717, 160] width 214 height 16
type textarea "🚨🚨🚨🚨"
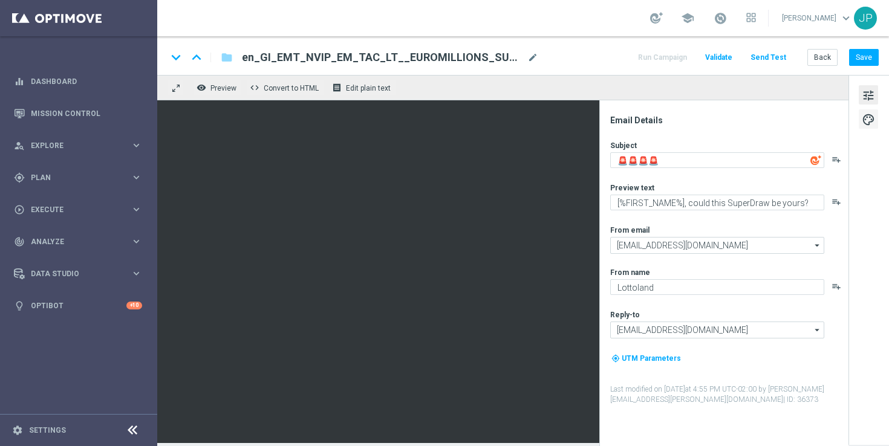
click at [875, 120] on span "palette" at bounding box center [868, 120] width 13 height 16
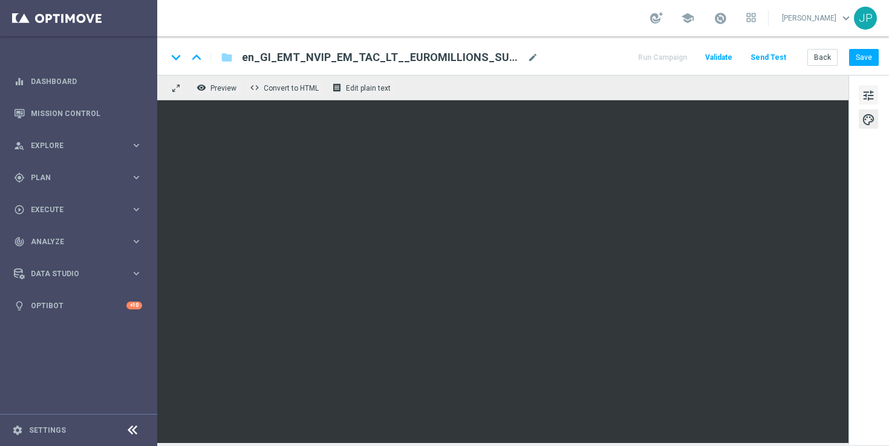
click at [874, 103] on span "tune" at bounding box center [868, 96] width 13 height 16
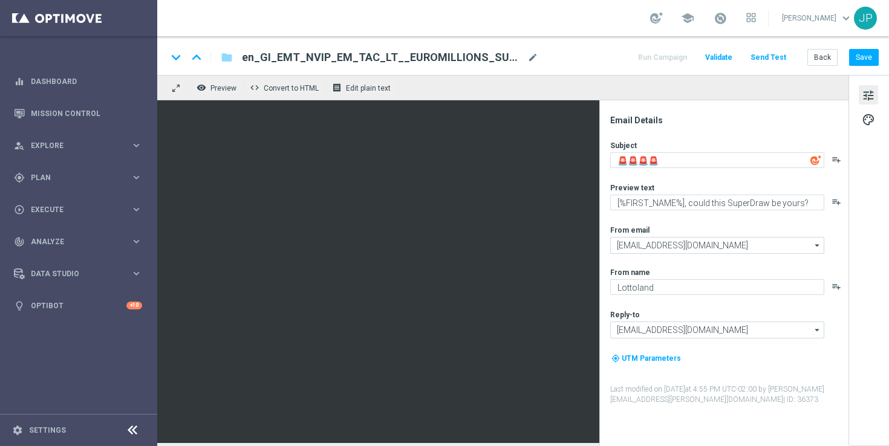
click at [837, 161] on icon "playlist_add" at bounding box center [837, 160] width 10 height 10
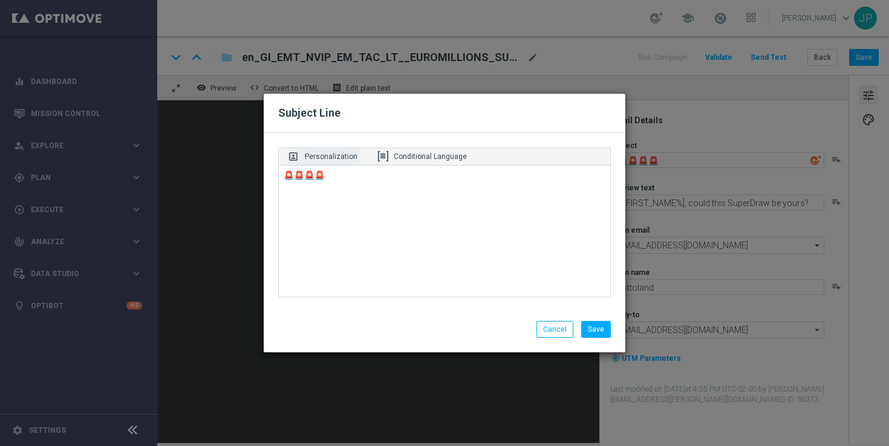
click at [333, 160] on p "Personalization" at bounding box center [331, 156] width 53 height 11
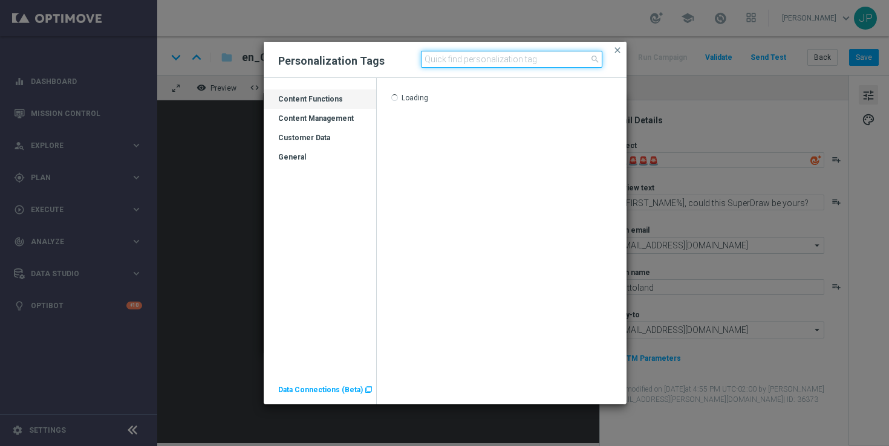
click at [482, 56] on input at bounding box center [511, 59] width 181 height 17
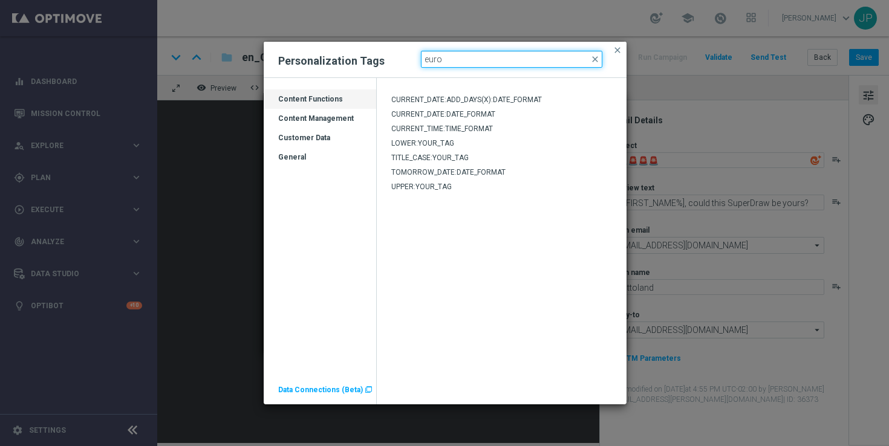
type input "Euromillions"
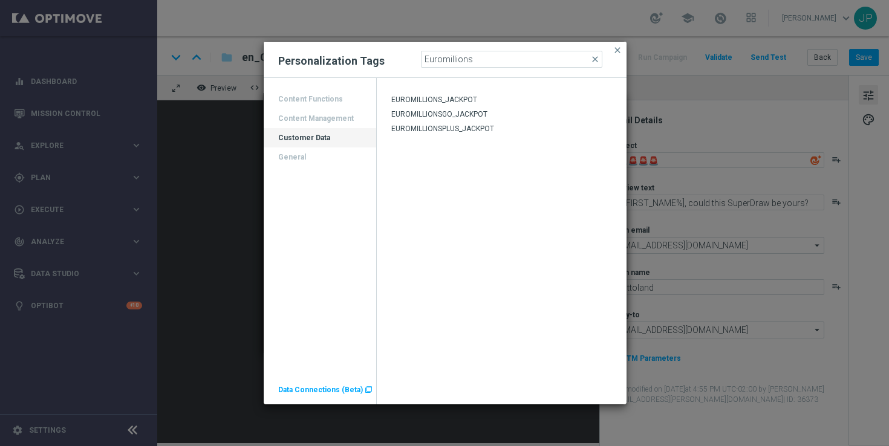
click at [454, 128] on span "EUROMILLIONSPLUS_JACKPOT" at bounding box center [442, 129] width 103 height 8
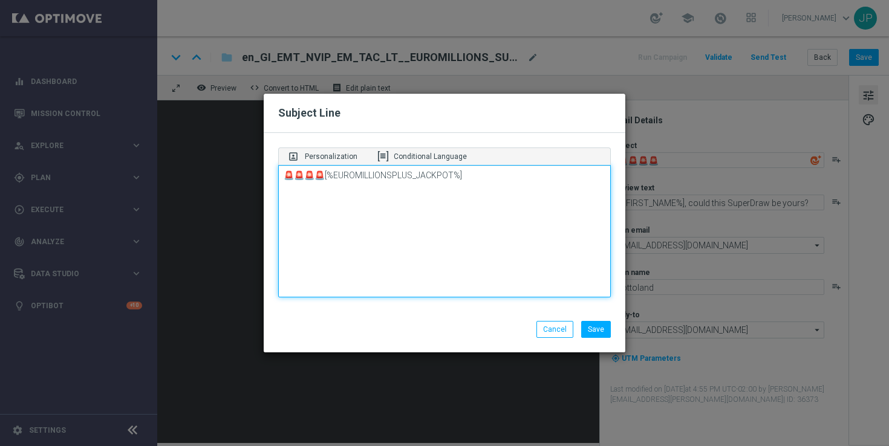
drag, startPoint x: 460, startPoint y: 177, endPoint x: 318, endPoint y: 175, distance: 142.8
click at [318, 175] on textarea "🚨🚨🚨🚨[%EUROMILLIONSPLUS_JACKPOT%]" at bounding box center [444, 231] width 333 height 133
click at [299, 175] on textarea "🚨🚨🚨🚨" at bounding box center [444, 231] width 333 height 133
paste textarea "[%EUROMILLIONSPLUS_JACKPOT%]"
type textarea "🚨🚨[%EUROMILLIONSPLUS_JACKPOT%]🚨🚨"
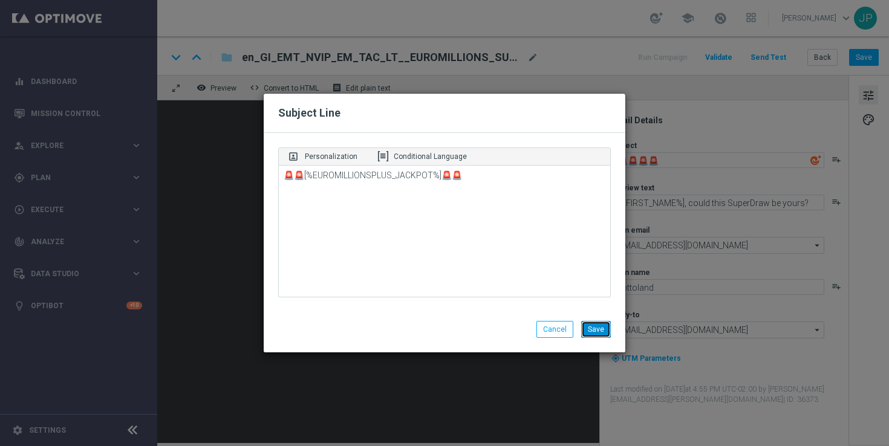
click at [604, 334] on button "Save" at bounding box center [596, 329] width 30 height 17
type textarea "🚨🚨[%EUROMILLIONSPLUS_JACKPOT%]🚨🚨"
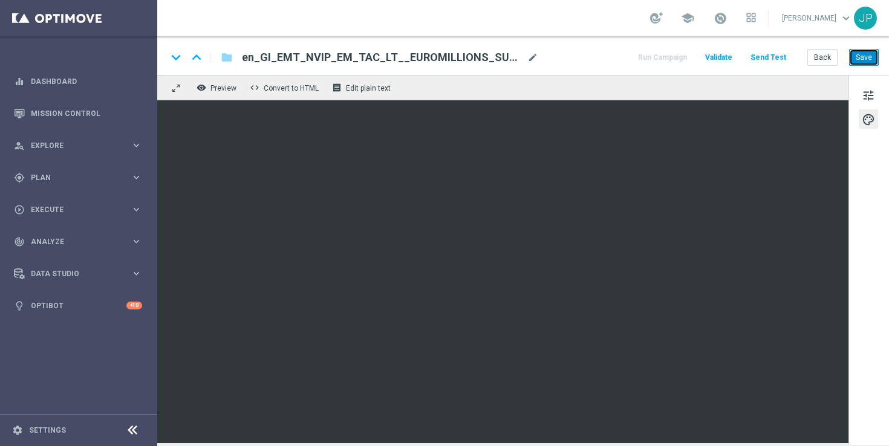
click at [866, 57] on button "Save" at bounding box center [864, 57] width 30 height 17
click at [758, 59] on button "Send Test" at bounding box center [768, 58] width 39 height 16
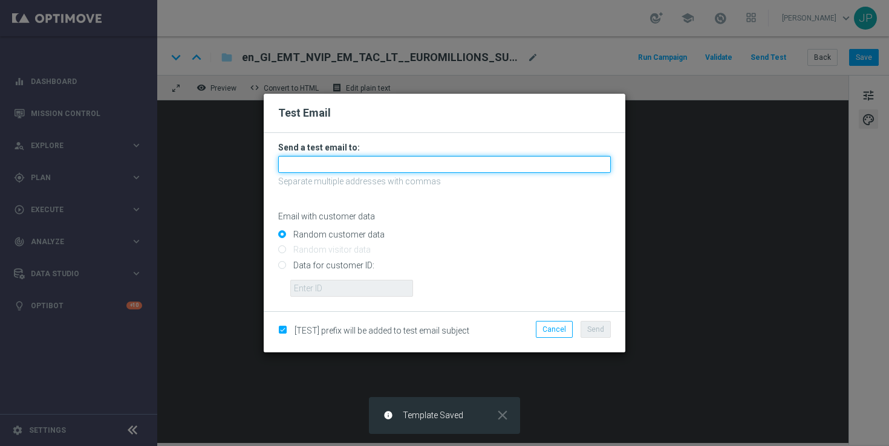
click at [400, 164] on input "text" at bounding box center [444, 164] width 333 height 17
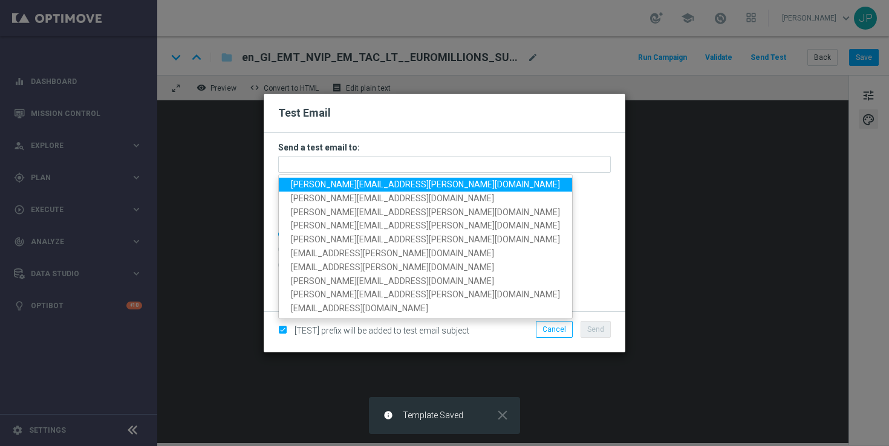
click at [305, 183] on span "[PERSON_NAME][EMAIL_ADDRESS][PERSON_NAME][DOMAIN_NAME]" at bounding box center [425, 185] width 269 height 10
type input "[PERSON_NAME][EMAIL_ADDRESS][PERSON_NAME][DOMAIN_NAME]"
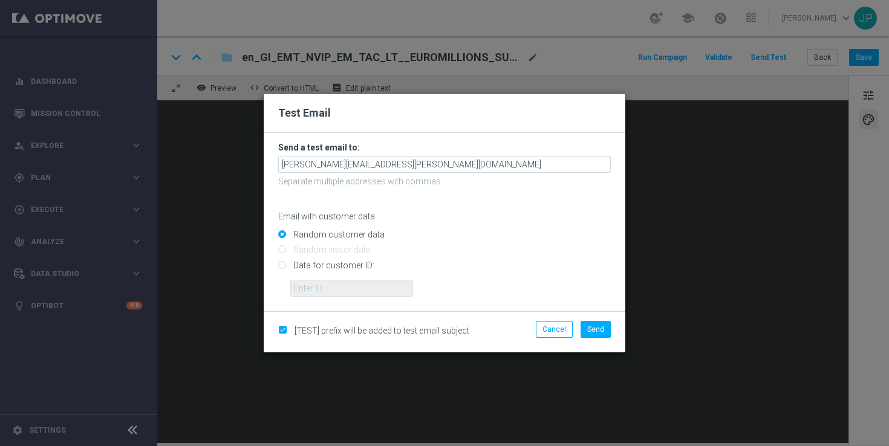
click at [324, 269] on input "Data for customer ID:" at bounding box center [444, 270] width 333 height 17
radio input "true"
click at [385, 286] on input "text" at bounding box center [351, 288] width 123 height 17
paste input "223911764"
type input "223911764"
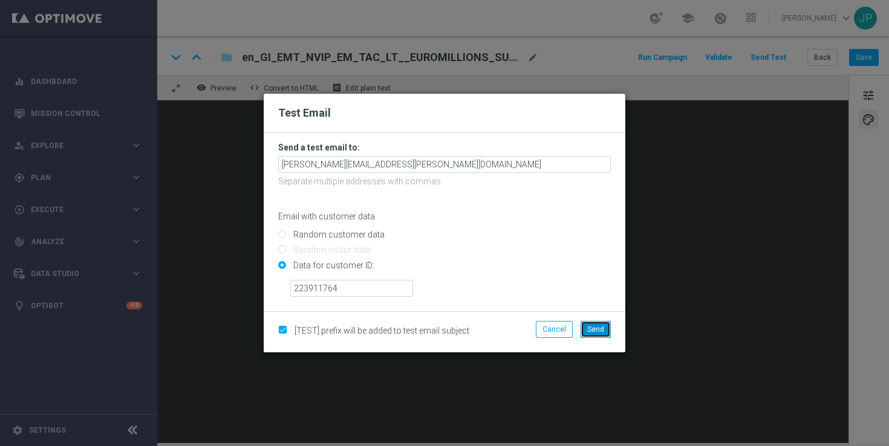
click at [601, 328] on span "Send" at bounding box center [595, 329] width 17 height 8
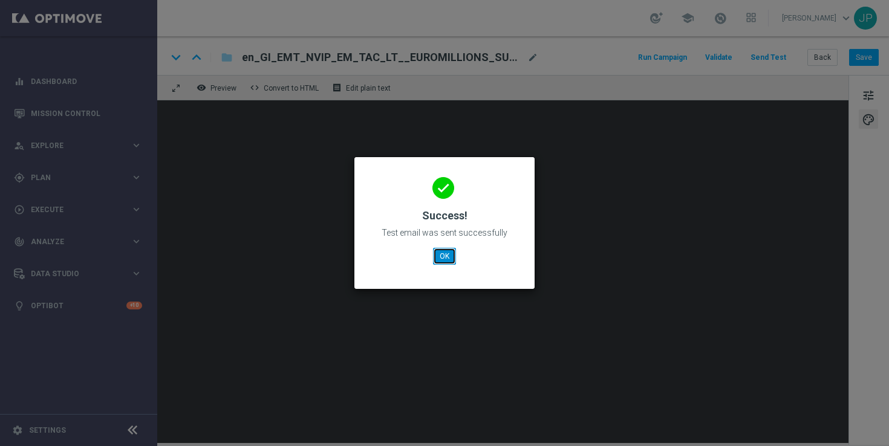
click at [445, 255] on button "OK" at bounding box center [444, 256] width 23 height 17
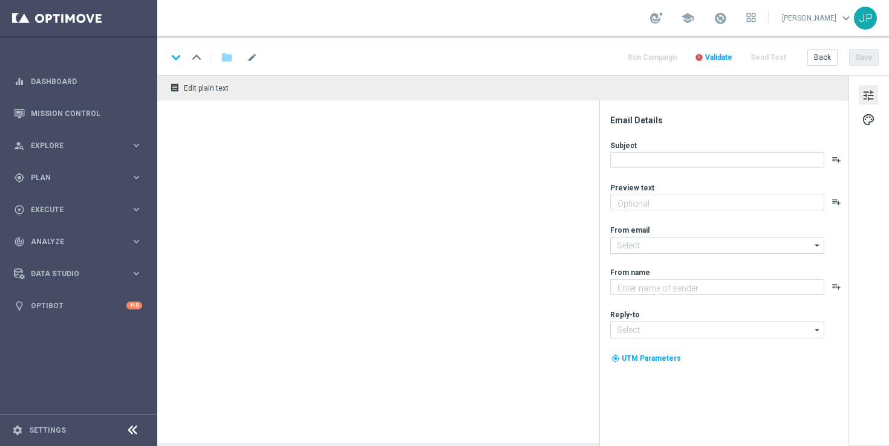
type textarea "[%FIRST_NAME%], could this SuperDraw be yours?"
type input "[EMAIL_ADDRESS][DOMAIN_NAME]"
type textarea "Lottoland"
type input "[EMAIL_ADDRESS][DOMAIN_NAME]"
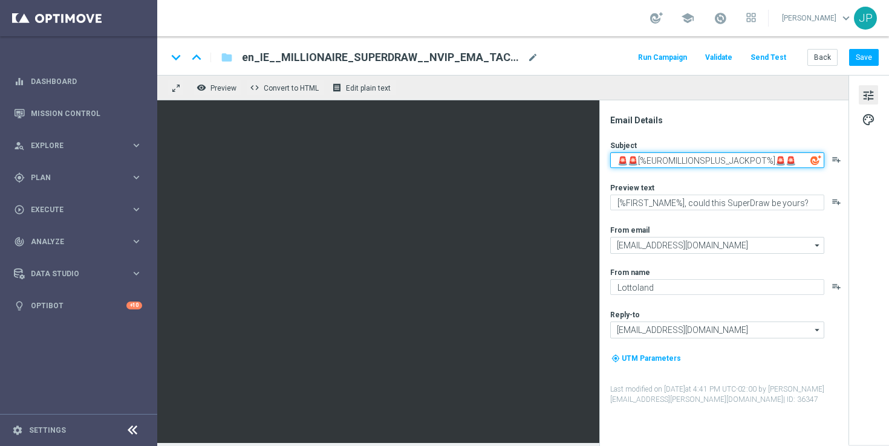
click at [765, 163] on textarea "🚨🚨[%EUROMILLIONSPLUS_JACKPOT%]🚨🚨" at bounding box center [717, 160] width 214 height 16
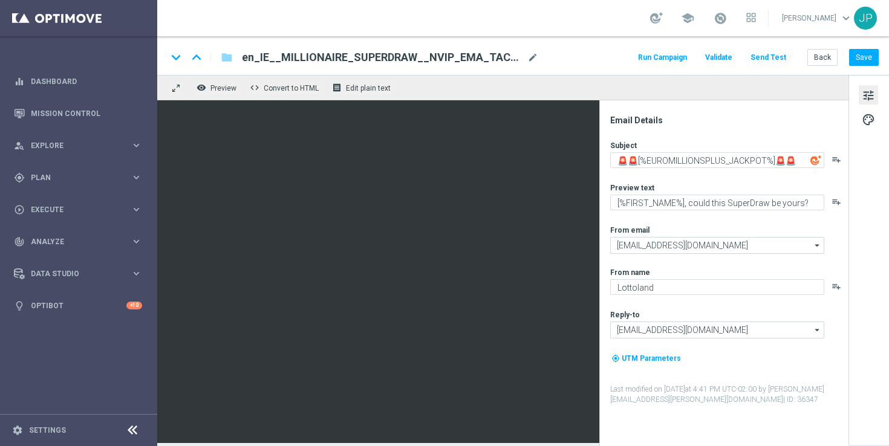
click at [832, 156] on icon "playlist_add" at bounding box center [837, 160] width 10 height 10
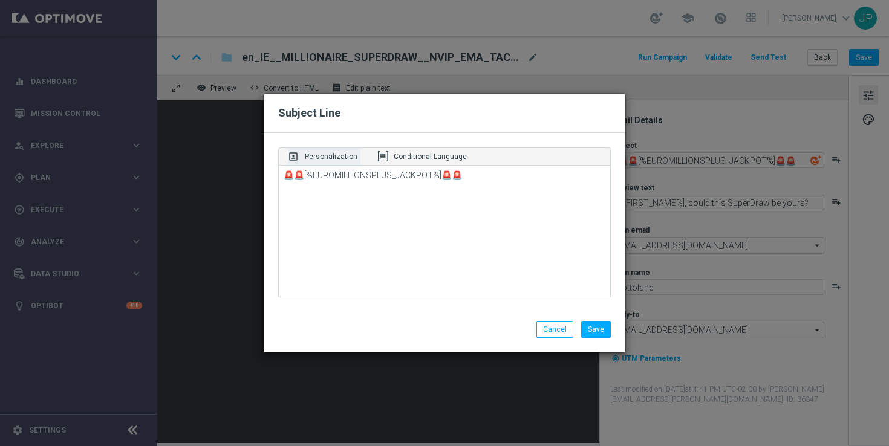
click at [346, 153] on p "Personalization" at bounding box center [331, 156] width 53 height 11
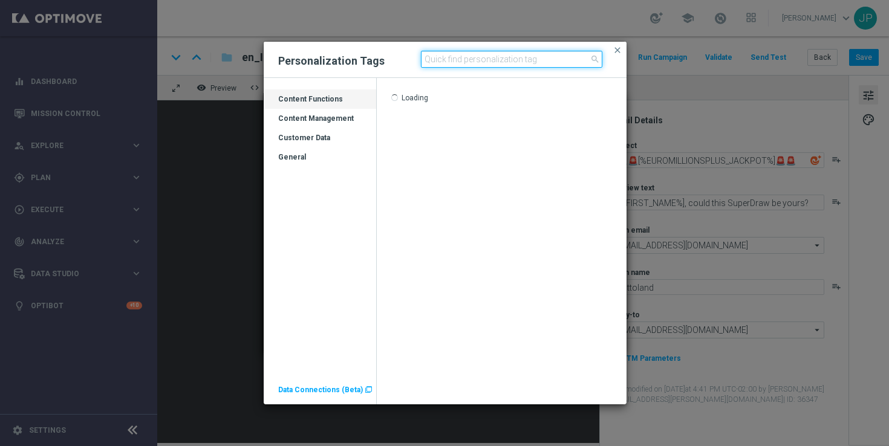
click at [471, 60] on input at bounding box center [511, 59] width 181 height 17
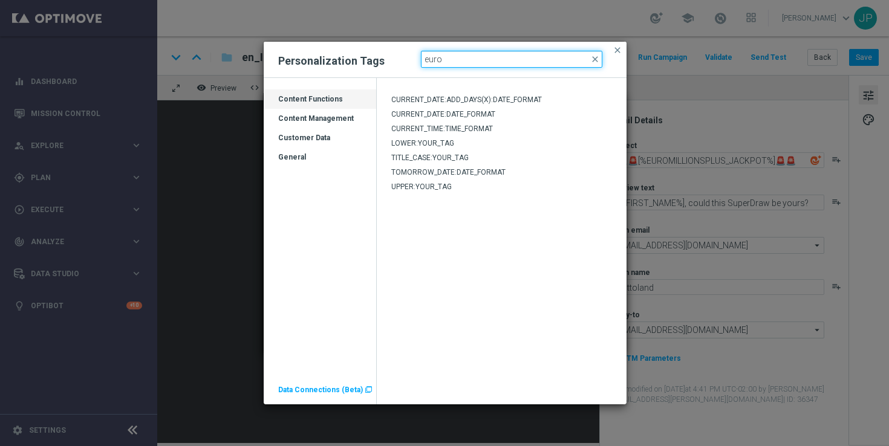
type input "Euromillions"
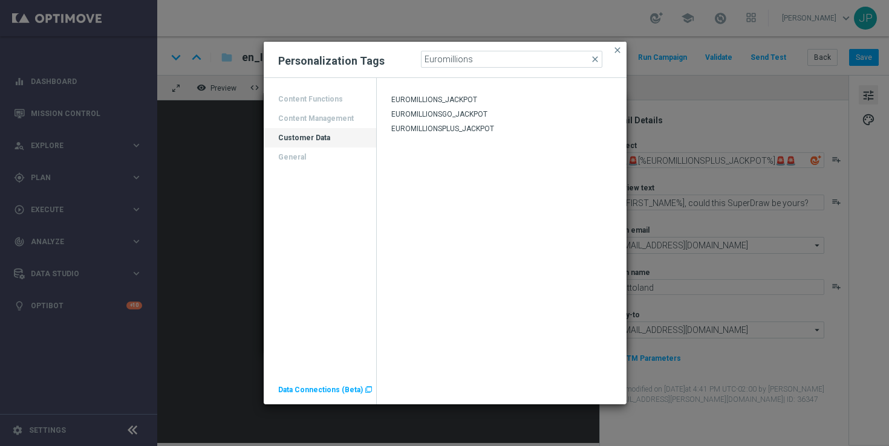
click at [460, 93] on div "Tags" at bounding box center [502, 93] width 250 height 1
click at [460, 97] on span "EUROMILLIONS_JACKPOT" at bounding box center [434, 100] width 86 height 8
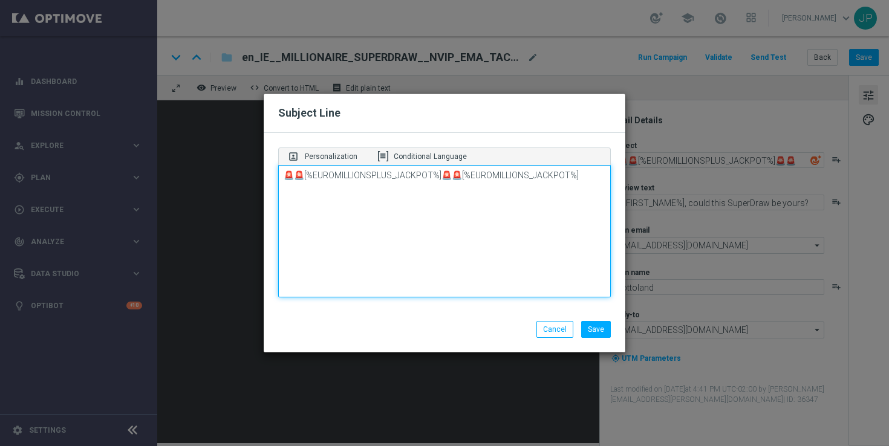
drag, startPoint x: 575, startPoint y: 172, endPoint x: 454, endPoint y: 170, distance: 121.0
click at [454, 170] on textarea "🚨🚨[%EUROMILLIONSPLUS_JACKPOT%]🚨🚨[%EUROMILLIONS_JACKPOT%]" at bounding box center [444, 231] width 333 height 133
click at [451, 176] on textarea "🚨🚨[%EUROMILLIONSPLUS_JACKPOT%]🚨🚨[%EUROMILLIONS_JACKPOT%]" at bounding box center [444, 231] width 333 height 133
drag, startPoint x: 452, startPoint y: 176, endPoint x: 571, endPoint y: 178, distance: 118.6
click at [571, 178] on textarea "🚨🚨[%EUROMILLIONSPLUS_JACKPOT%]🚨🚨[%EUROMILLIONS_JACKPOT%]" at bounding box center [444, 231] width 333 height 133
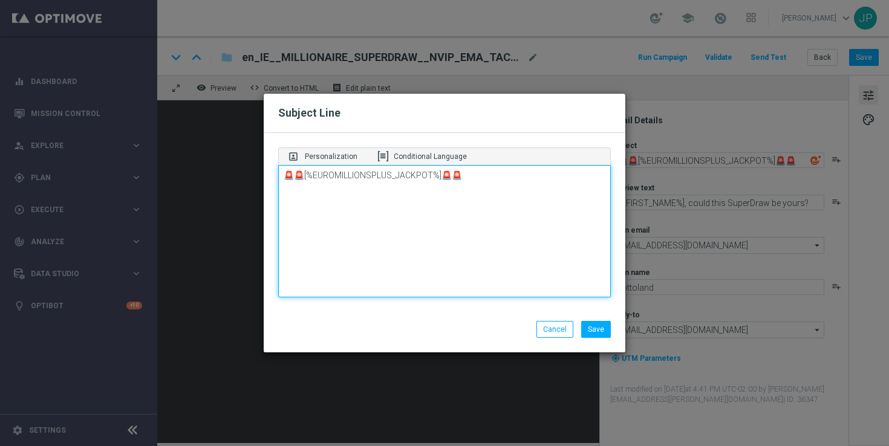
click at [436, 177] on textarea "🚨🚨[%EUROMILLIONSPLUS_JACKPOT%]🚨🚨" at bounding box center [444, 231] width 333 height 133
paste textarea "[%EUROMILLIONS_JACKPOT%]"
type textarea "🚨🚨[%EUROMILLIONS_JACKPOT%]🚨🚨"
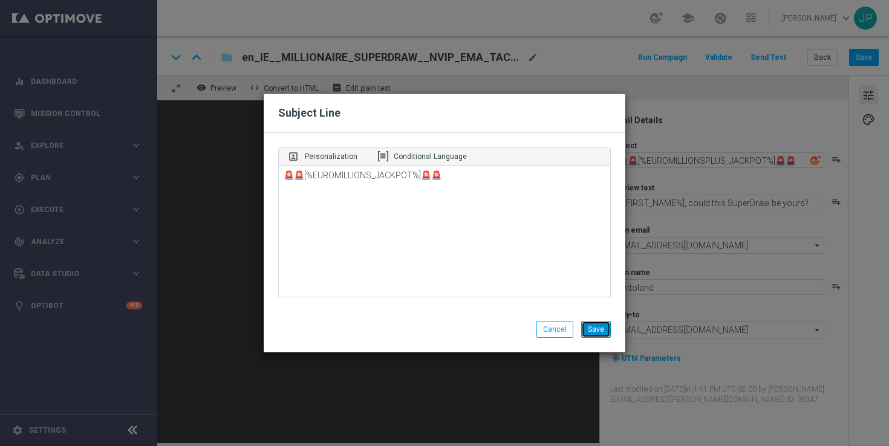
click at [596, 322] on button "Save" at bounding box center [596, 329] width 30 height 17
type textarea "🚨🚨[%EUROMILLIONS_JACKPOT%]🚨🚨"
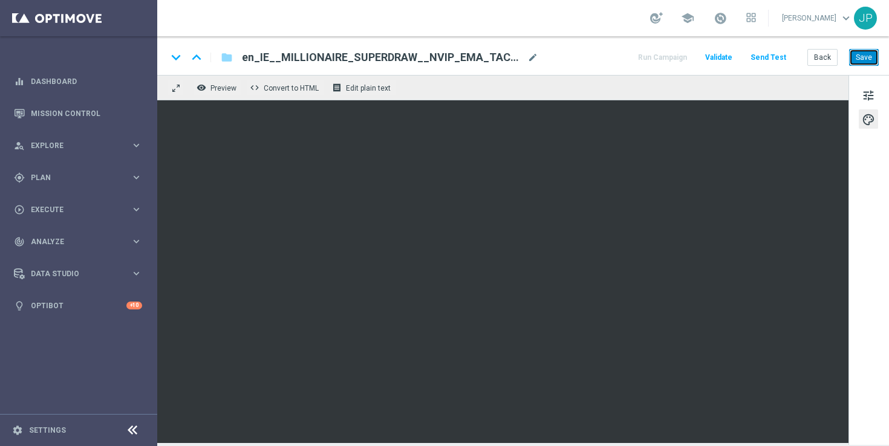
click at [867, 57] on button "Save" at bounding box center [864, 57] width 30 height 17
click at [771, 57] on button "Send Test" at bounding box center [768, 58] width 39 height 16
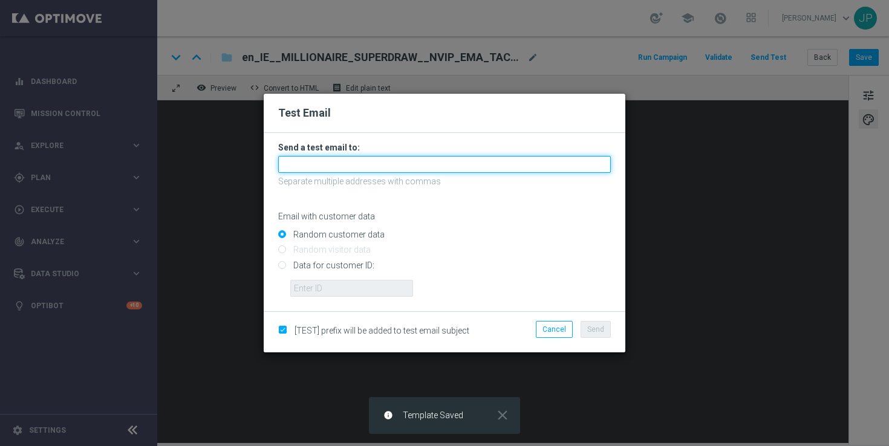
click at [482, 169] on input "text" at bounding box center [444, 164] width 333 height 17
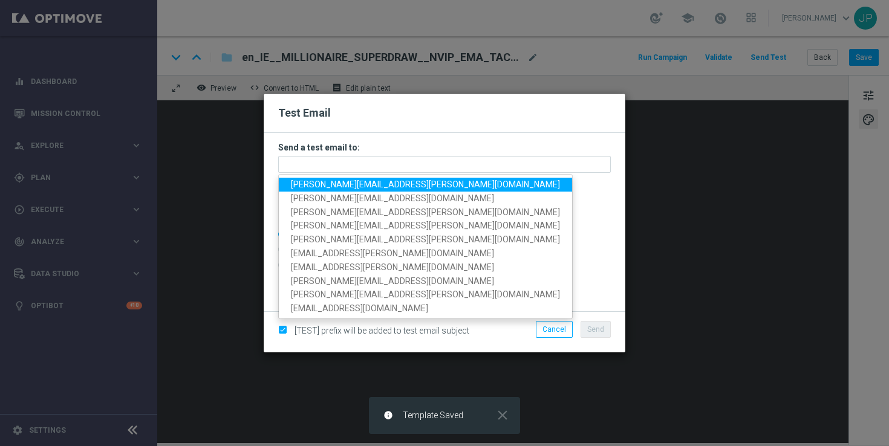
click at [302, 187] on span "james.parr@lottoland.com" at bounding box center [425, 185] width 269 height 10
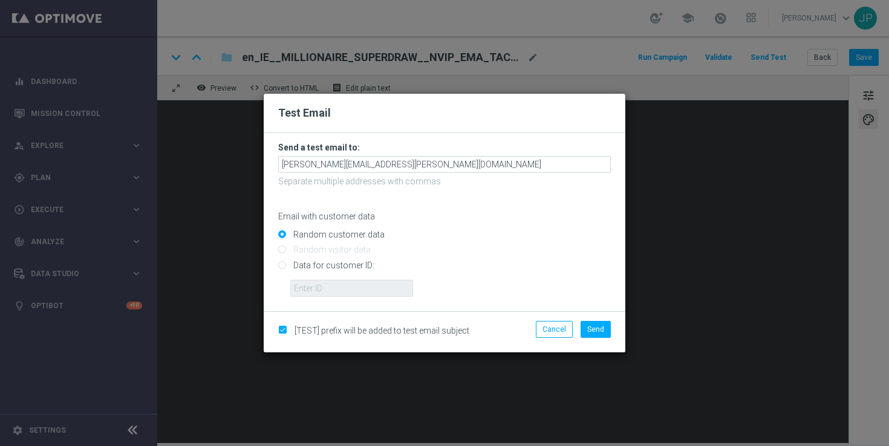
click at [413, 154] on form "Send a test email to: james.parr@lottoland.com Separate multiple addresses with…" at bounding box center [444, 219] width 333 height 155
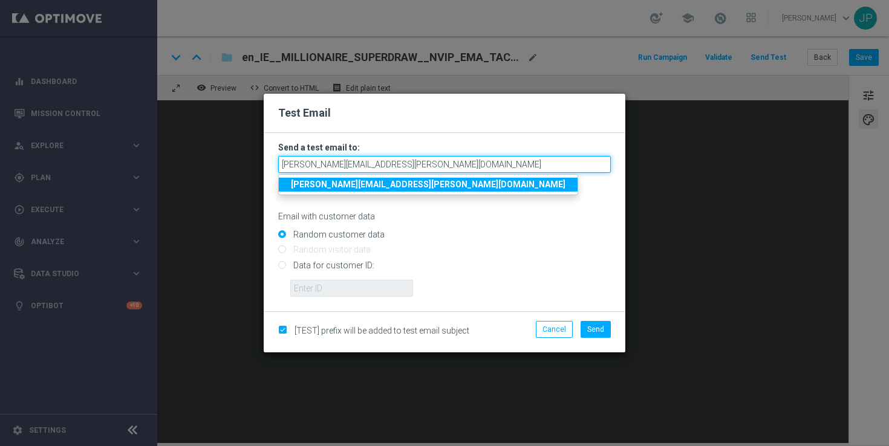
click at [411, 163] on input "james.parr@lottoland.com" at bounding box center [444, 164] width 333 height 17
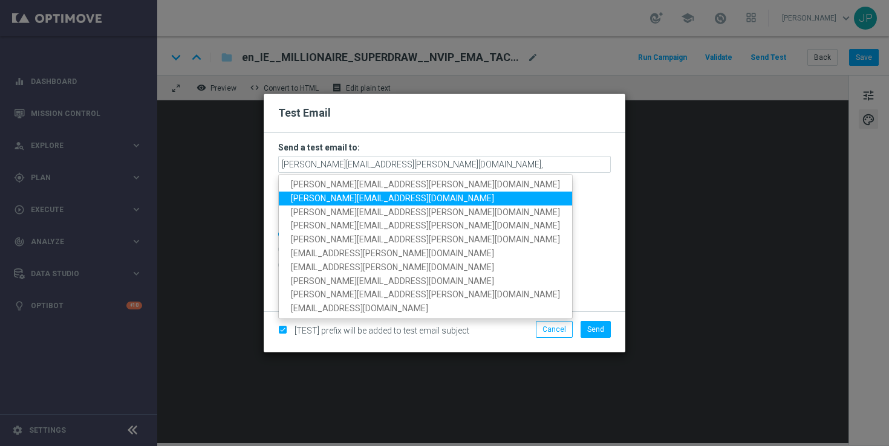
click at [344, 200] on span "nikola.misotova@lottoland.com" at bounding box center [392, 199] width 203 height 10
type input "james.parr@lottoland.com,nikola.misotova@lottoland.com"
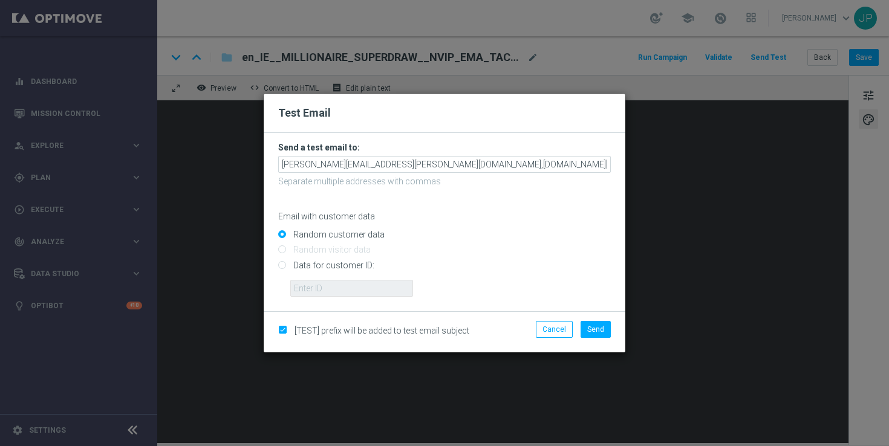
click at [335, 267] on input "Data for customer ID:" at bounding box center [444, 270] width 333 height 17
radio input "true"
click at [383, 288] on input "text" at bounding box center [351, 288] width 123 height 17
paste input "224012013"
type input "224012013"
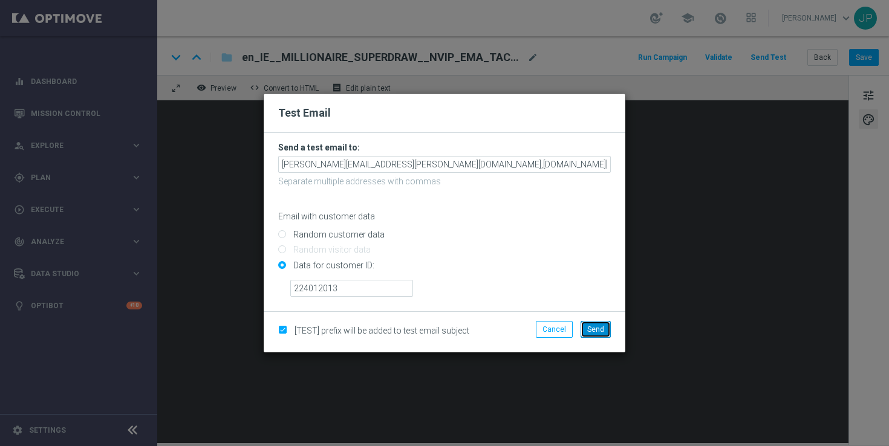
click at [589, 327] on span "Send" at bounding box center [595, 329] width 17 height 8
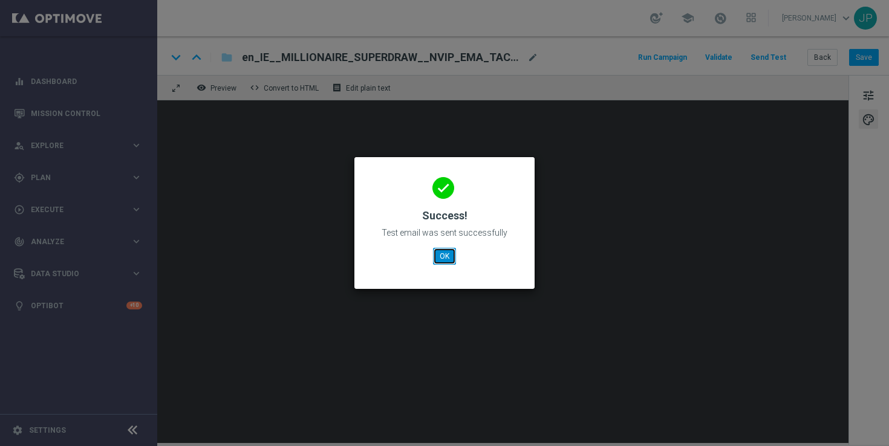
click at [449, 260] on button "OK" at bounding box center [444, 256] width 23 height 17
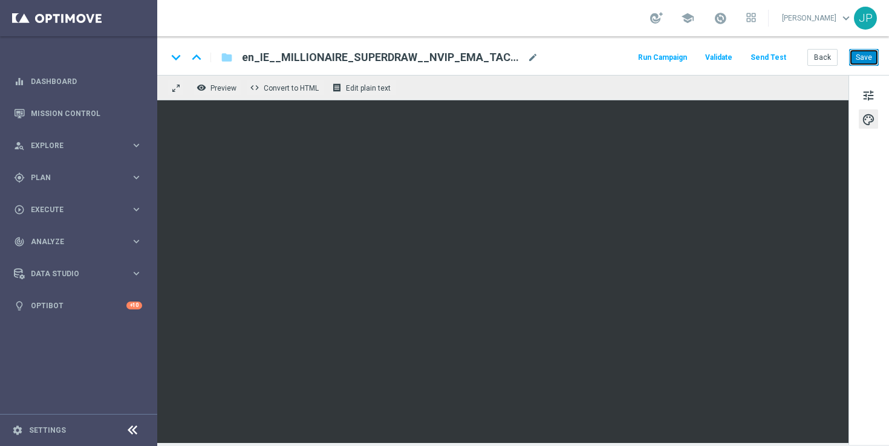
click at [860, 54] on button "Save" at bounding box center [864, 57] width 30 height 17
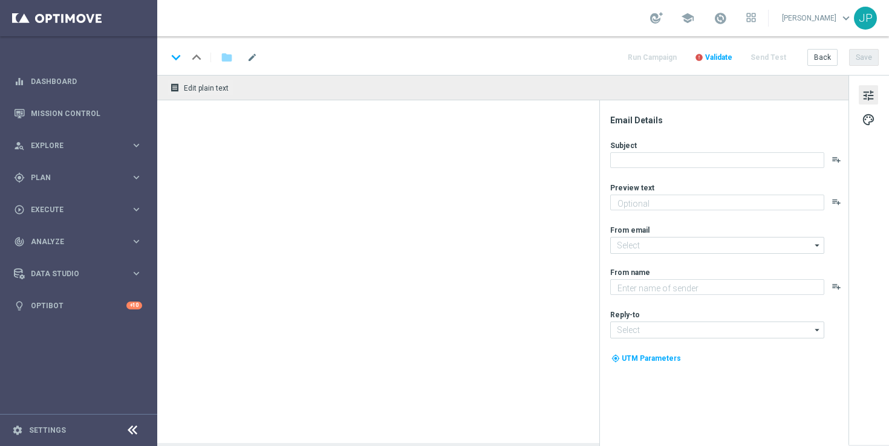
type textarea "[%FIRST_NAME%], could this SuperDraw be yours?"
type textarea "Lottoland"
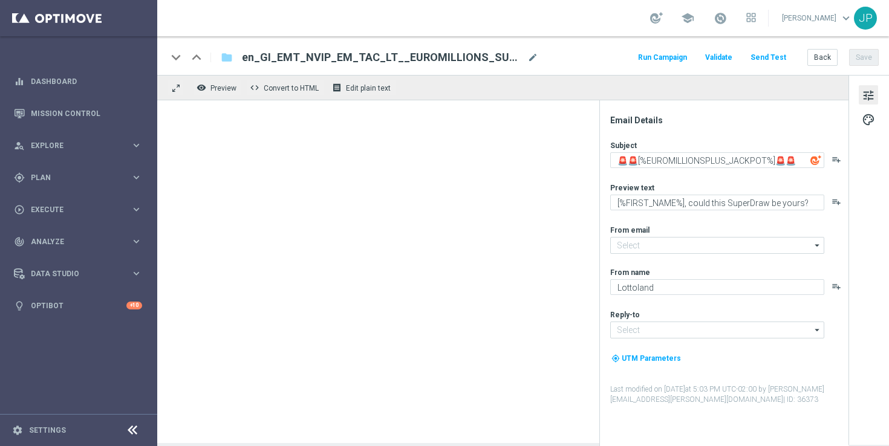
type input "[EMAIL_ADDRESS][DOMAIN_NAME]"
